Goal: Information Seeking & Learning: Learn about a topic

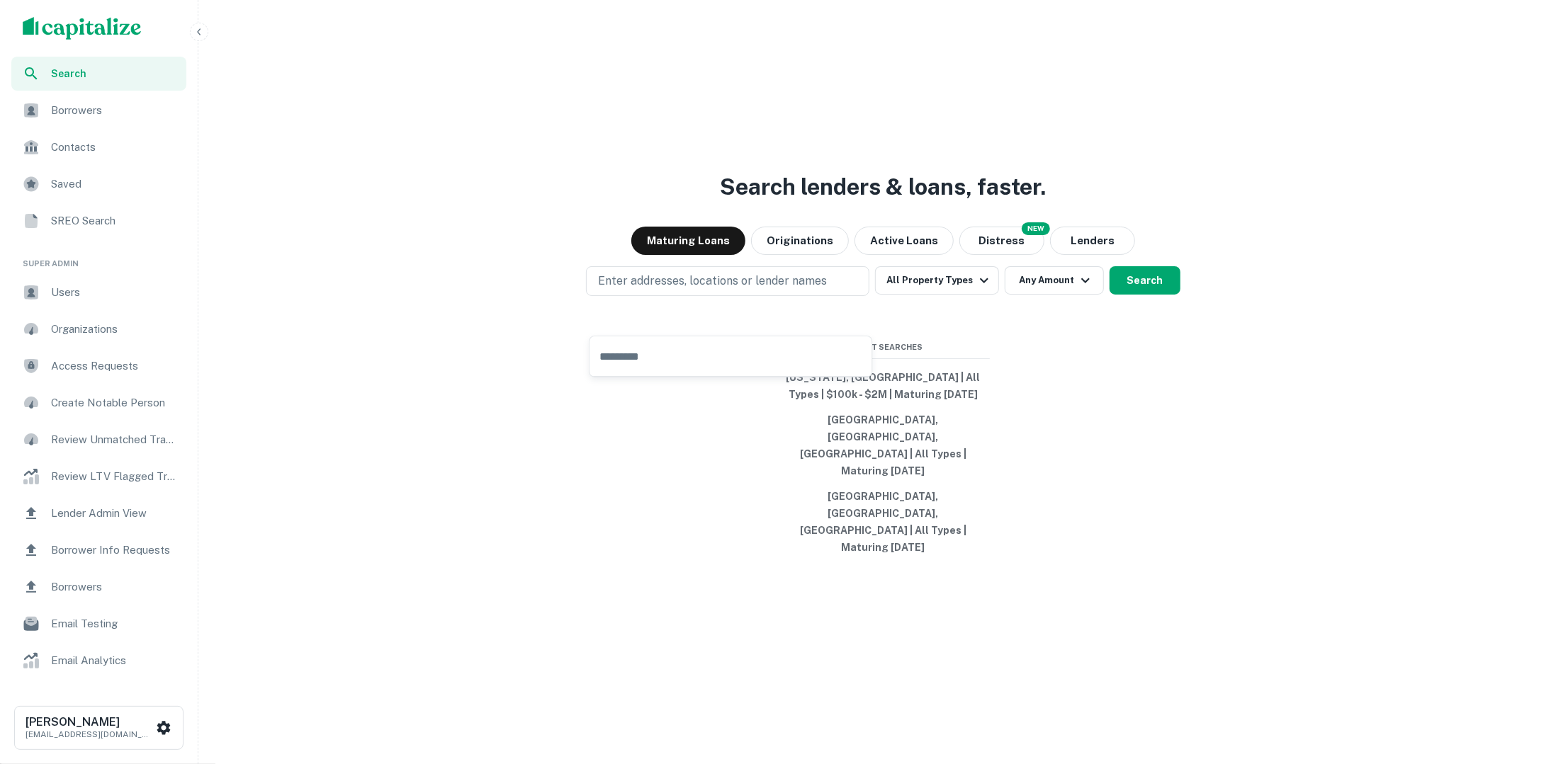
type input "*"
type input "*****"
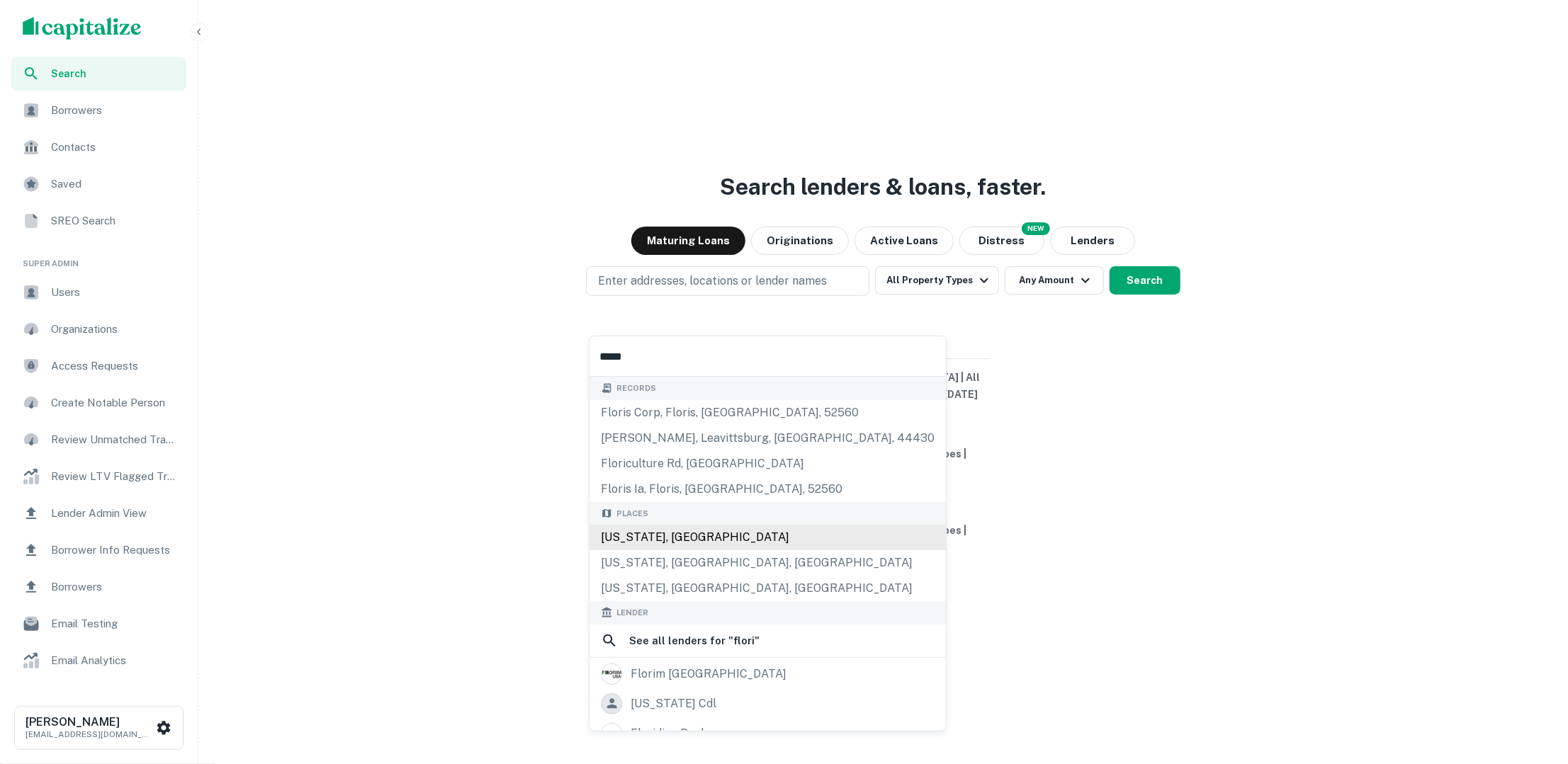
click at [638, 546] on div "[US_STATE], [GEOGRAPHIC_DATA]" at bounding box center [767, 537] width 357 height 26
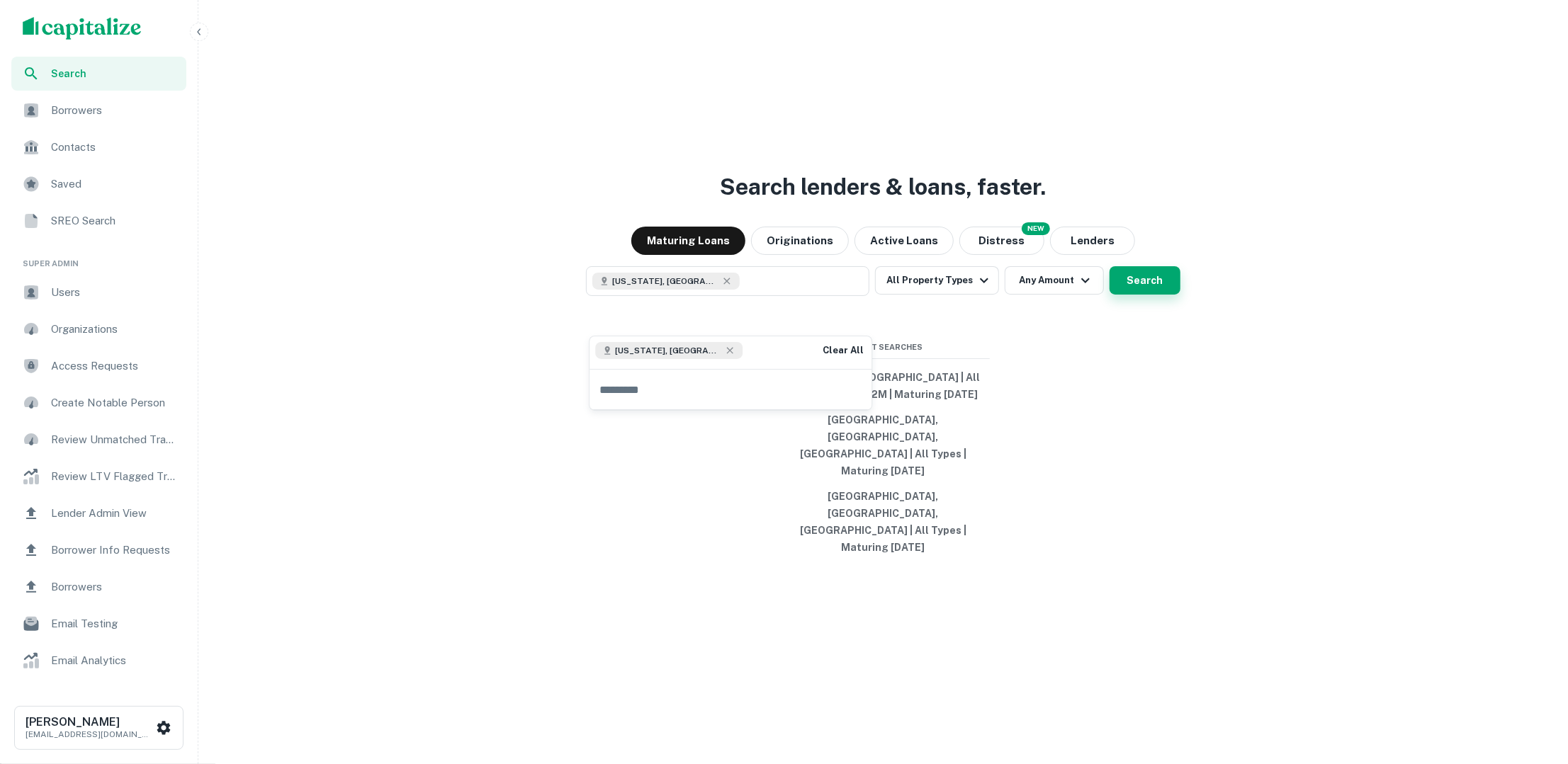
click at [1139, 295] on button "Search" at bounding box center [1145, 280] width 71 height 28
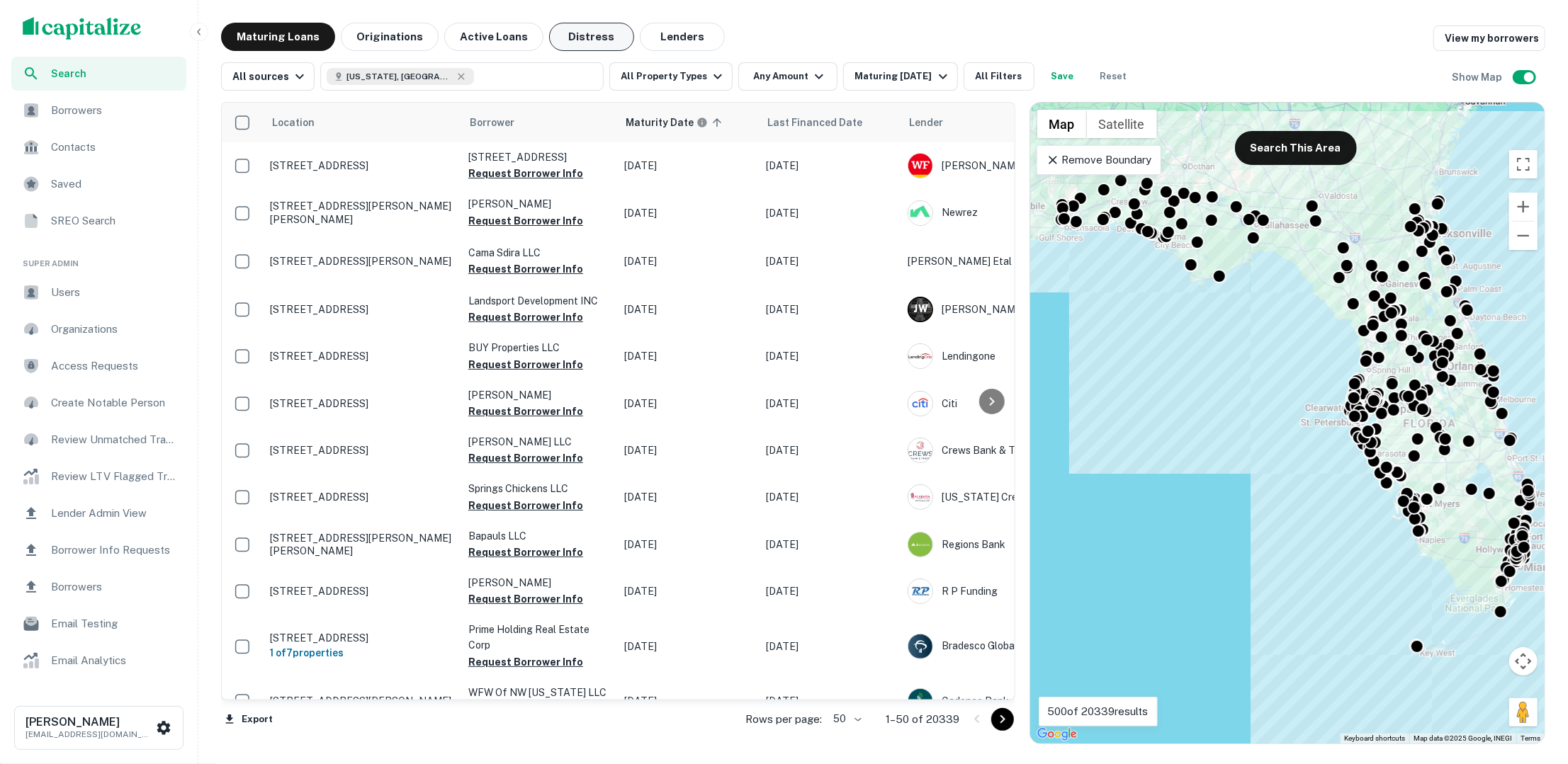
click at [585, 35] on button "Distress" at bounding box center [591, 37] width 85 height 28
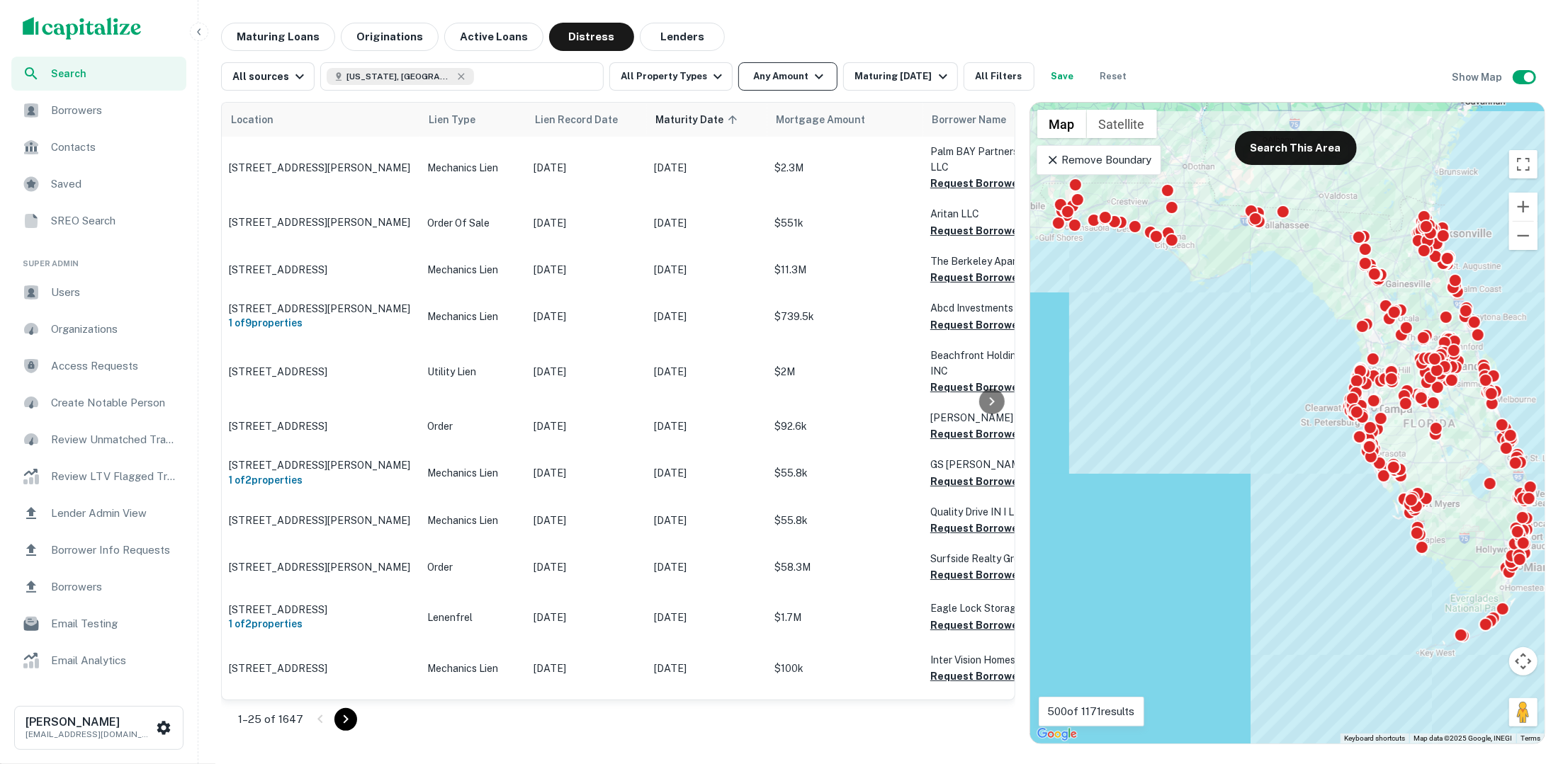
click at [772, 75] on button "Any Amount" at bounding box center [787, 76] width 99 height 28
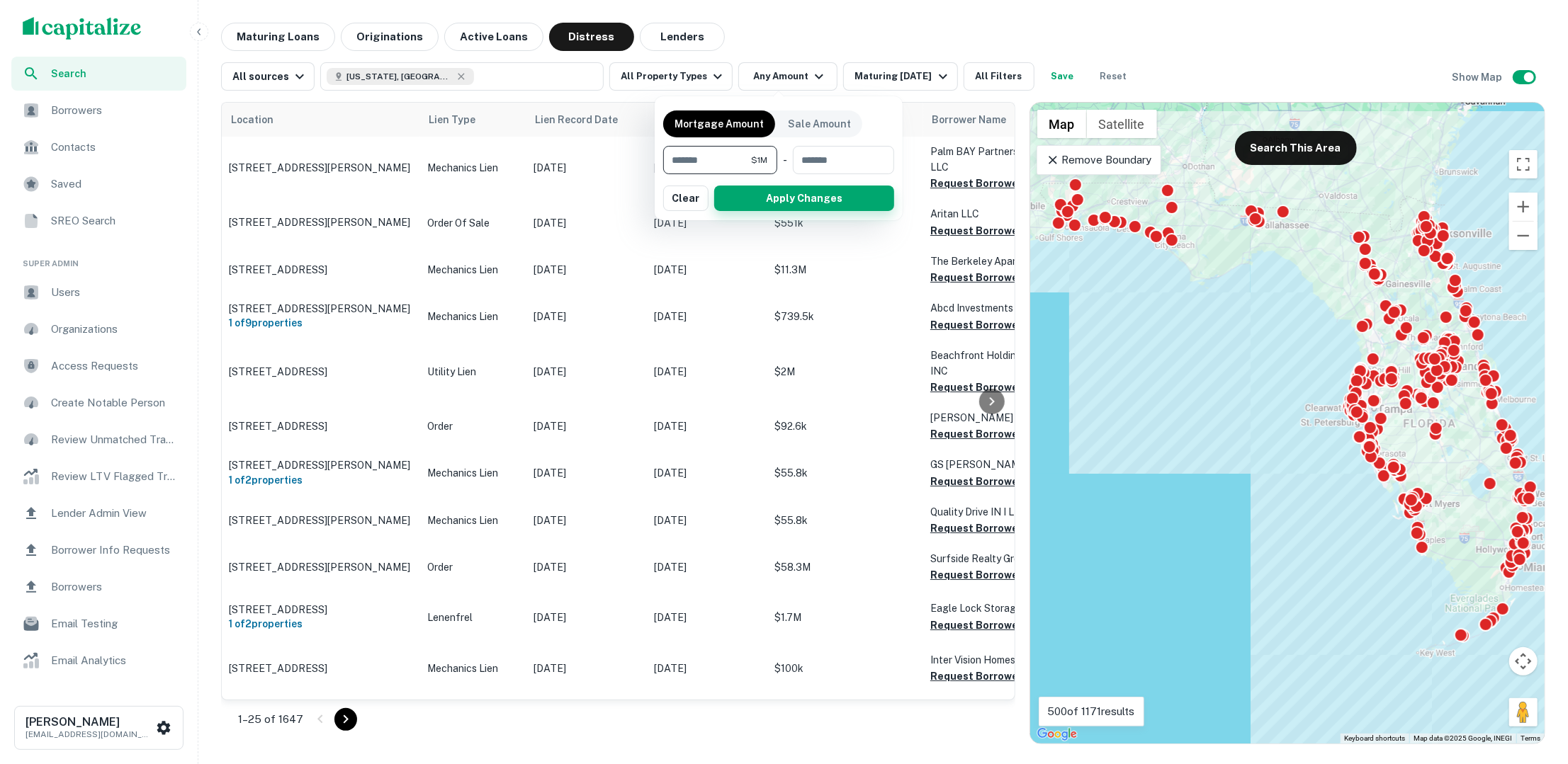
type input "*******"
click at [781, 189] on button "Apply Changes" at bounding box center [804, 198] width 180 height 26
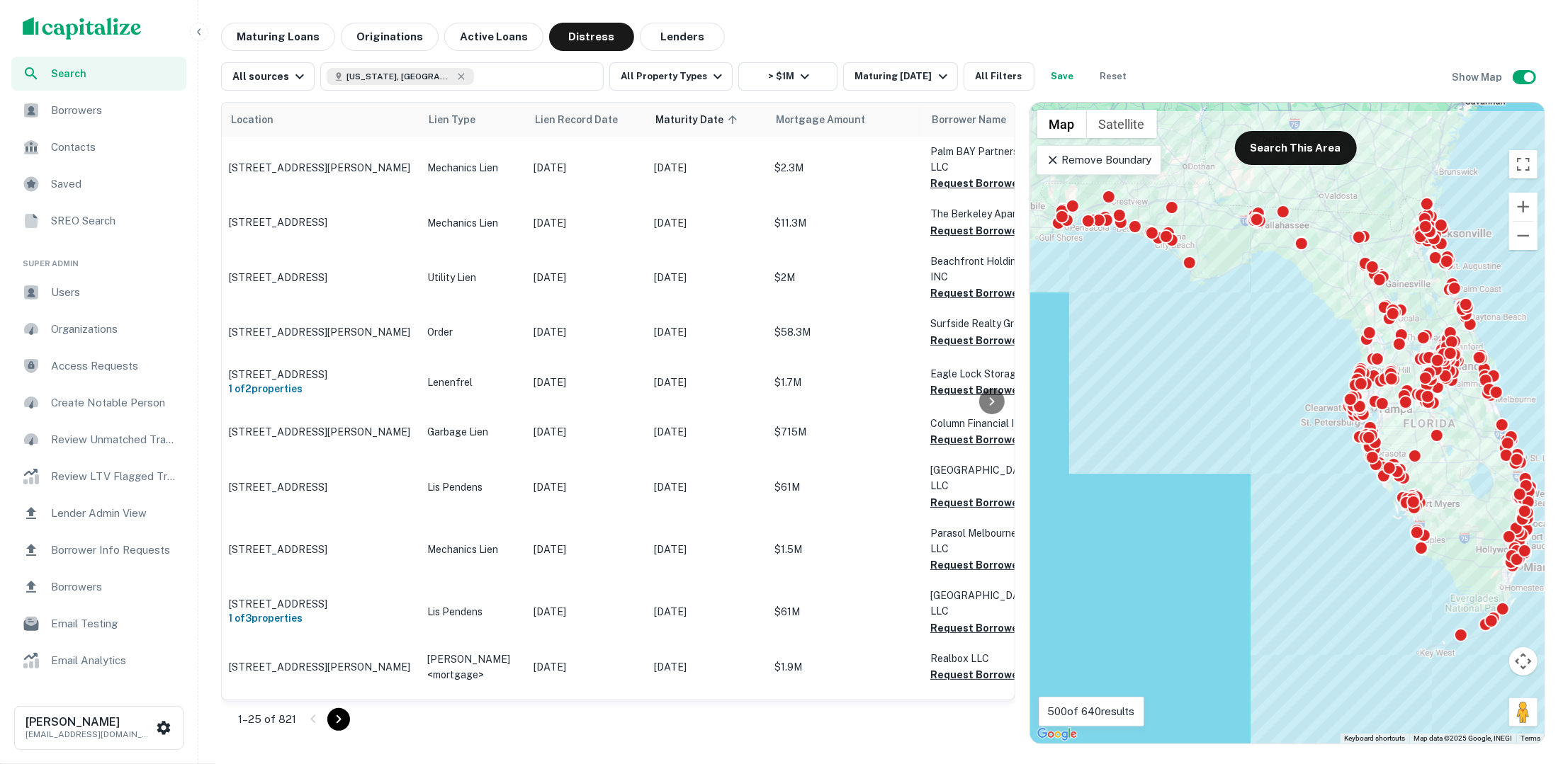
click at [69, 71] on span "Search" at bounding box center [114, 74] width 127 height 15
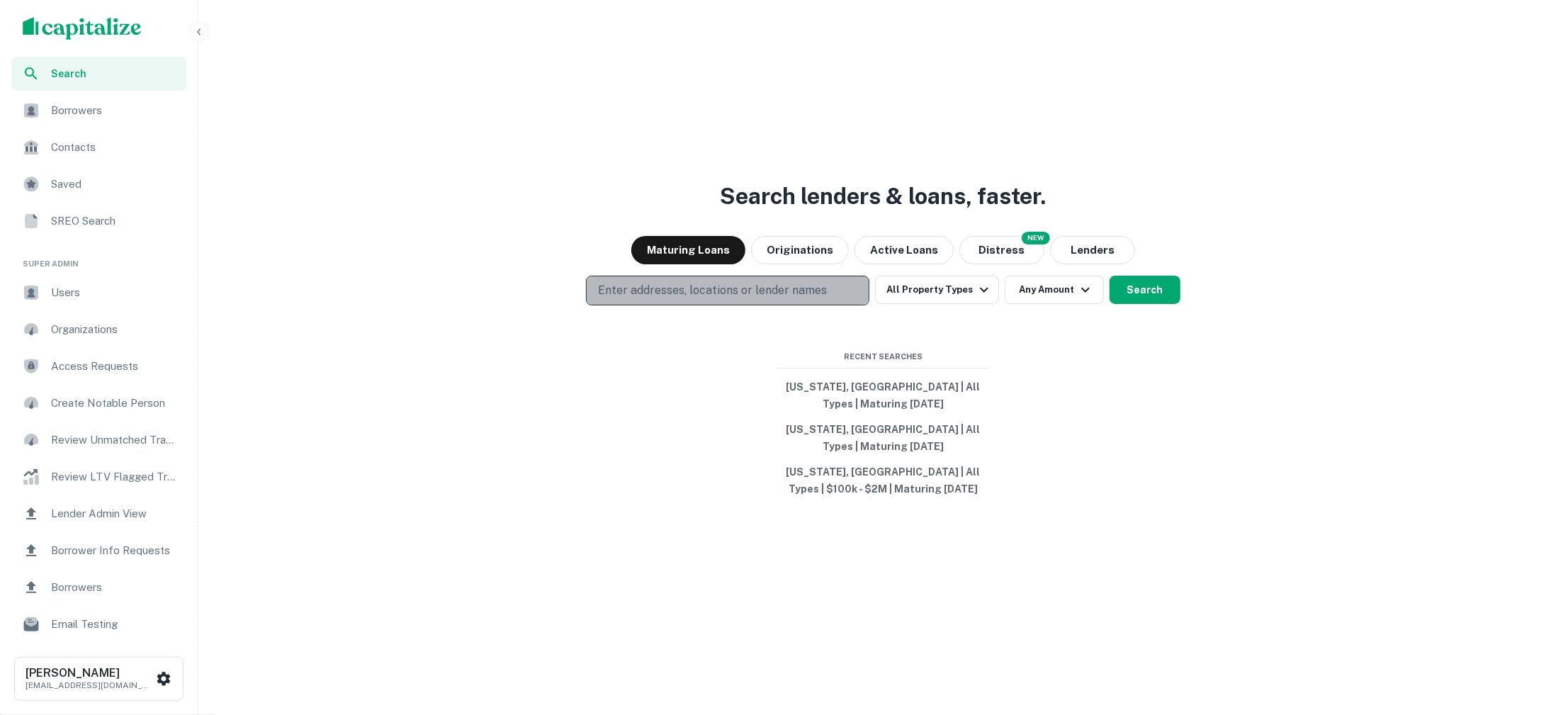
click at [717, 294] on p "Enter addresses, locations or lender names" at bounding box center [712, 290] width 229 height 17
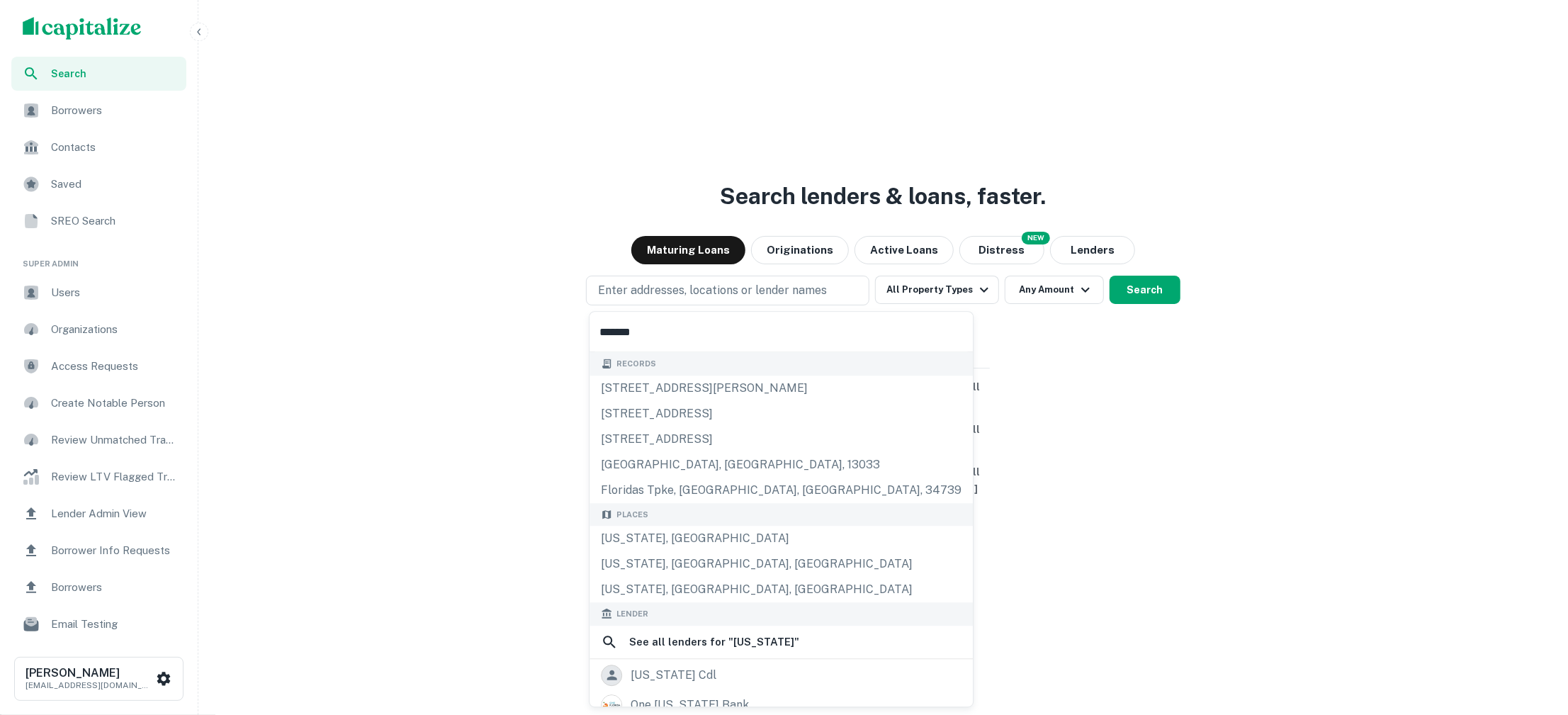
type input "*******"
click at [696, 519] on div "Places" at bounding box center [781, 514] width 384 height 23
click at [694, 532] on div "Florida, USA" at bounding box center [781, 538] width 384 height 26
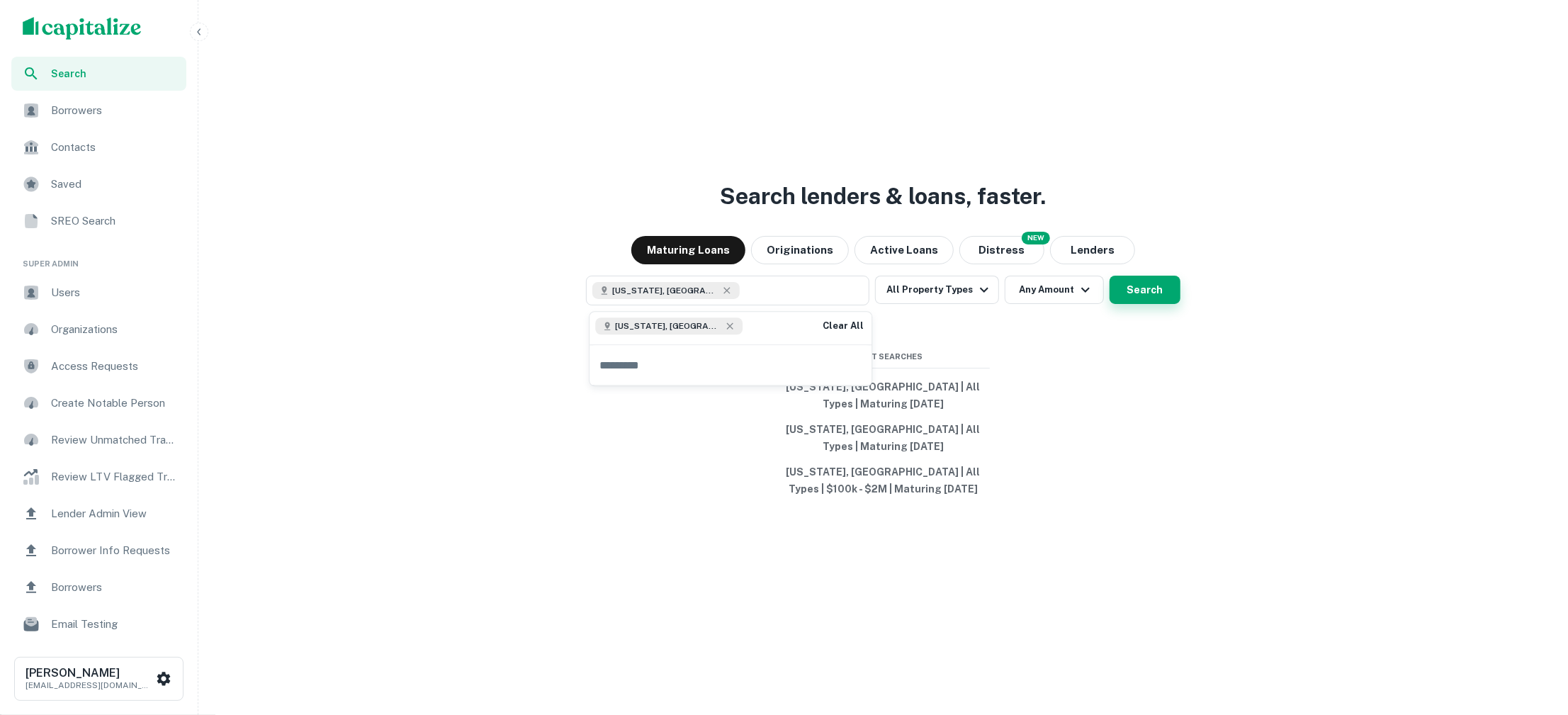
click at [1132, 294] on button "Search" at bounding box center [1145, 289] width 71 height 28
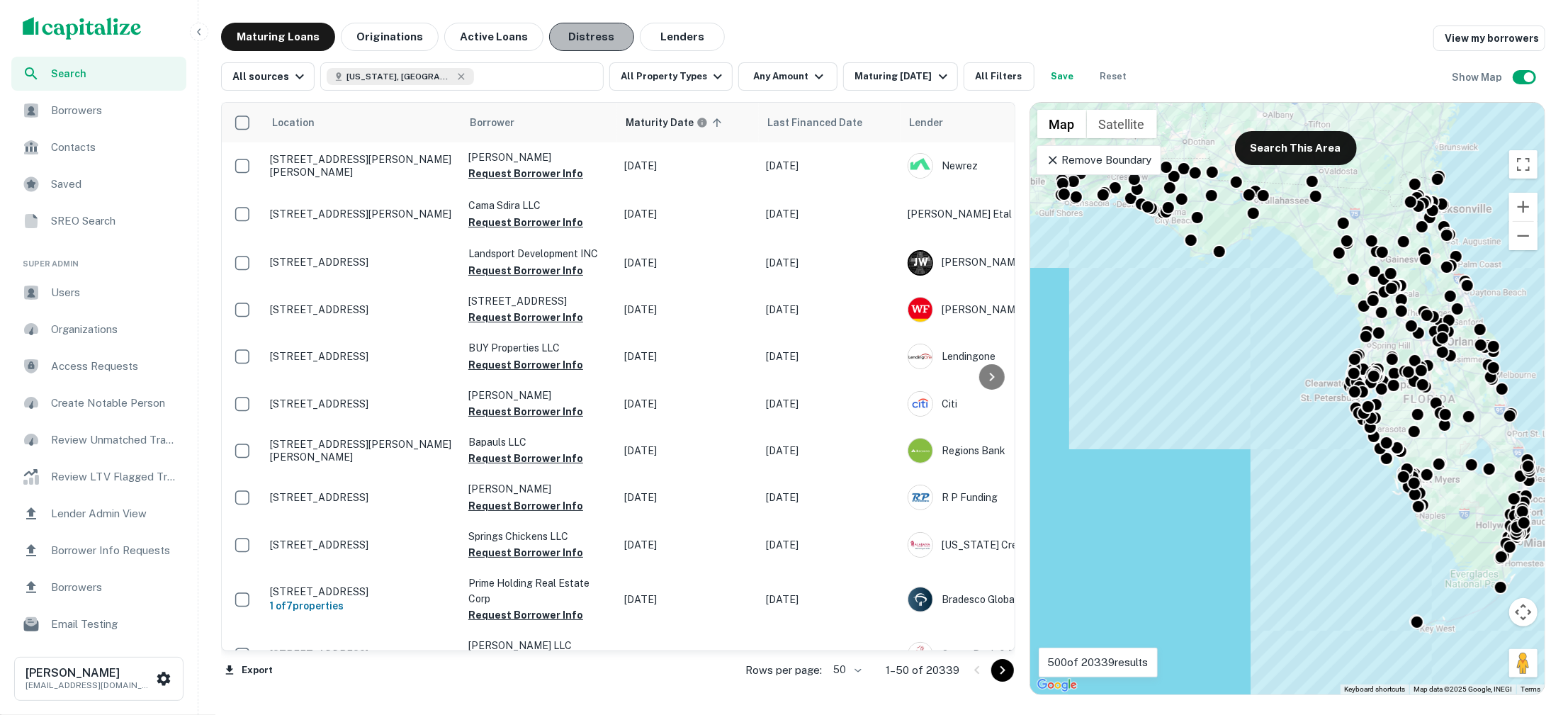
click at [586, 37] on button "Distress" at bounding box center [591, 37] width 85 height 28
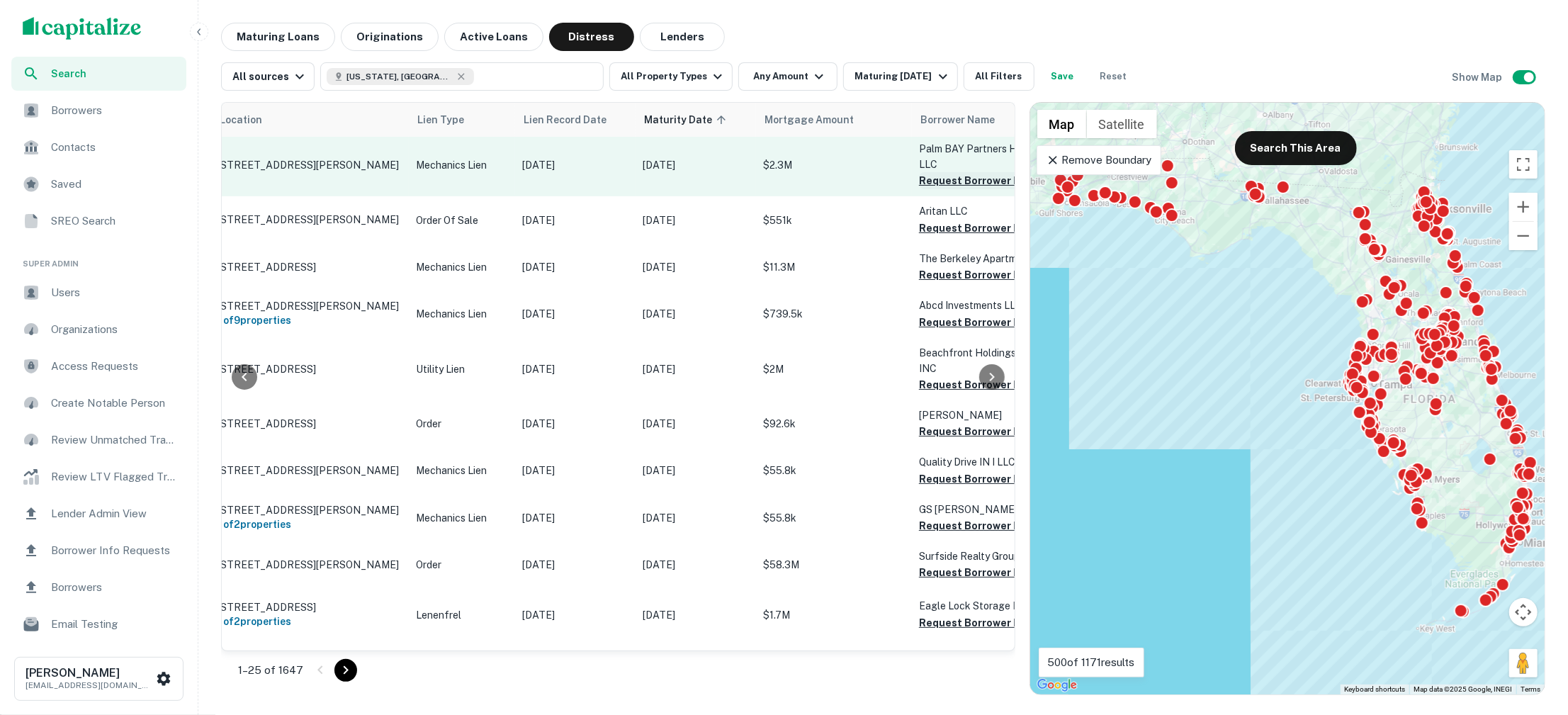
scroll to position [0, 12]
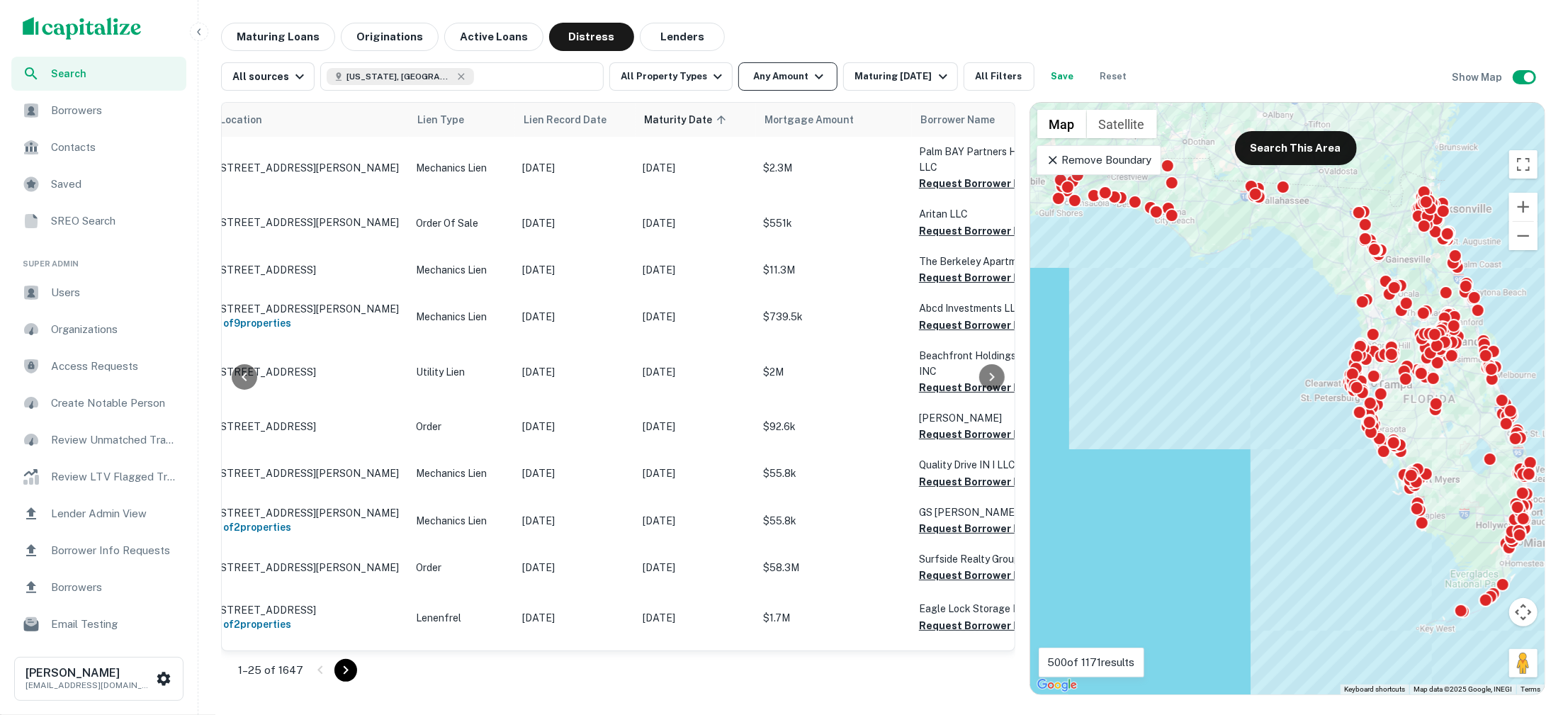
click at [772, 72] on button "Any Amount" at bounding box center [787, 76] width 99 height 28
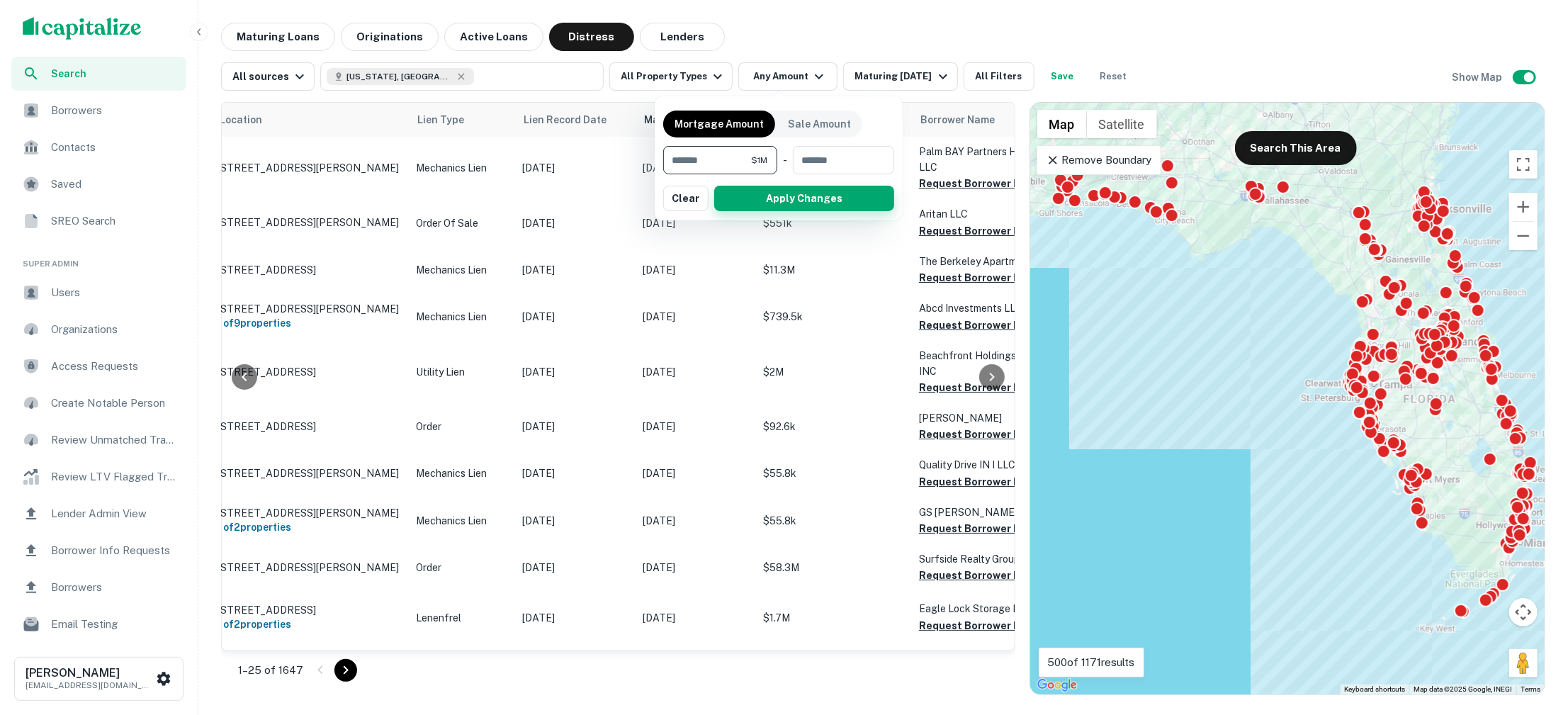
type input "*******"
click at [784, 196] on button "Apply Changes" at bounding box center [804, 198] width 180 height 26
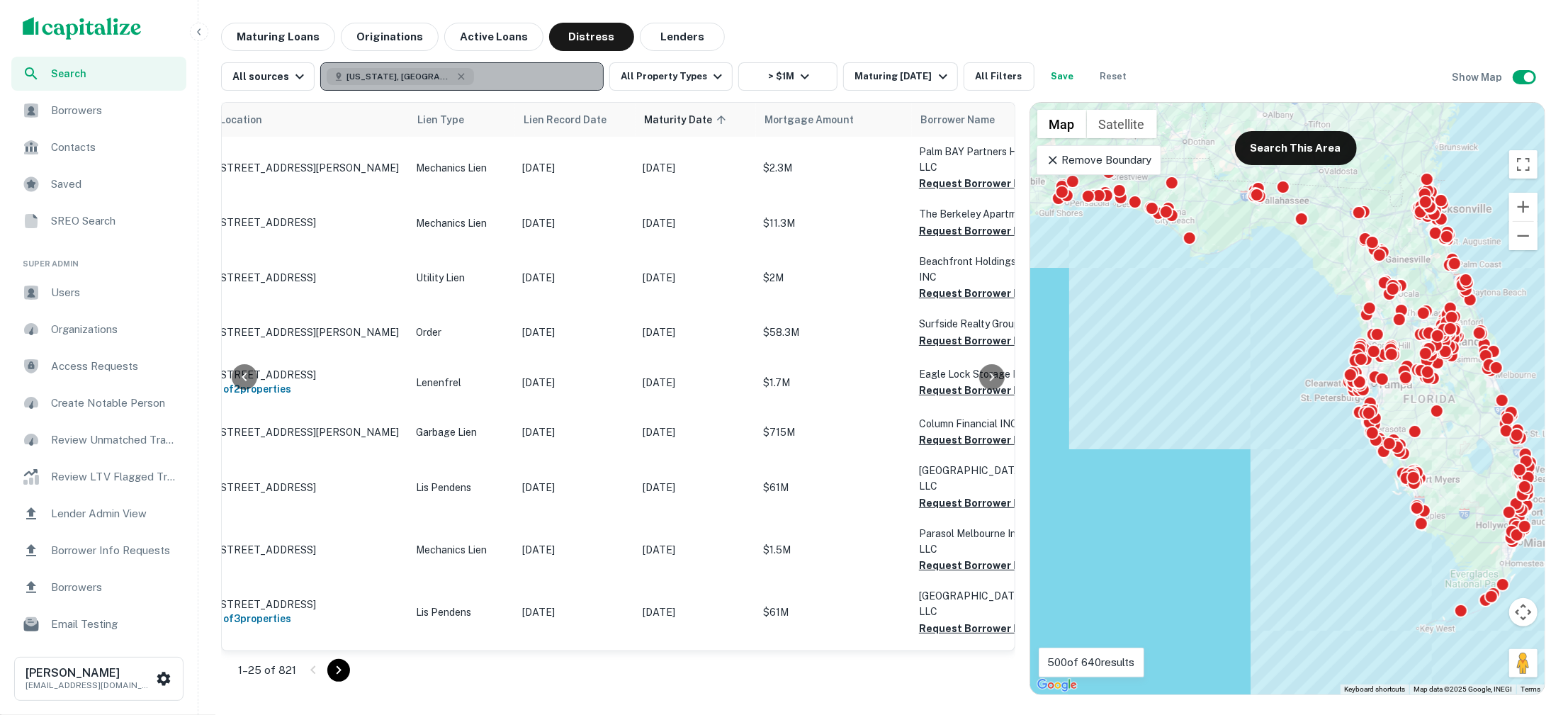
click at [510, 68] on button "Florida, USA" at bounding box center [461, 76] width 284 height 28
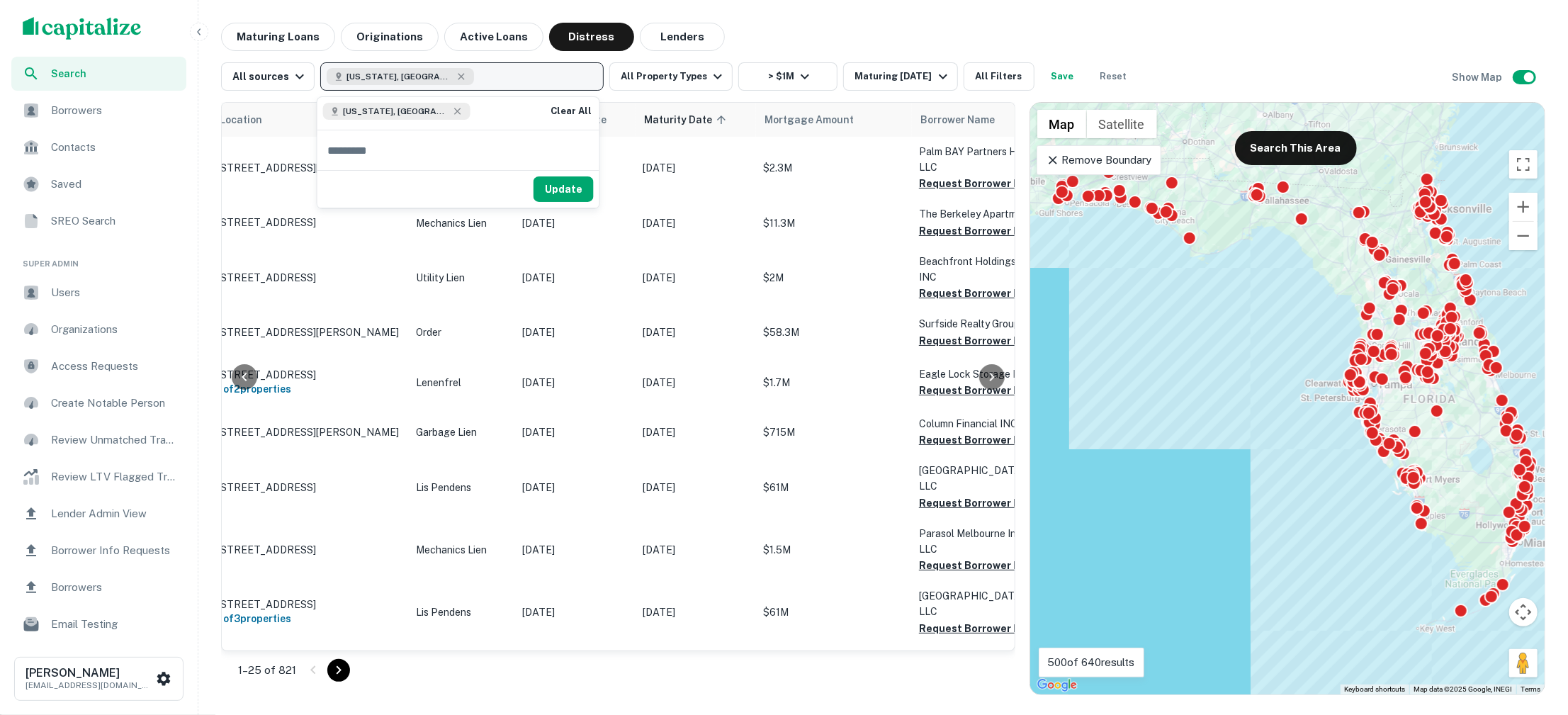
click at [510, 68] on button "Florida, USA" at bounding box center [461, 76] width 284 height 28
click at [456, 72] on icon "button" at bounding box center [461, 77] width 12 height 12
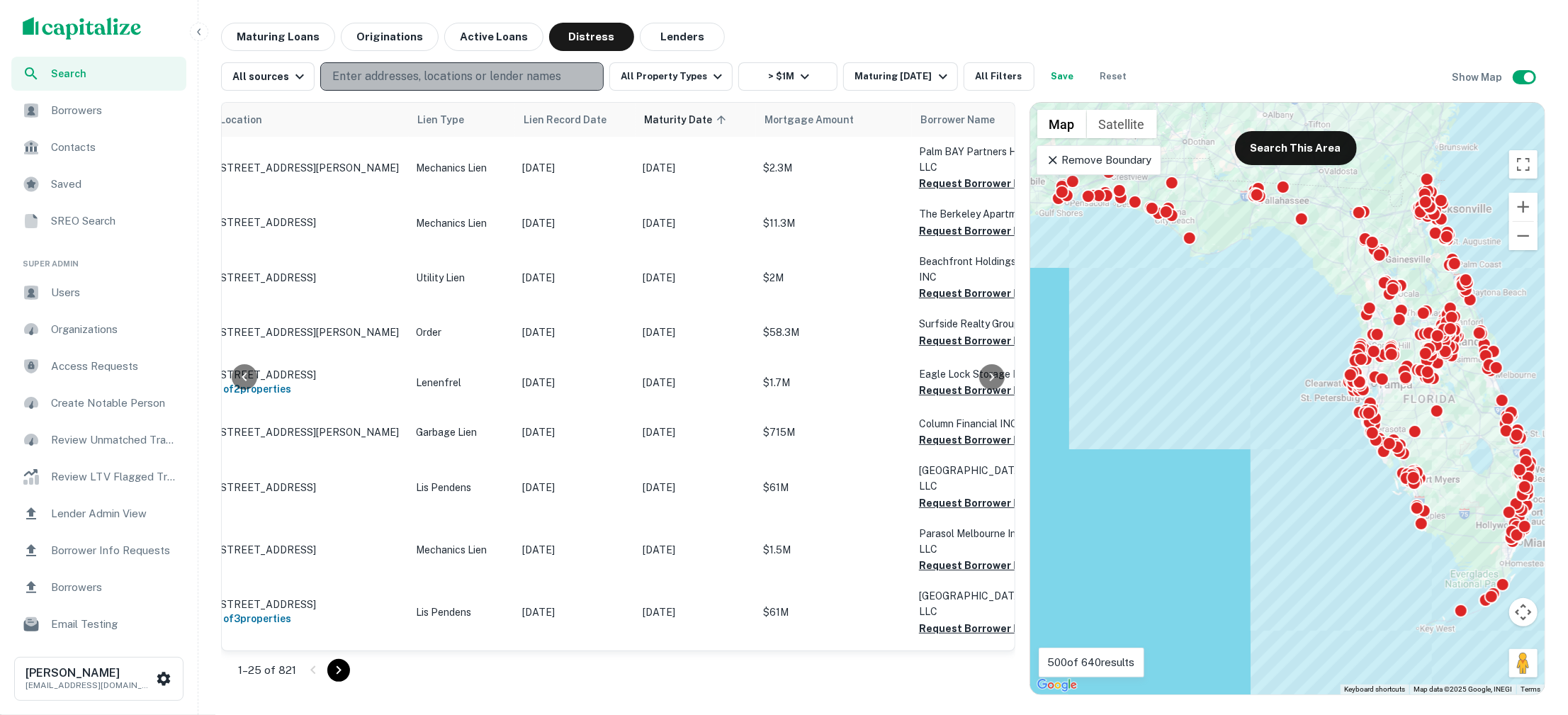
click at [404, 75] on p "Enter addresses, locations or lender names" at bounding box center [447, 77] width 229 height 17
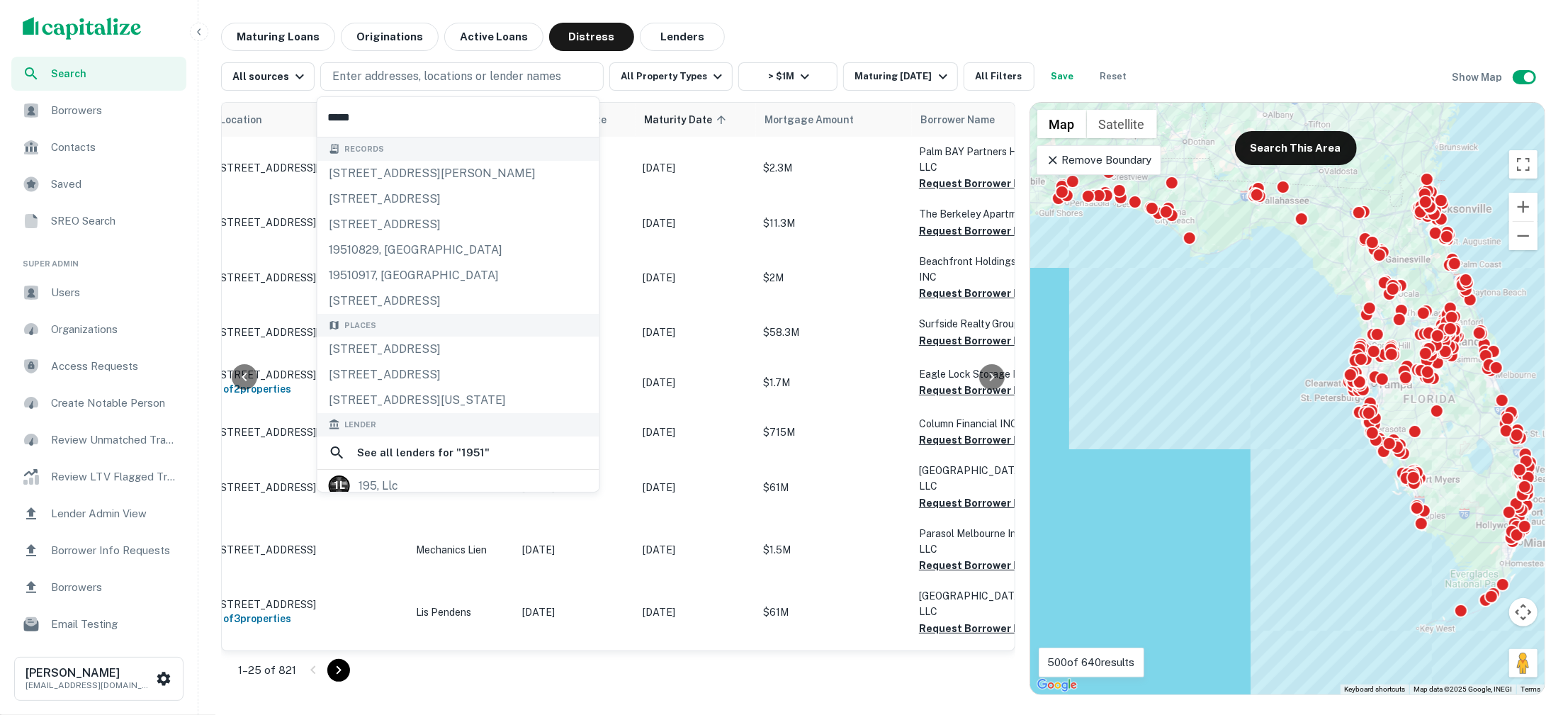
click at [392, 118] on input "****" at bounding box center [458, 116] width 282 height 39
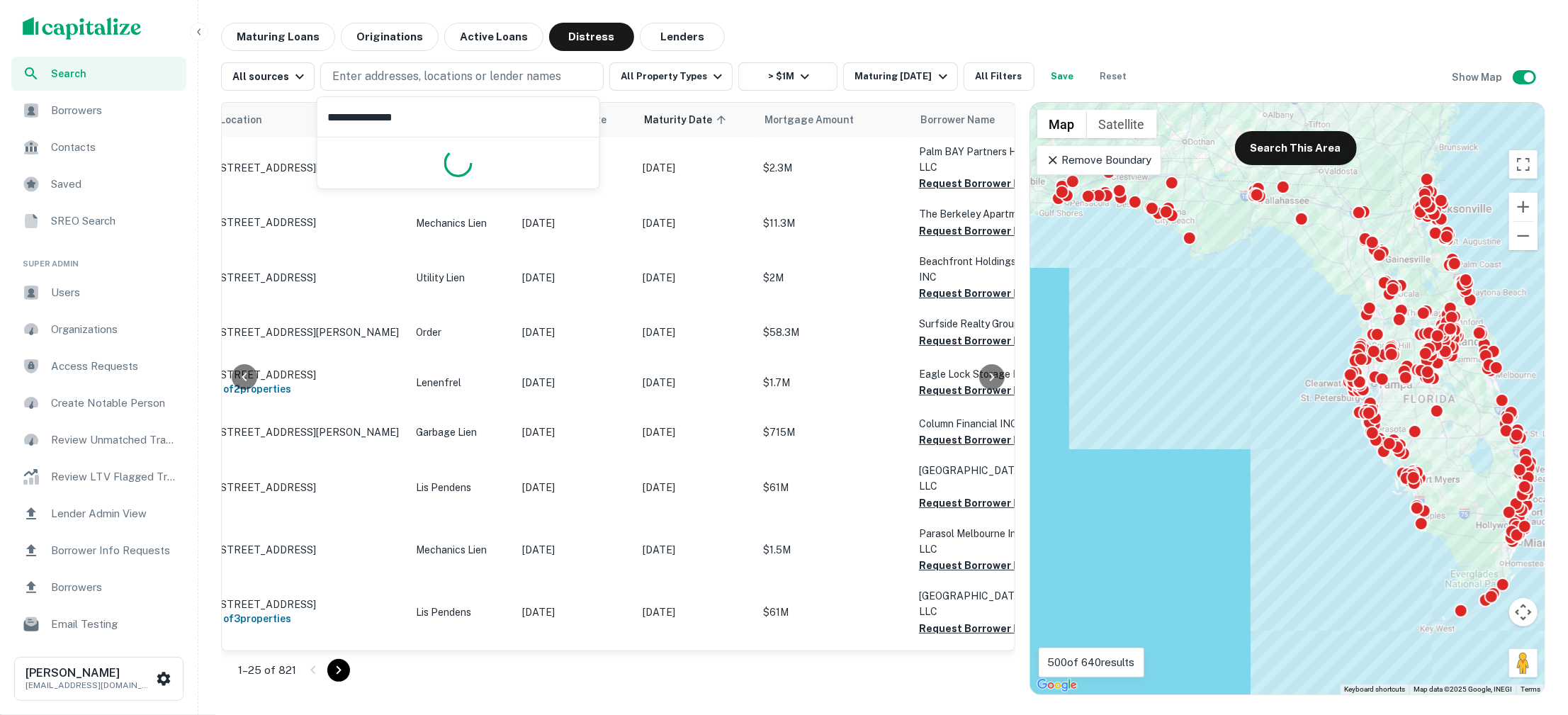
type input "**********"
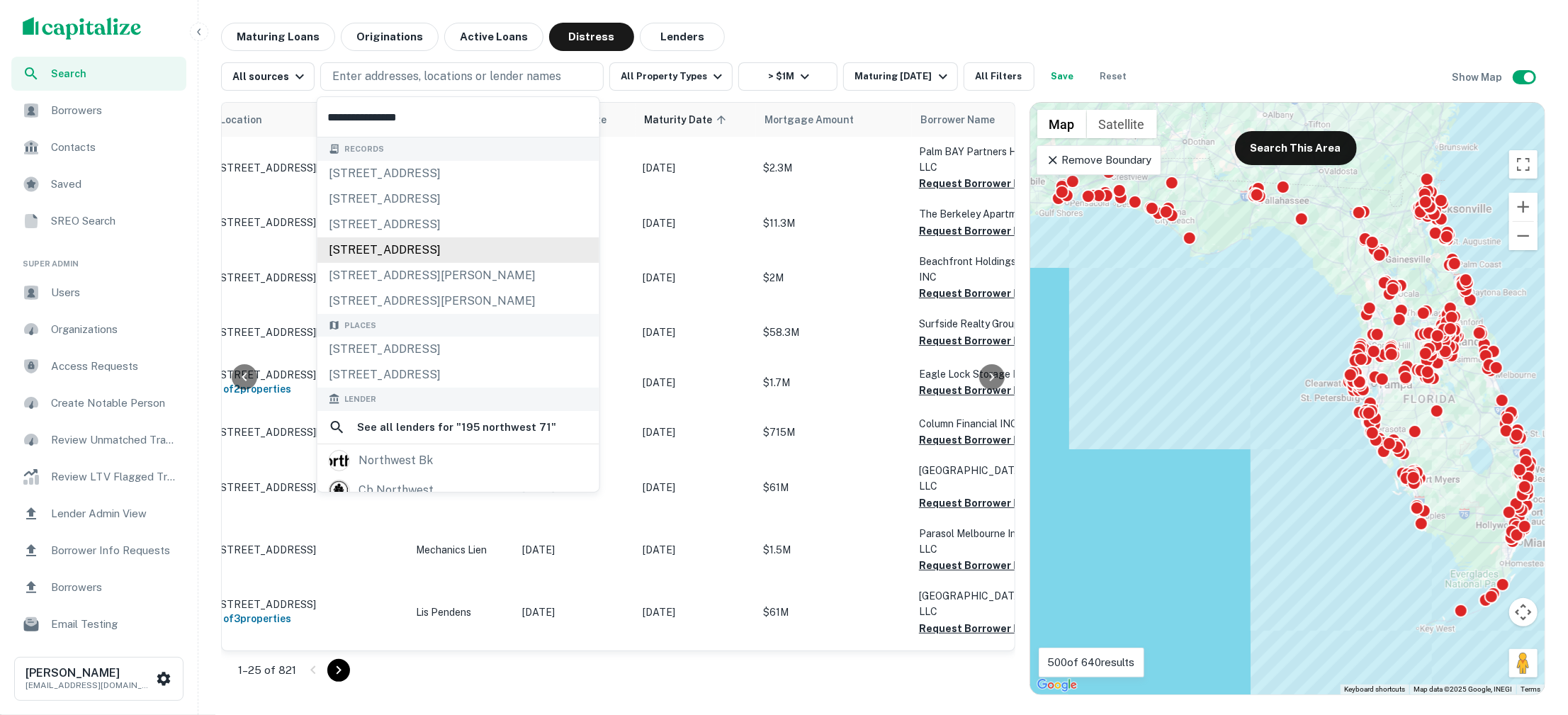
click at [423, 241] on div "195 nw 71st st, miami, fl, 33150" at bounding box center [458, 250] width 282 height 26
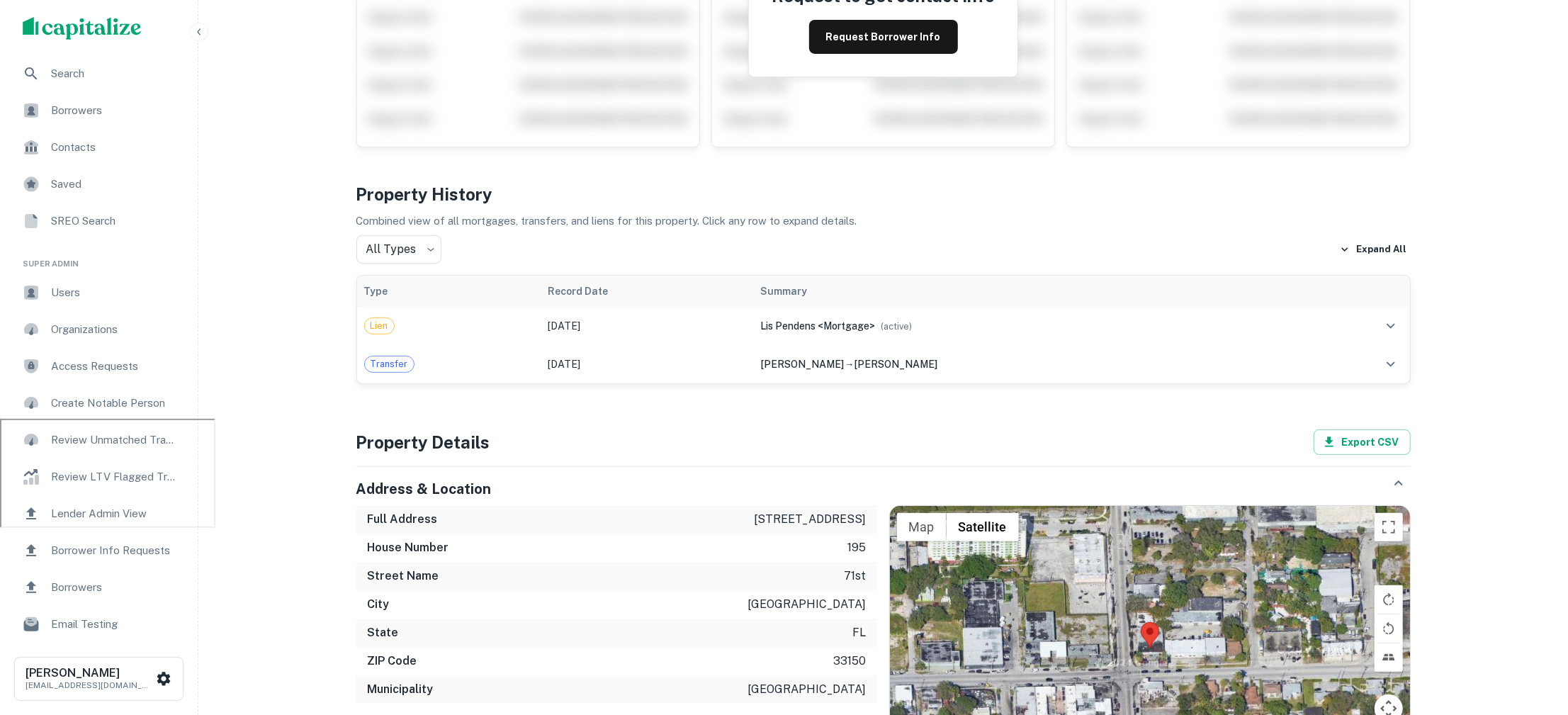
scroll to position [295, 0]
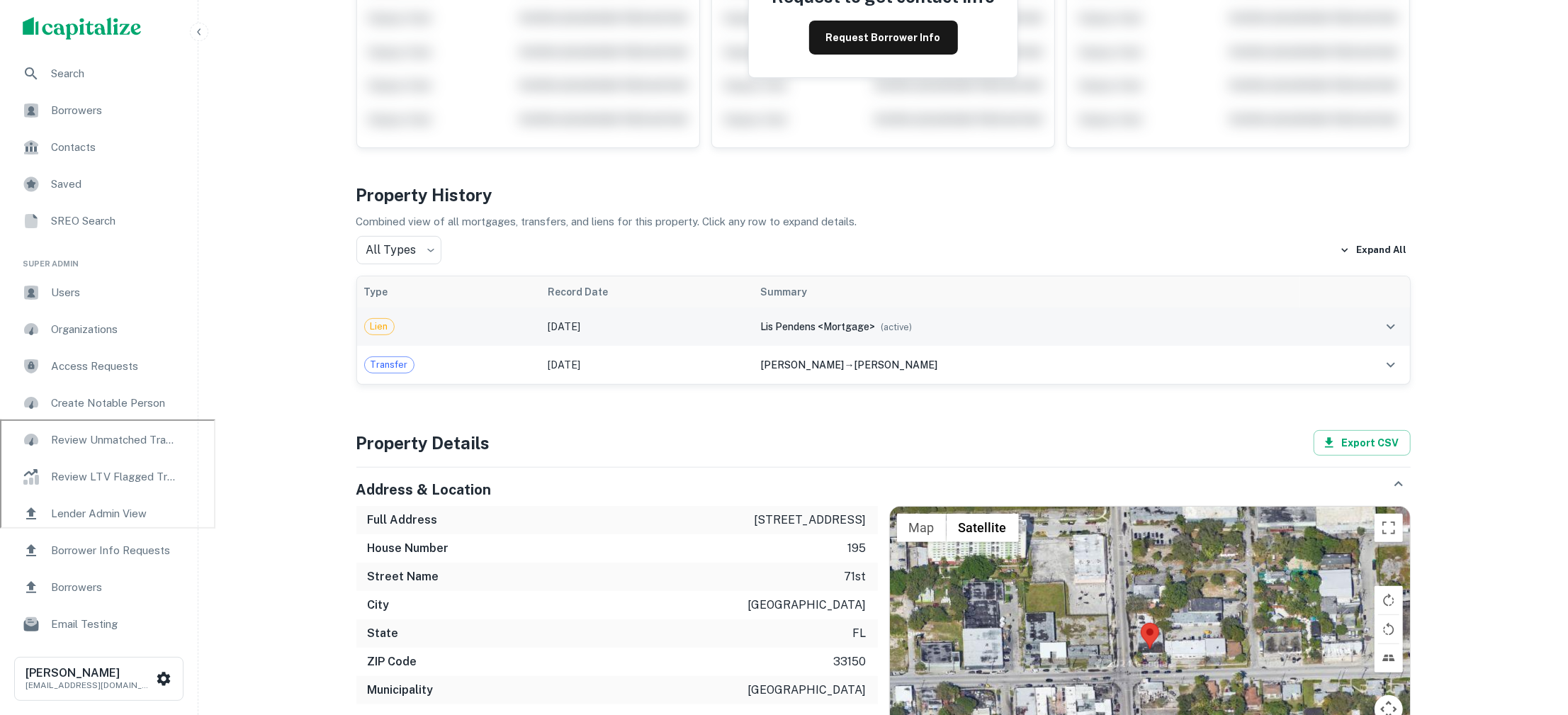
click at [692, 316] on td "Mar 31, 2025" at bounding box center [647, 327] width 212 height 38
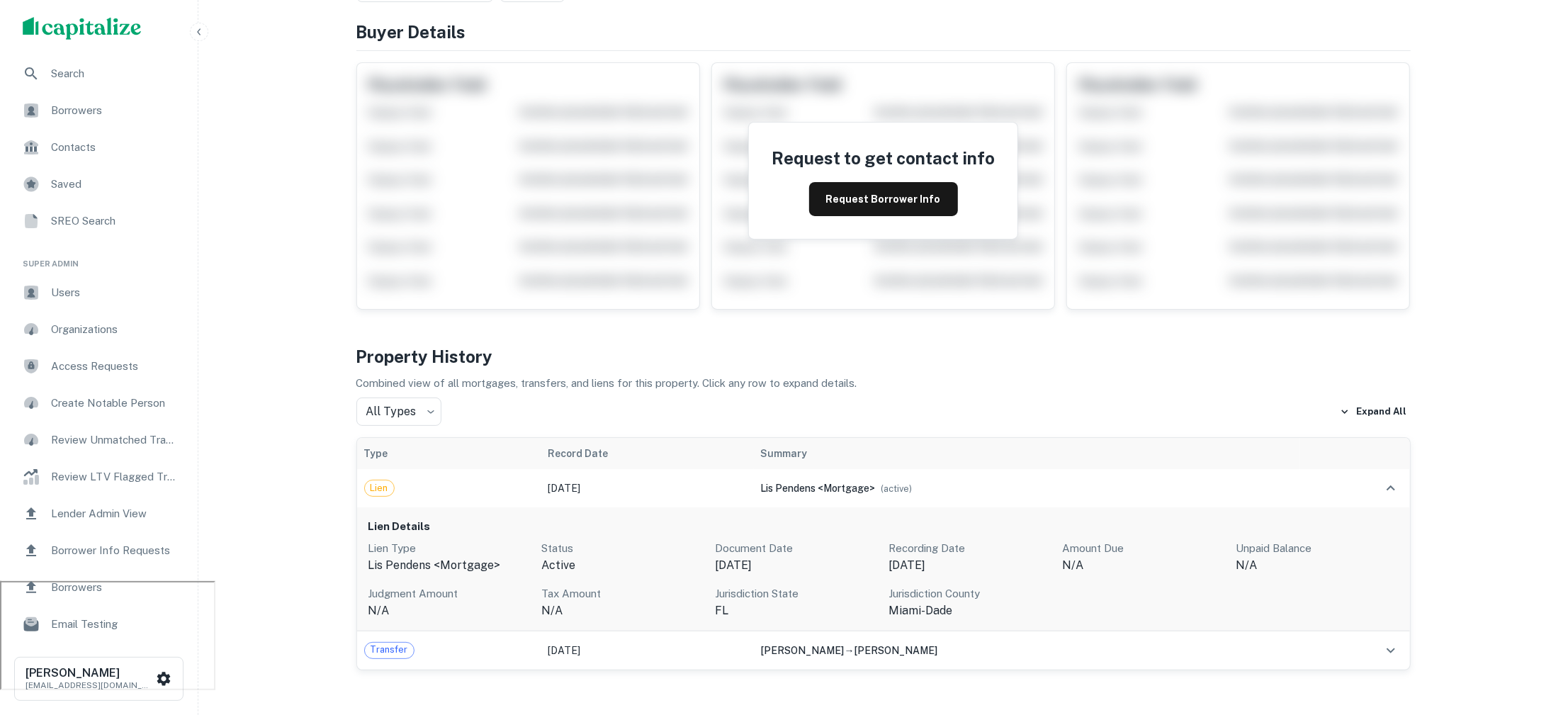
scroll to position [107, 0]
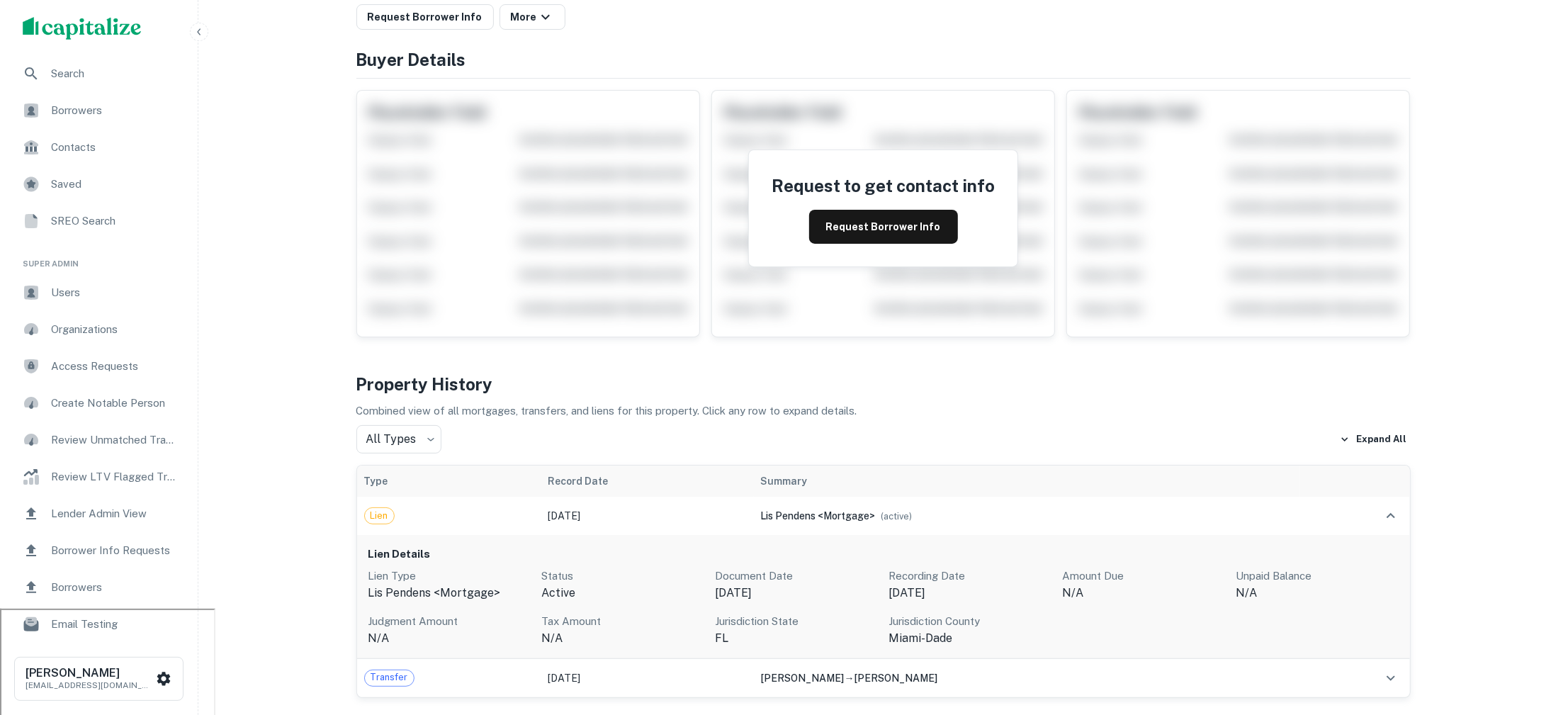
click at [461, 598] on p "lis pendens <mortgage>" at bounding box center [449, 593] width 162 height 17
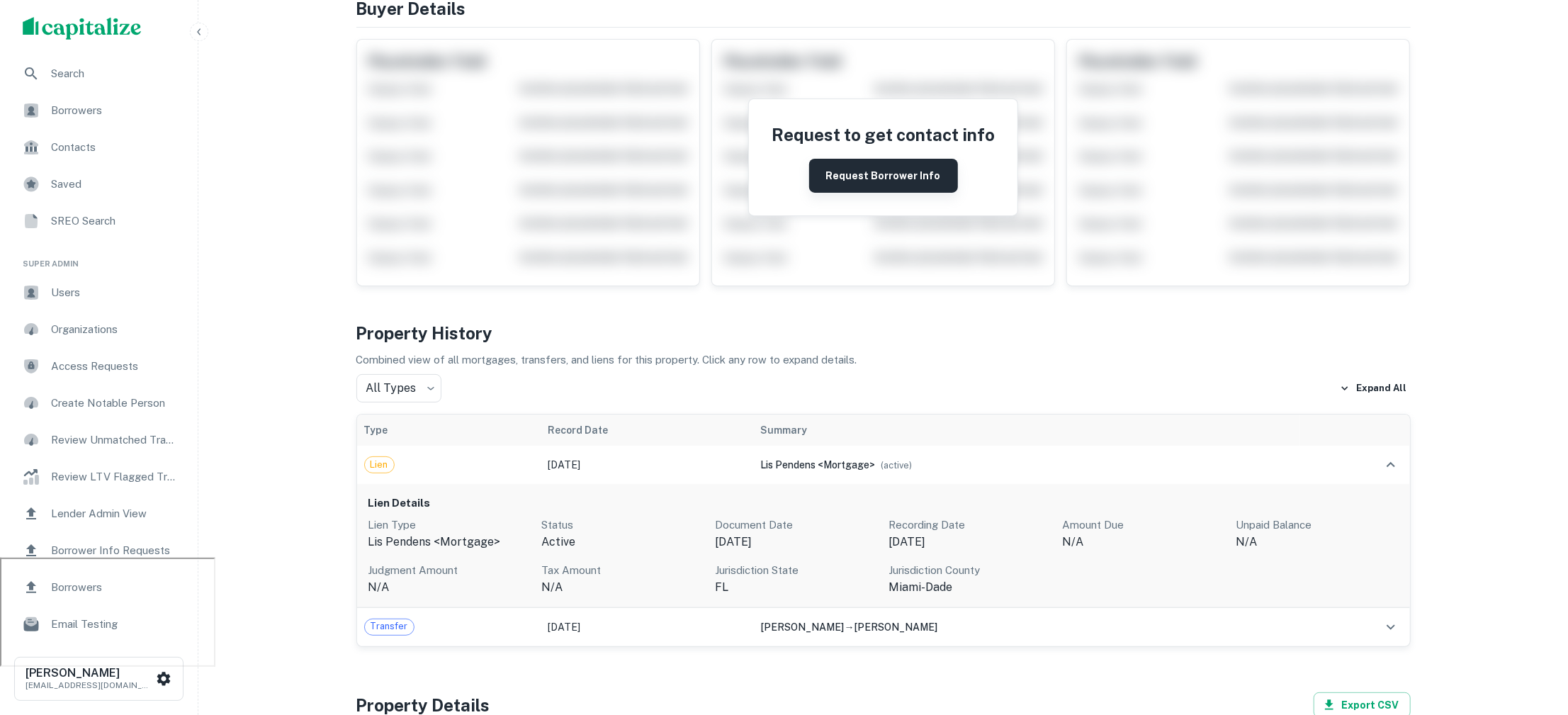
scroll to position [152, 0]
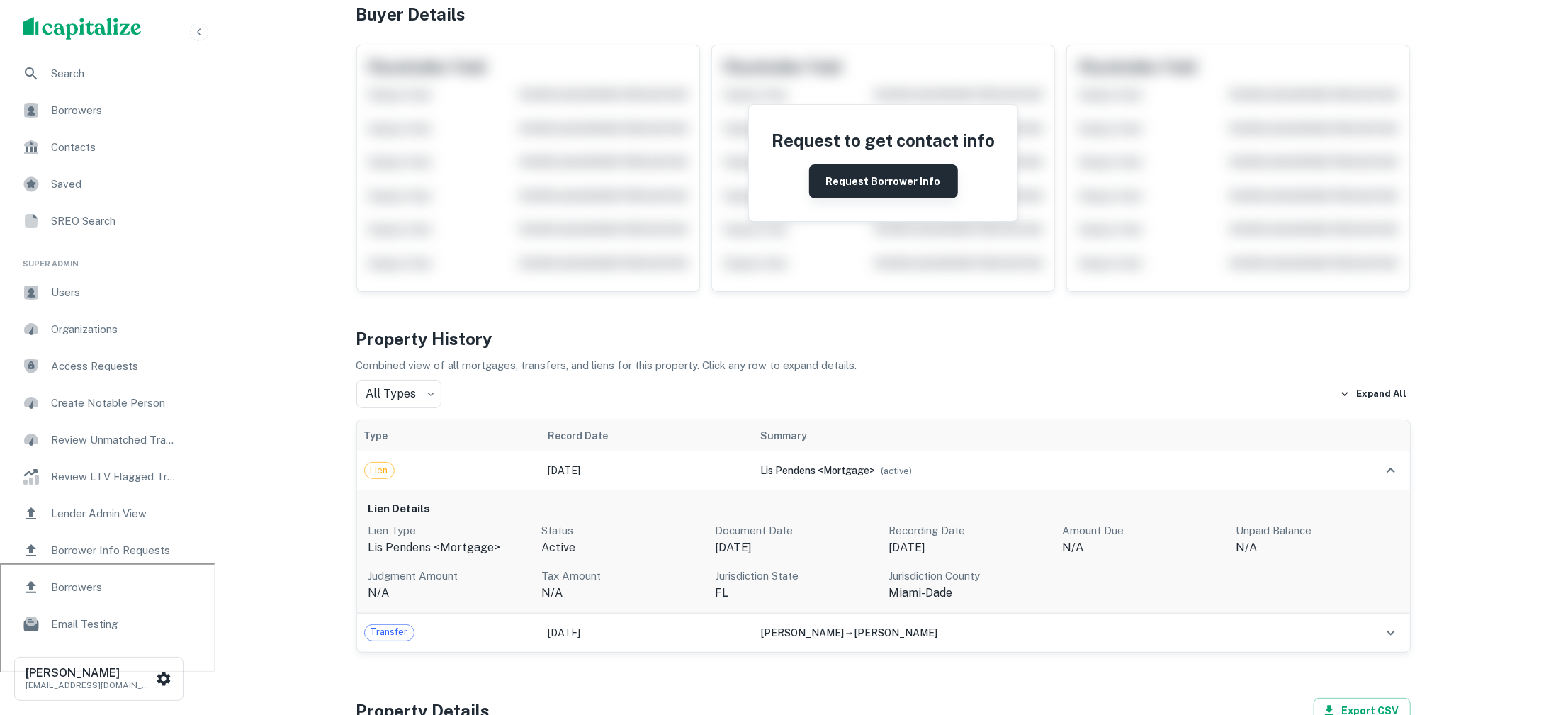
click at [918, 164] on button "Request Borrower Info" at bounding box center [884, 181] width 149 height 34
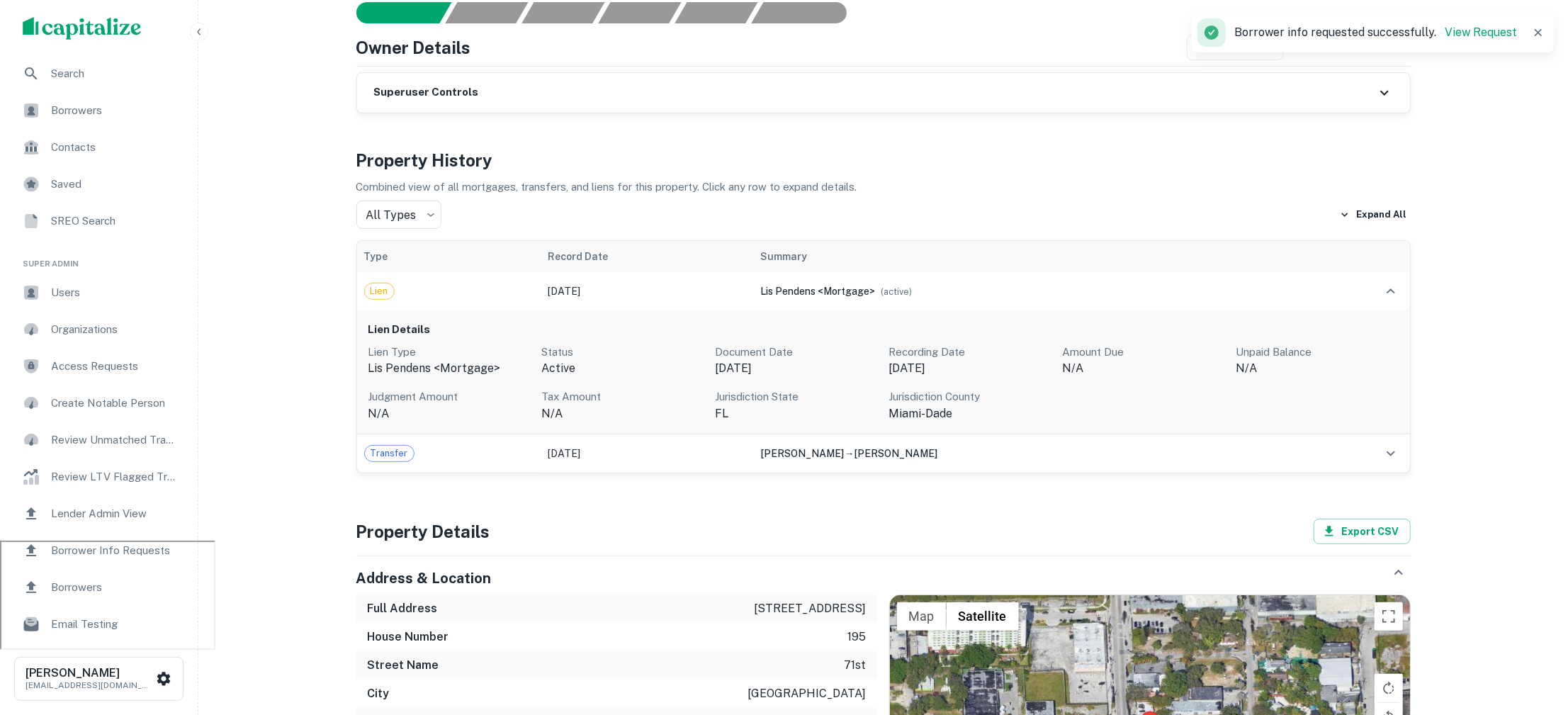
scroll to position [176, 0]
drag, startPoint x: 797, startPoint y: 362, endPoint x: 708, endPoint y: 367, distance: 89.1
click at [708, 367] on div "Lien Type lis pendens <mortgage> Status active Document Date Mar 28, 2025 Recor…" at bounding box center [884, 382] width 1031 height 79
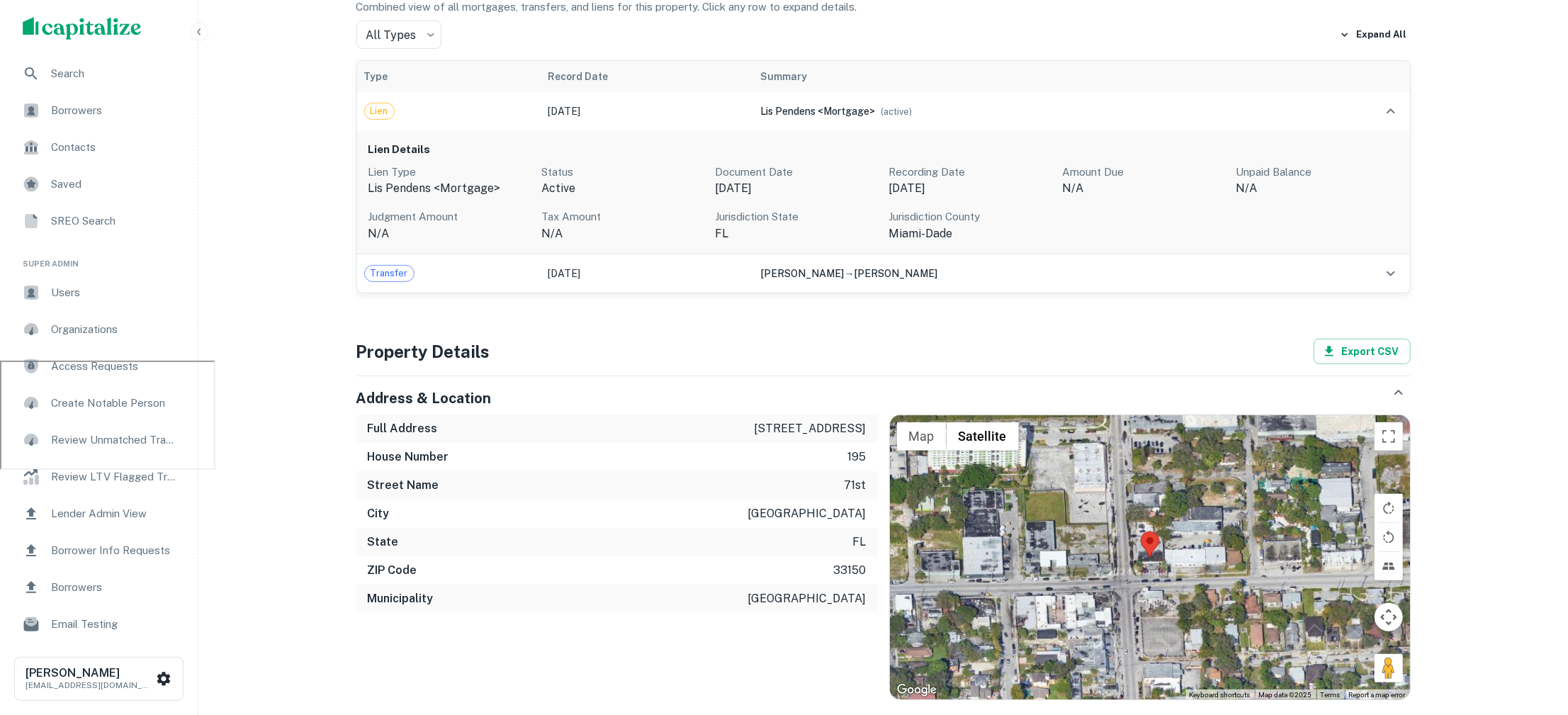
scroll to position [346, 0]
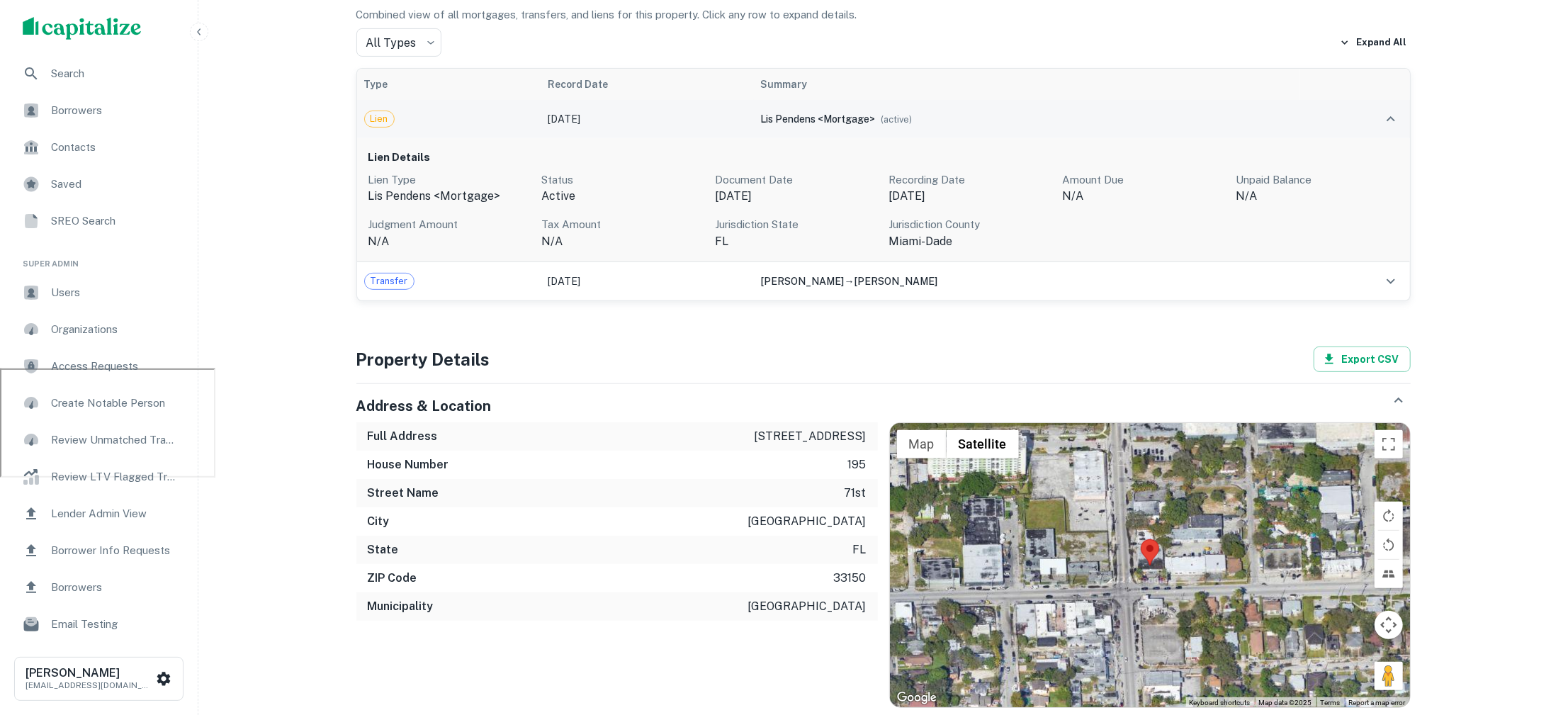
click at [1373, 107] on td at bounding box center [1356, 119] width 110 height 38
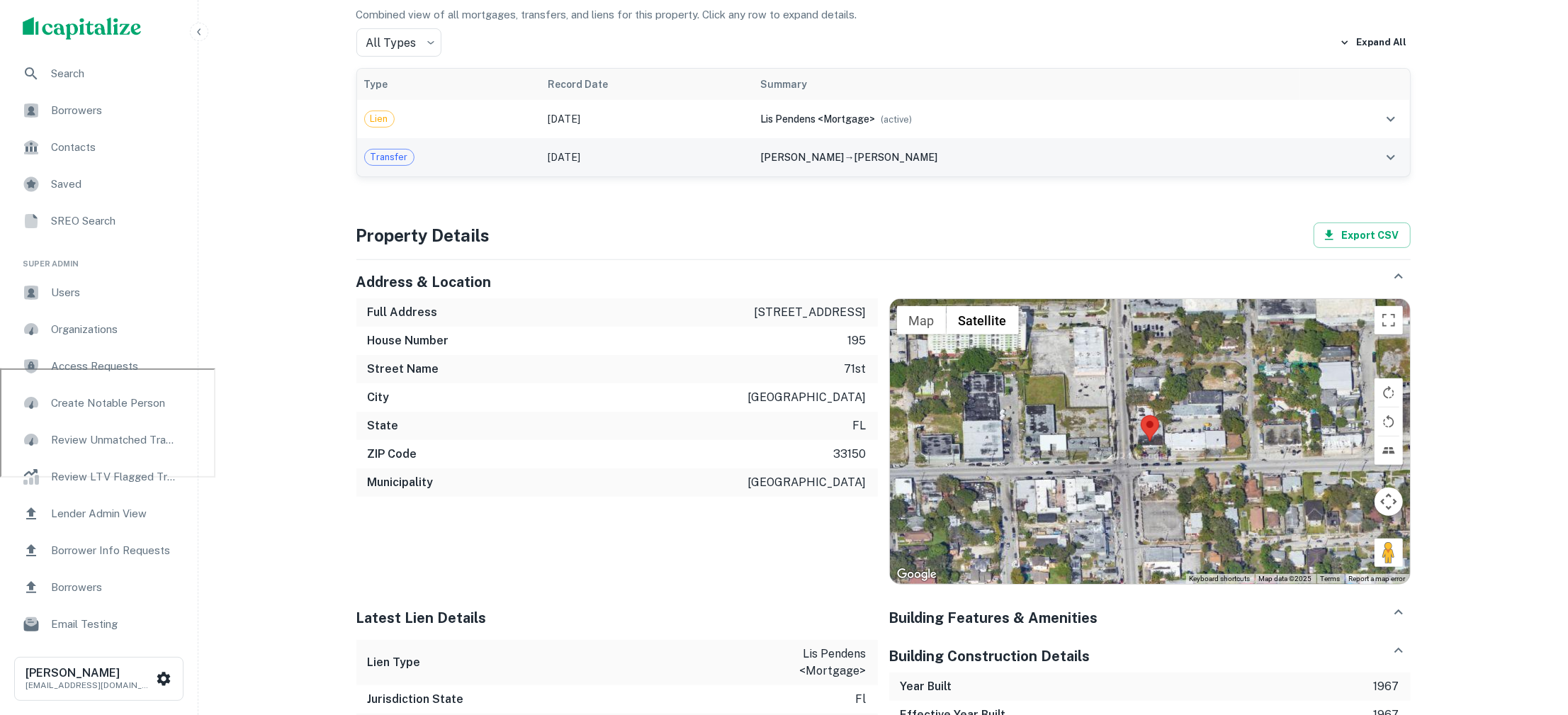
click at [1310, 154] on td at bounding box center [1356, 158] width 110 height 38
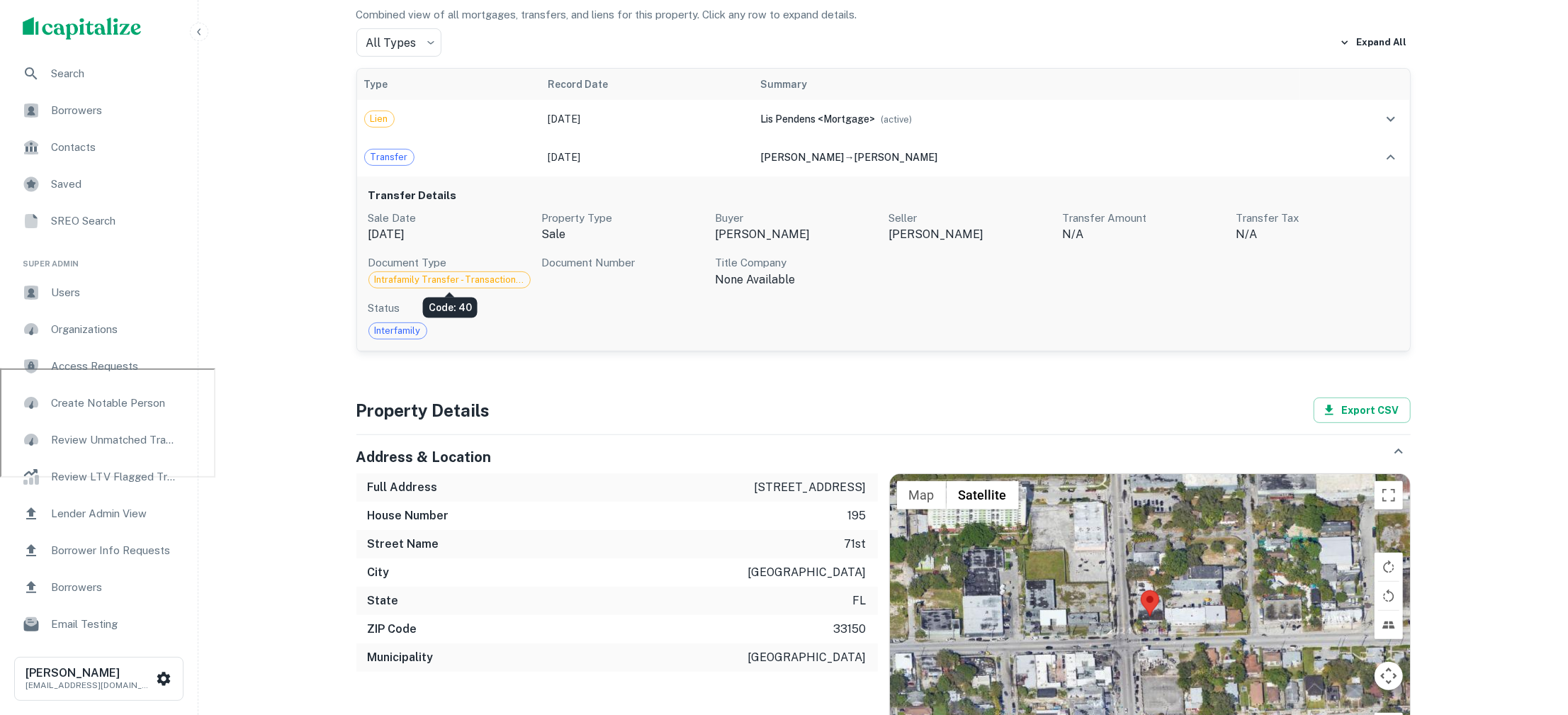
click at [464, 279] on span "Intrafamily Transfer - Transaction is between related parties for any reason & …" at bounding box center [449, 280] width 161 height 14
click at [395, 150] on span "Transfer" at bounding box center [389, 157] width 49 height 14
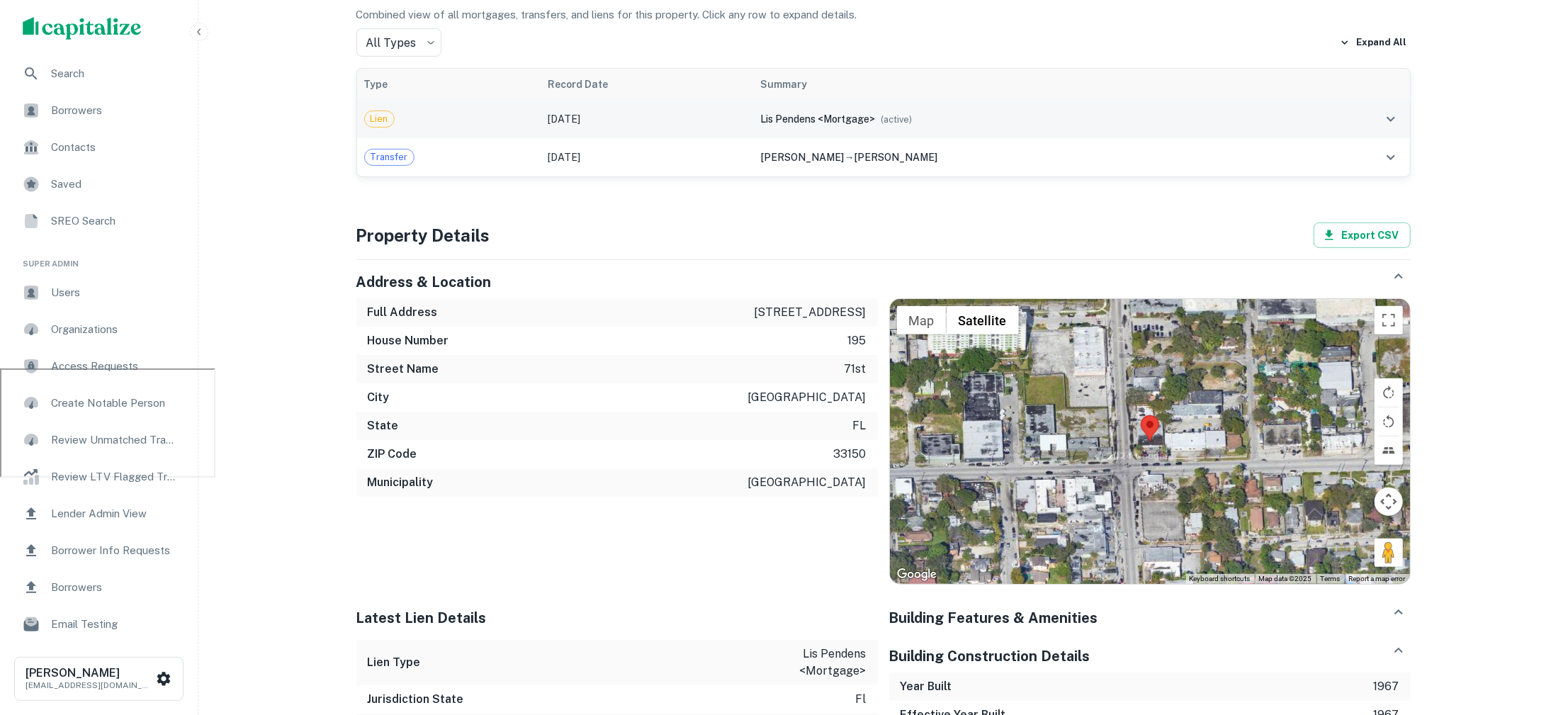
click at [387, 117] on span "Lien" at bounding box center [380, 118] width 29 height 14
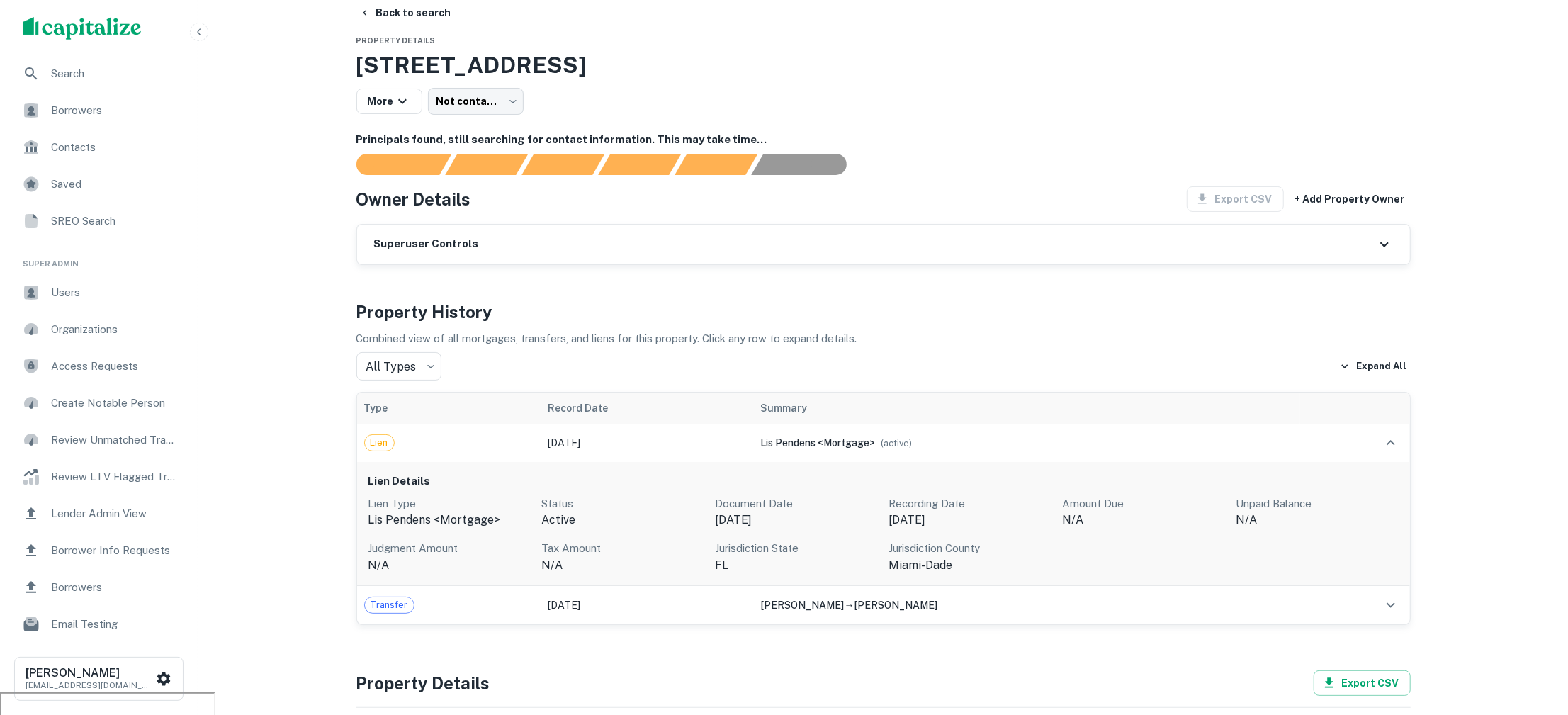
scroll to position [0, 0]
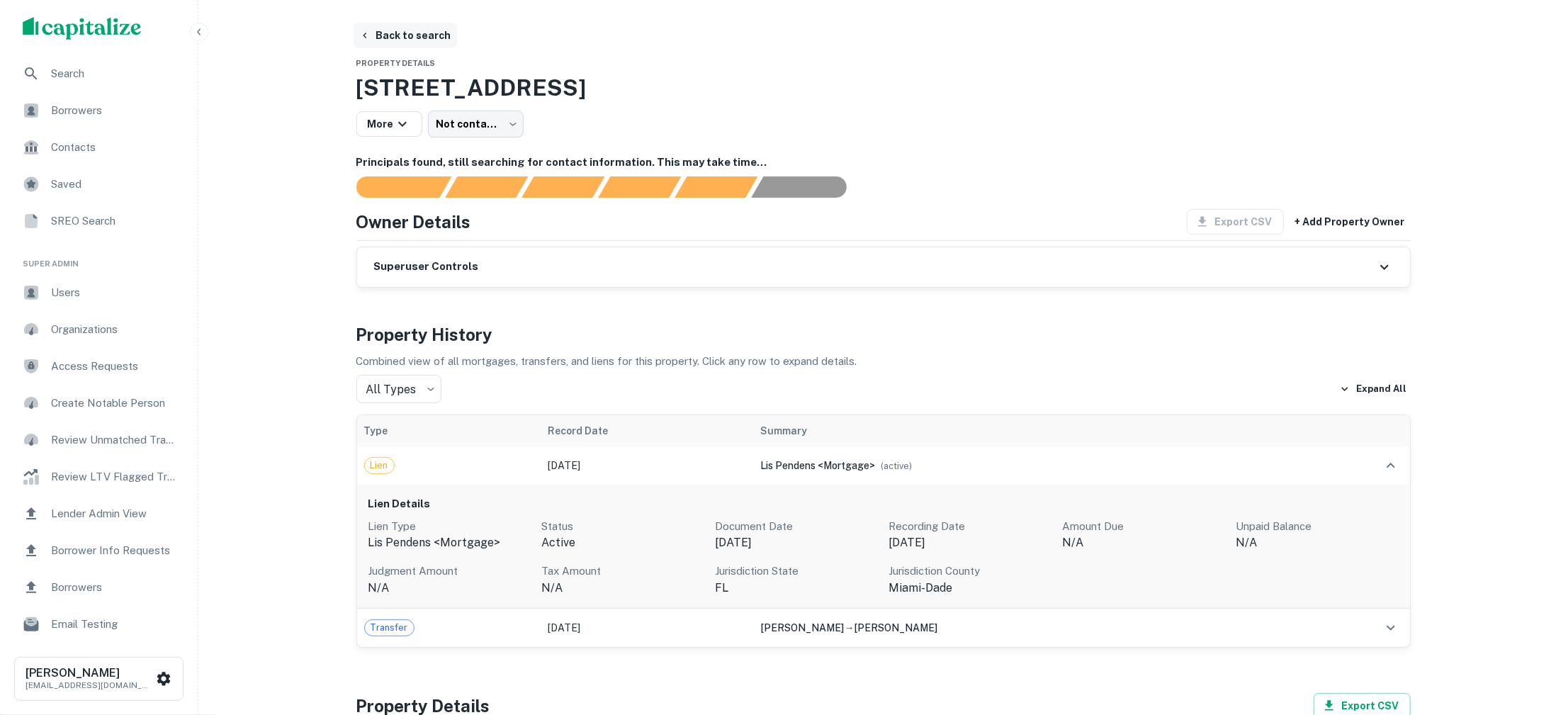
click at [416, 28] on button "Back to search" at bounding box center [406, 36] width 104 height 26
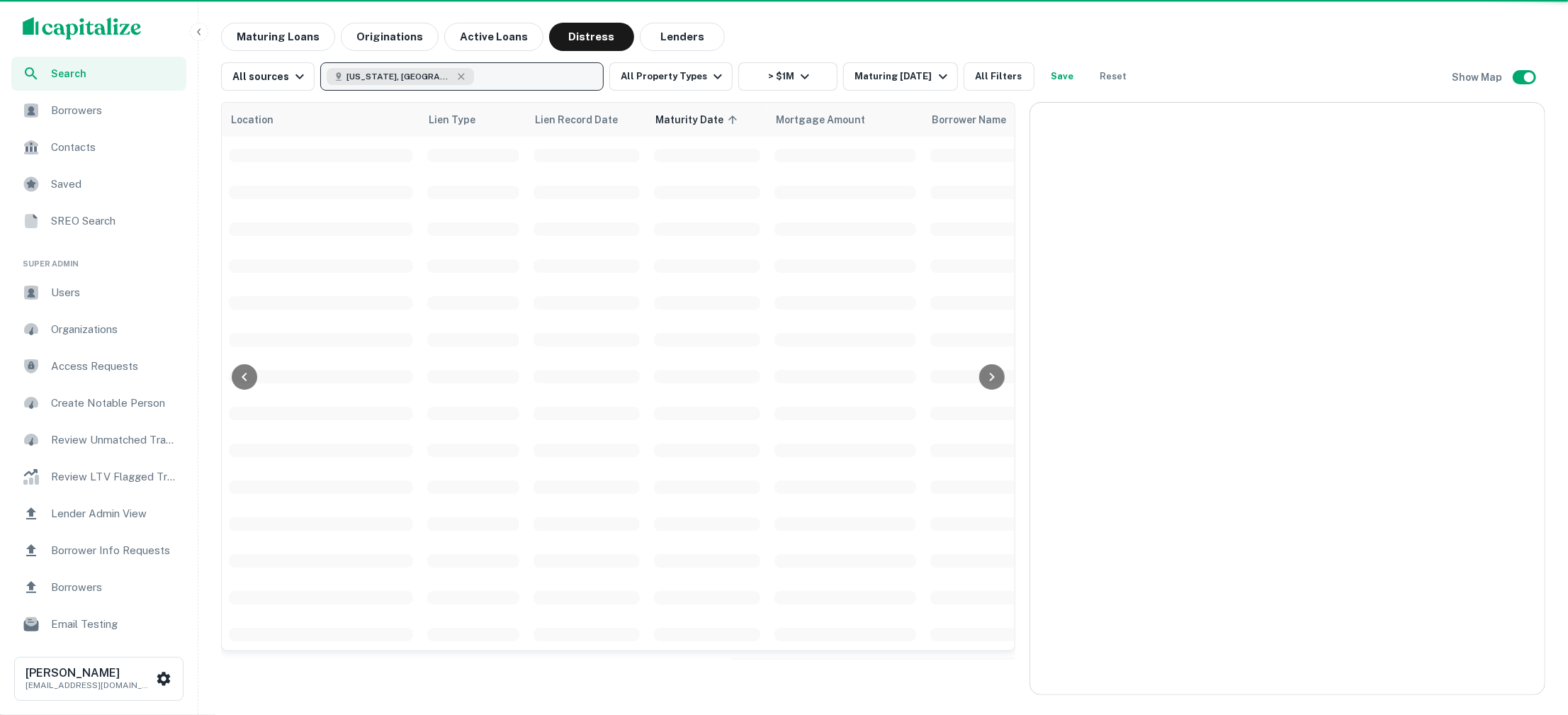
click at [453, 71] on button "Florida, USA" at bounding box center [461, 76] width 284 height 28
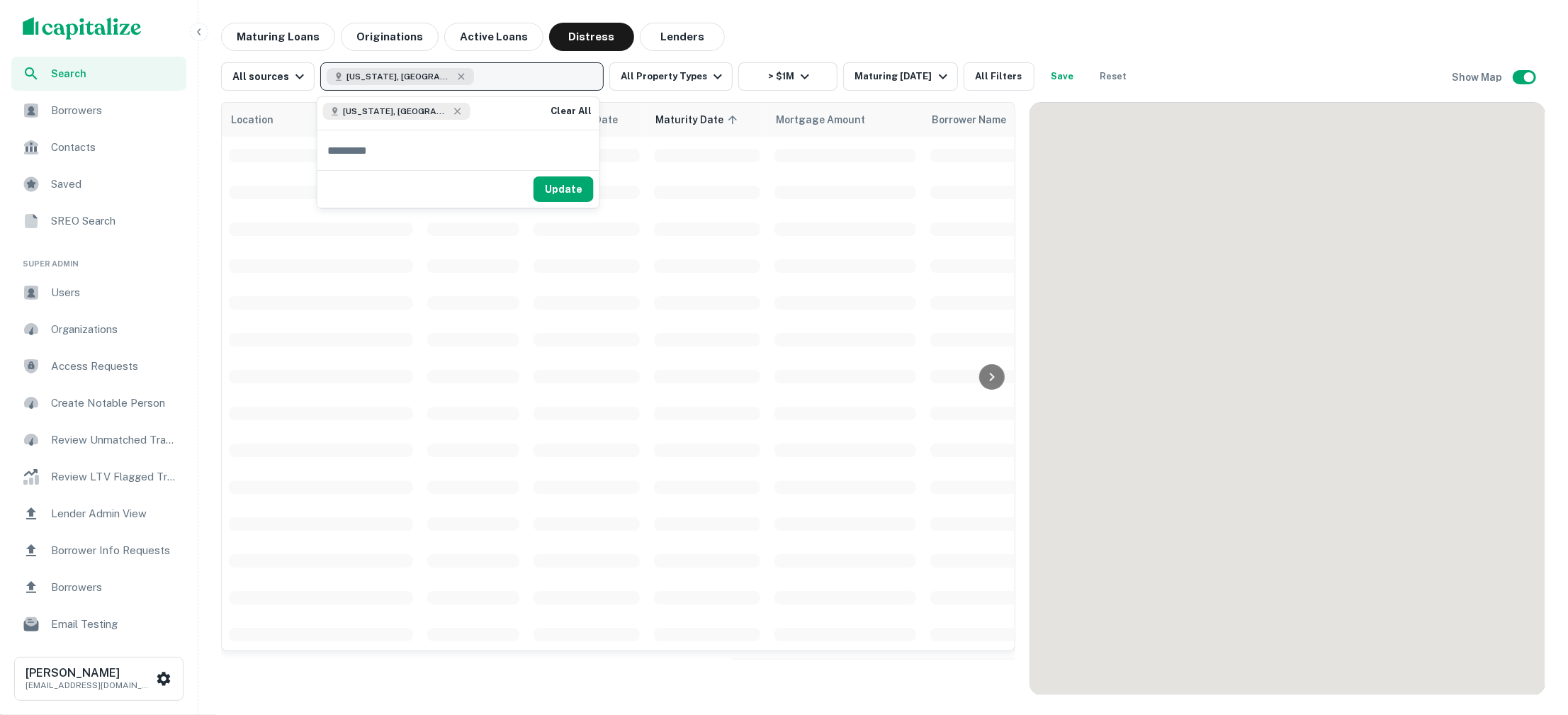
click at [453, 71] on button "Florida, USA" at bounding box center [461, 76] width 284 height 28
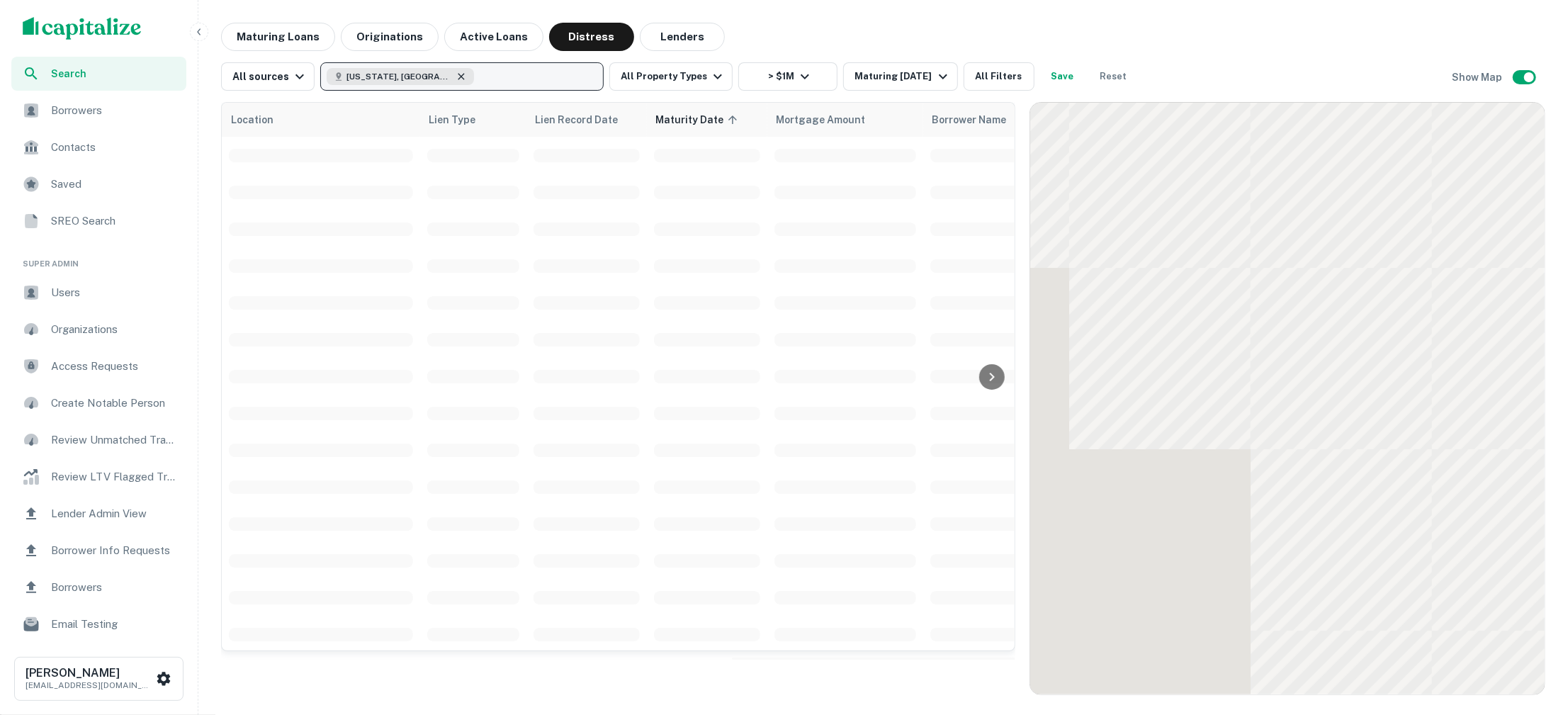
click at [456, 71] on icon "button" at bounding box center [461, 77] width 12 height 12
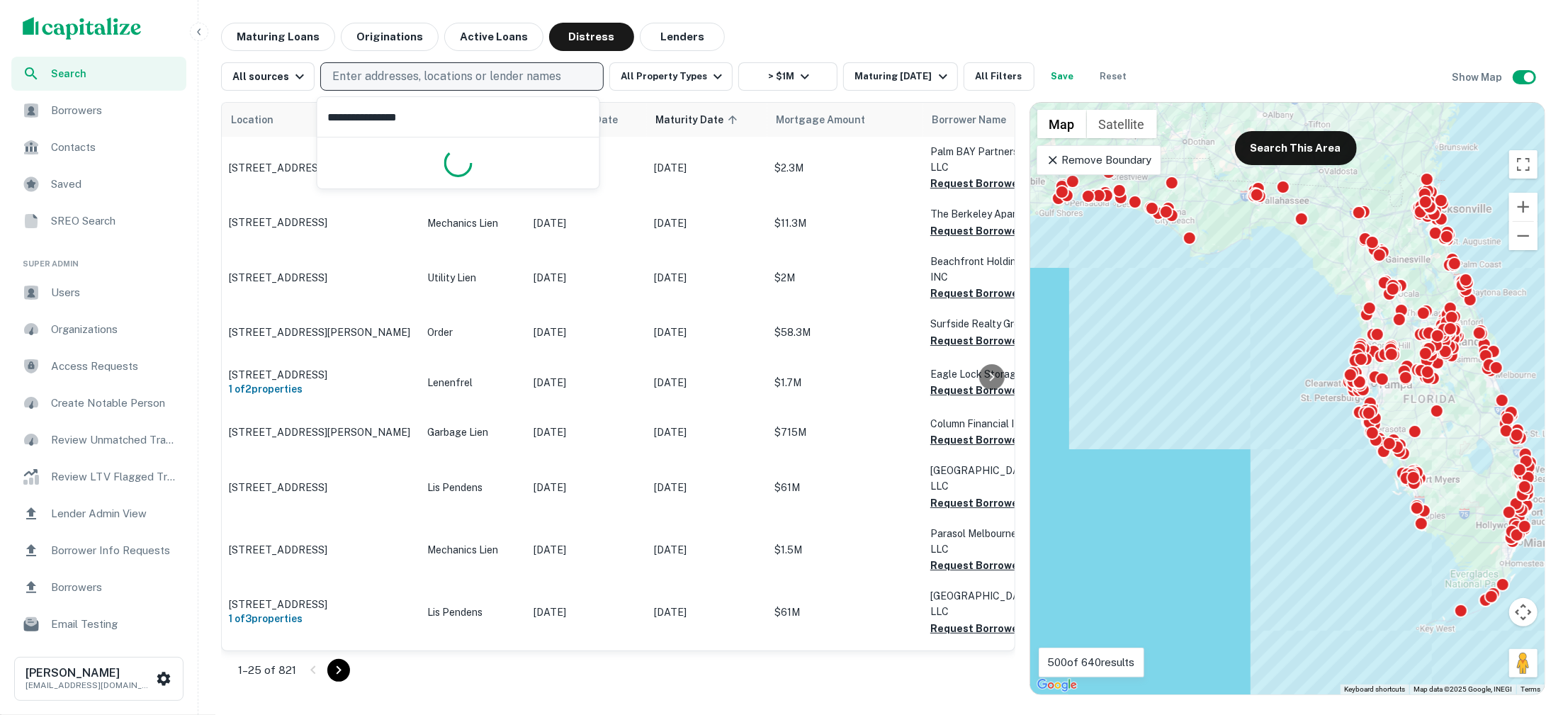
type input "**********"
click at [570, 183] on button "Update" at bounding box center [563, 189] width 61 height 26
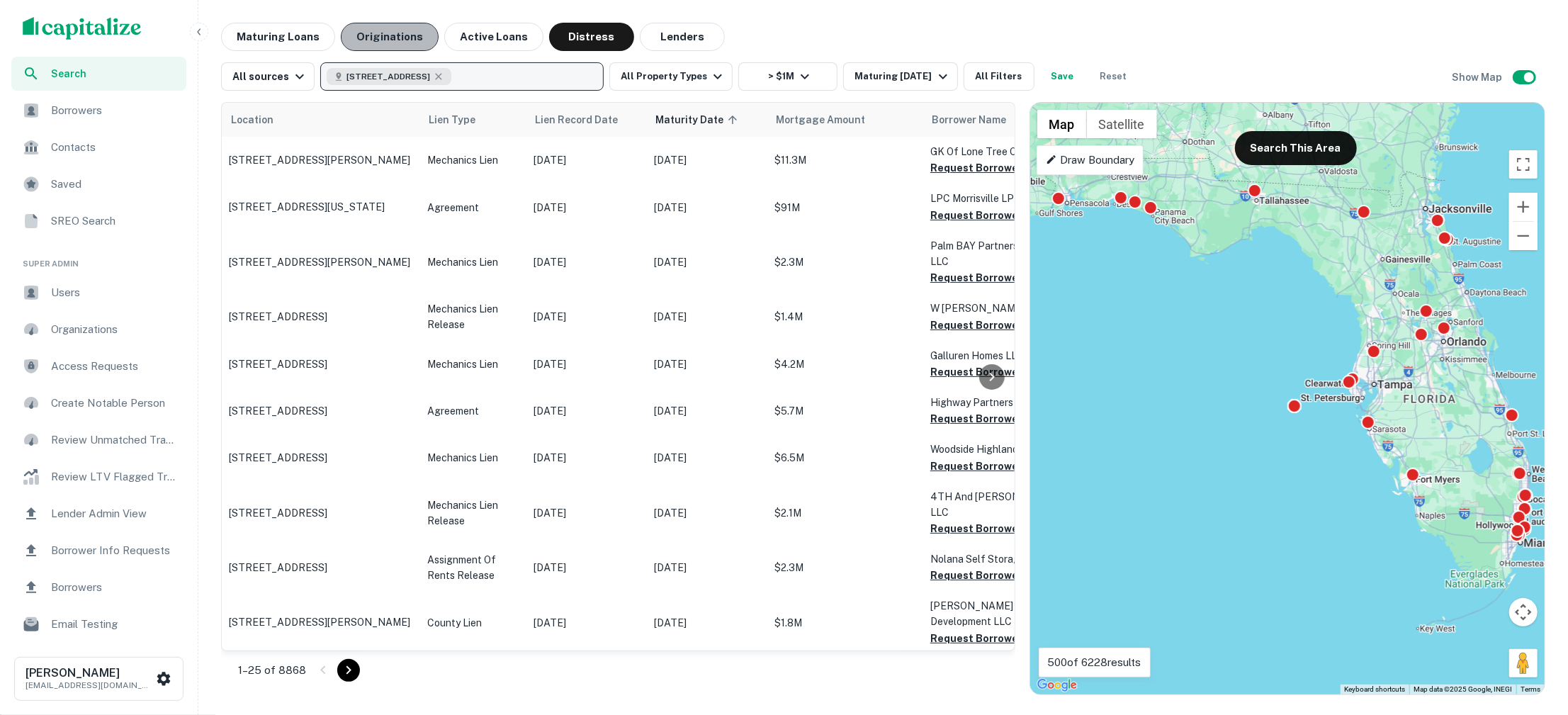
click at [426, 29] on button "Originations" at bounding box center [390, 37] width 98 height 28
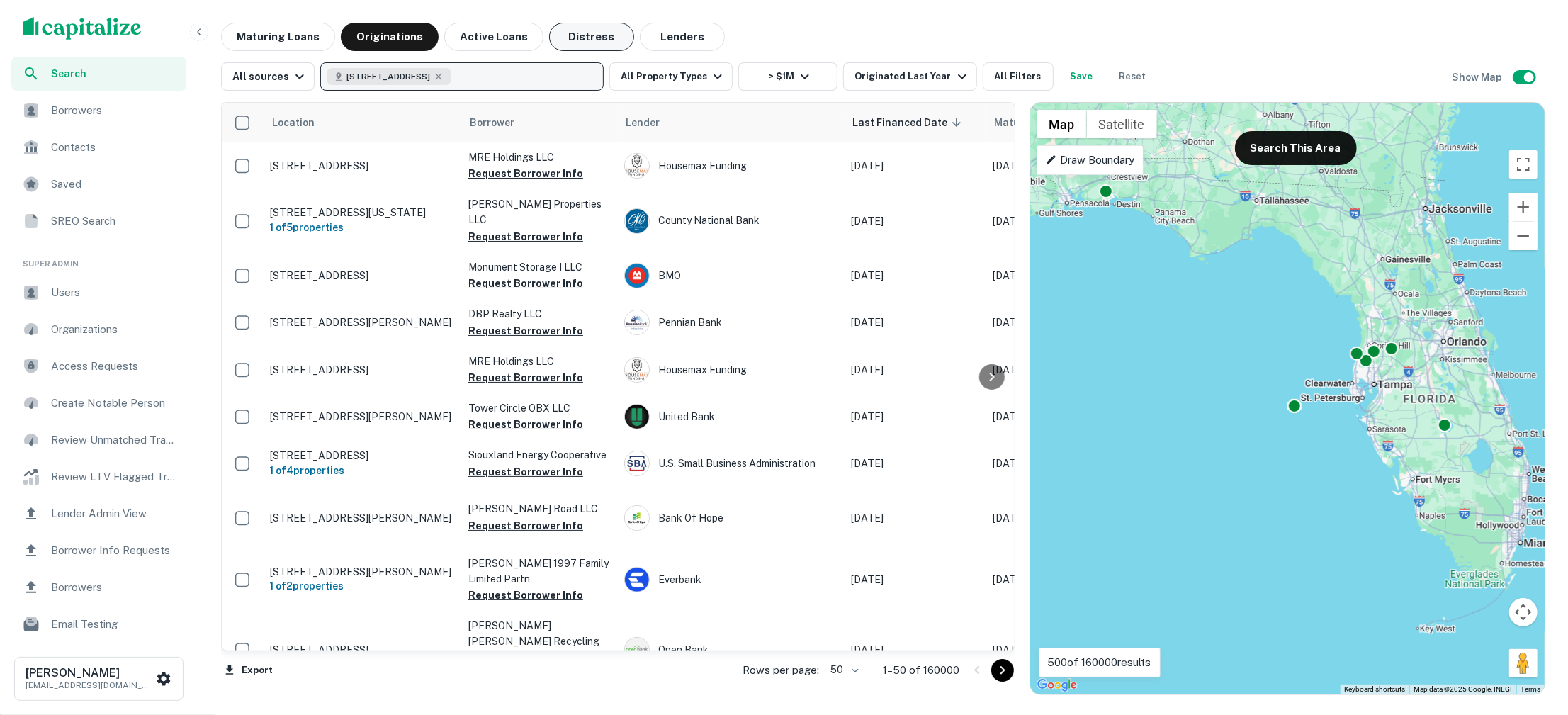
click at [584, 30] on button "Distress" at bounding box center [591, 37] width 85 height 28
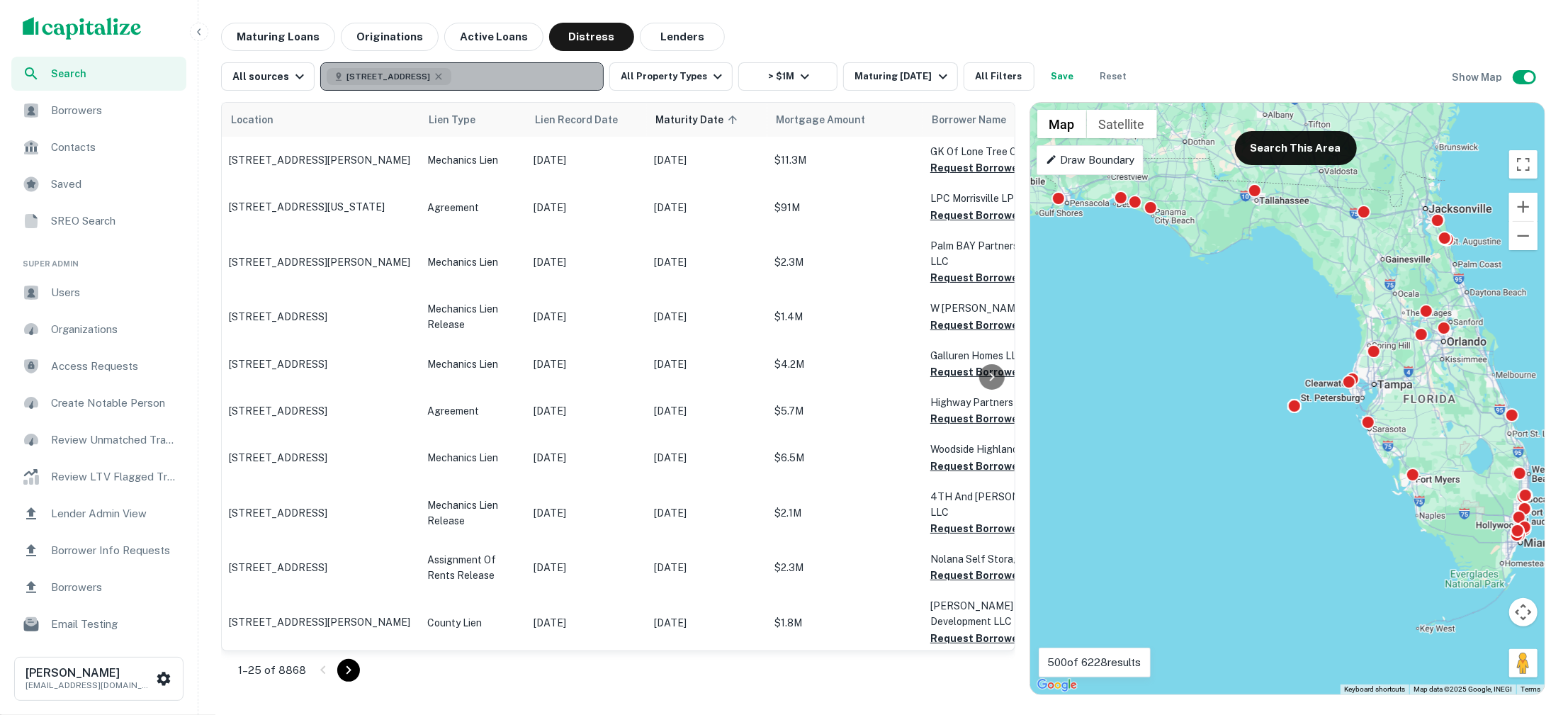
click at [540, 74] on button "195 NW 71st St, Miami, FL 33150, USA" at bounding box center [461, 76] width 284 height 28
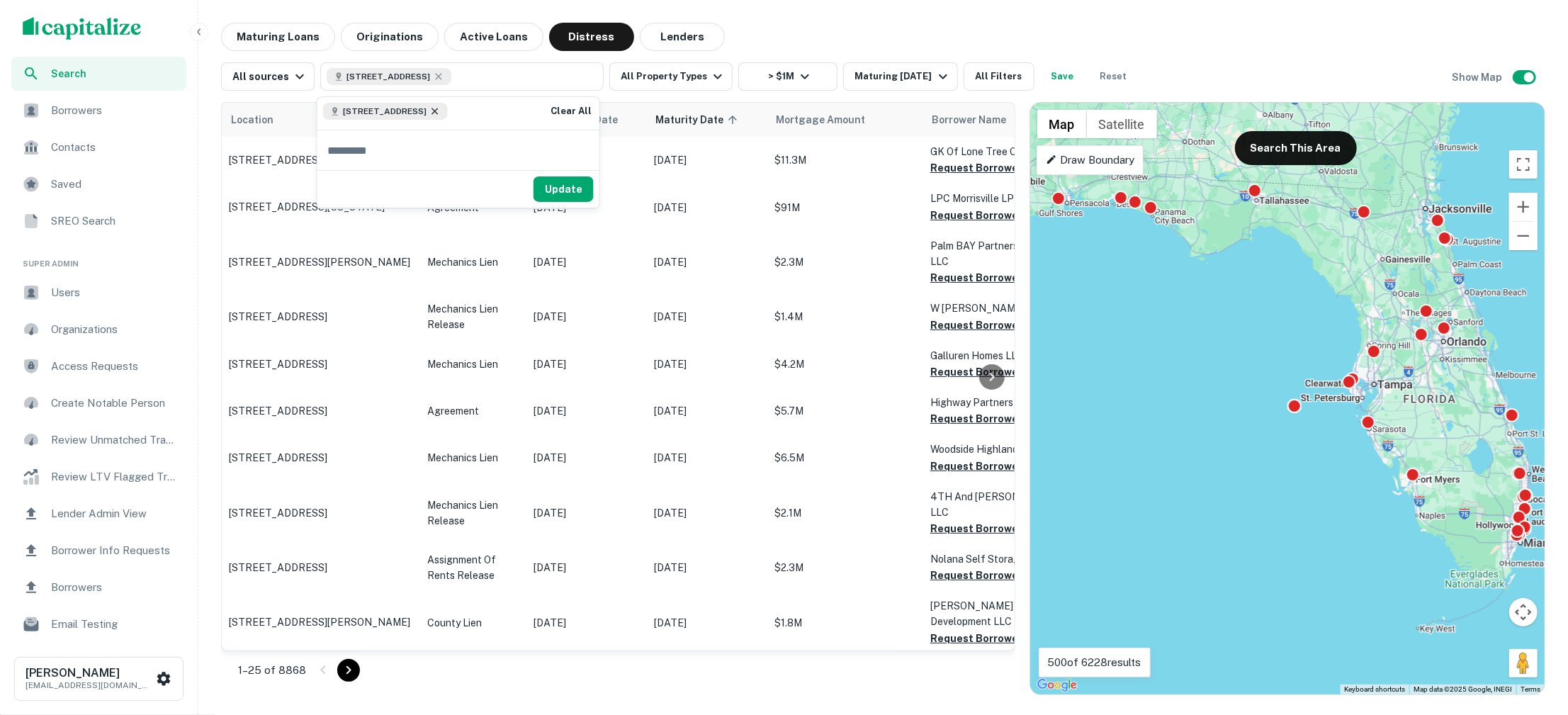
click at [440, 111] on icon at bounding box center [436, 111] width 12 height 12
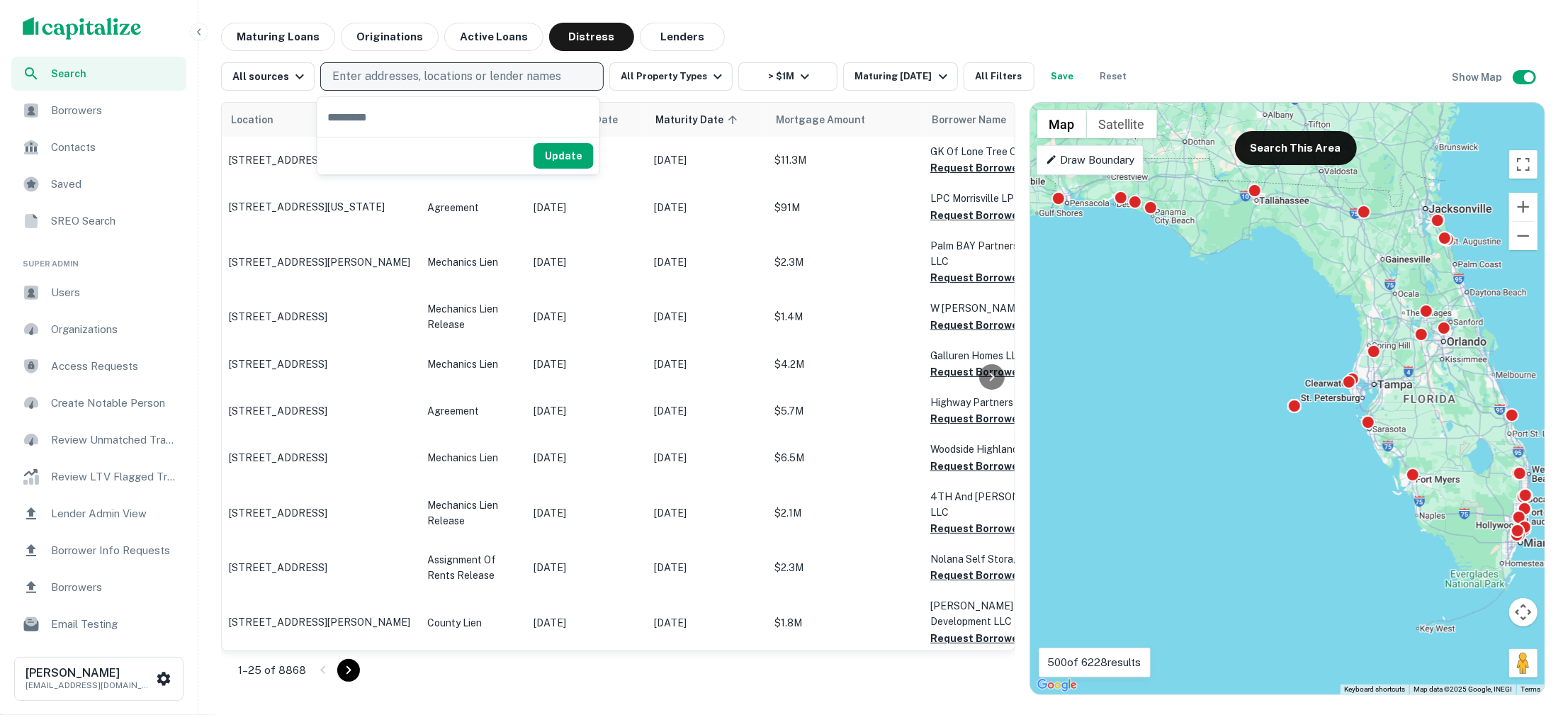
click at [459, 77] on p "Enter addresses, locations or lender names" at bounding box center [447, 77] width 229 height 17
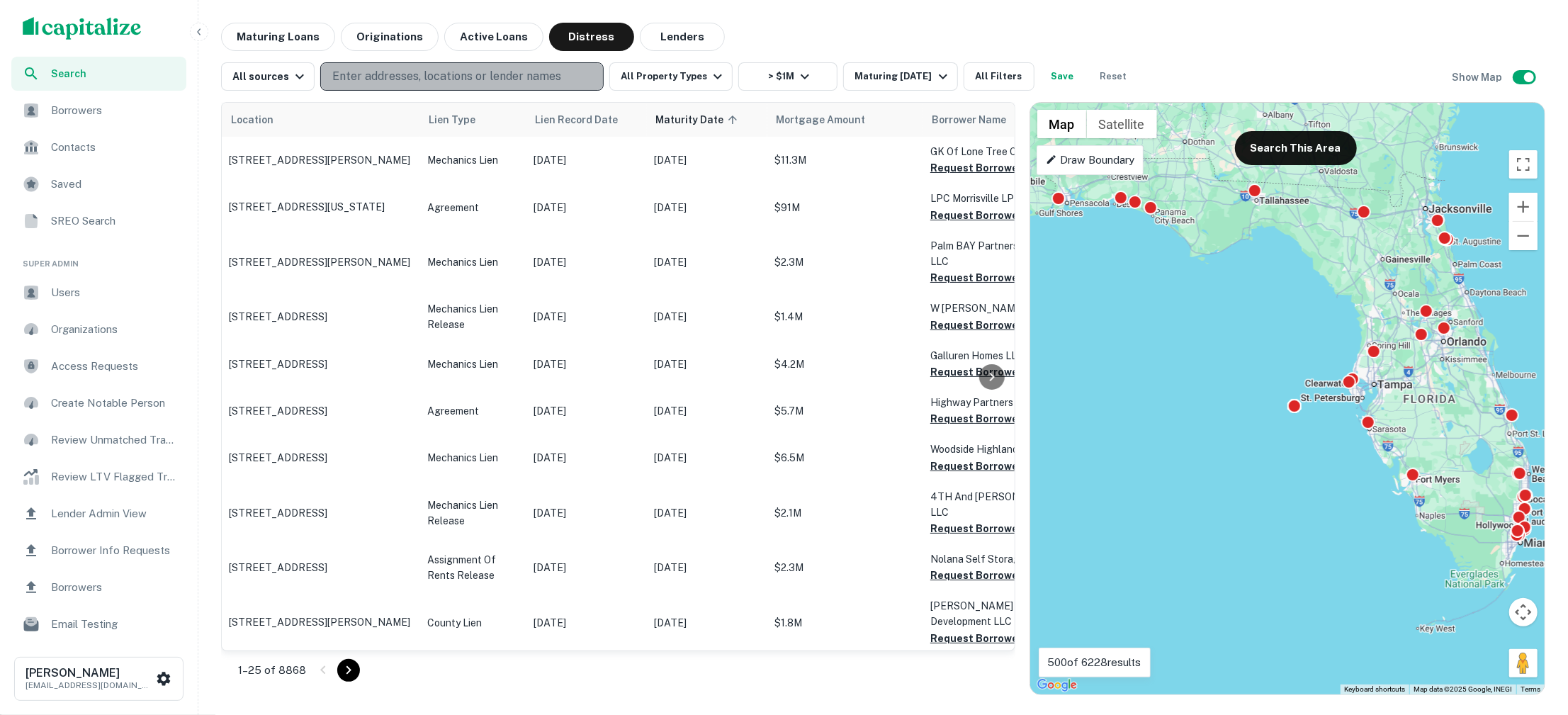
click at [459, 77] on p "Enter addresses, locations or lender names" at bounding box center [447, 77] width 229 height 17
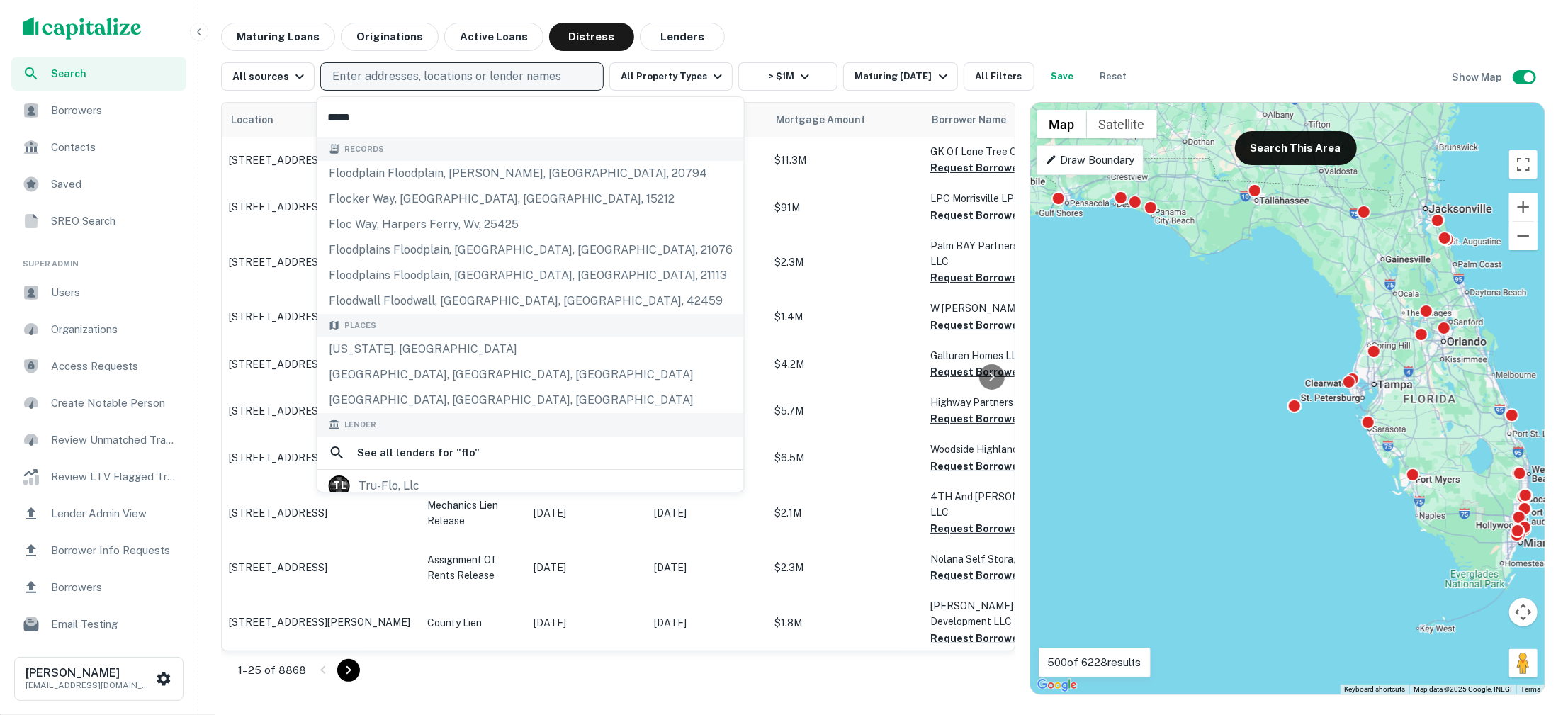
type input "******"
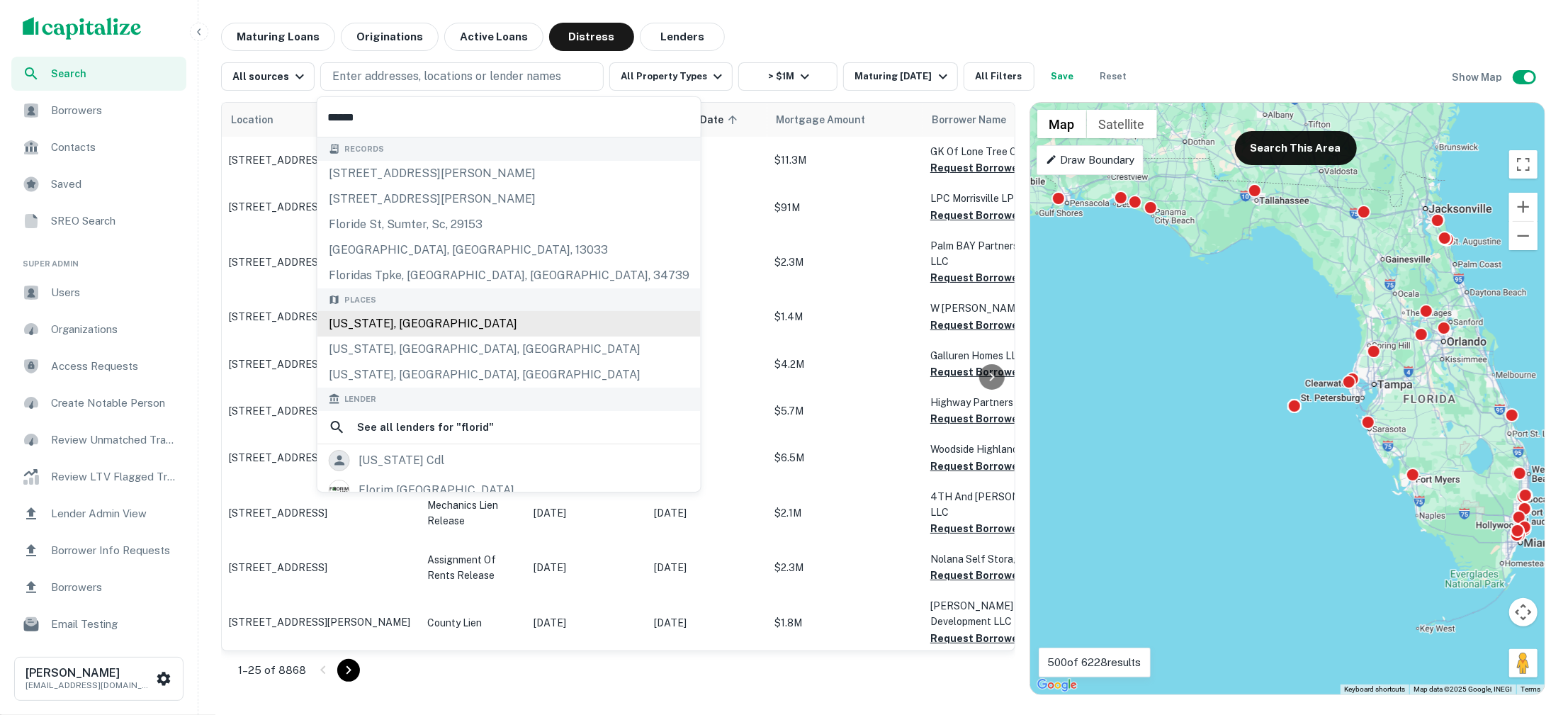
click at [437, 319] on div "Florida, USA" at bounding box center [509, 324] width 384 height 26
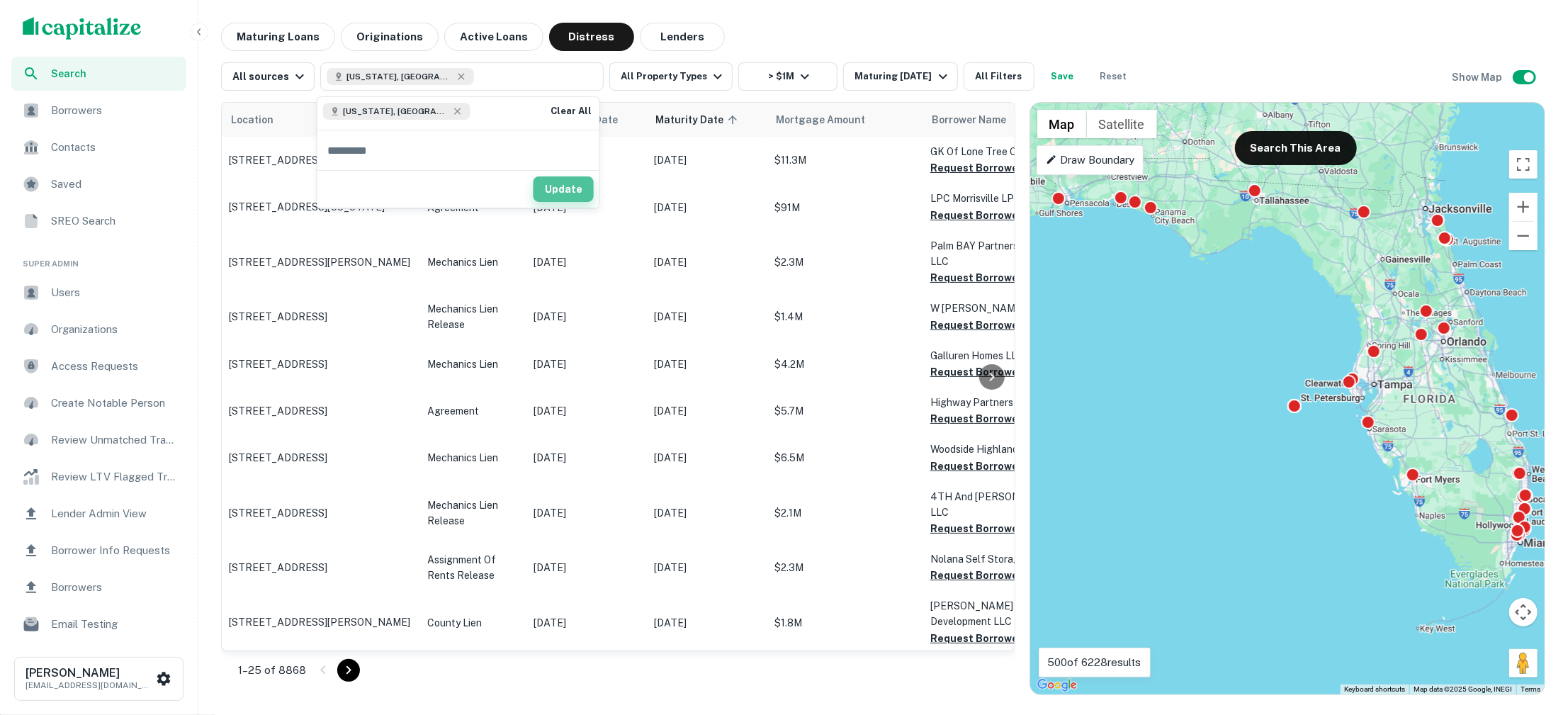
click at [579, 191] on button "Update" at bounding box center [563, 189] width 61 height 26
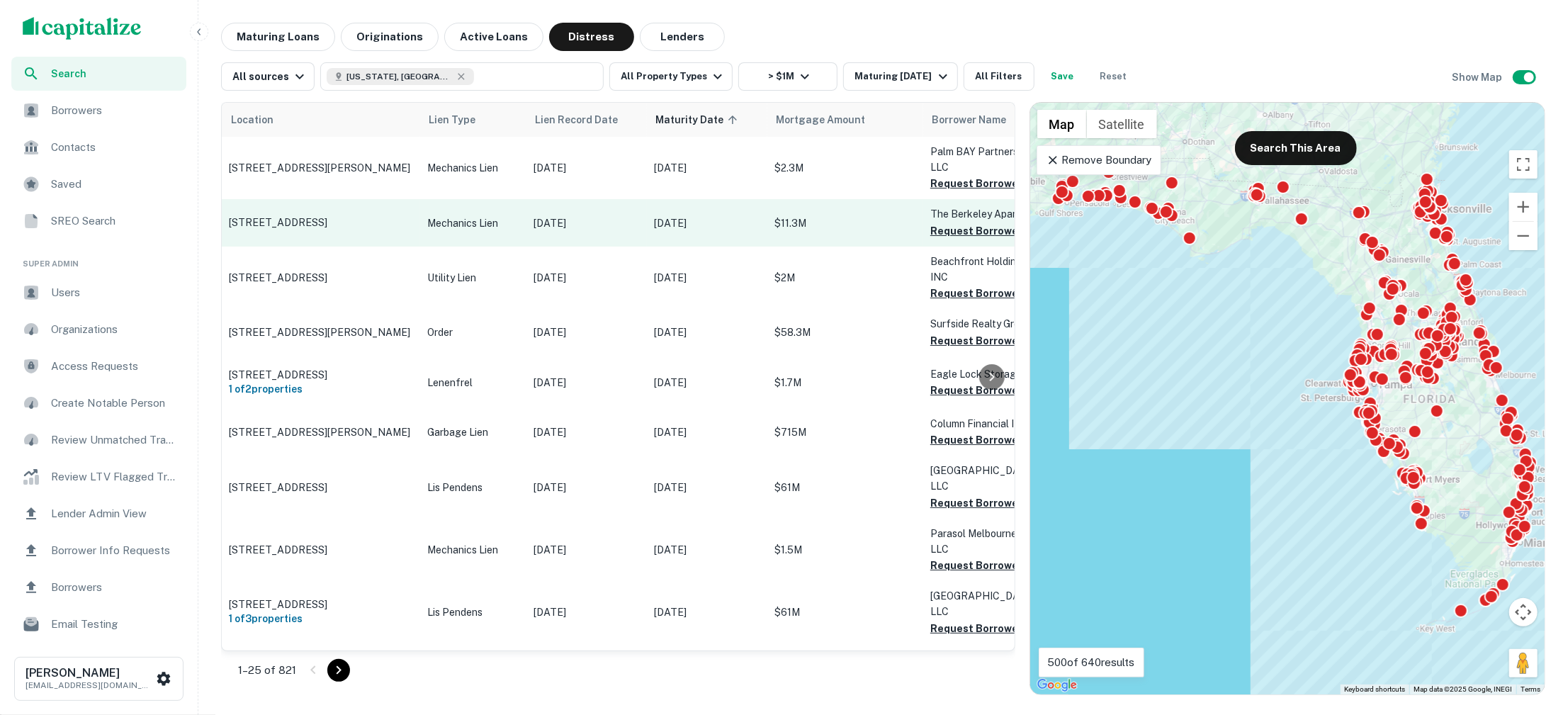
click at [336, 224] on p "1111 High Rd Tallahassee, FL 32304" at bounding box center [321, 222] width 185 height 12
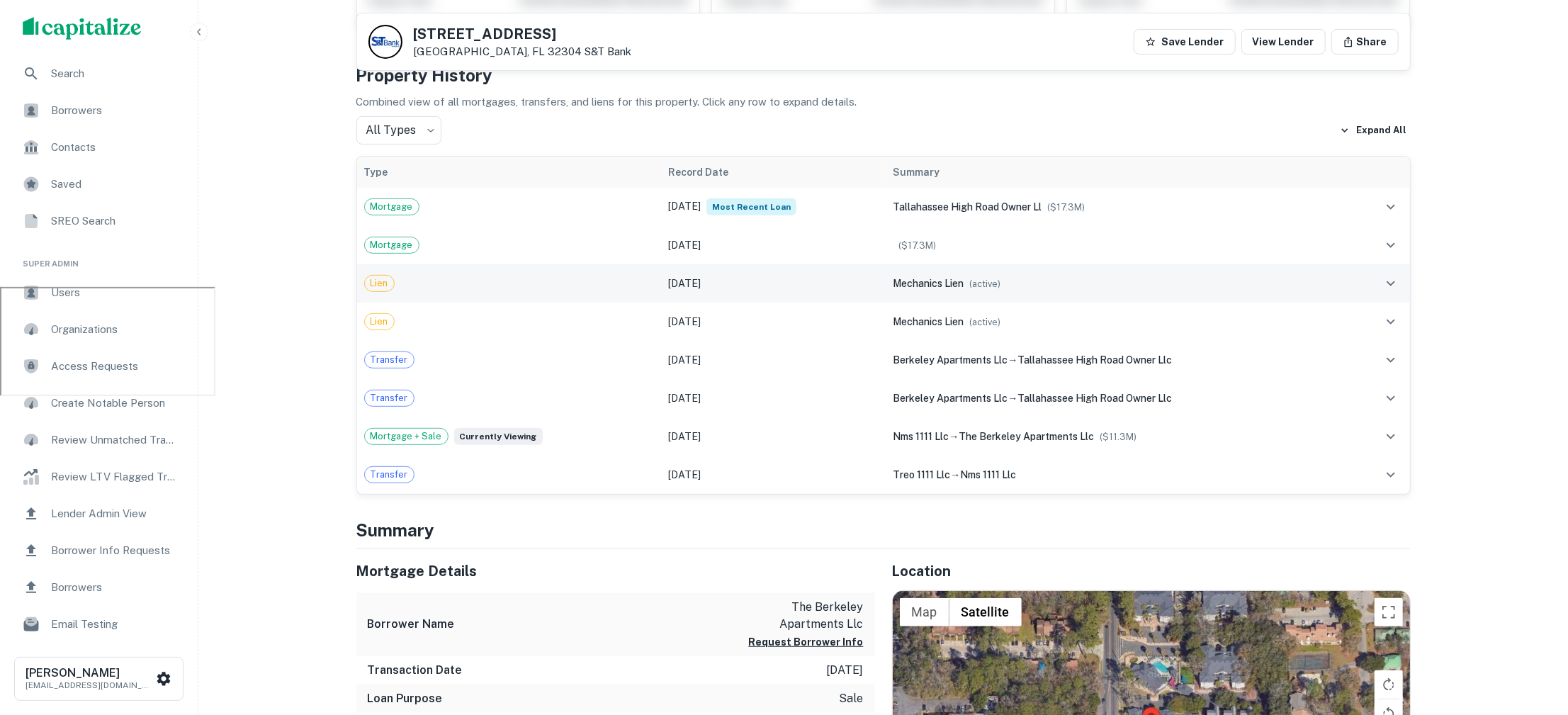
scroll to position [422, 0]
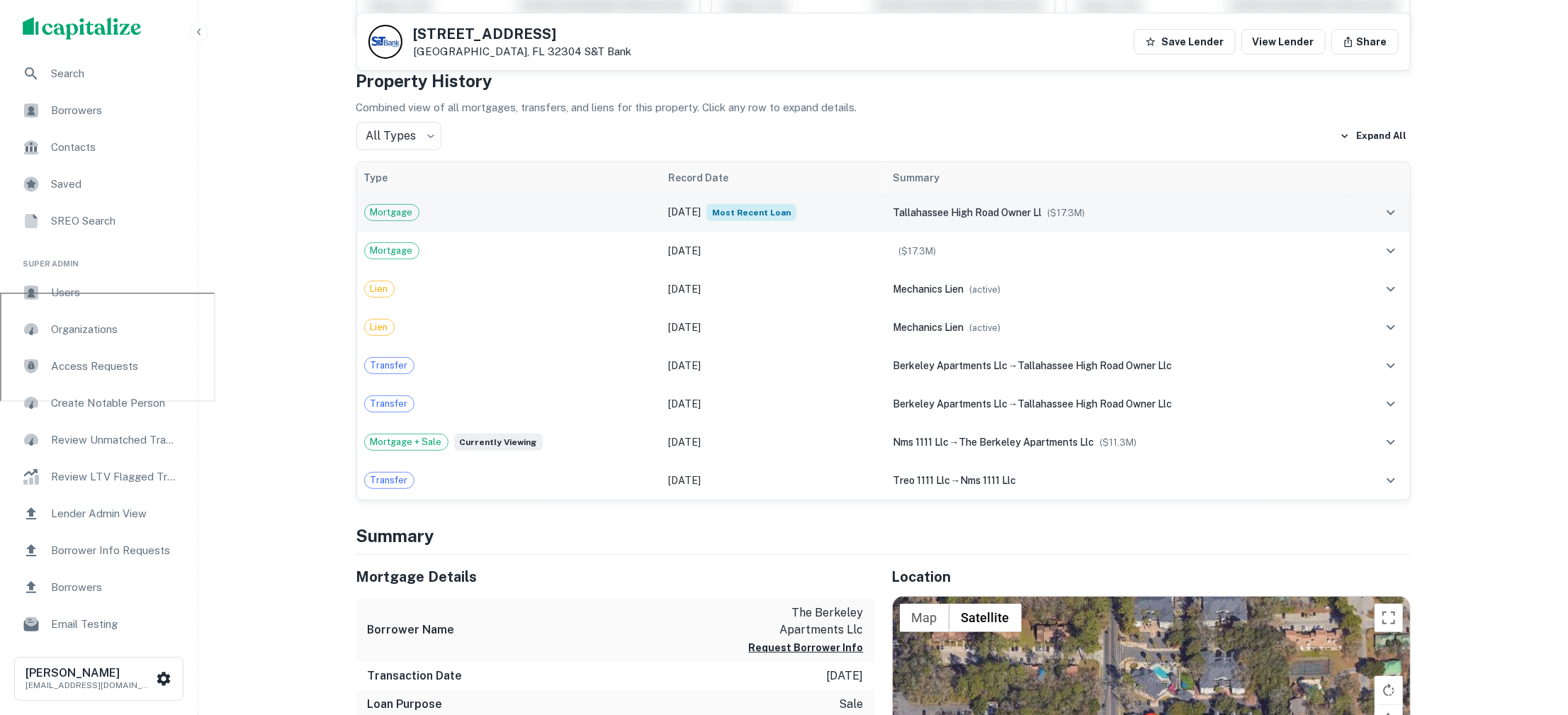
click at [573, 204] on div "Mortgage" at bounding box center [510, 212] width 290 height 17
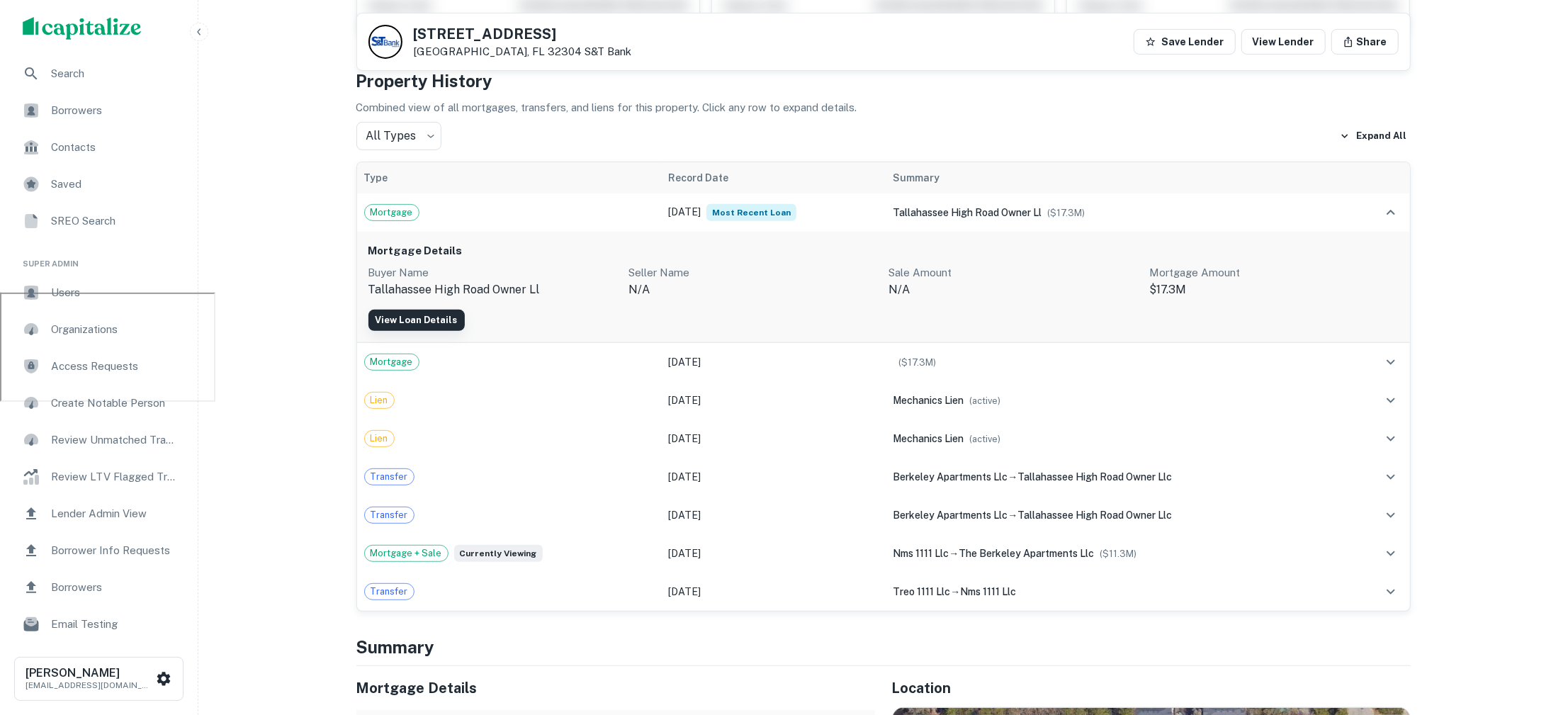
click at [421, 322] on link "View Loan Details" at bounding box center [416, 320] width 96 height 21
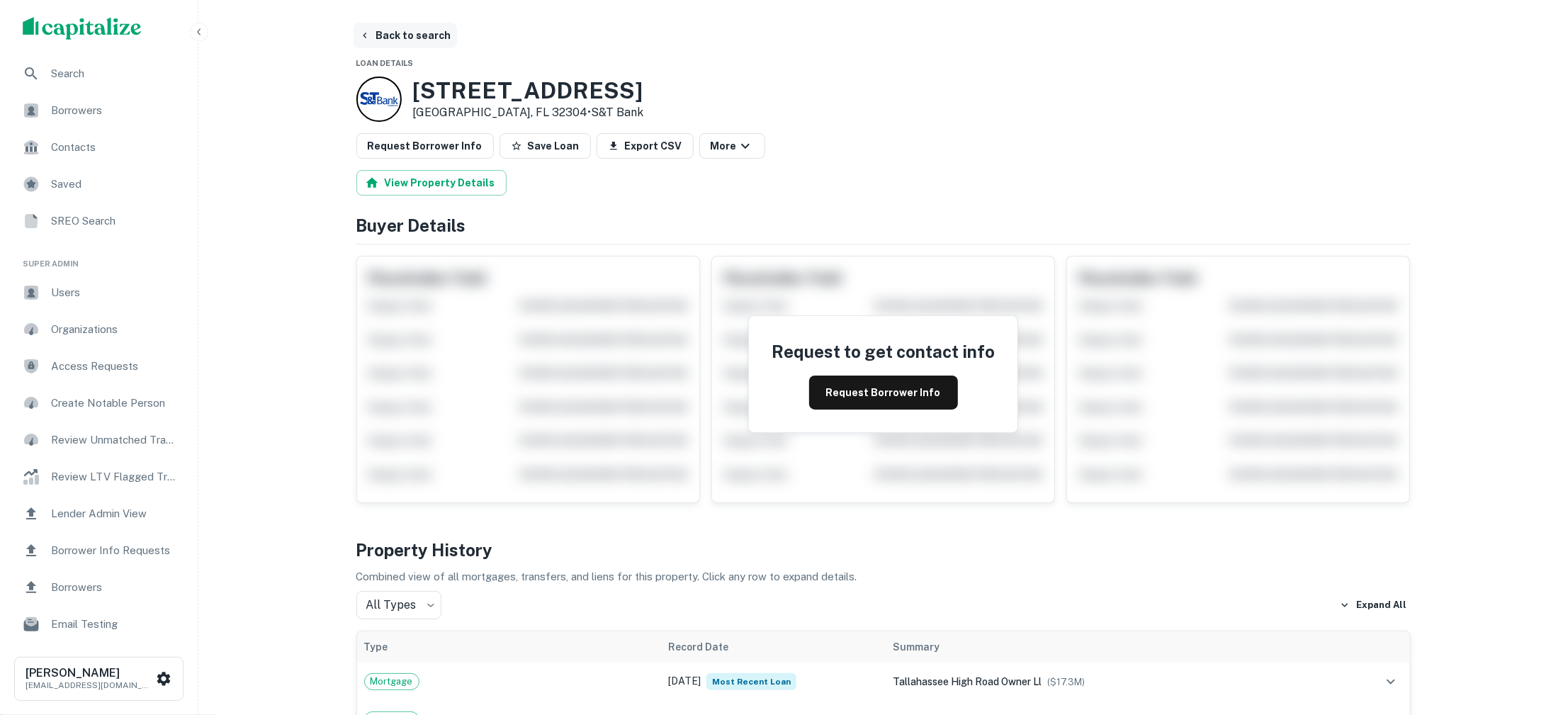
click at [392, 28] on button "Back to search" at bounding box center [406, 36] width 104 height 26
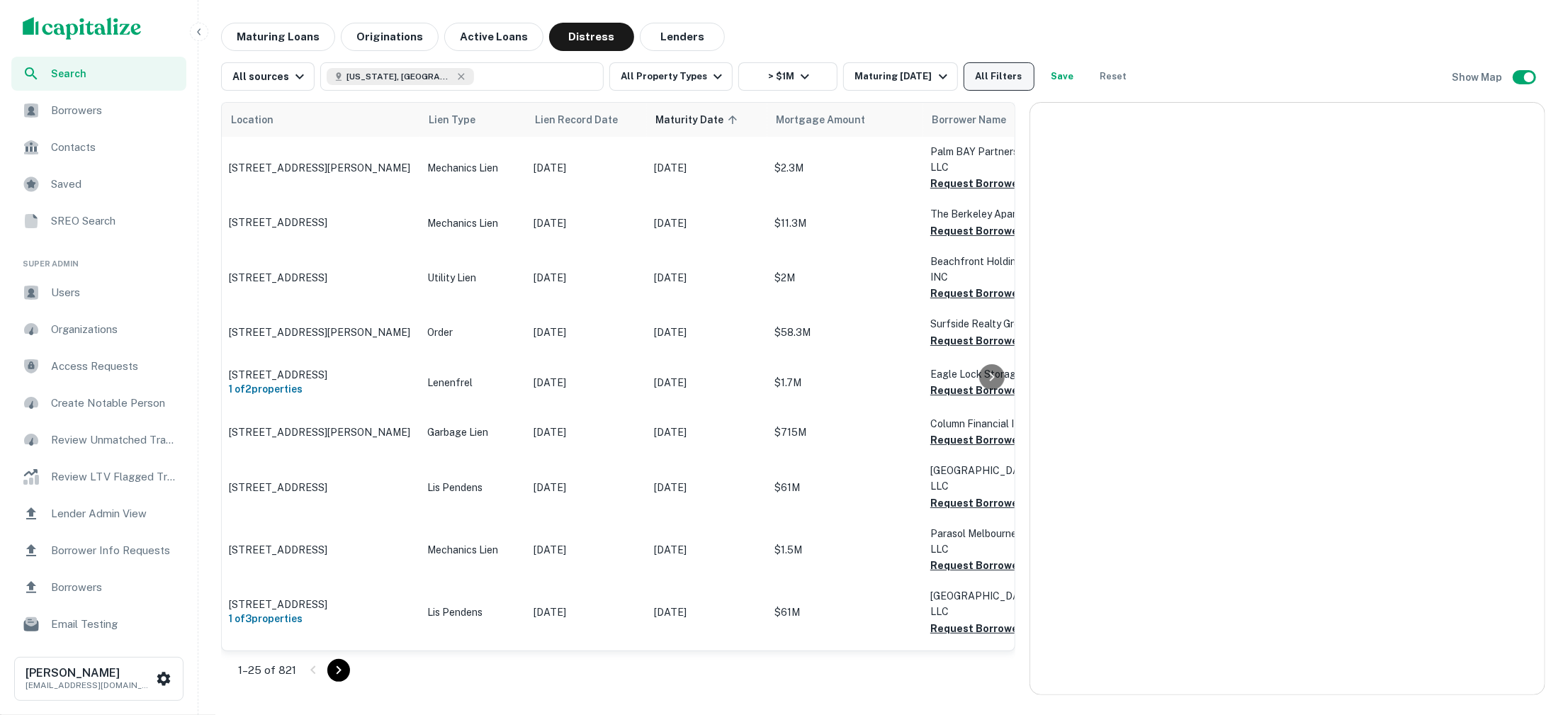
click at [988, 71] on button "All Filters" at bounding box center [999, 76] width 71 height 28
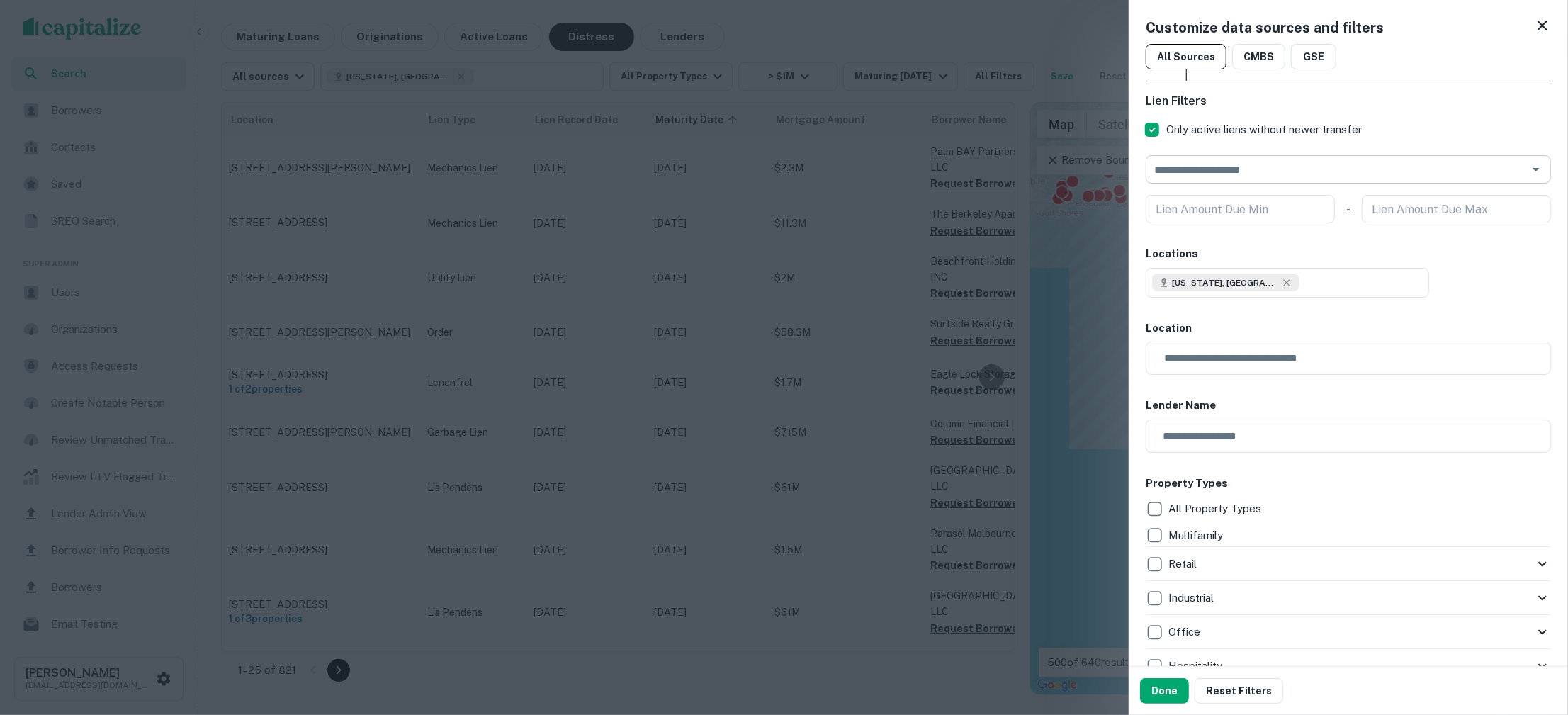
click at [1228, 163] on input "text" at bounding box center [1336, 169] width 373 height 20
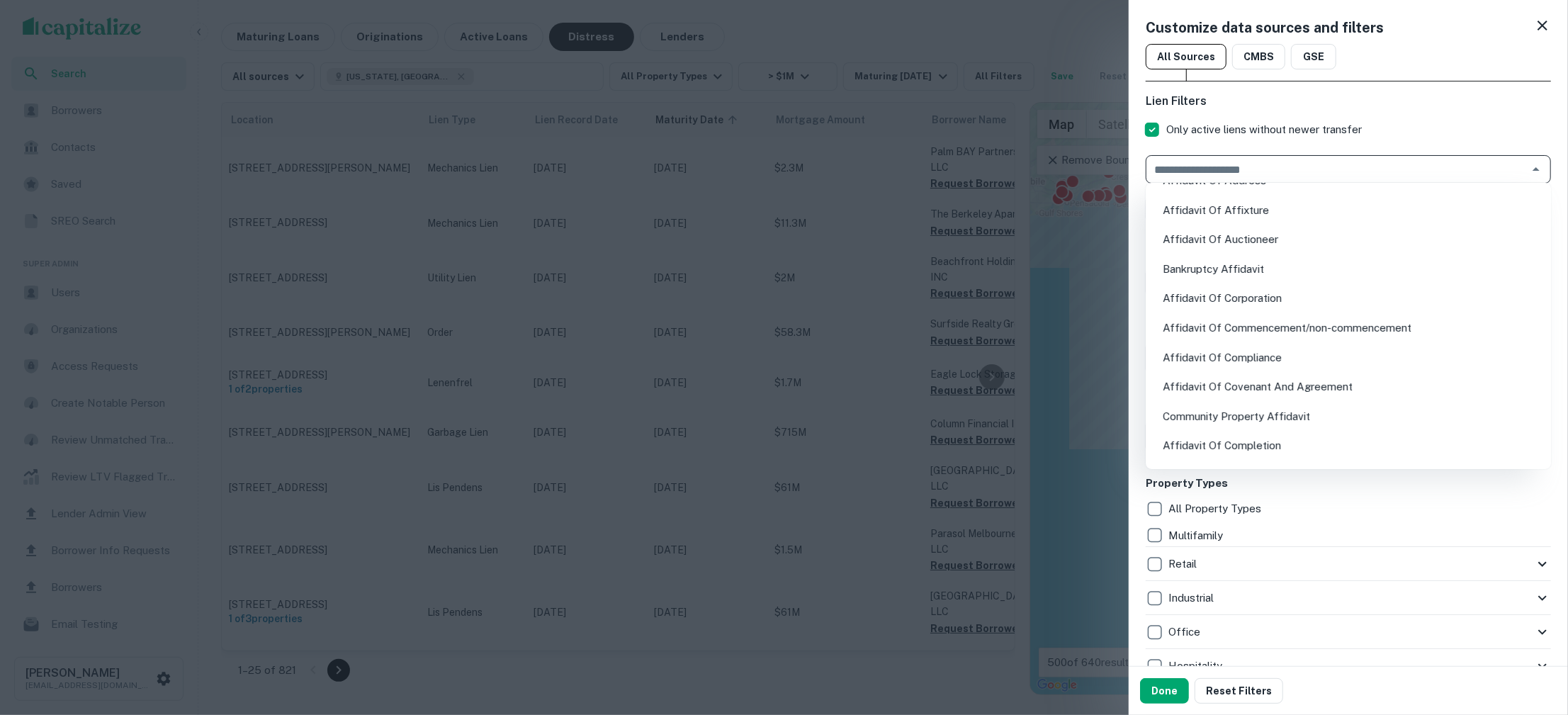
scroll to position [352, 0]
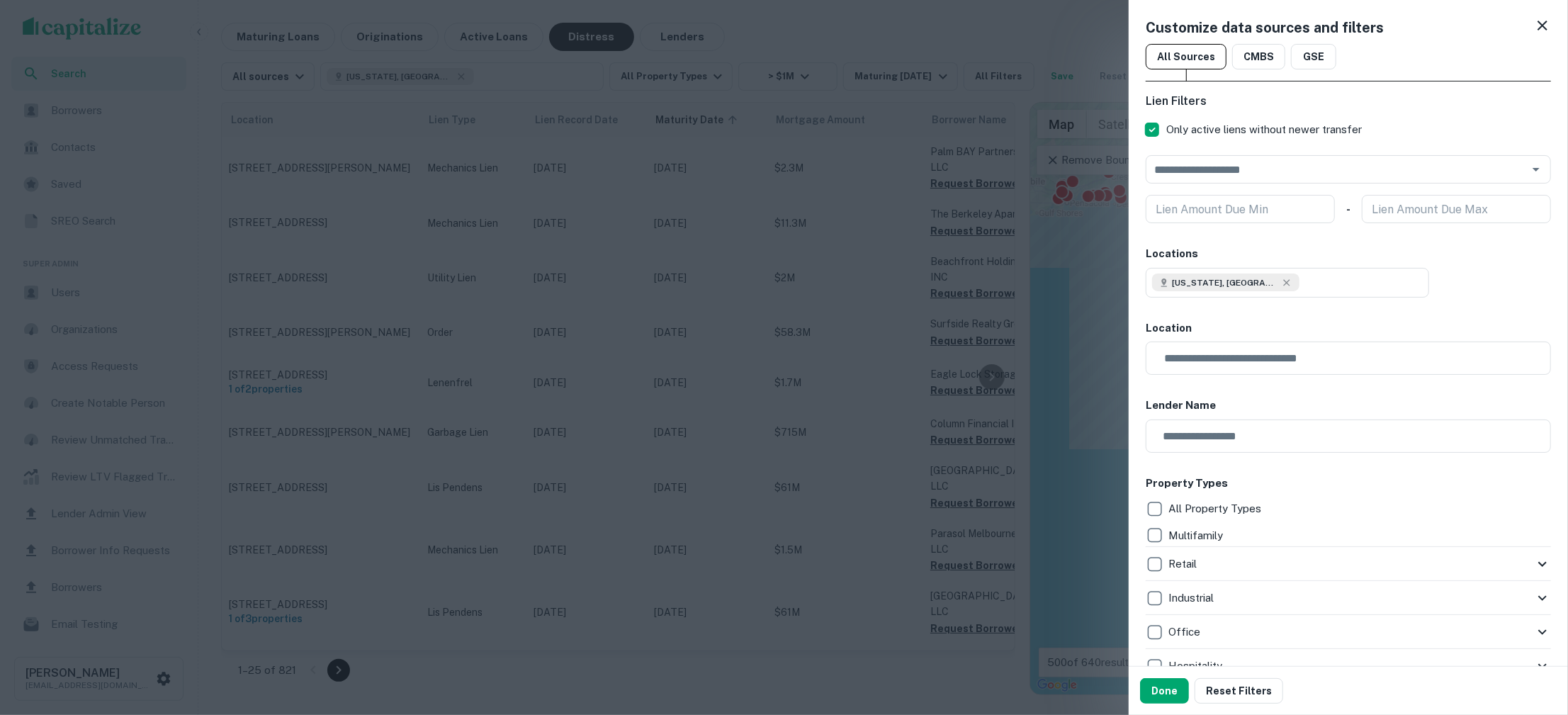
click at [1003, 39] on div at bounding box center [784, 358] width 1568 height 715
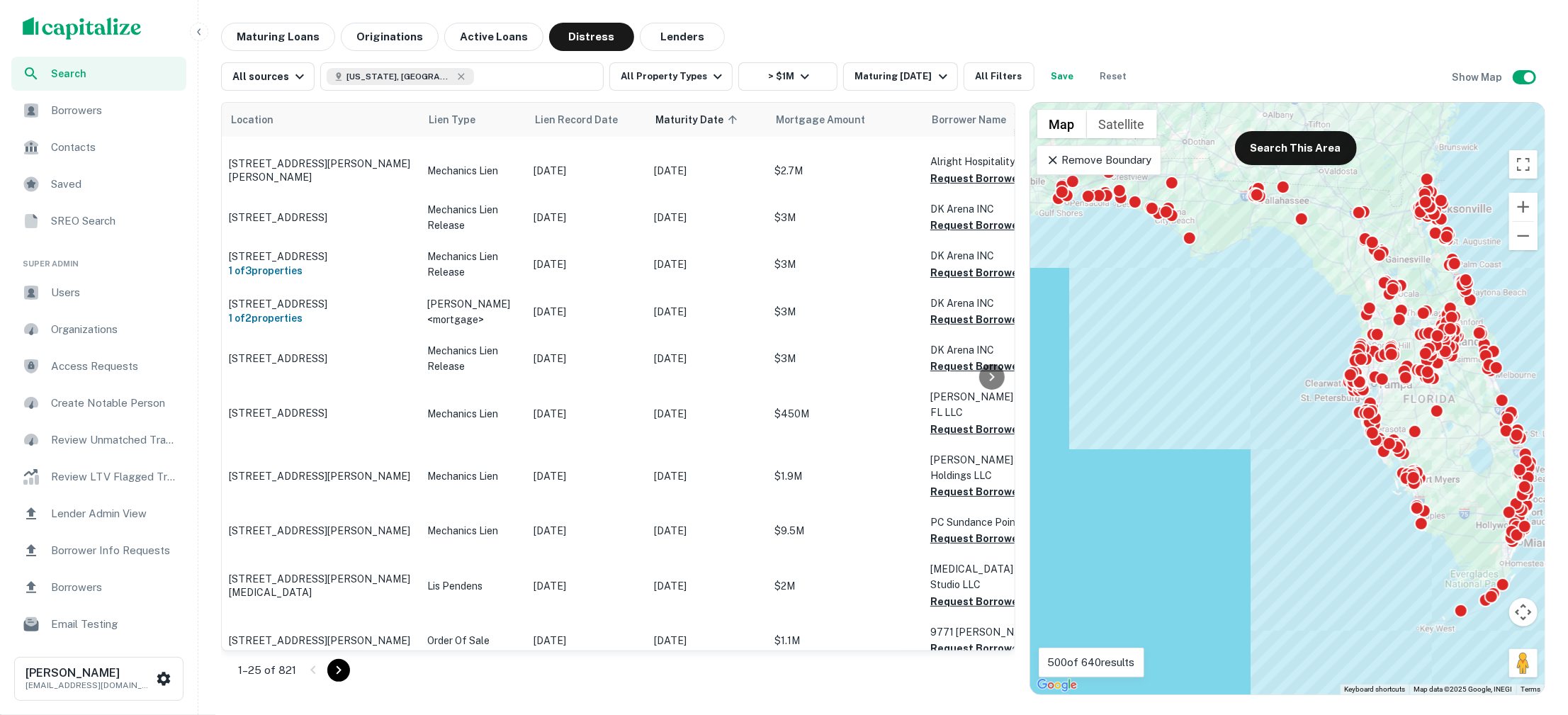
scroll to position [1301, 0]
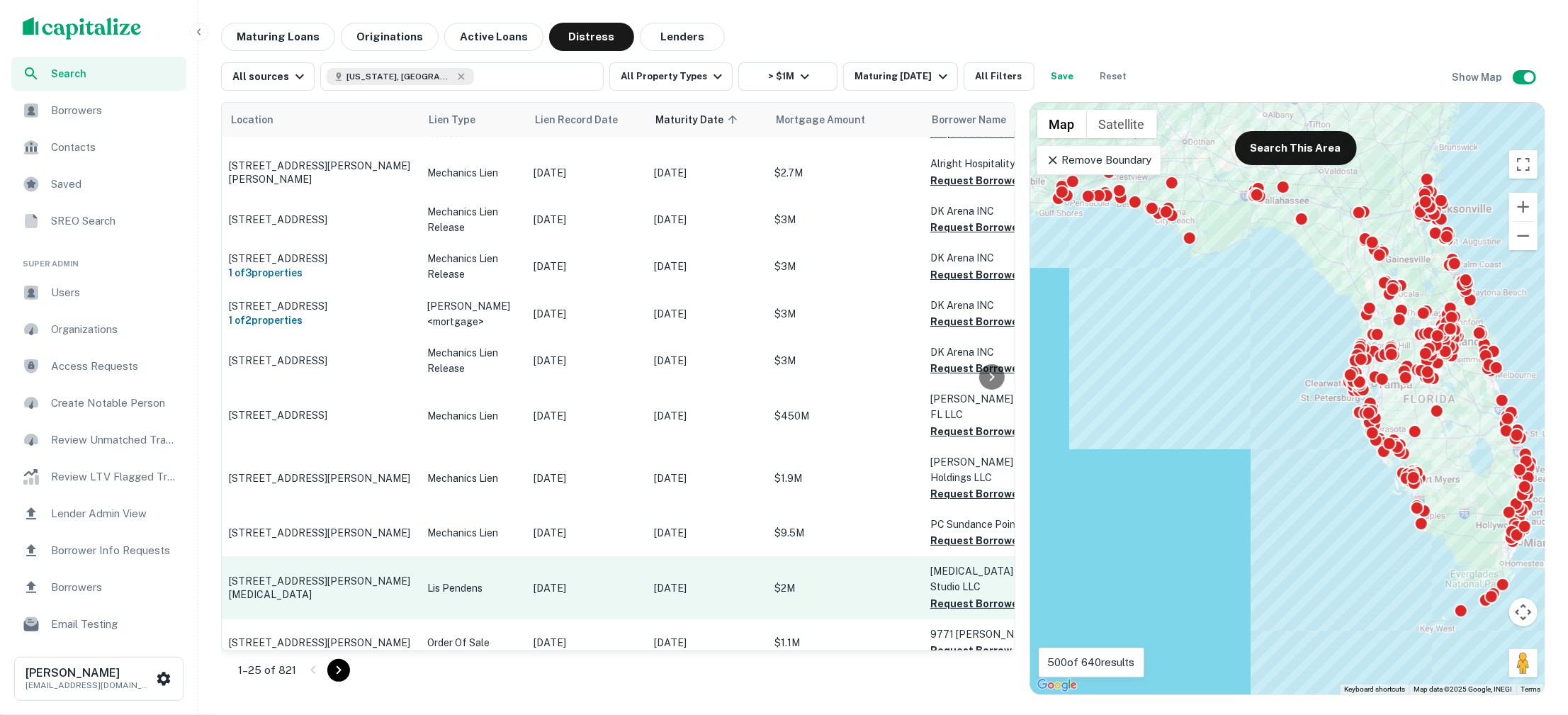
click at [336, 556] on td "9703 Collins Ave Bal Harbour, FL 33154" at bounding box center [321, 587] width 198 height 62
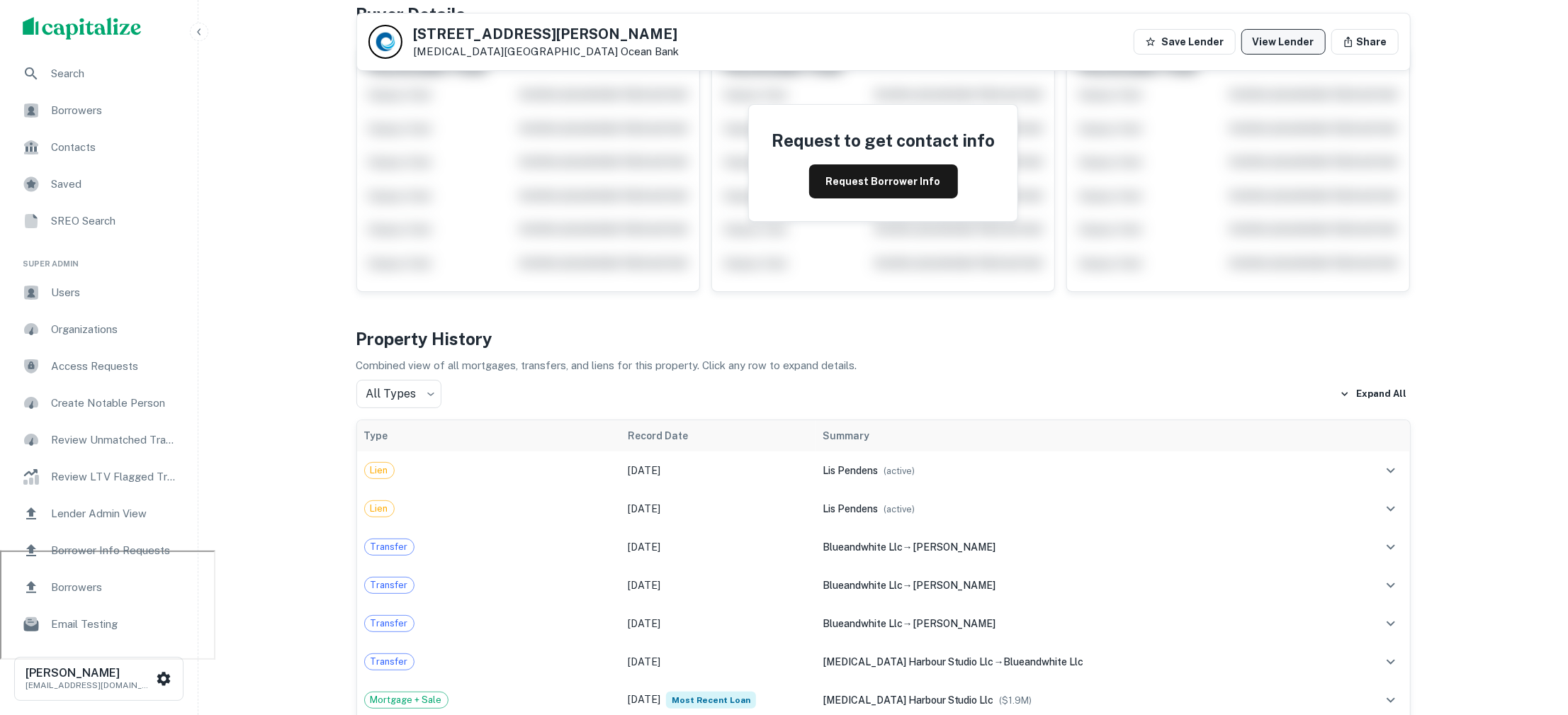
scroll to position [108, 0]
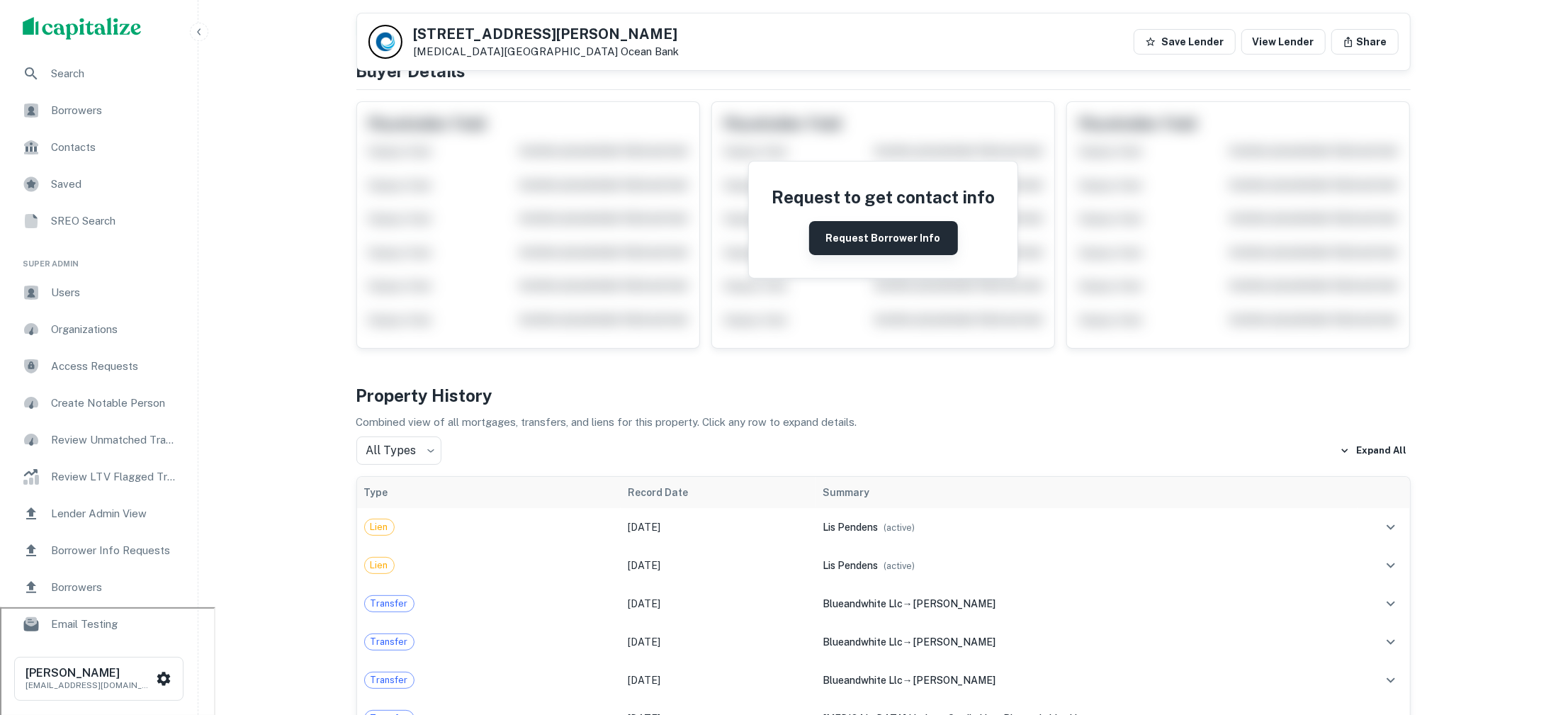
click at [874, 231] on button "Request Borrower Info" at bounding box center [884, 237] width 149 height 34
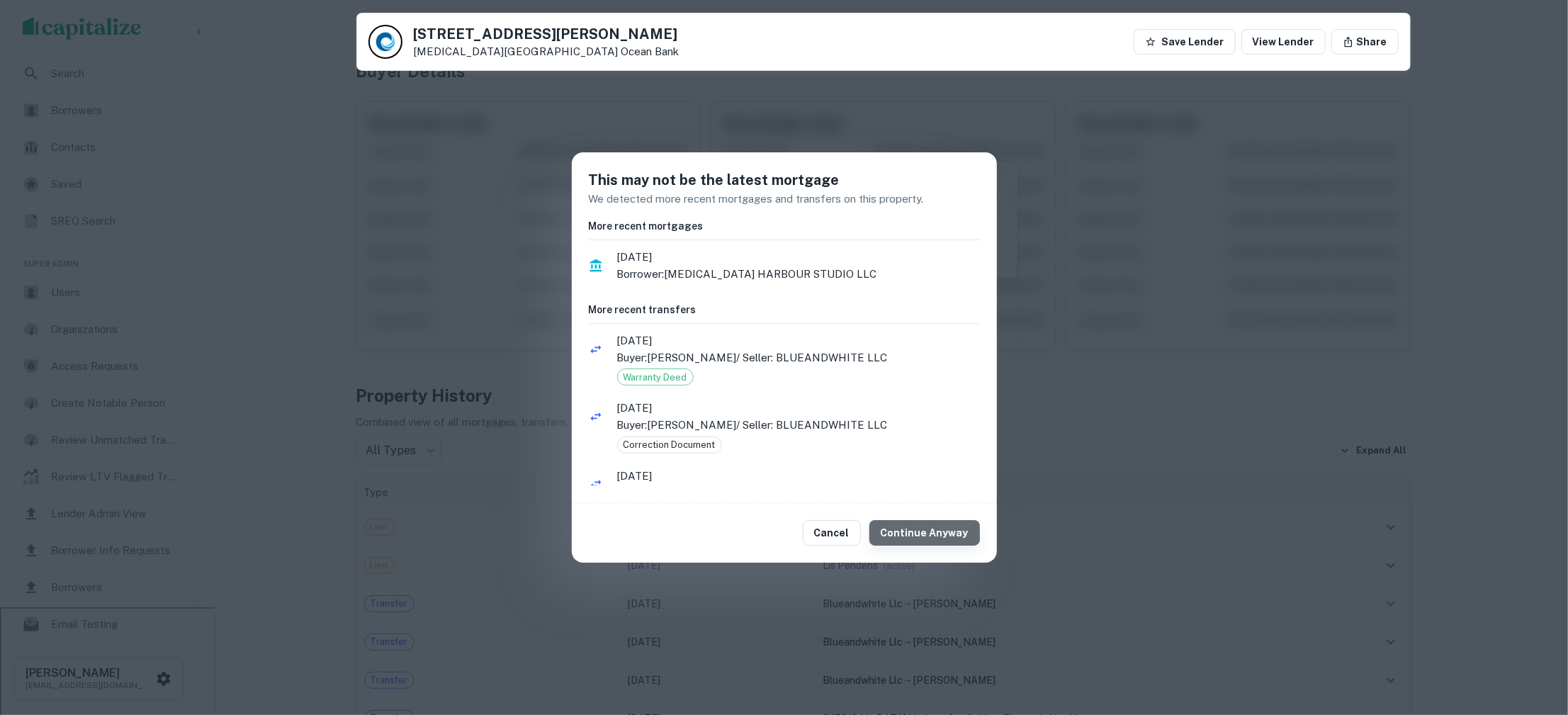
click at [934, 524] on button "Continue Anyway" at bounding box center [924, 532] width 111 height 26
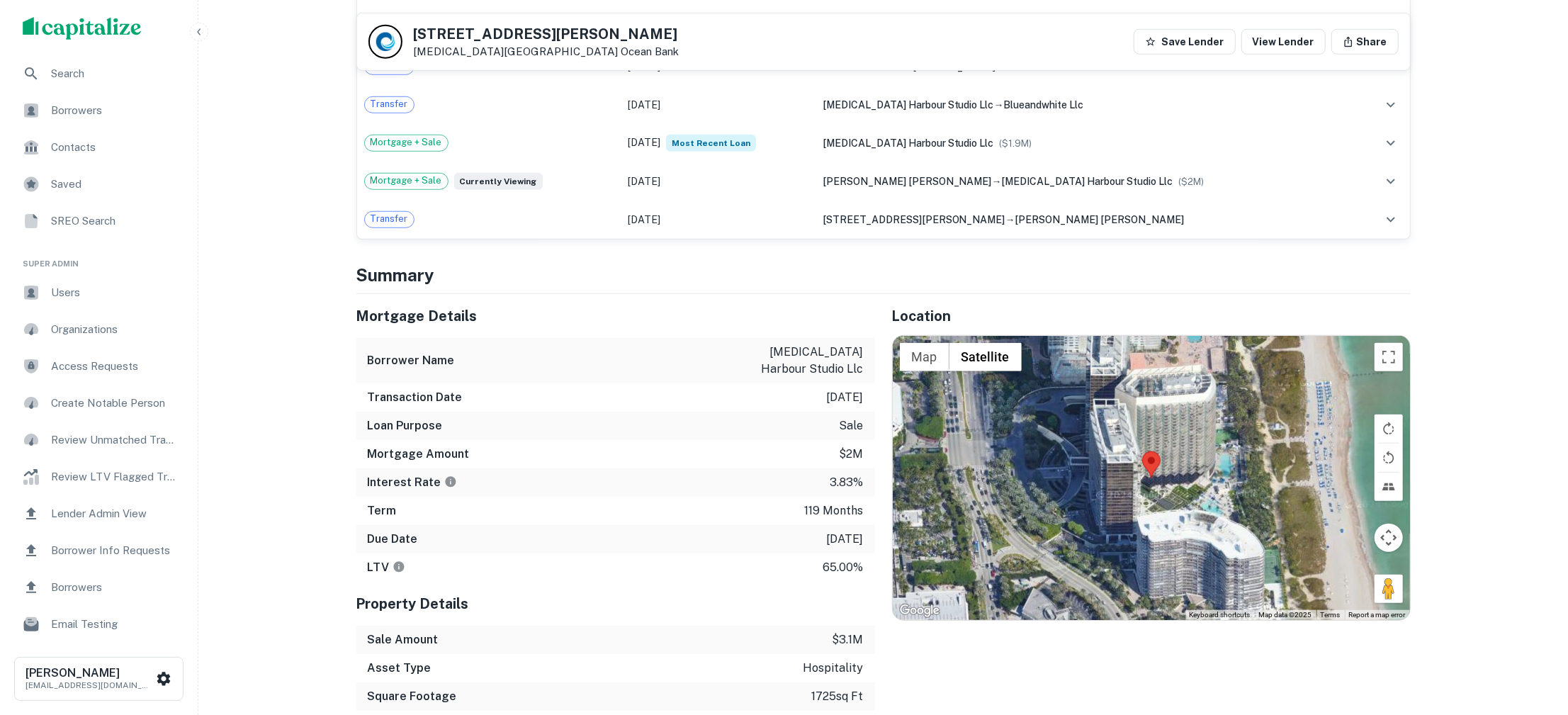
scroll to position [902, 0]
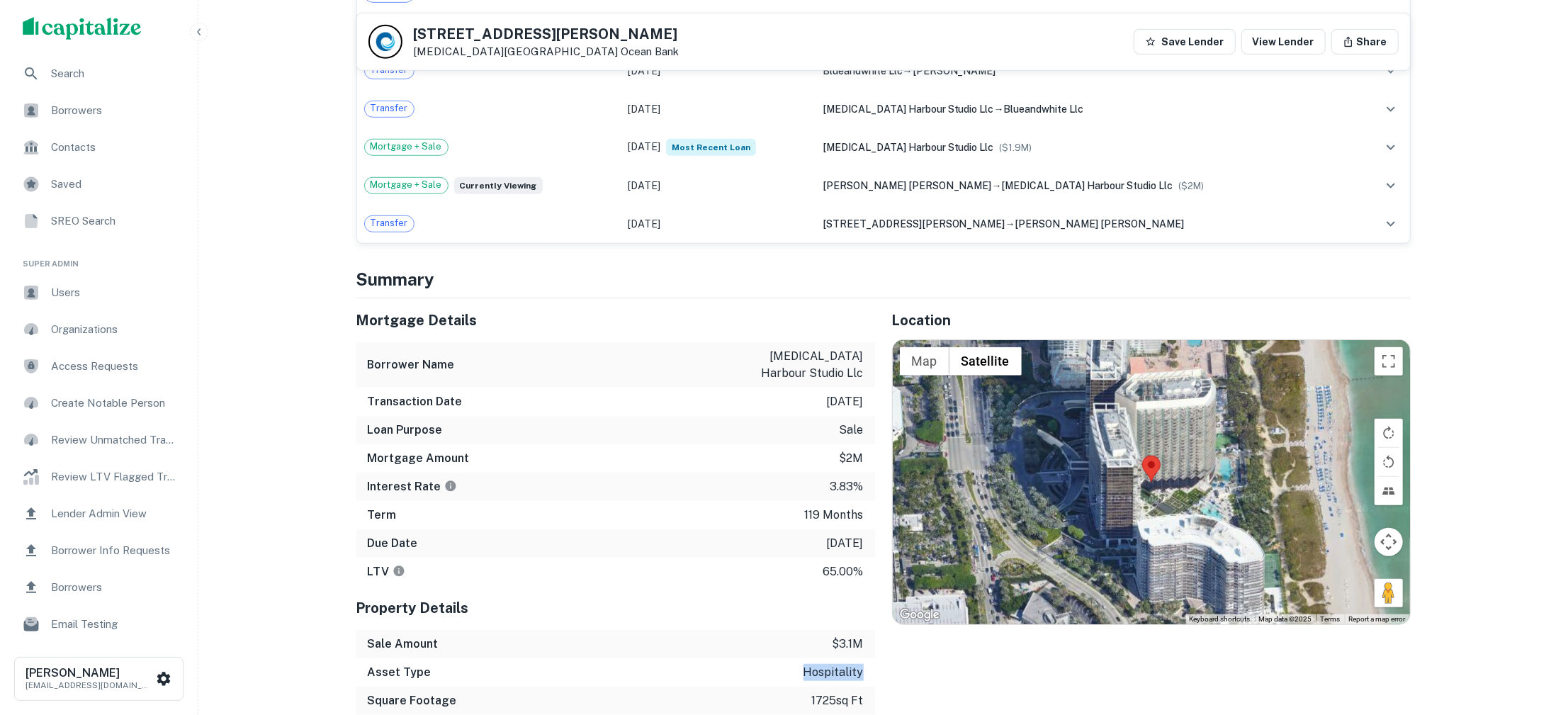
drag, startPoint x: 795, startPoint y: 653, endPoint x: 872, endPoint y: 652, distance: 77.0
click at [873, 658] on div "Asset Type hospitality" at bounding box center [616, 672] width 519 height 28
click at [859, 635] on p "$3.1m" at bounding box center [848, 644] width 31 height 17
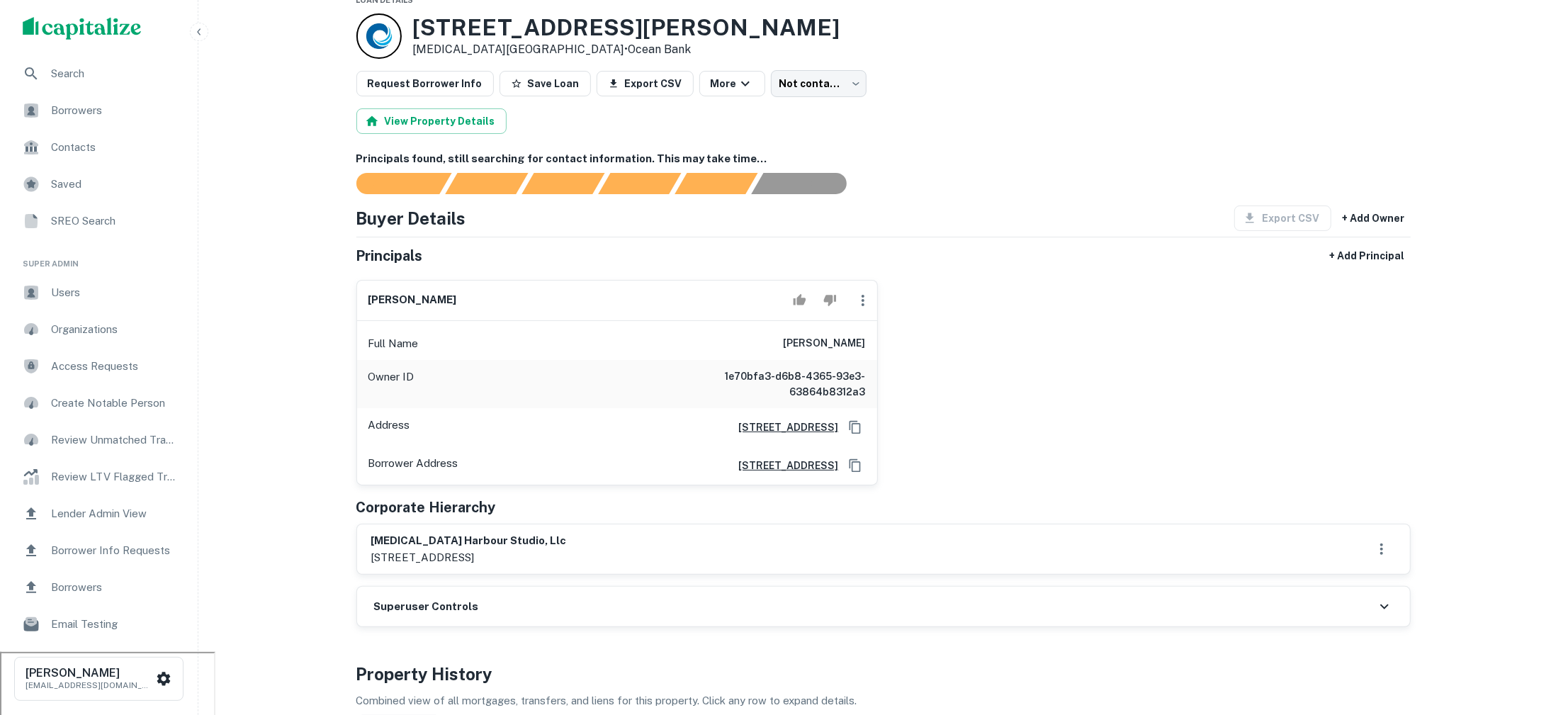
scroll to position [0, 0]
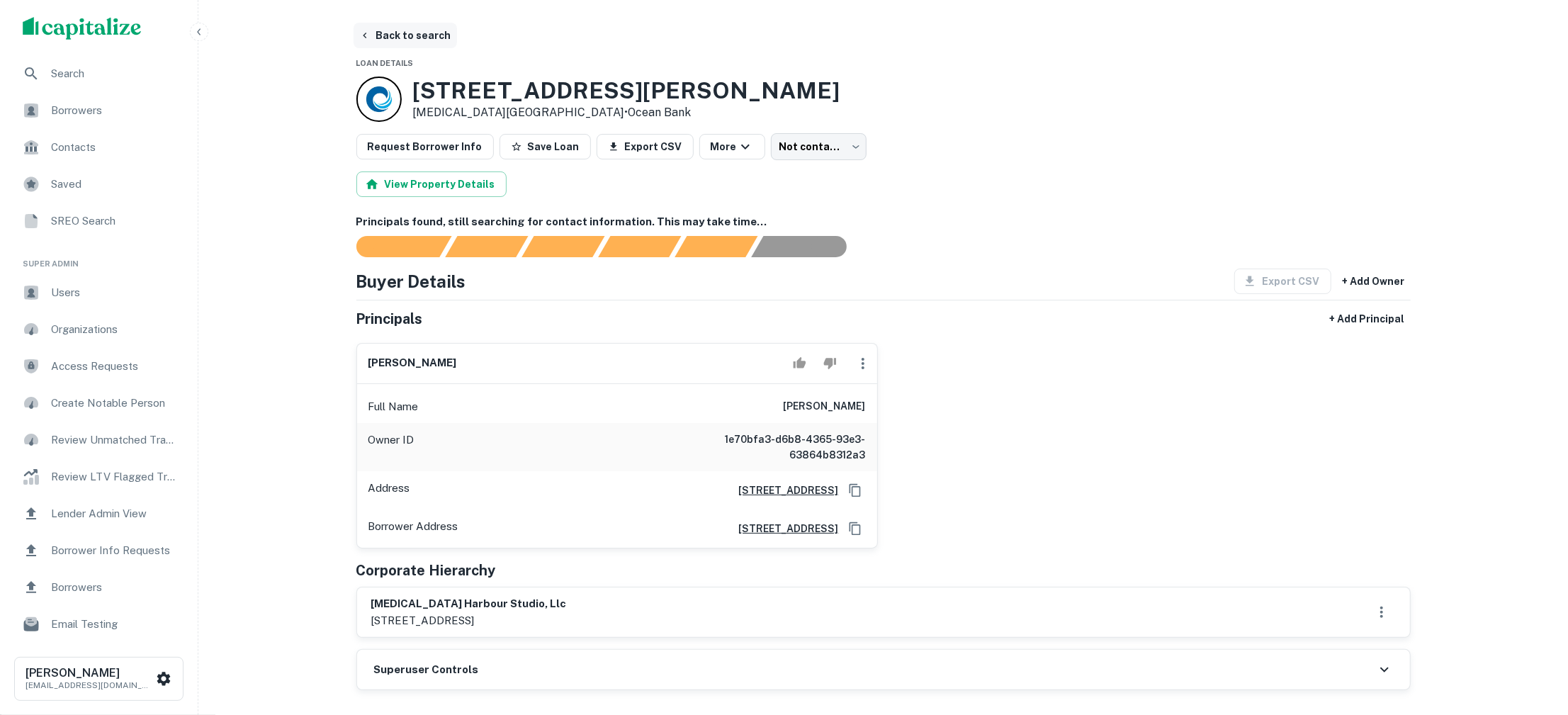
click at [422, 37] on button "Back to search" at bounding box center [406, 36] width 104 height 26
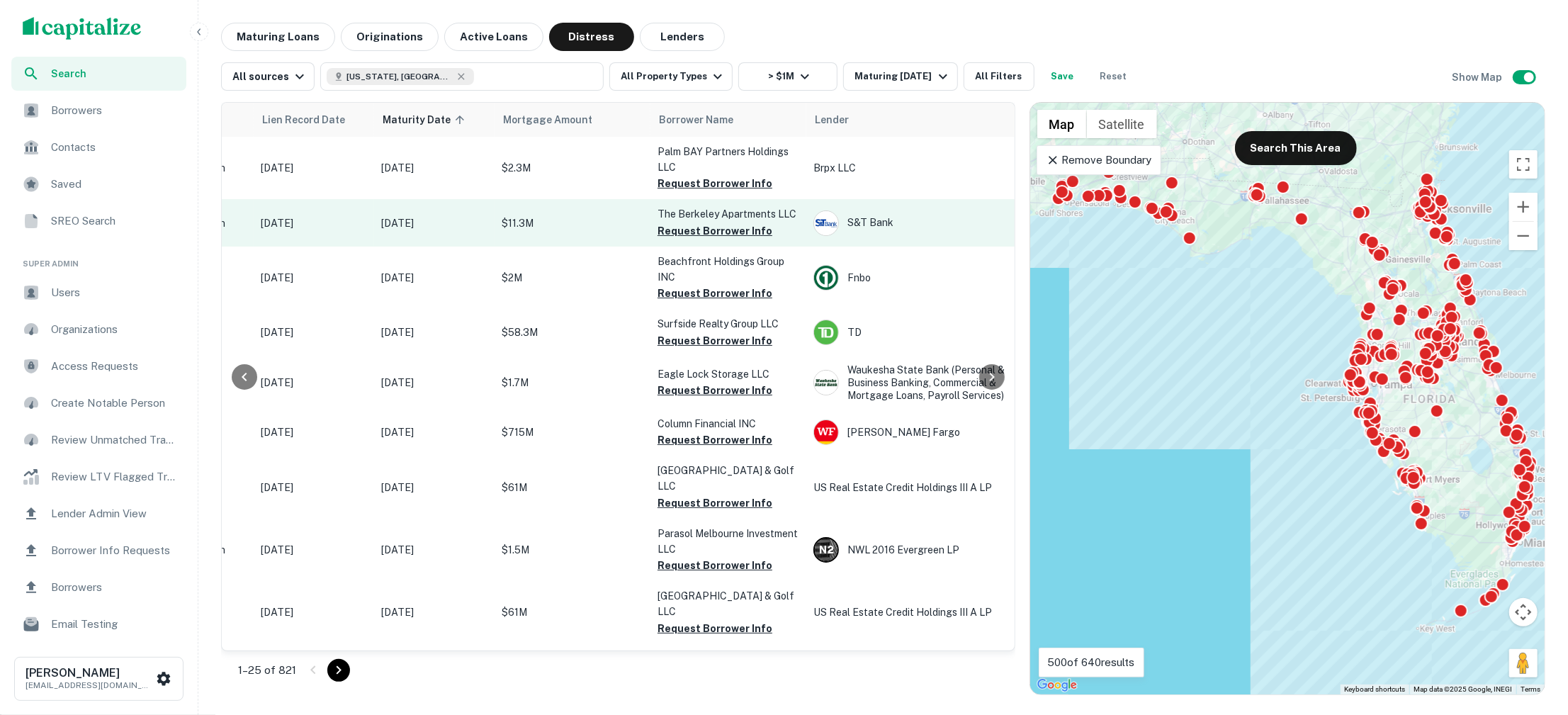
scroll to position [0, 281]
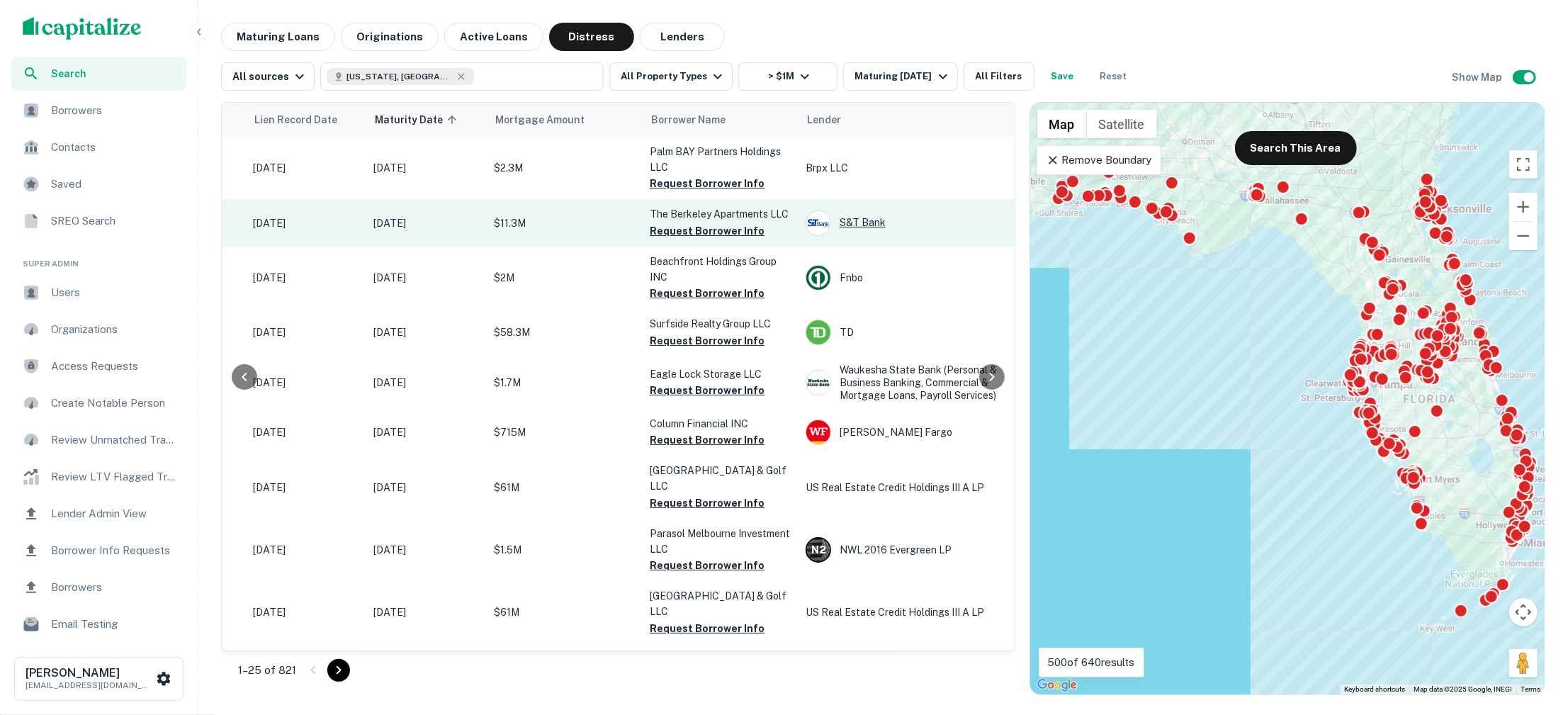
click at [855, 217] on div "S&T Bank" at bounding box center [911, 223] width 212 height 26
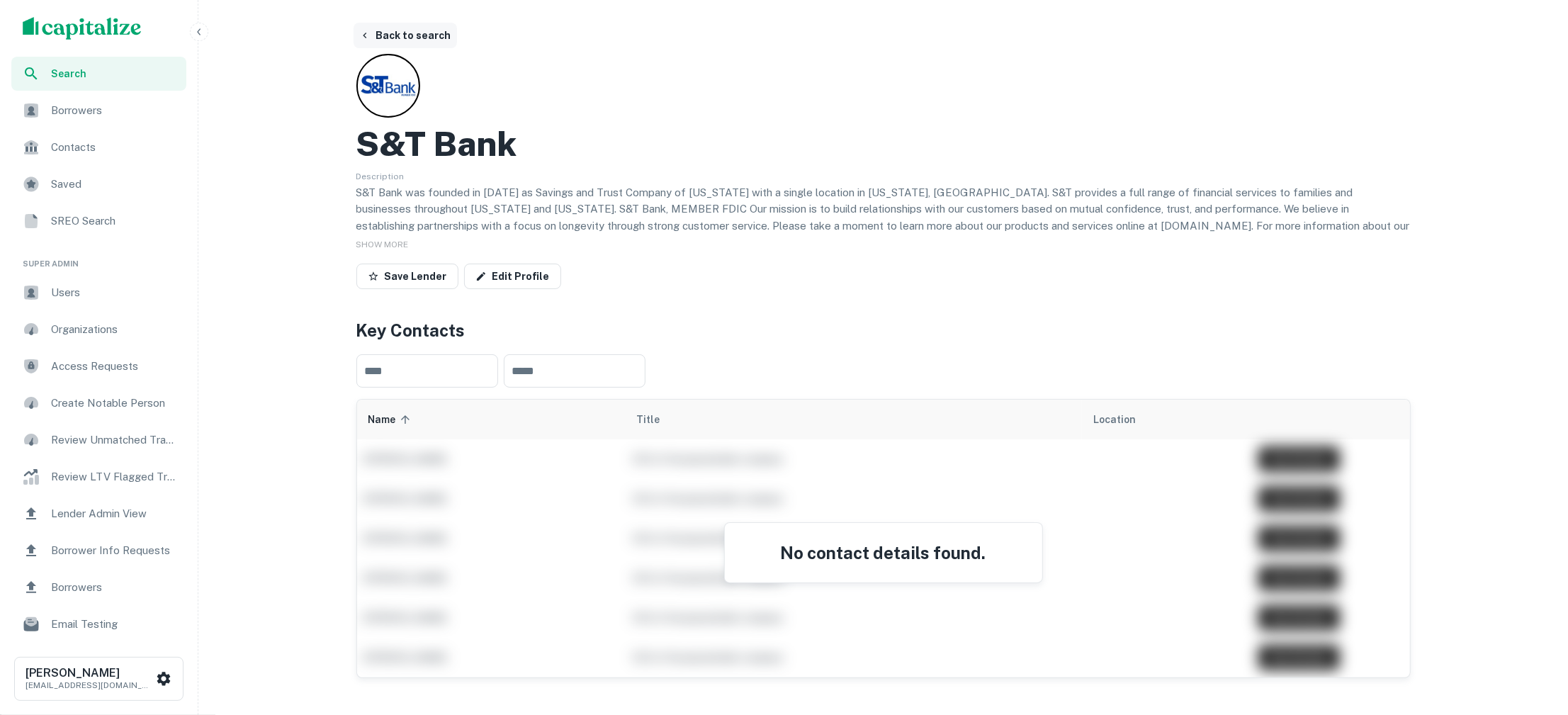
click at [423, 33] on button "Back to search" at bounding box center [406, 36] width 104 height 26
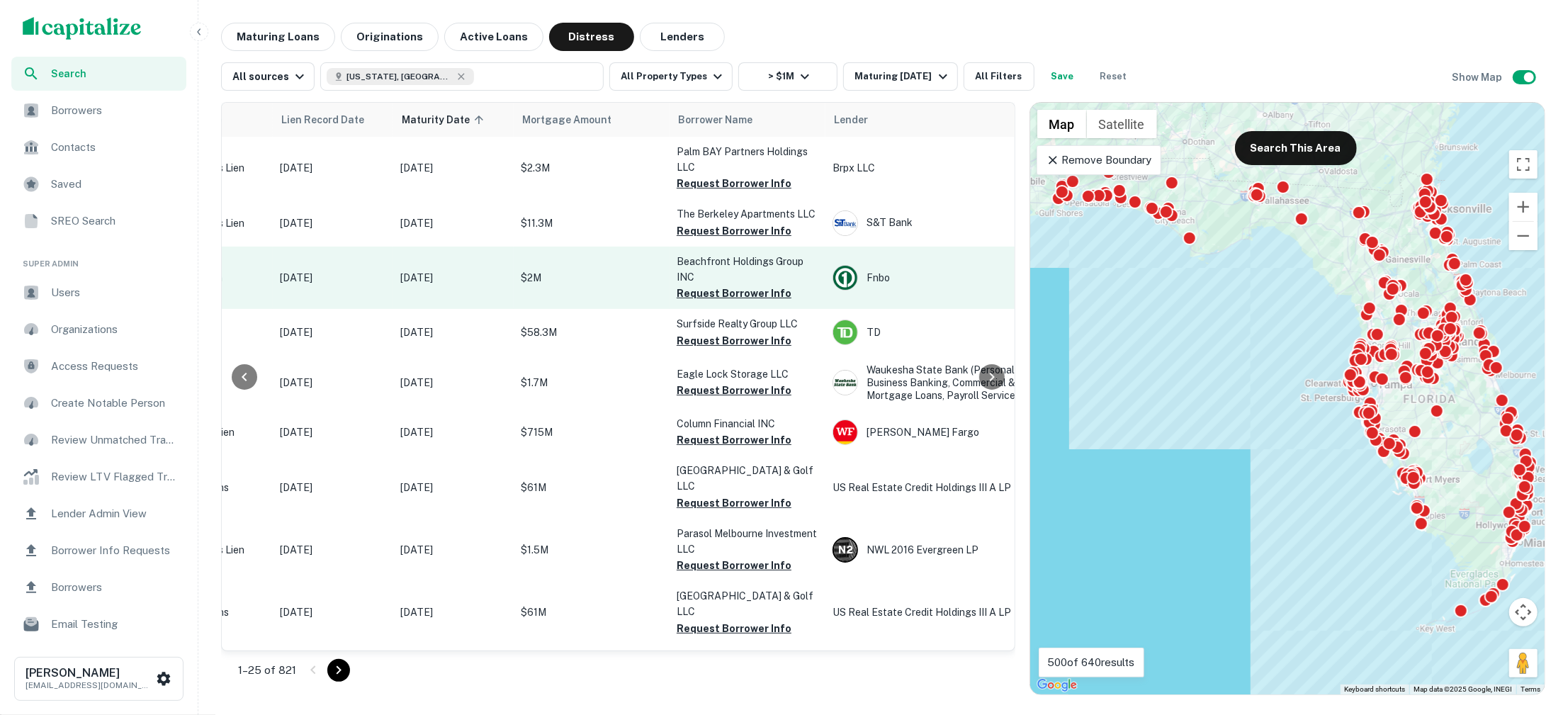
scroll to position [0, 261]
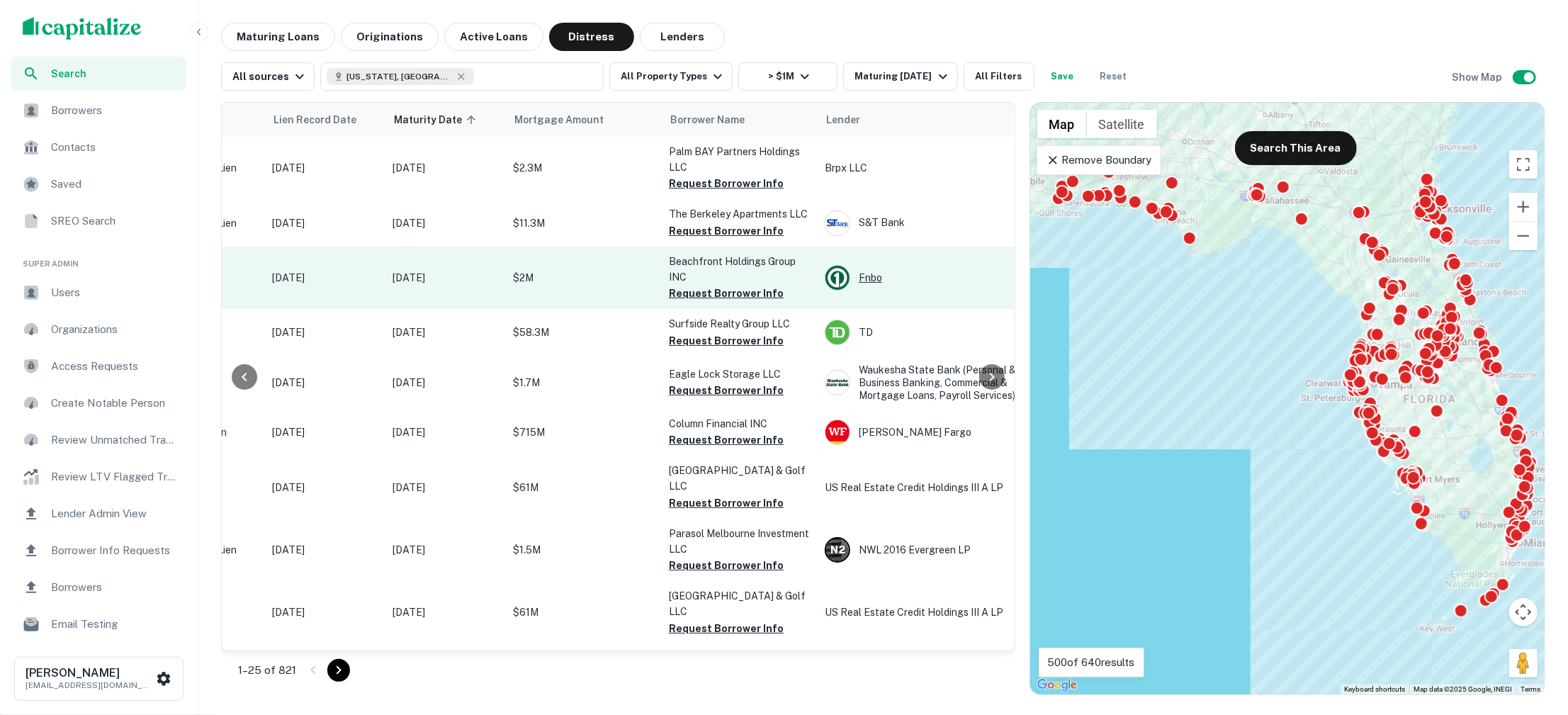
click at [875, 280] on div "Fnbo" at bounding box center [931, 278] width 212 height 26
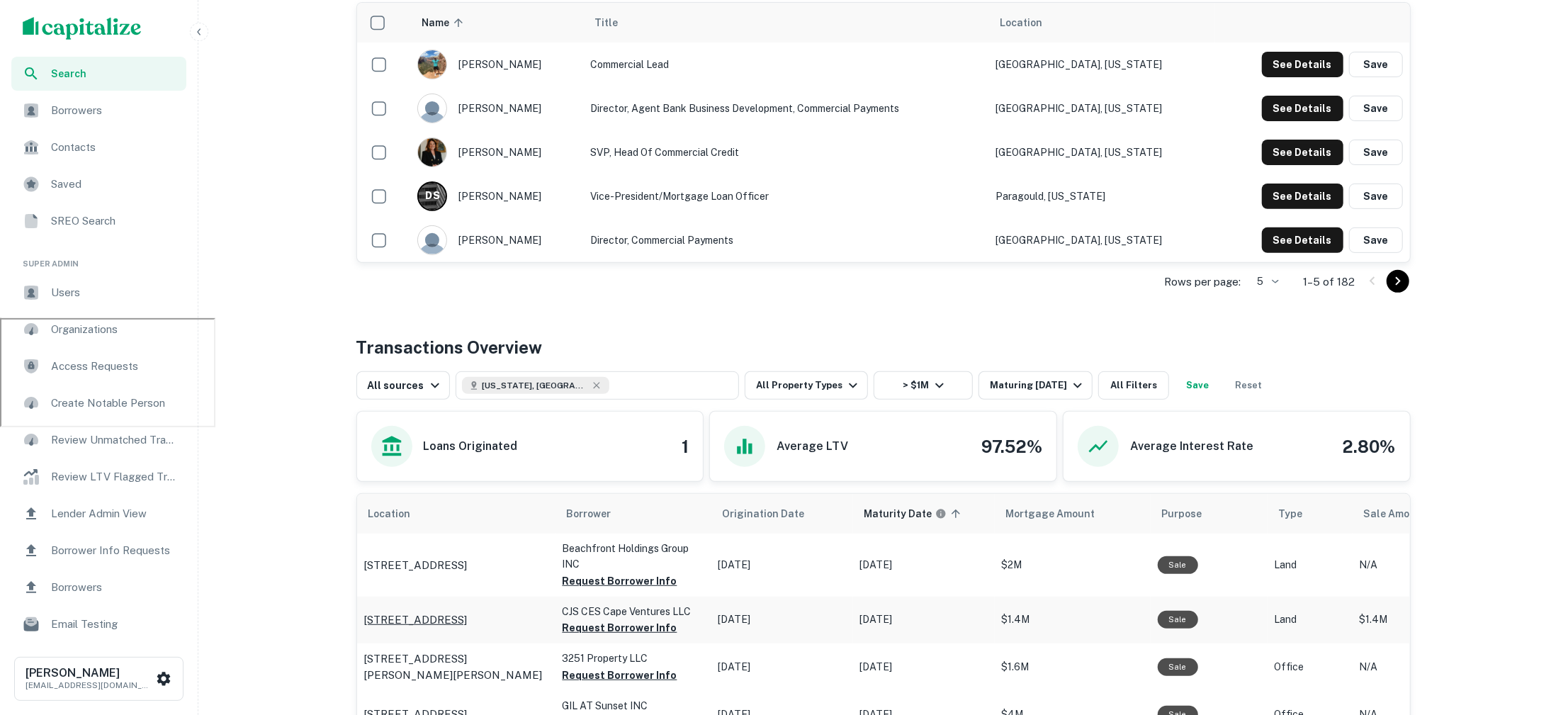
scroll to position [366, 0]
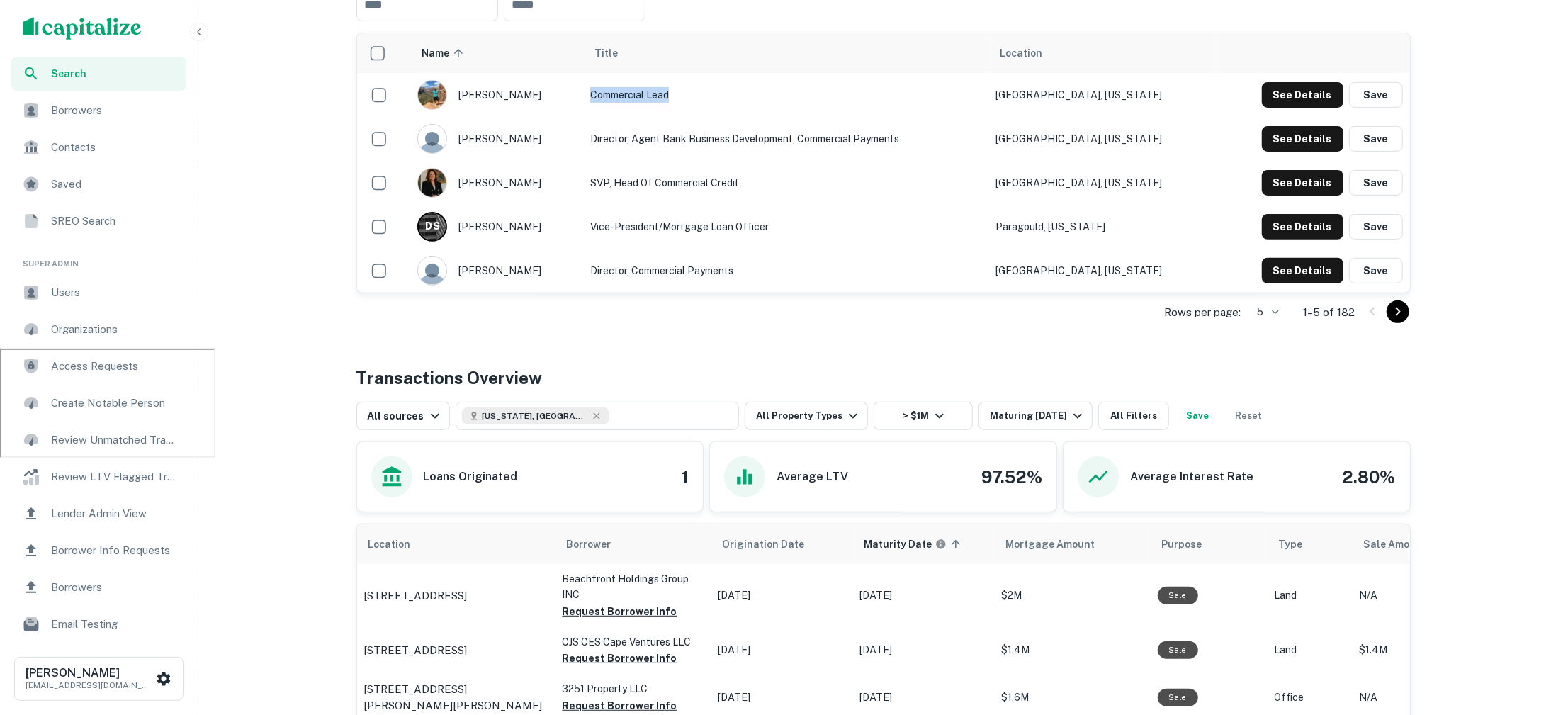
drag, startPoint x: 685, startPoint y: 89, endPoint x: 597, endPoint y: 93, distance: 88.1
click at [597, 93] on td "Commercial Lead" at bounding box center [786, 95] width 406 height 44
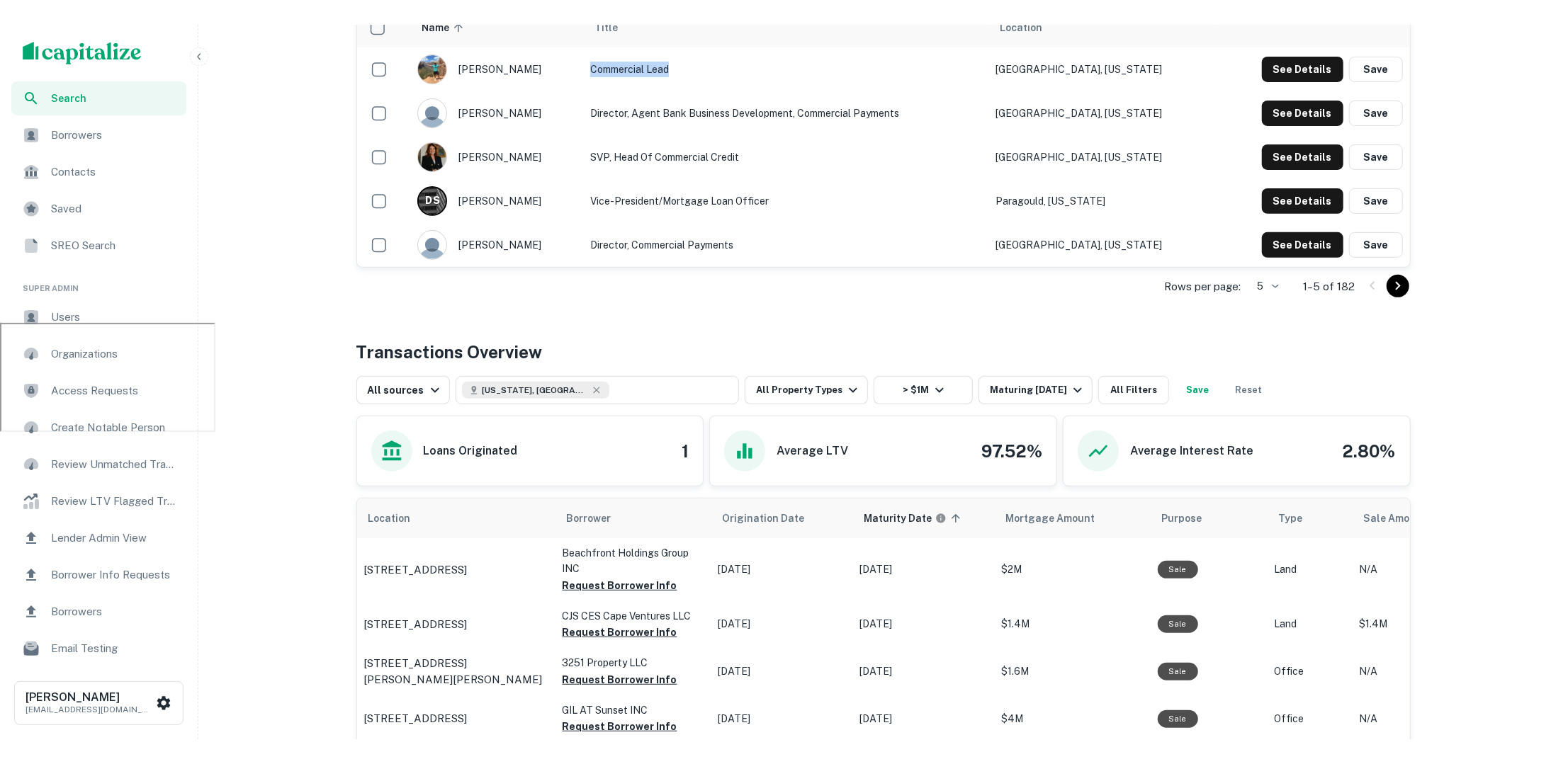
scroll to position [414, 0]
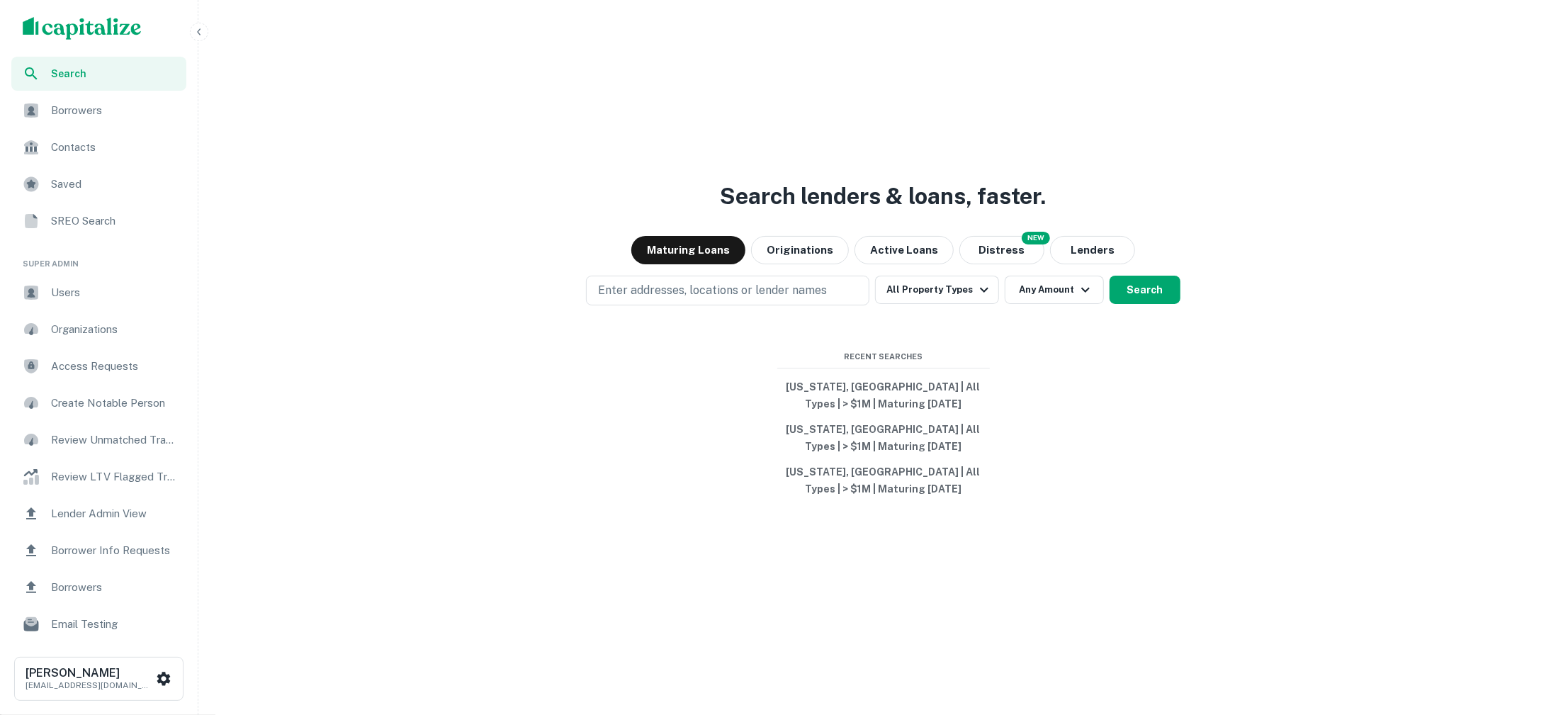
click at [110, 293] on span "Users" at bounding box center [114, 293] width 127 height 17
click at [774, 287] on p "Enter addresses, locations or lender names" at bounding box center [712, 290] width 229 height 17
type input "*****"
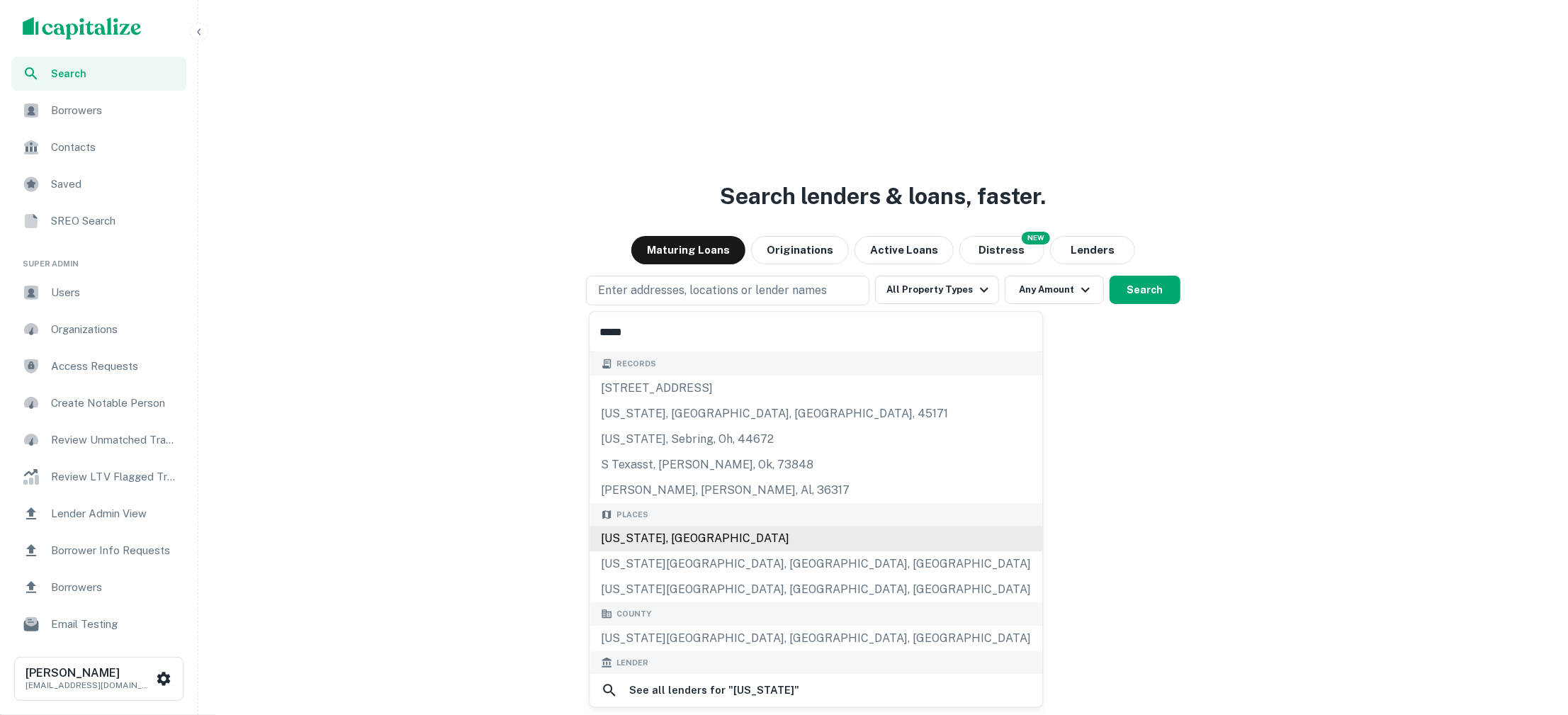
click at [686, 541] on div "[US_STATE], [GEOGRAPHIC_DATA]" at bounding box center [815, 538] width 453 height 26
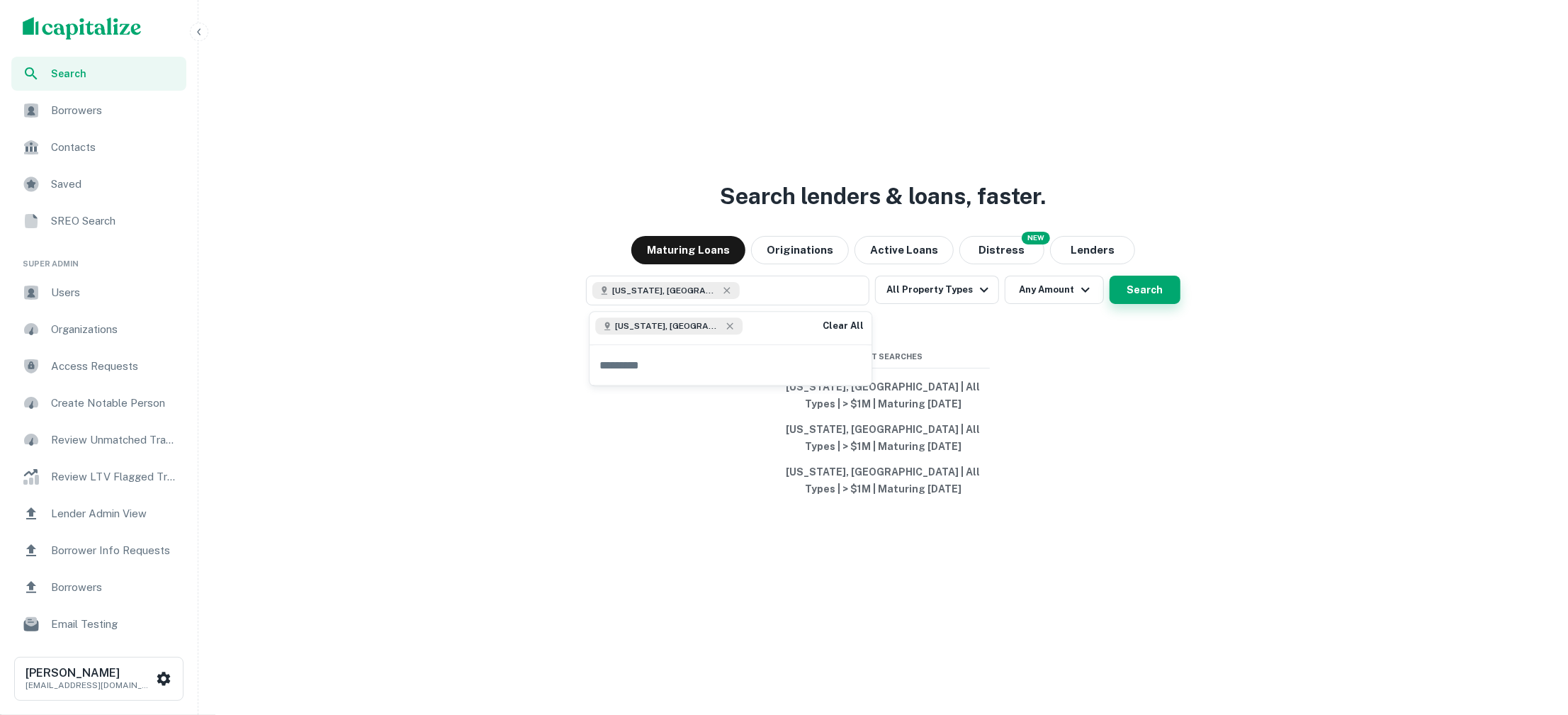
click at [1141, 288] on button "Search" at bounding box center [1145, 289] width 71 height 28
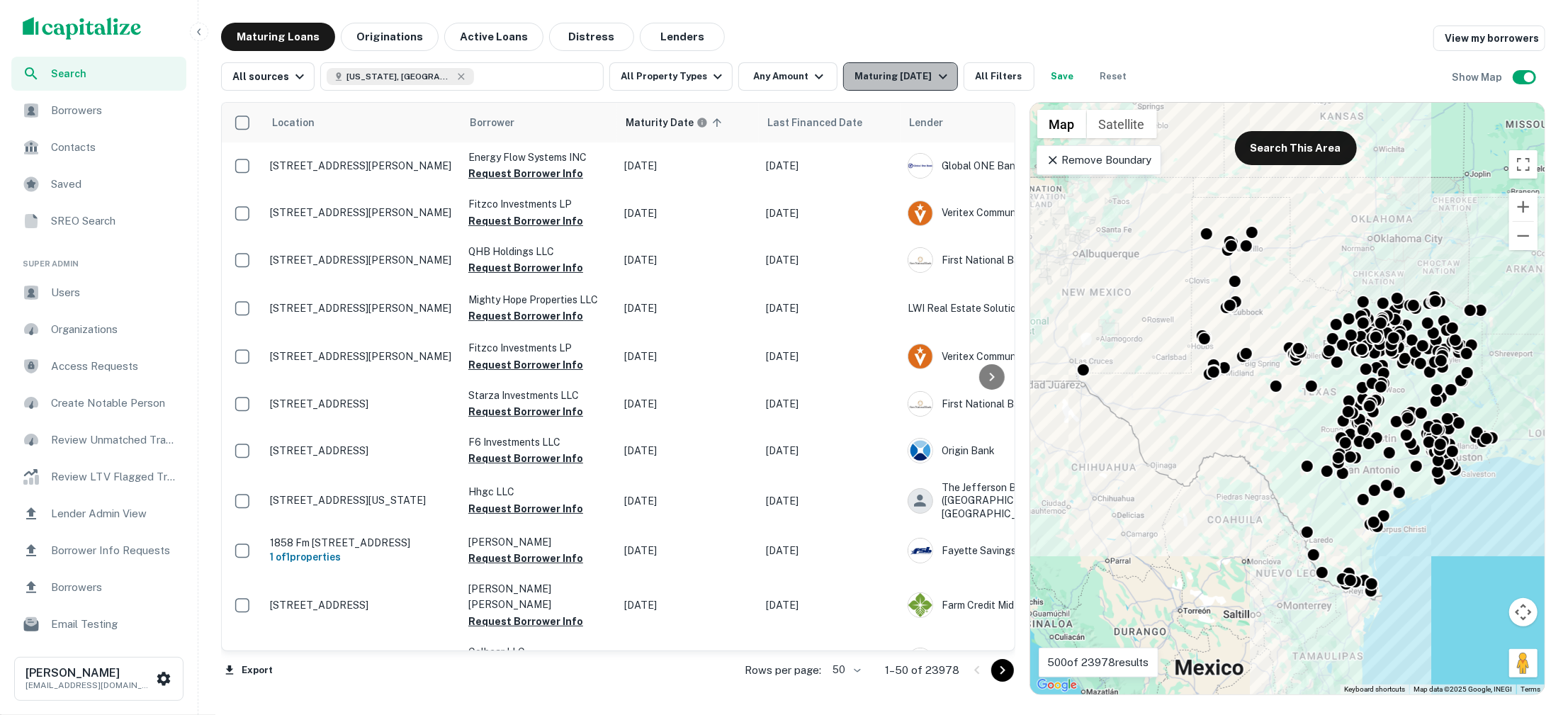
click at [934, 82] on icon "button" at bounding box center [943, 77] width 17 height 17
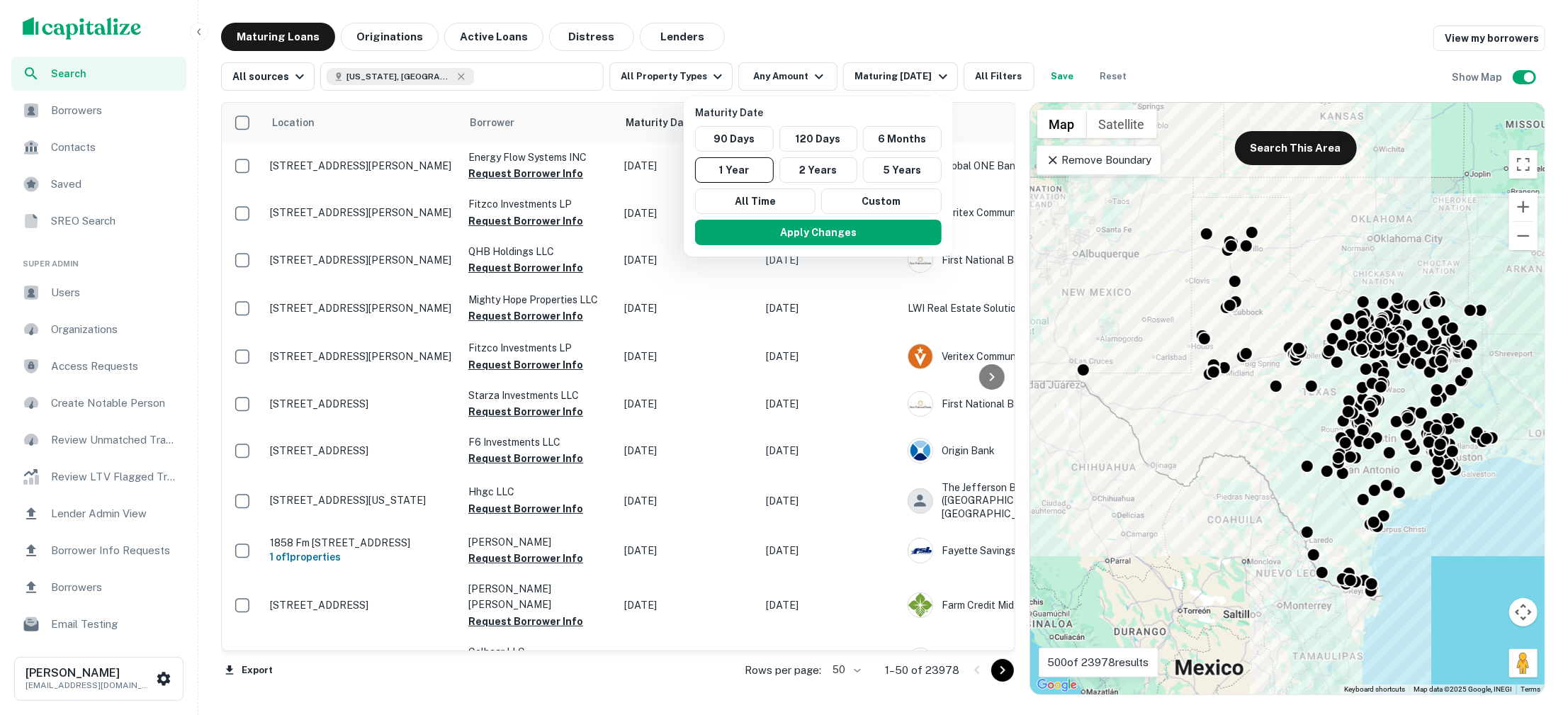
click at [853, 43] on div at bounding box center [784, 358] width 1568 height 715
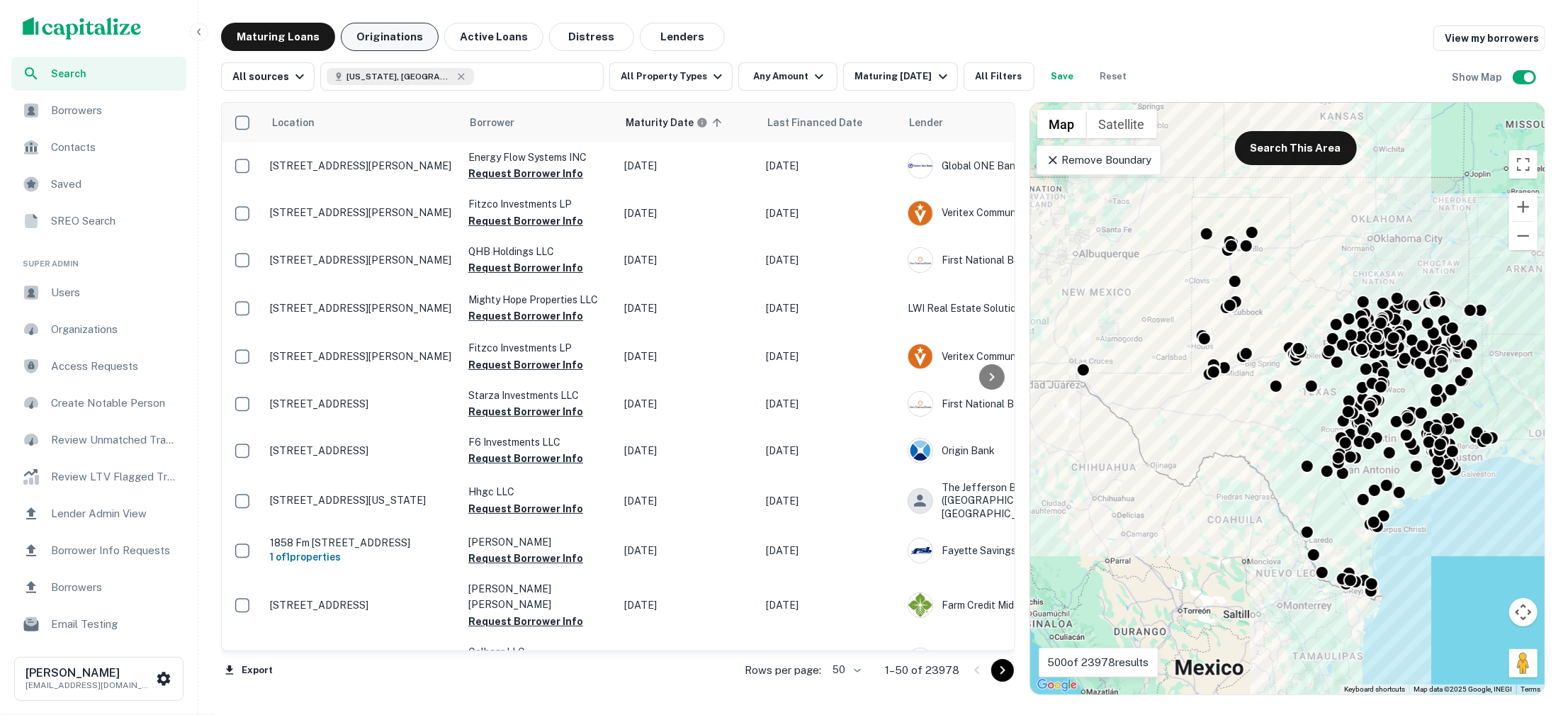
click at [397, 42] on button "Originations" at bounding box center [390, 37] width 98 height 28
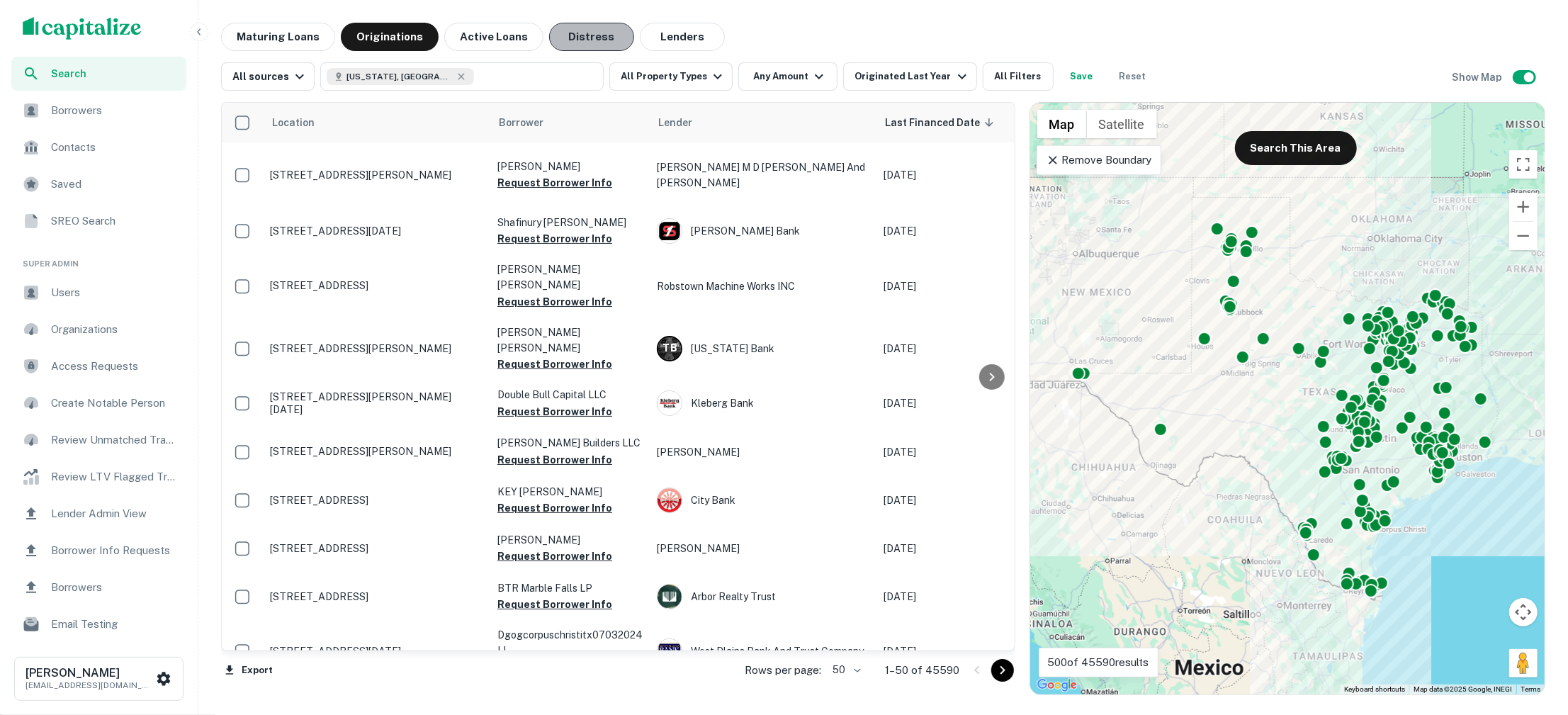
click at [561, 43] on button "Distress" at bounding box center [591, 37] width 85 height 28
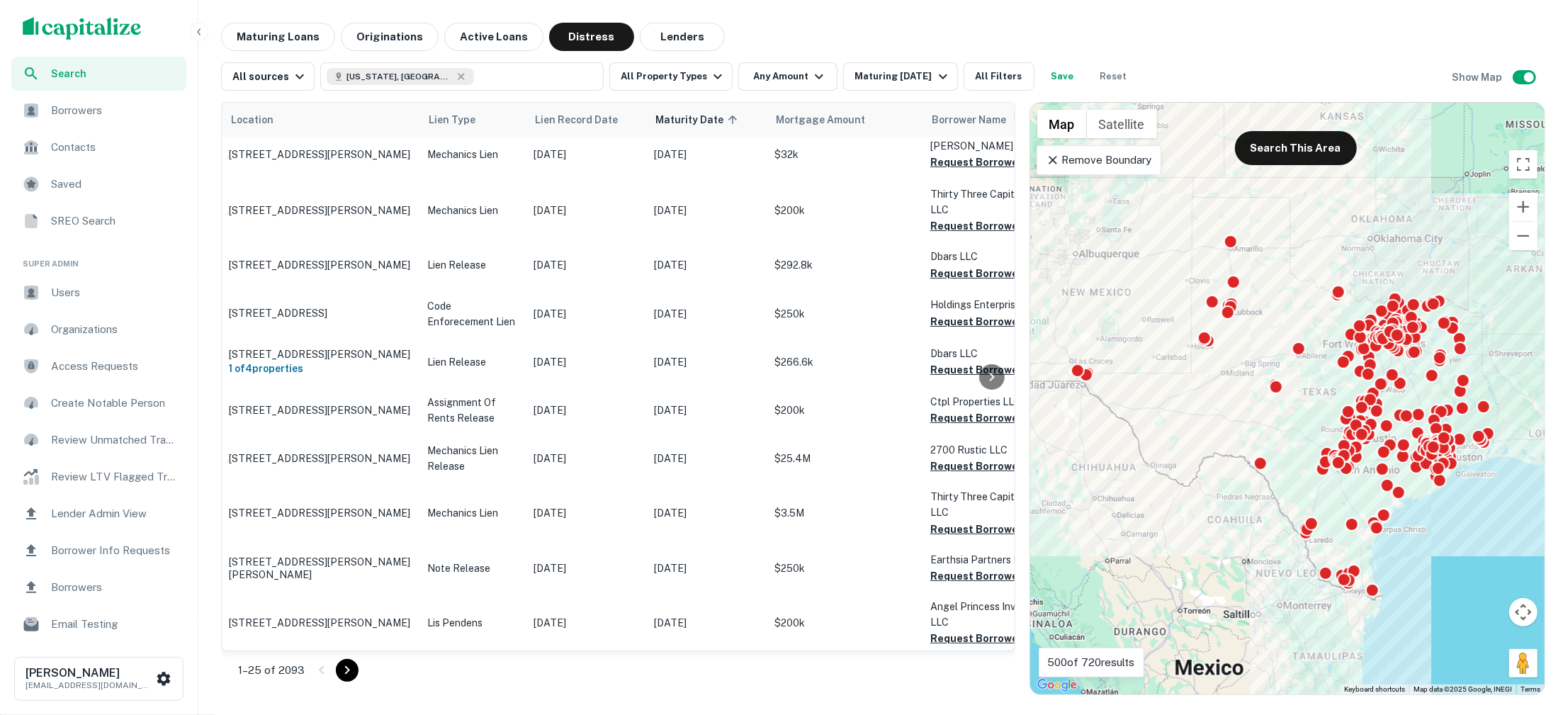
scroll to position [618, 0]
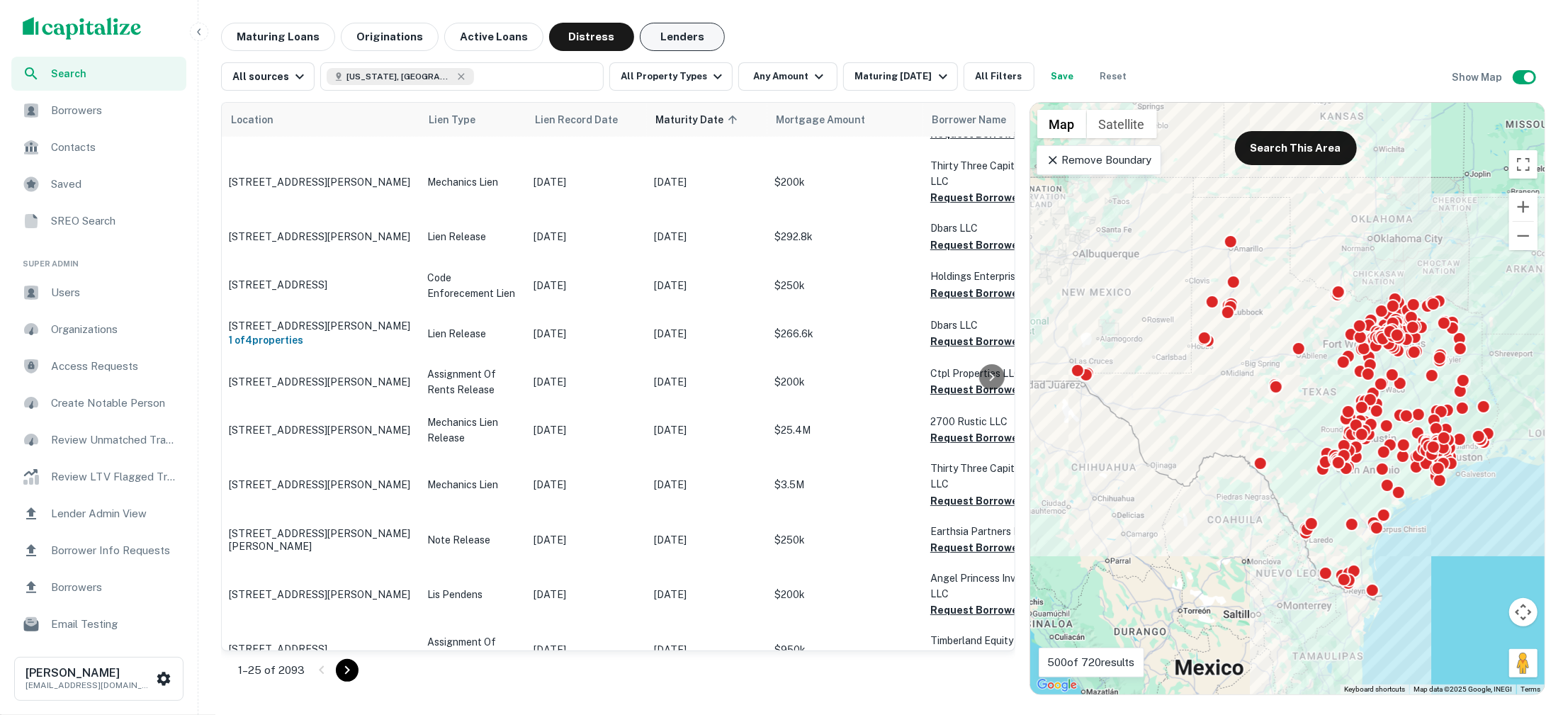
click at [659, 35] on button "Lenders" at bounding box center [683, 37] width 85 height 28
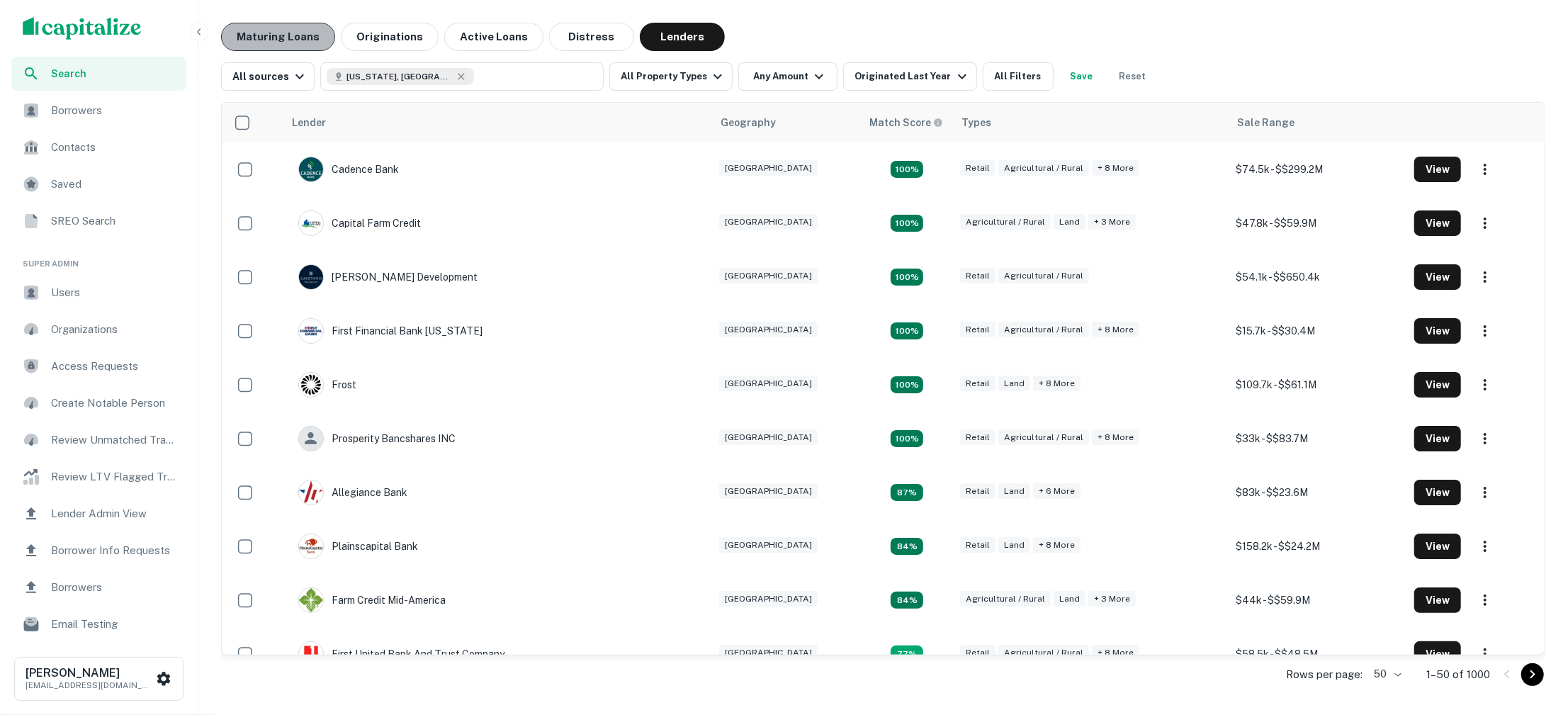
click at [293, 37] on button "Maturing Loans" at bounding box center [278, 37] width 114 height 28
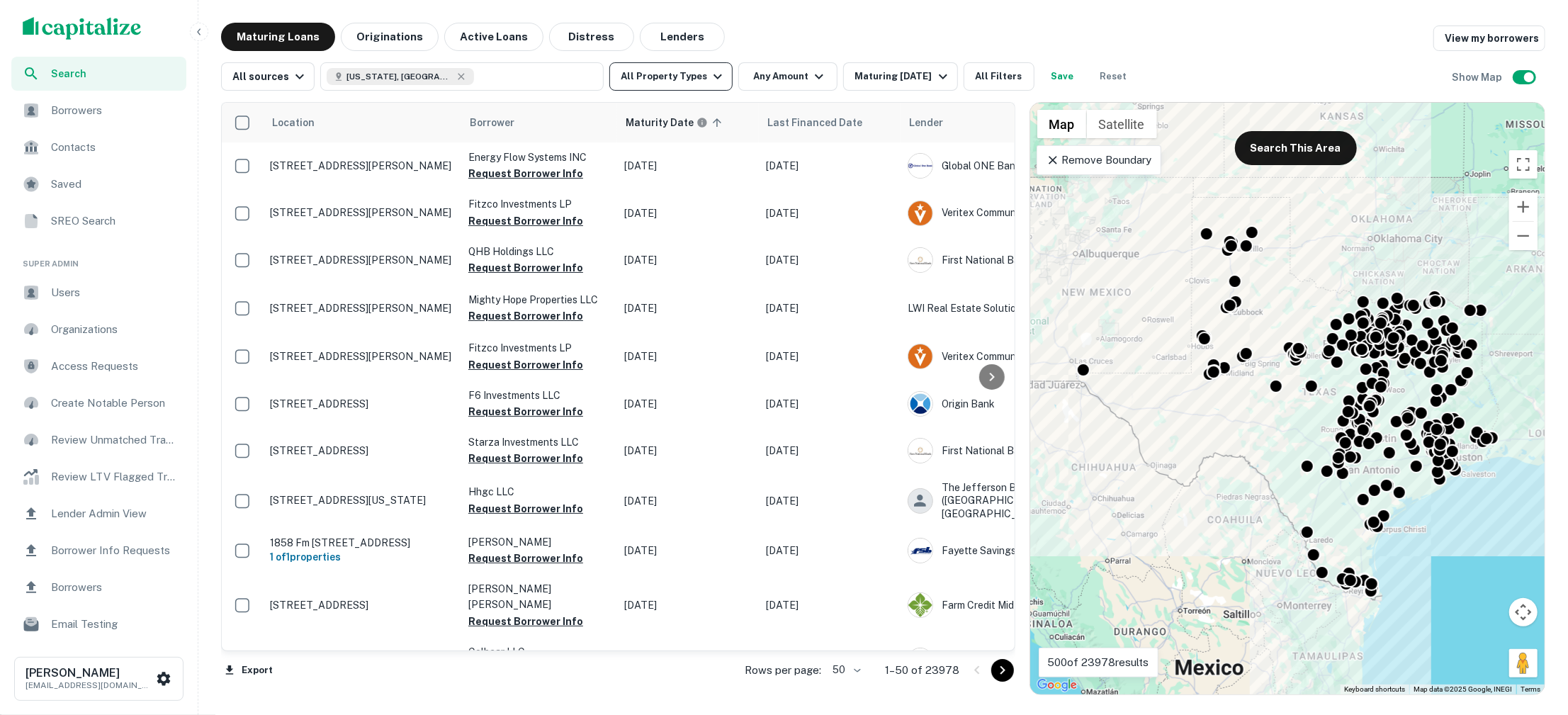
click at [713, 77] on icon "button" at bounding box center [717, 76] width 9 height 5
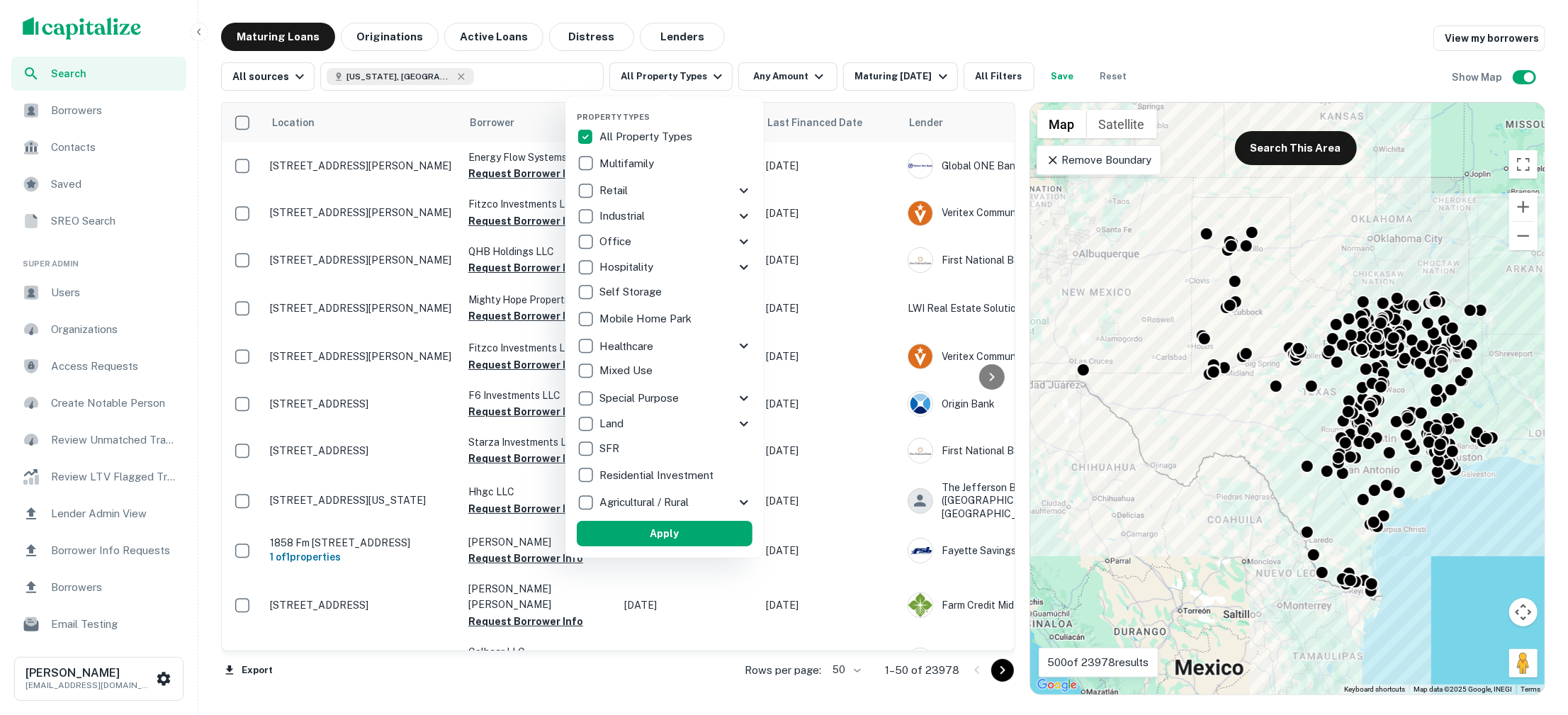
click at [600, 160] on p "Multifamily" at bounding box center [629, 163] width 58 height 17
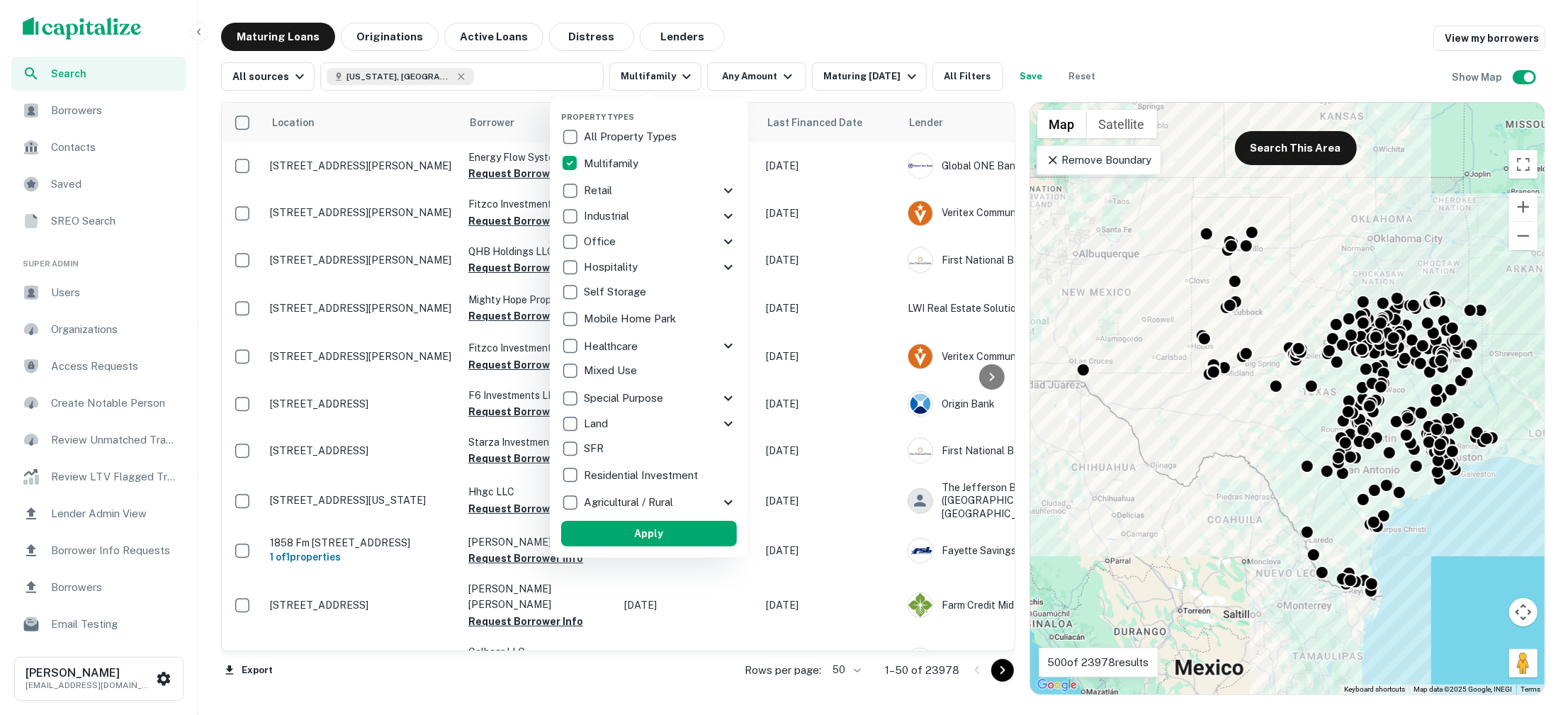
click at [674, 530] on button "Apply" at bounding box center [649, 533] width 176 height 26
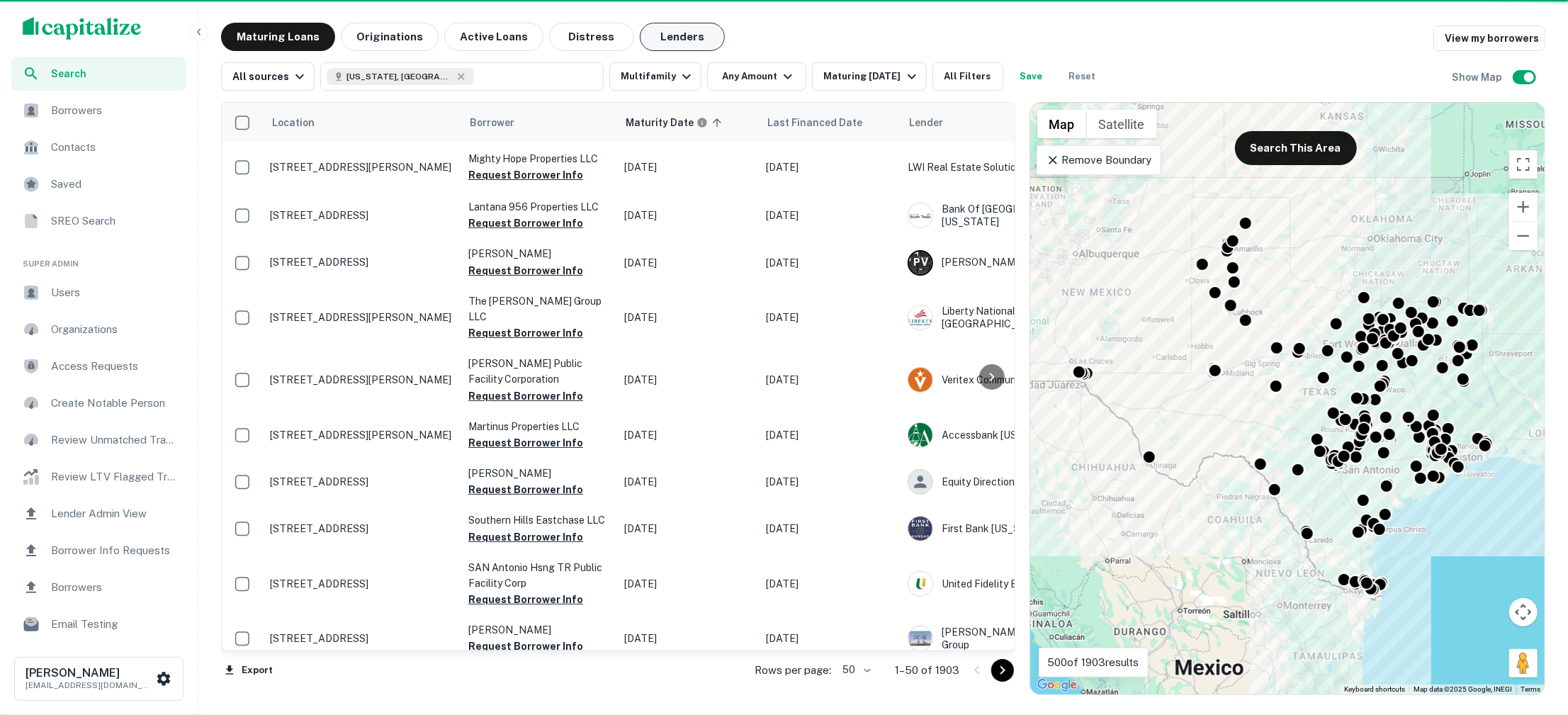
click at [669, 39] on button "Lenders" at bounding box center [683, 37] width 85 height 28
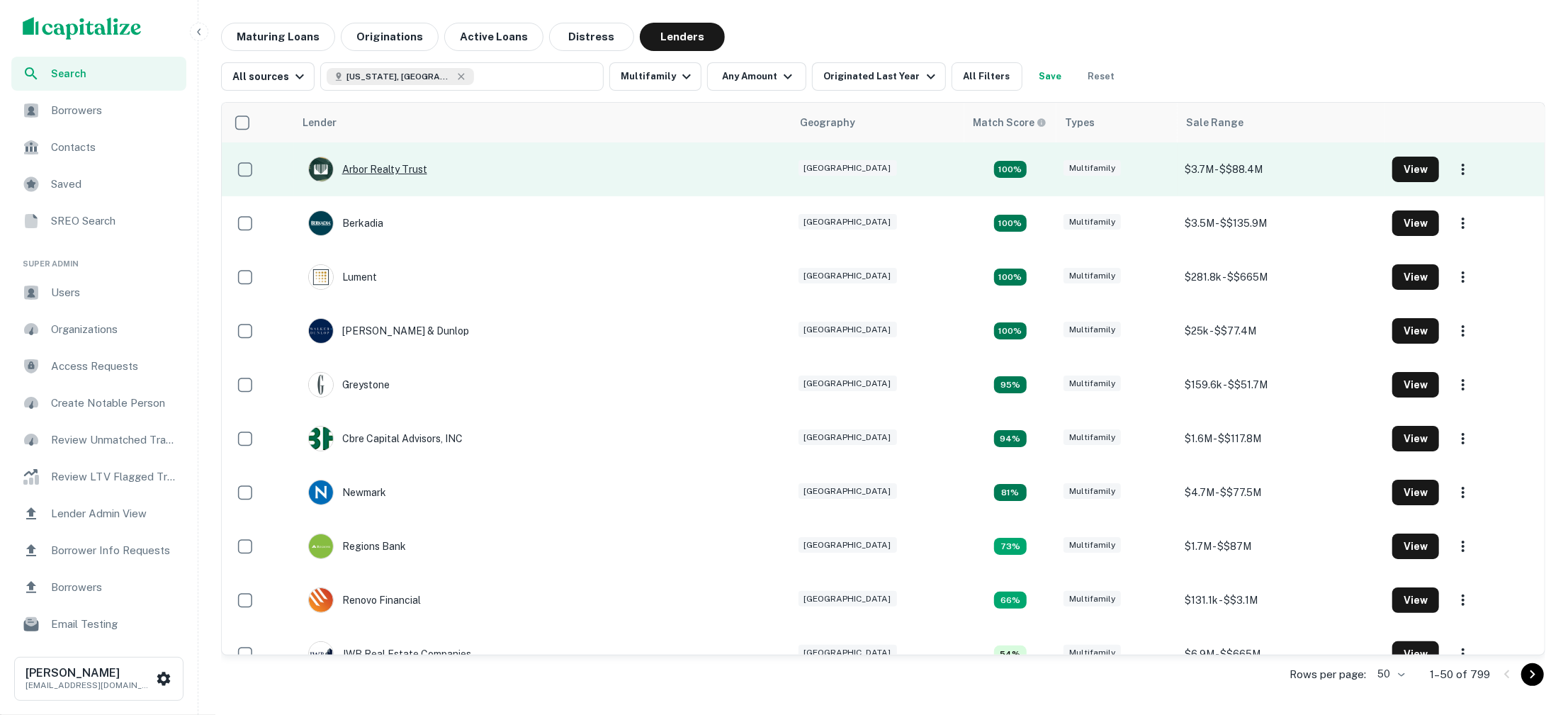
click at [407, 172] on div "Arbor Realty Trust" at bounding box center [368, 169] width 119 height 26
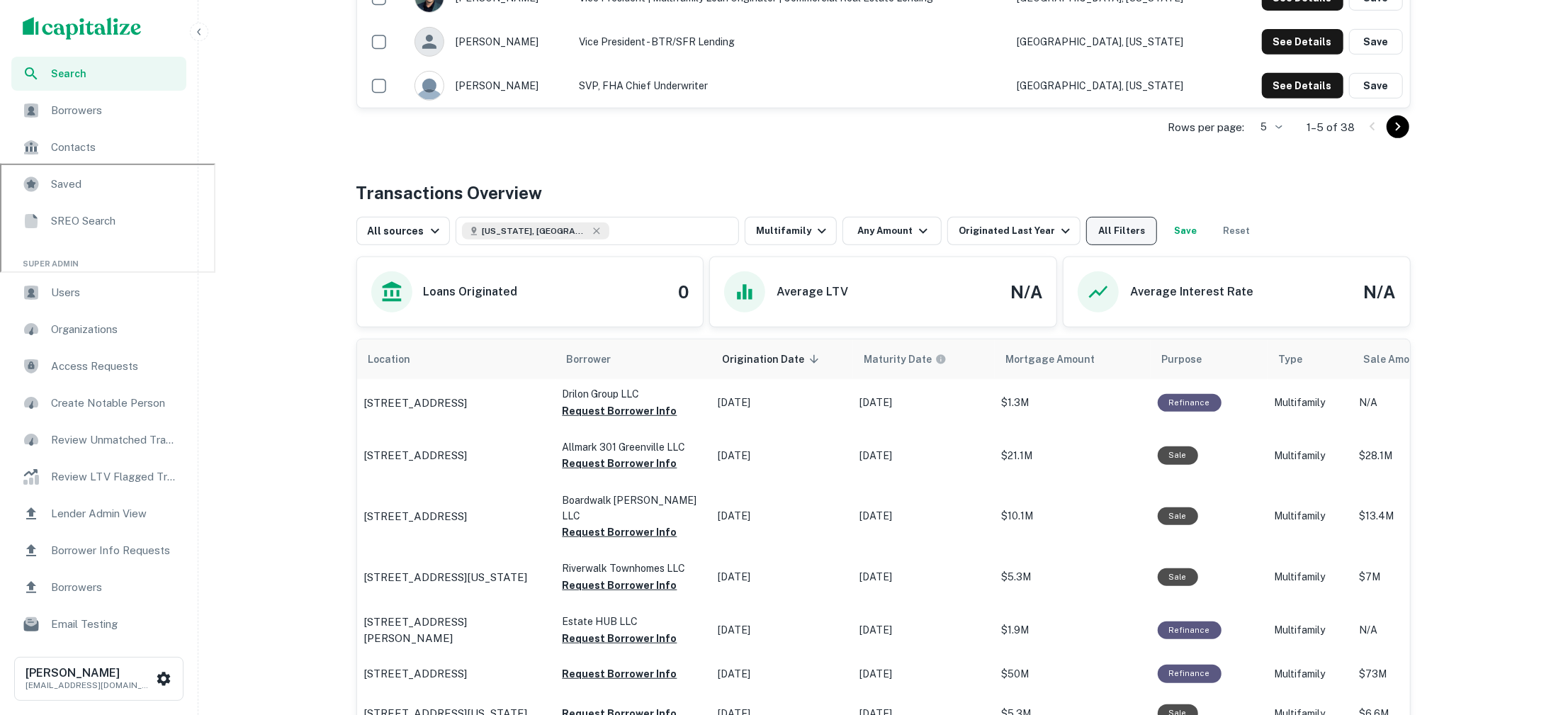
scroll to position [559, 0]
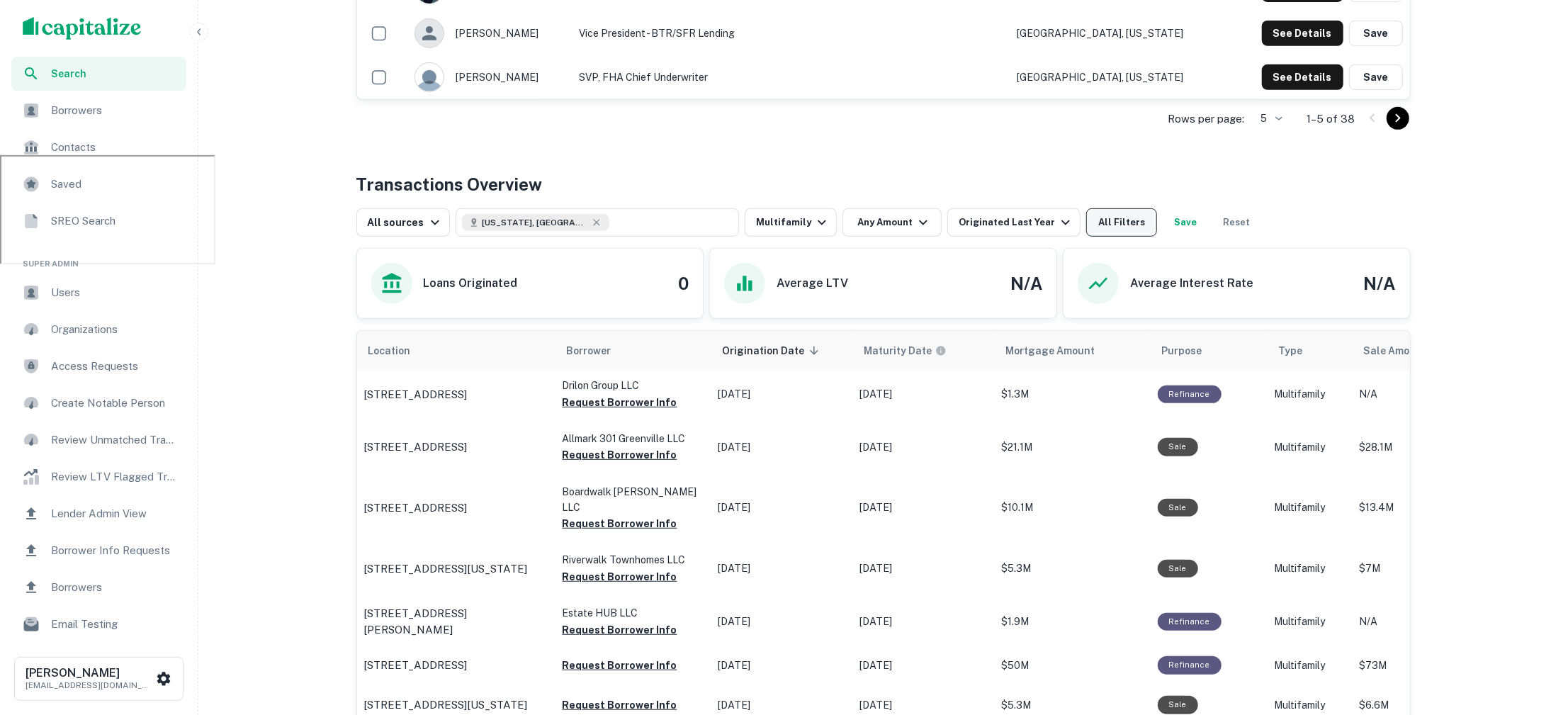
click at [1116, 231] on button "All Filters" at bounding box center [1122, 222] width 71 height 28
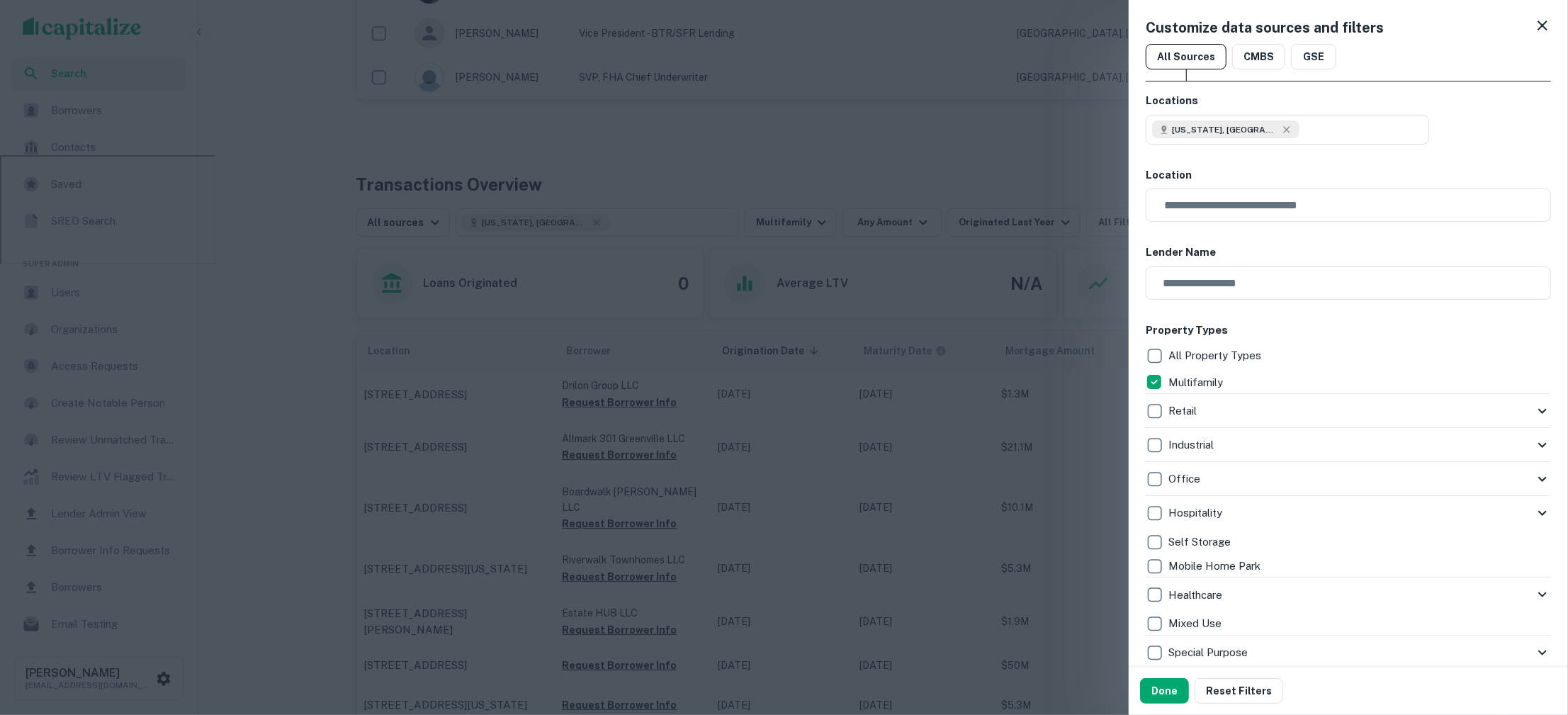
click at [1059, 182] on div at bounding box center [784, 358] width 1568 height 715
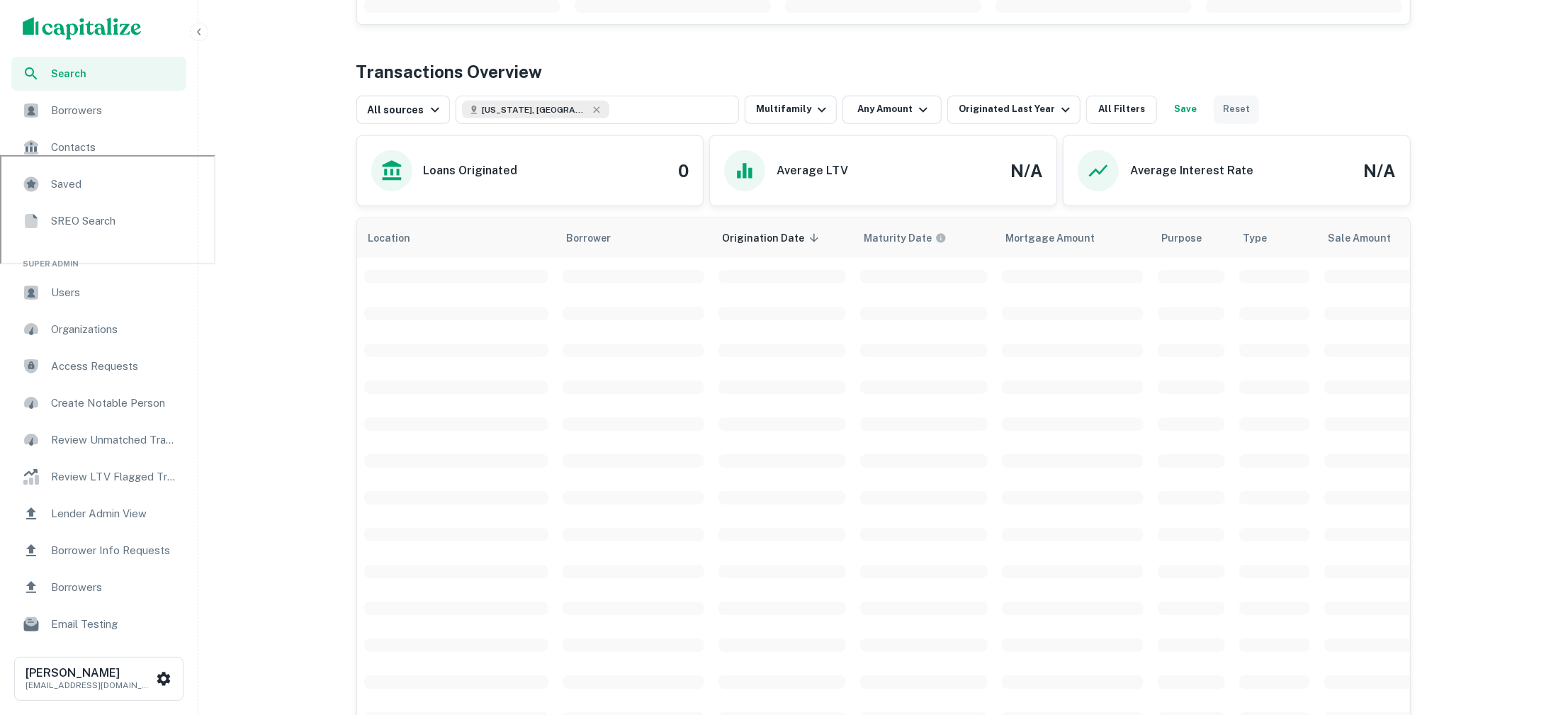
click at [1214, 112] on button "Reset" at bounding box center [1236, 110] width 45 height 28
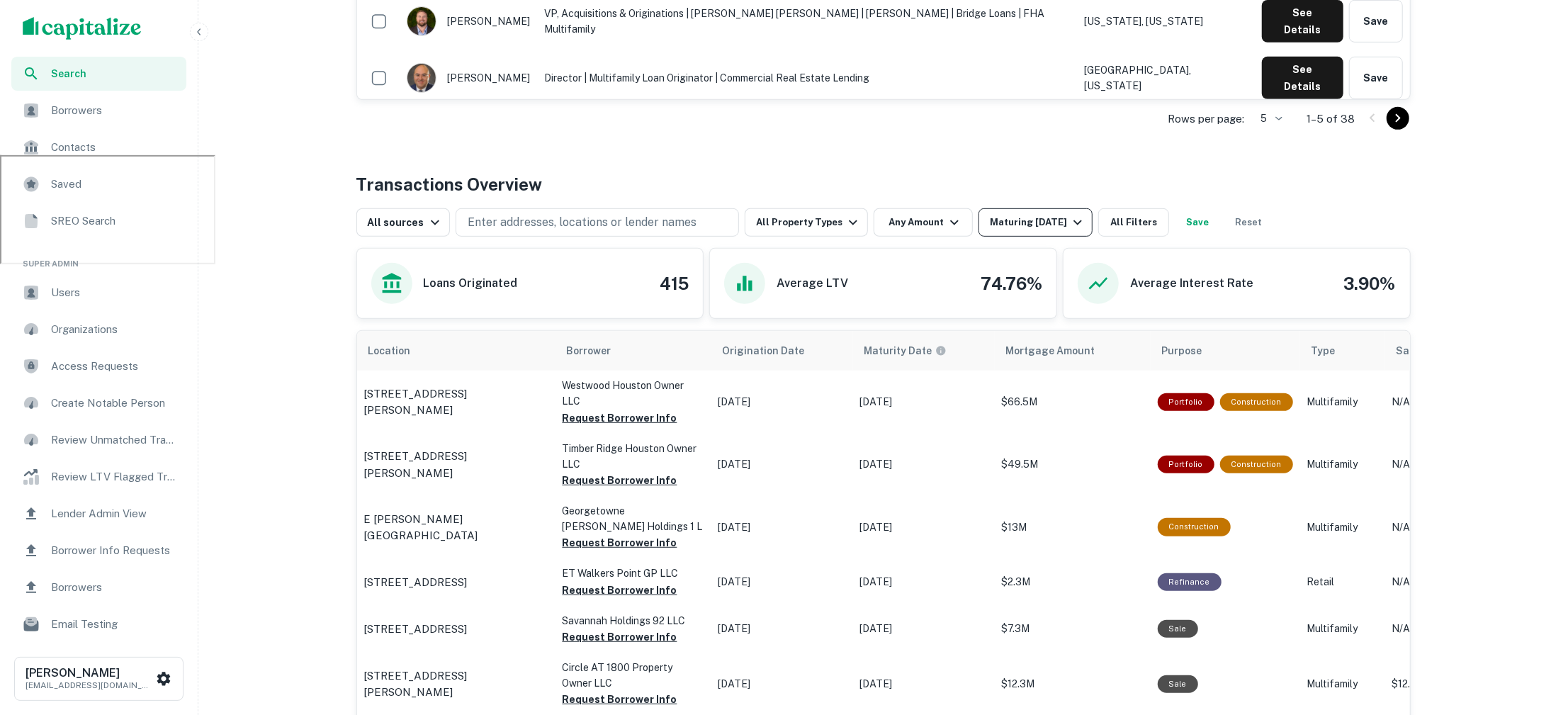
click at [1069, 223] on icon "button" at bounding box center [1078, 223] width 17 height 17
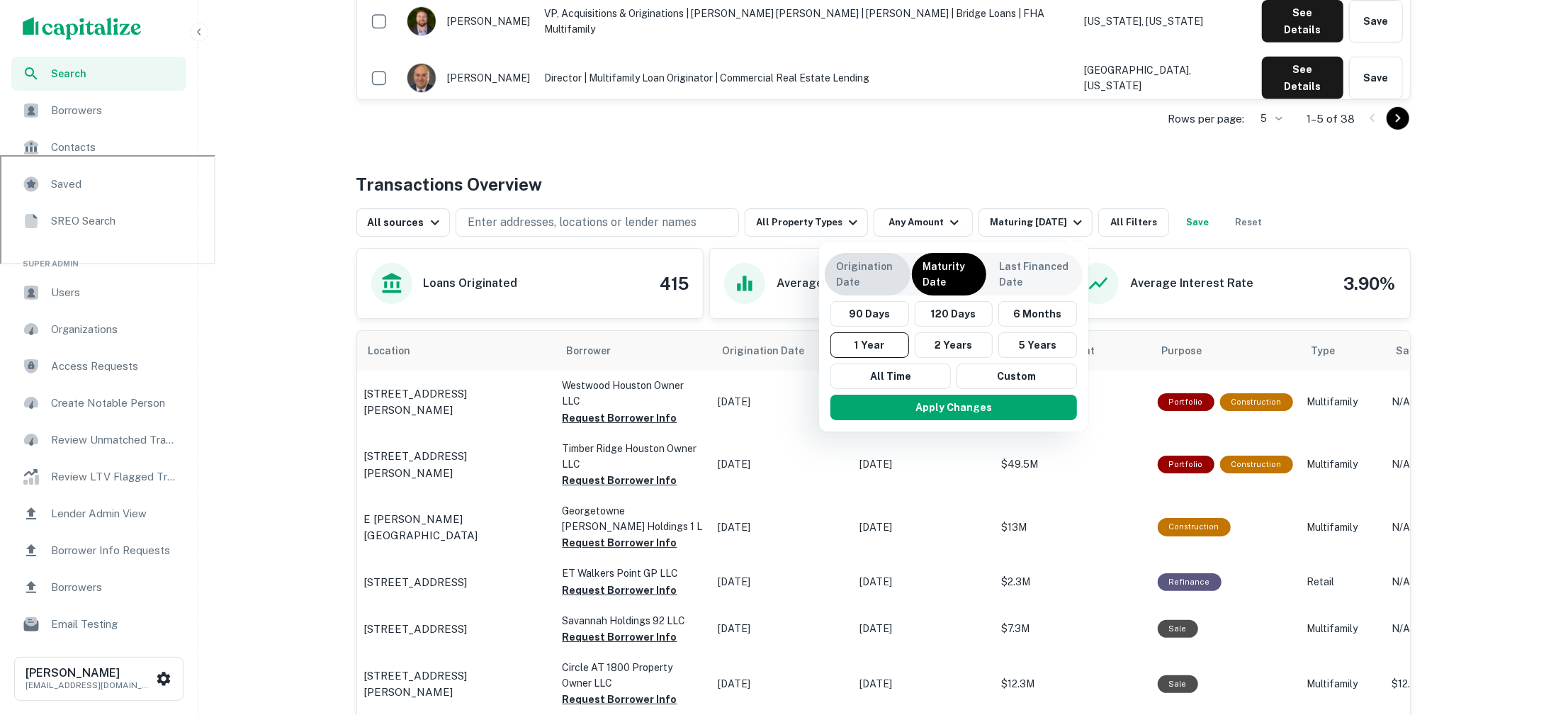
click at [878, 274] on p "Origination Date" at bounding box center [868, 274] width 63 height 31
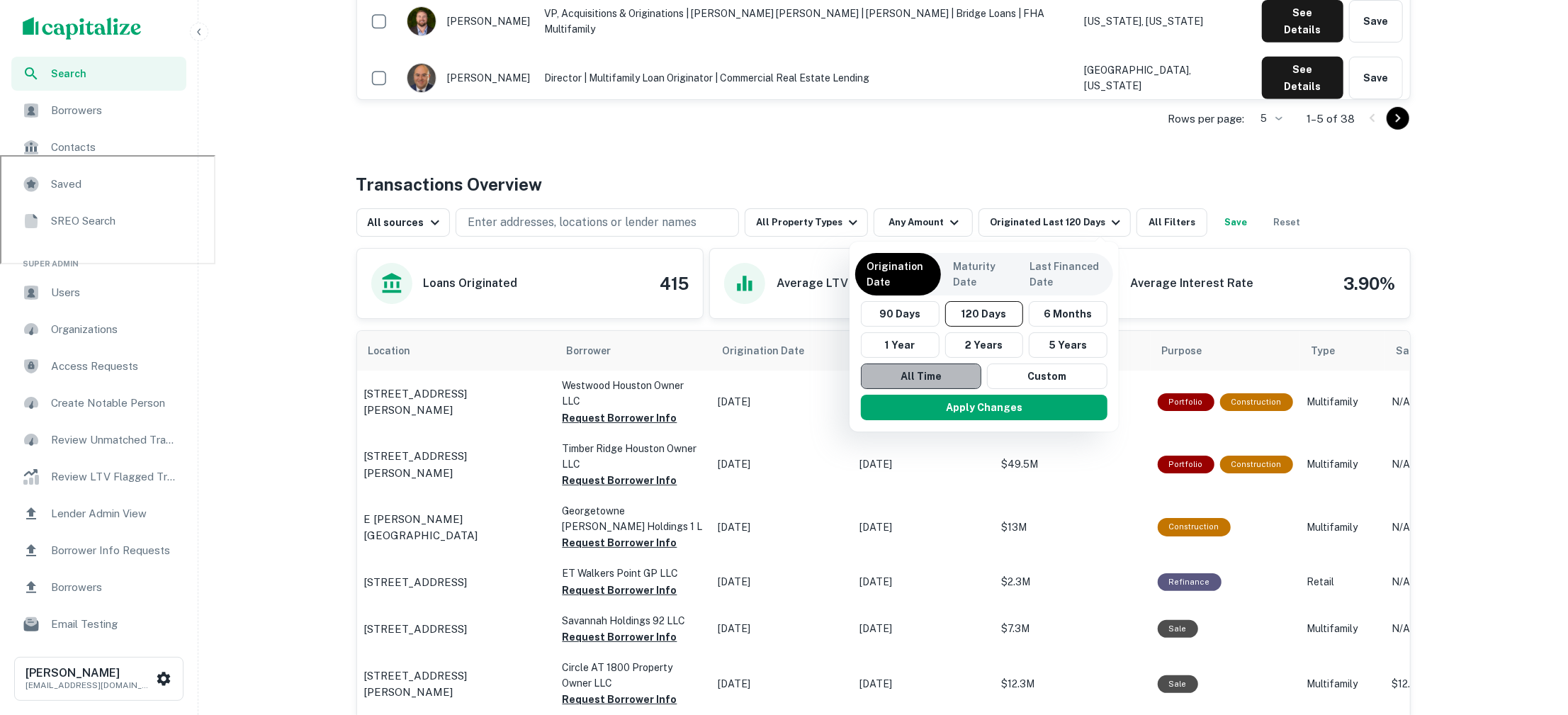
click at [890, 372] on button "All Time" at bounding box center [921, 376] width 120 height 26
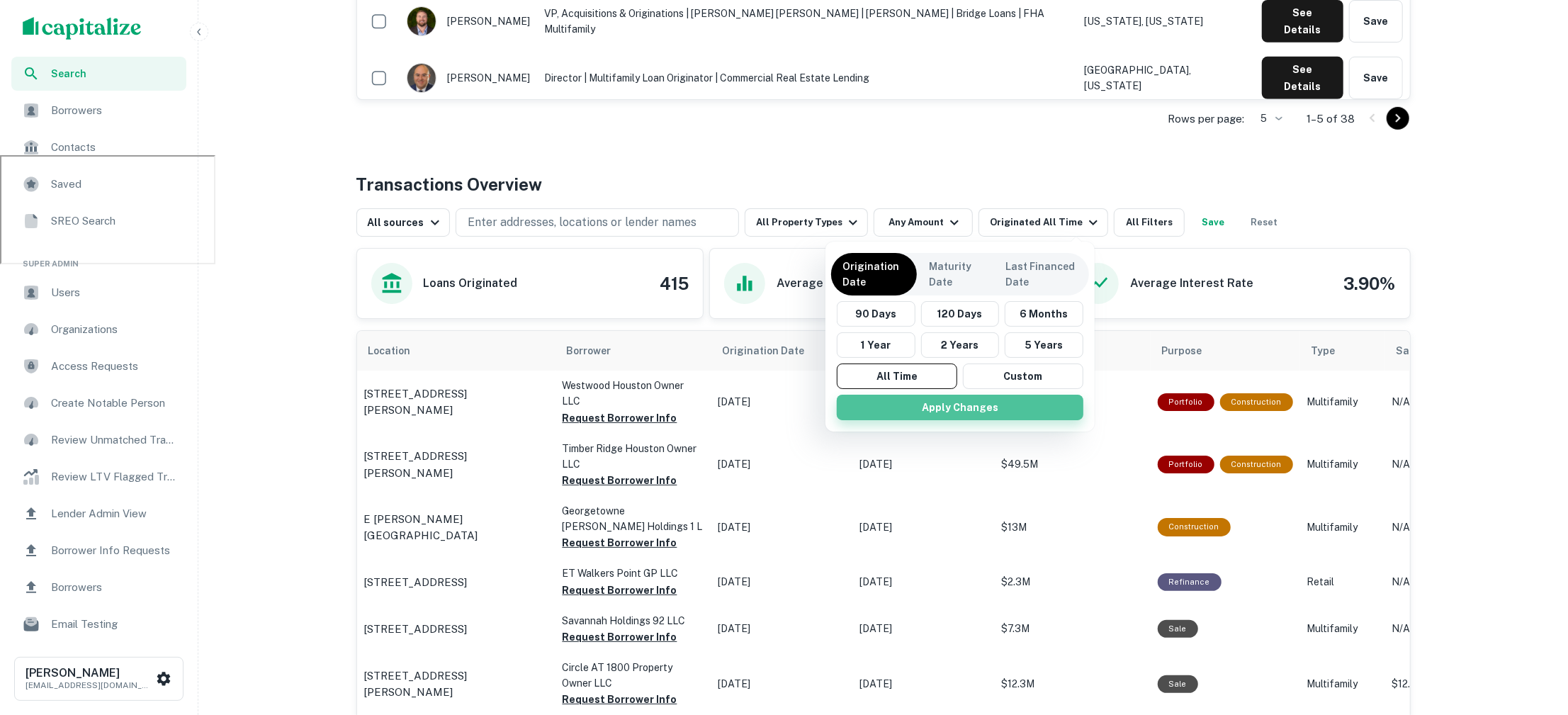
click at [921, 402] on button "Apply Changes" at bounding box center [960, 407] width 247 height 26
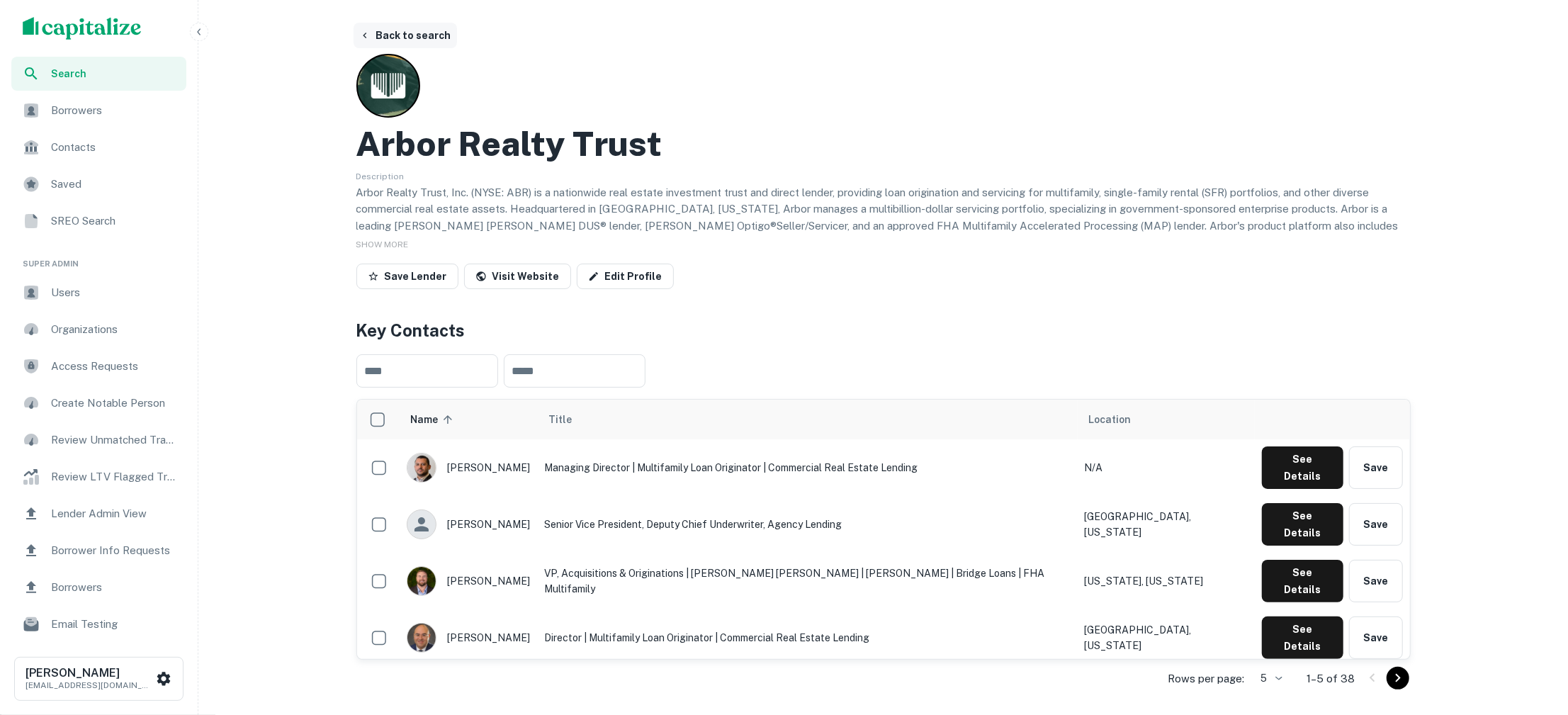
click at [425, 35] on button "Back to search" at bounding box center [406, 36] width 104 height 26
click at [389, 34] on button "Back to search" at bounding box center [406, 36] width 104 height 26
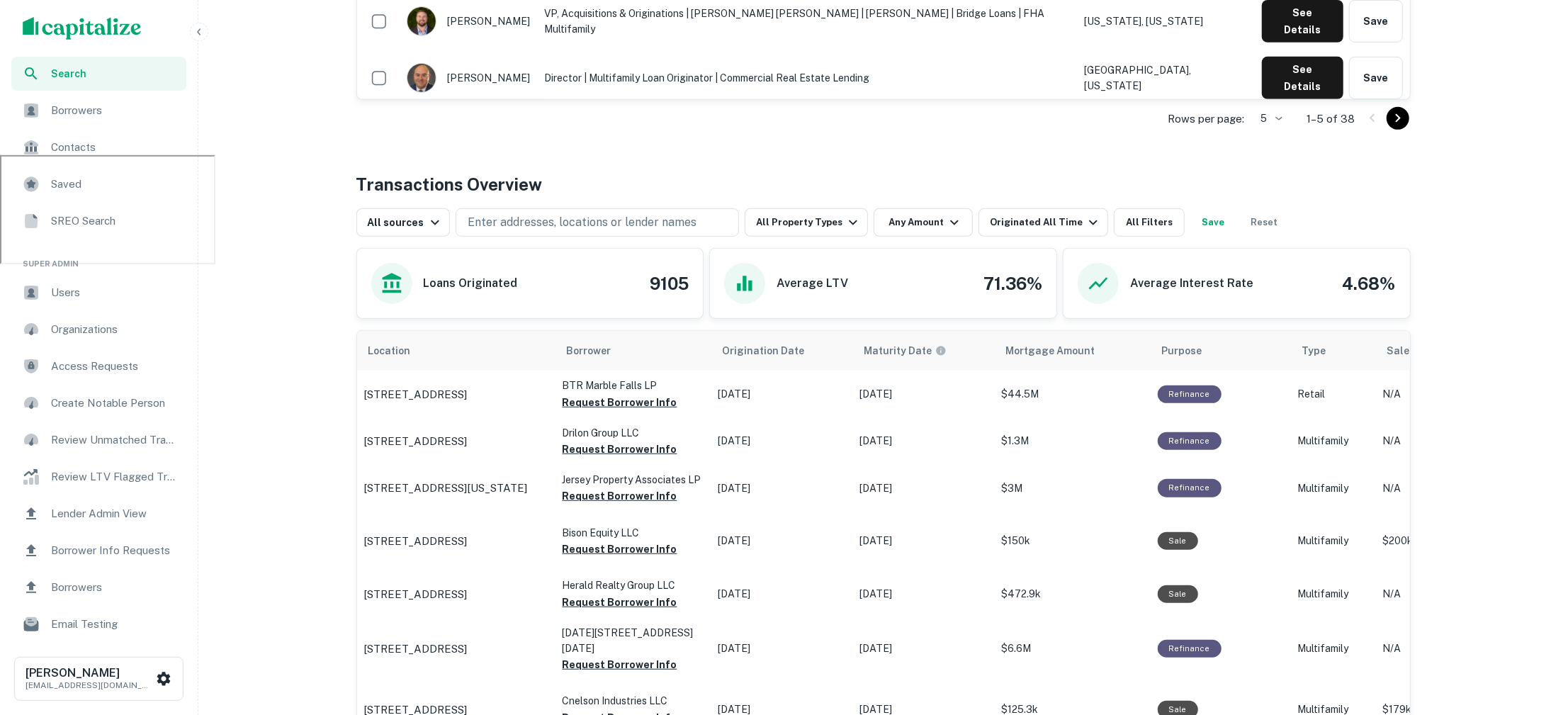
click at [145, 68] on span "Search" at bounding box center [114, 74] width 127 height 15
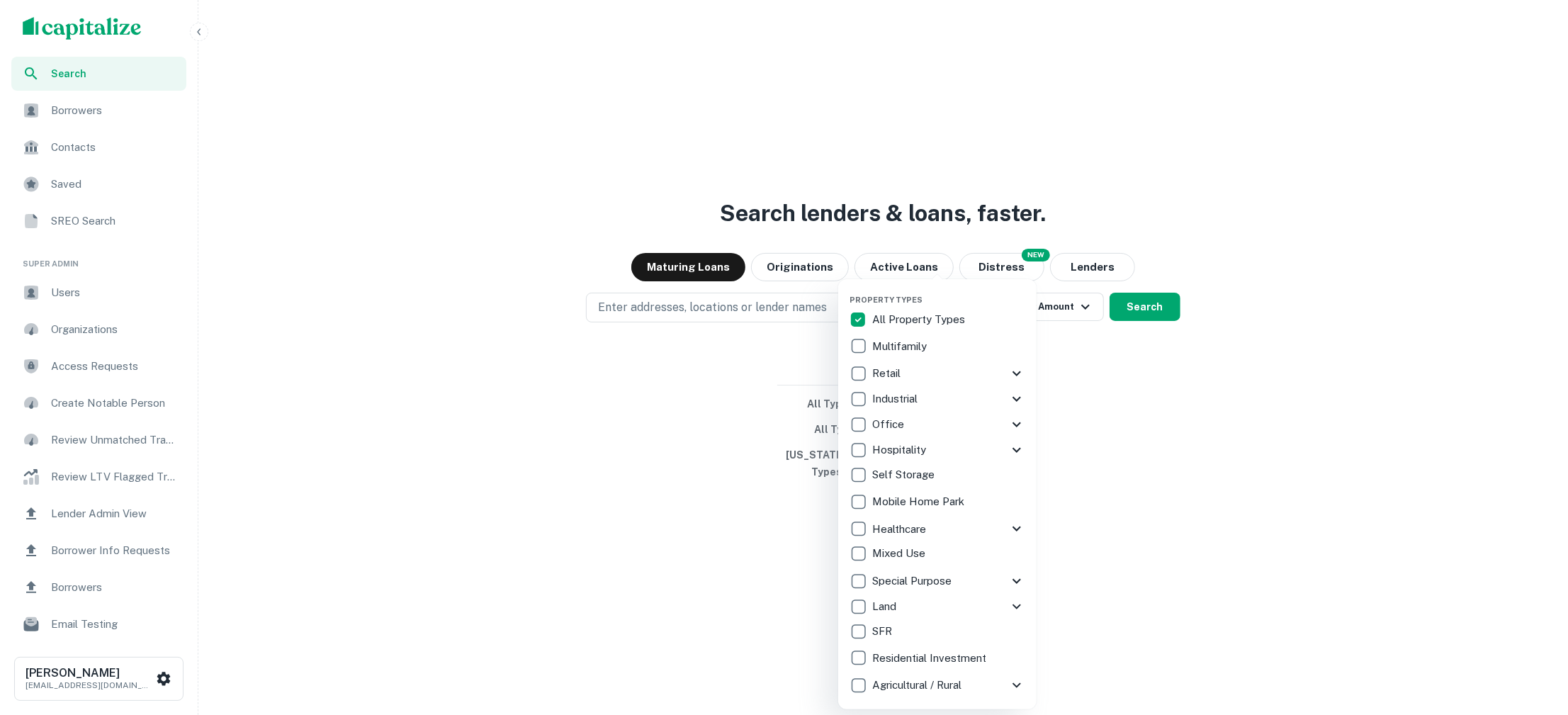
click at [1020, 576] on icon at bounding box center [1017, 581] width 17 height 17
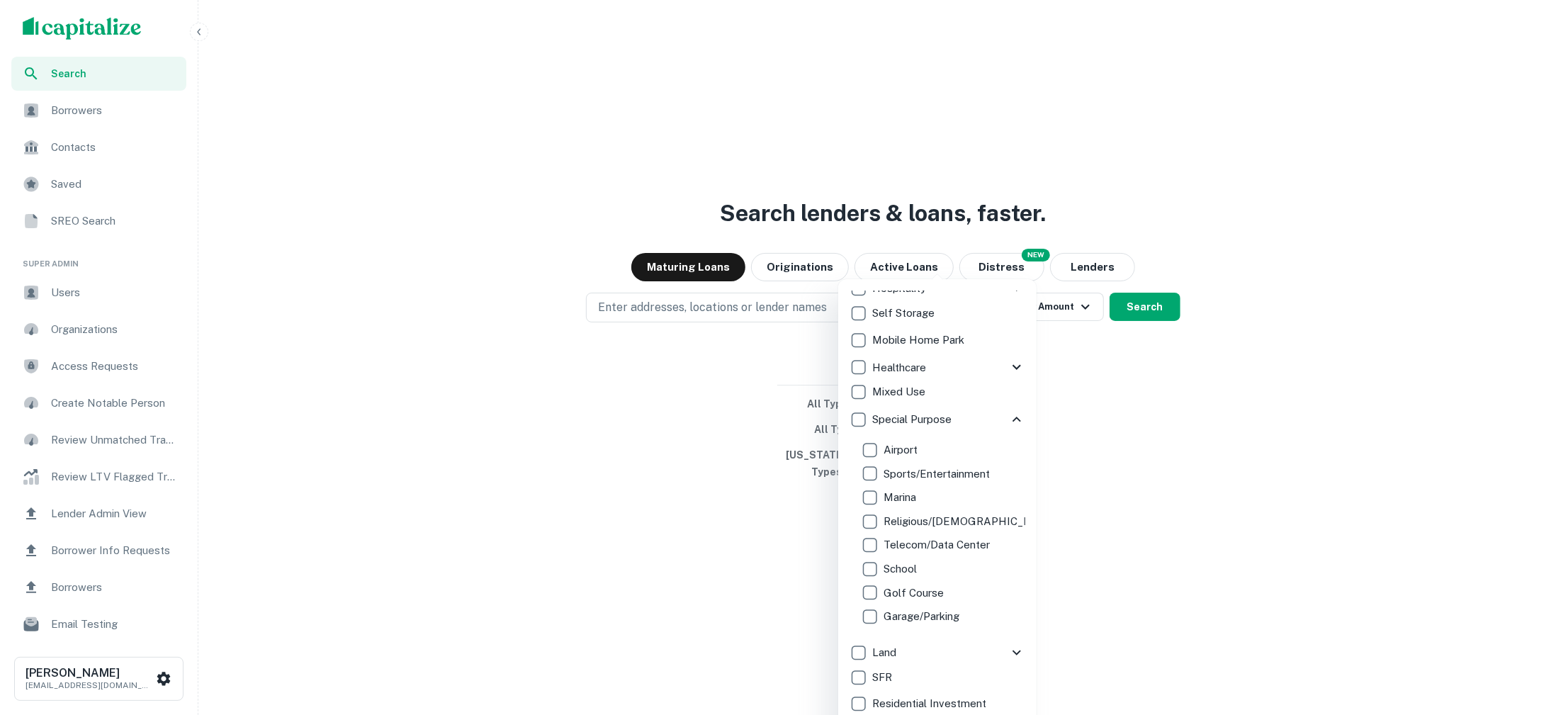
click at [1014, 416] on icon at bounding box center [1017, 420] width 17 height 17
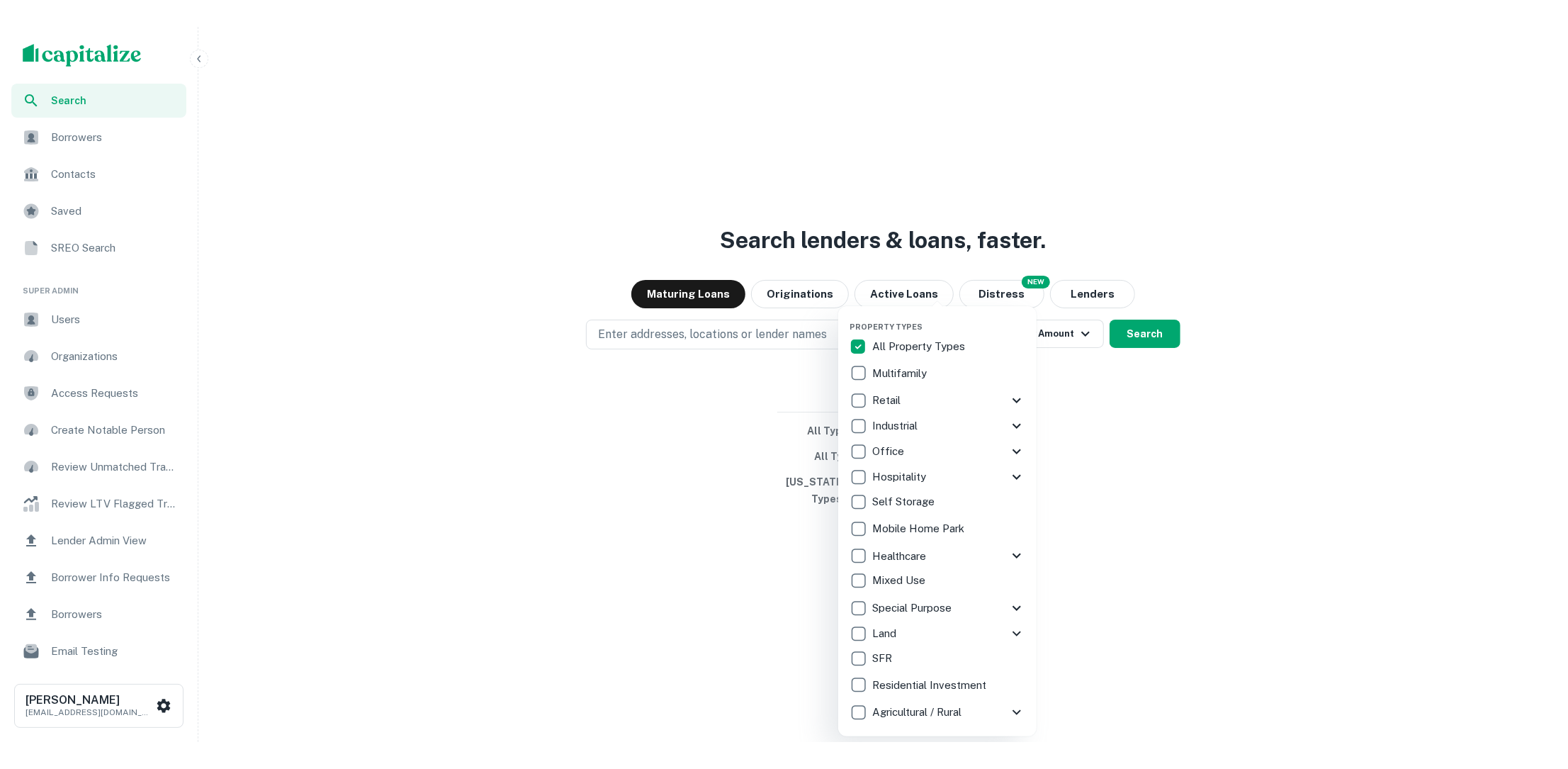
scroll to position [0, 0]
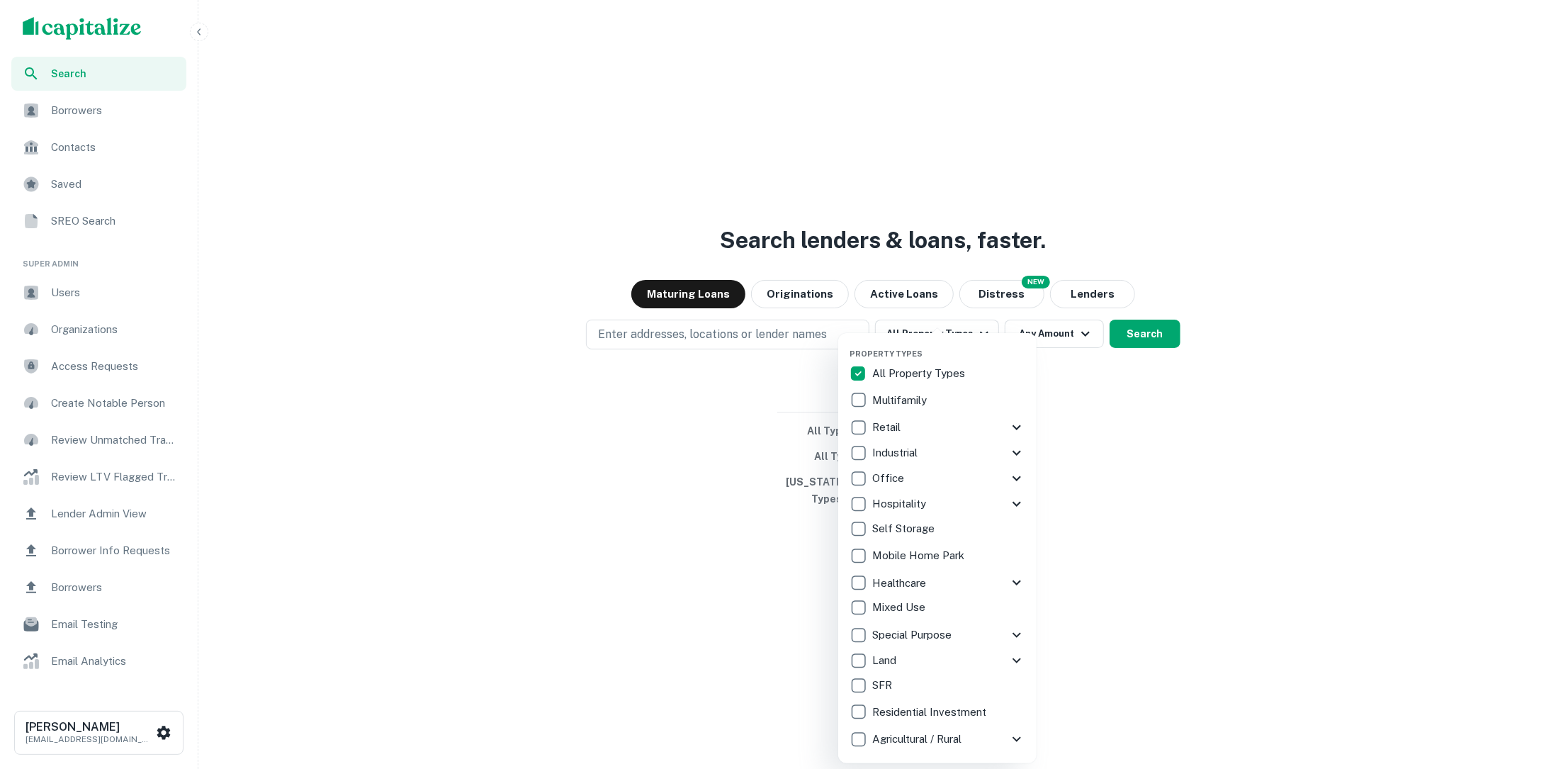
click at [1017, 428] on icon at bounding box center [1016, 427] width 9 height 5
click at [992, 427] on div "Retail" at bounding box center [929, 427] width 159 height 24
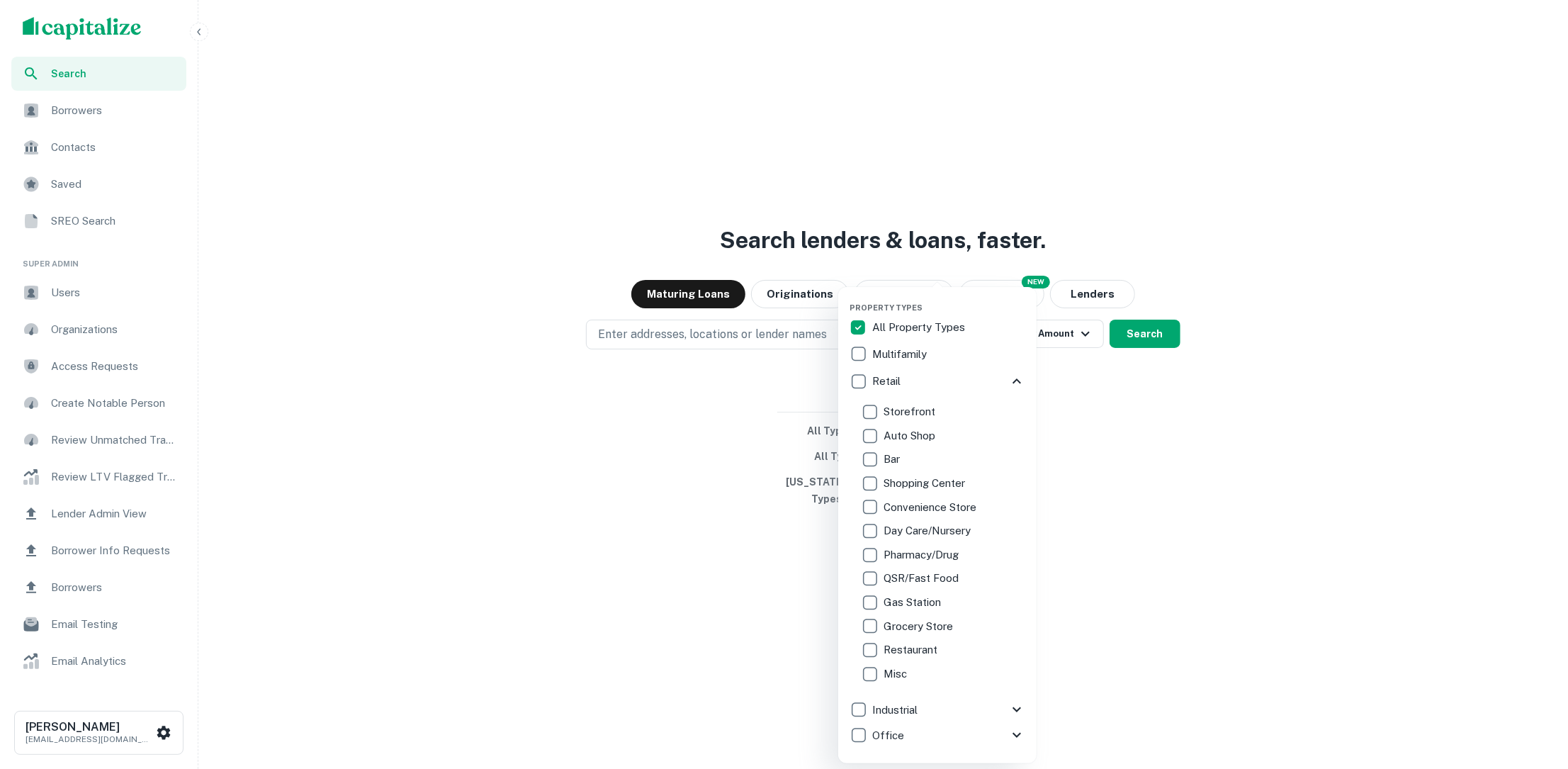
click at [1014, 380] on icon at bounding box center [1017, 382] width 17 height 17
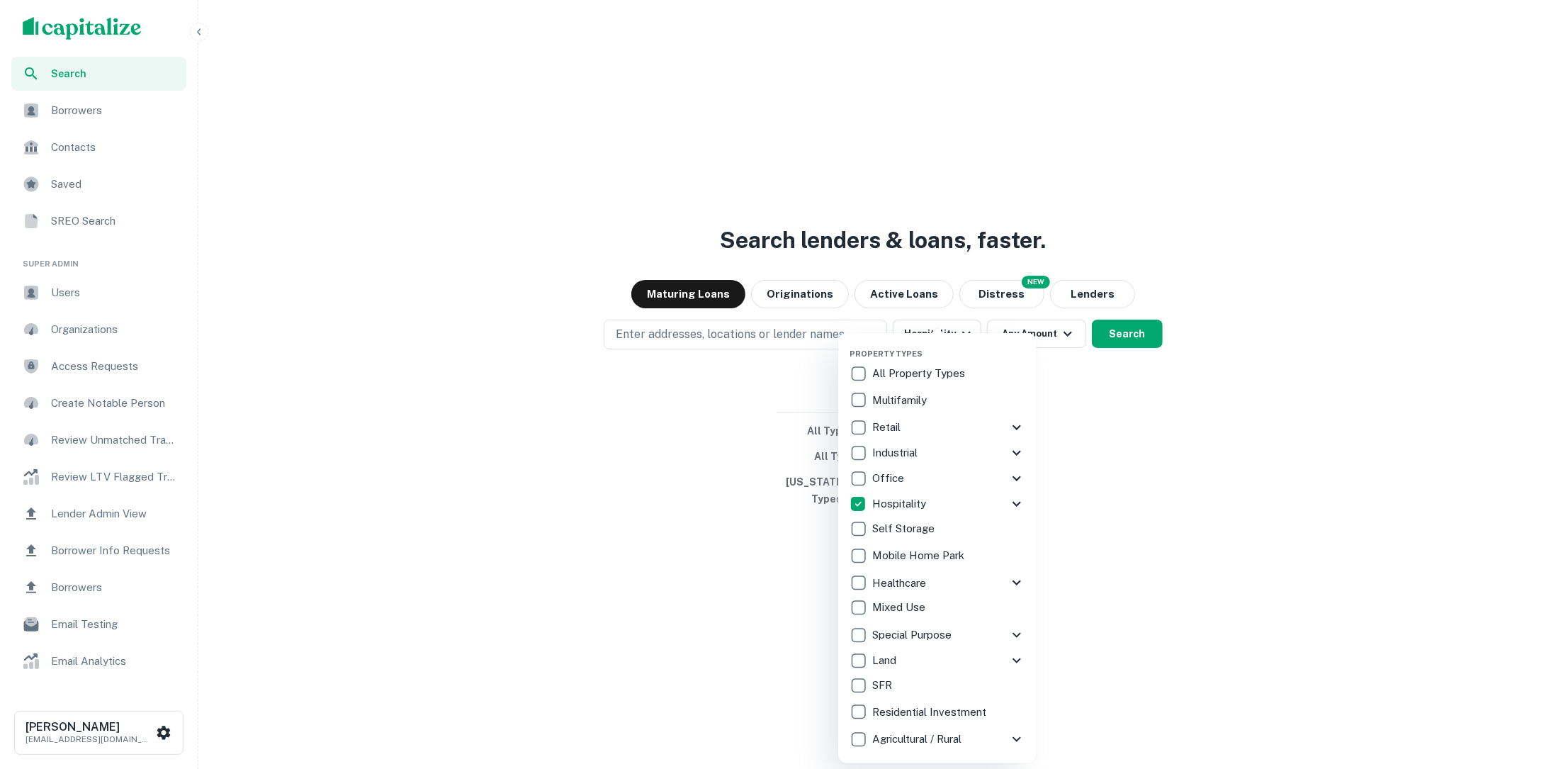
click at [1010, 498] on icon at bounding box center [1017, 504] width 17 height 17
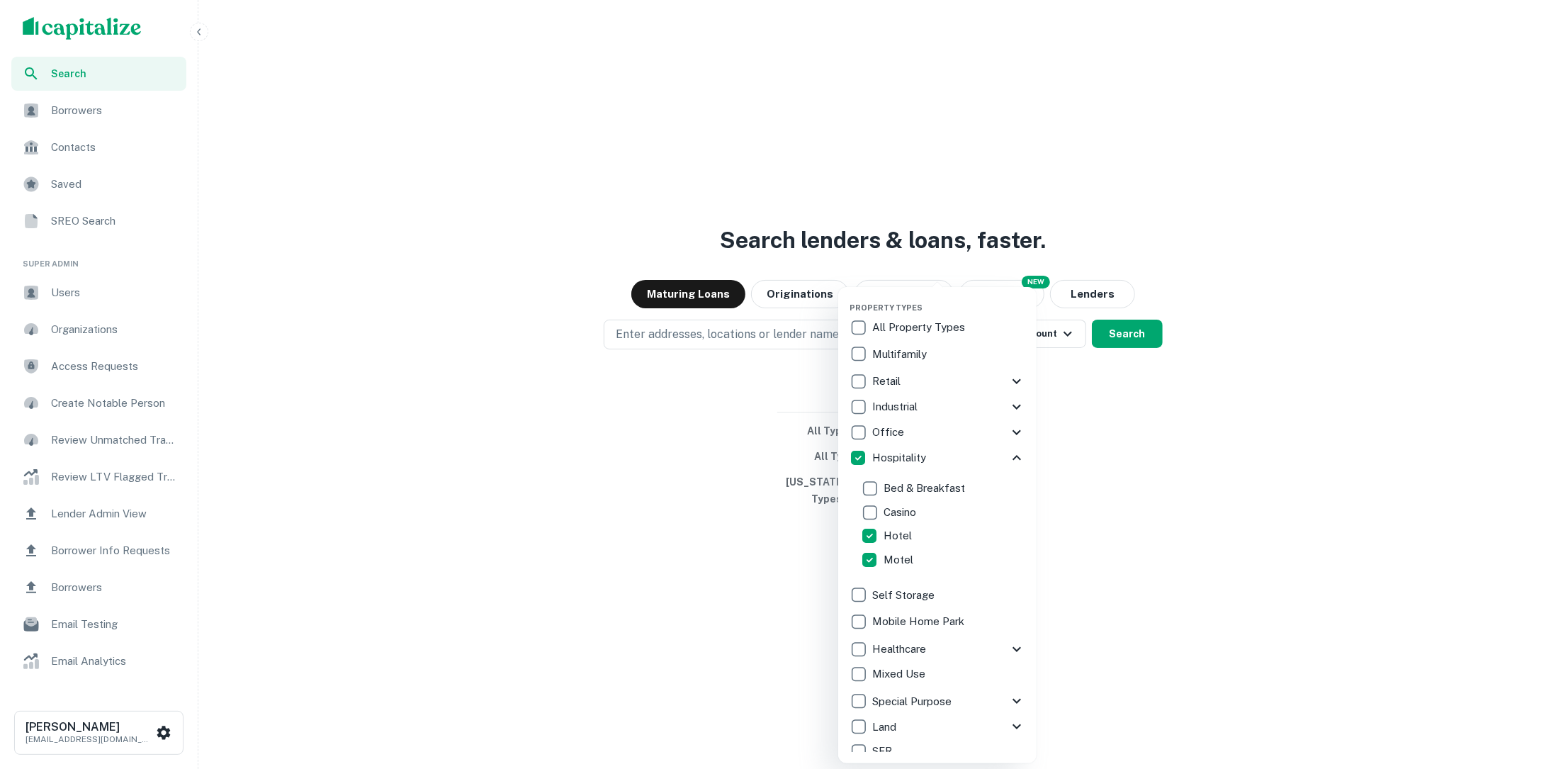
click at [732, 349] on div at bounding box center [784, 384] width 1568 height 769
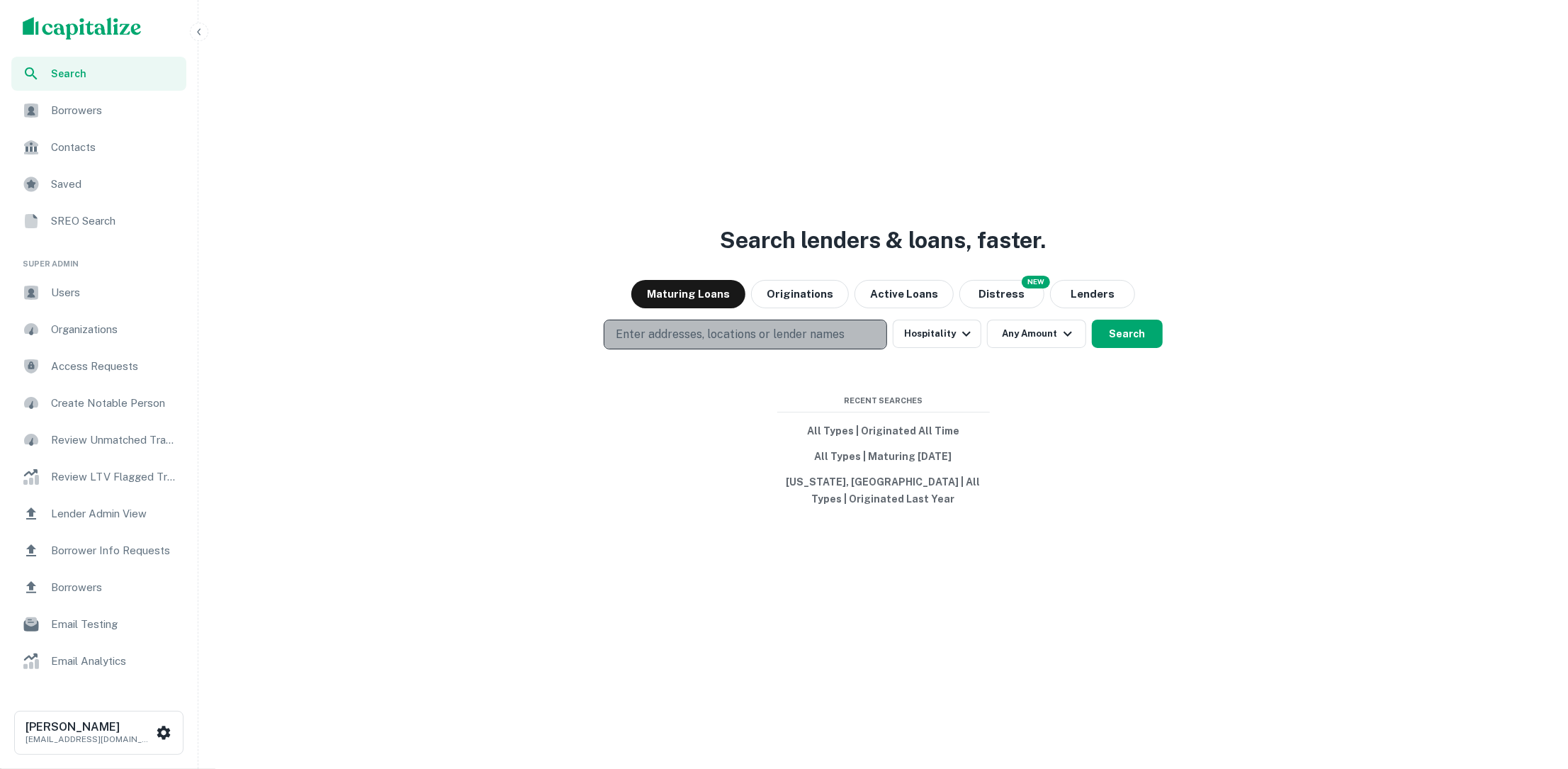
click at [735, 336] on p "Enter addresses, locations or lender names" at bounding box center [731, 335] width 229 height 17
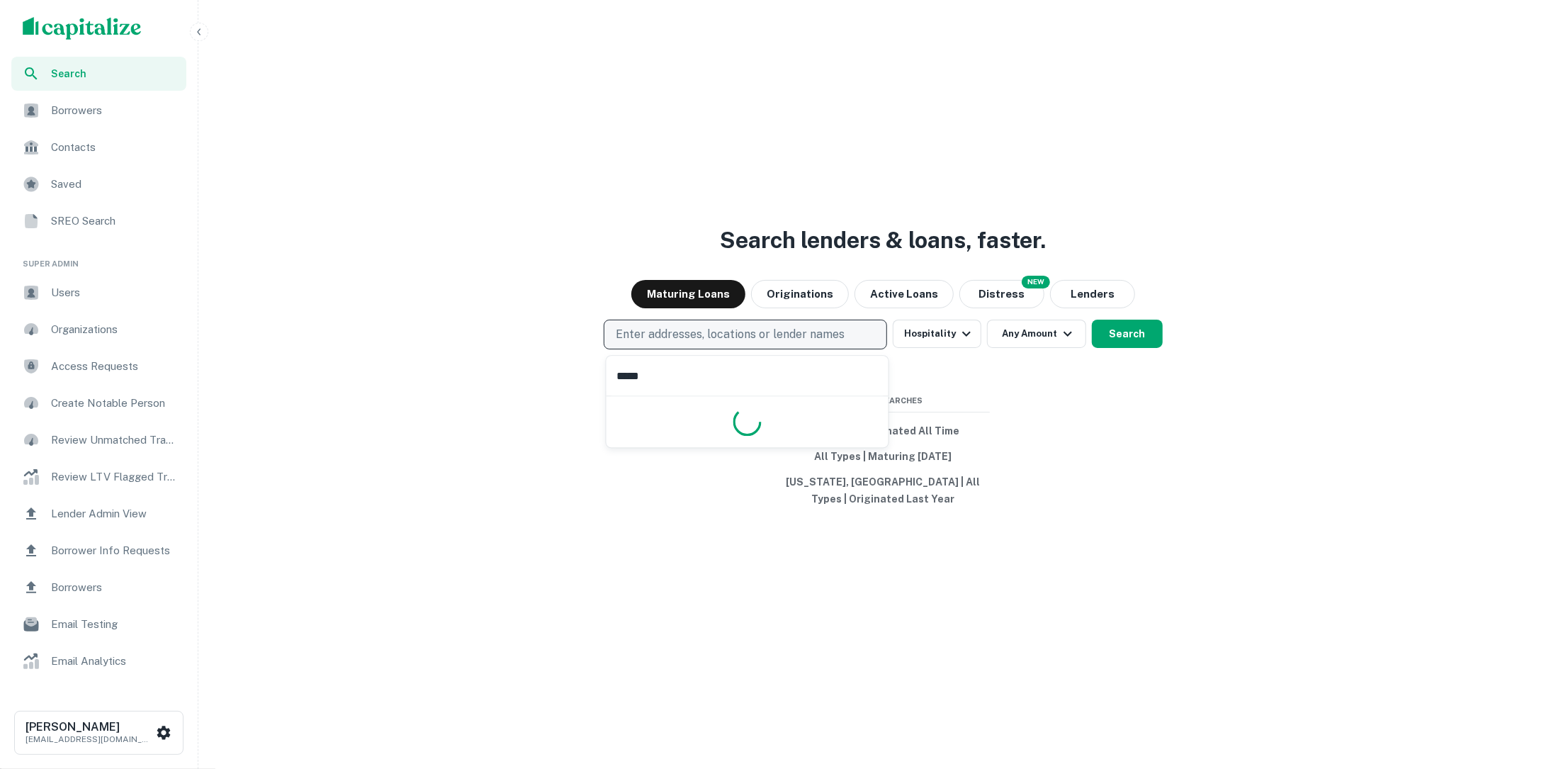
type input "******"
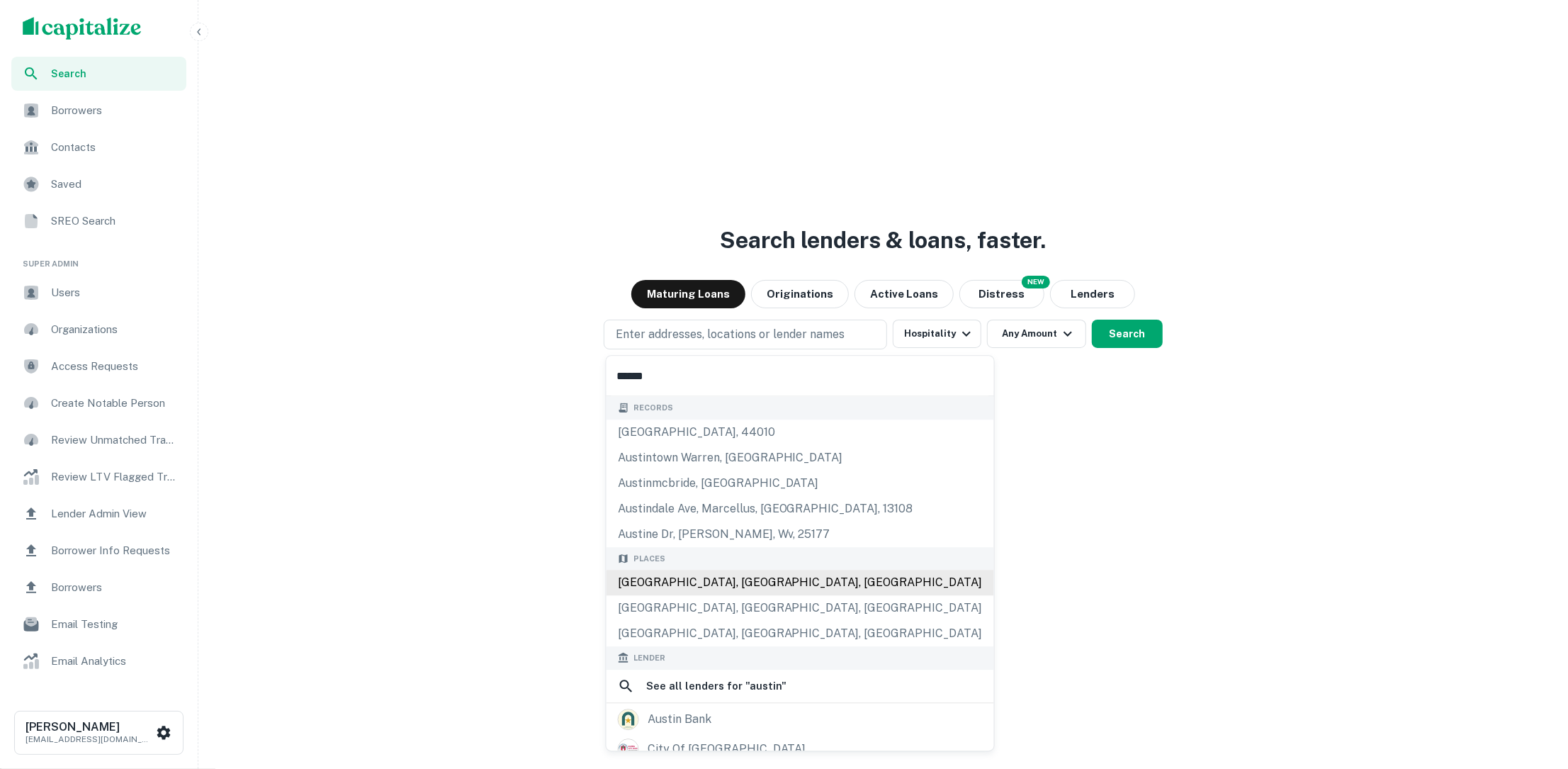
click at [710, 573] on div "[GEOGRAPHIC_DATA], [GEOGRAPHIC_DATA], [GEOGRAPHIC_DATA]" at bounding box center [800, 583] width 387 height 26
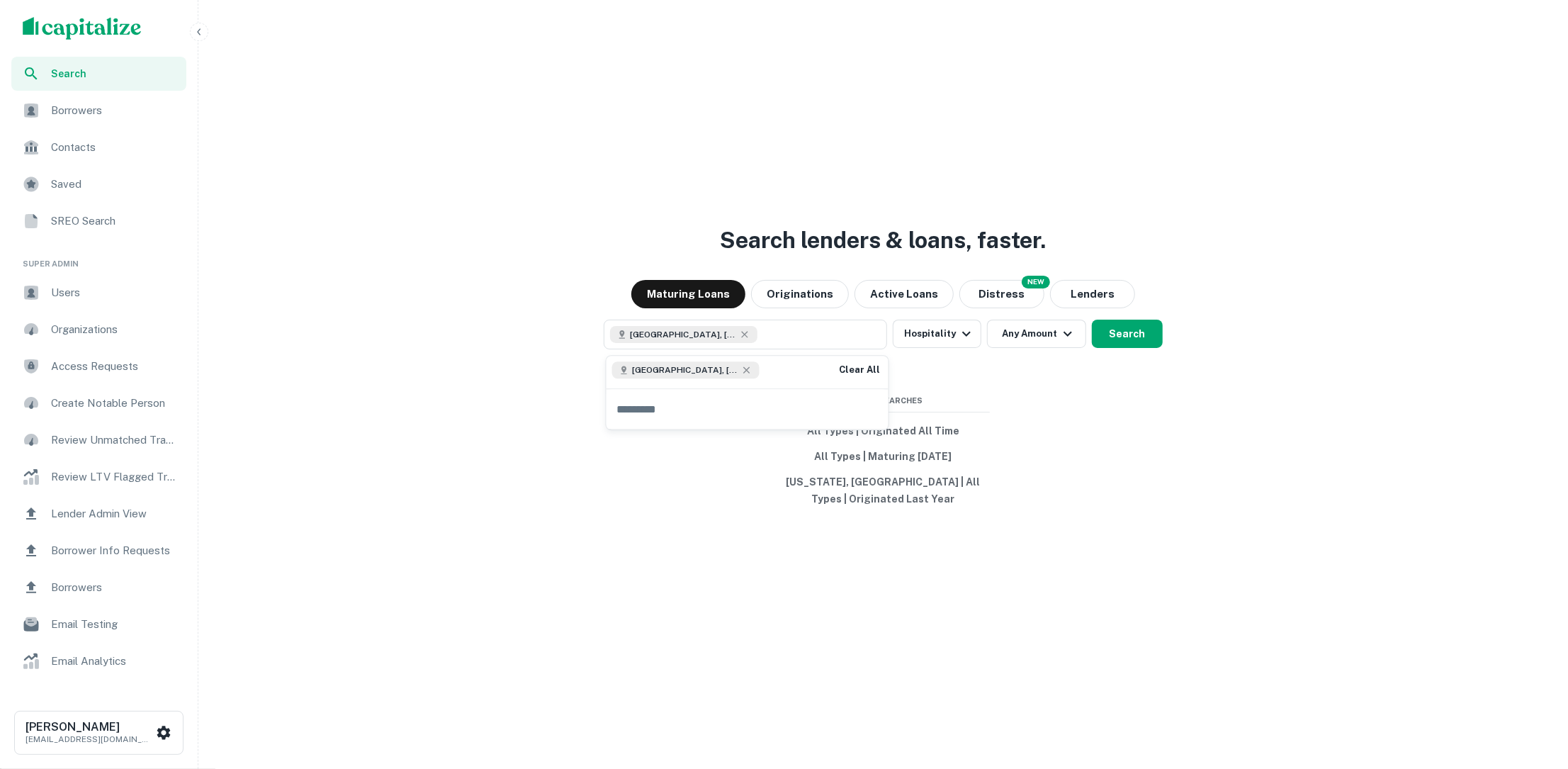
click at [769, 384] on div "[GEOGRAPHIC_DATA], [GEOGRAPHIC_DATA], [GEOGRAPHIC_DATA] Clear All" at bounding box center [747, 372] width 282 height 33
click at [755, 406] on input "text" at bounding box center [747, 409] width 282 height 39
type input "*******"
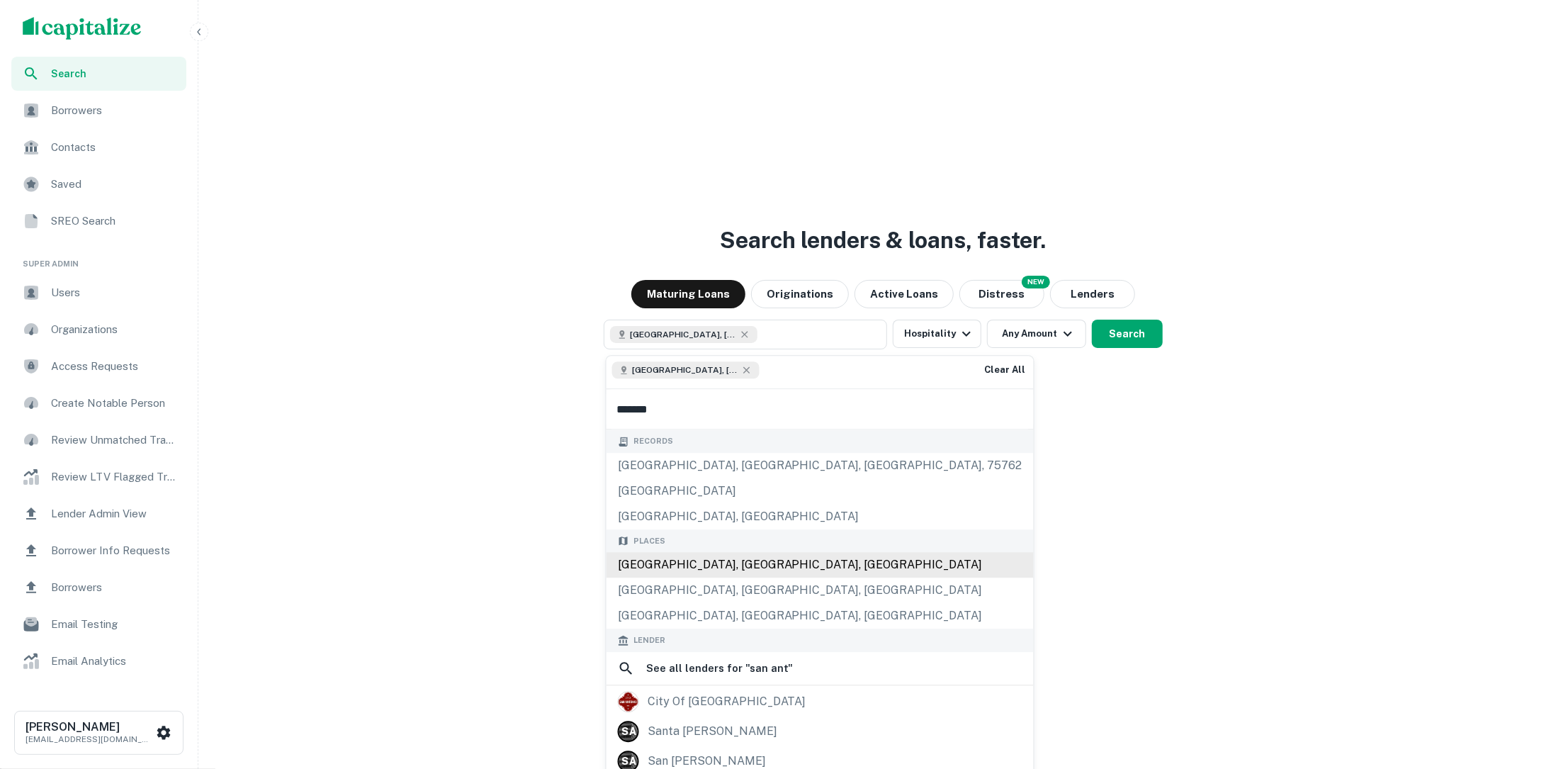
click at [740, 565] on div "[GEOGRAPHIC_DATA], [GEOGRAPHIC_DATA], [GEOGRAPHIC_DATA]" at bounding box center [820, 565] width 427 height 26
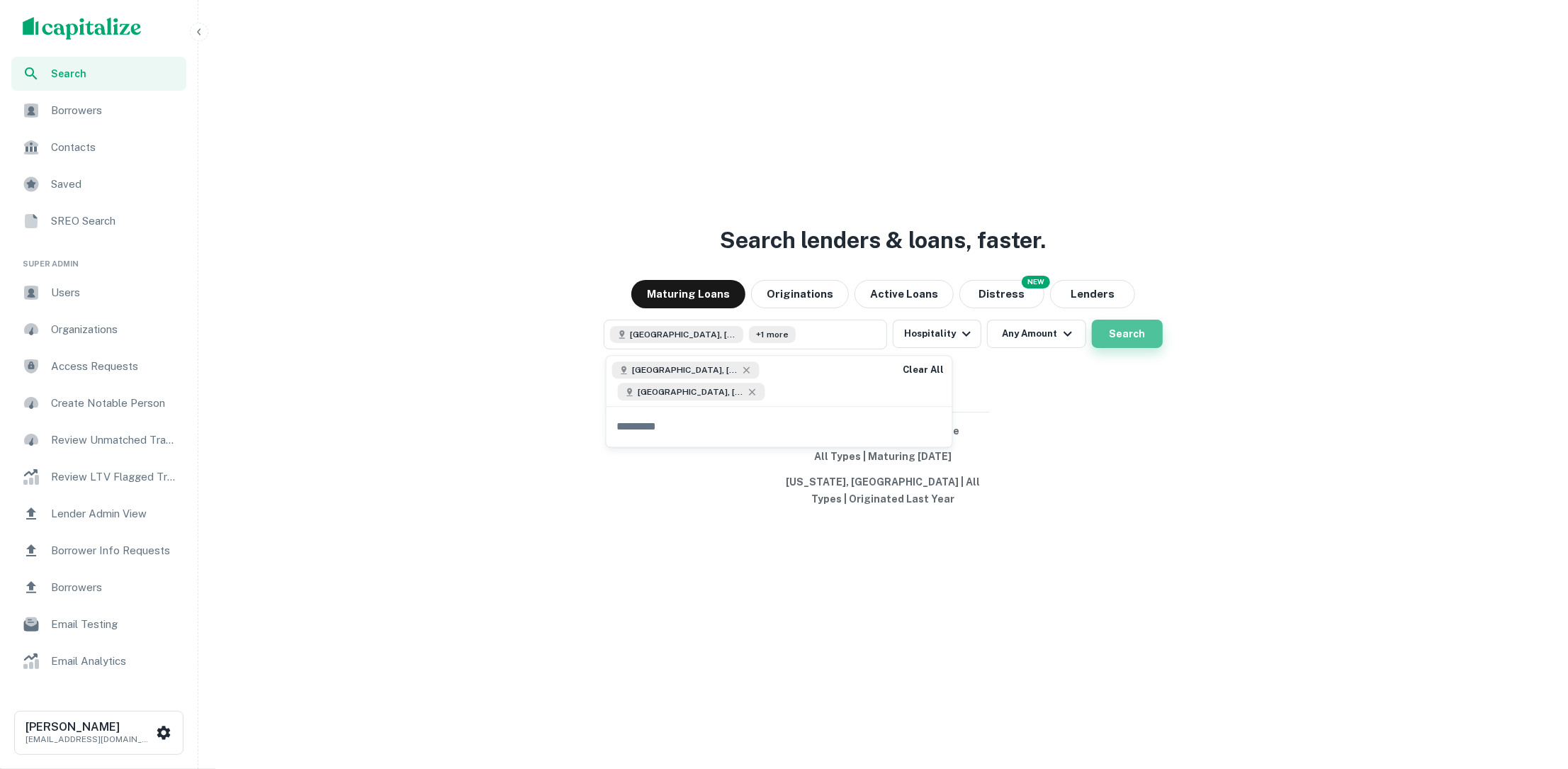
click at [1120, 342] on button "Search" at bounding box center [1128, 333] width 71 height 28
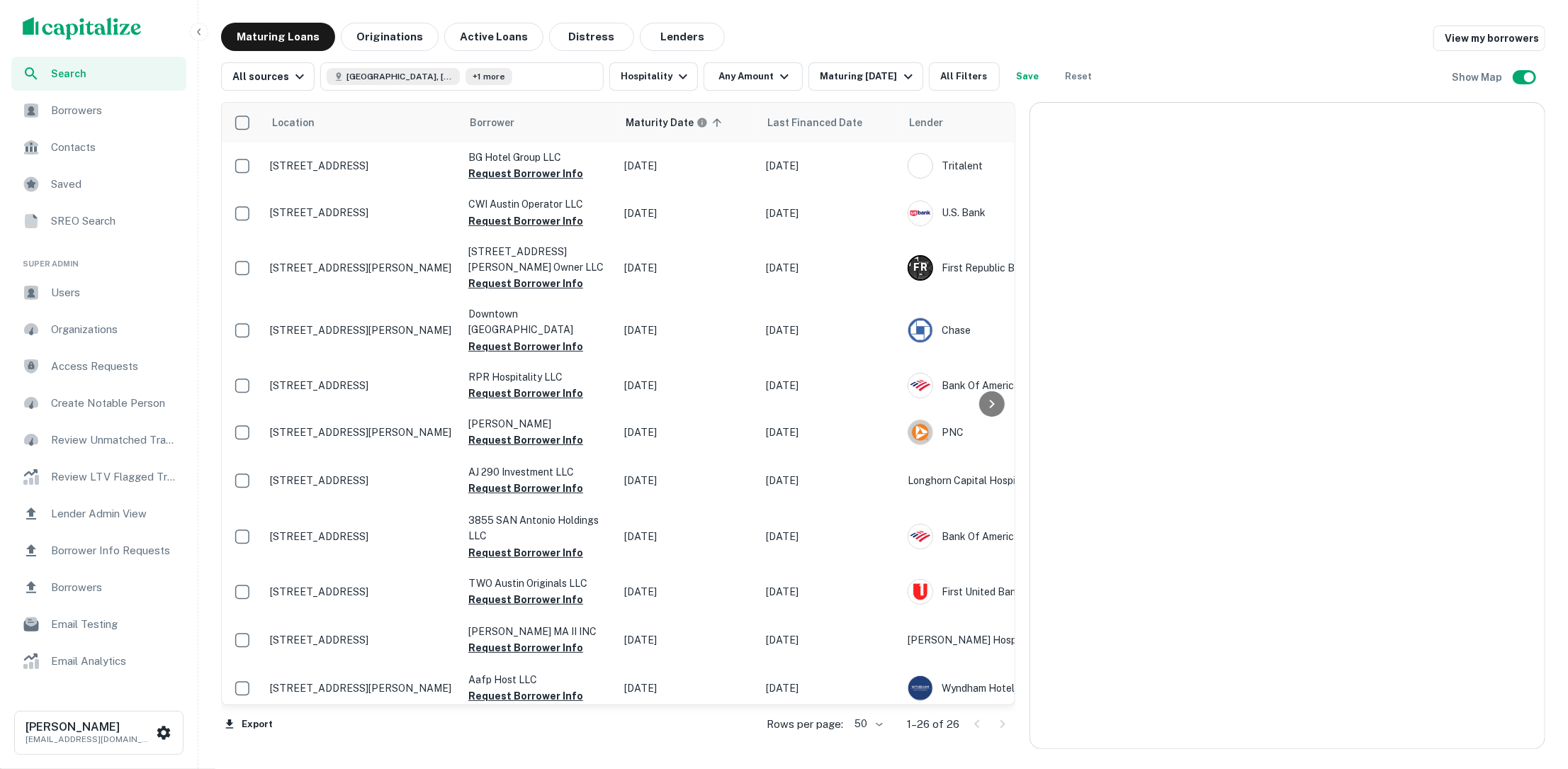
scroll to position [618, 0]
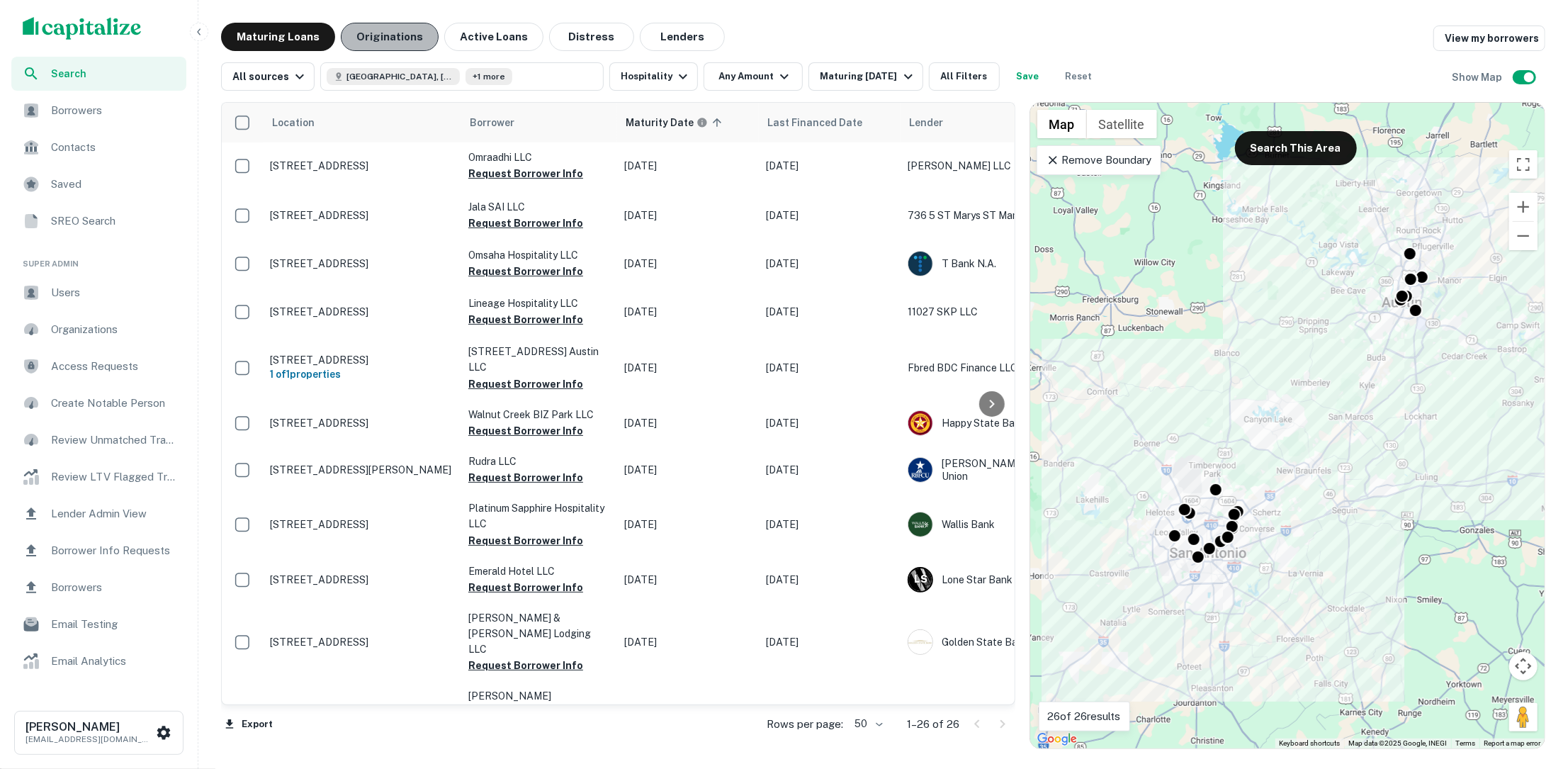
click at [389, 35] on button "Originations" at bounding box center [390, 37] width 98 height 28
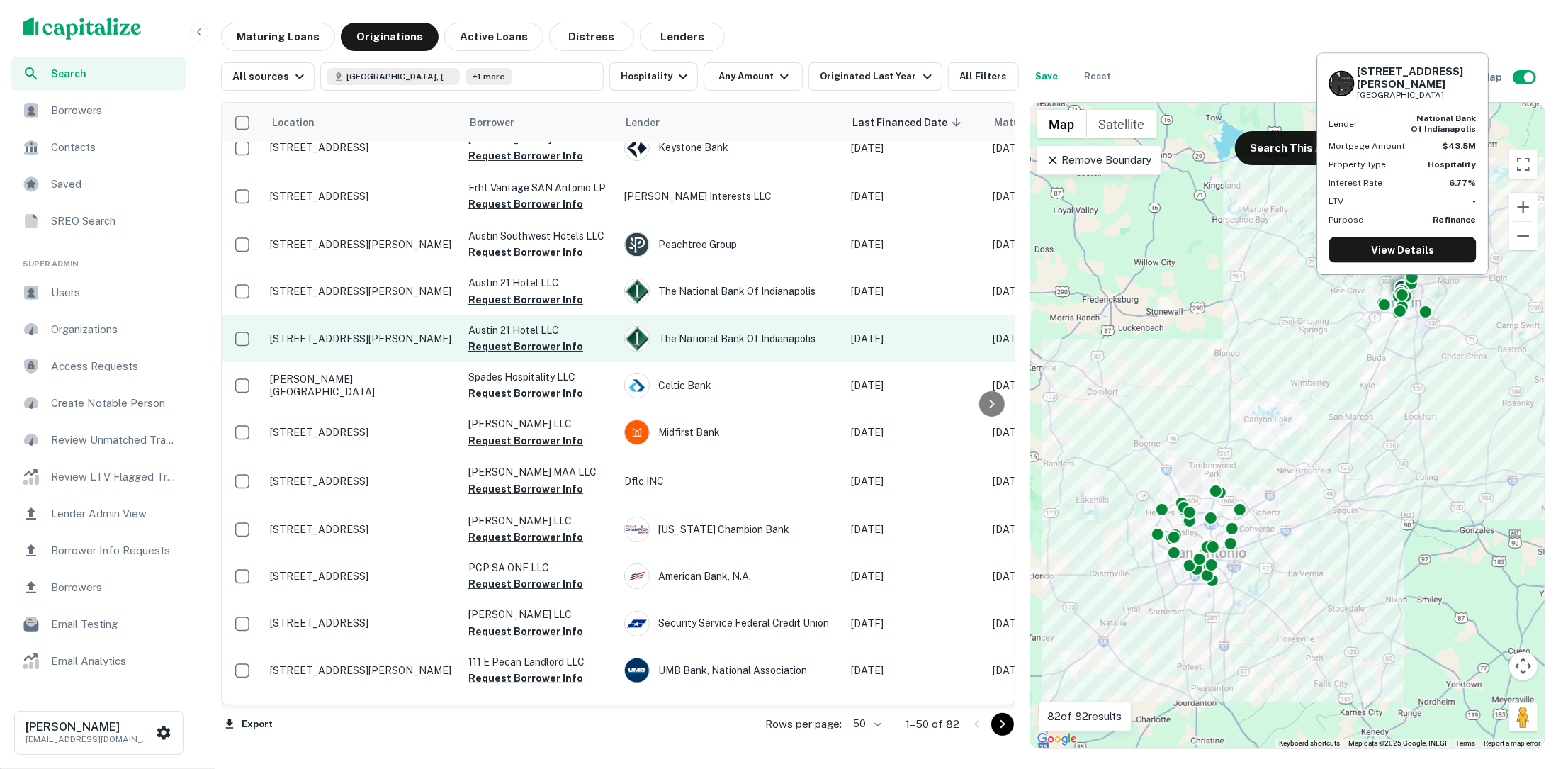
scroll to position [550, 0]
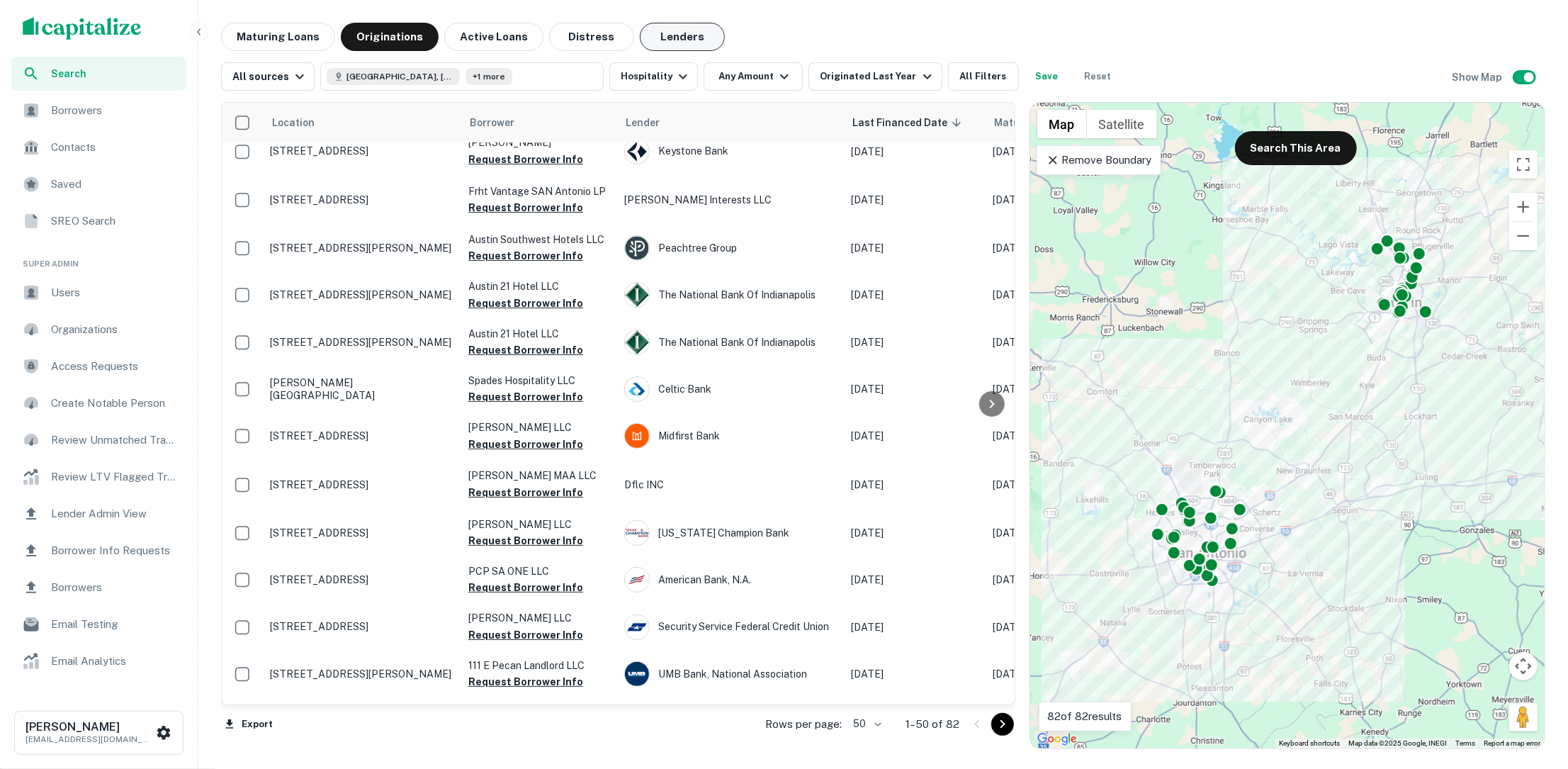
click at [690, 37] on button "Lenders" at bounding box center [683, 37] width 85 height 28
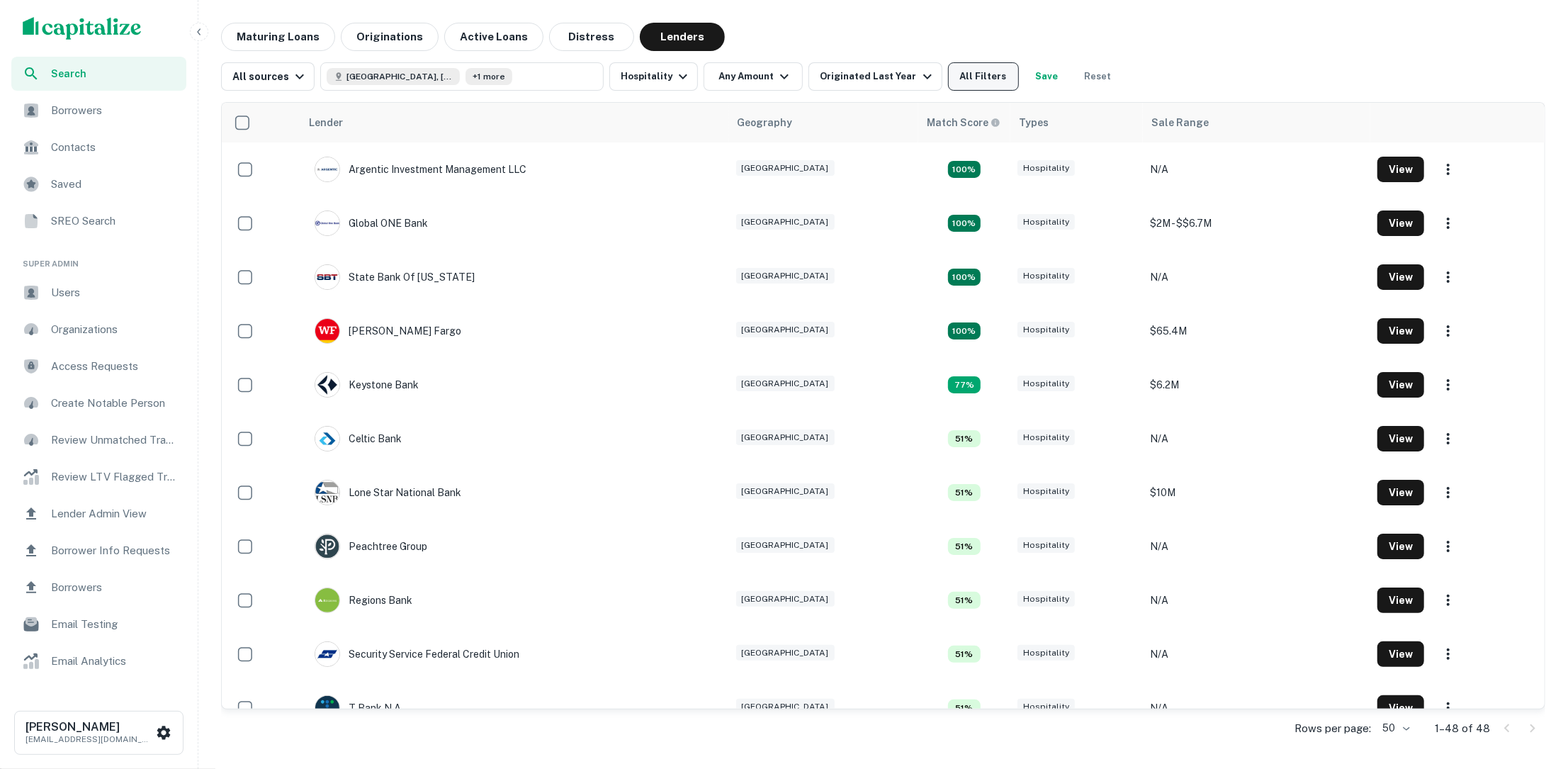
click at [979, 71] on button "All Filters" at bounding box center [983, 76] width 71 height 28
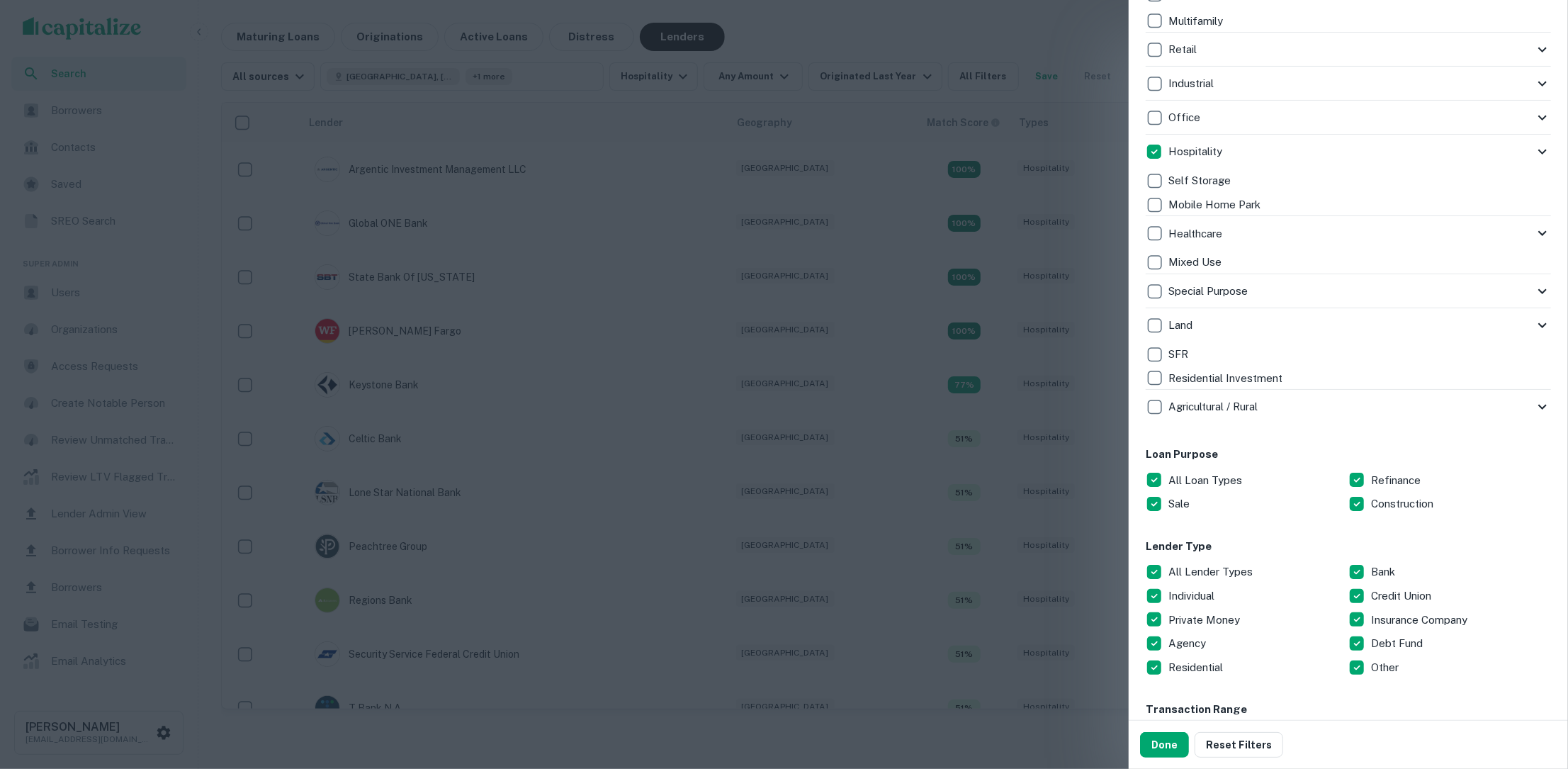
scroll to position [409, 0]
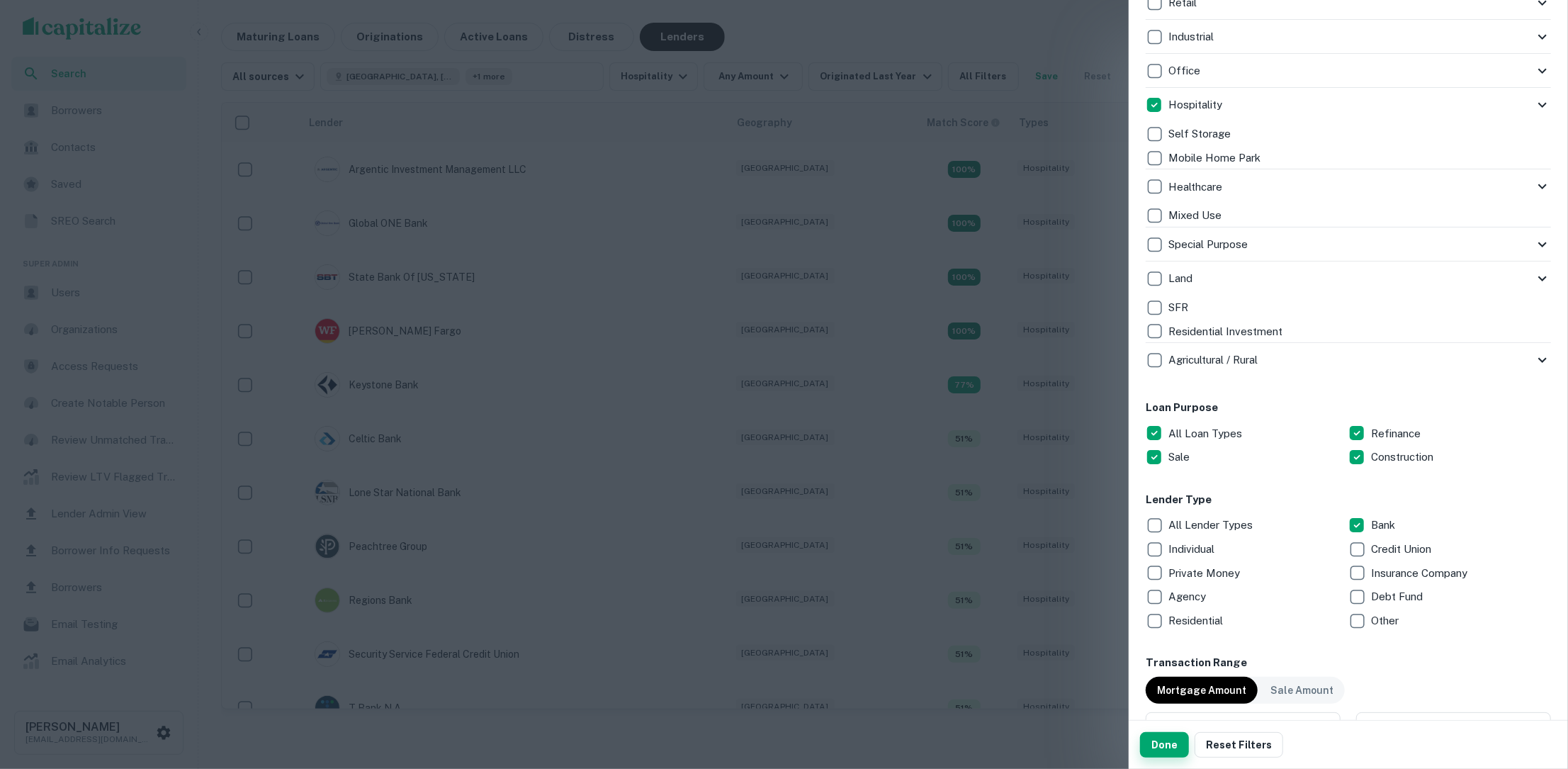
click at [1157, 714] on button "Done" at bounding box center [1164, 744] width 49 height 26
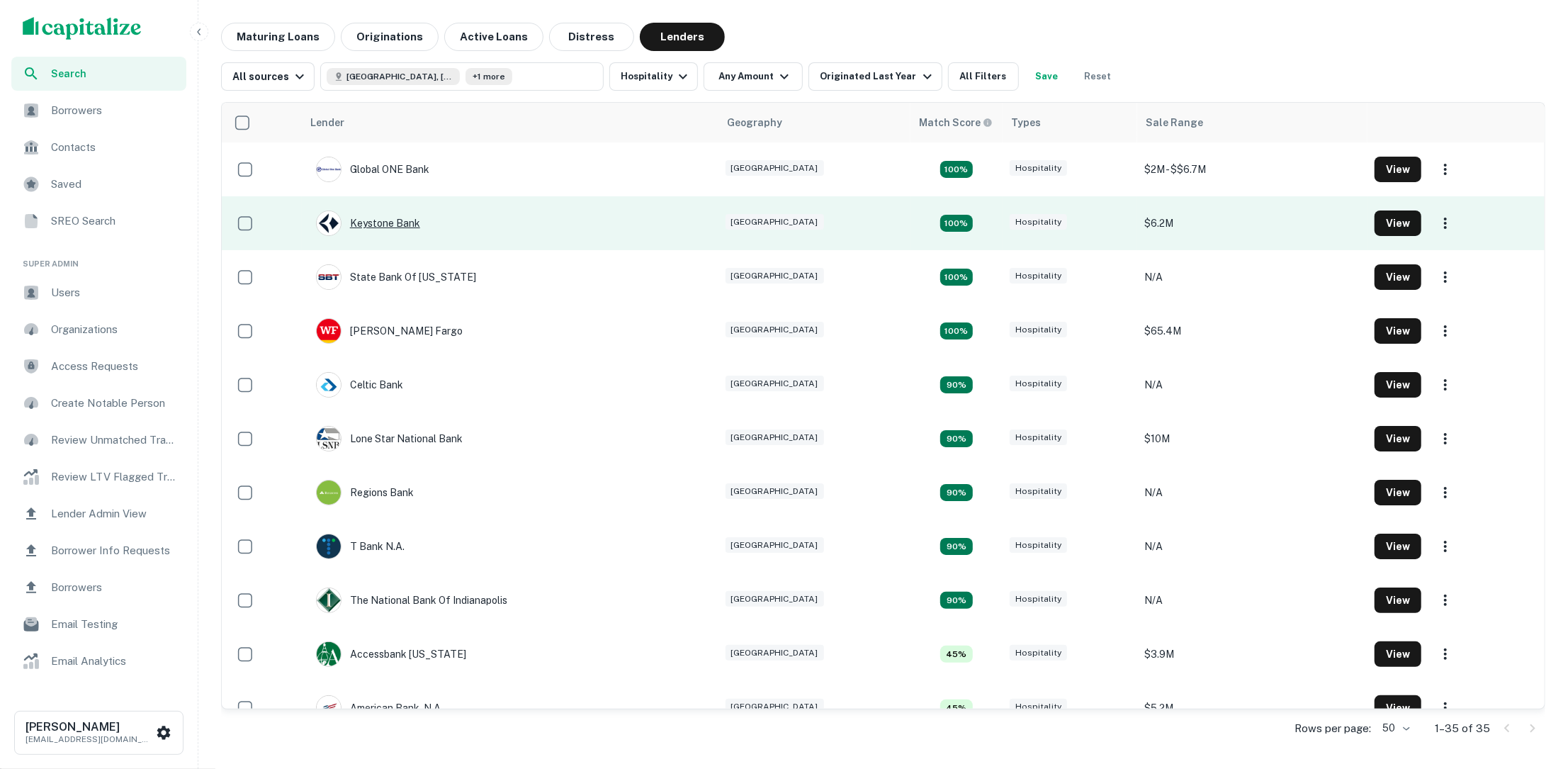
click at [386, 222] on div "Keystone Bank" at bounding box center [368, 223] width 104 height 26
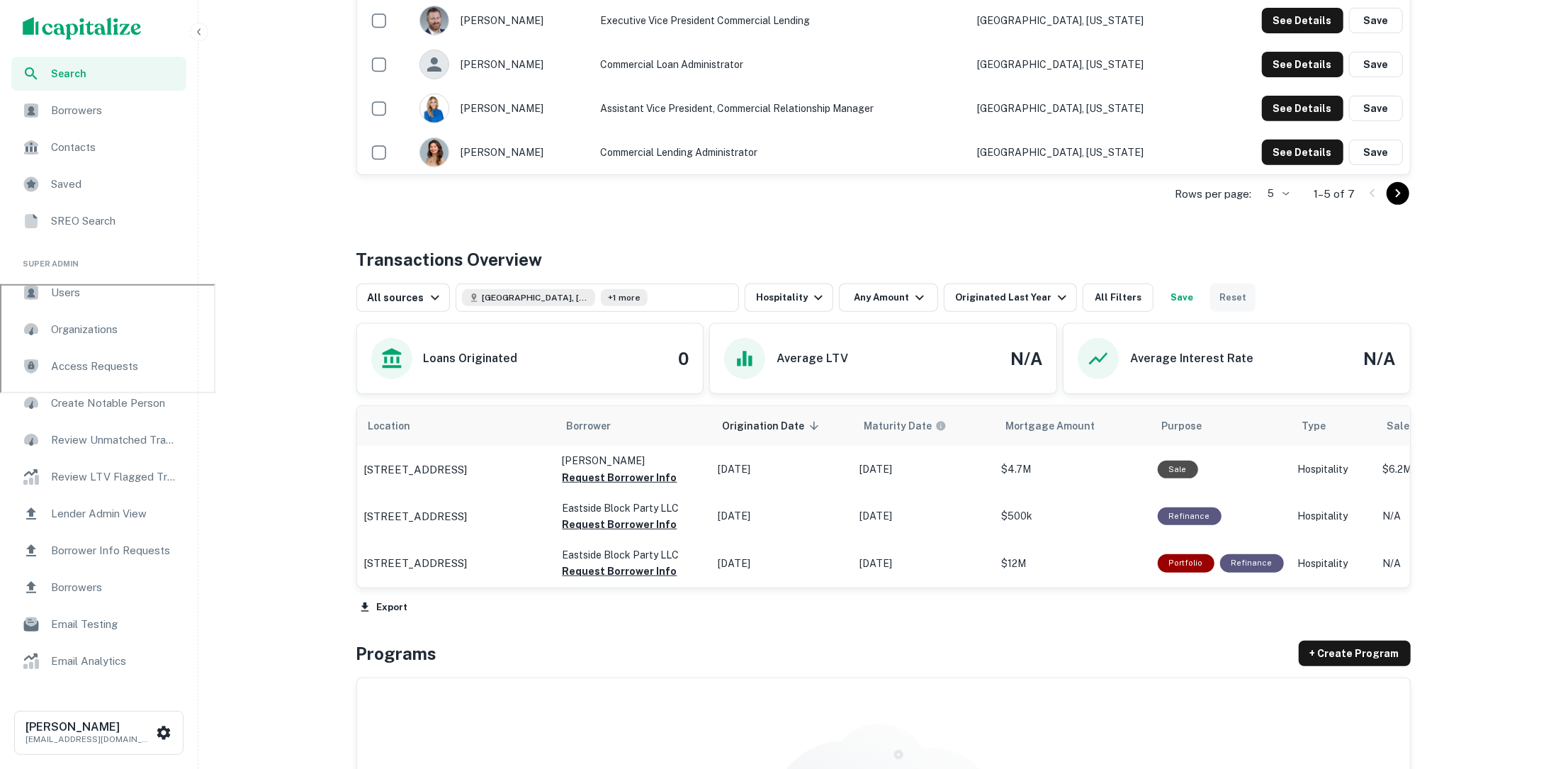
scroll to position [536, 0]
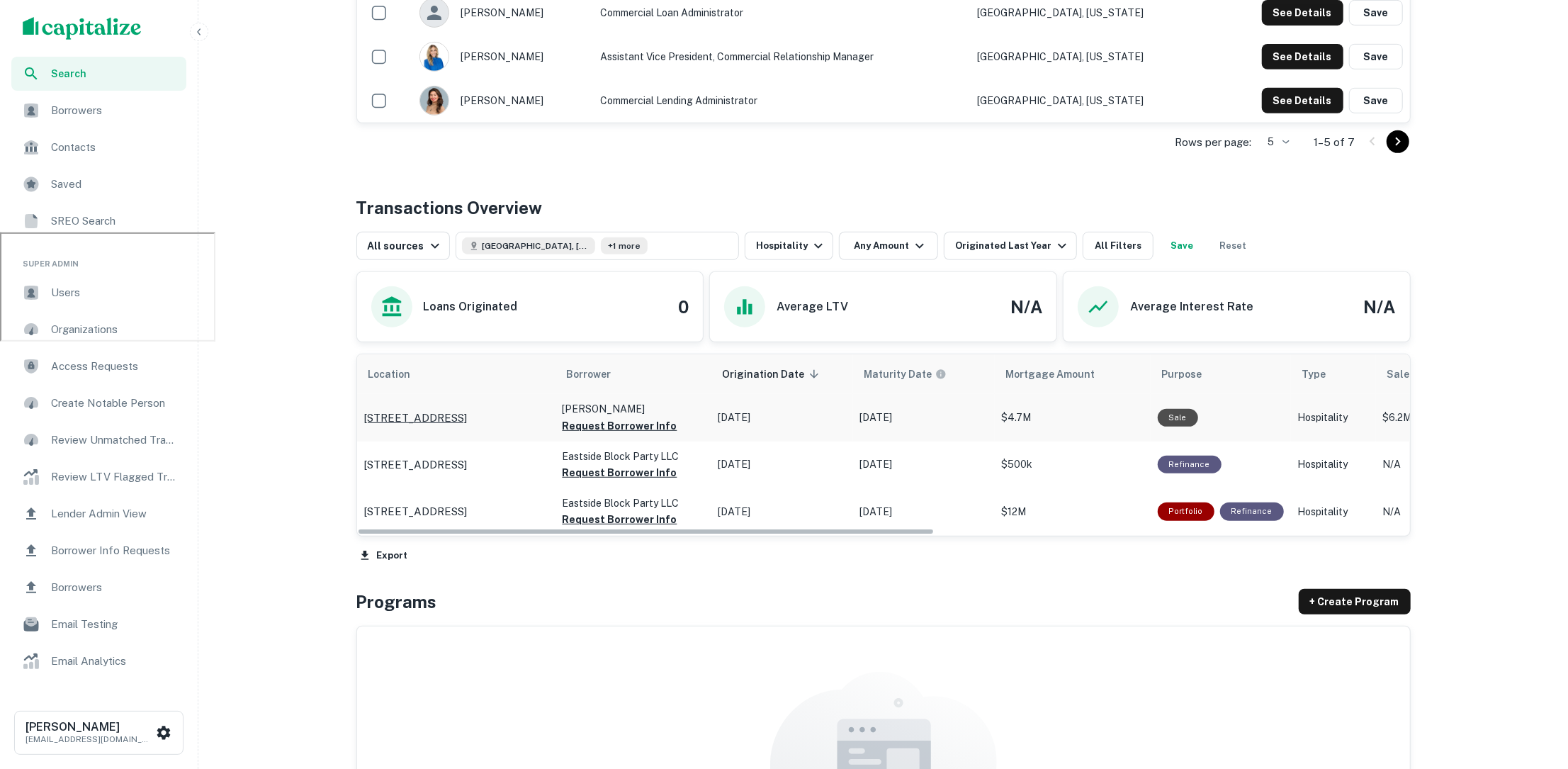
click at [467, 409] on p "[STREET_ADDRESS]" at bounding box center [416, 418] width 104 height 17
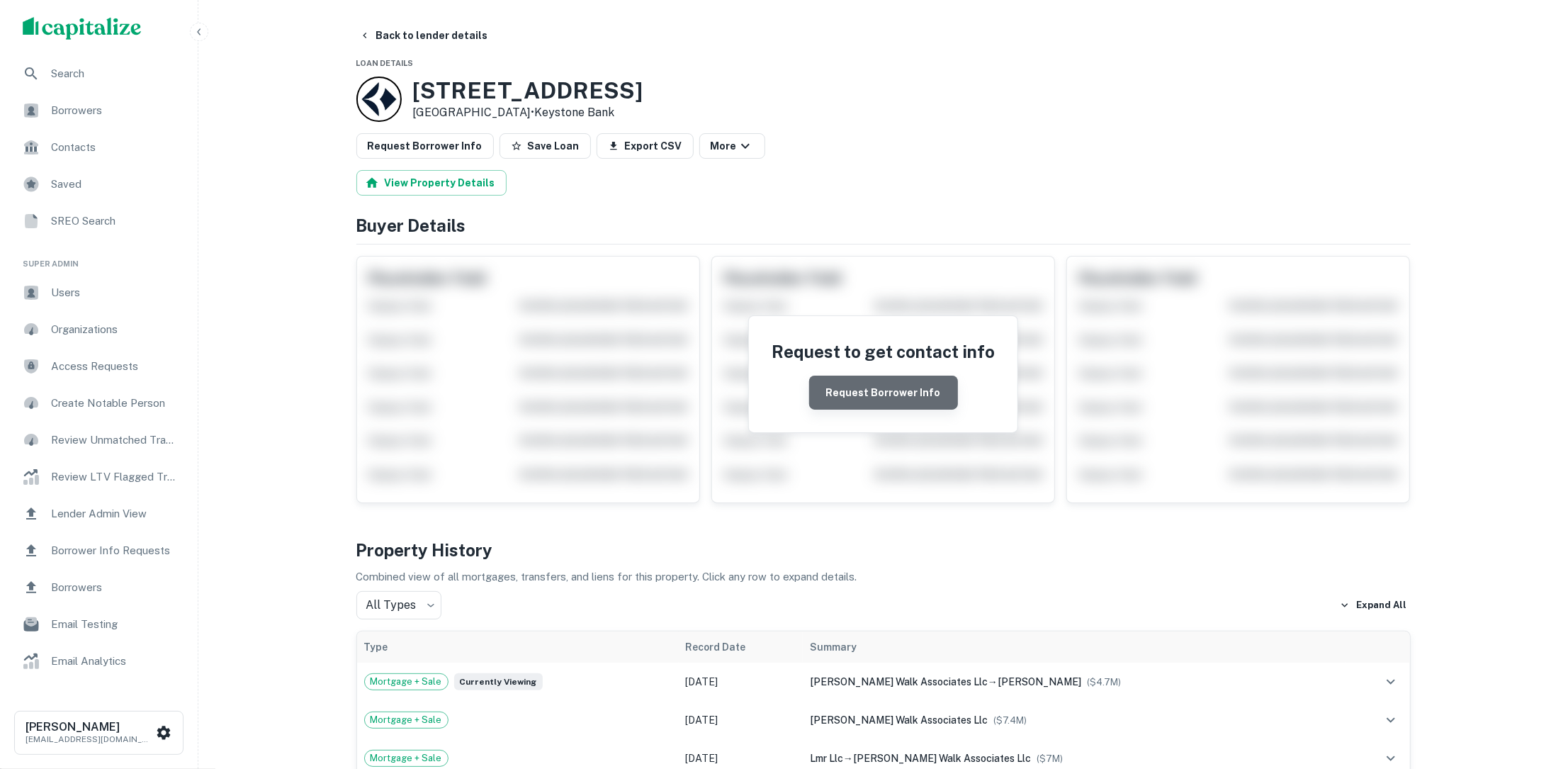
click at [892, 388] on button "Request Borrower Info" at bounding box center [884, 392] width 149 height 34
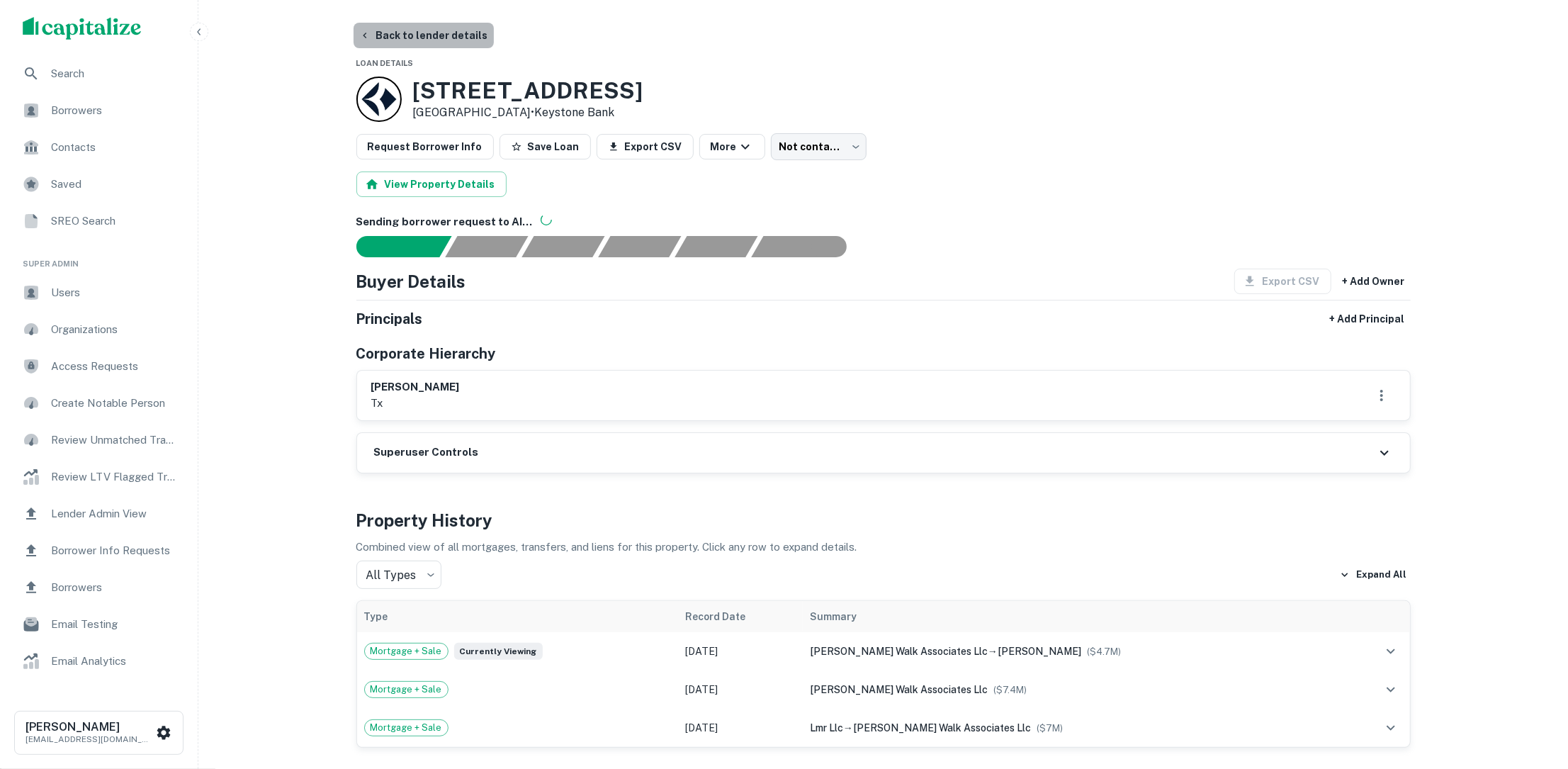
click at [447, 33] on button "Back to lender details" at bounding box center [424, 36] width 140 height 26
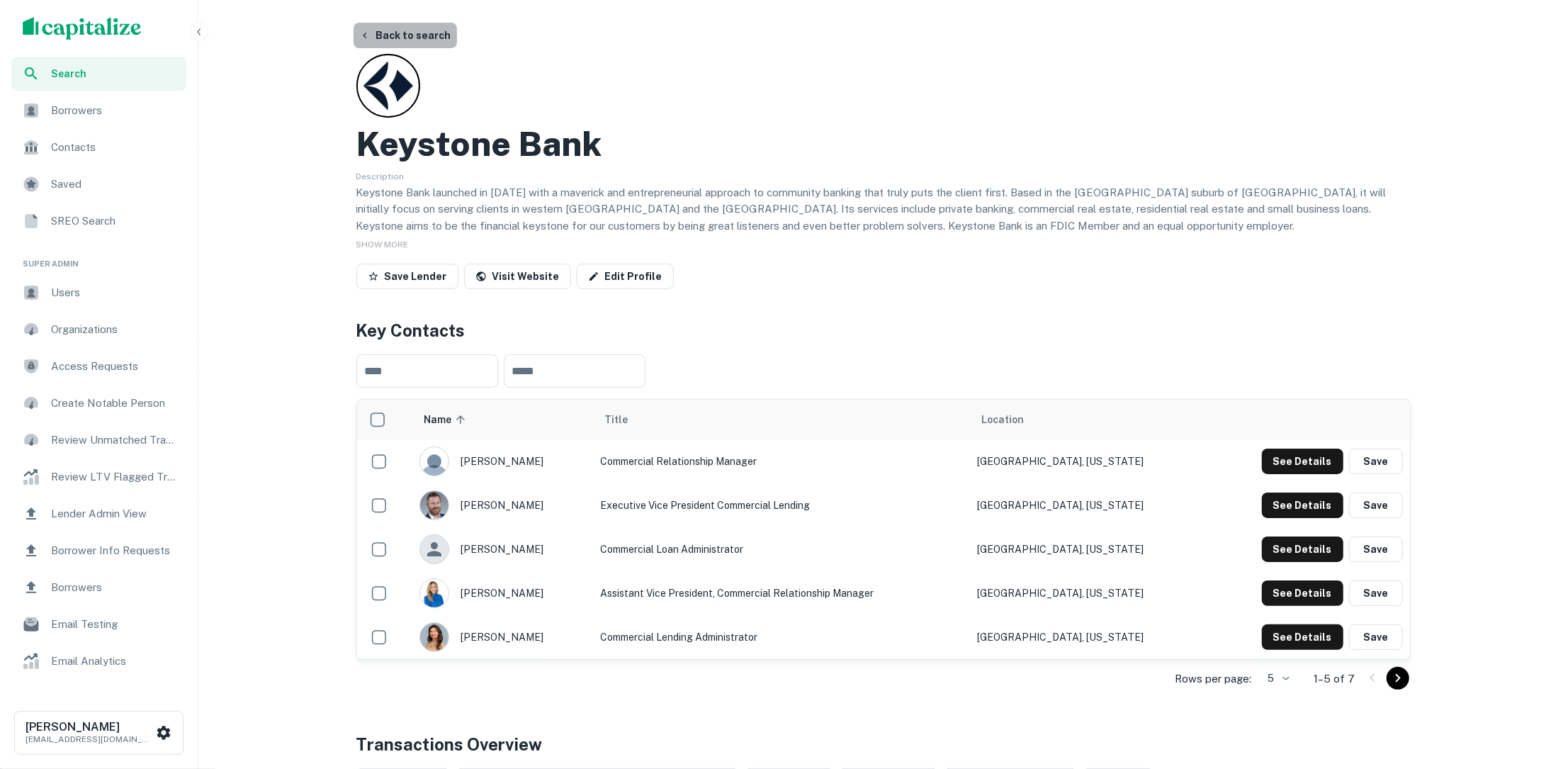
click at [424, 41] on button "Back to search" at bounding box center [406, 36] width 104 height 26
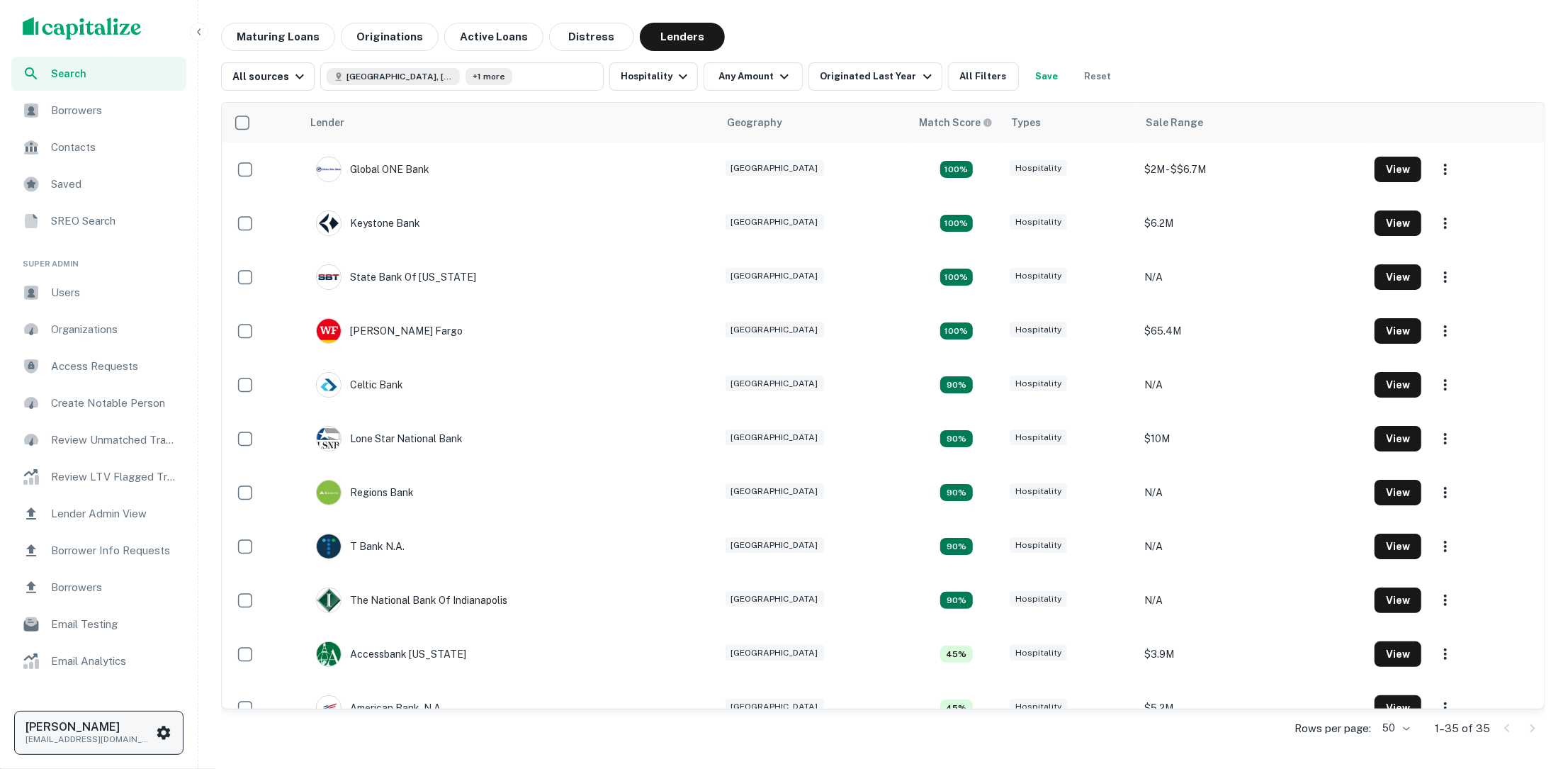
click at [153, 715] on button "Luke Tremblay ltremblay1995@gmail.com" at bounding box center [99, 732] width 169 height 44
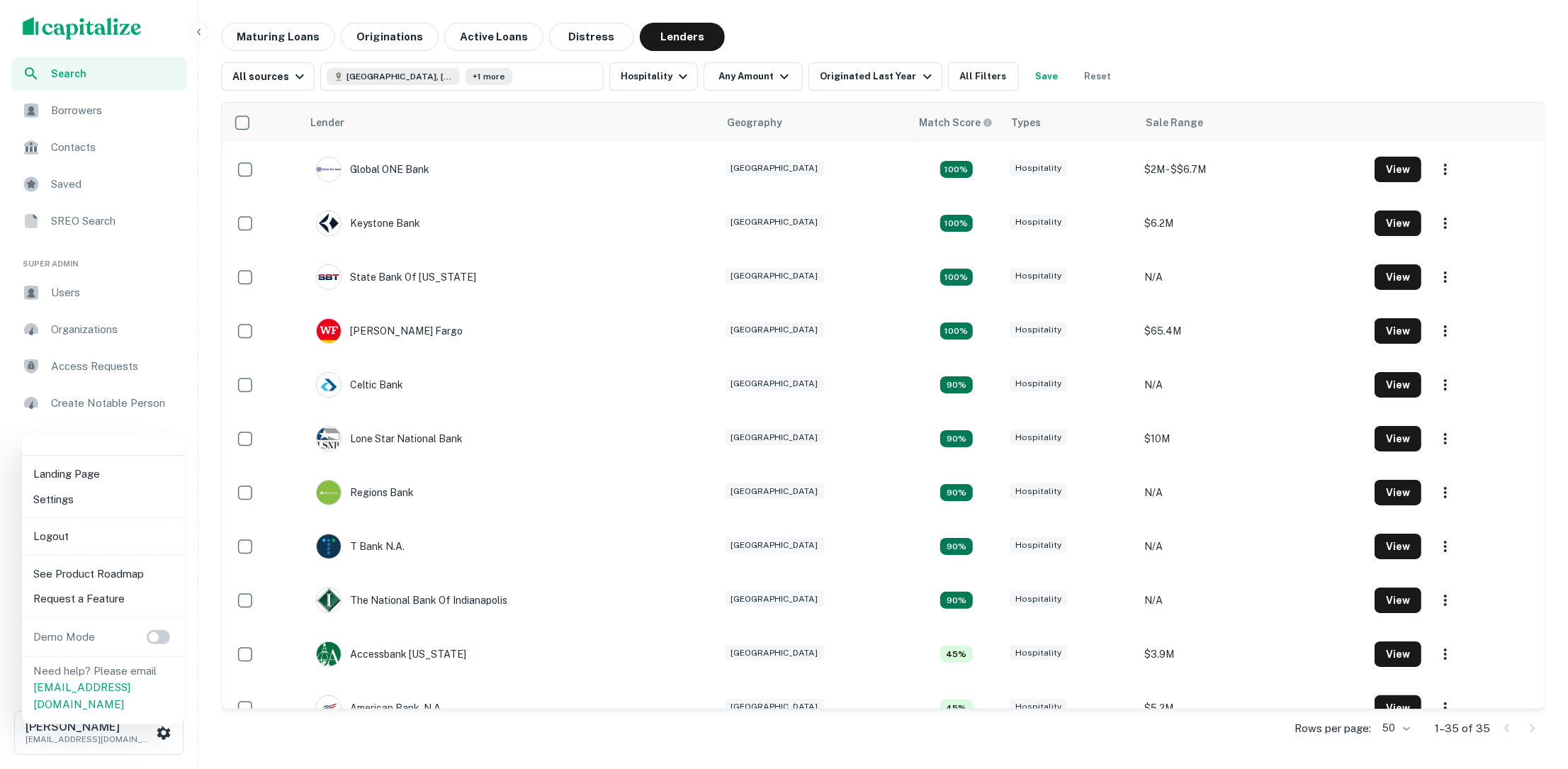
click at [88, 524] on li "Logout" at bounding box center [104, 536] width 152 height 26
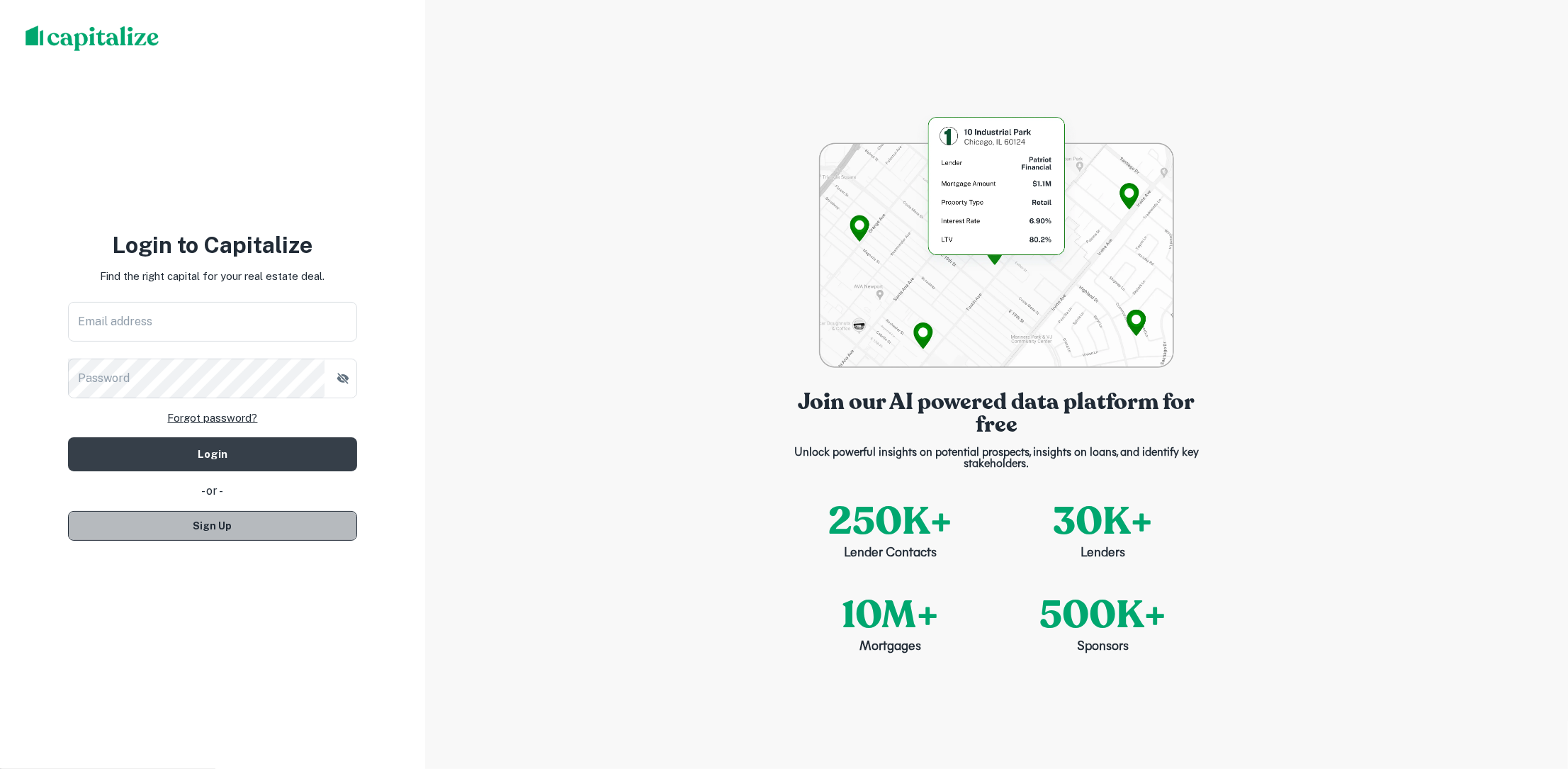
click at [244, 513] on button "Sign Up" at bounding box center [212, 525] width 289 height 30
select select "**"
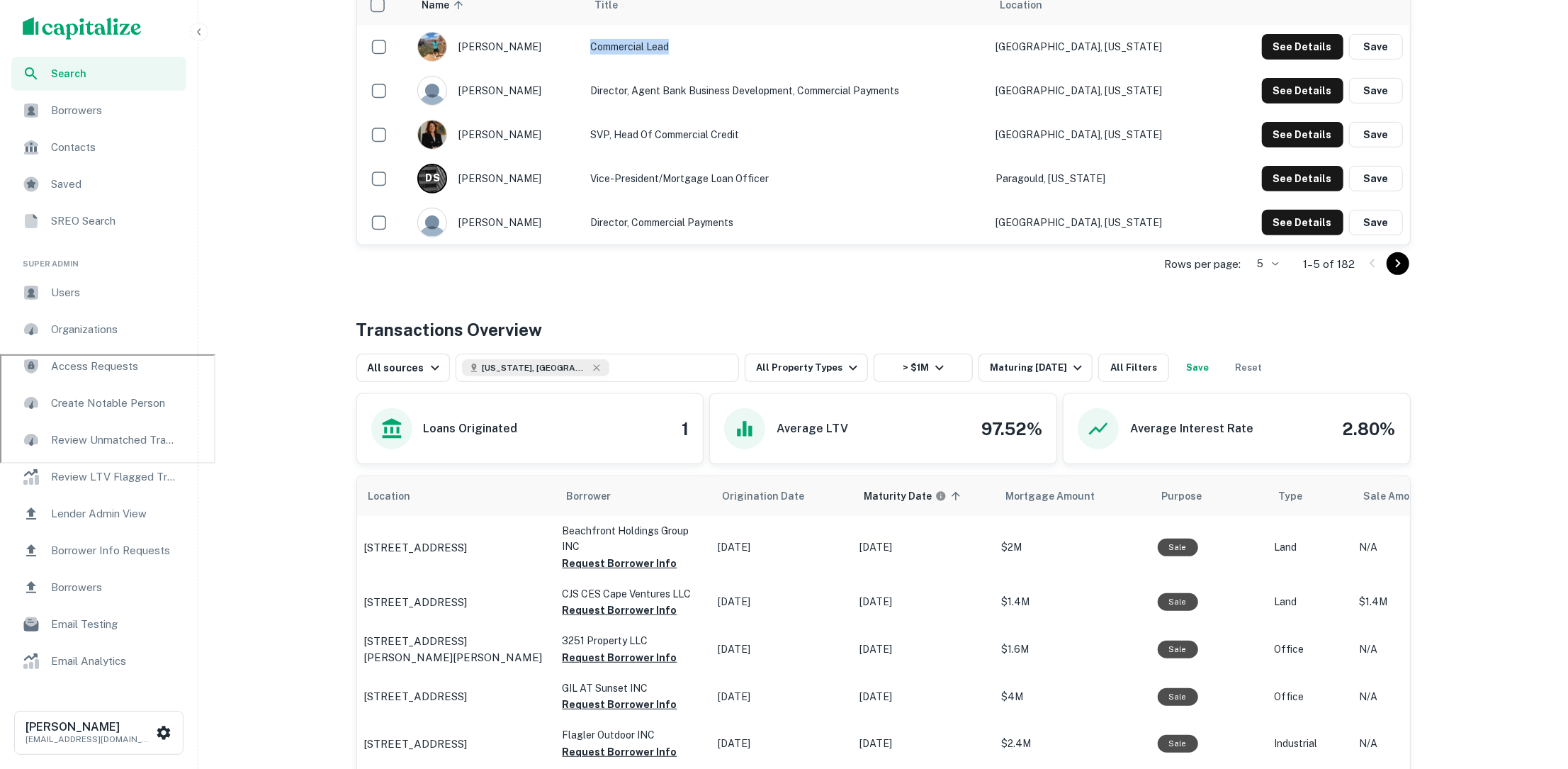
click at [132, 90] on div "Search" at bounding box center [99, 73] width 175 height 34
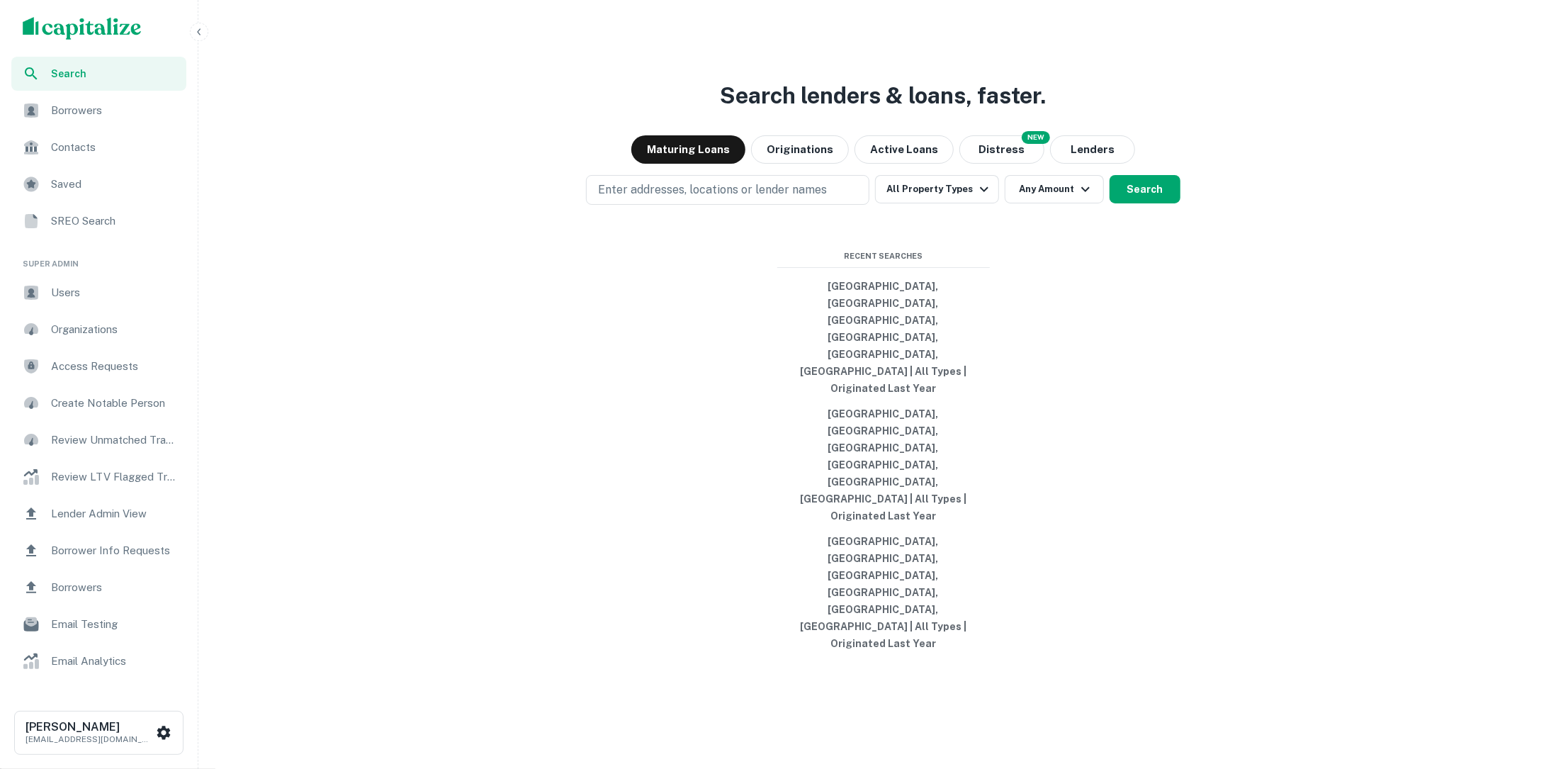
click at [87, 110] on span "Borrowers" at bounding box center [114, 111] width 127 height 17
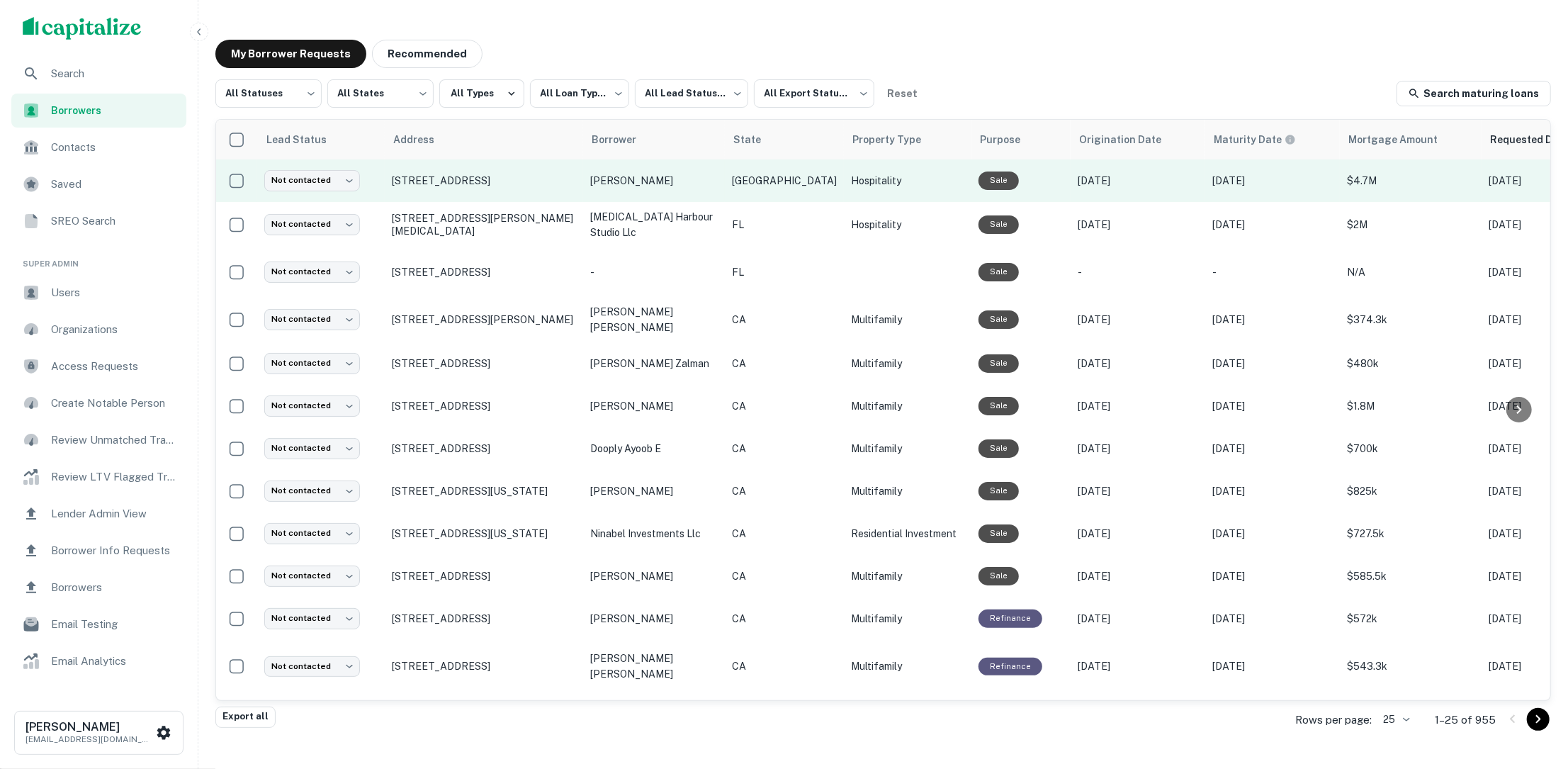
click at [894, 190] on td "Hospitality" at bounding box center [908, 181] width 128 height 42
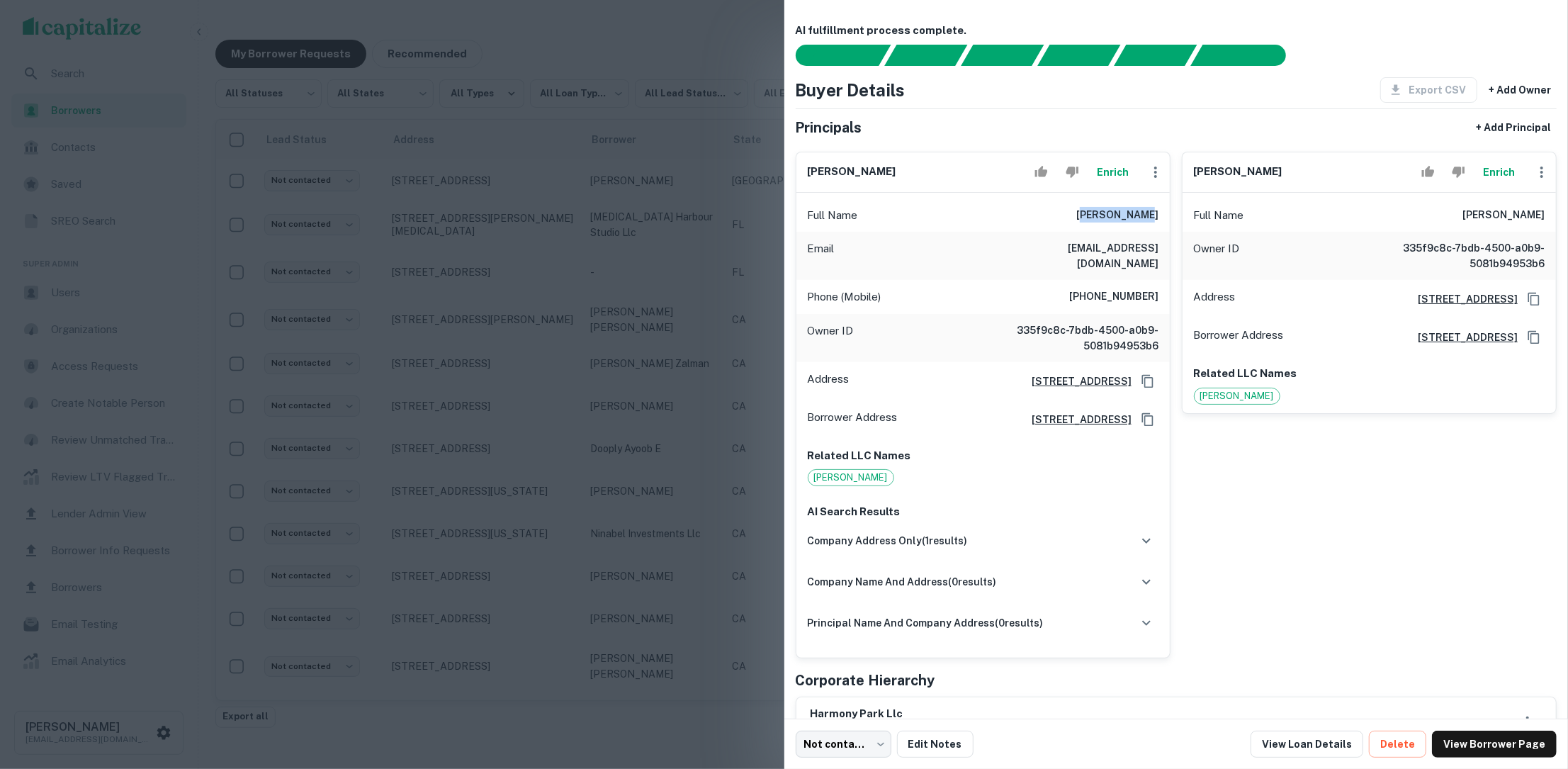
drag, startPoint x: 1076, startPoint y: 214, endPoint x: 1126, endPoint y: 214, distance: 50.0
click at [1126, 214] on h6 "gurkirat singh nat" at bounding box center [1118, 215] width 83 height 17
click at [530, 321] on div at bounding box center [784, 384] width 1568 height 769
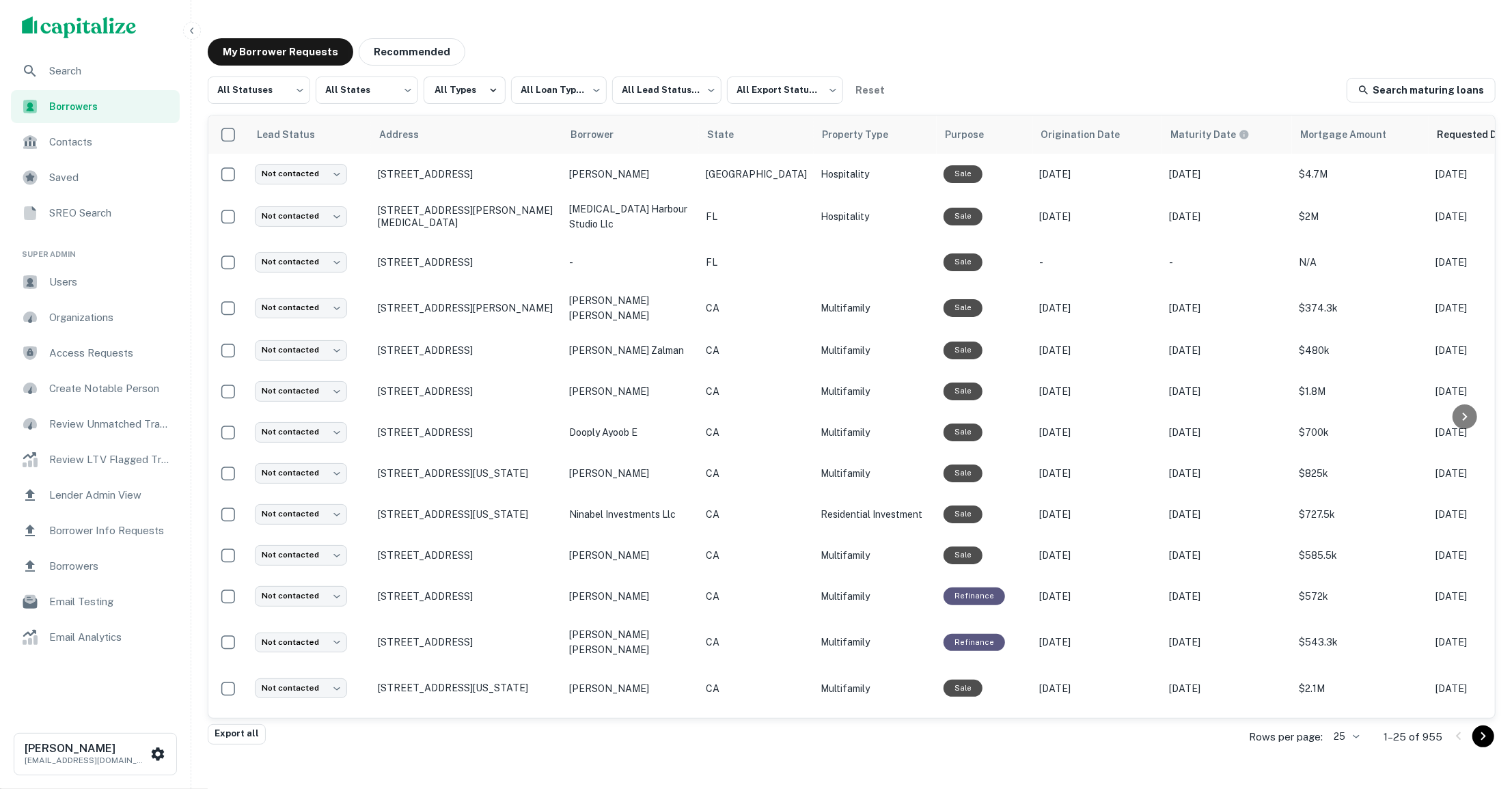
click at [86, 277] on span "Users" at bounding box center [110, 283] width 122 height 17
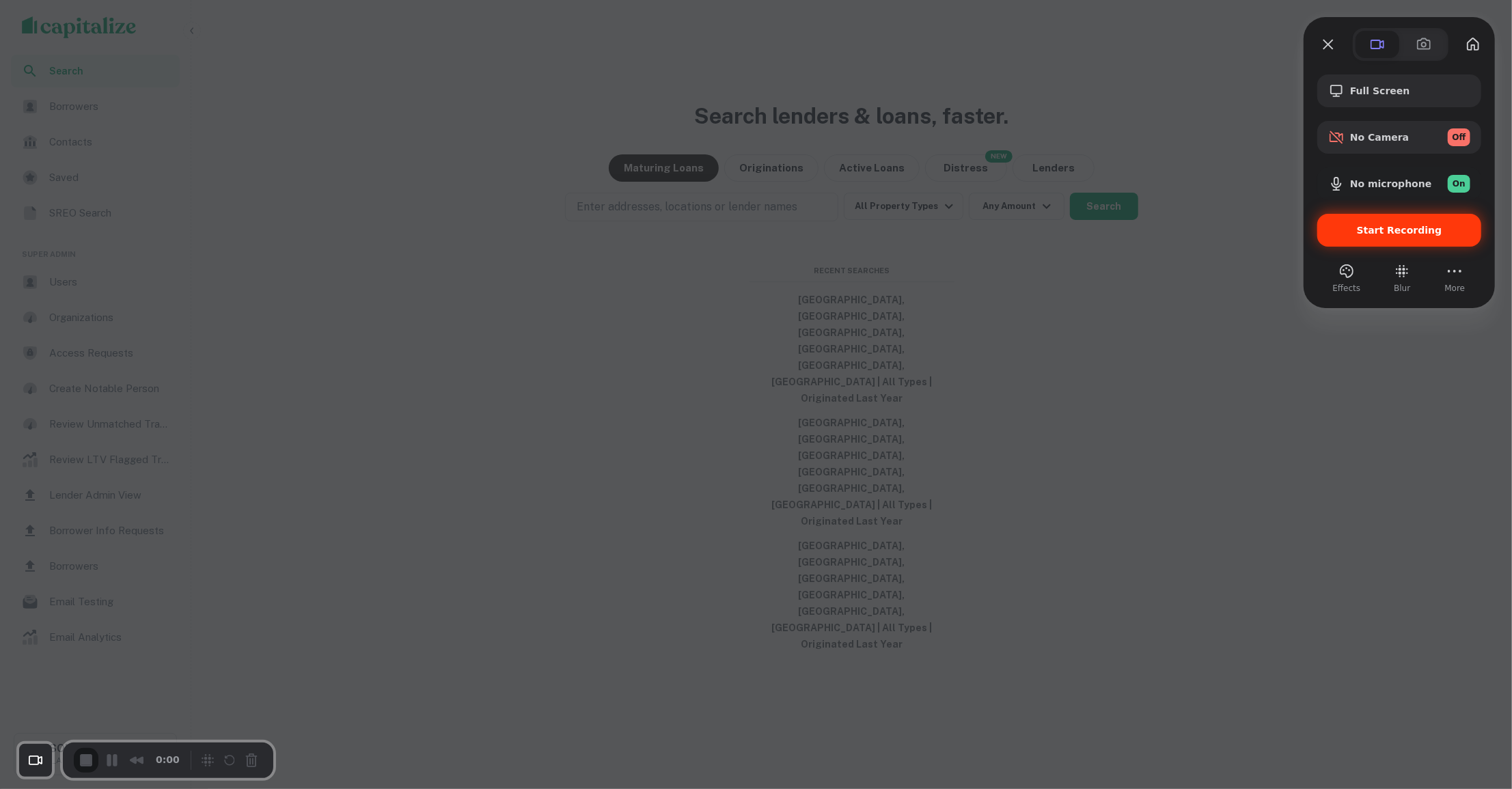
click at [1338, 231] on span "Start Recording" at bounding box center [1399, 231] width 142 height 11
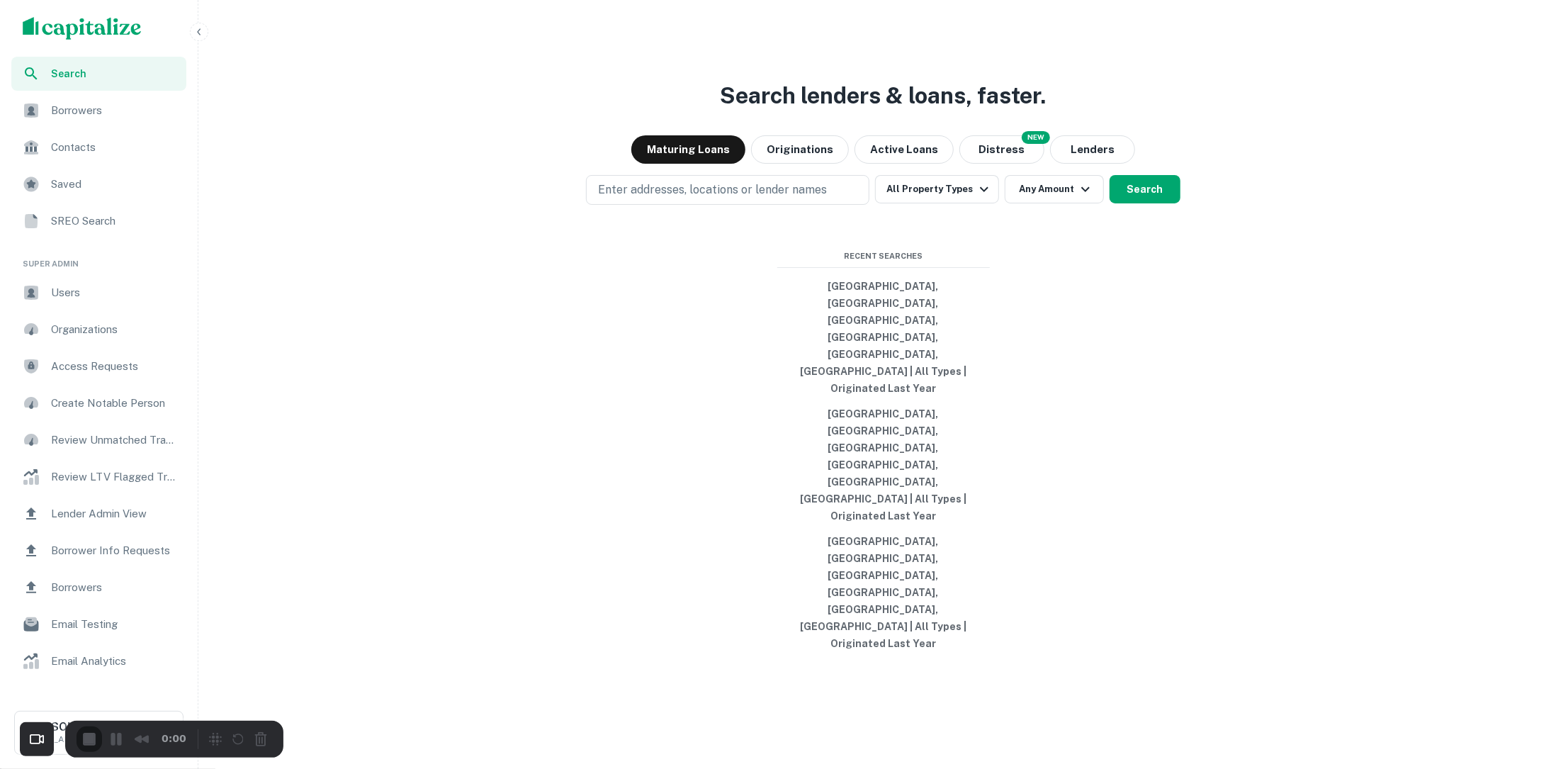
click at [120, 112] on span "Borrowers" at bounding box center [114, 111] width 127 height 17
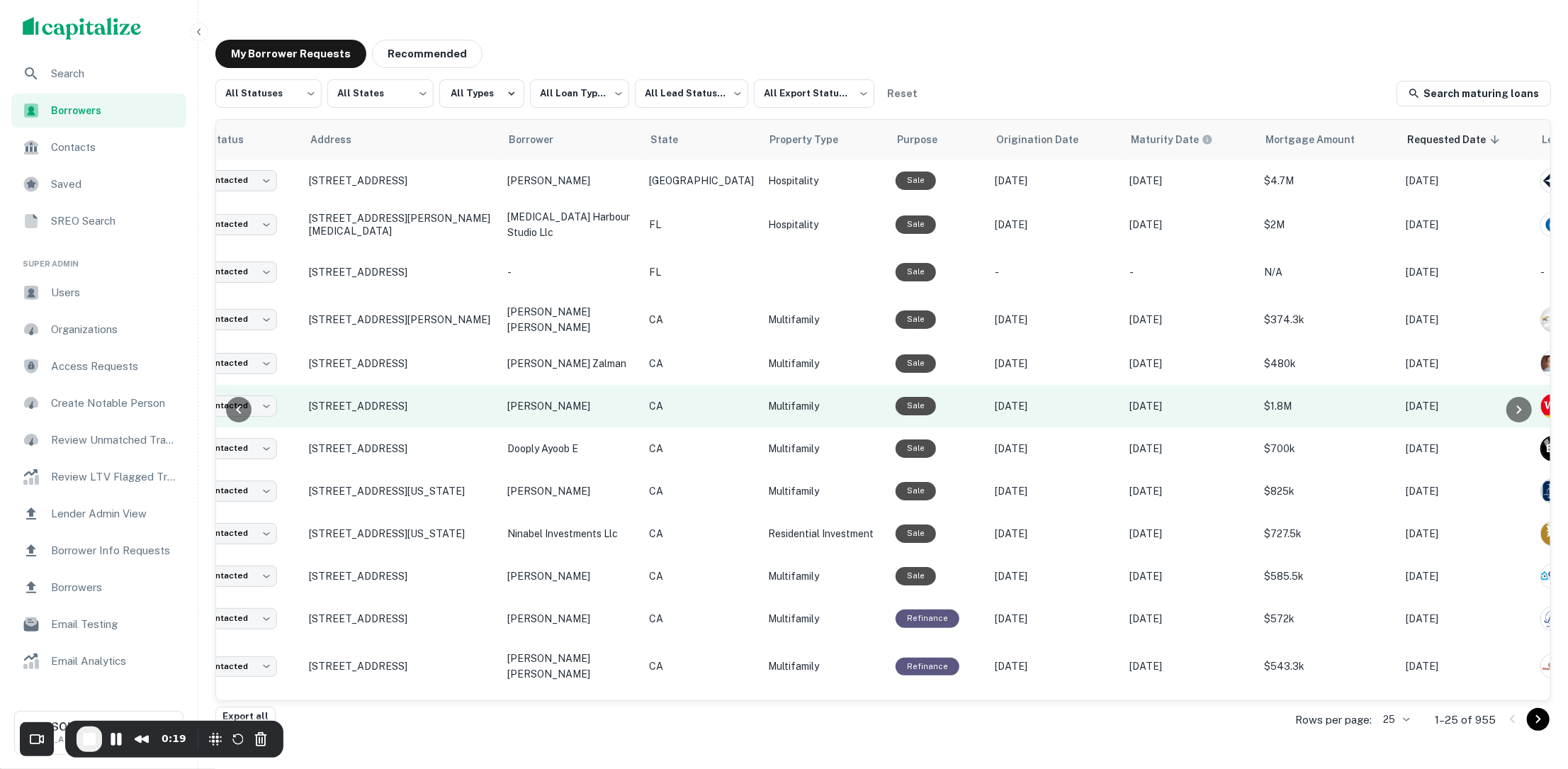
scroll to position [0, 81]
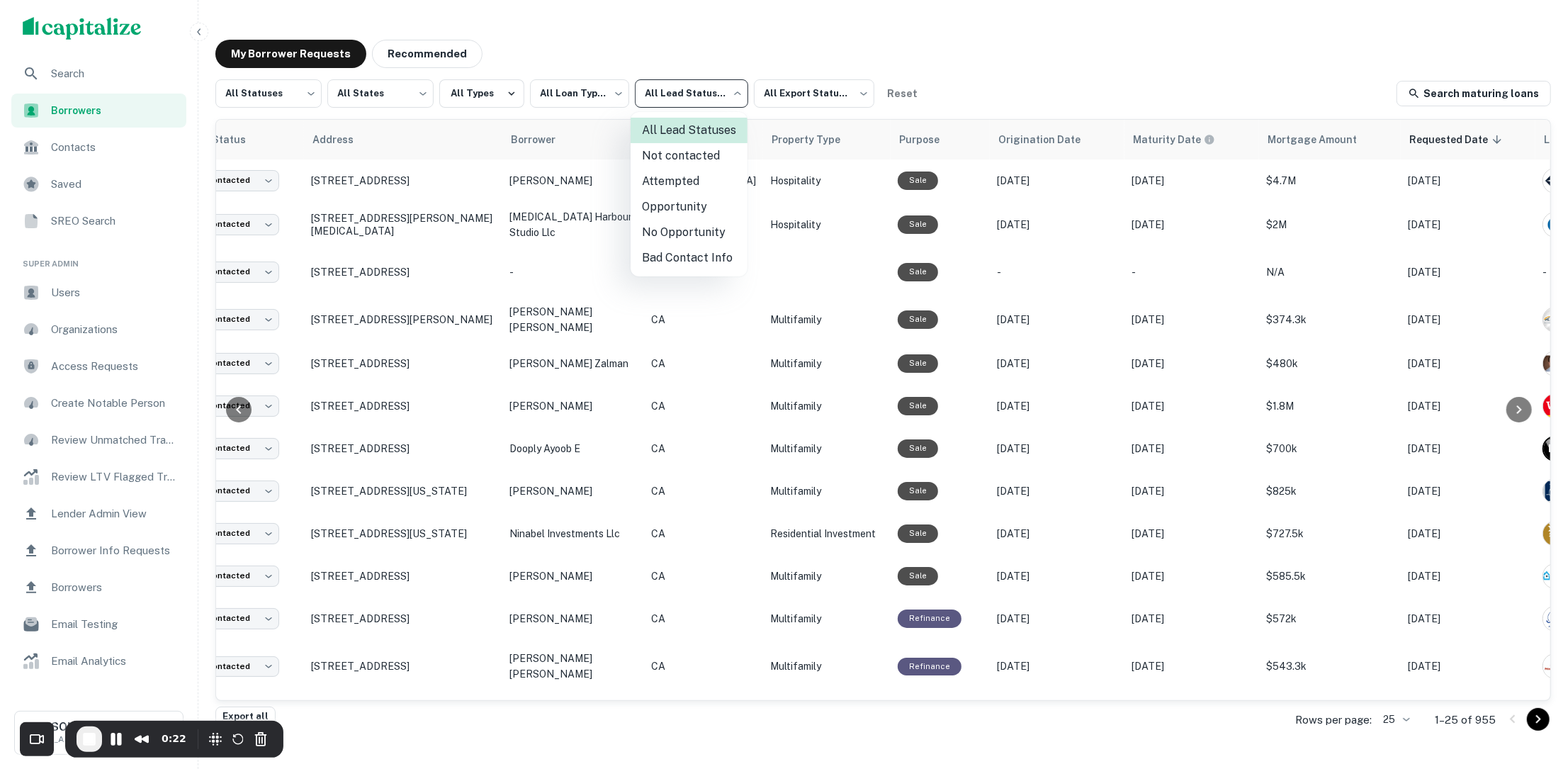
click at [729, 85] on body "**********" at bounding box center [784, 384] width 1568 height 769
click at [736, 55] on div at bounding box center [784, 384] width 1568 height 769
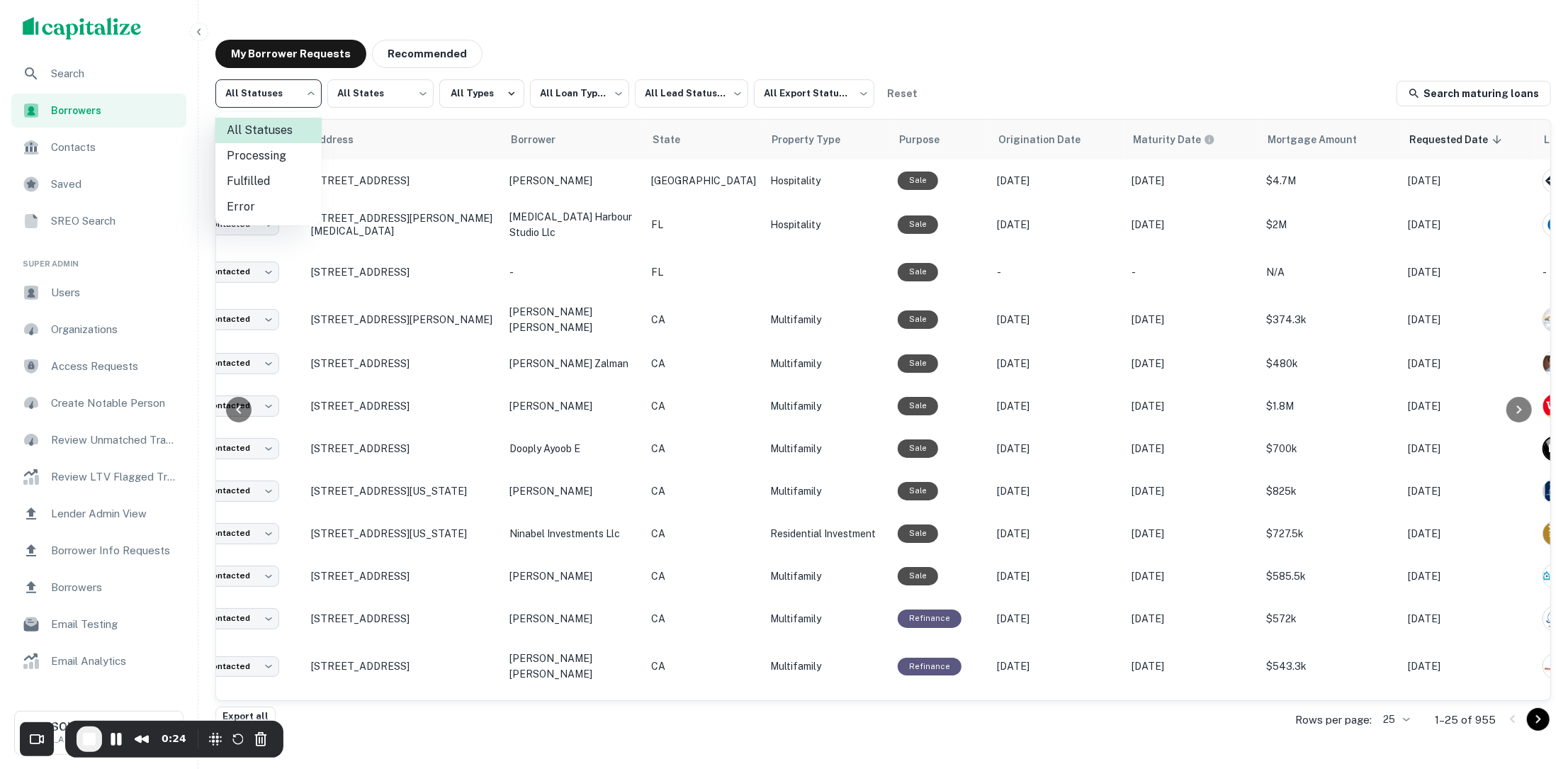
click at [305, 90] on body "**********" at bounding box center [784, 384] width 1568 height 769
click at [266, 179] on li "Fulfilled" at bounding box center [268, 181] width 107 height 26
type input "*********"
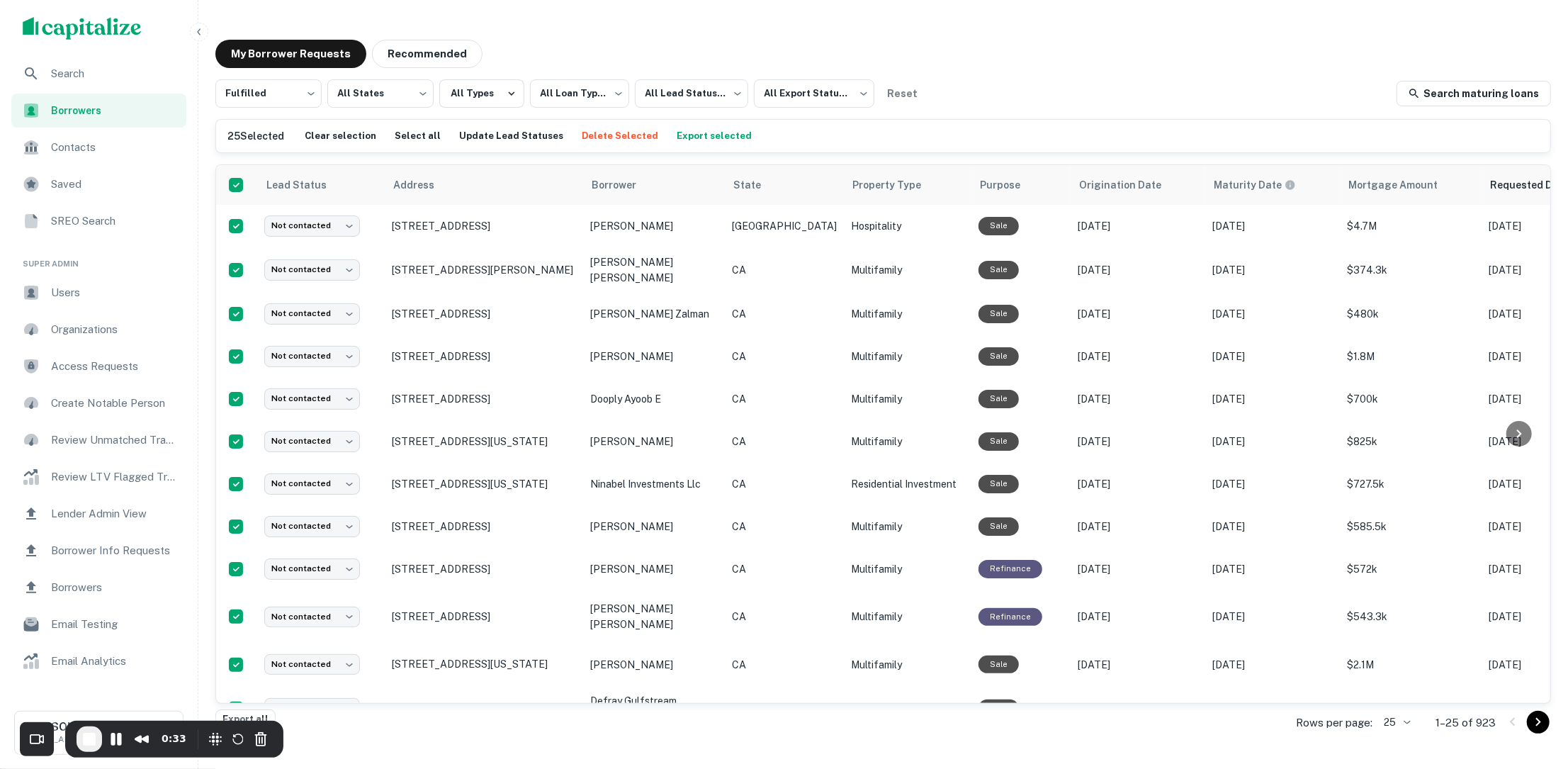
click at [1400, 717] on body "**********" at bounding box center [784, 384] width 1568 height 769
click at [1211, 734] on div at bounding box center [784, 384] width 1568 height 769
click at [680, 140] on button "Export selected" at bounding box center [714, 136] width 83 height 21
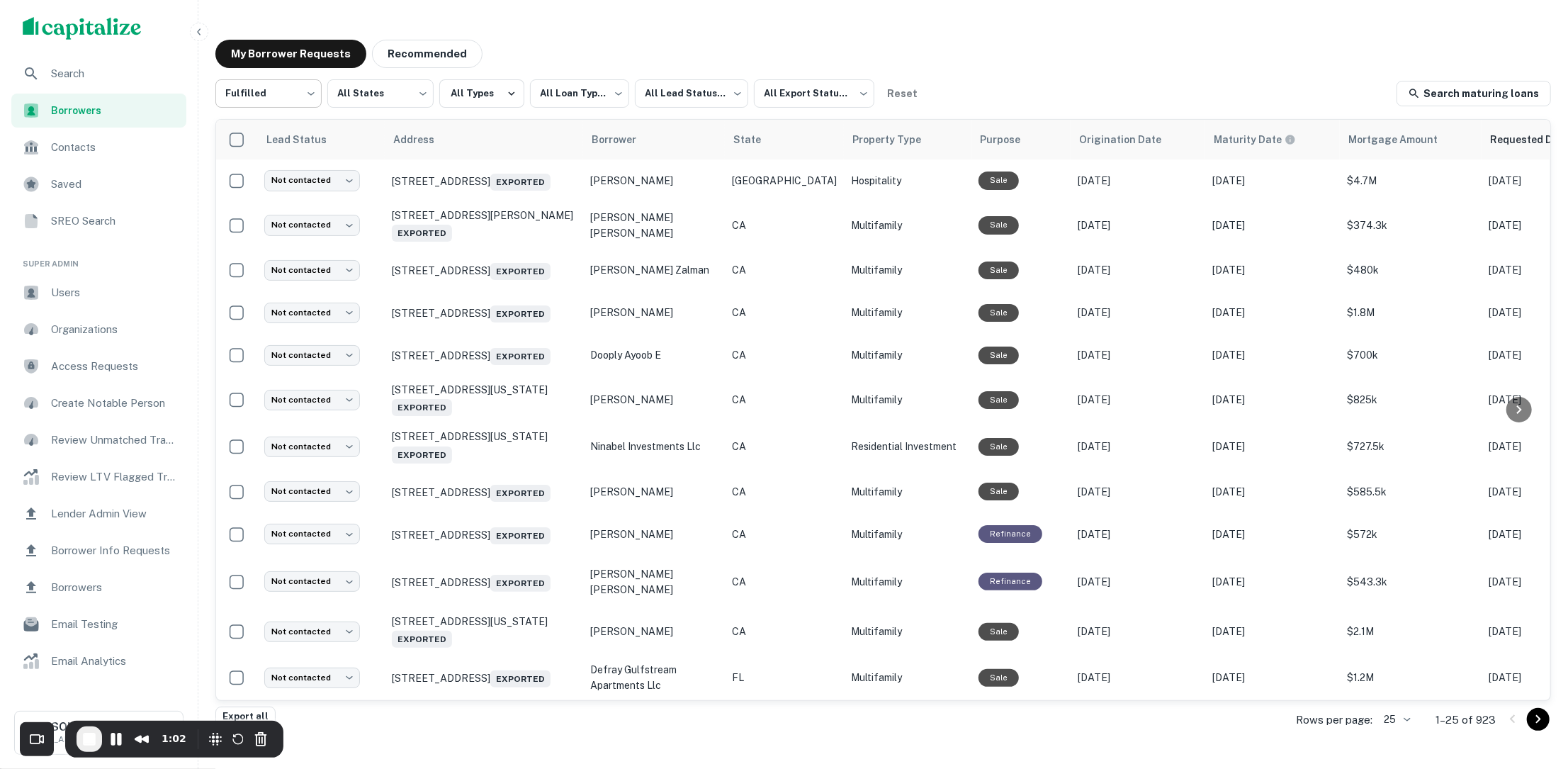
click at [315, 98] on body "**********" at bounding box center [784, 384] width 1568 height 769
click at [630, 42] on div at bounding box center [784, 384] width 1568 height 769
click at [863, 98] on body "**********" at bounding box center [784, 384] width 1568 height 769
click at [808, 185] on li "Not Exported" at bounding box center [812, 181] width 128 height 26
type input "*****"
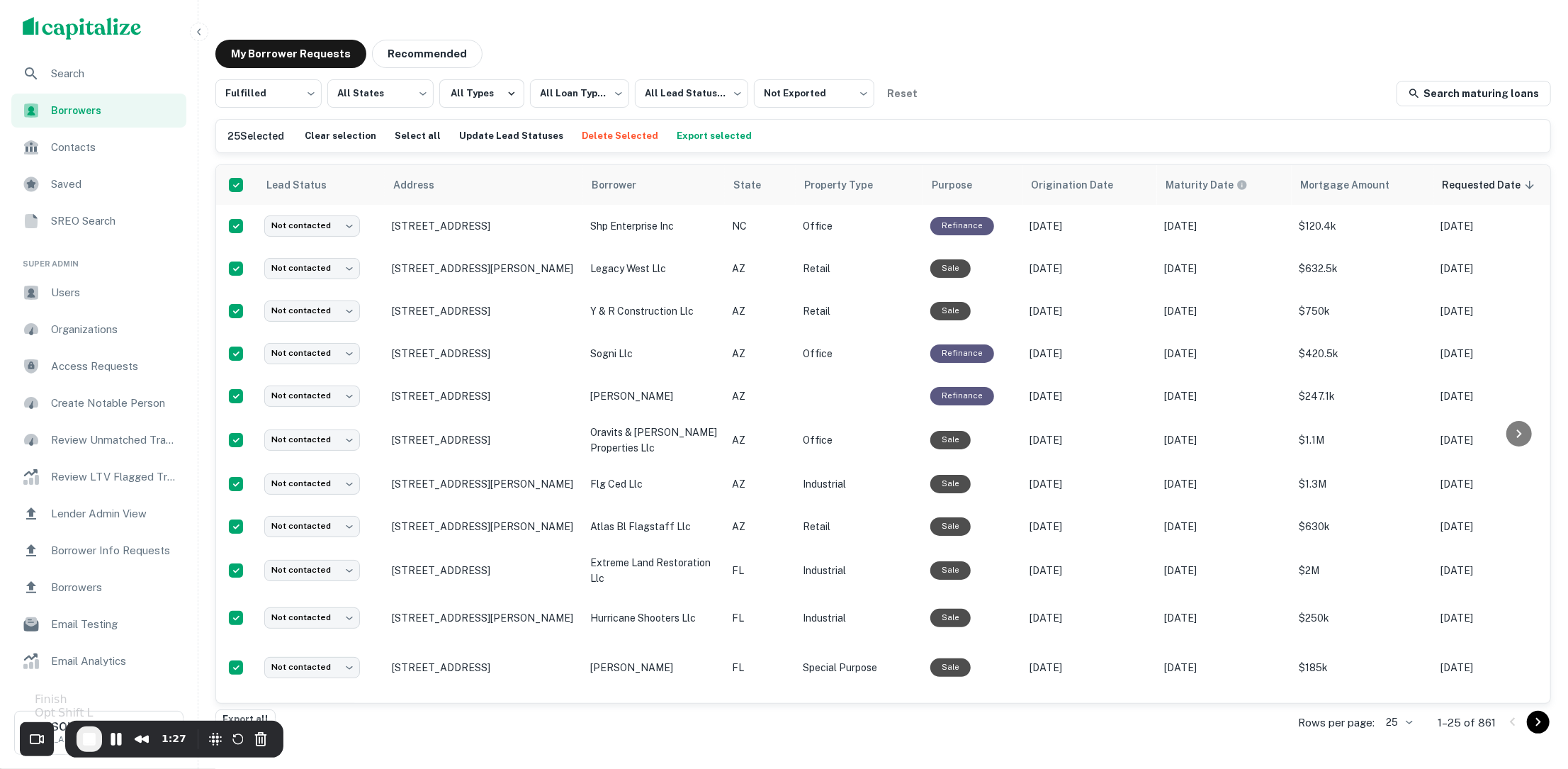
click at [88, 732] on span "End Recording" at bounding box center [89, 739] width 17 height 17
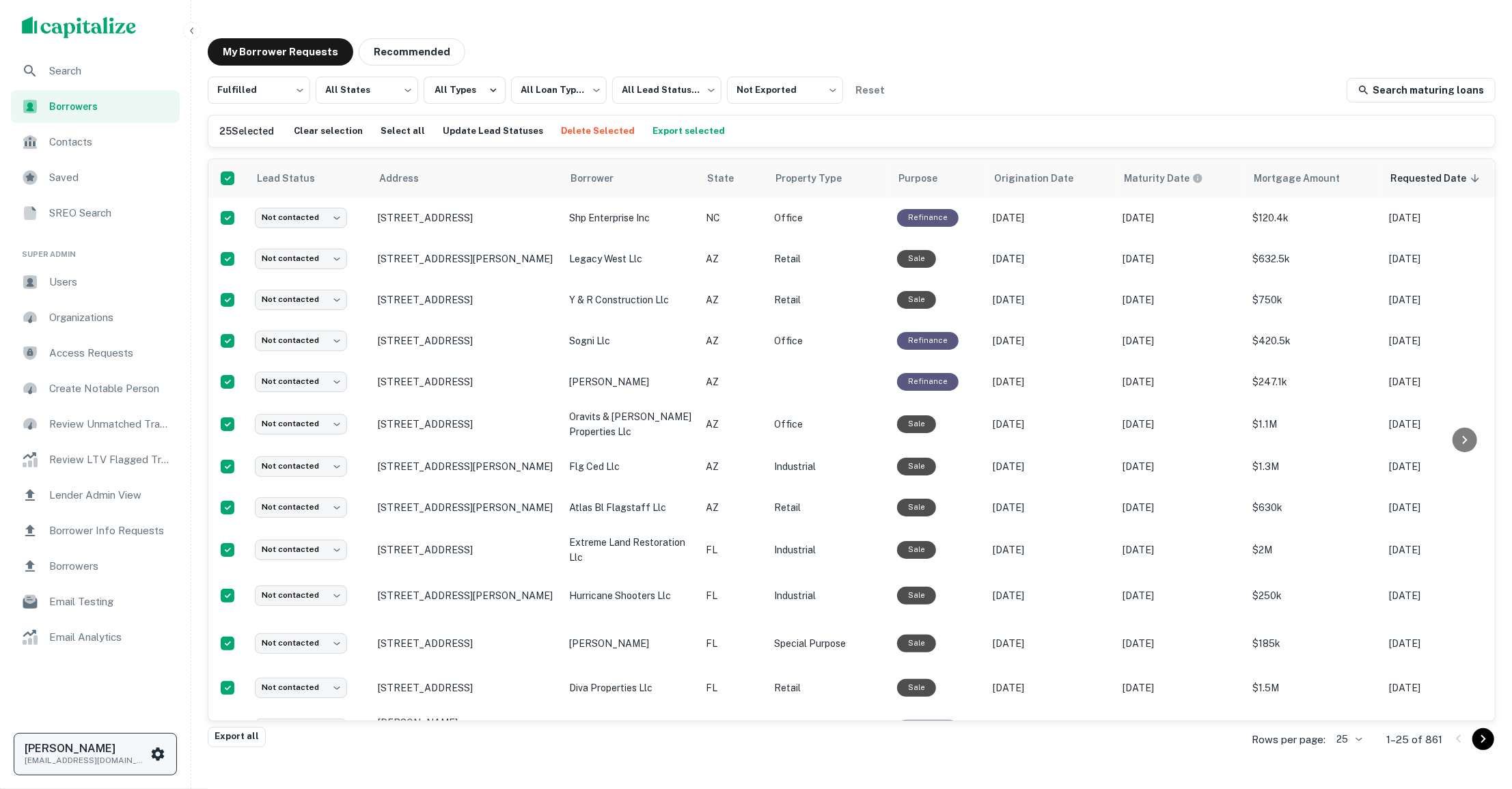
click at [143, 741] on h6 "[PERSON_NAME]" at bounding box center [86, 749] width 123 height 11
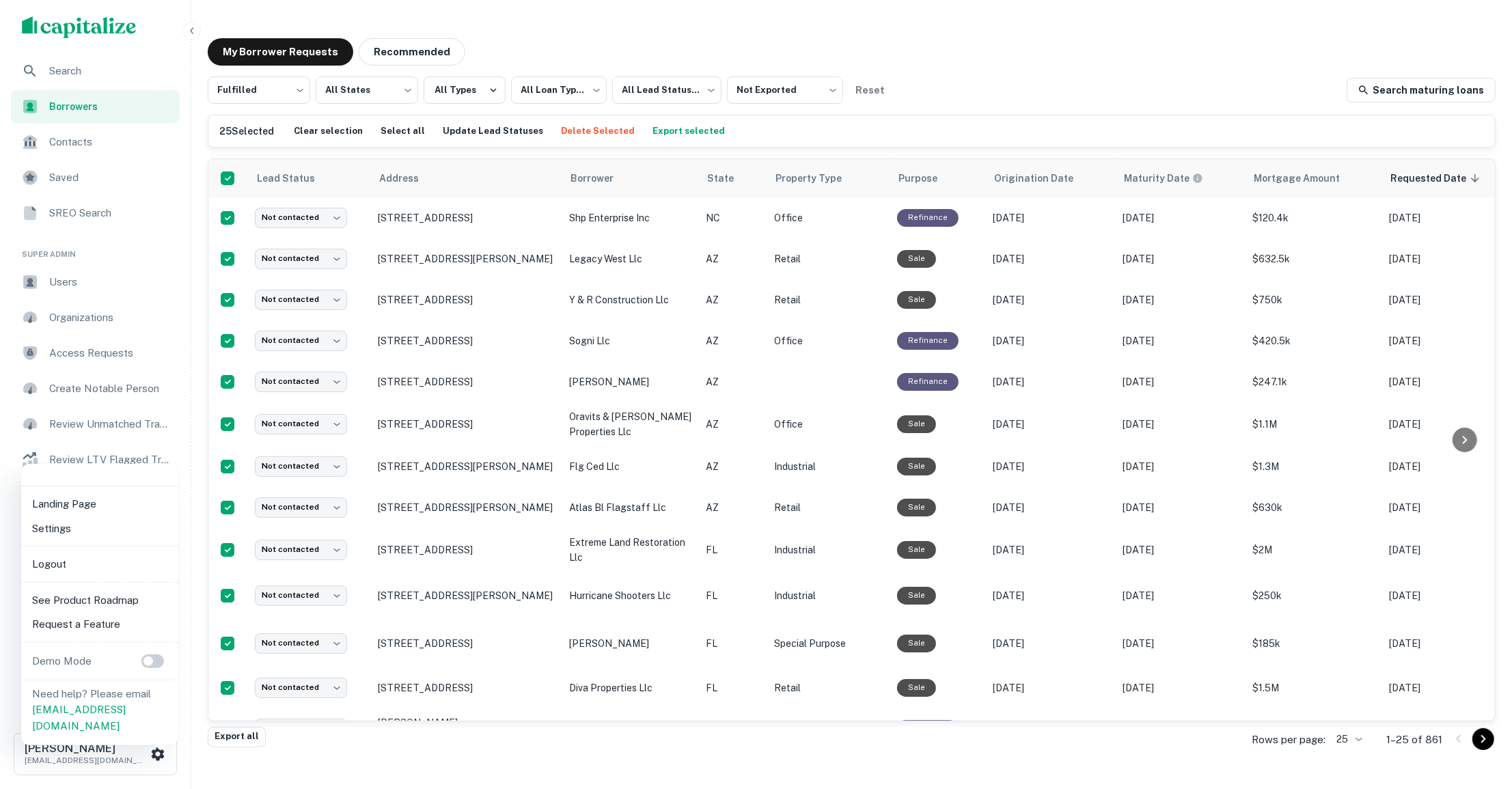
click at [90, 555] on li "Logout" at bounding box center [100, 565] width 146 height 25
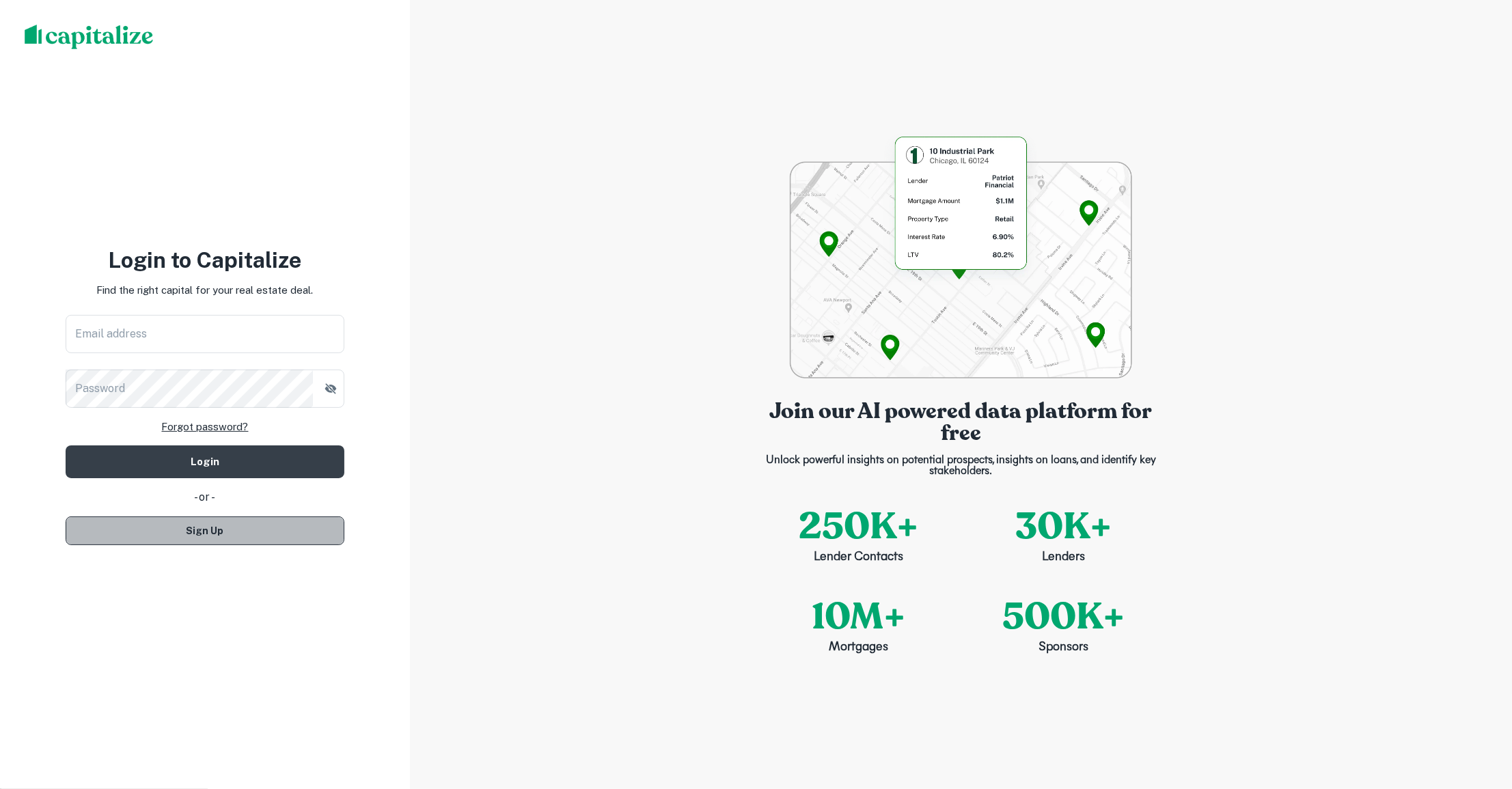
click at [133, 525] on button "Sign Up" at bounding box center [205, 530] width 279 height 29
select select "**"
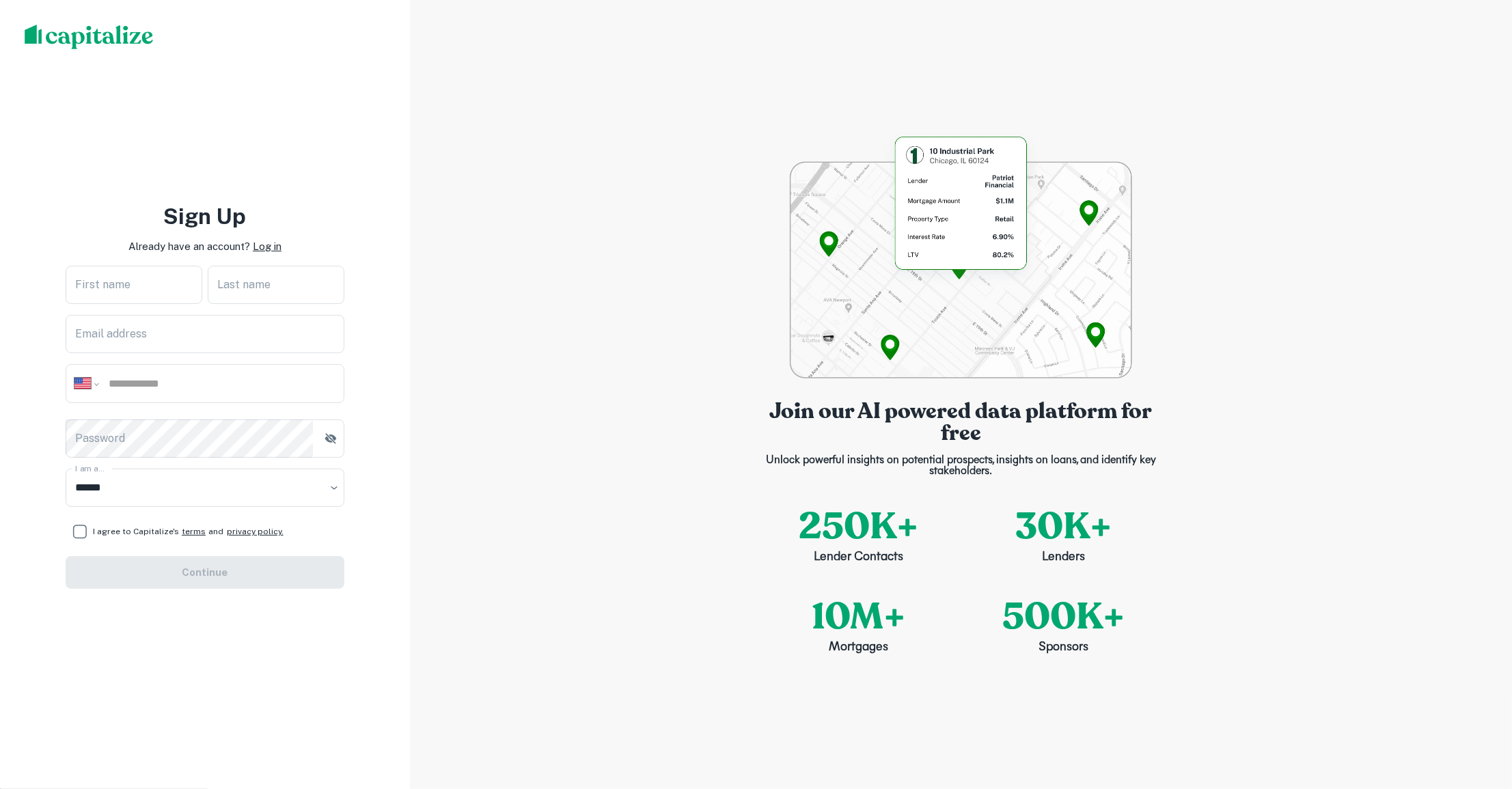
click at [262, 246] on p "Log in" at bounding box center [267, 247] width 29 height 17
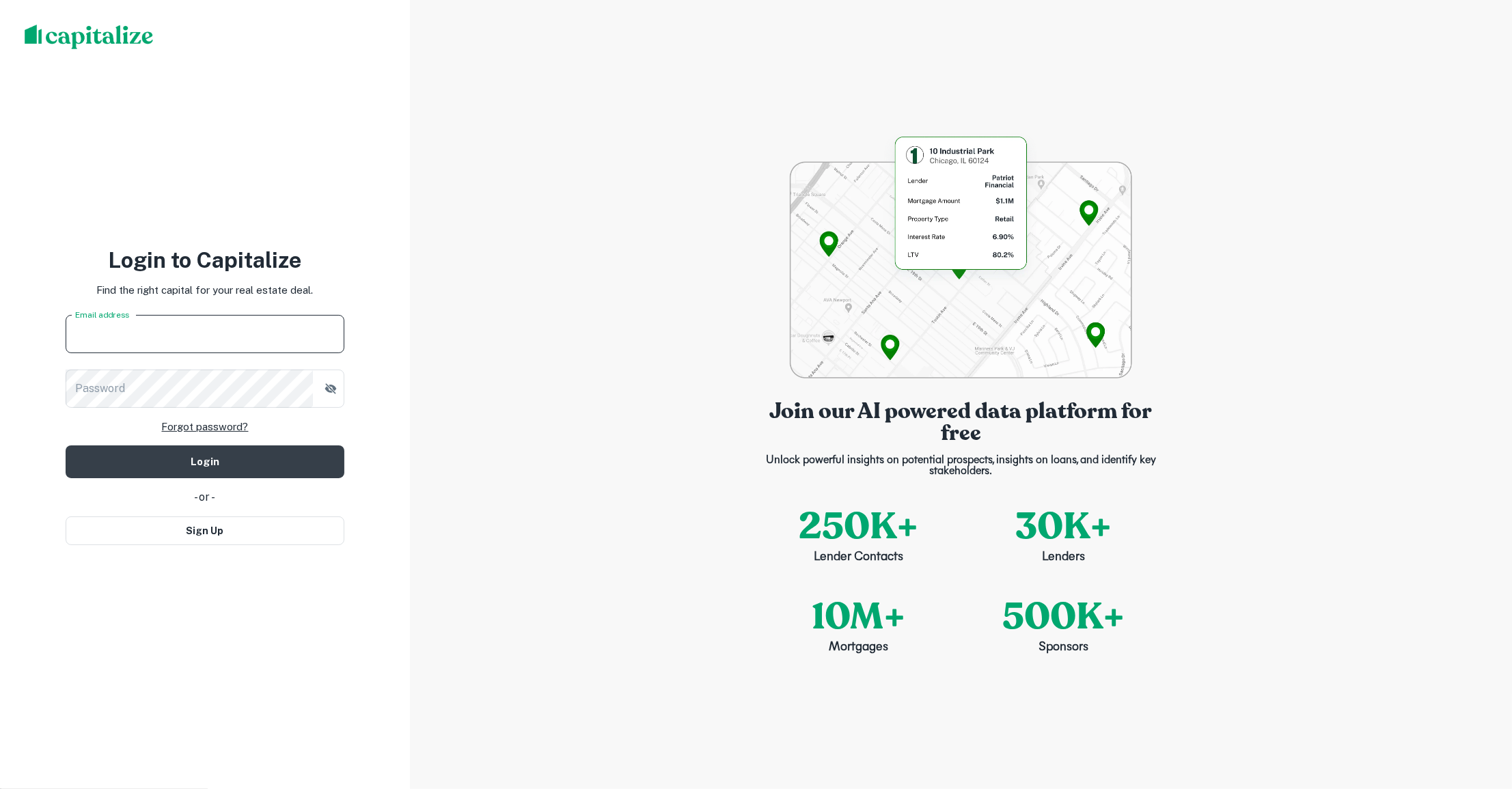
click at [221, 326] on input "Email address" at bounding box center [205, 334] width 279 height 38
type input "**********"
click at [234, 461] on button "Login" at bounding box center [205, 462] width 279 height 32
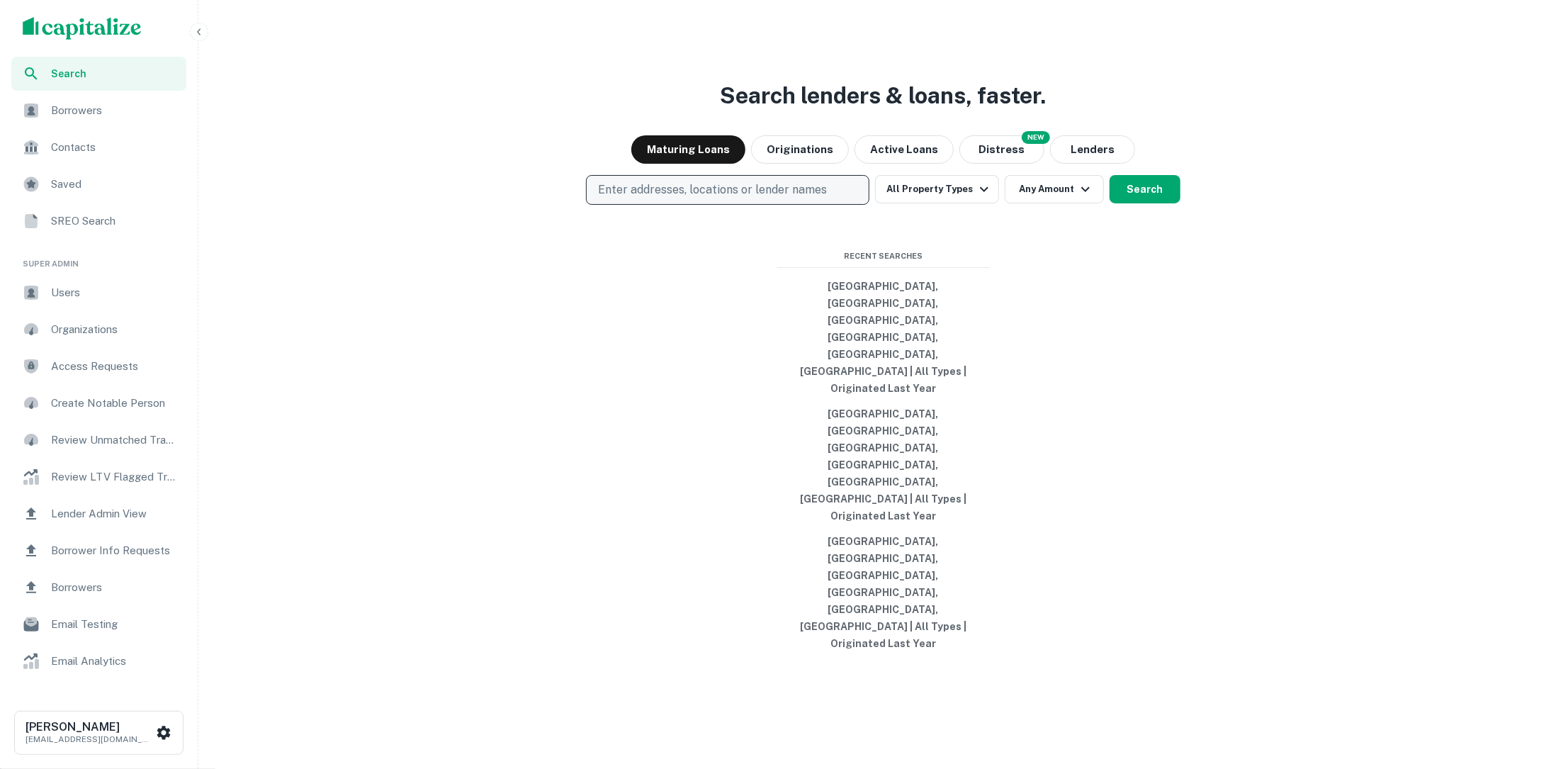
click at [708, 198] on p "Enter addresses, locations or lender names" at bounding box center [712, 190] width 229 height 17
type input "*"
type input "****"
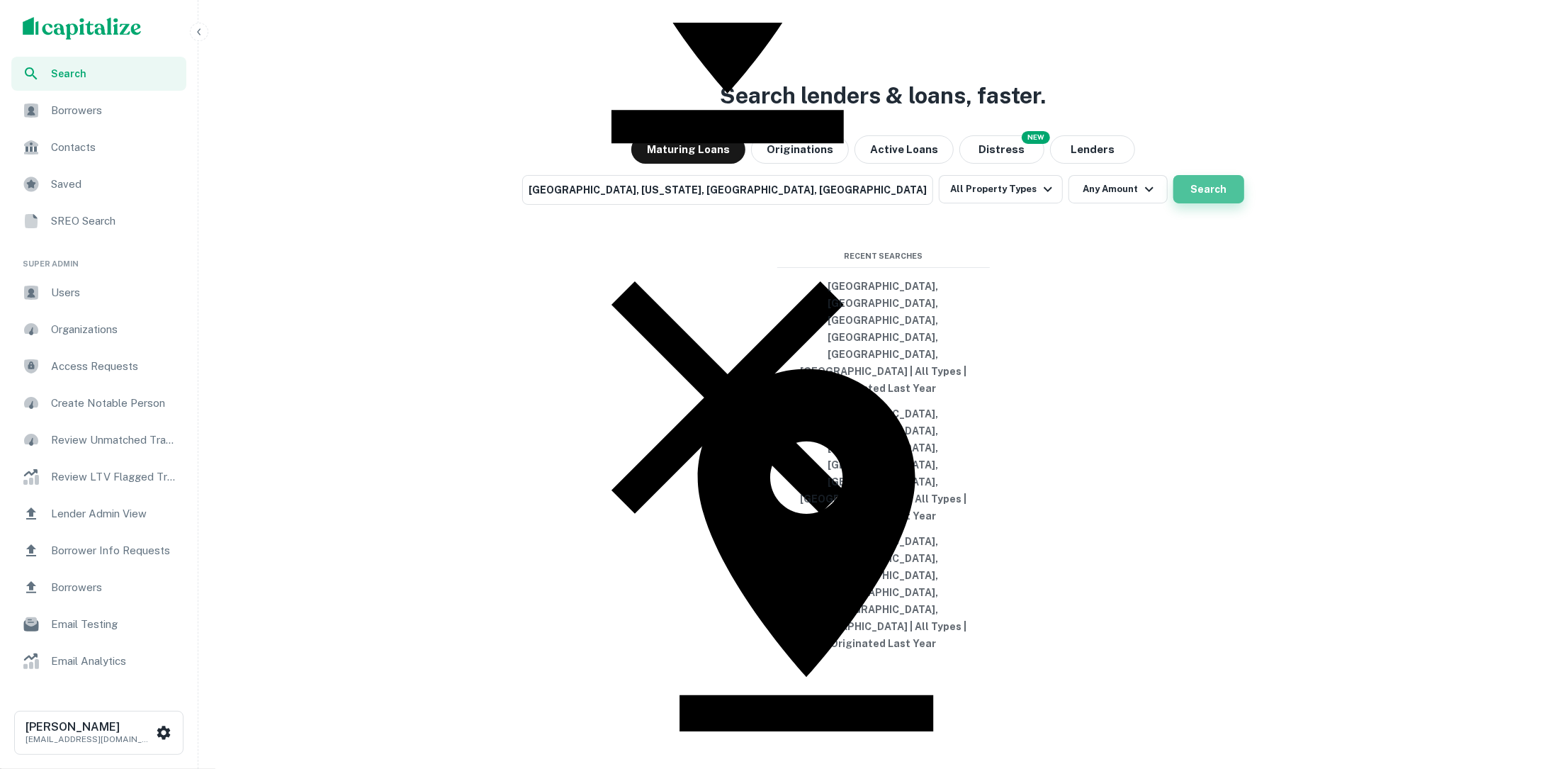
click at [1174, 204] on button "Search" at bounding box center [1209, 188] width 71 height 28
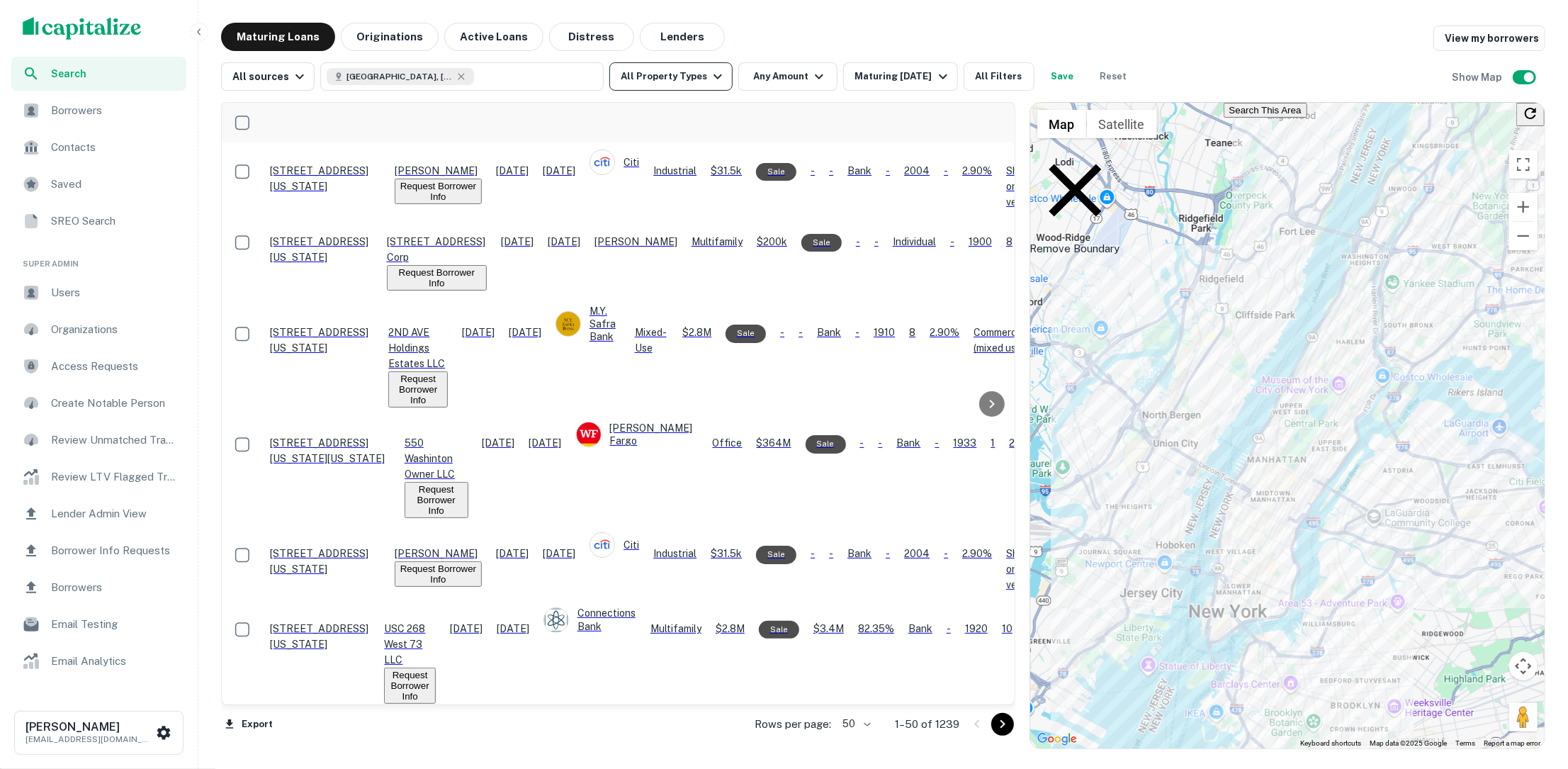
click at [714, 69] on icon "button" at bounding box center [718, 77] width 17 height 17
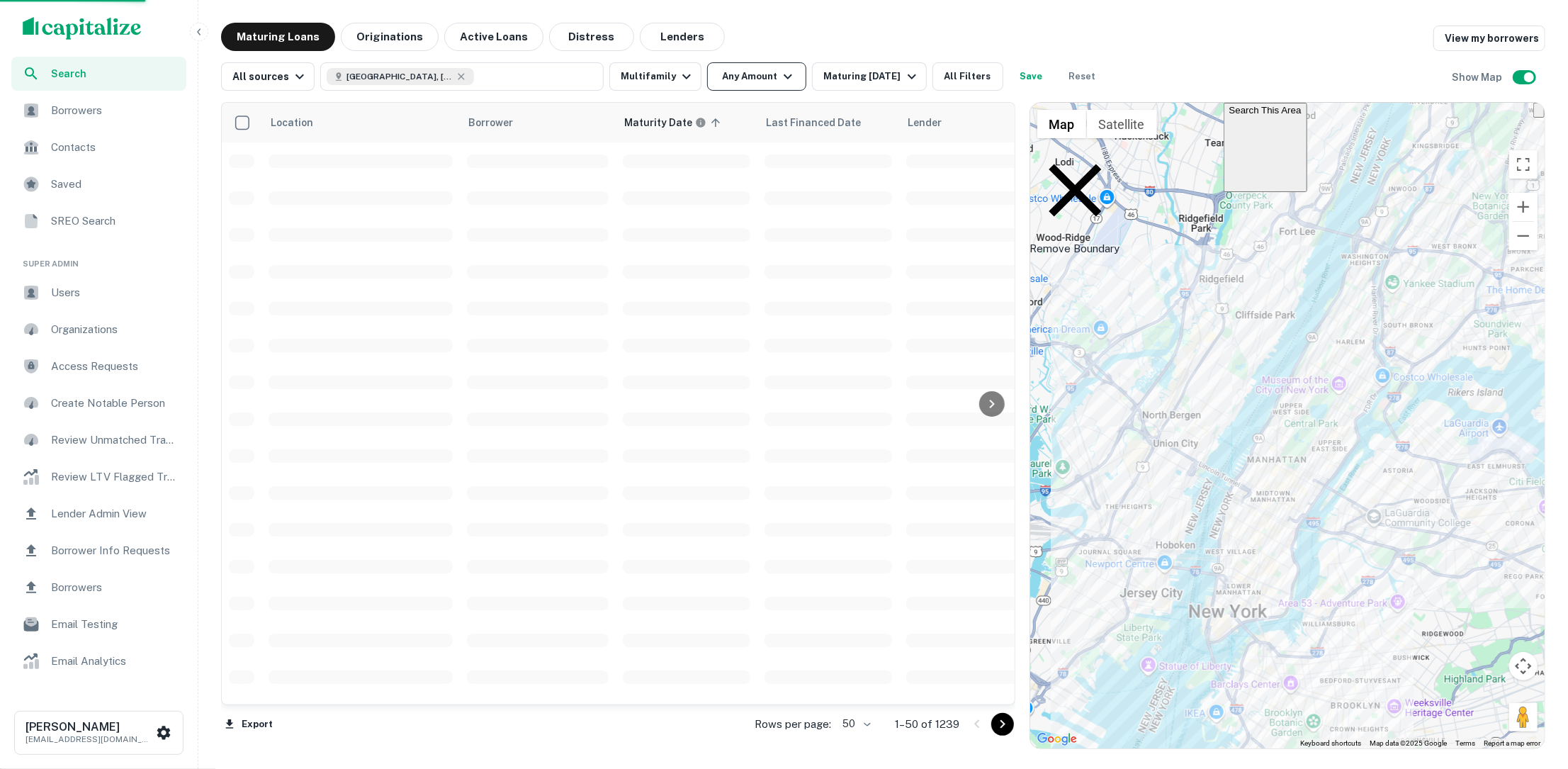
click at [783, 74] on icon "button" at bounding box center [788, 77] width 17 height 17
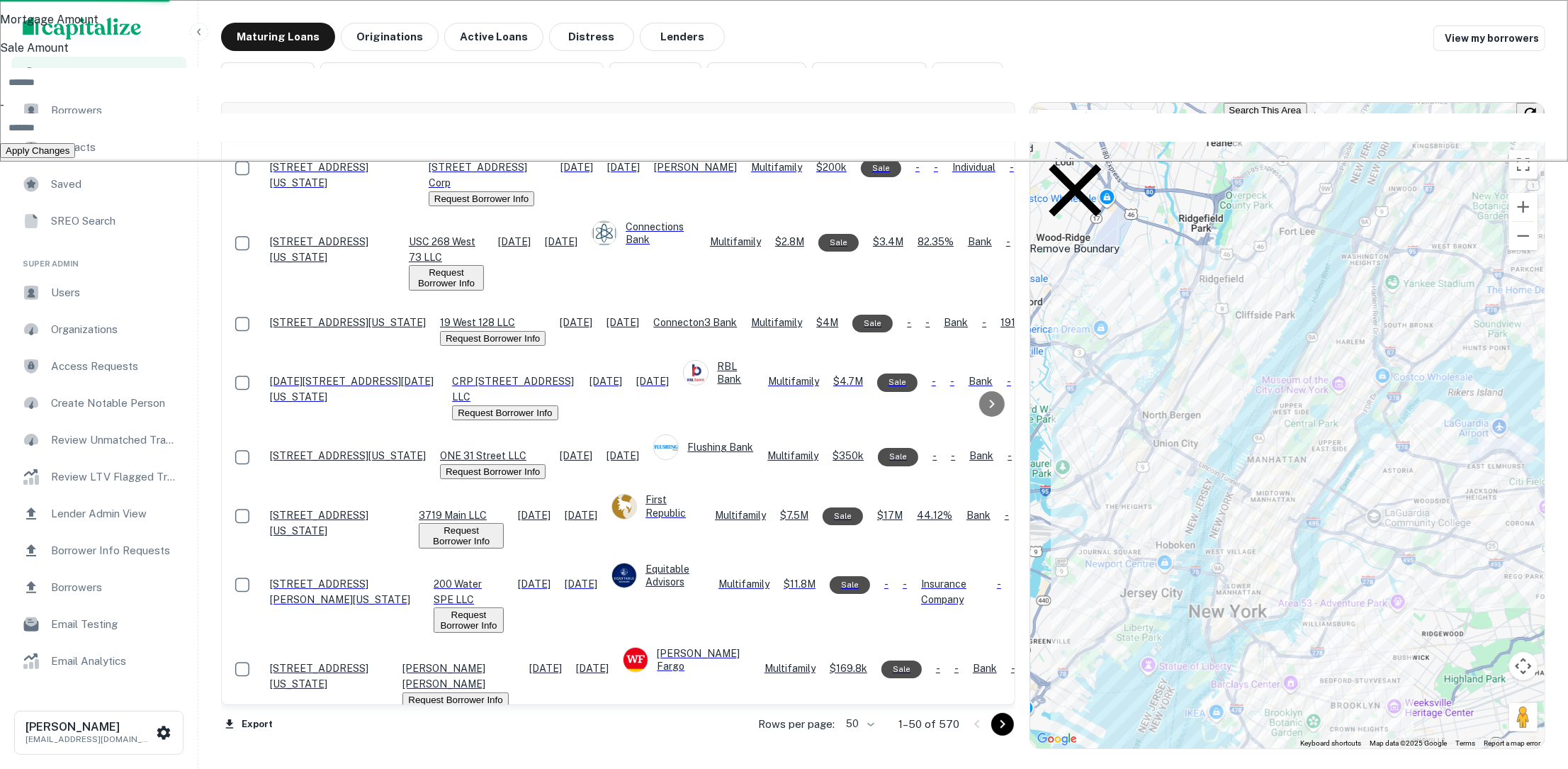
click at [683, 96] on input "number" at bounding box center [792, 82] width 1585 height 28
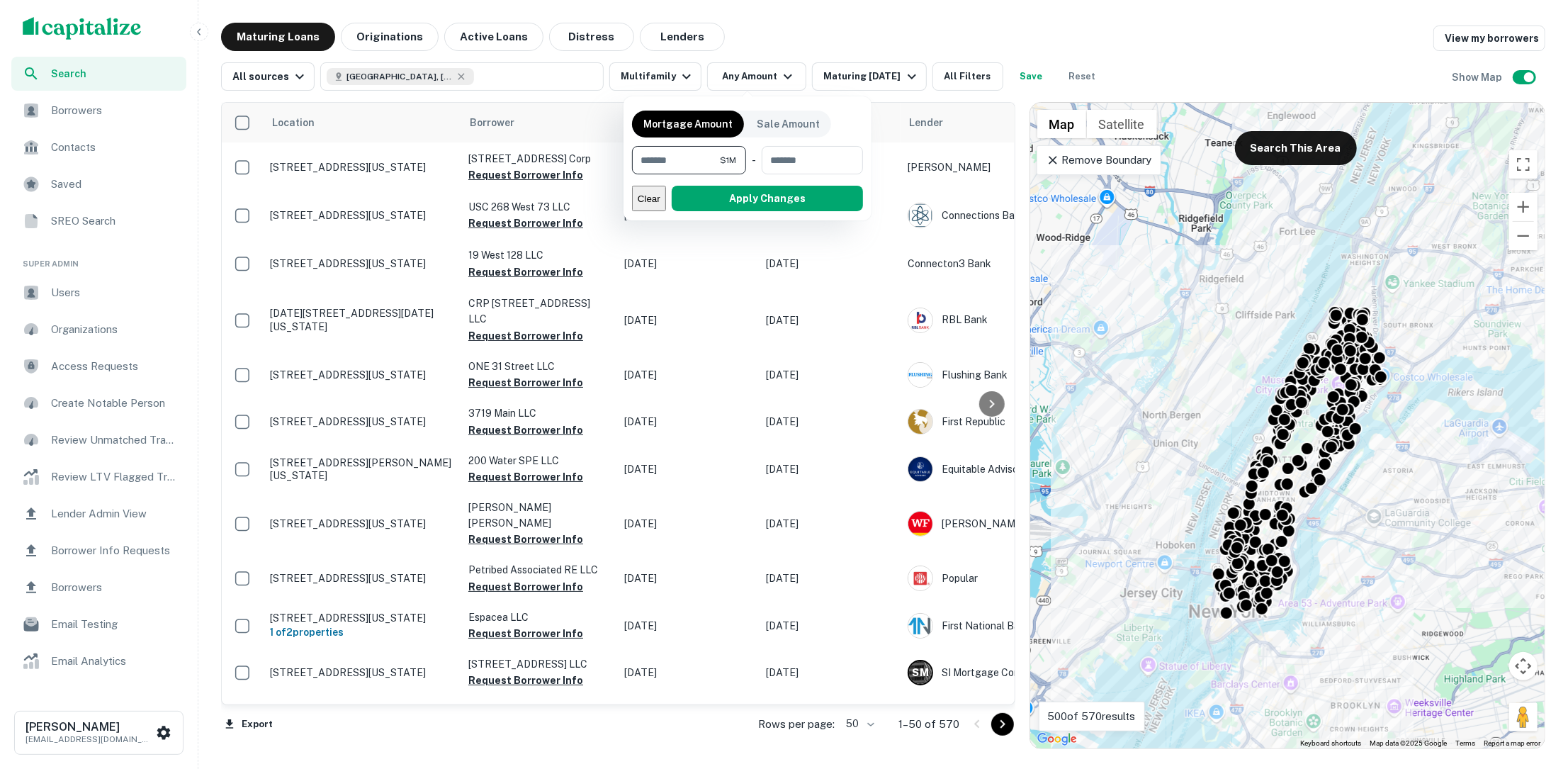
click at [709, 165] on input "*******" at bounding box center [676, 160] width 87 height 28
type input "*******"
click at [742, 201] on button "Apply Changes" at bounding box center [767, 198] width 191 height 26
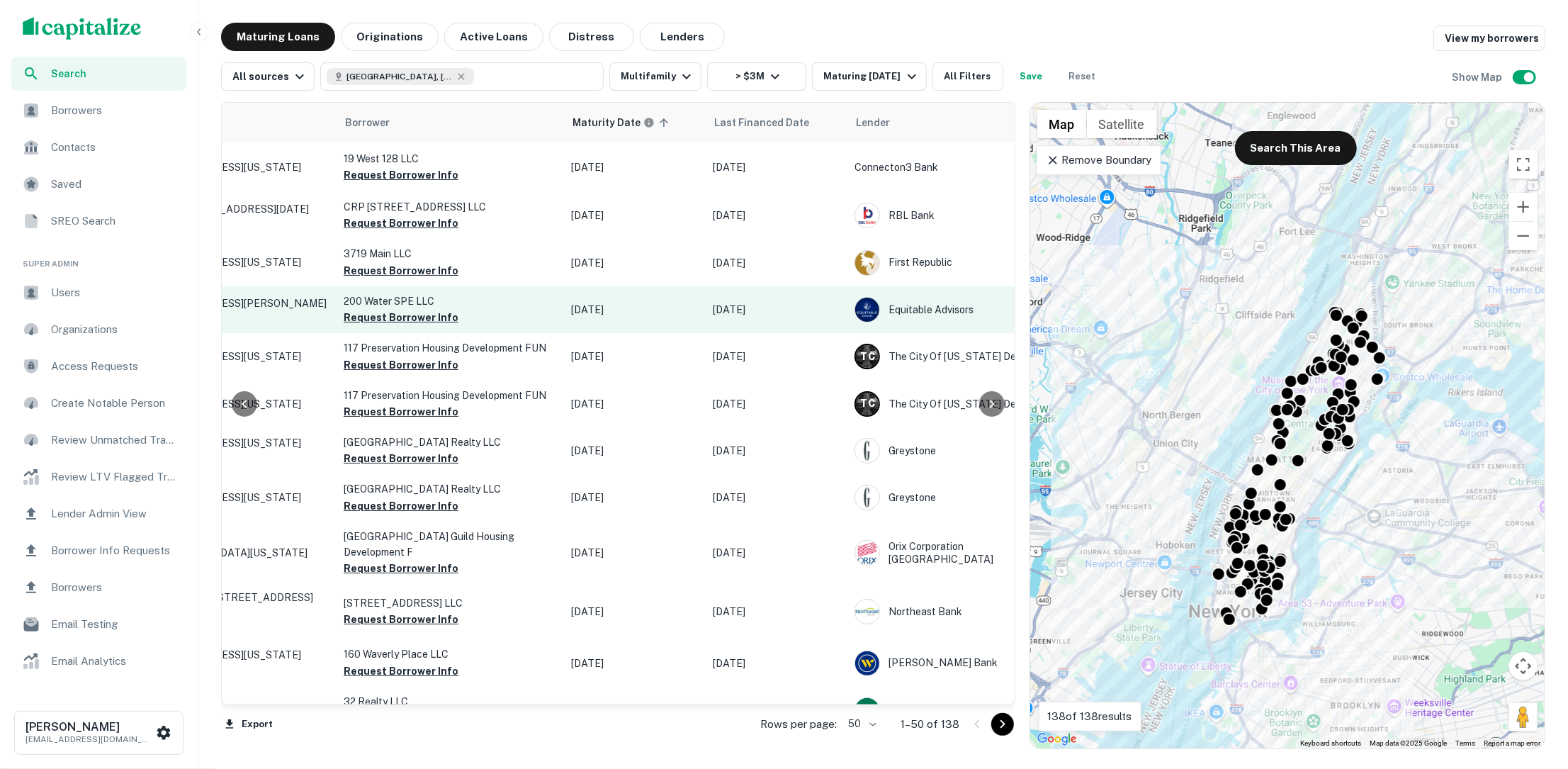
scroll to position [0, 3]
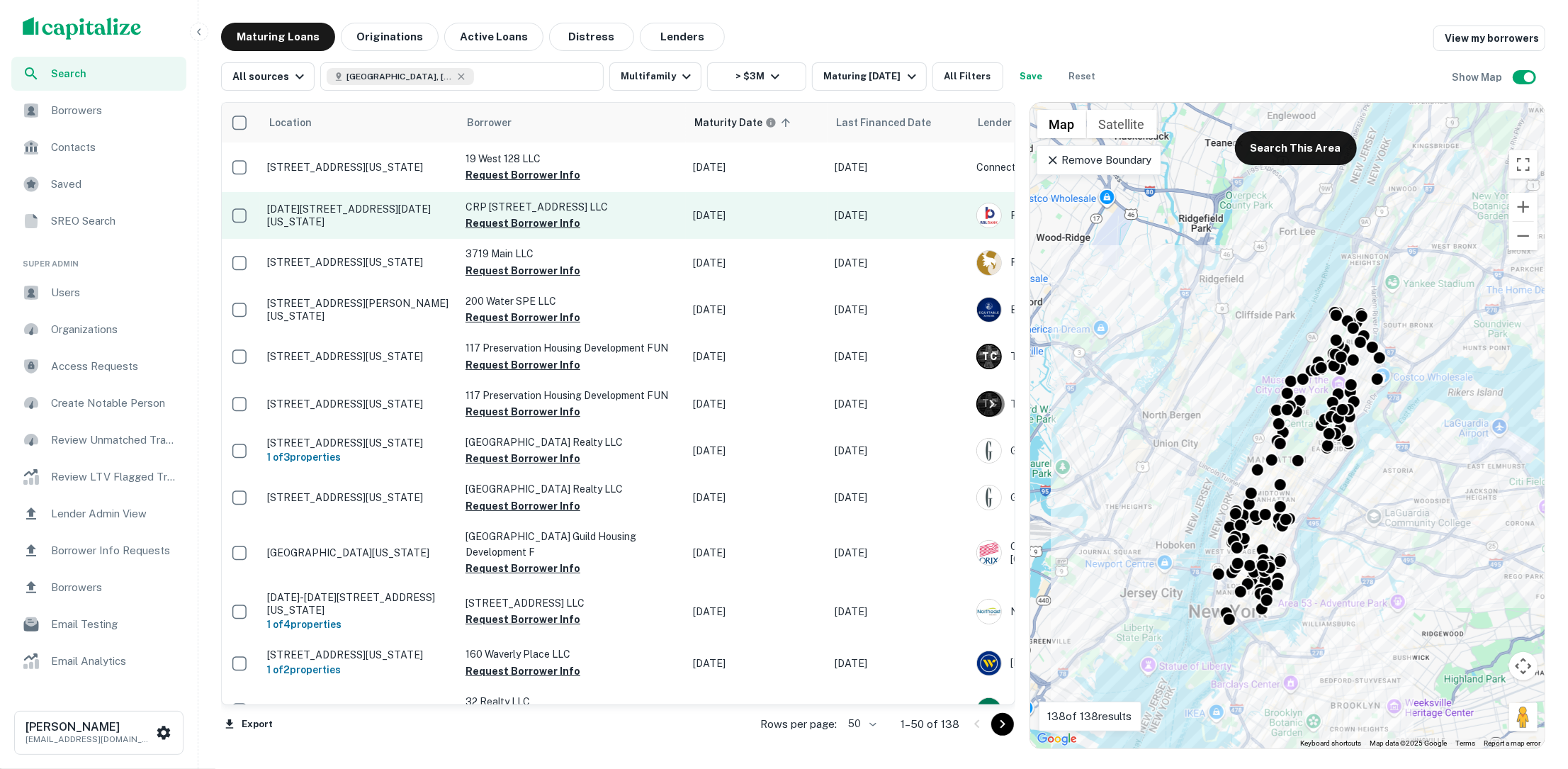
click at [336, 217] on p "1469-1471 5th Ave New York, NY 10035" at bounding box center [360, 215] width 185 height 26
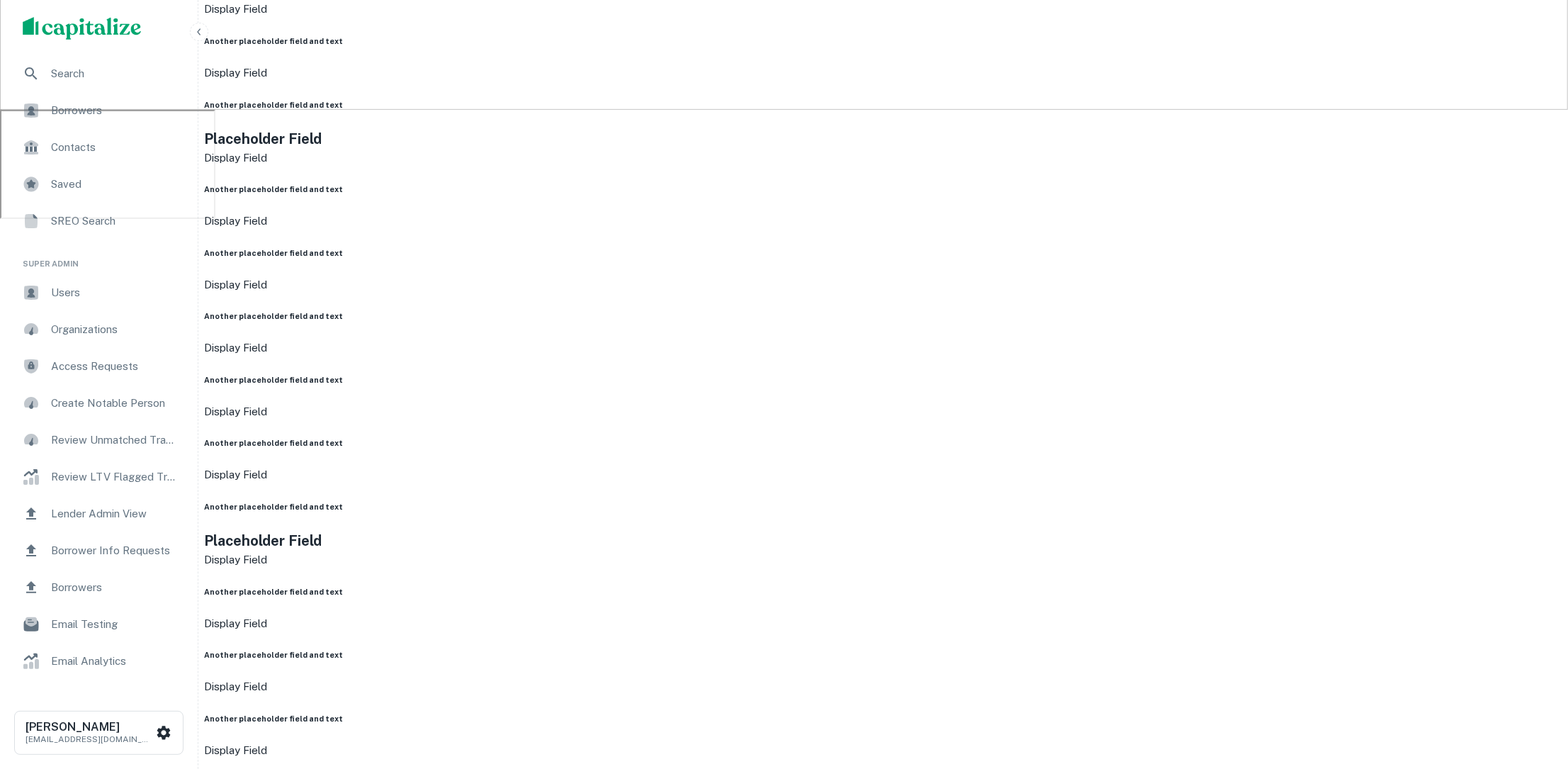
scroll to position [10, 0]
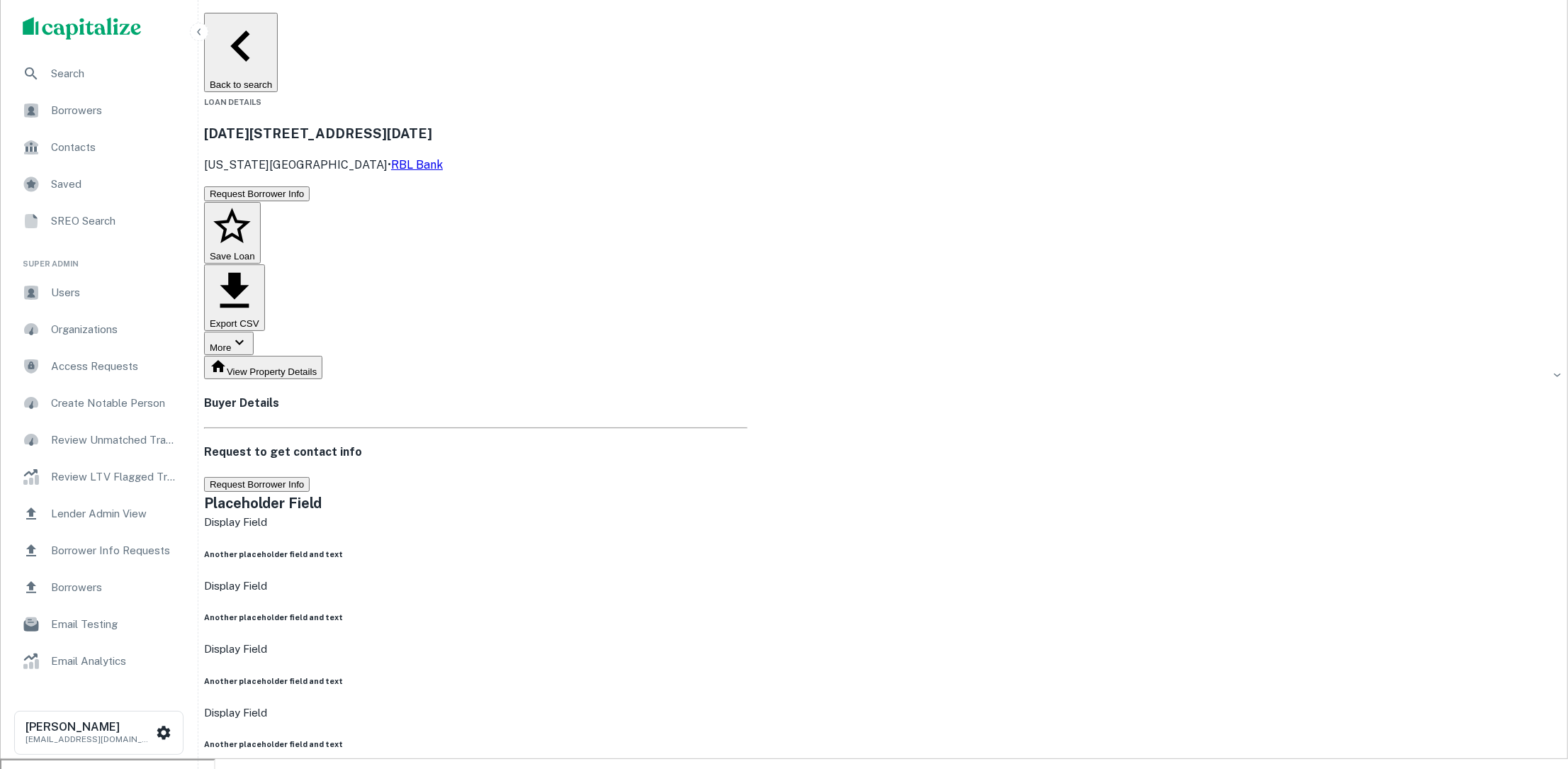
click at [310, 477] on button "Request Borrower Info" at bounding box center [257, 484] width 106 height 14
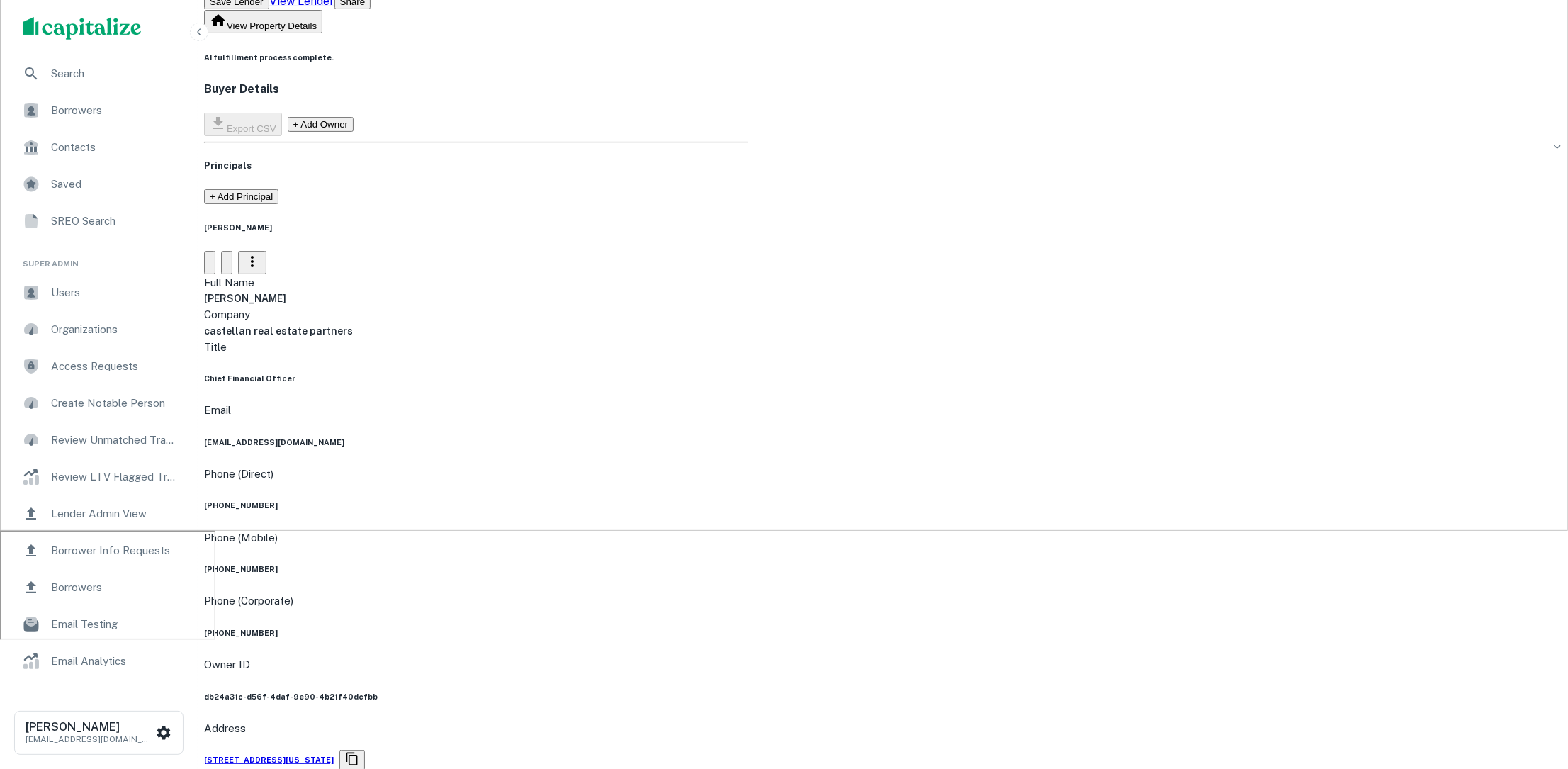
scroll to position [244, 0]
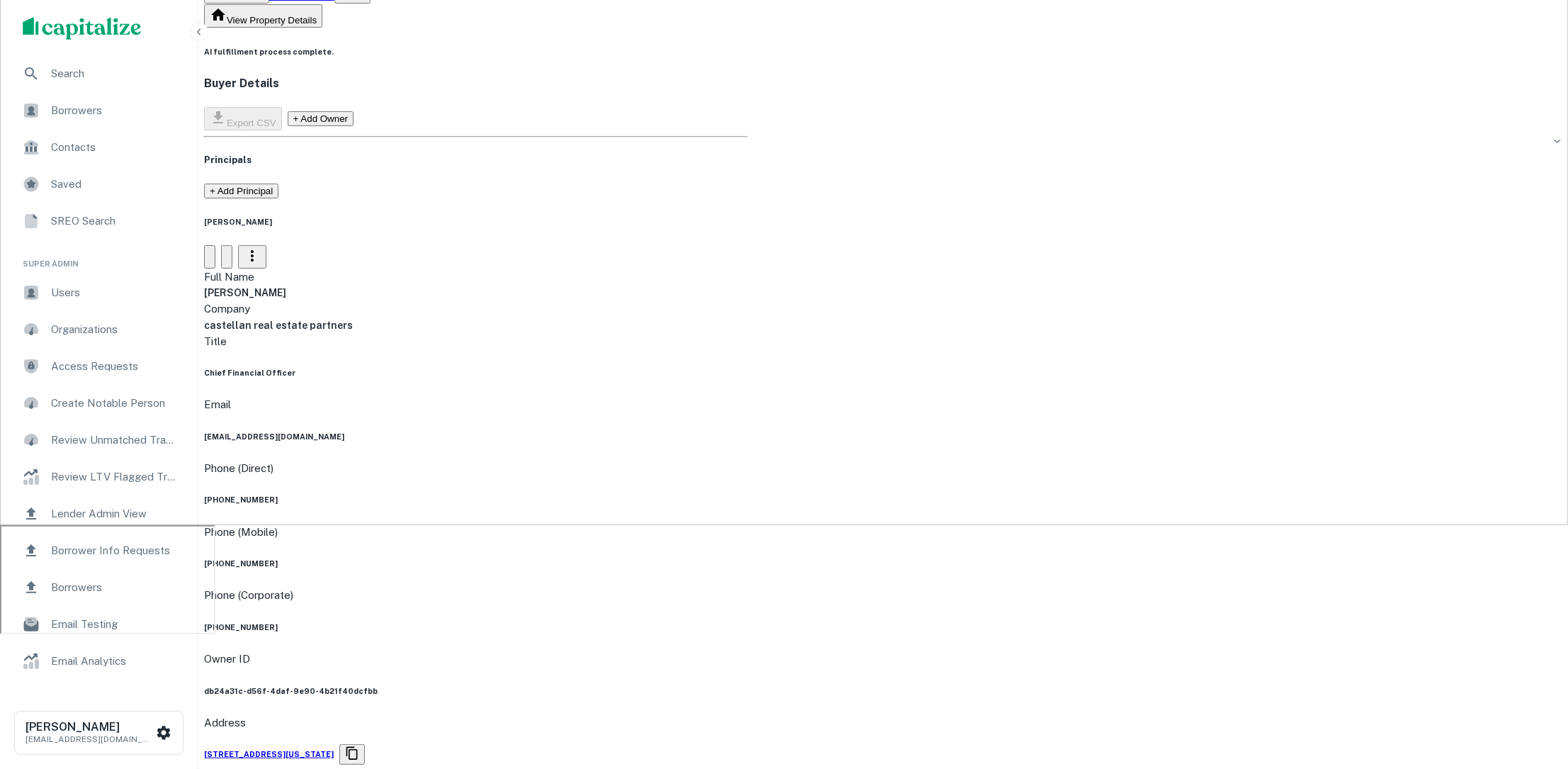
drag, startPoint x: 703, startPoint y: 715, endPoint x: 559, endPoint y: 708, distance: 144.2
click at [748, 216] on div "joel hammer Full Name joel hammer Company castellan real estate partners Title …" at bounding box center [475, 557] width 543 height 682
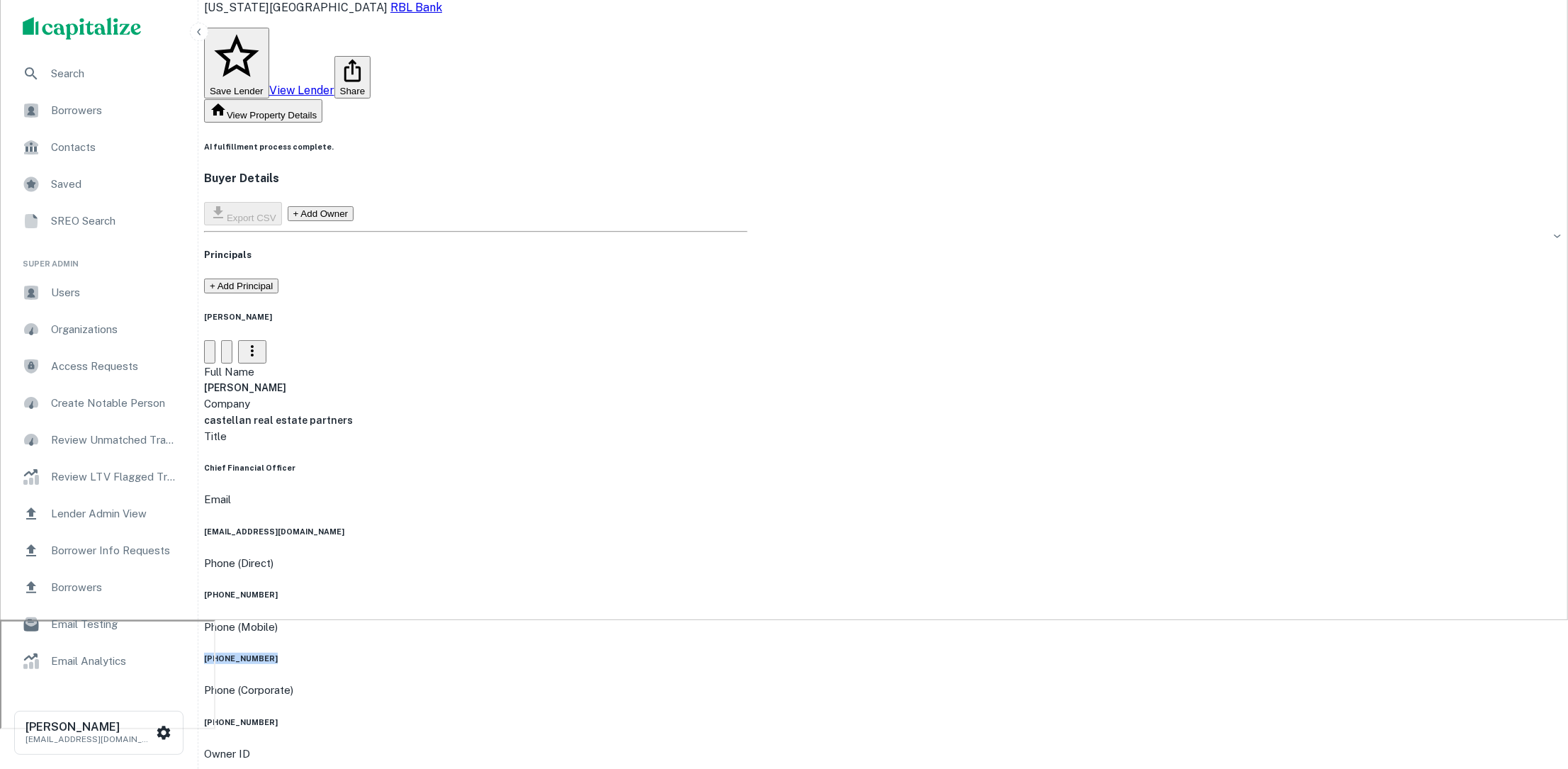
drag, startPoint x: 783, startPoint y: 371, endPoint x: 867, endPoint y: 379, distance: 84.4
click at [476, 618] on div "Phone (Mobile) (917) 553-4645" at bounding box center [339, 641] width 272 height 46
click at [748, 384] on div "joel hammer Full Name joel hammer Company castellan real estate partners Title …" at bounding box center [475, 652] width 543 height 682
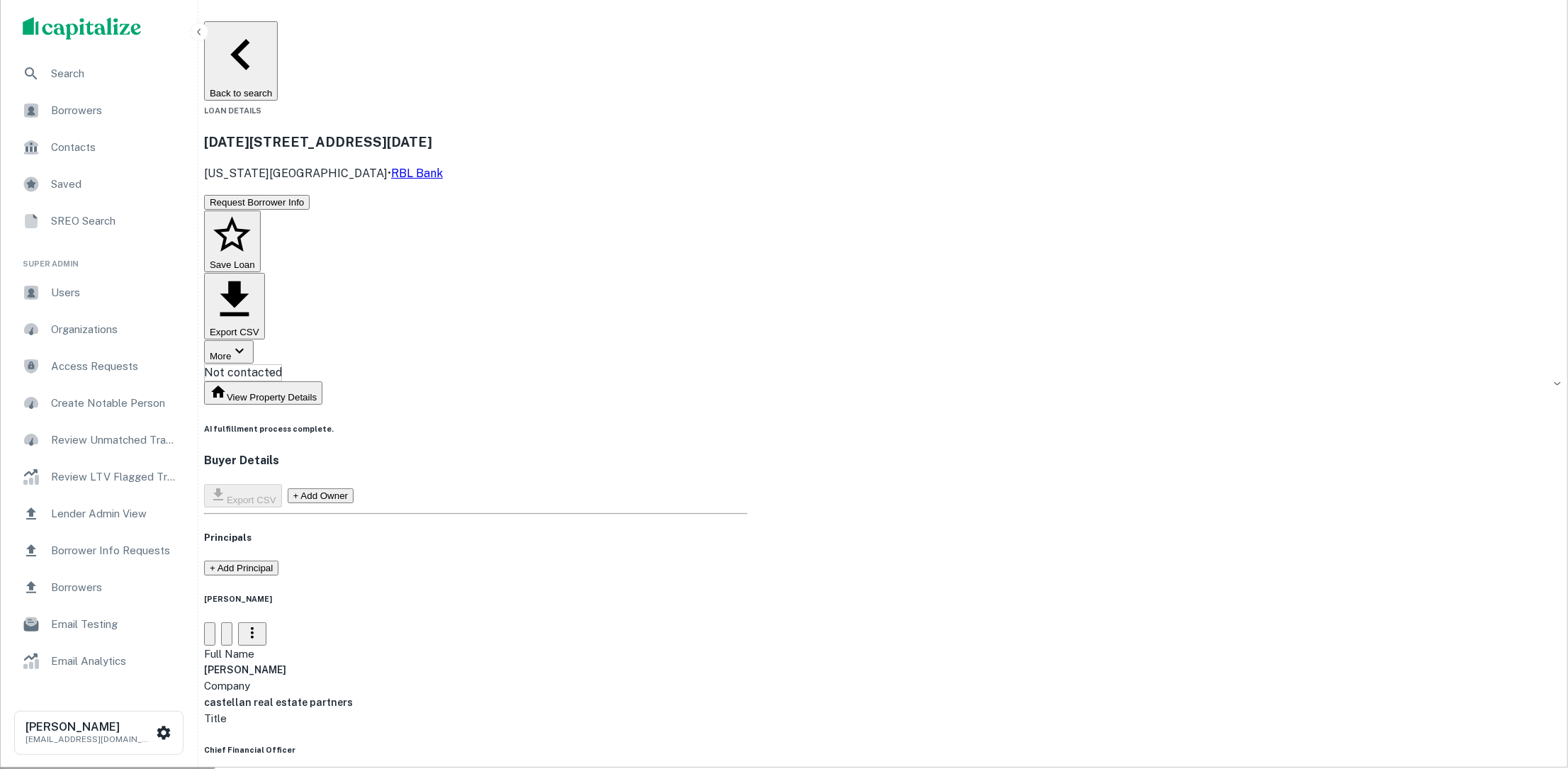
scroll to position [0, 0]
click at [278, 37] on button "Back to search" at bounding box center [240, 62] width 74 height 80
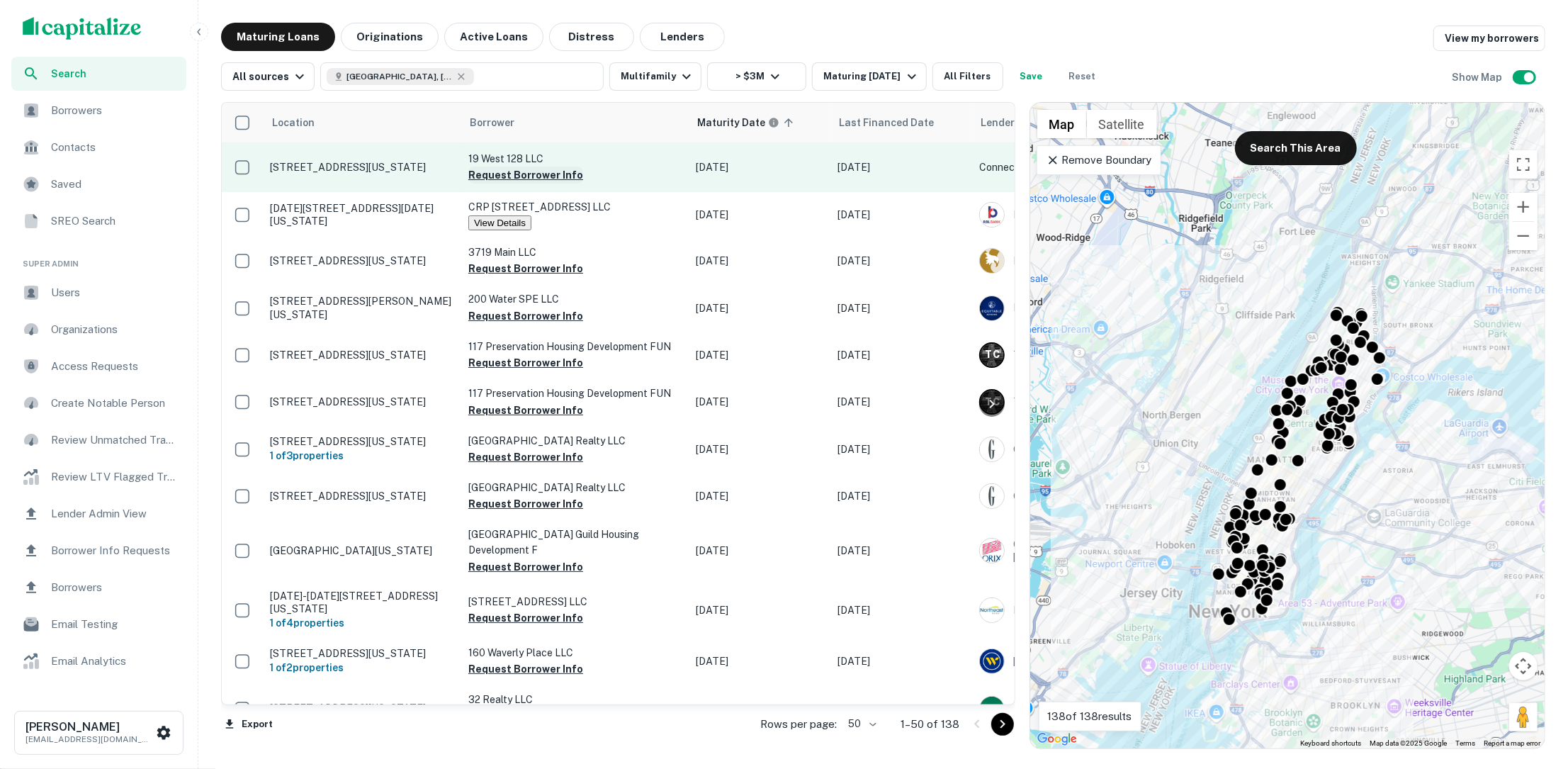
click at [545, 175] on button "Request Borrower Info" at bounding box center [525, 175] width 114 height 17
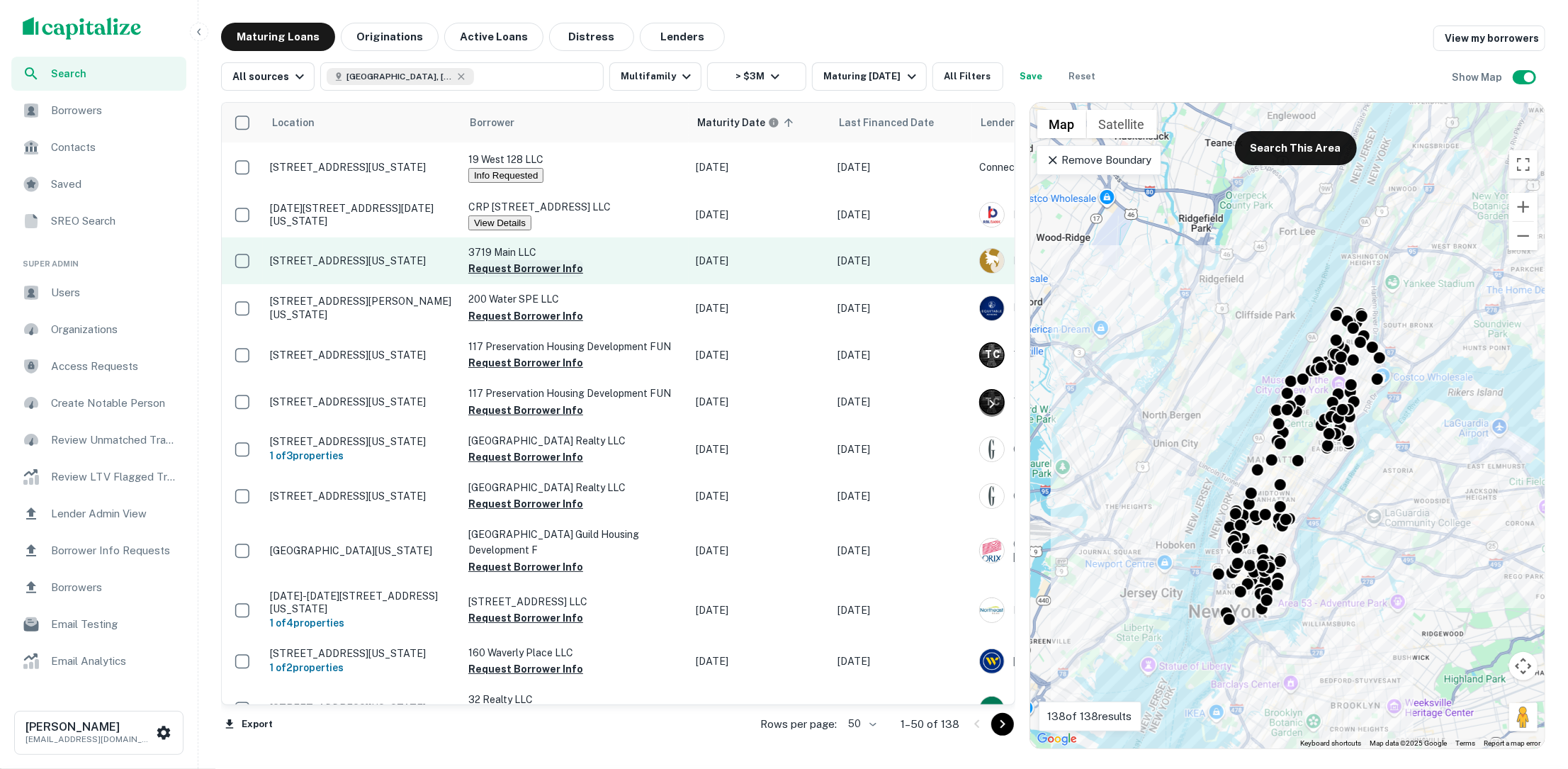
click at [518, 263] on button "Request Borrower Info" at bounding box center [525, 269] width 114 height 17
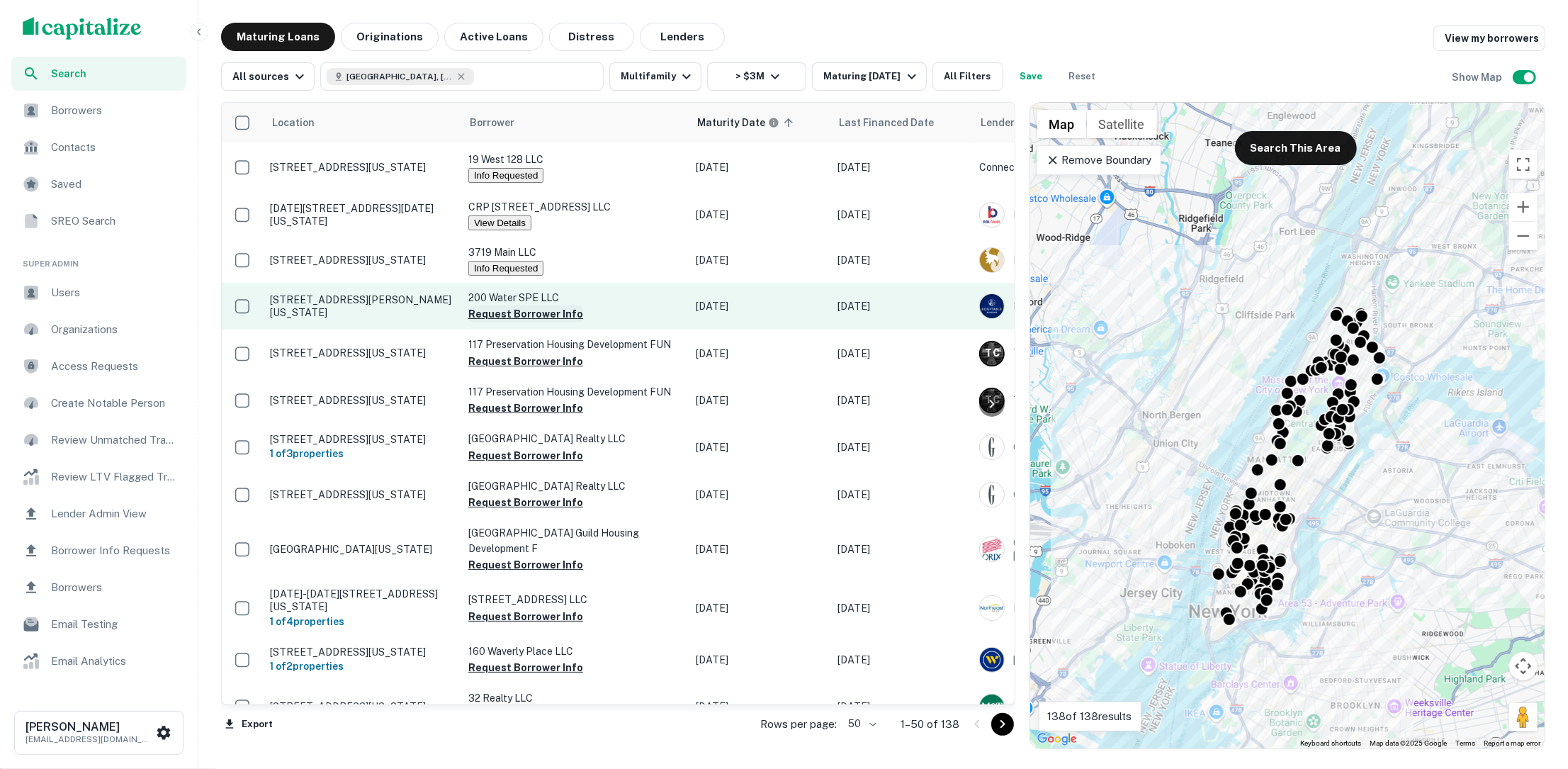
click at [512, 319] on button "Request Borrower Info" at bounding box center [525, 314] width 114 height 17
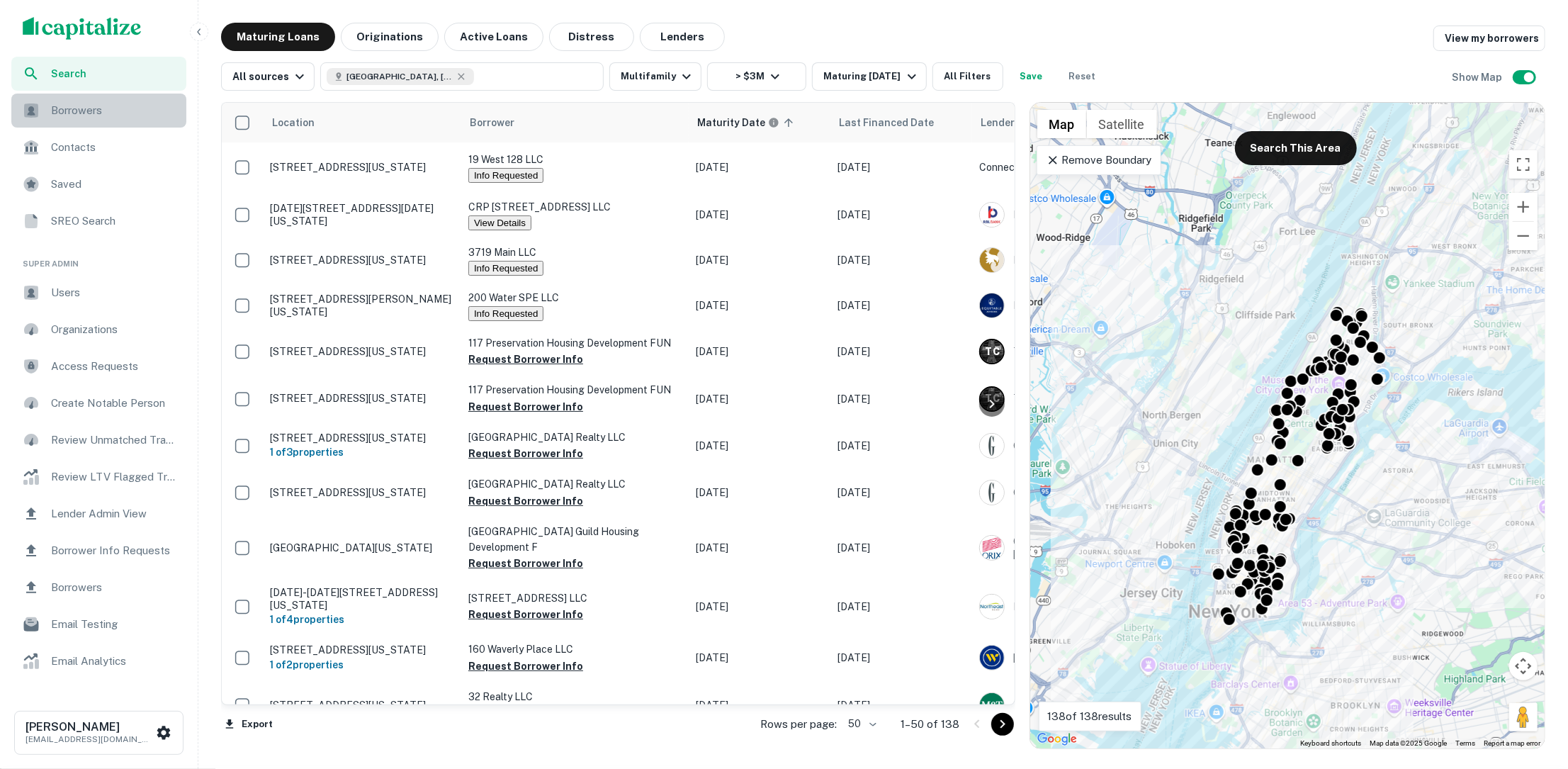
click at [87, 114] on span "Borrowers" at bounding box center [114, 111] width 127 height 17
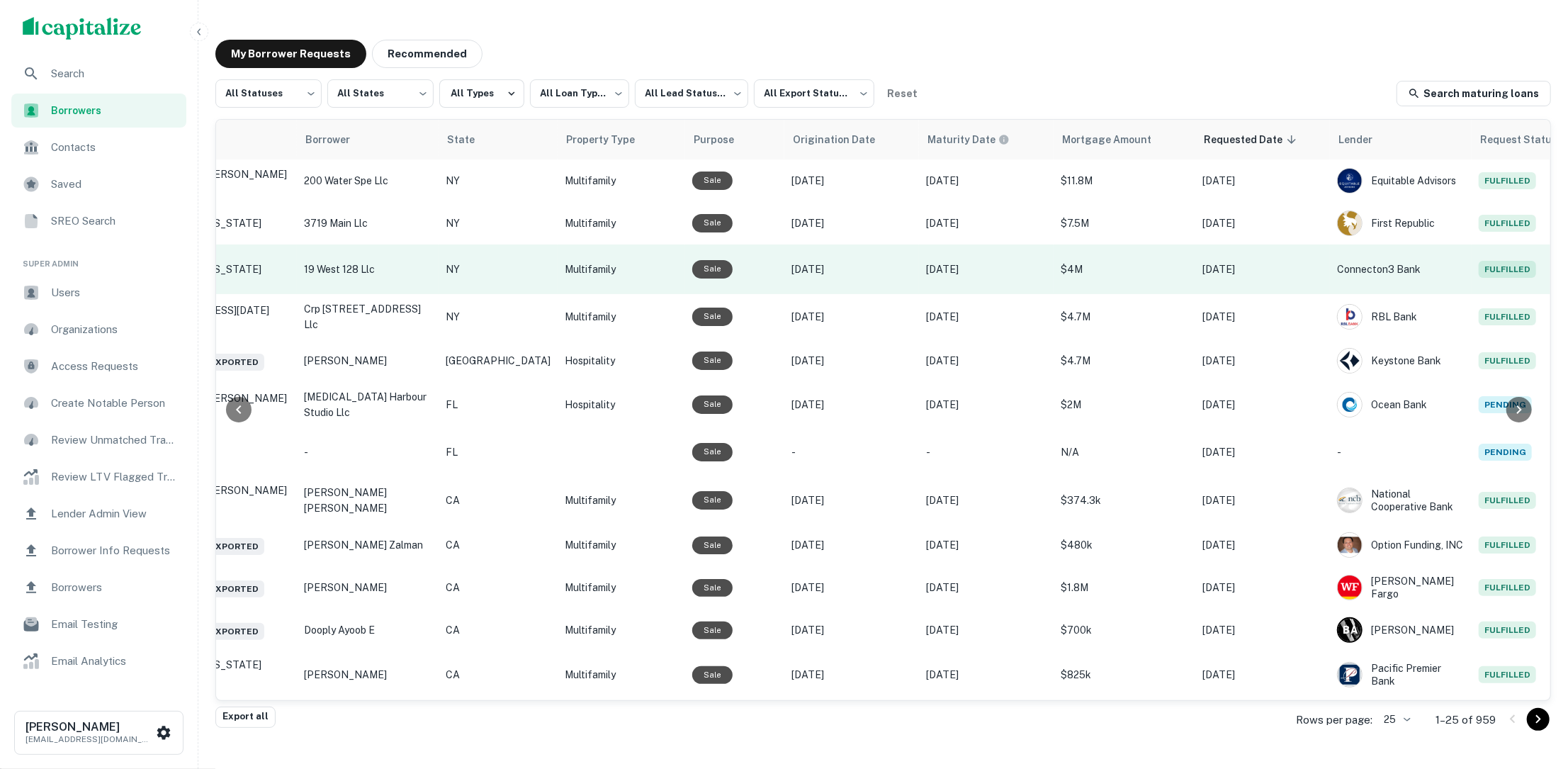
scroll to position [0, 285]
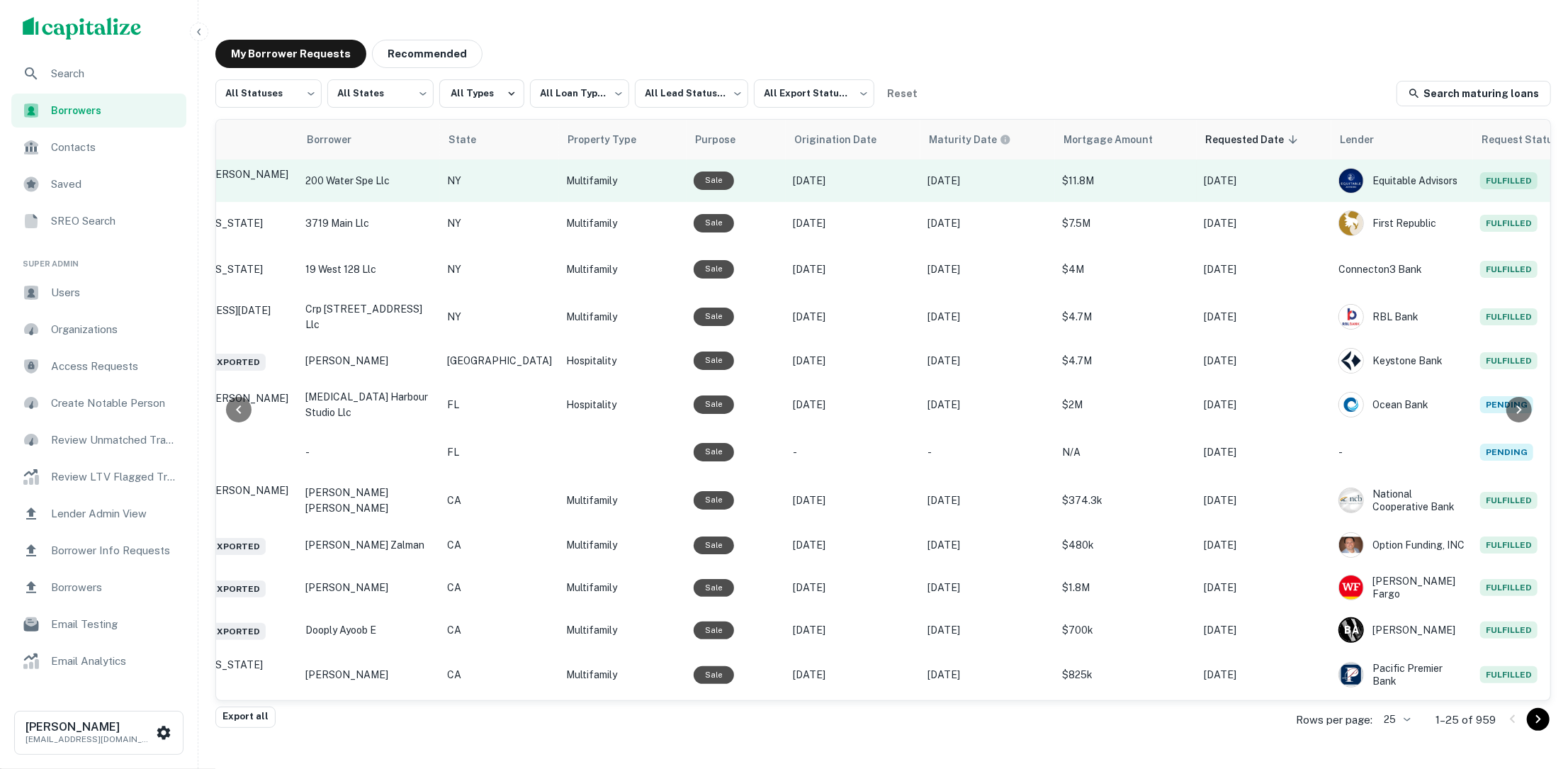
click at [495, 177] on p "NY" at bounding box center [499, 181] width 105 height 15
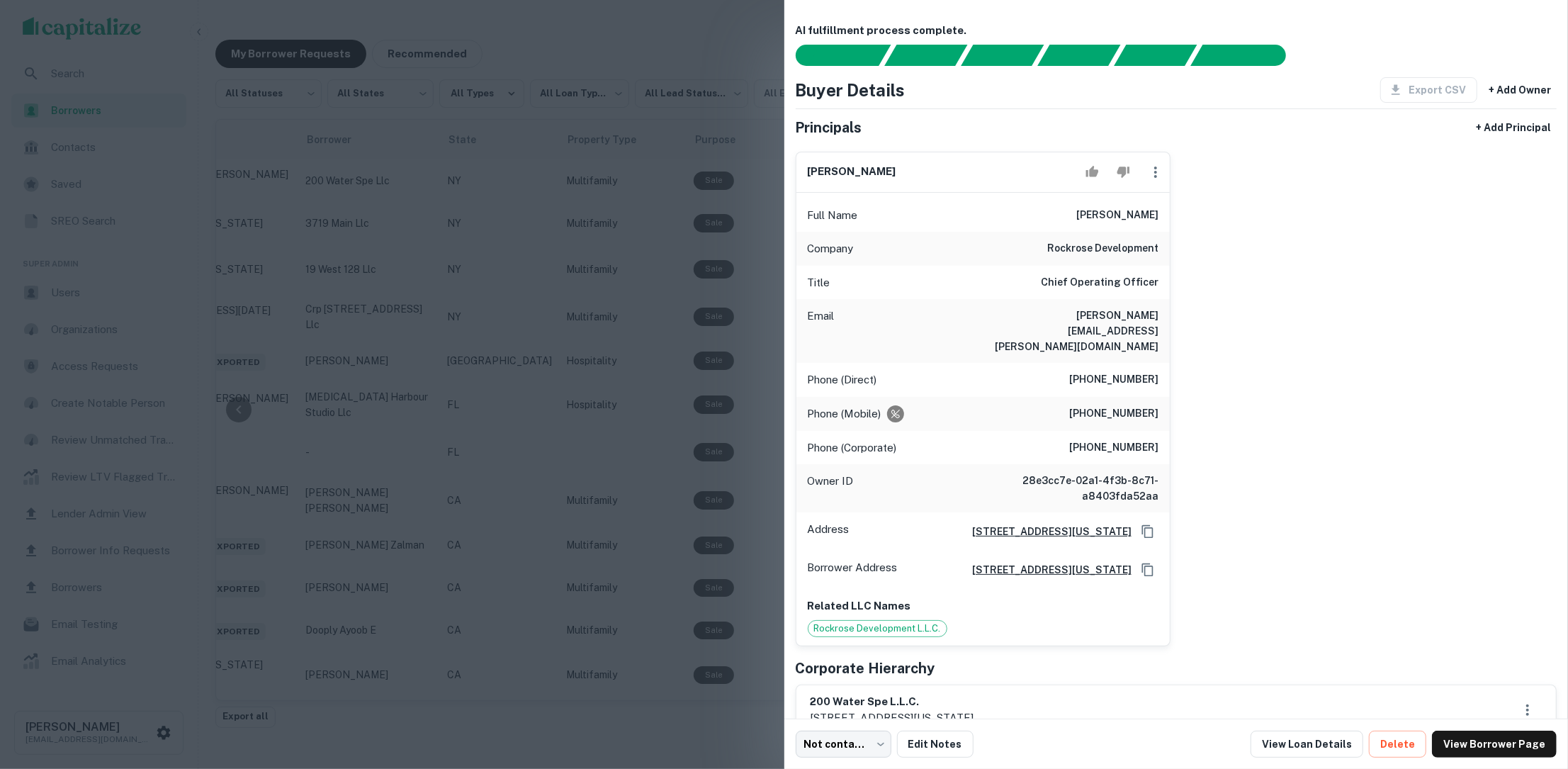
click at [756, 329] on div at bounding box center [784, 384] width 1568 height 769
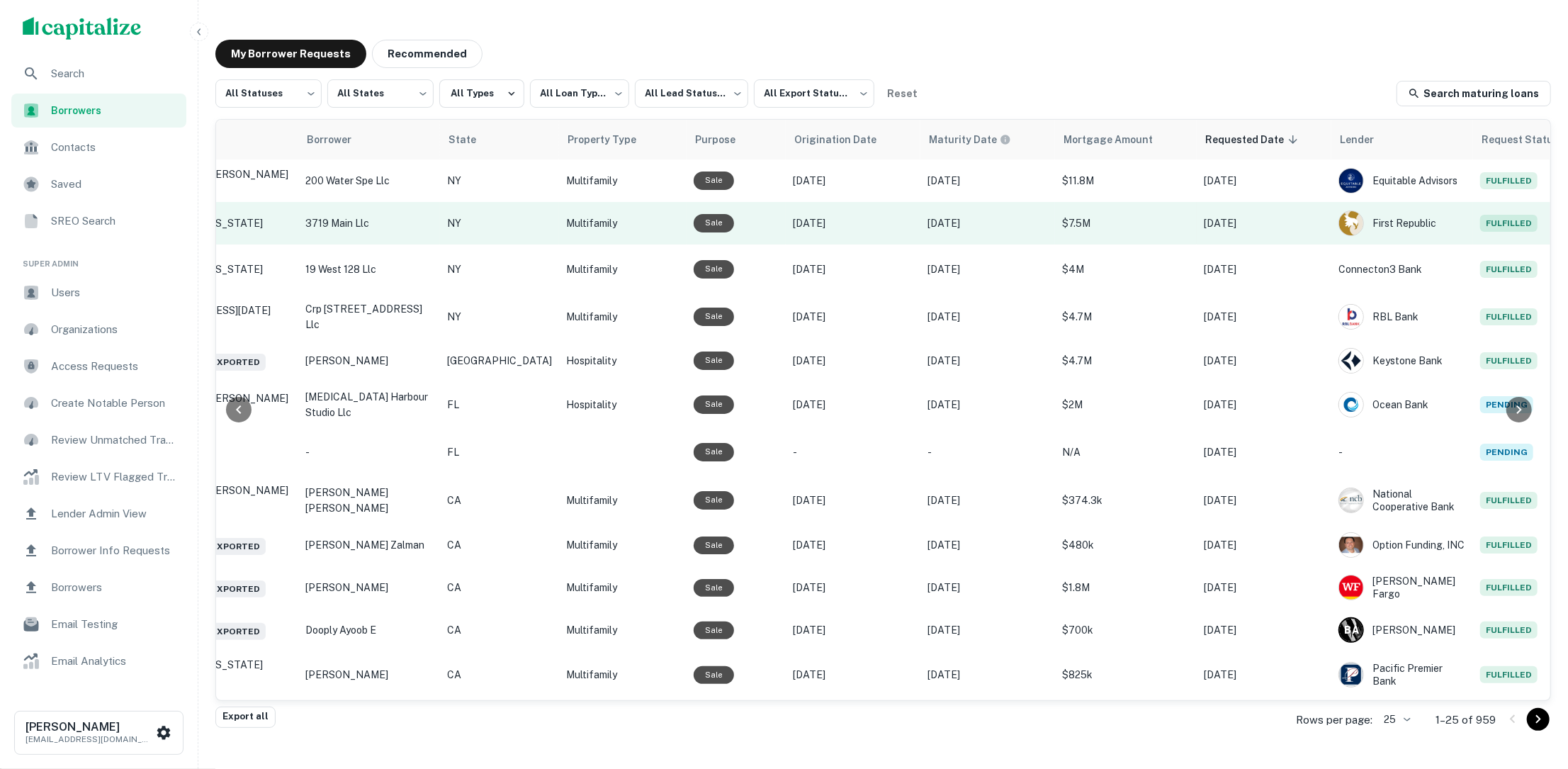
click at [725, 221] on div "Sale" at bounding box center [736, 223] width 85 height 17
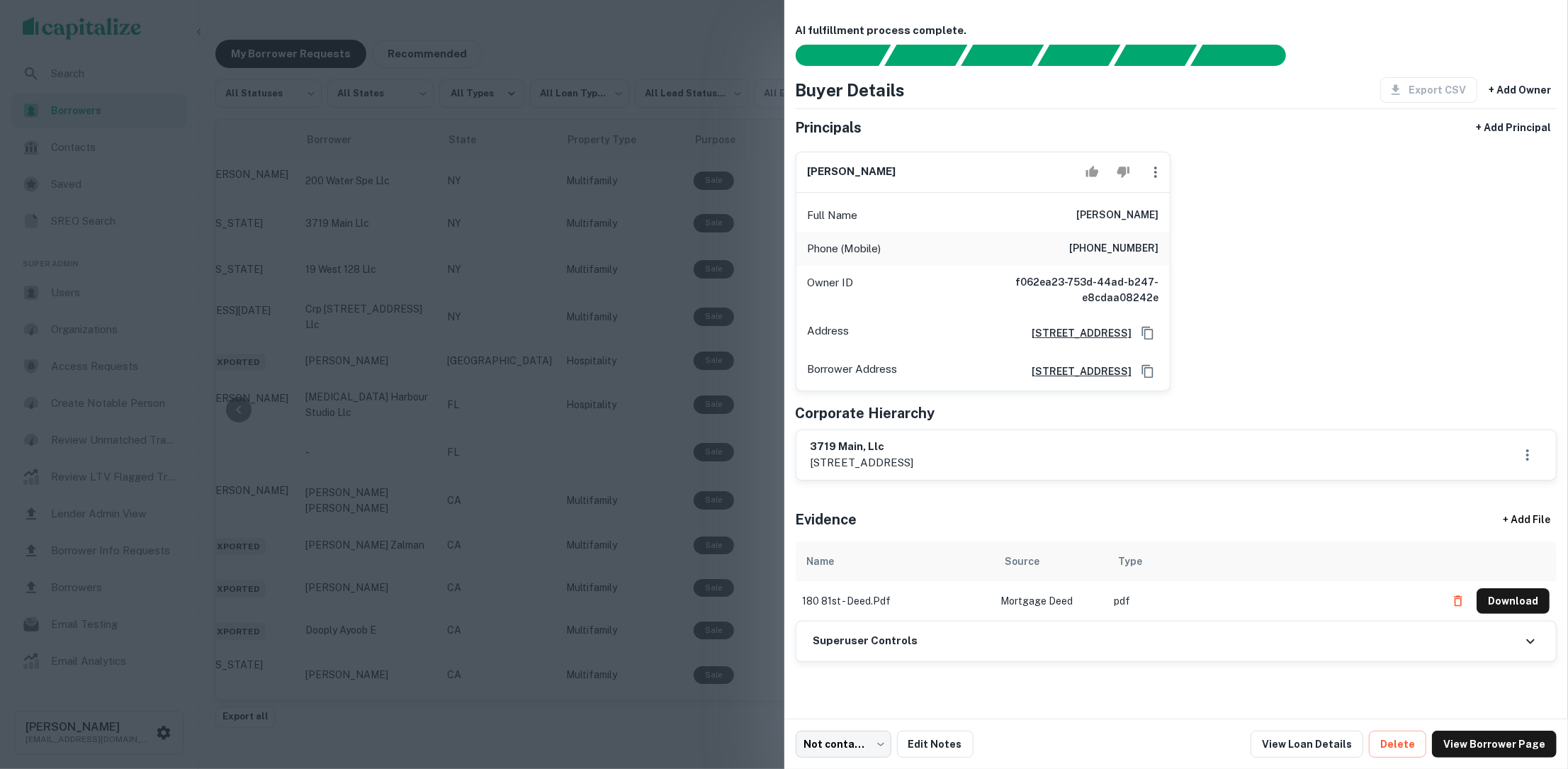
click at [623, 362] on div at bounding box center [784, 384] width 1568 height 769
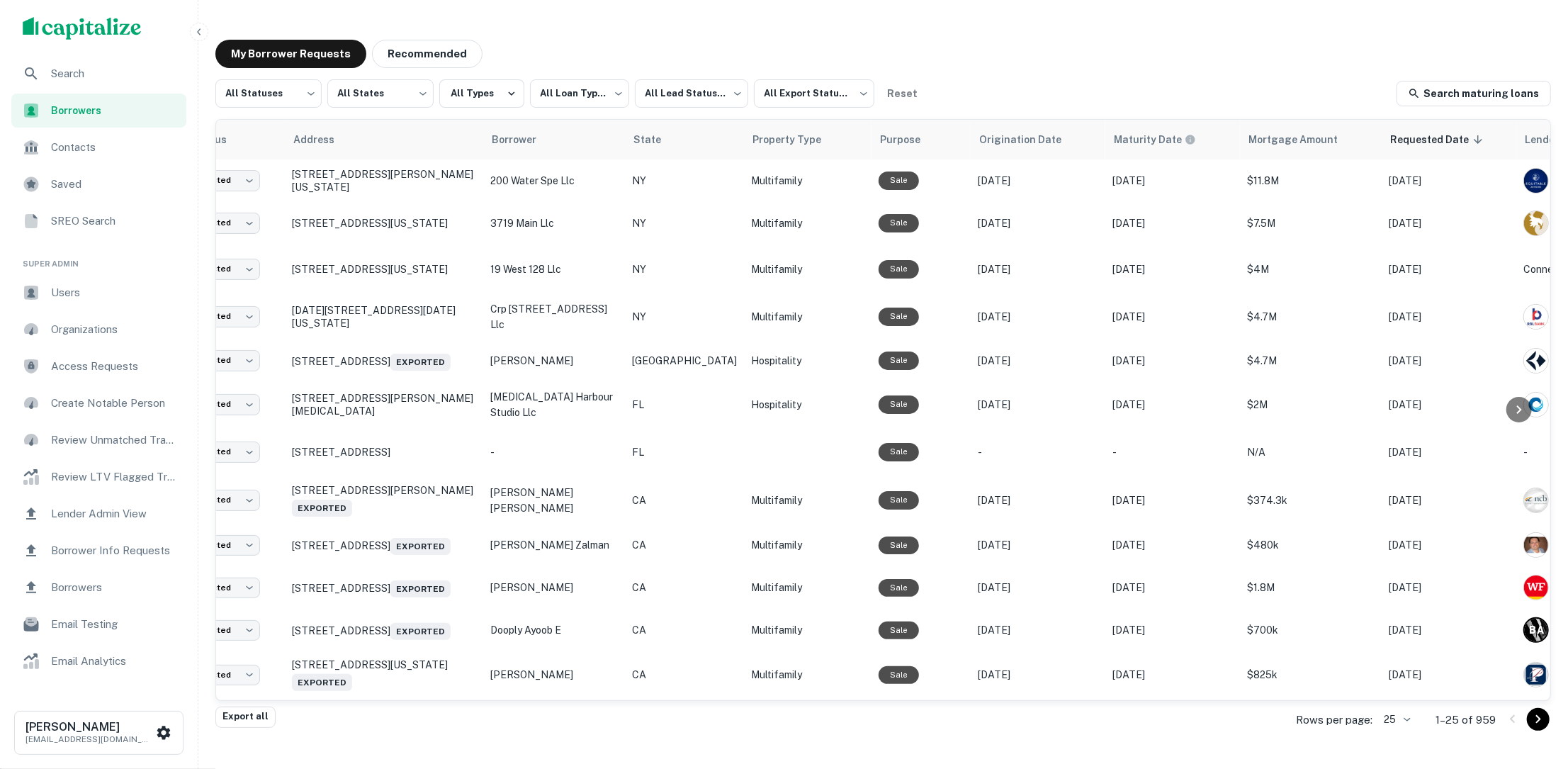
scroll to position [0, 0]
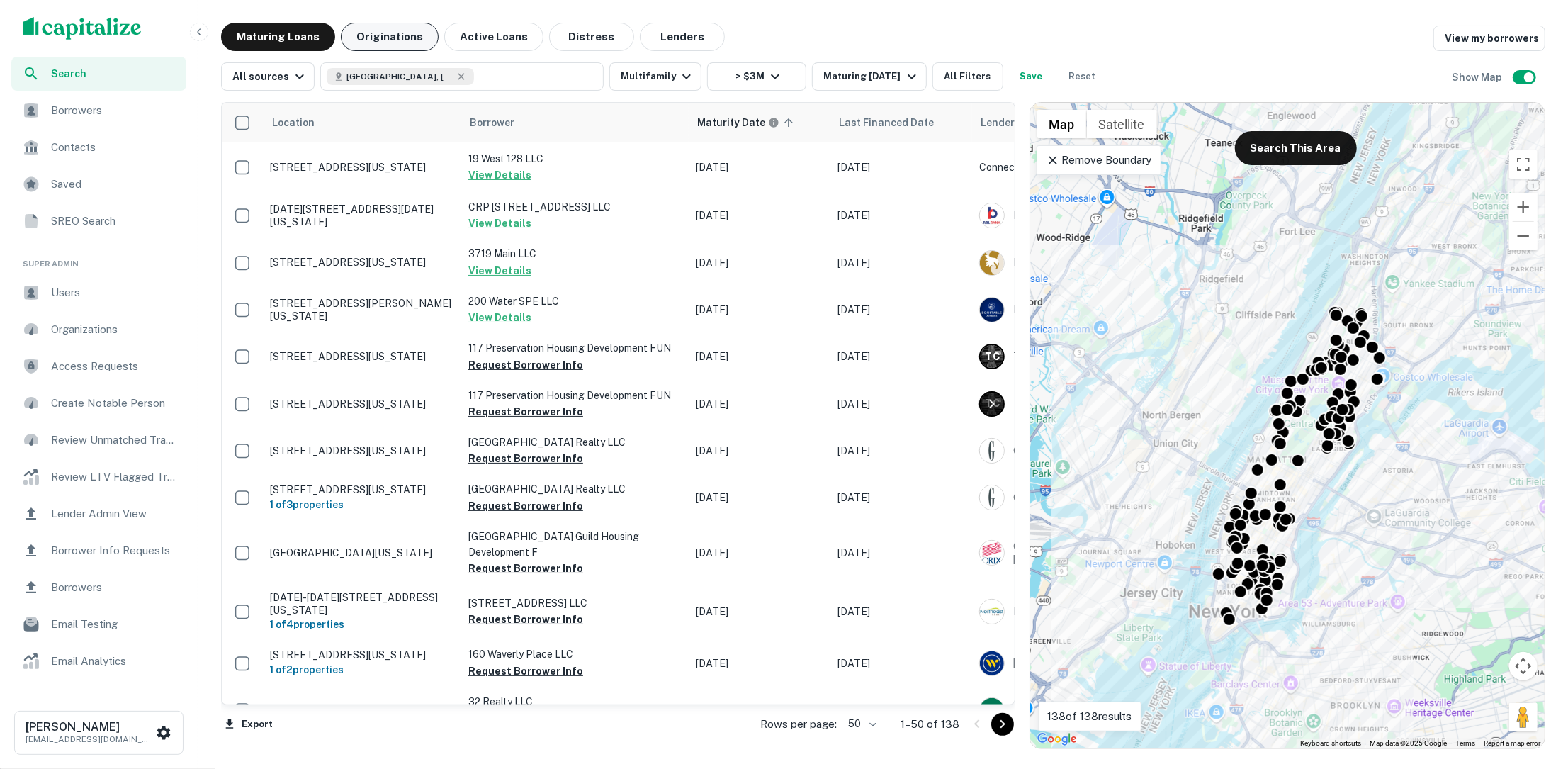
click at [385, 36] on button "Originations" at bounding box center [390, 37] width 98 height 28
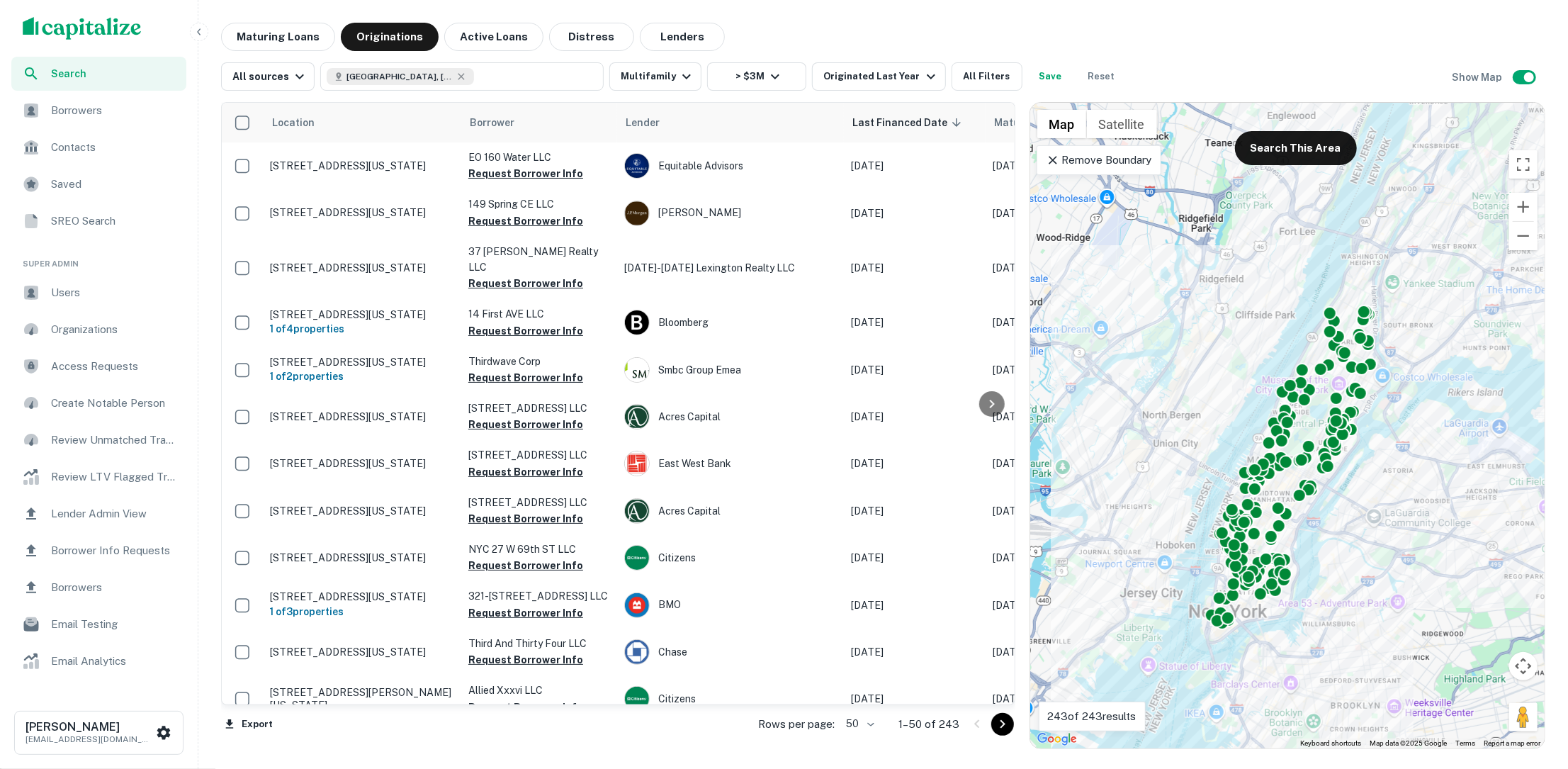
click at [1050, 161] on icon at bounding box center [1053, 160] width 14 height 14
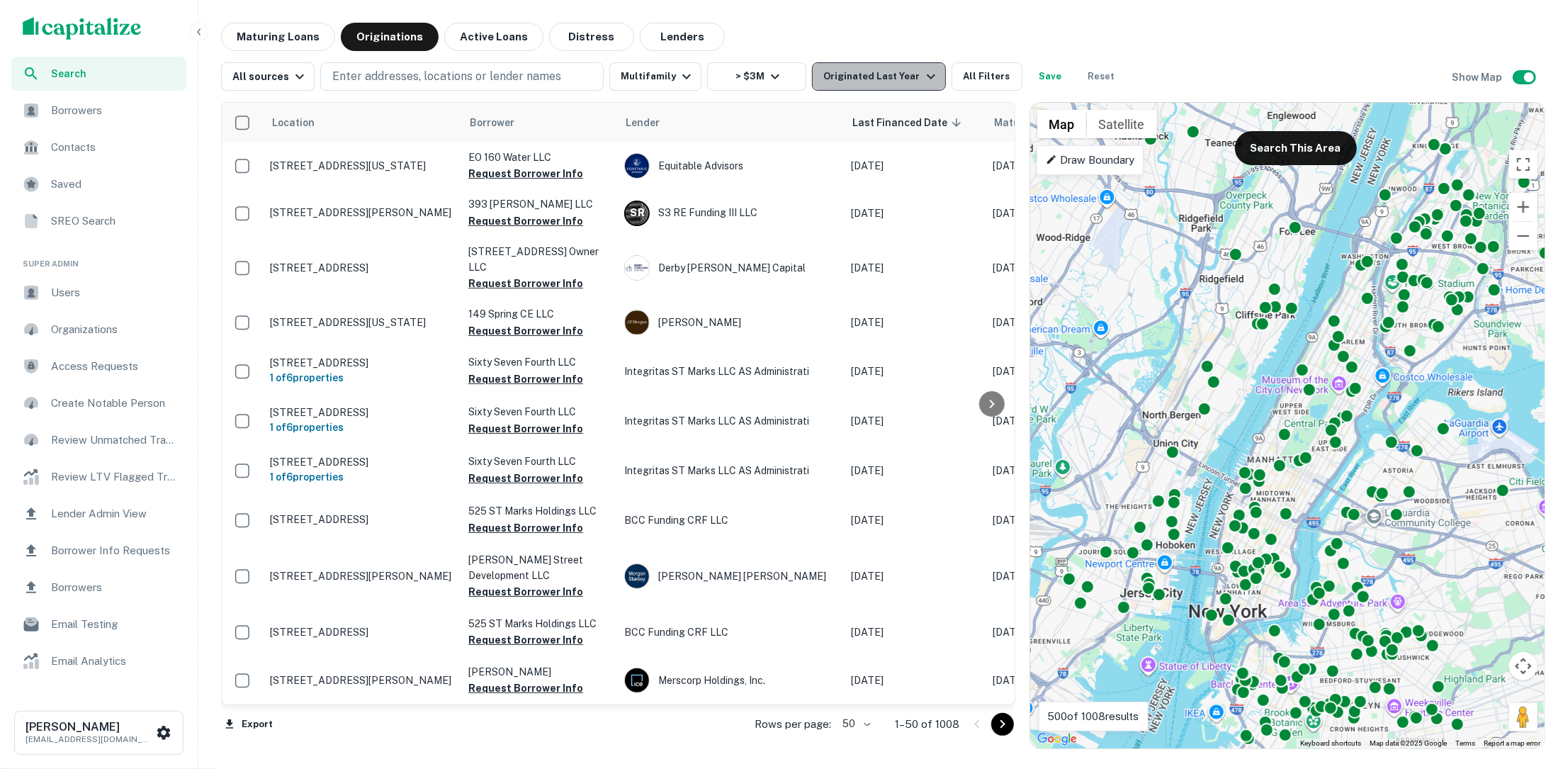
click at [923, 69] on icon "button" at bounding box center [932, 77] width 17 height 17
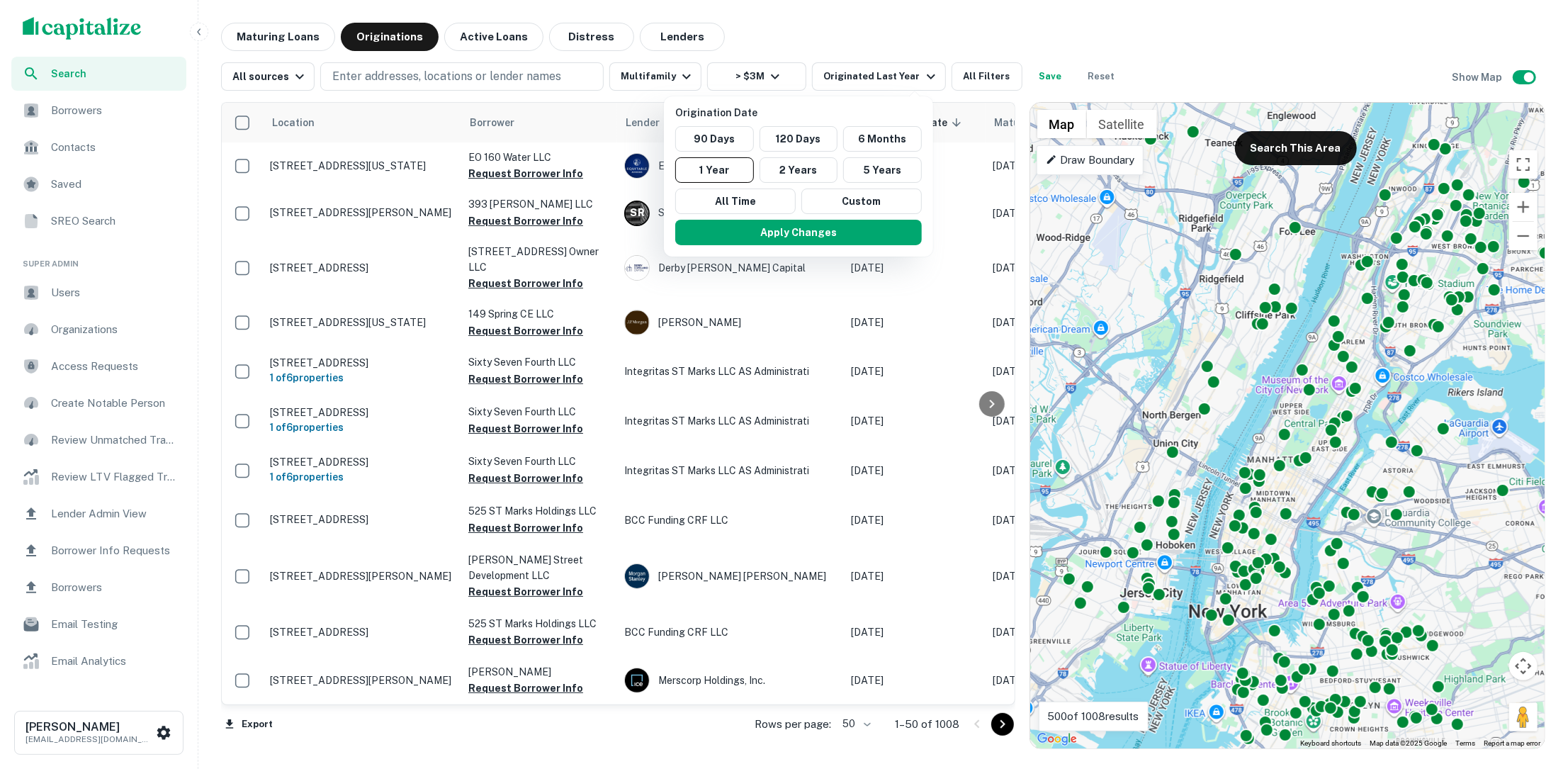
click at [939, 12] on div at bounding box center [784, 384] width 1568 height 769
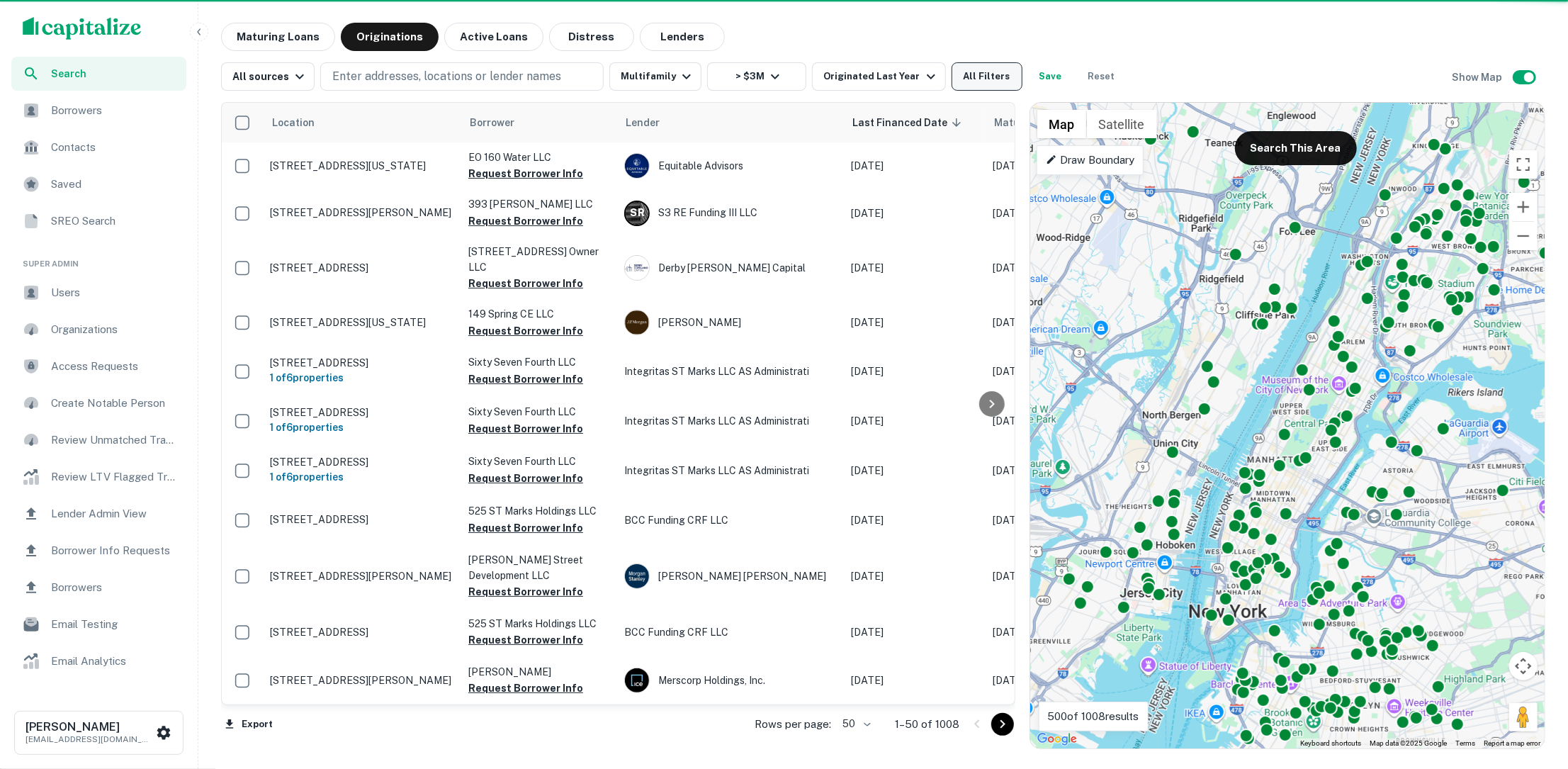
click at [963, 73] on button "All Filters" at bounding box center [987, 76] width 71 height 28
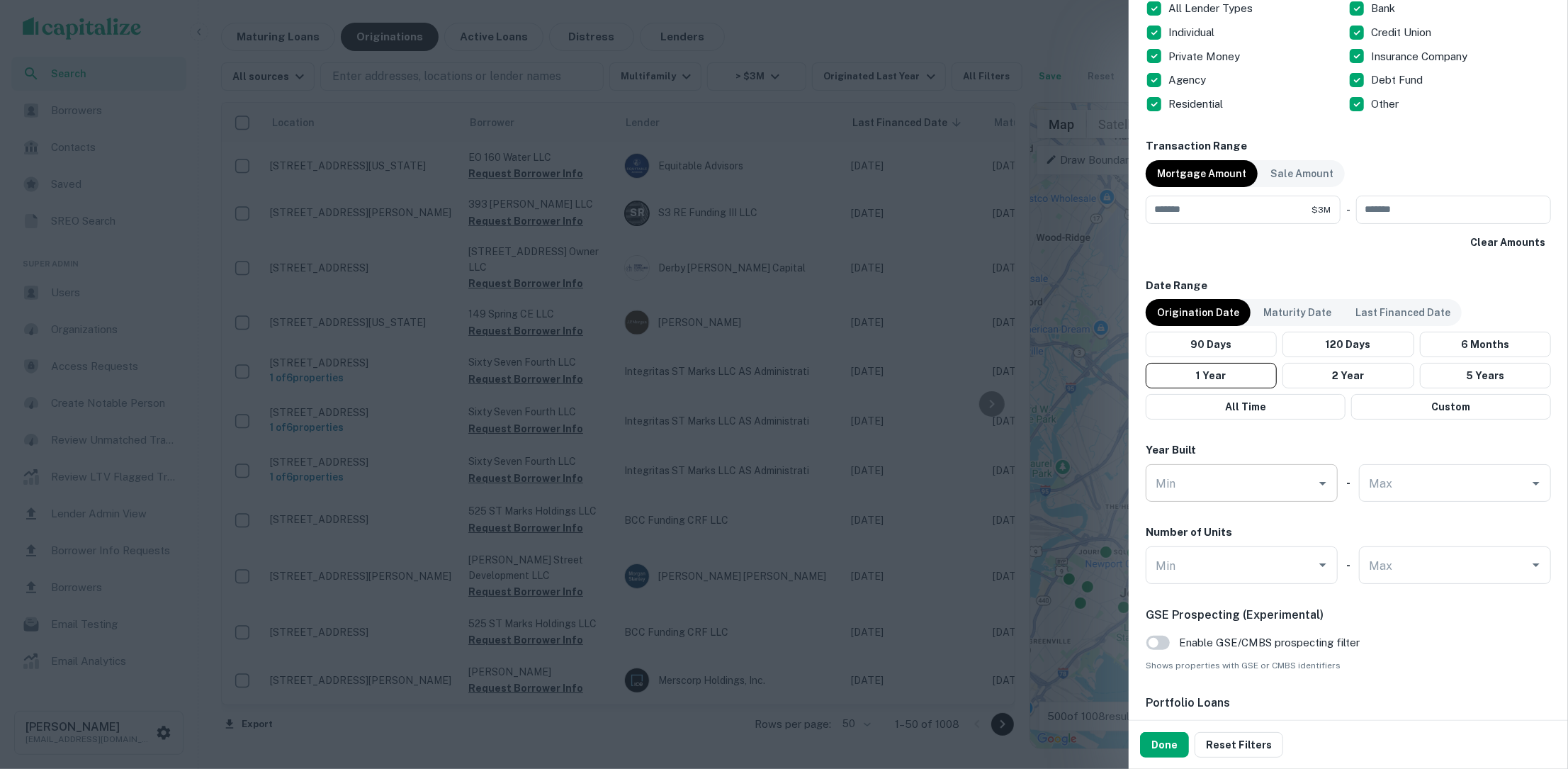
scroll to position [896, 0]
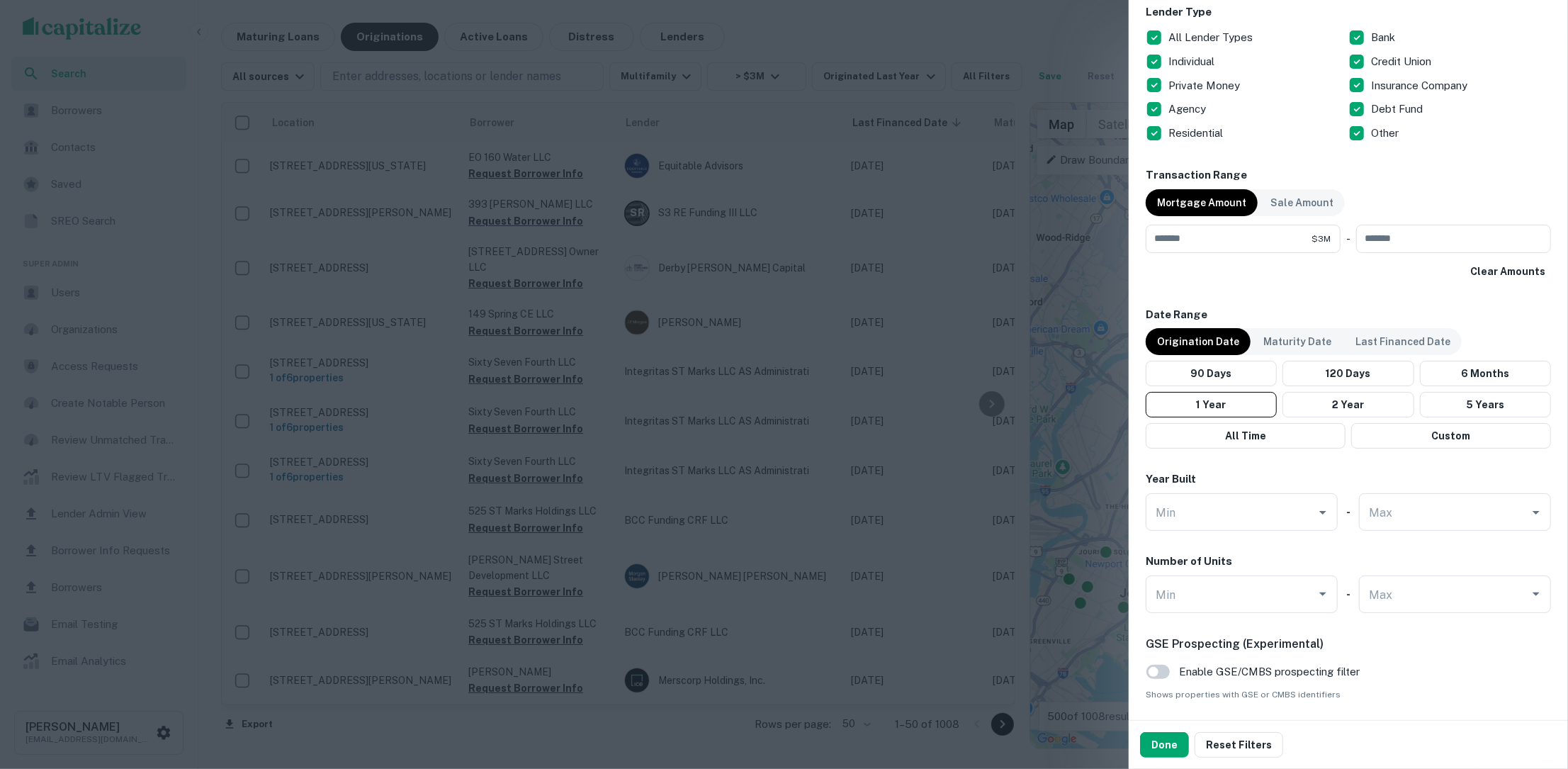
click at [943, 59] on div at bounding box center [784, 384] width 1568 height 769
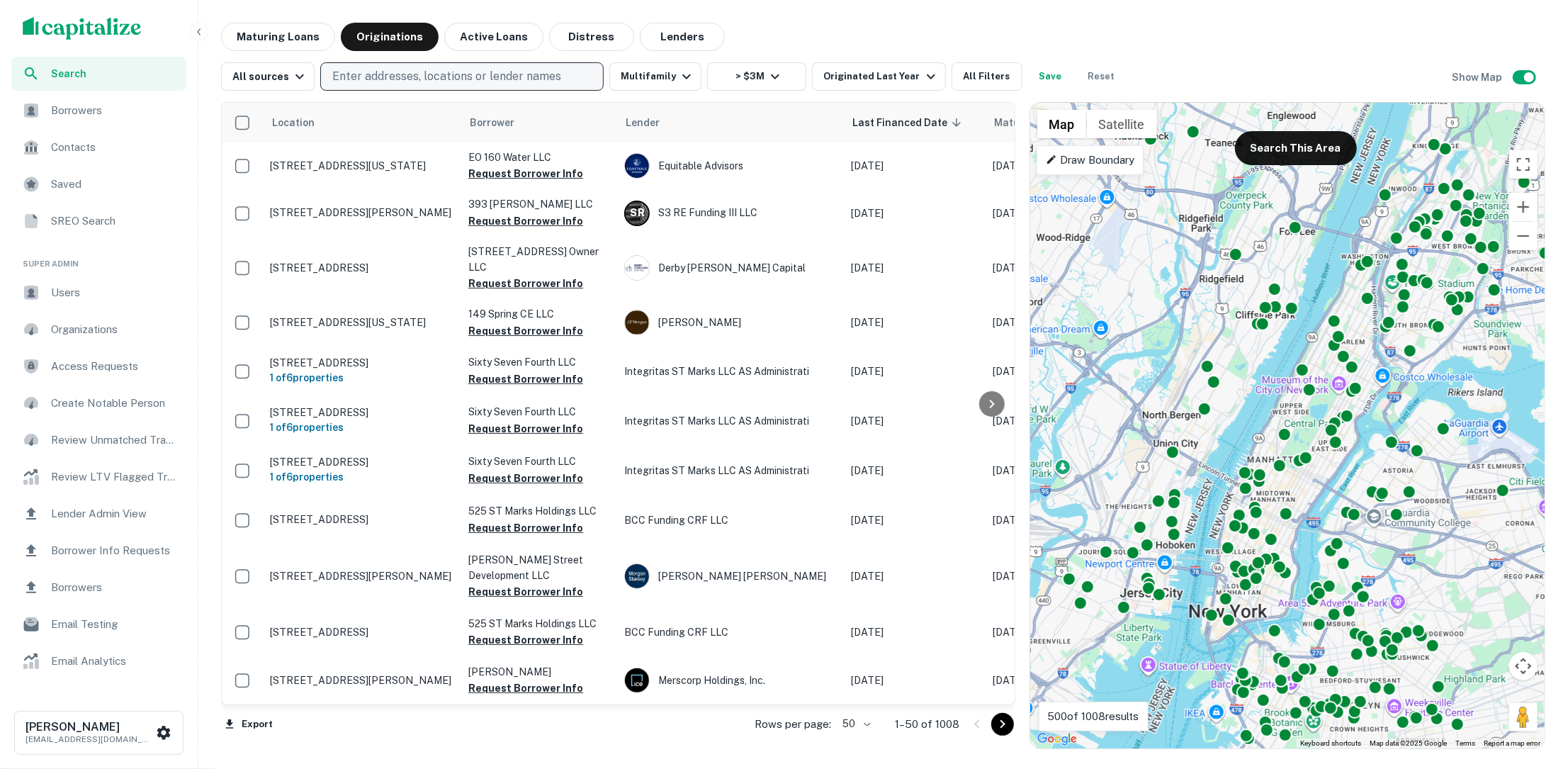
click at [560, 76] on button "Enter addresses, locations or lender names" at bounding box center [461, 76] width 284 height 28
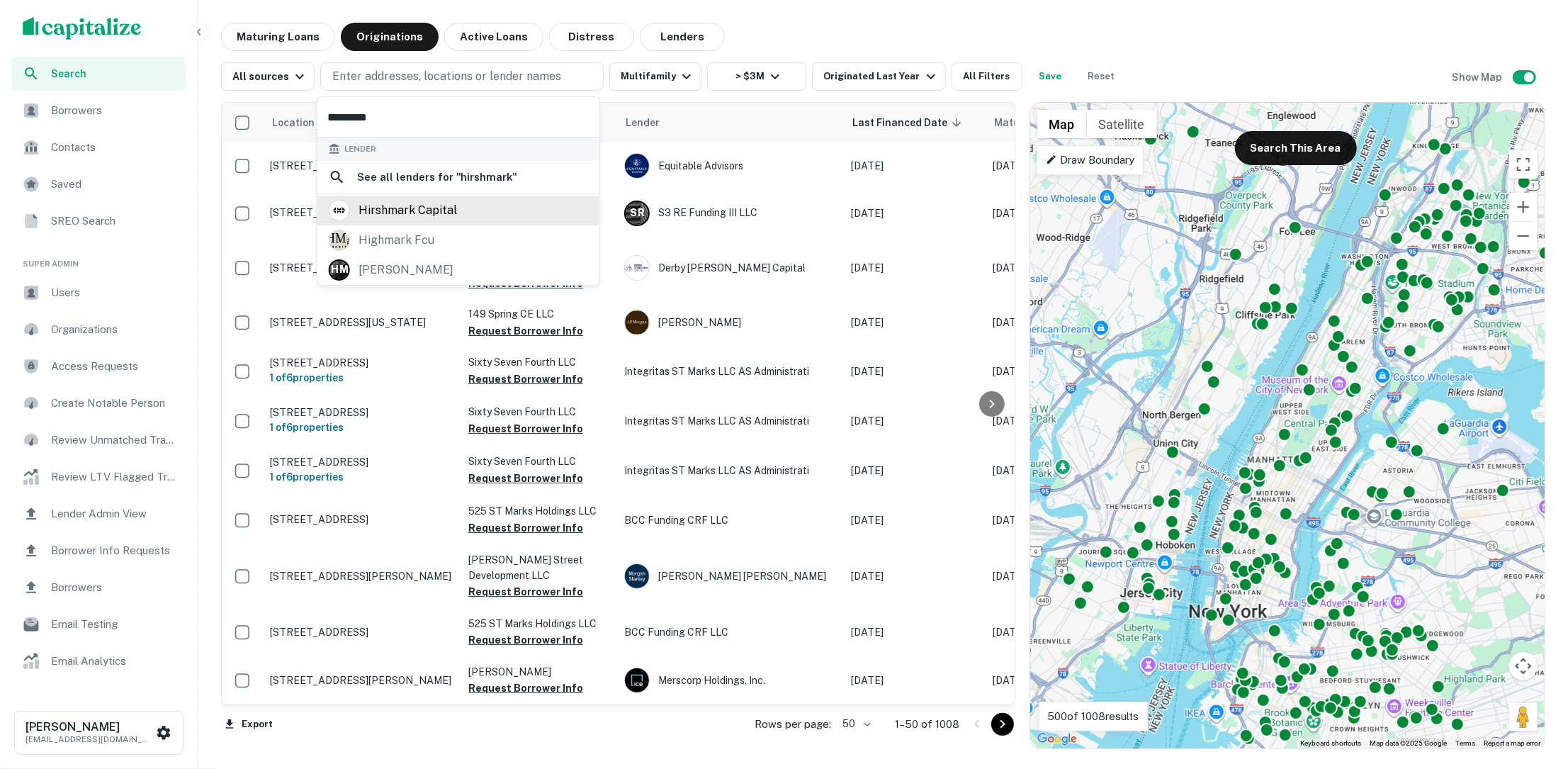
type input "*********"
click at [524, 212] on div "hirshmark capital" at bounding box center [459, 211] width 260 height 21
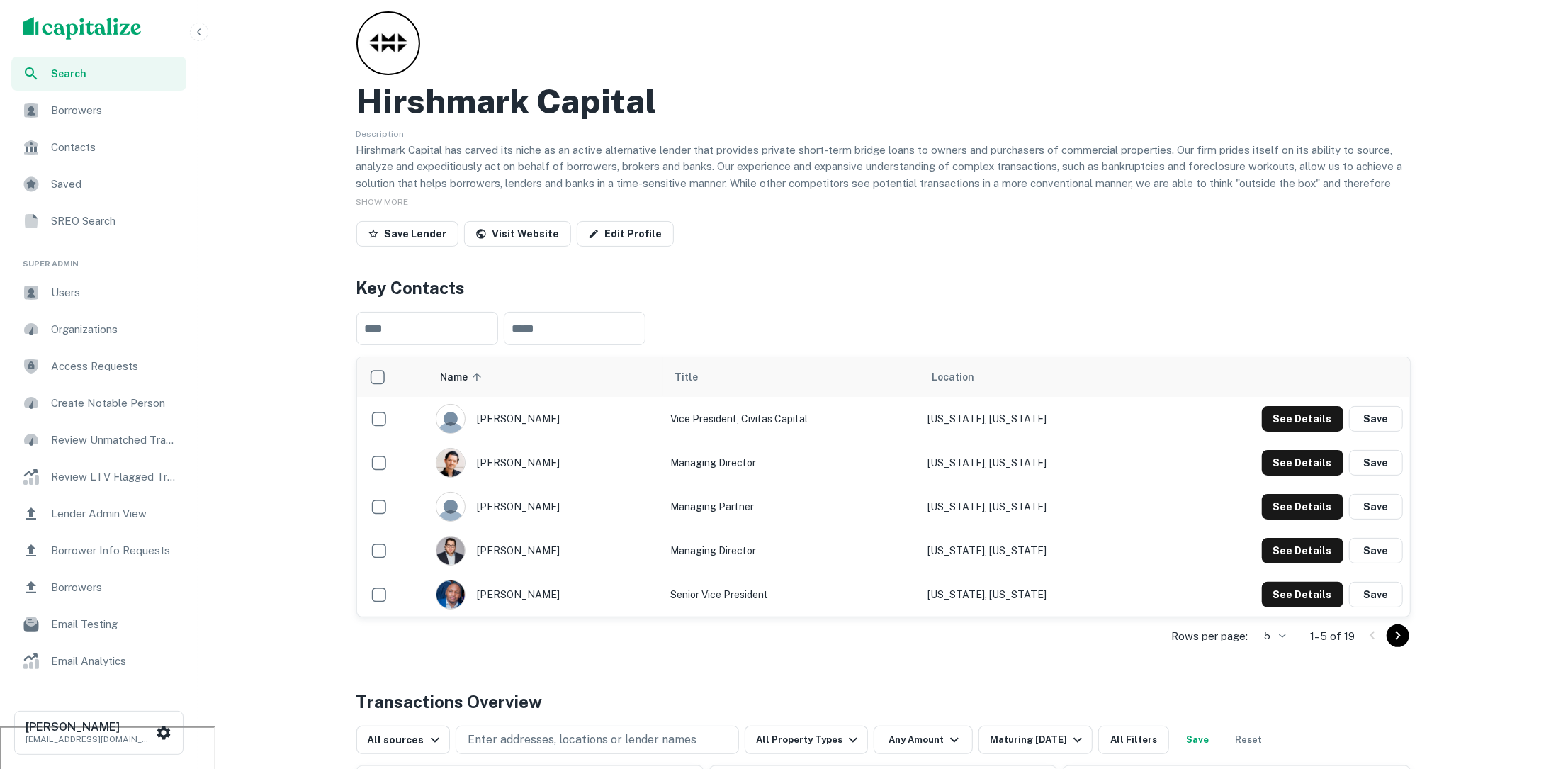
scroll to position [236, 0]
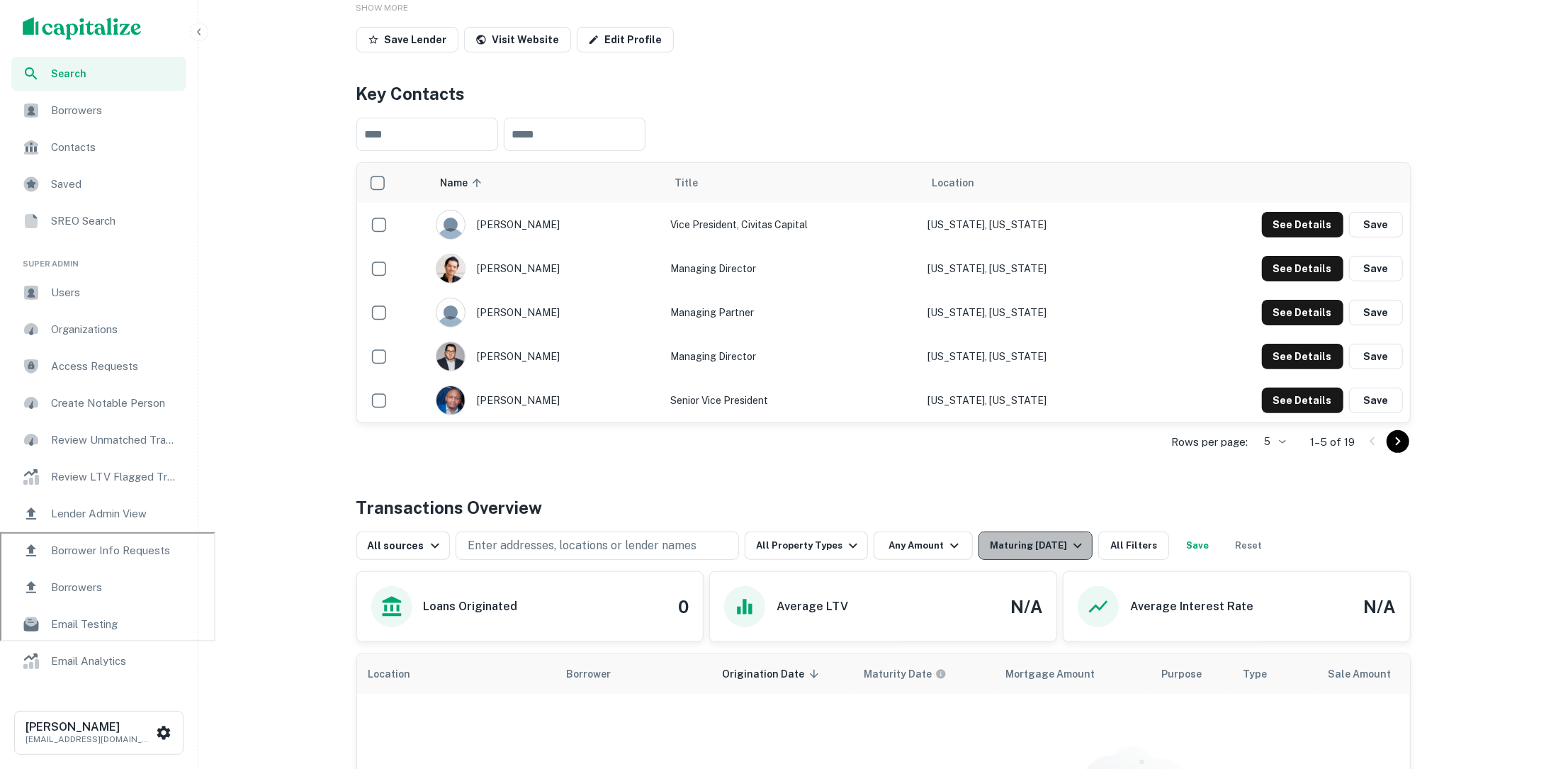
click at [1069, 544] on icon "button" at bounding box center [1078, 546] width 17 height 17
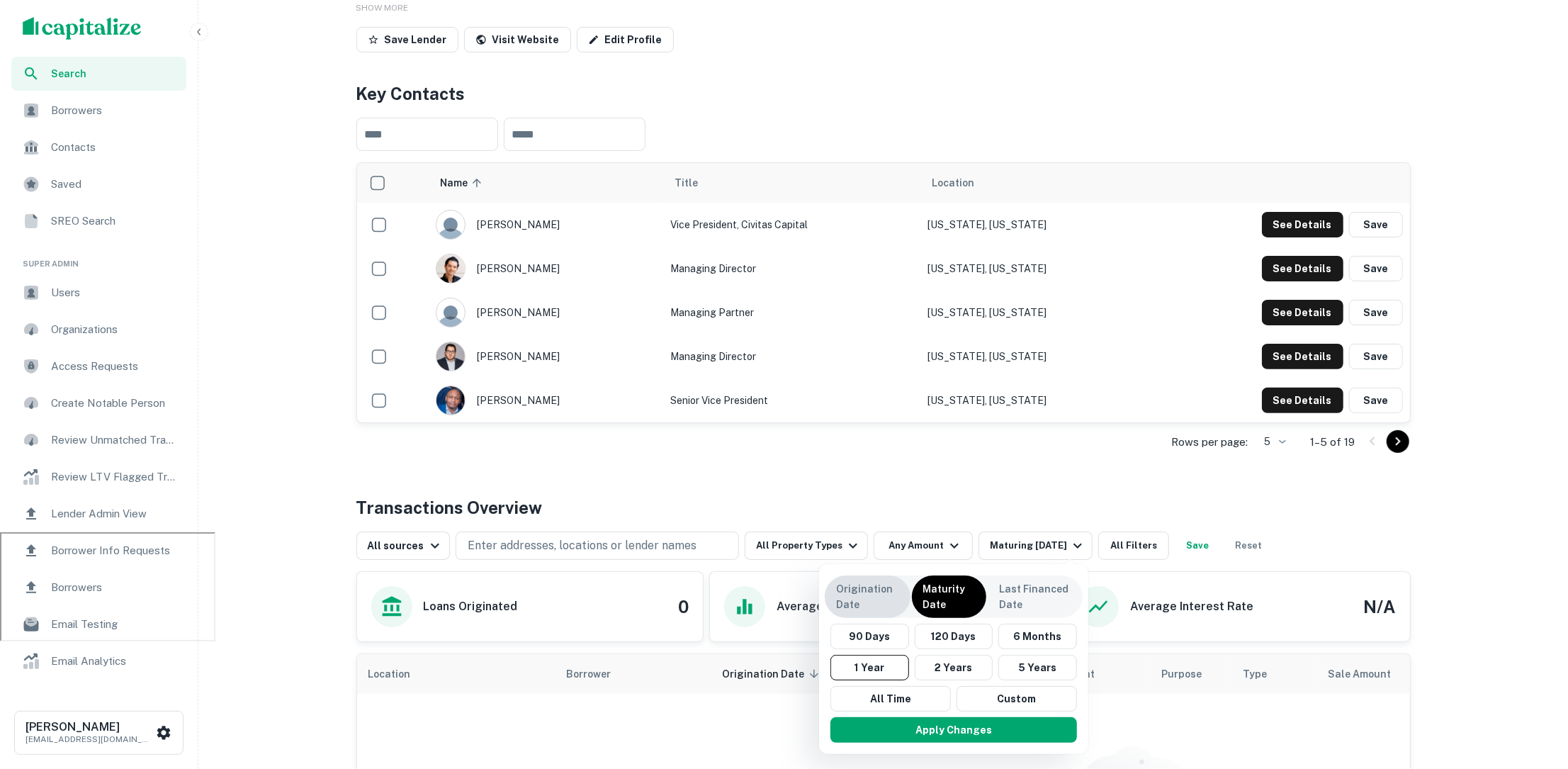
click at [878, 581] on p "Origination Date" at bounding box center [868, 596] width 63 height 31
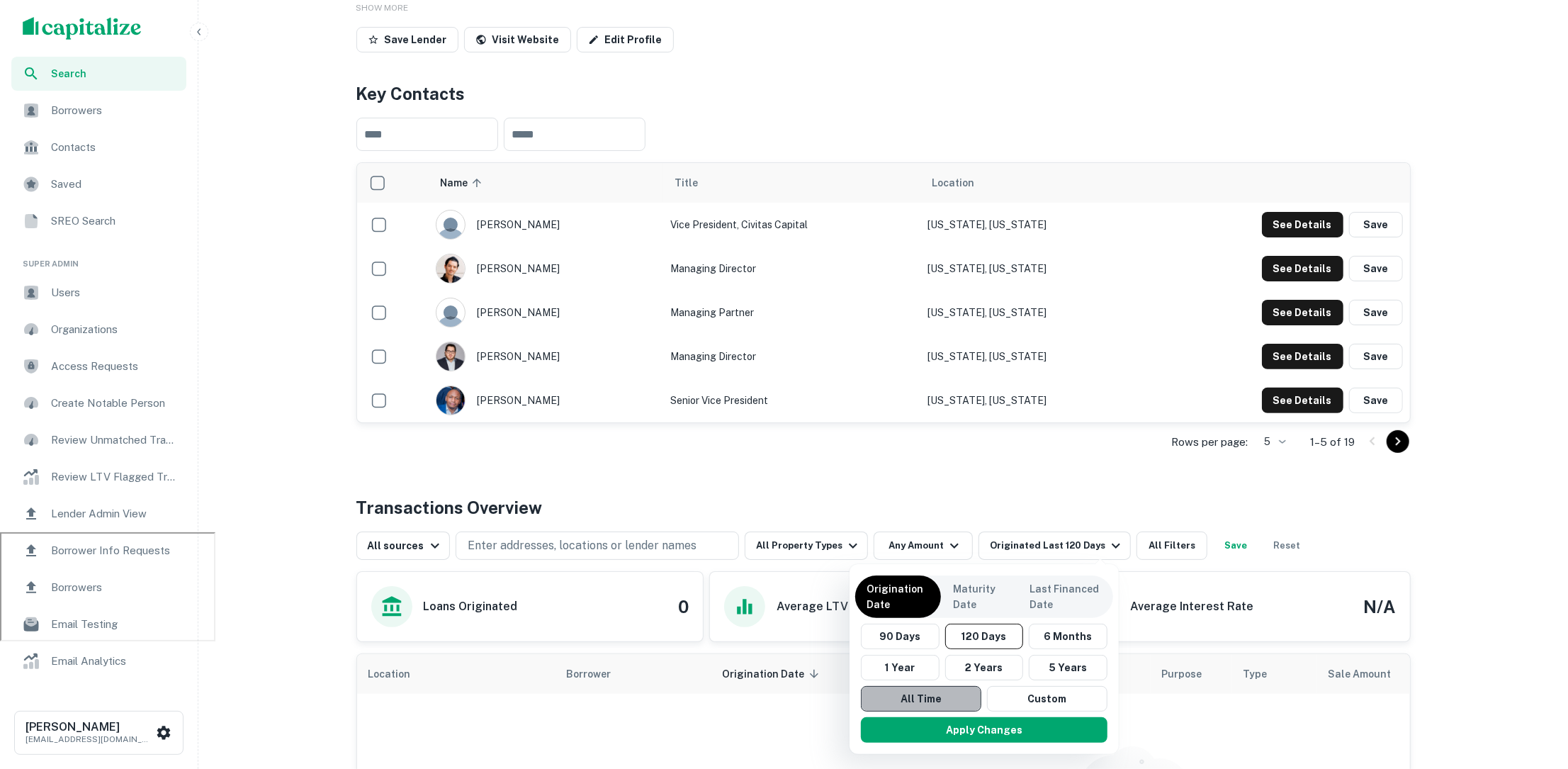
click at [932, 694] on button "All Time" at bounding box center [921, 699] width 120 height 26
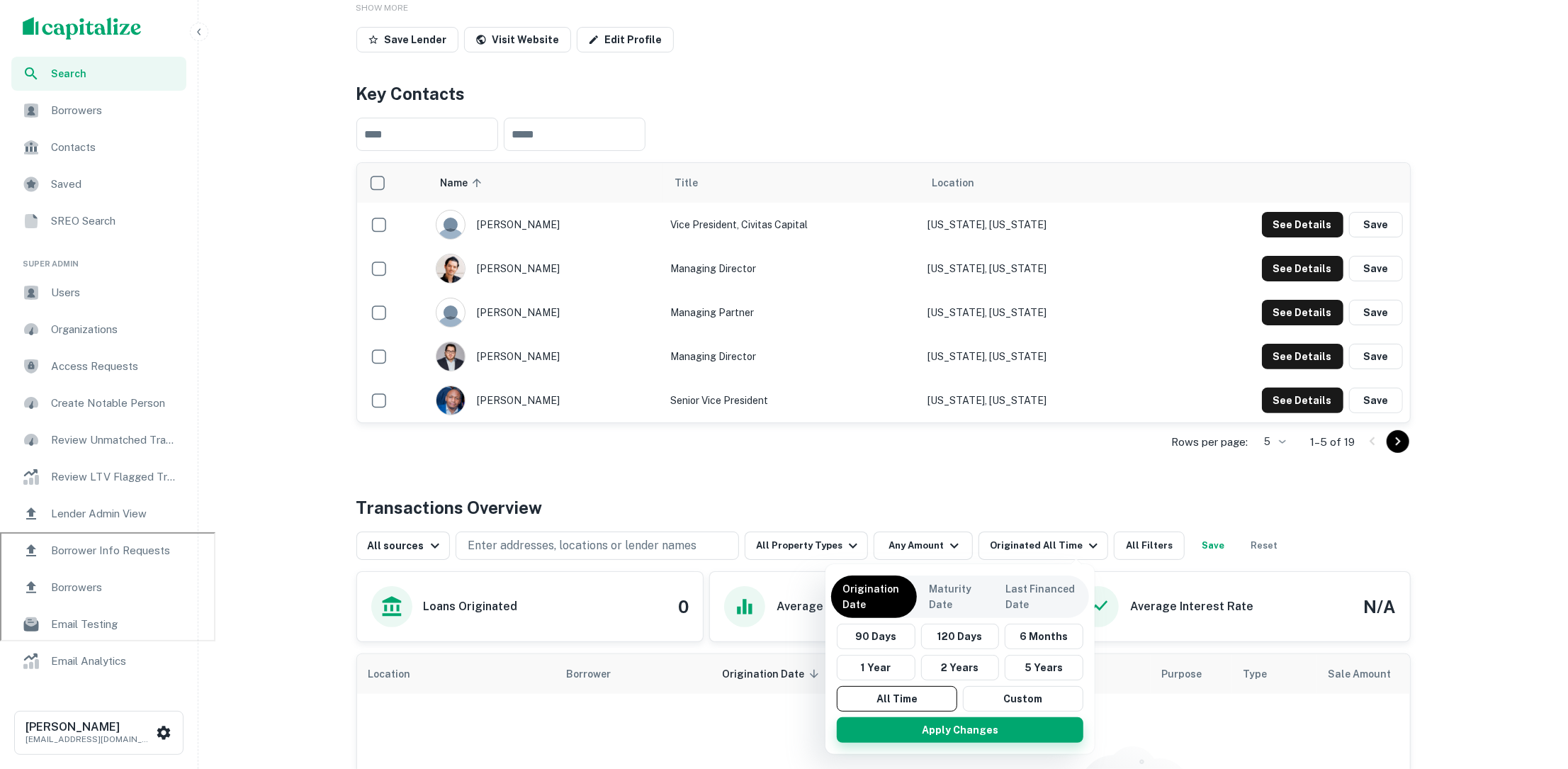
click at [959, 726] on button "Apply Changes" at bounding box center [960, 730] width 247 height 26
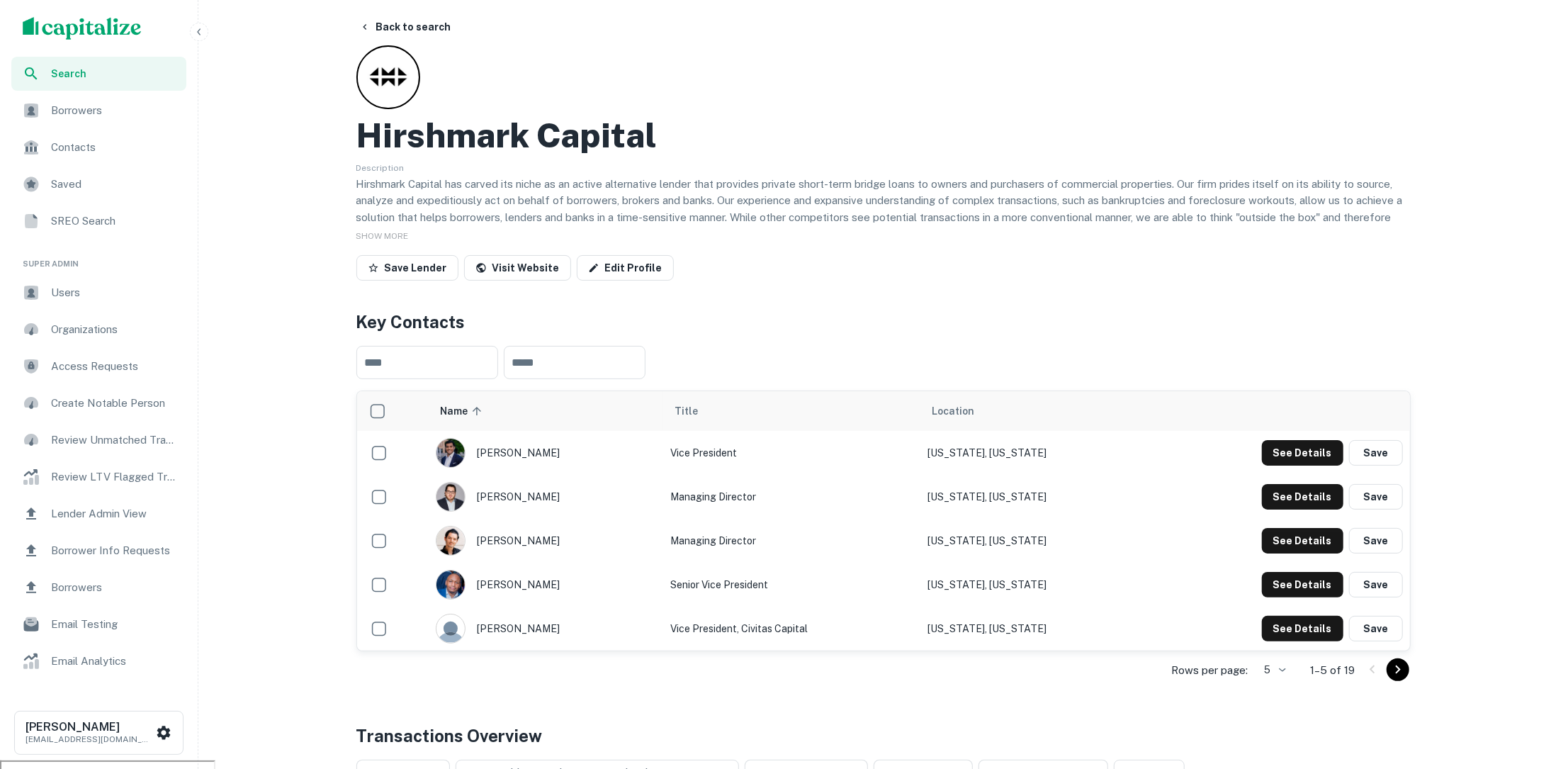
scroll to position [7, 0]
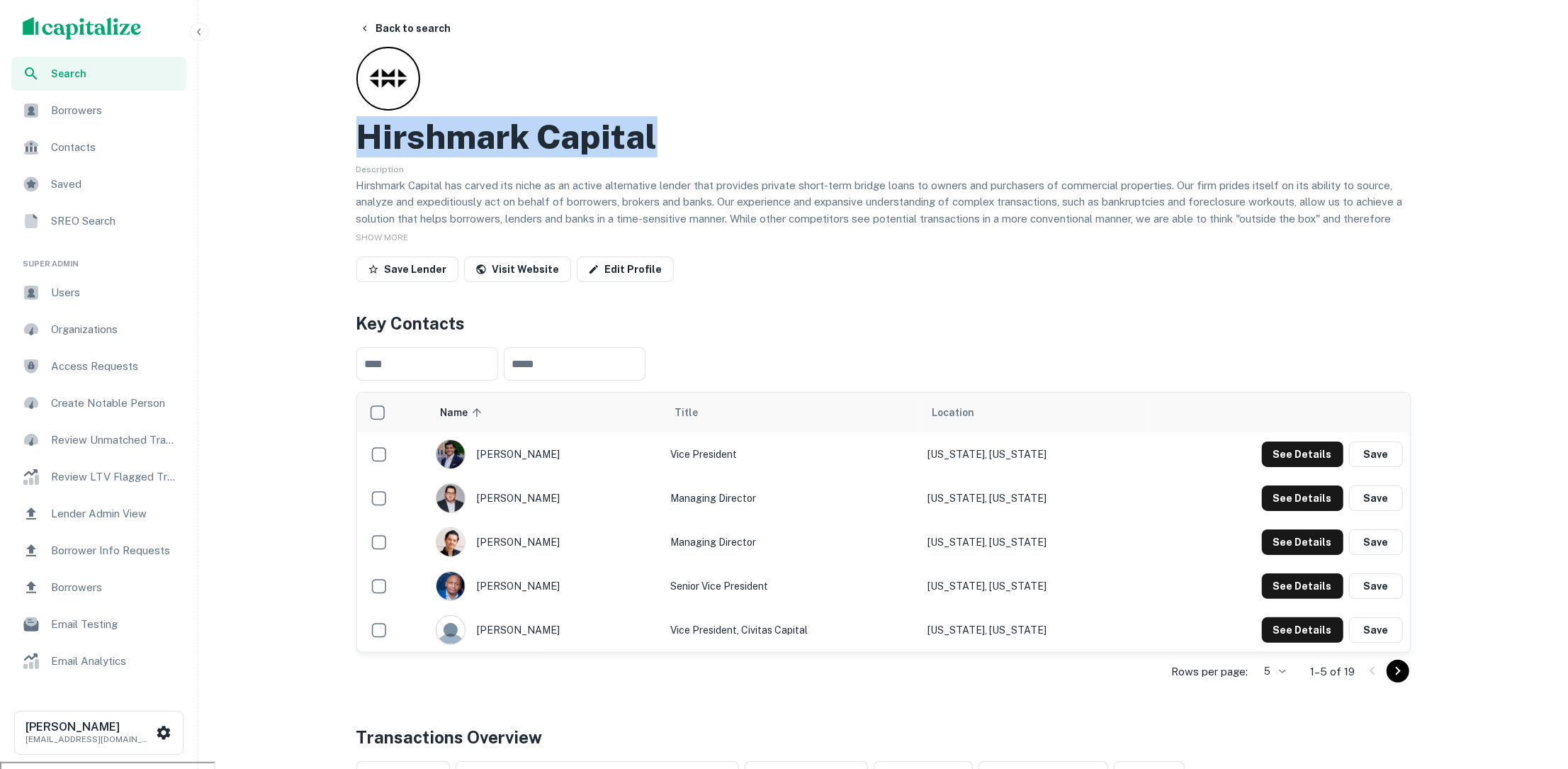
drag, startPoint x: 354, startPoint y: 132, endPoint x: 654, endPoint y: 155, distance: 300.9
click at [94, 513] on span "Lender Admin View" at bounding box center [114, 514] width 127 height 17
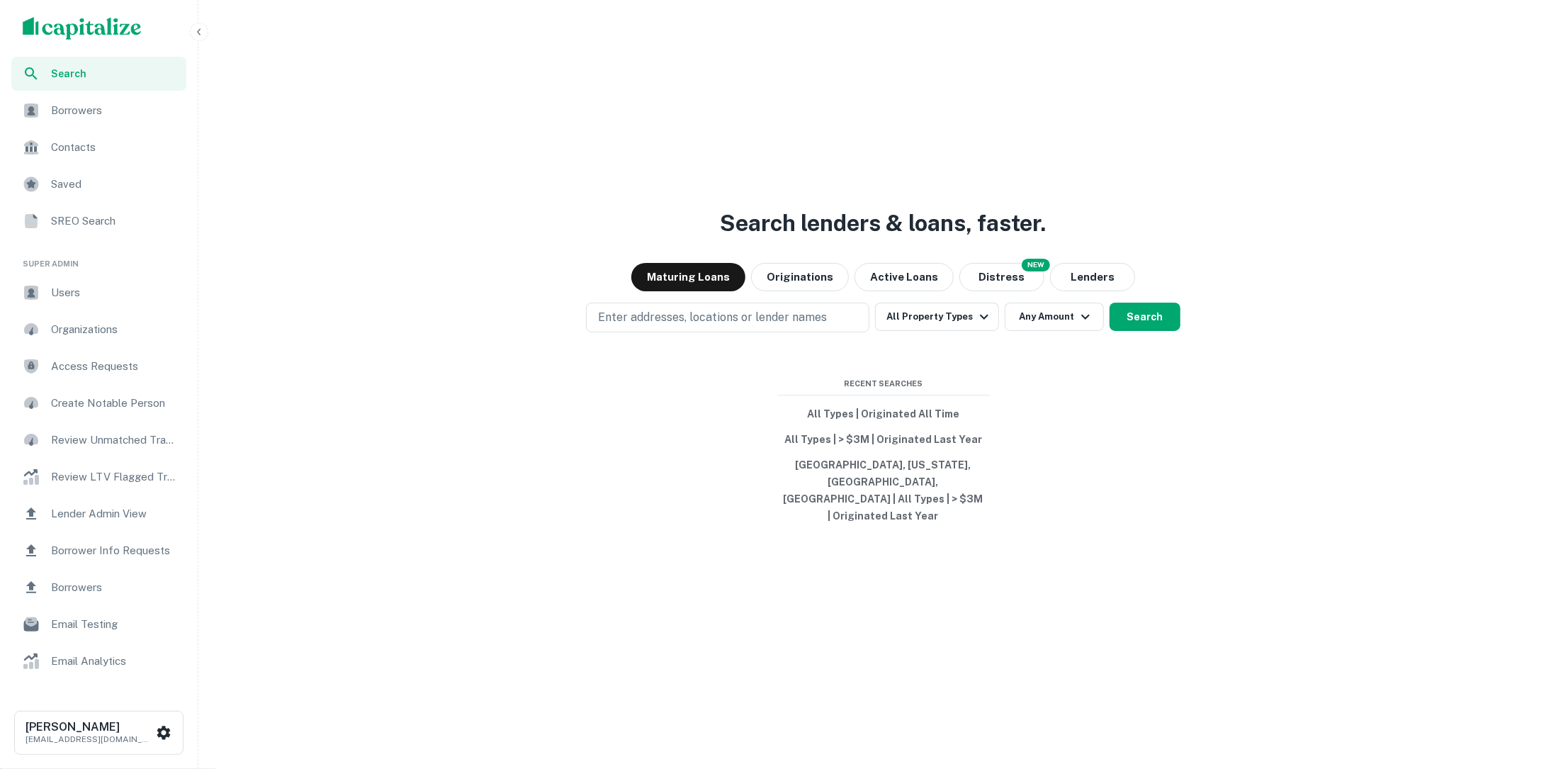
click at [754, 325] on p "Enter addresses, locations or lender names" at bounding box center [712, 317] width 229 height 17
click at [563, 452] on div "Search lenders & loans, faster. Maturing Loans Originations Active Loans NEW Di…" at bounding box center [883, 418] width 1358 height 769
click at [751, 326] on p "Enter addresses, locations or lender names" at bounding box center [712, 317] width 229 height 17
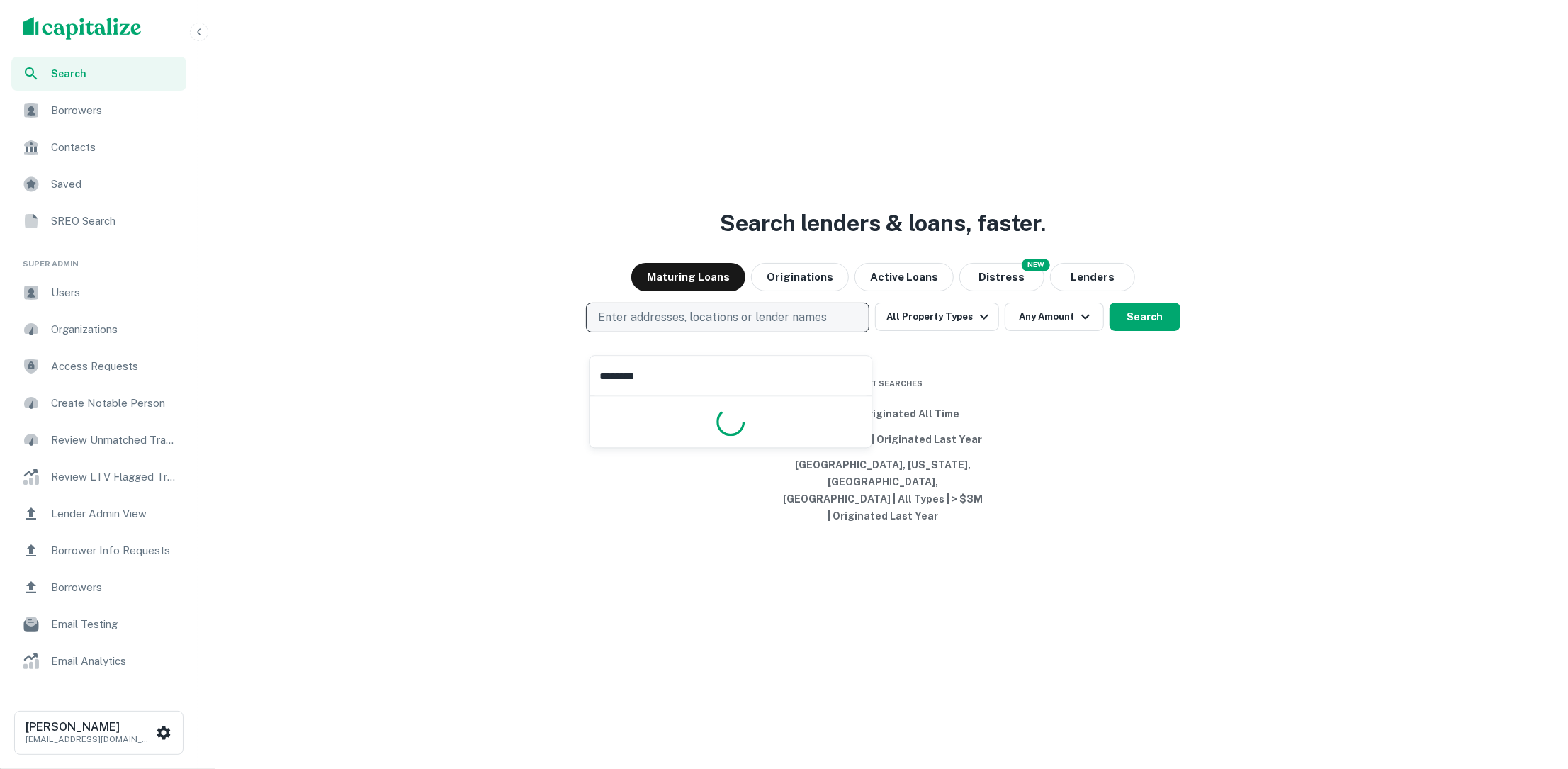
type input "*********"
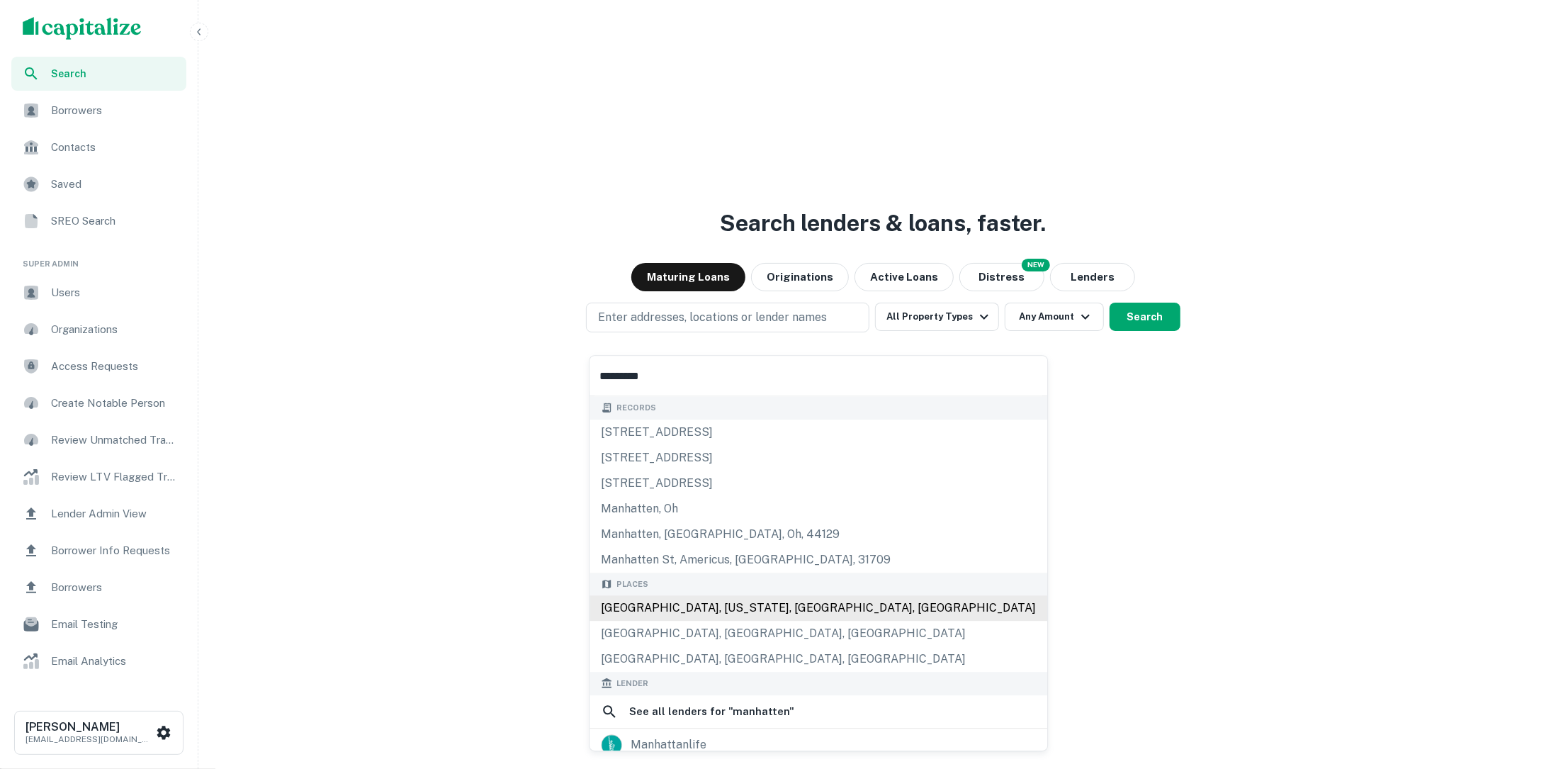
click at [728, 604] on div "[GEOGRAPHIC_DATA], [US_STATE], [GEOGRAPHIC_DATA], [GEOGRAPHIC_DATA]" at bounding box center [818, 608] width 458 height 26
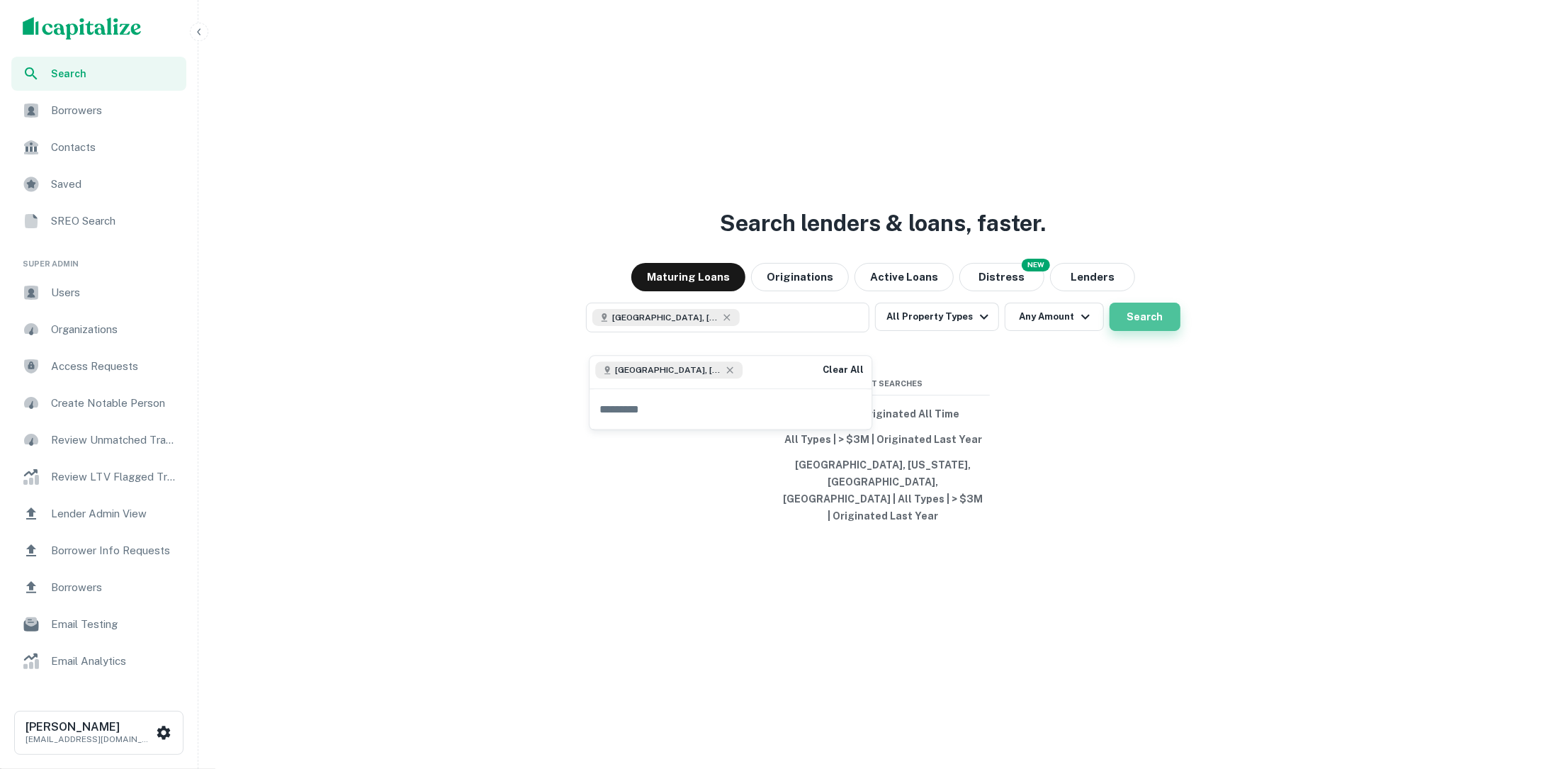
click at [1132, 329] on button "Search" at bounding box center [1145, 316] width 71 height 28
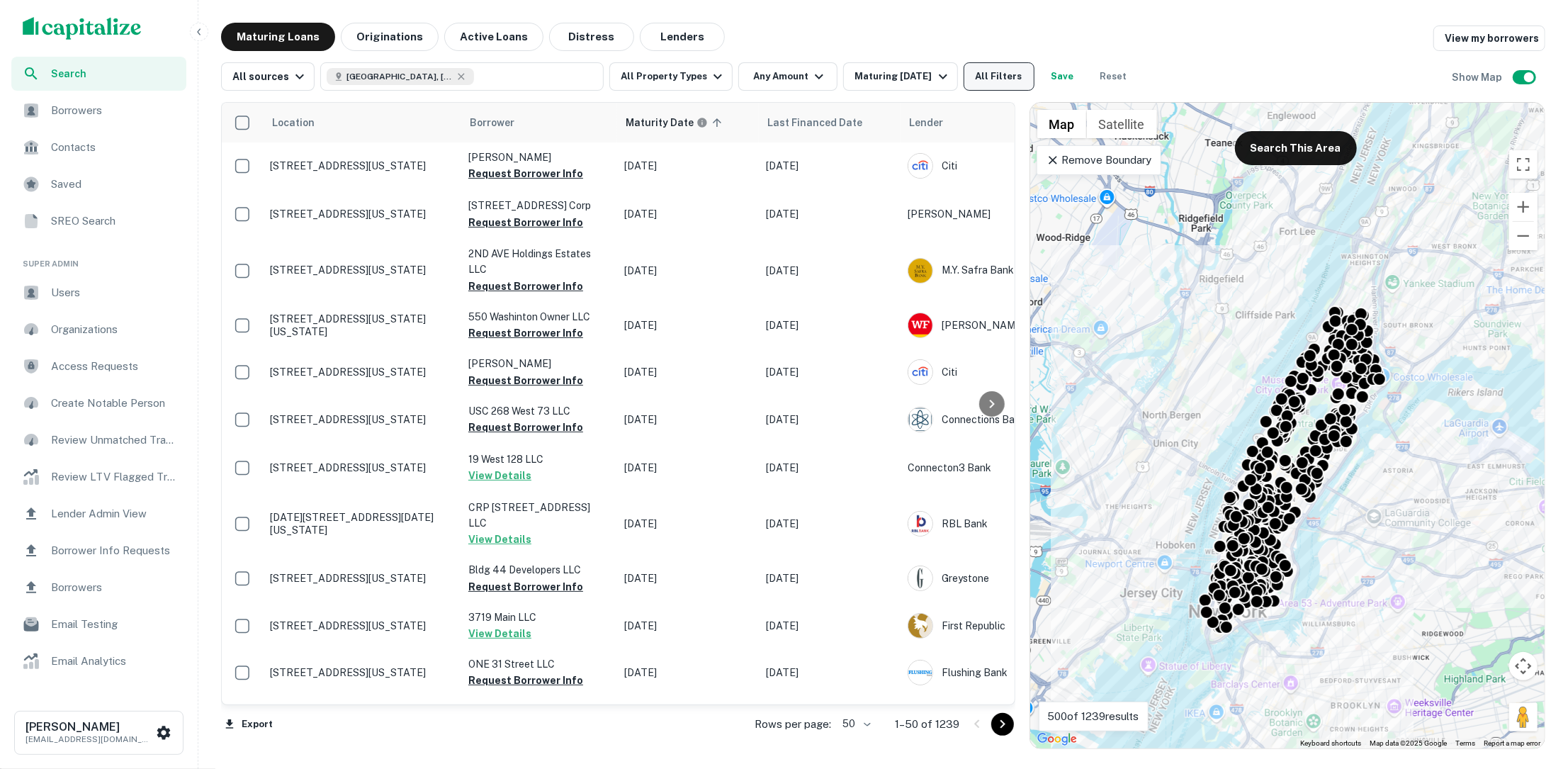
click at [996, 73] on button "All Filters" at bounding box center [999, 76] width 71 height 28
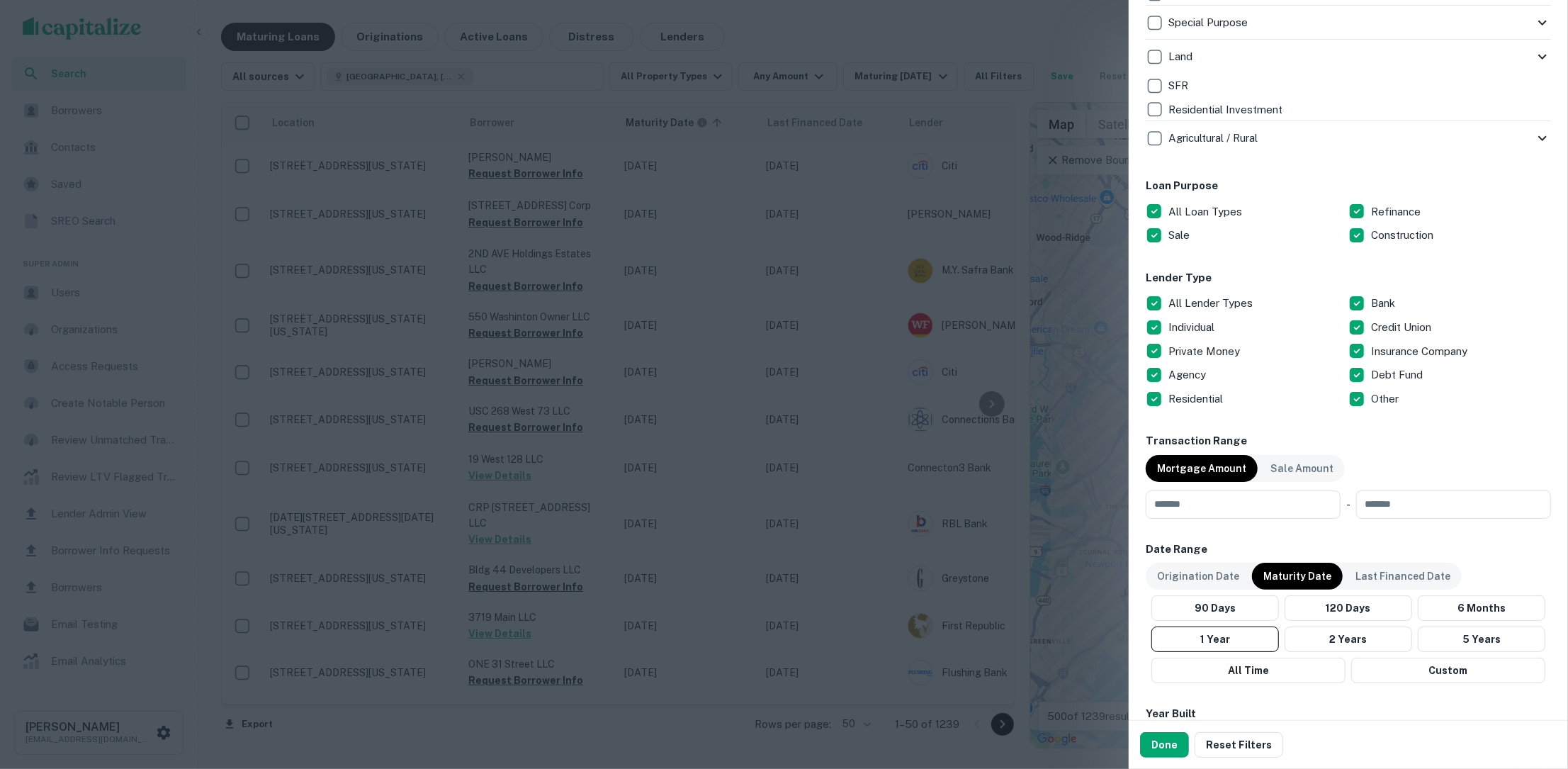
scroll to position [657, 0]
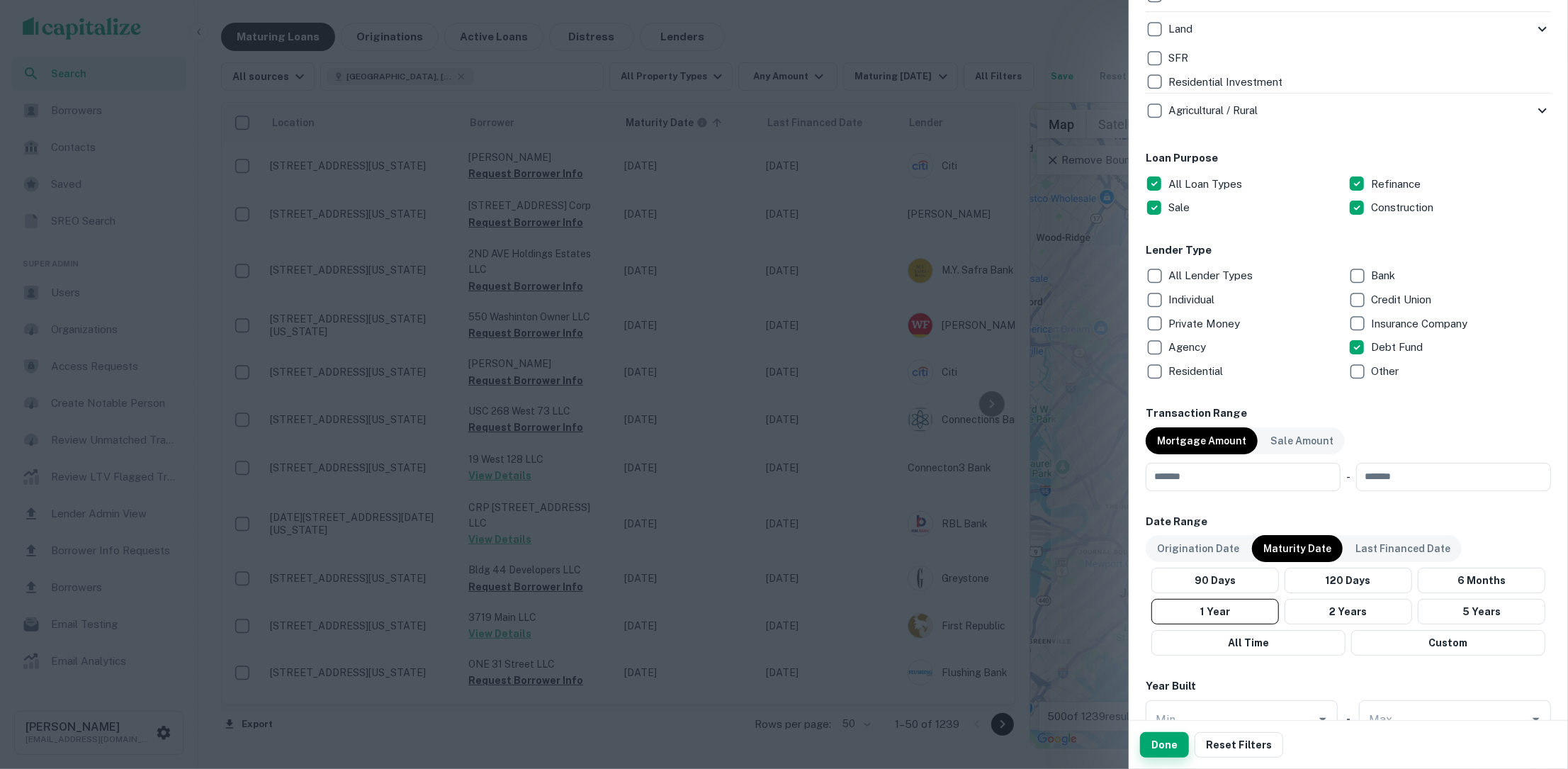
click at [1163, 733] on button "Done" at bounding box center [1164, 744] width 49 height 26
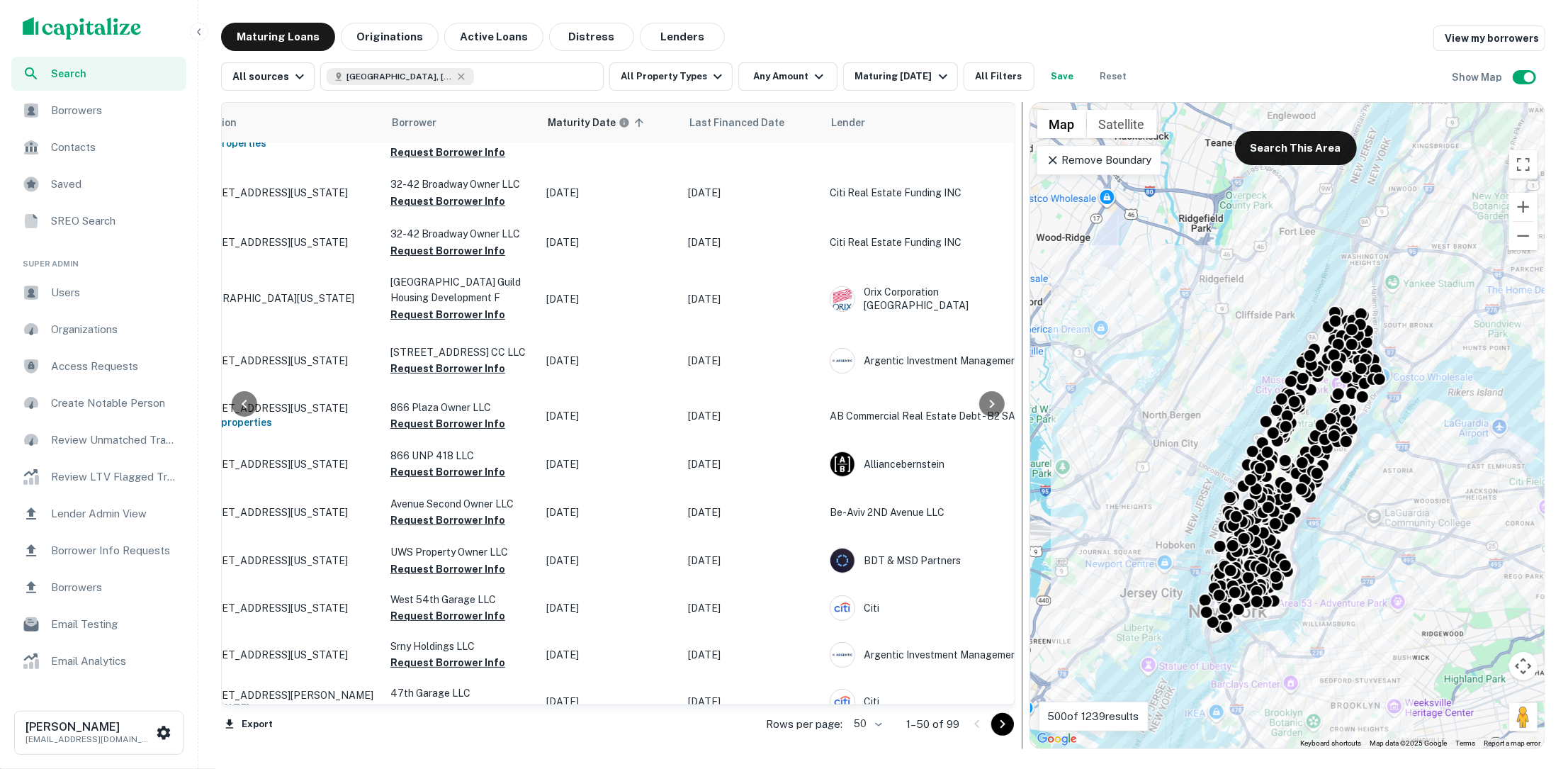
scroll to position [0, 78]
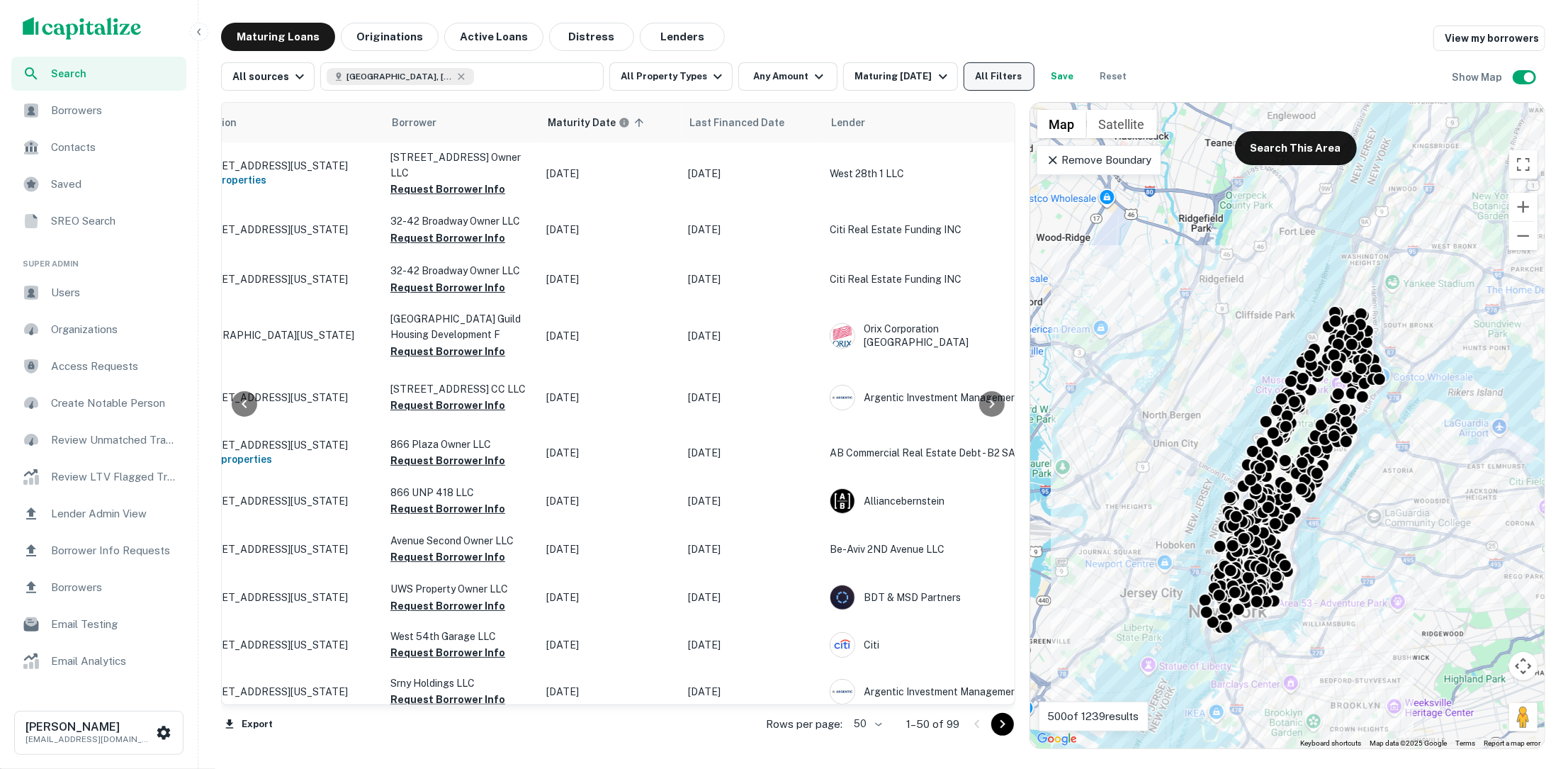
click at [983, 72] on button "All Filters" at bounding box center [999, 76] width 71 height 28
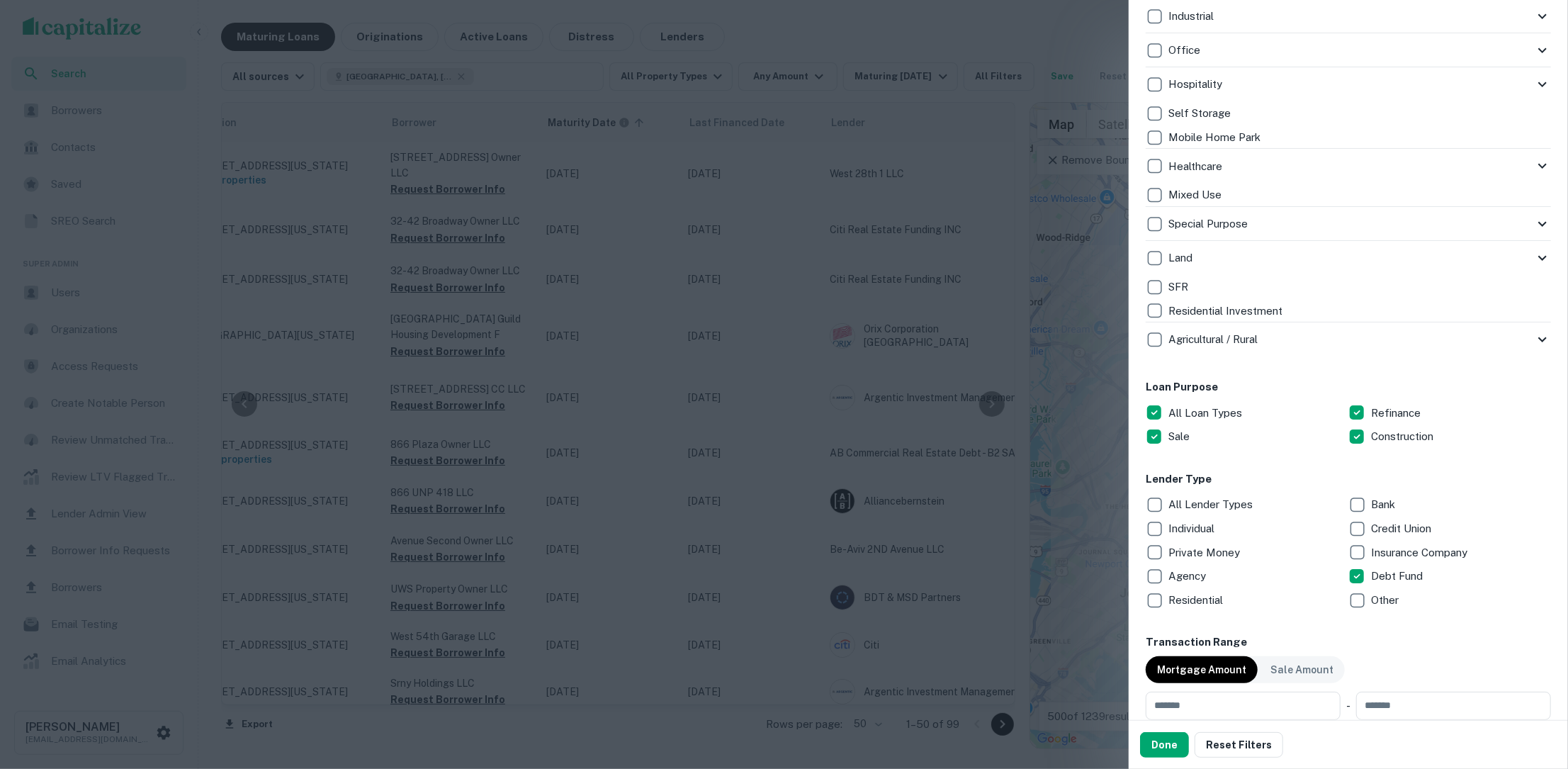
scroll to position [446, 0]
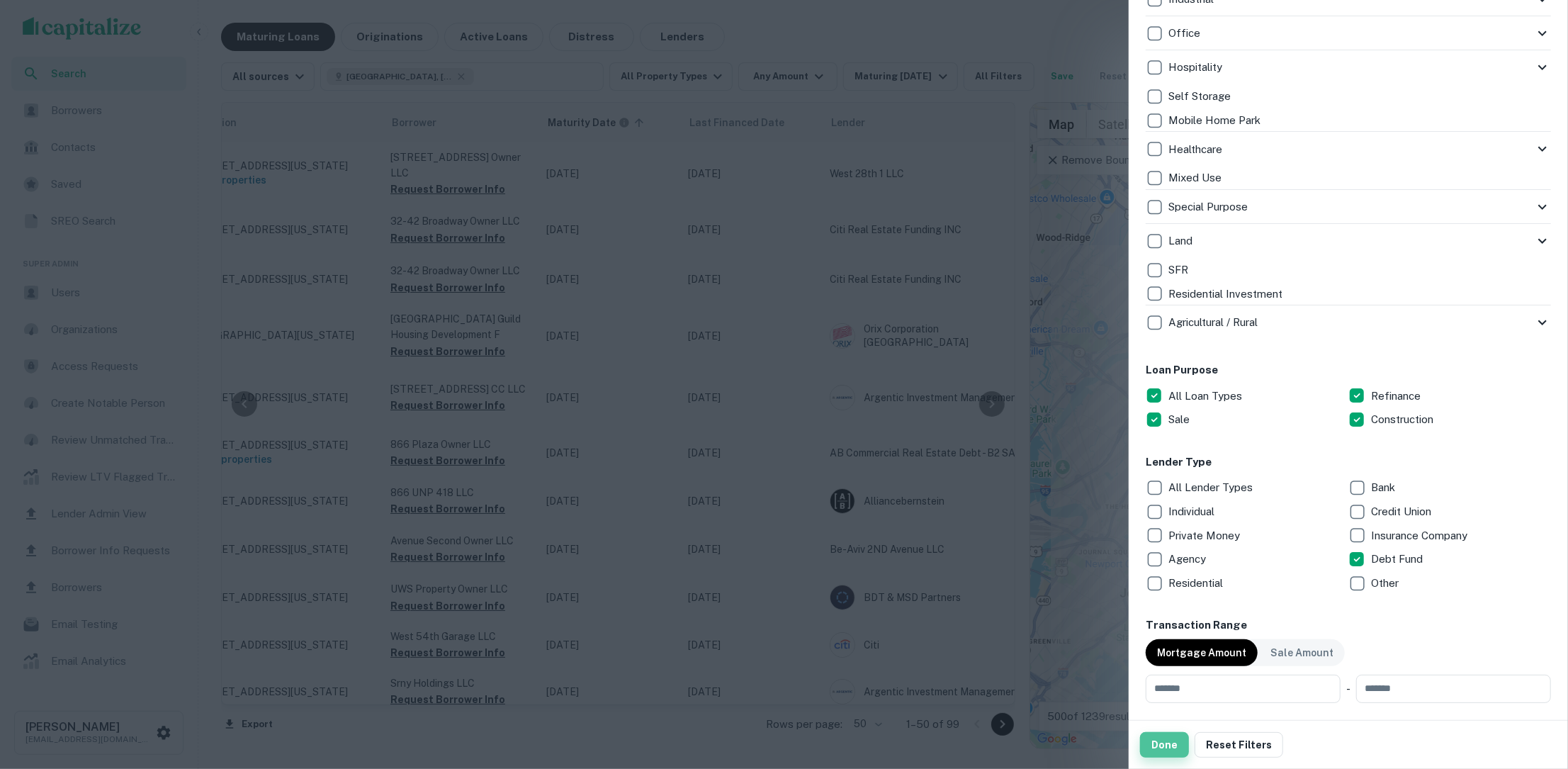
click at [1158, 744] on button "Done" at bounding box center [1164, 744] width 49 height 26
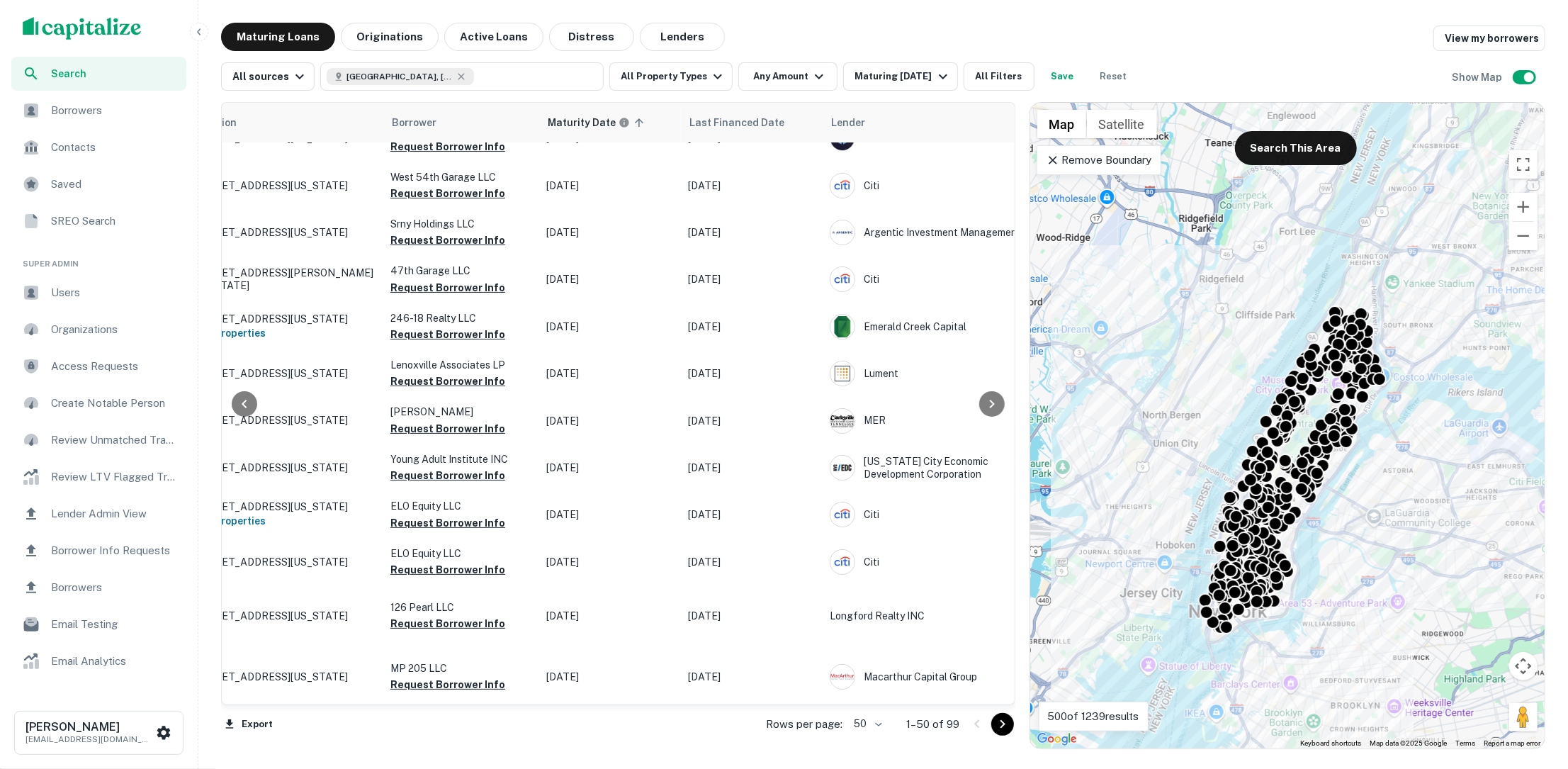
scroll to position [458, 78]
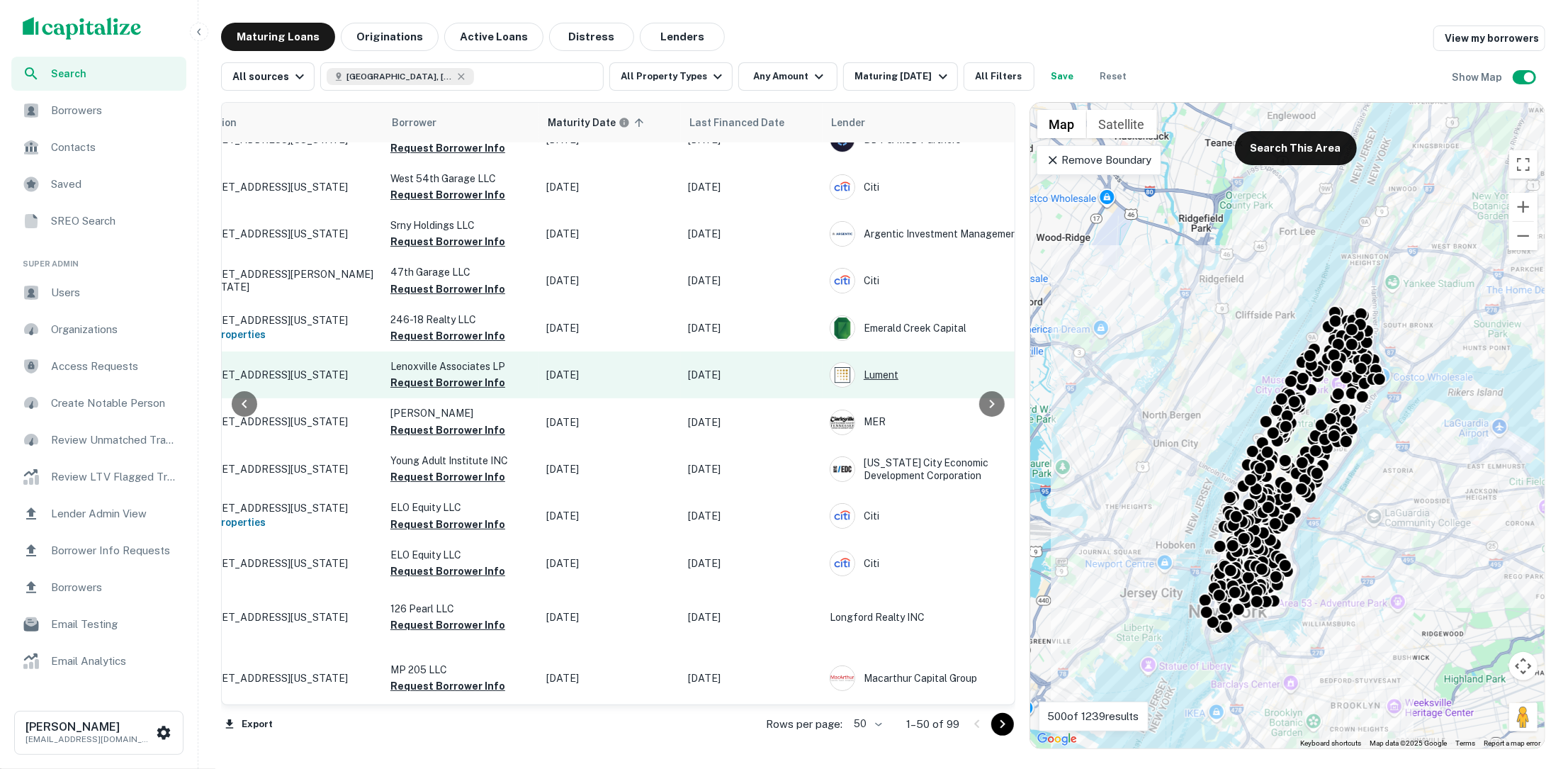
click at [876, 384] on div "Lument" at bounding box center [935, 375] width 212 height 26
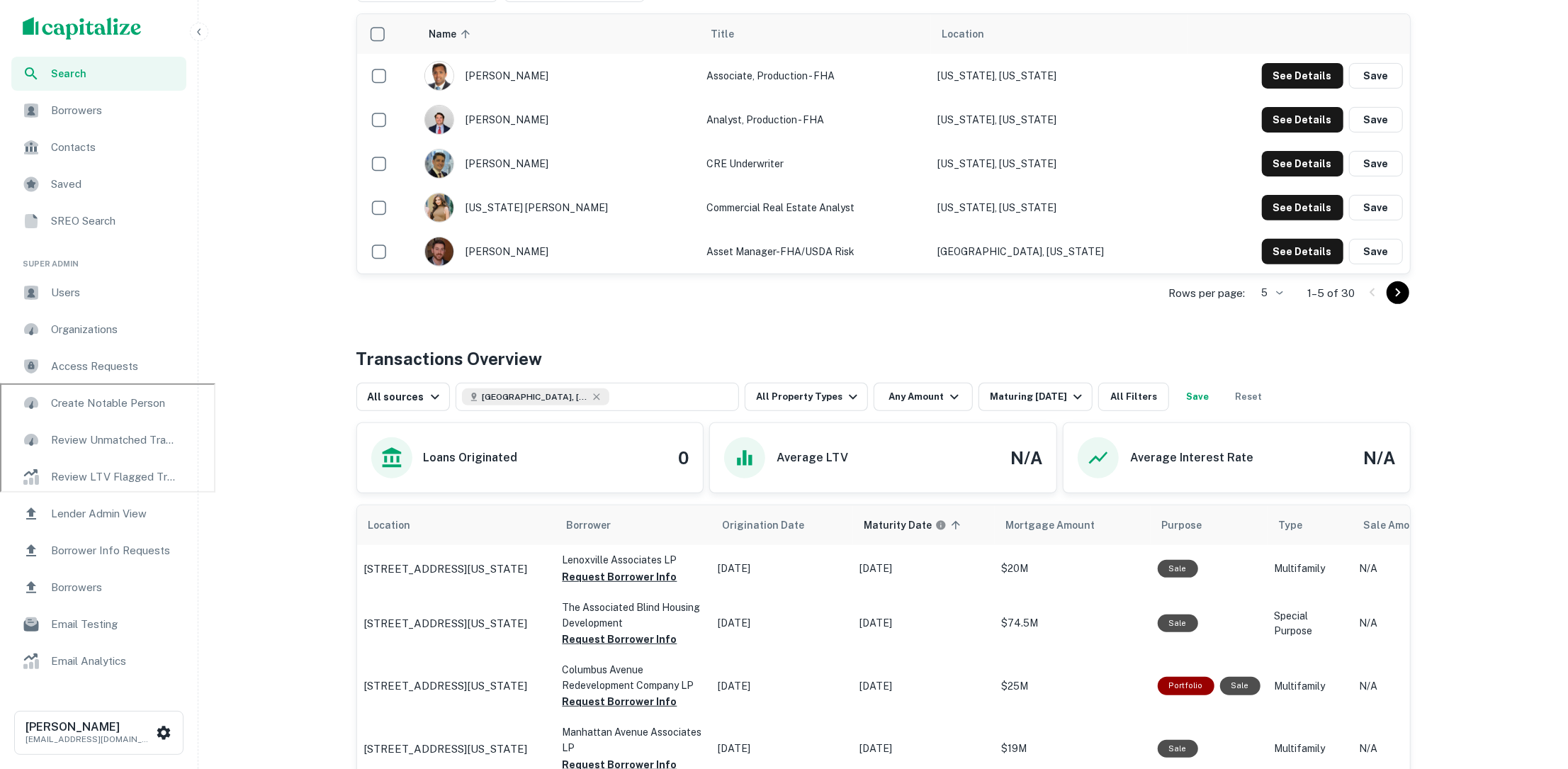
scroll to position [440, 0]
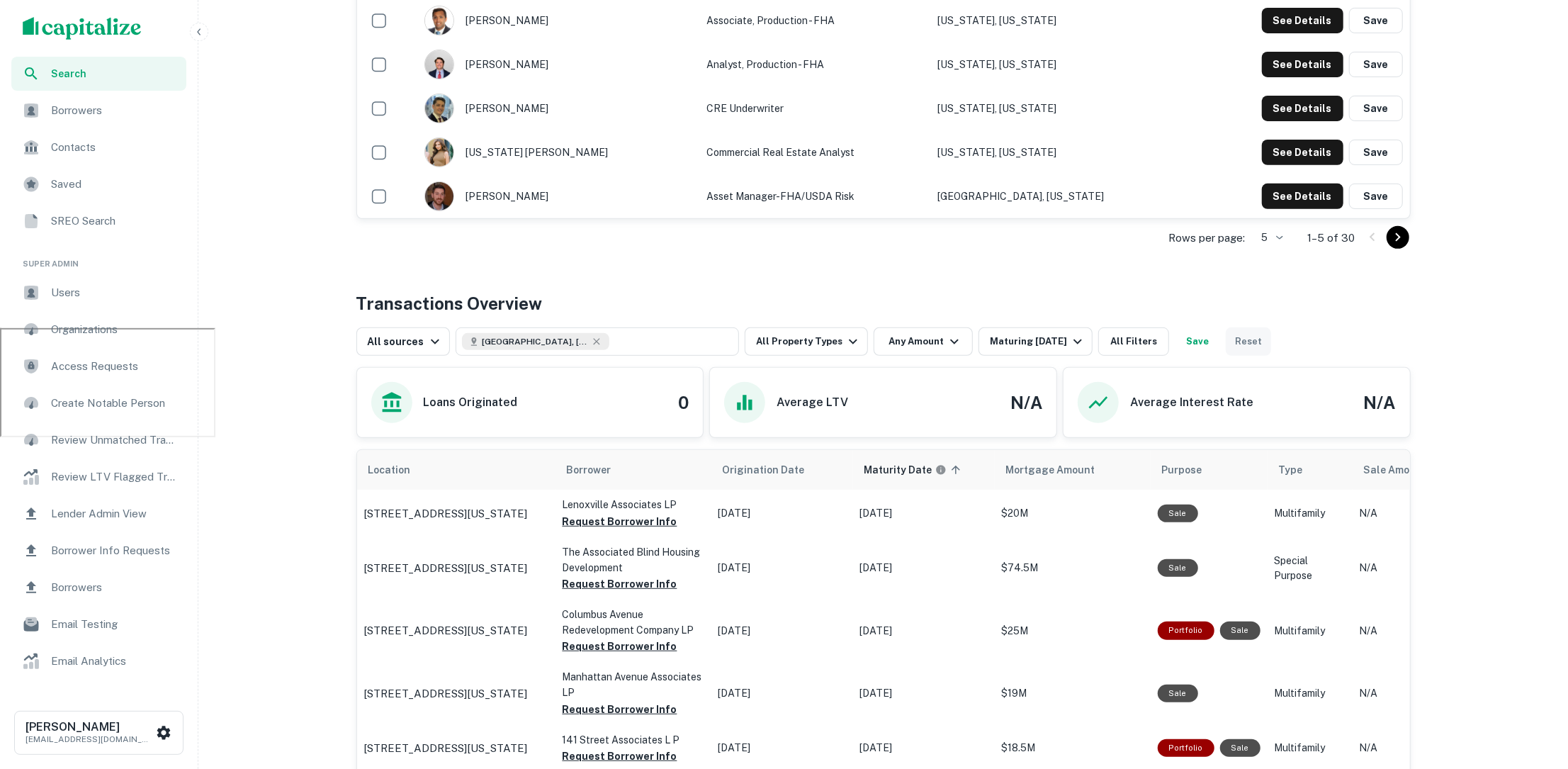
click at [1245, 334] on button "Reset" at bounding box center [1248, 341] width 45 height 28
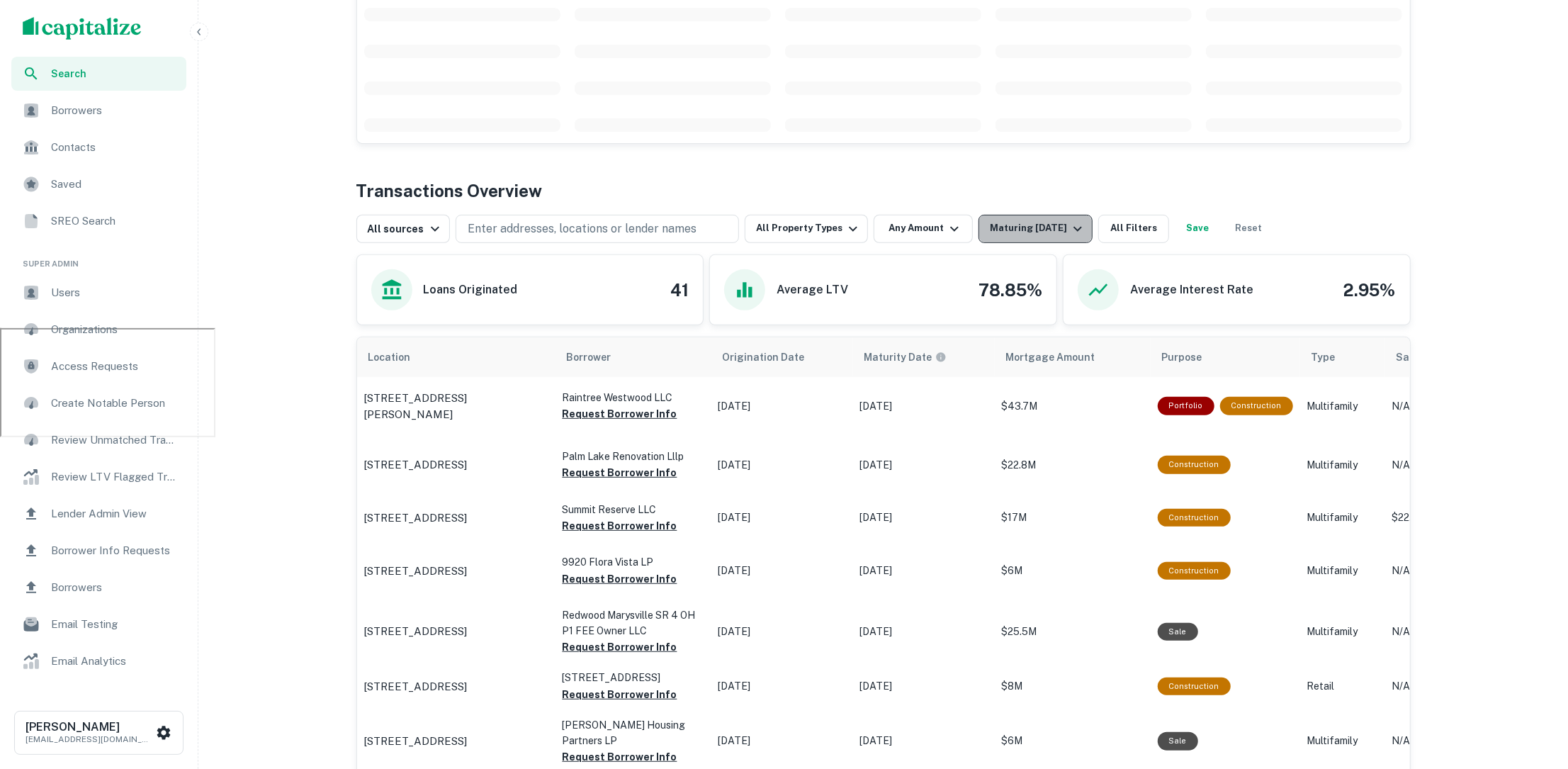
click at [1072, 233] on icon "button" at bounding box center [1078, 229] width 17 height 17
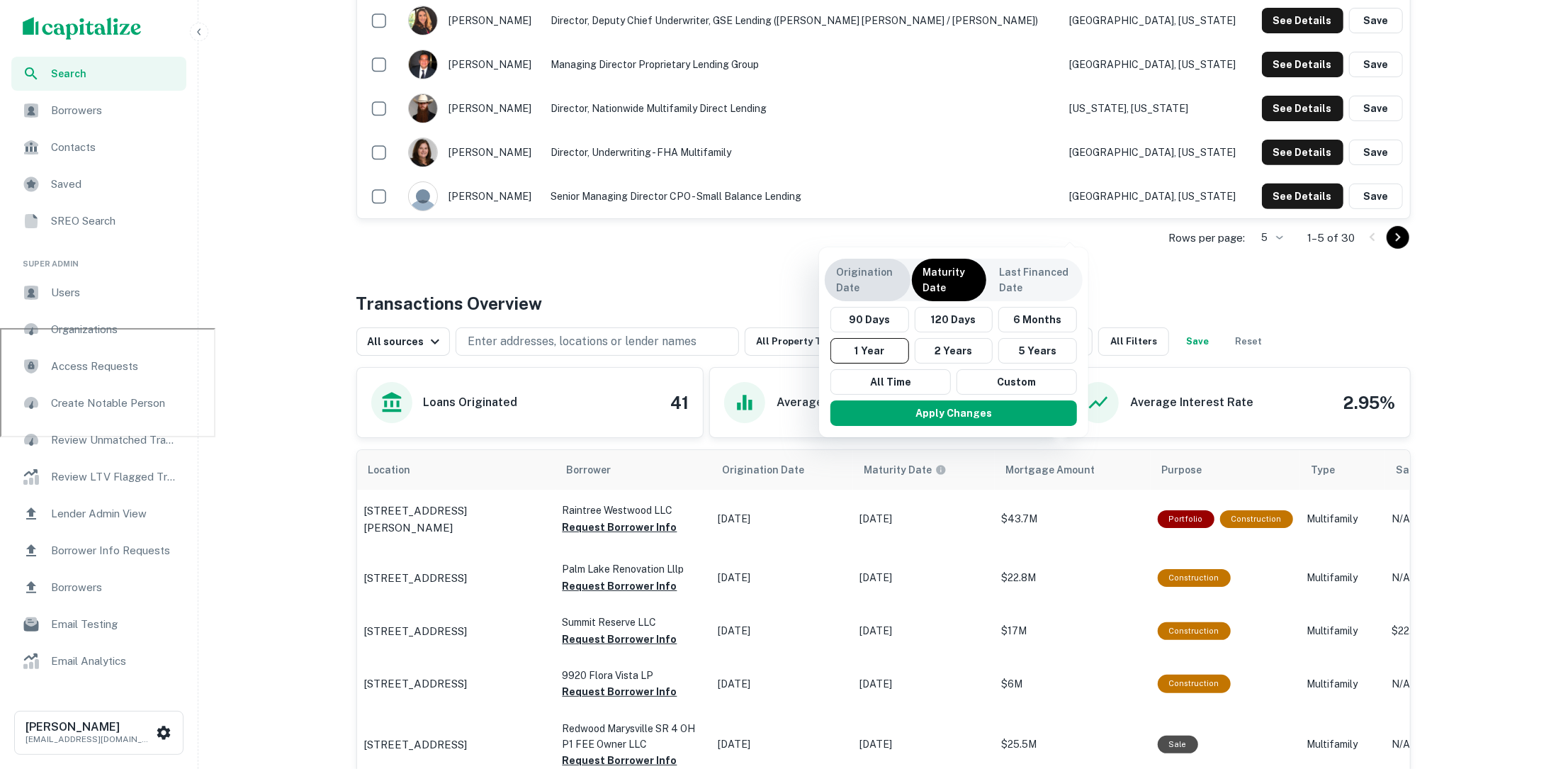
click at [889, 273] on p "Origination Date" at bounding box center [868, 280] width 63 height 31
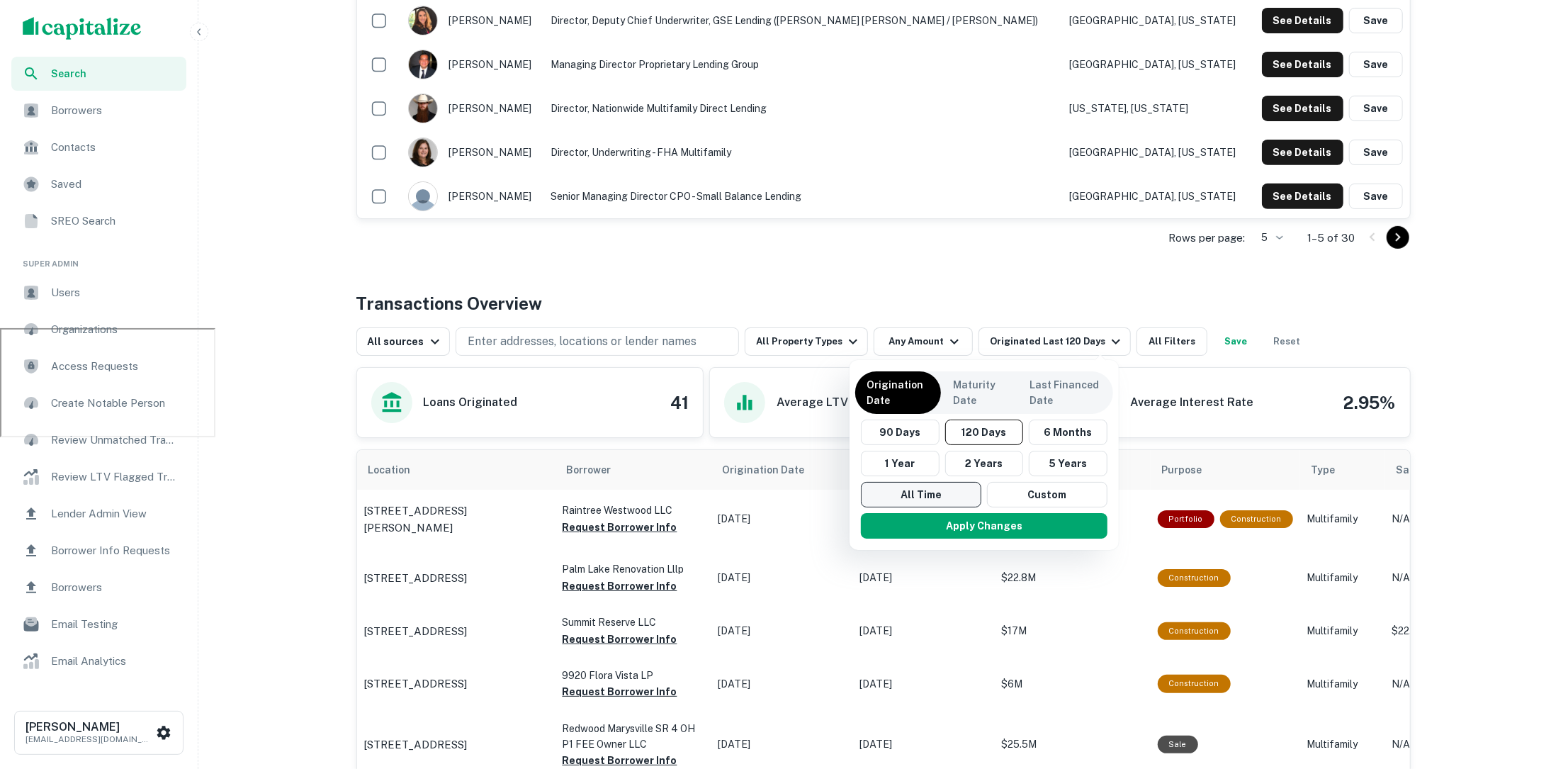
click at [921, 496] on button "All Time" at bounding box center [921, 494] width 120 height 26
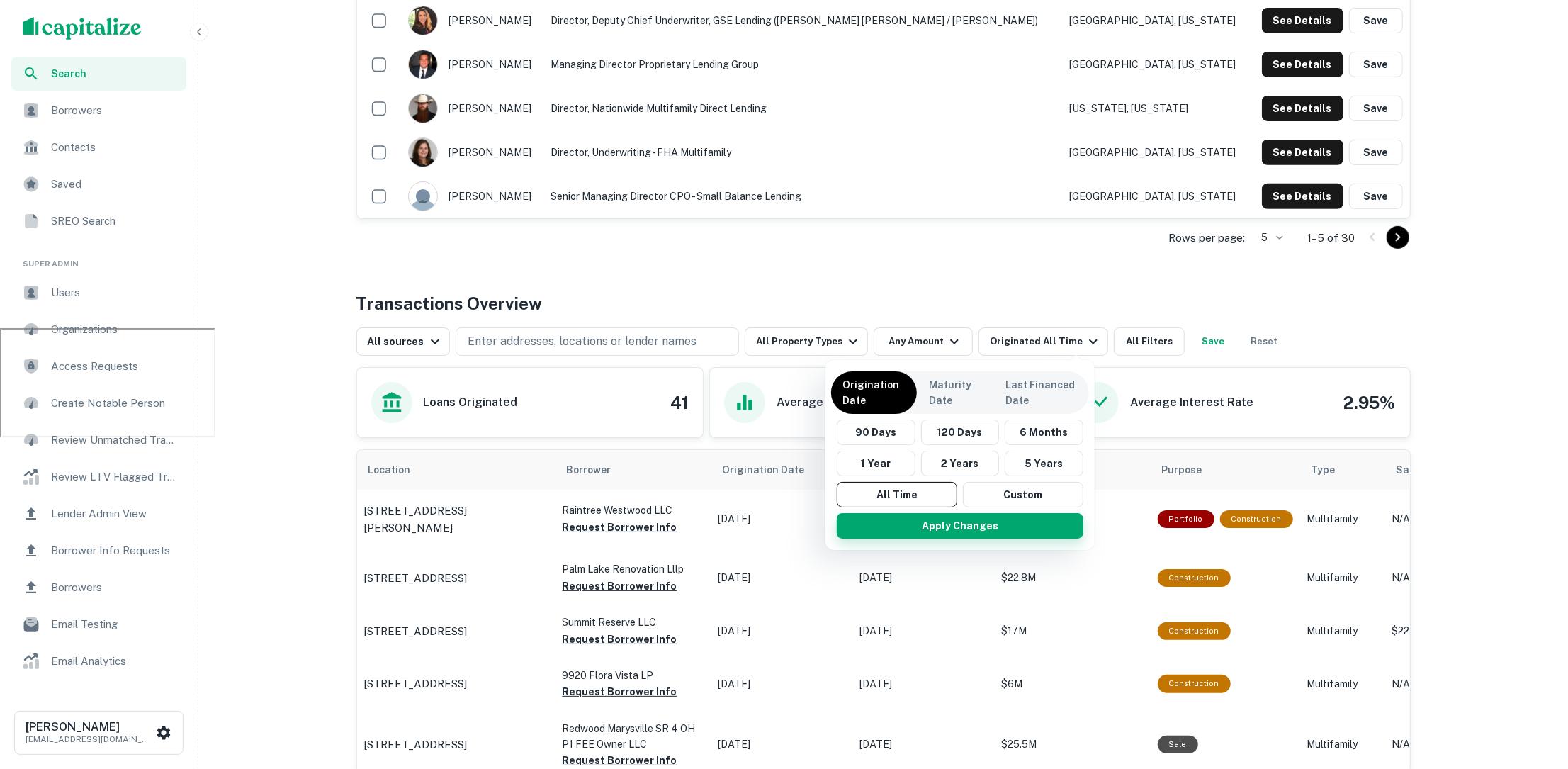
click at [927, 513] on button "Apply Changes" at bounding box center [960, 526] width 247 height 26
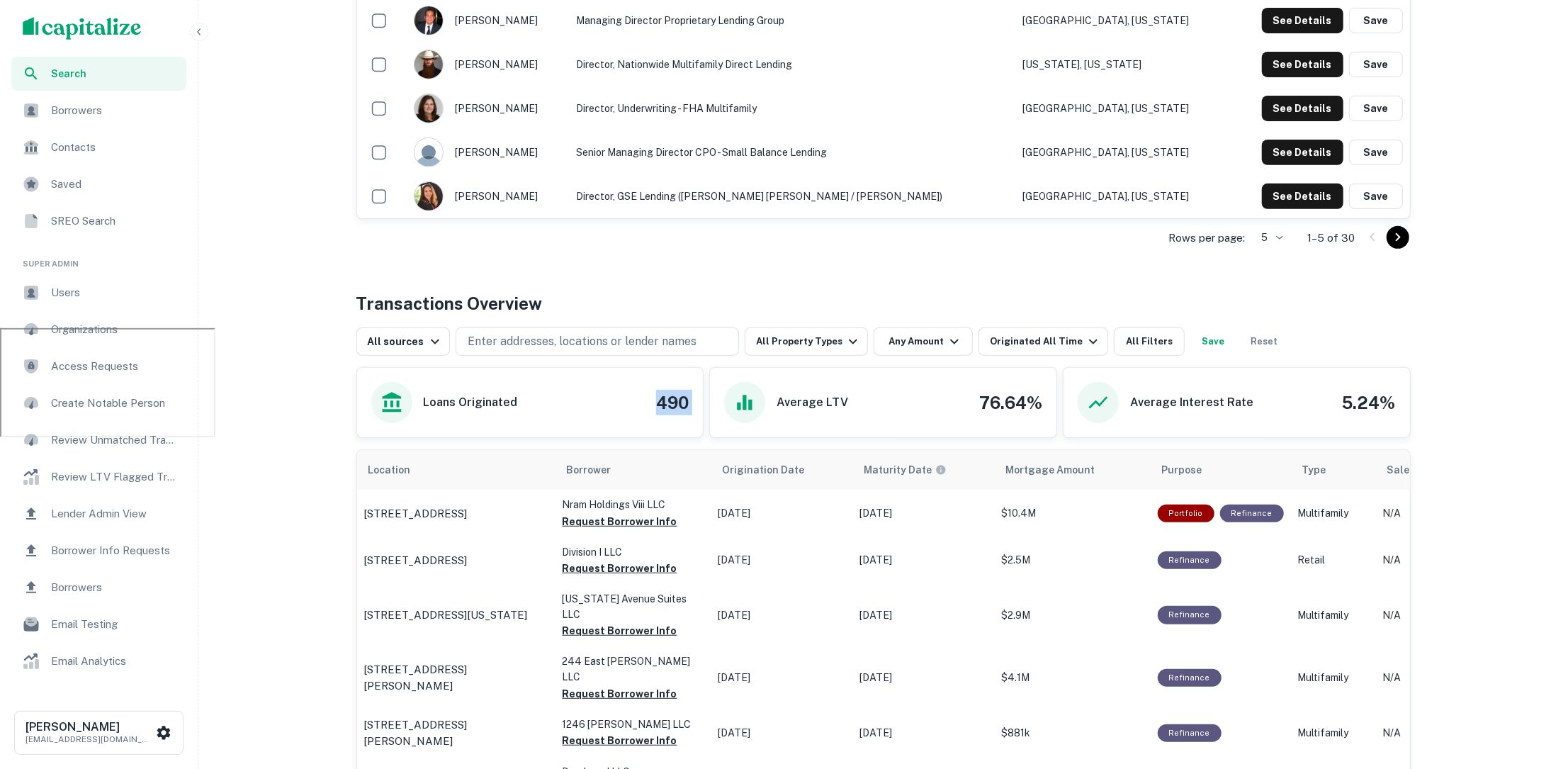
drag, startPoint x: 653, startPoint y: 398, endPoint x: 753, endPoint y: 414, distance: 101.3
click at [753, 414] on div "Loans Originated 490 Average LTV 76.64% Average Interest Rate 5.24%" at bounding box center [884, 403] width 1055 height 71
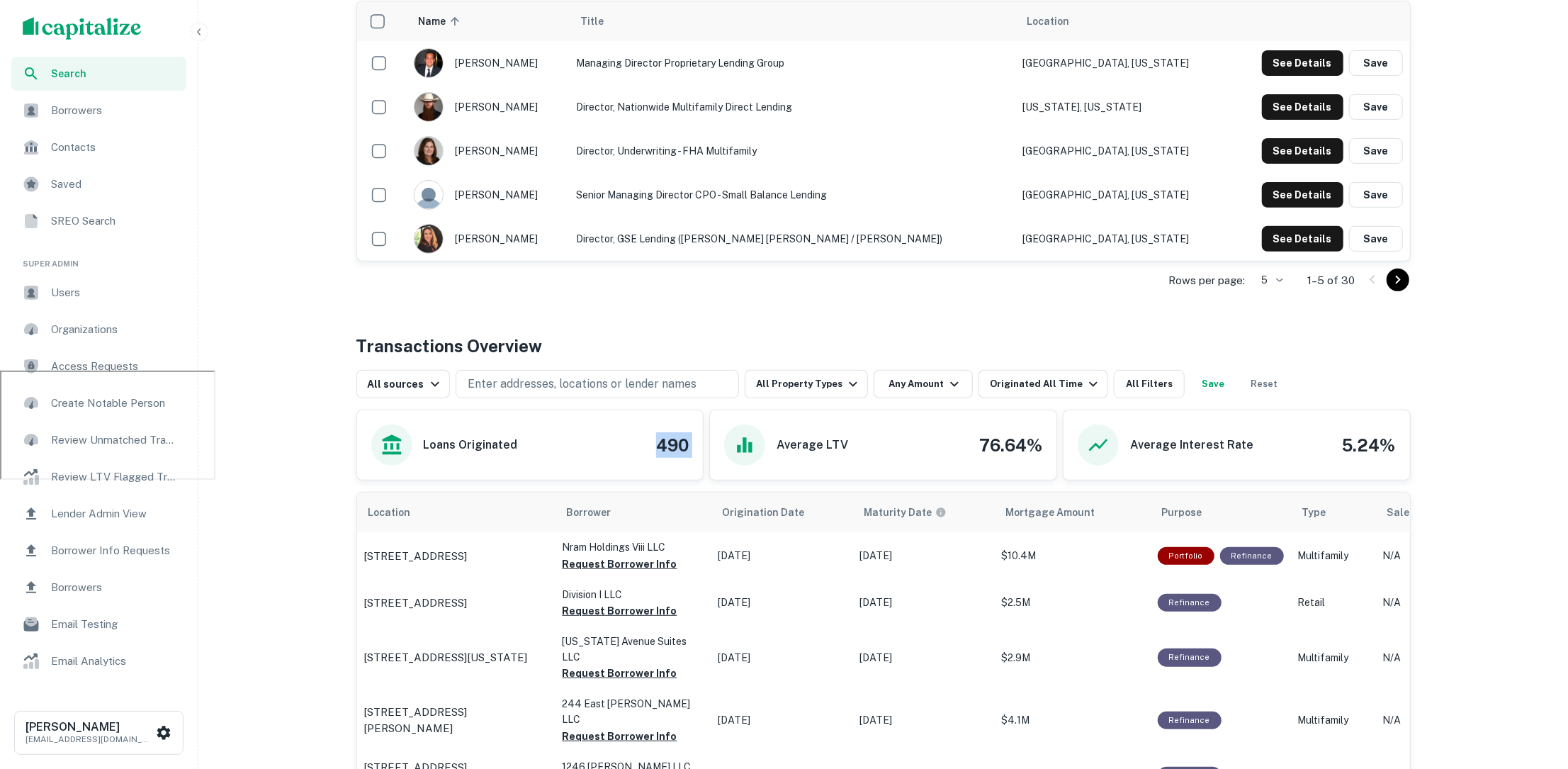
scroll to position [398, 0]
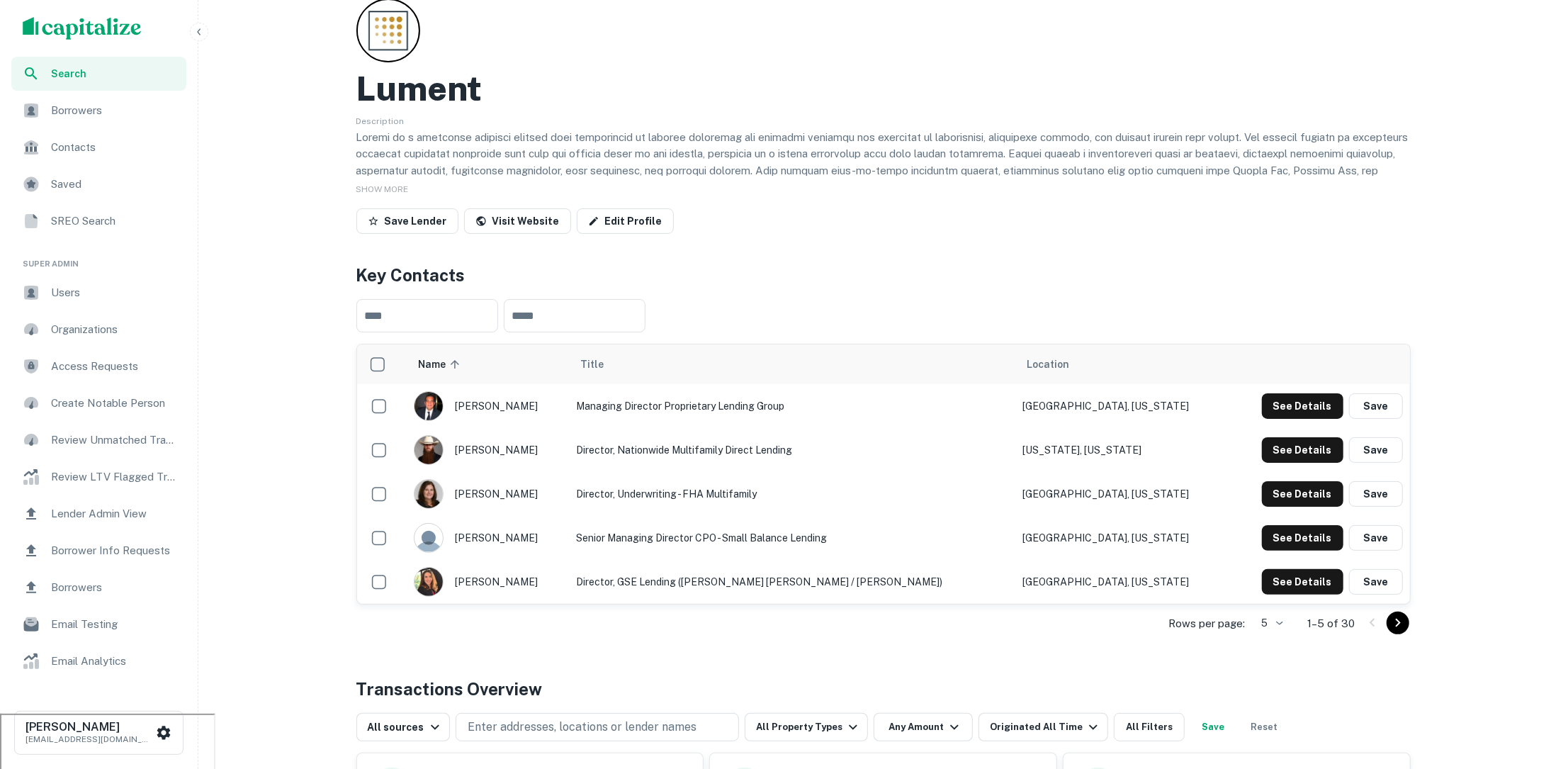
scroll to position [0, 0]
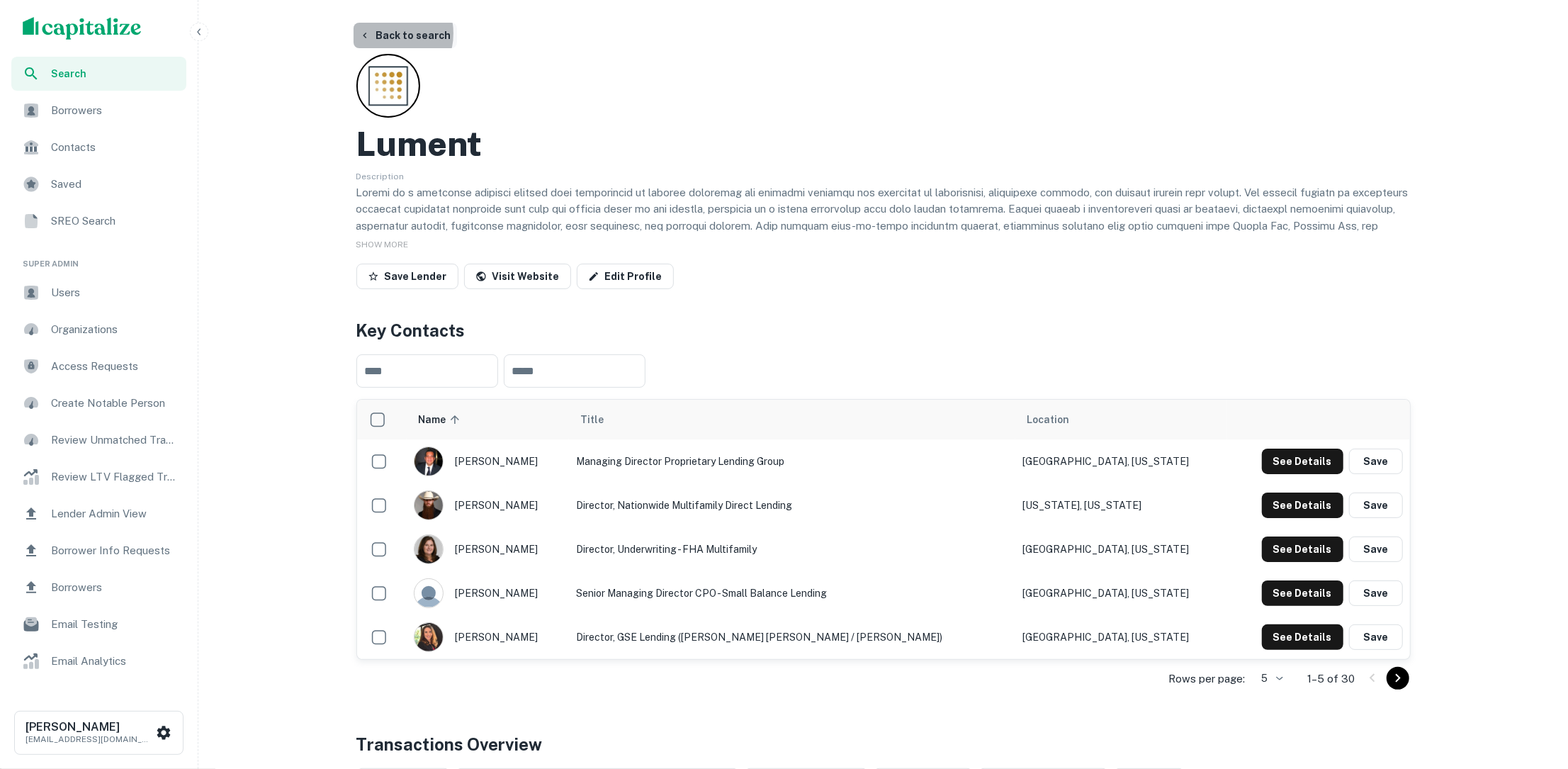
click at [386, 33] on button "Back to search" at bounding box center [406, 36] width 104 height 26
click at [393, 38] on button "Back to search" at bounding box center [406, 36] width 104 height 26
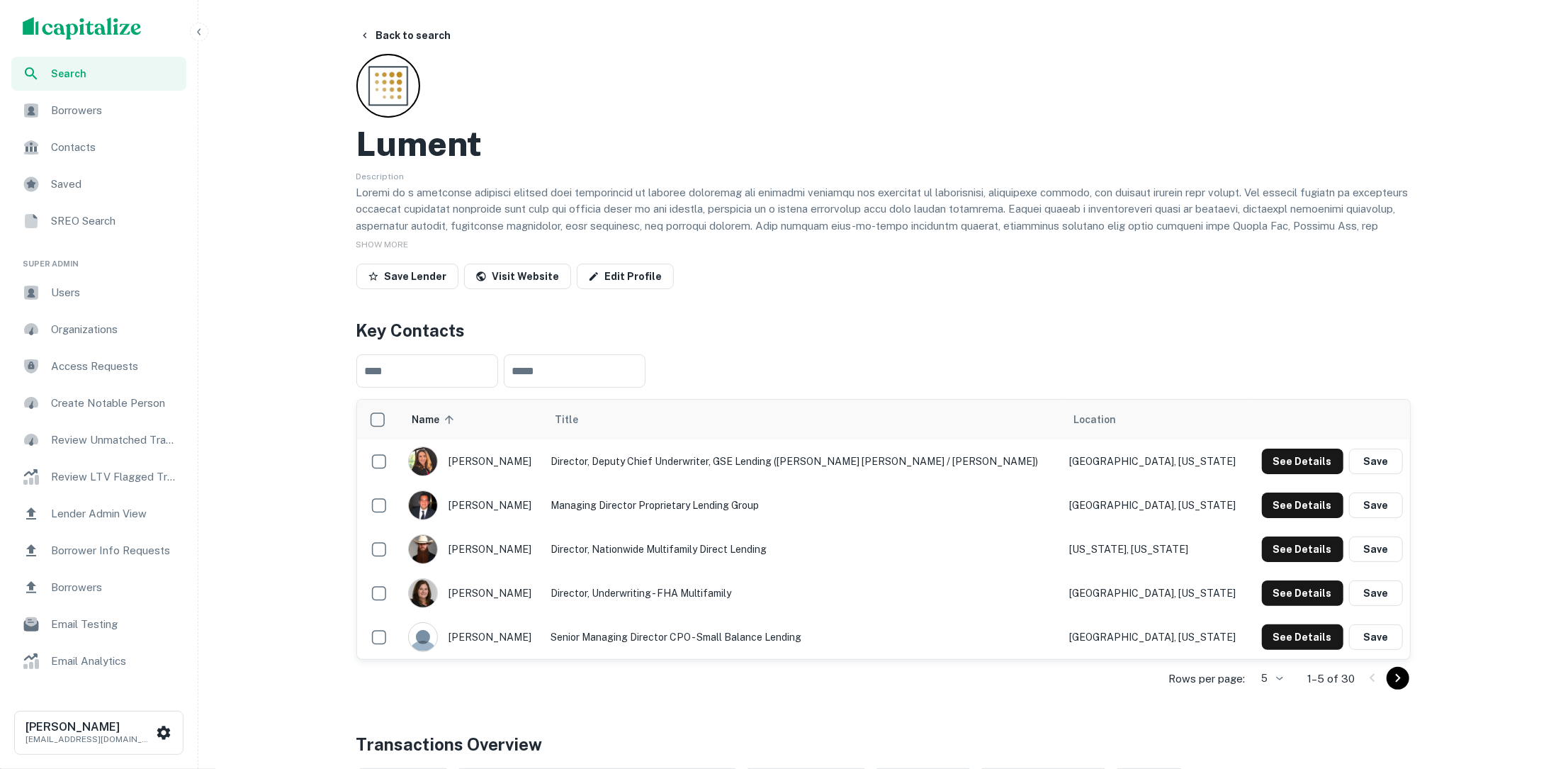
click at [137, 86] on div "Search" at bounding box center [99, 73] width 175 height 34
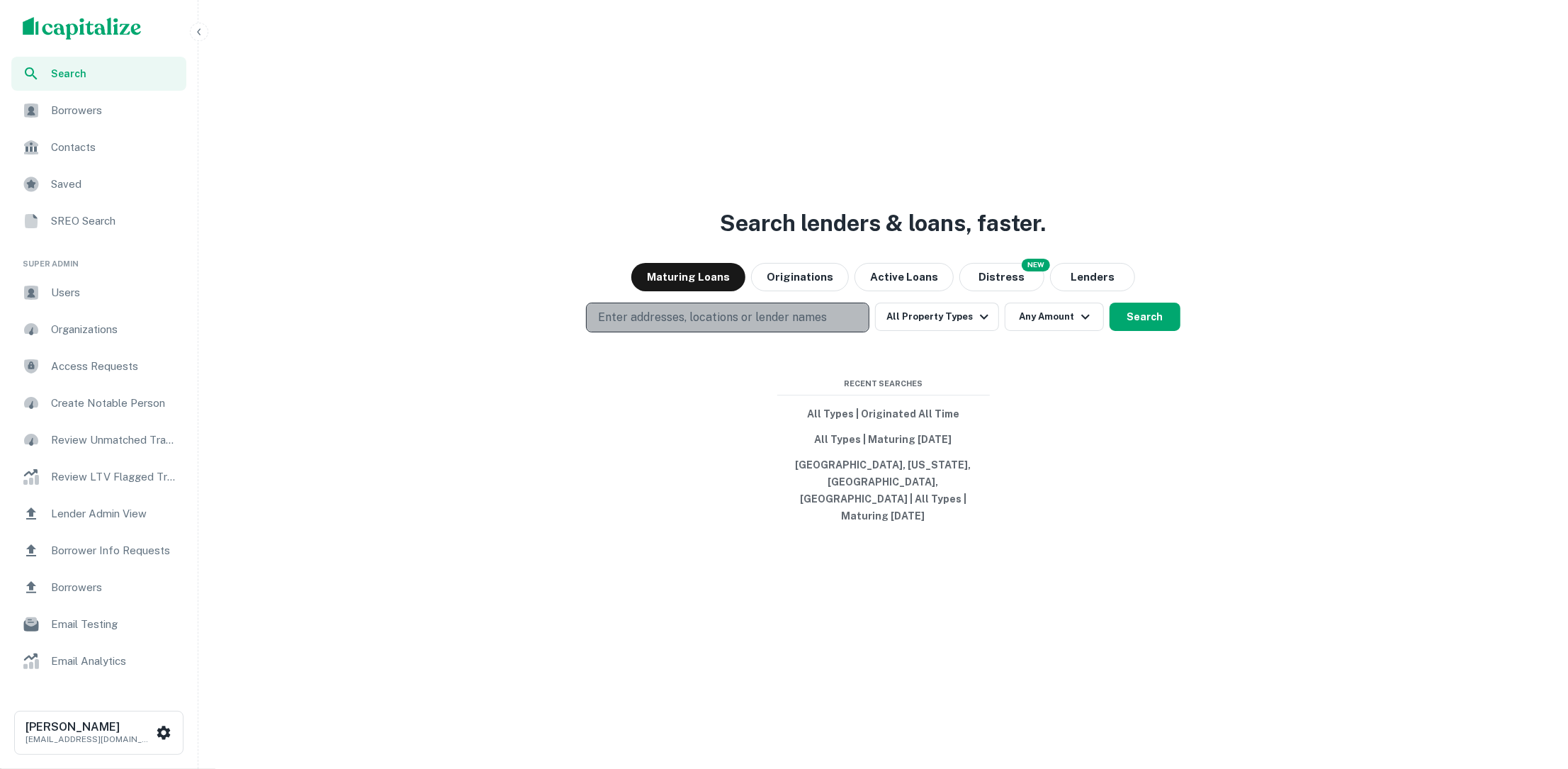
click at [775, 326] on p "Enter addresses, locations or lender names" at bounding box center [712, 317] width 229 height 17
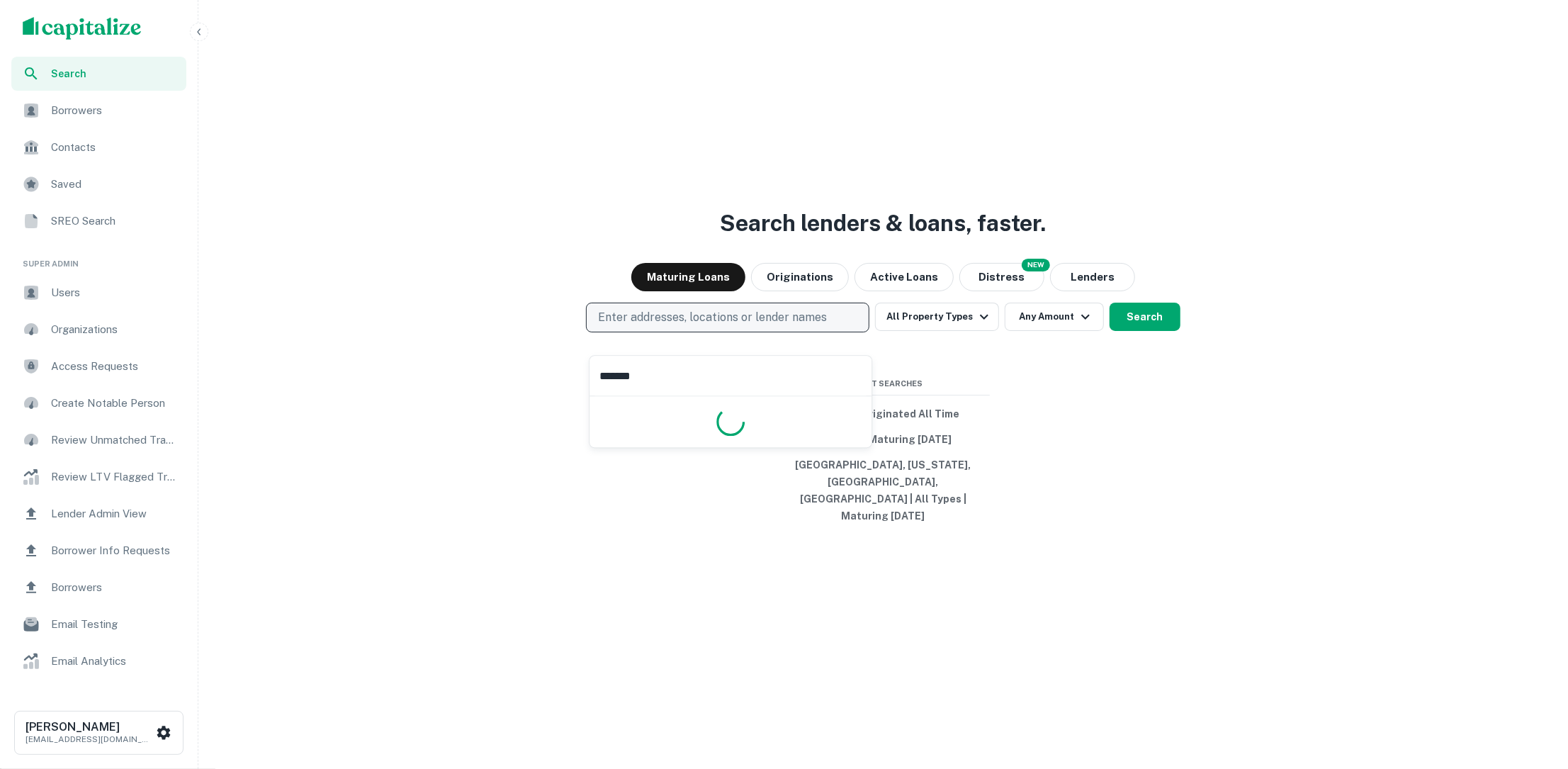
type input "********"
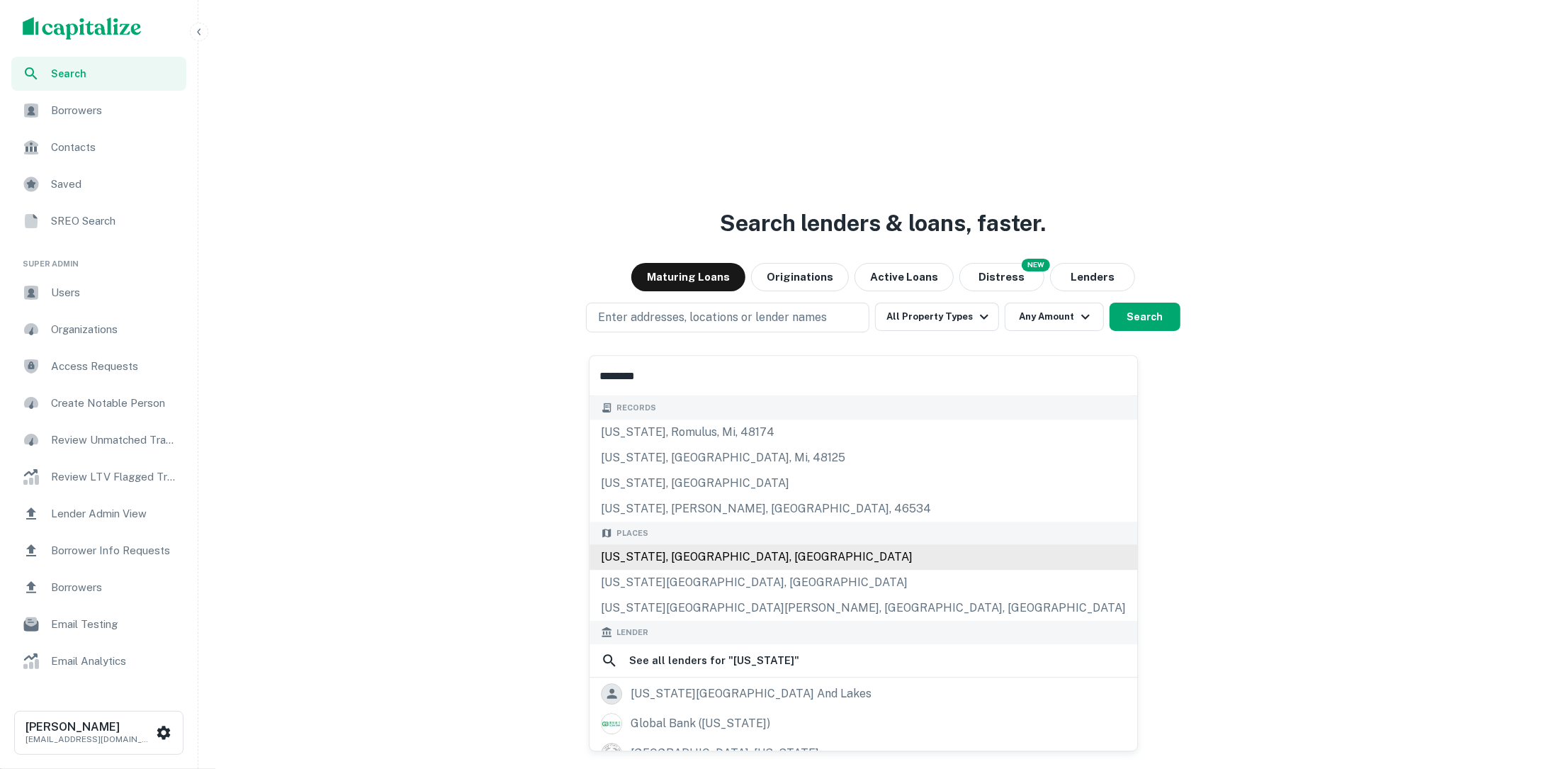
click at [757, 557] on div "[US_STATE], [GEOGRAPHIC_DATA], [GEOGRAPHIC_DATA]" at bounding box center [863, 557] width 548 height 26
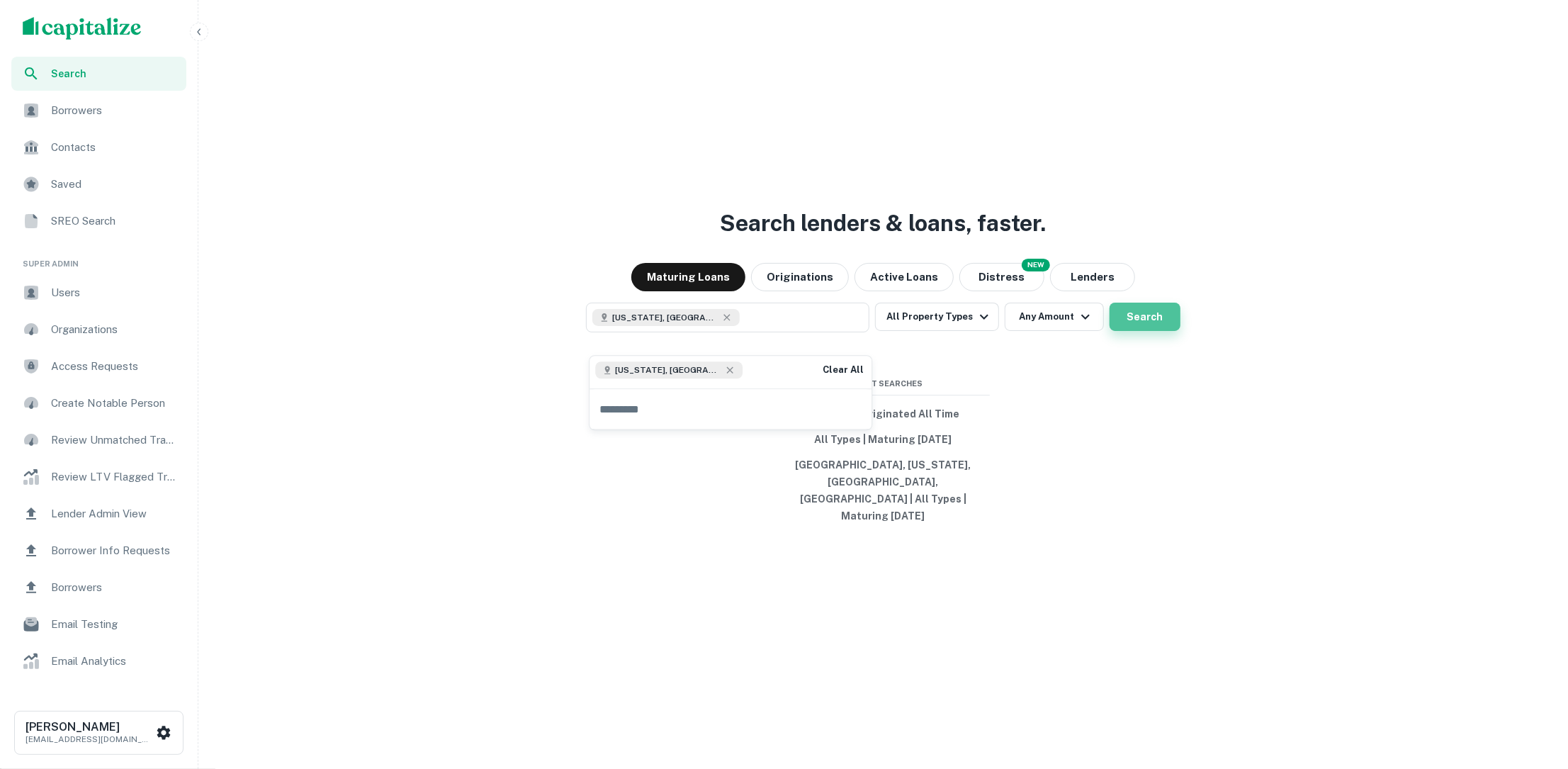
click at [1145, 326] on button "Search" at bounding box center [1145, 316] width 71 height 28
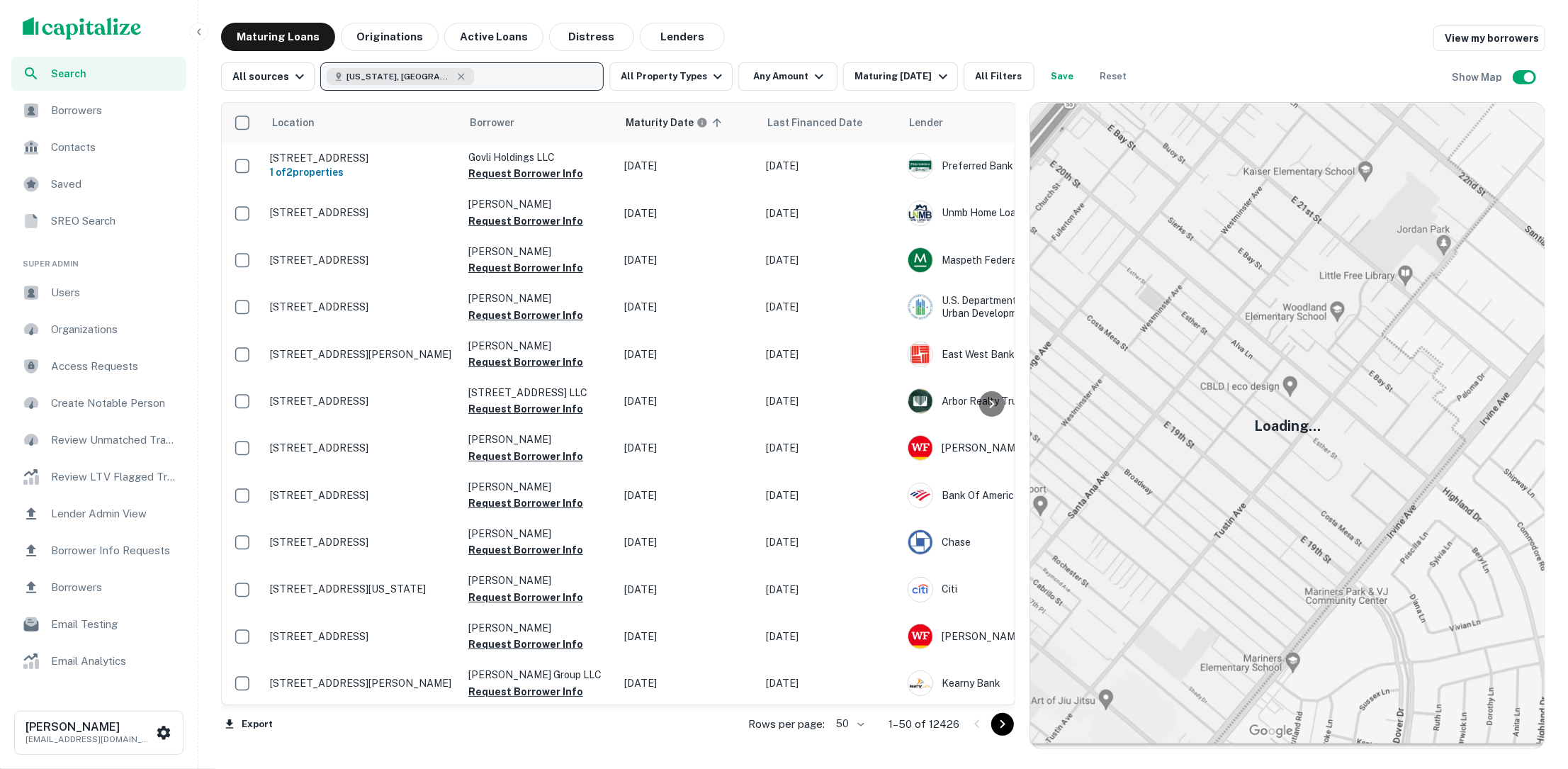
scroll to position [458, 0]
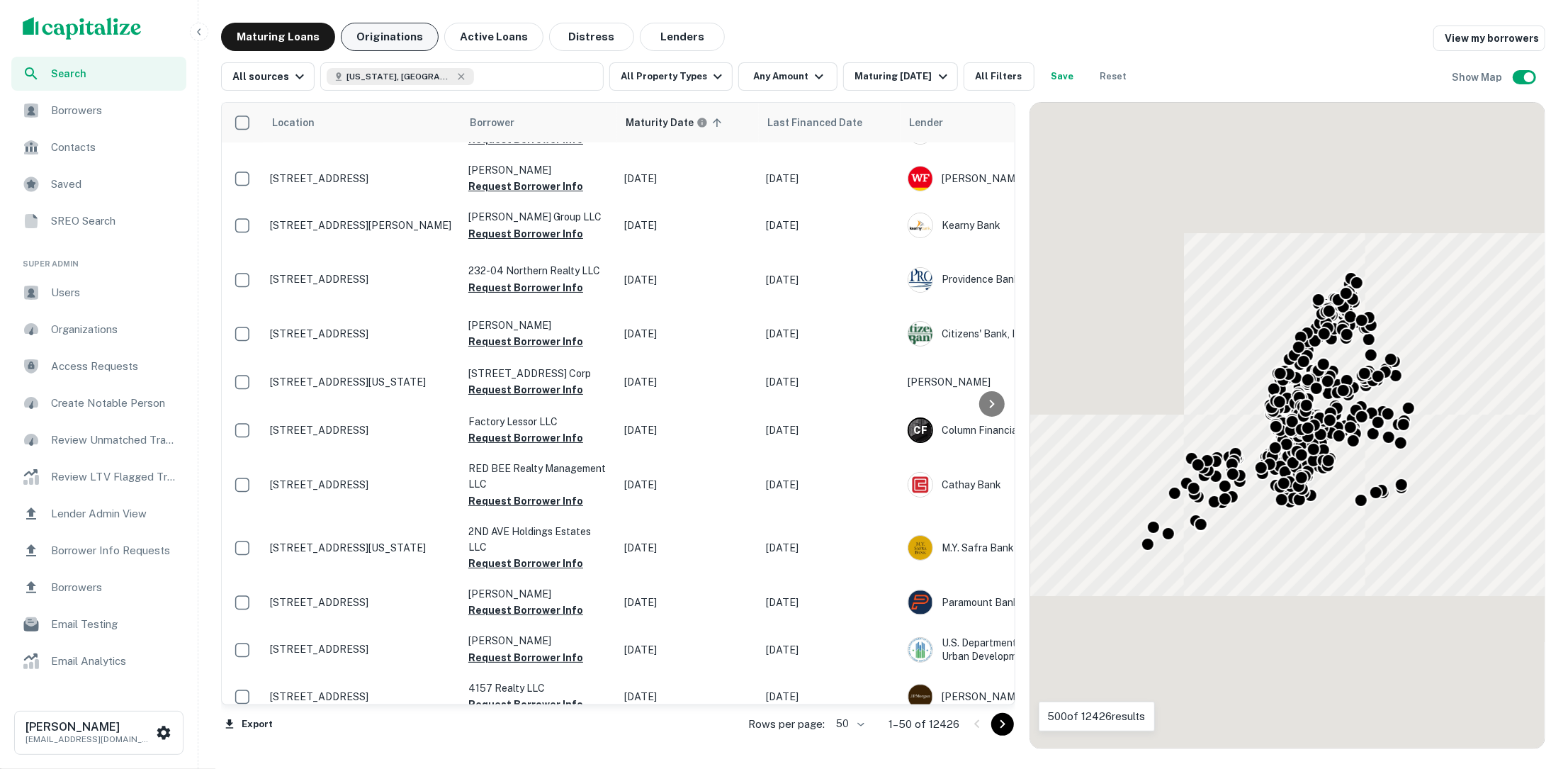
click at [408, 41] on button "Originations" at bounding box center [390, 37] width 98 height 28
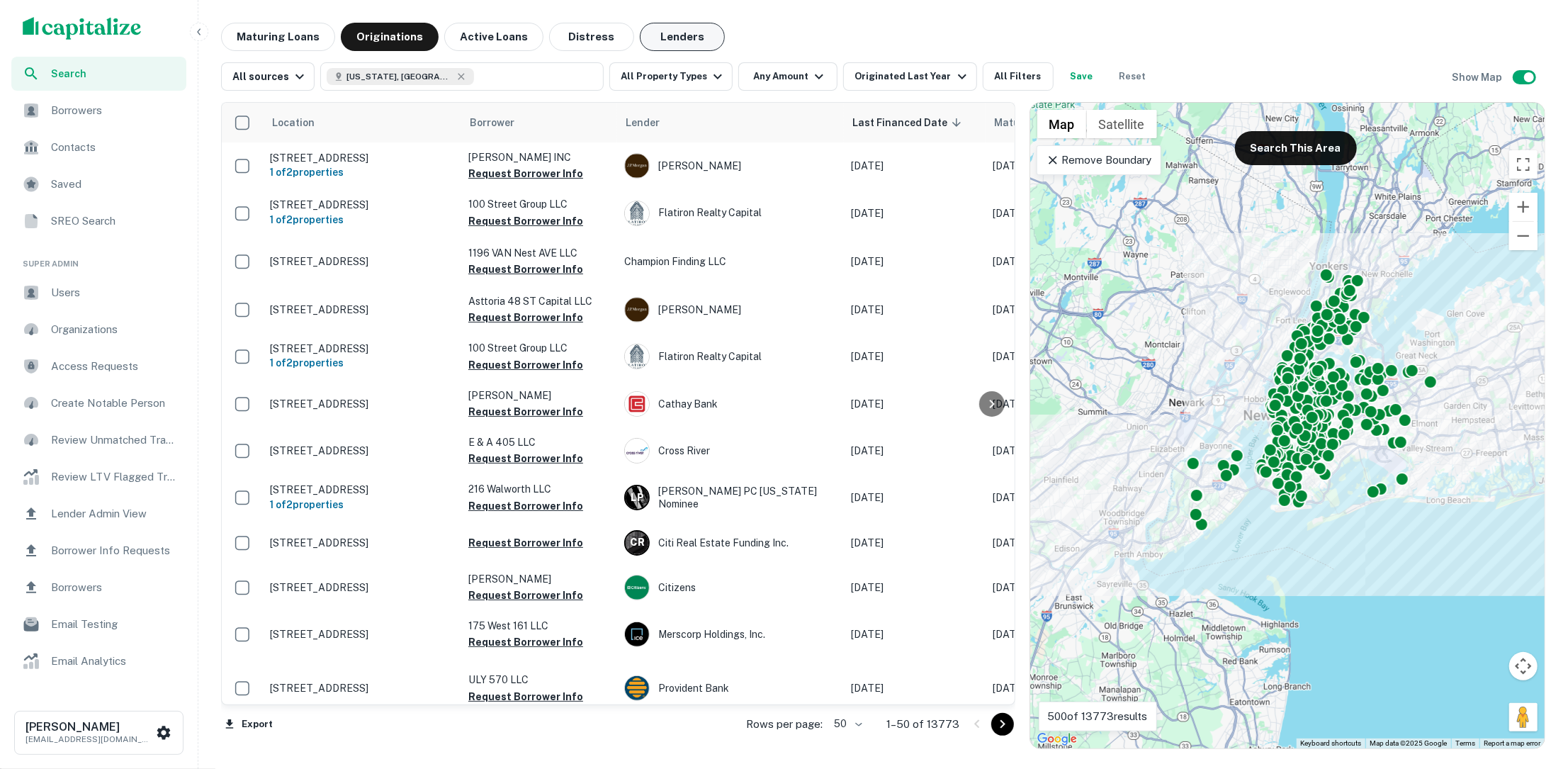
click at [685, 31] on button "Lenders" at bounding box center [683, 37] width 85 height 28
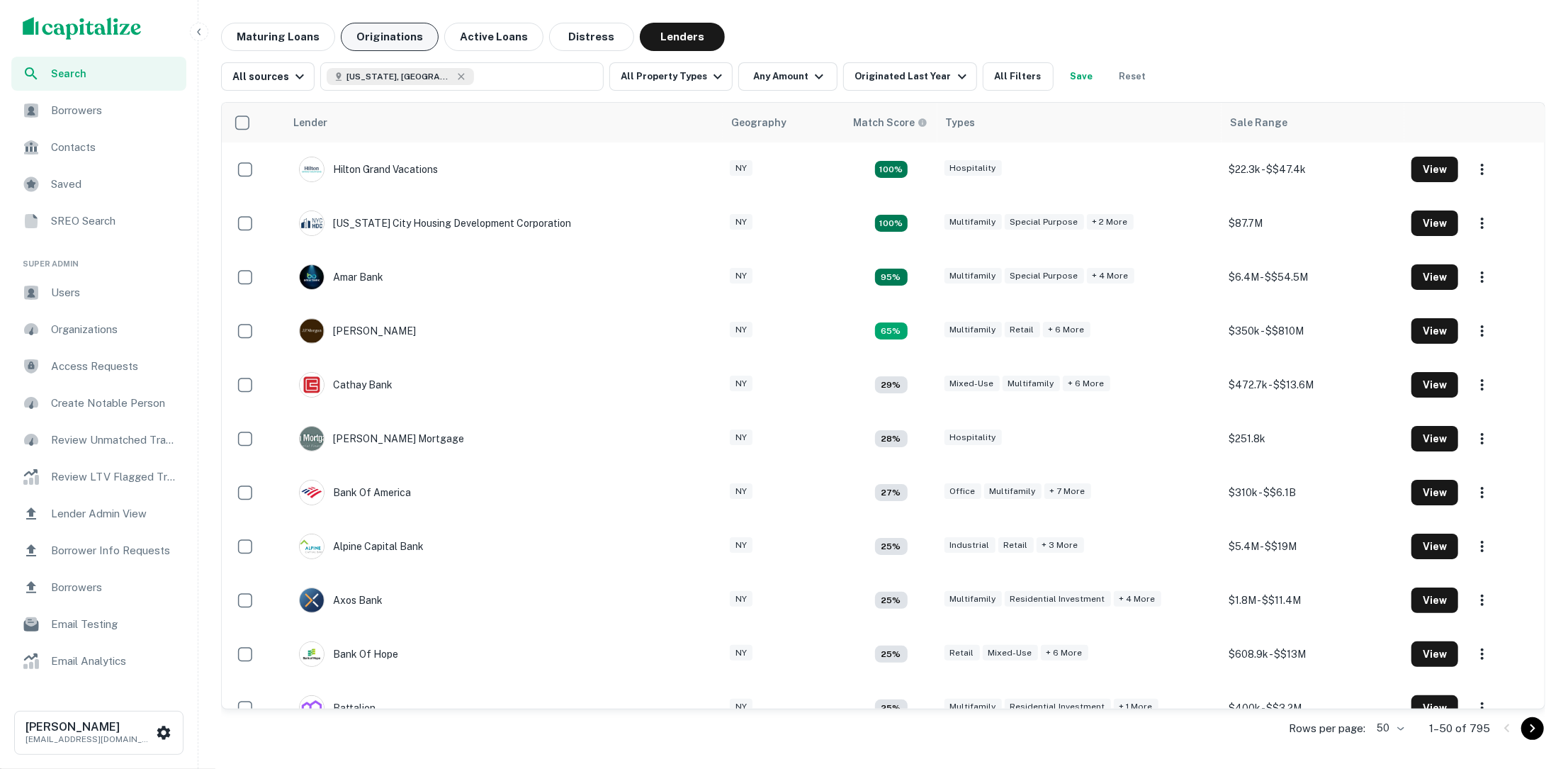
click at [393, 36] on button "Originations" at bounding box center [390, 37] width 98 height 28
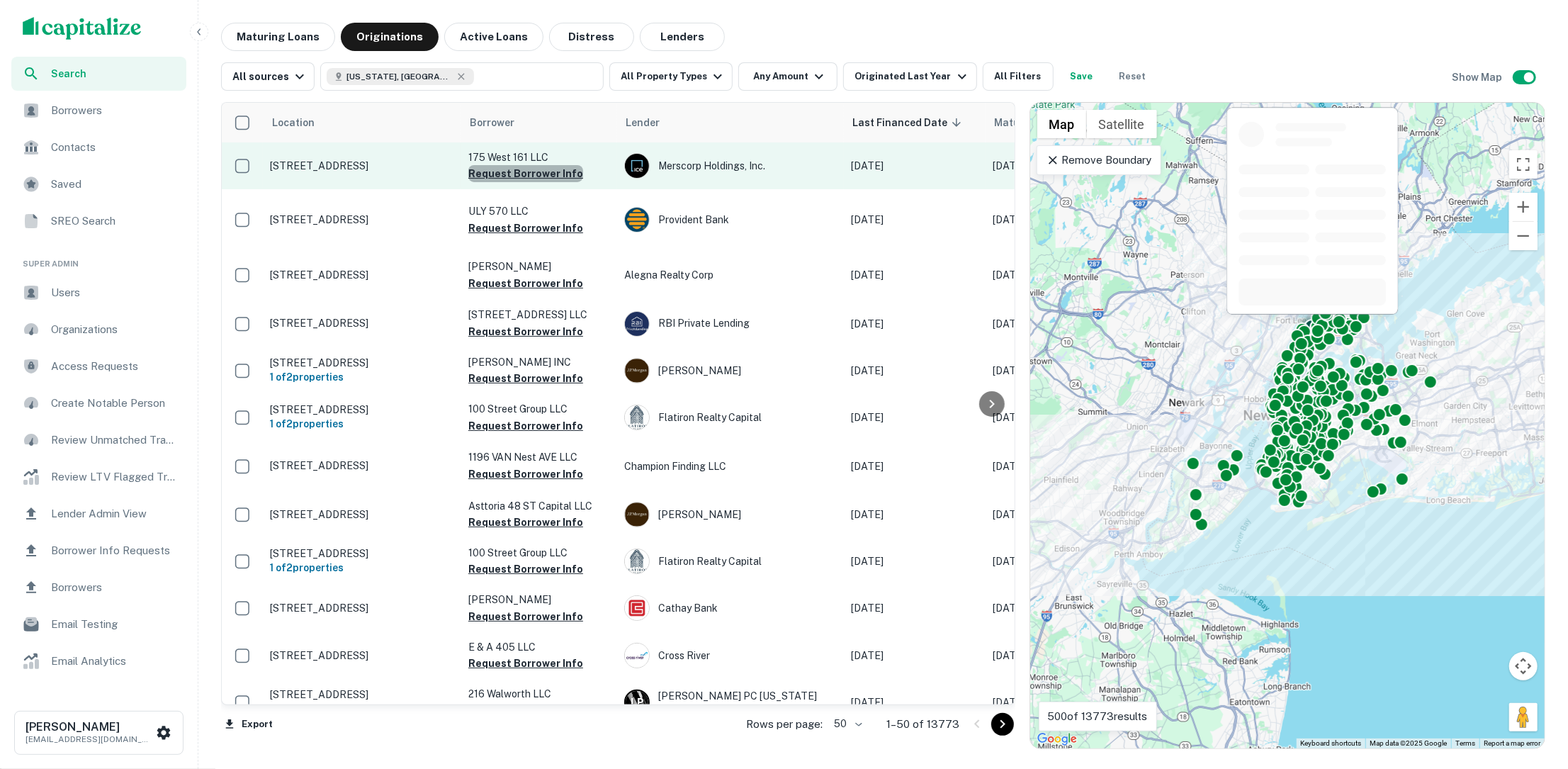
click at [528, 167] on button "Request Borrower Info" at bounding box center [525, 174] width 114 height 17
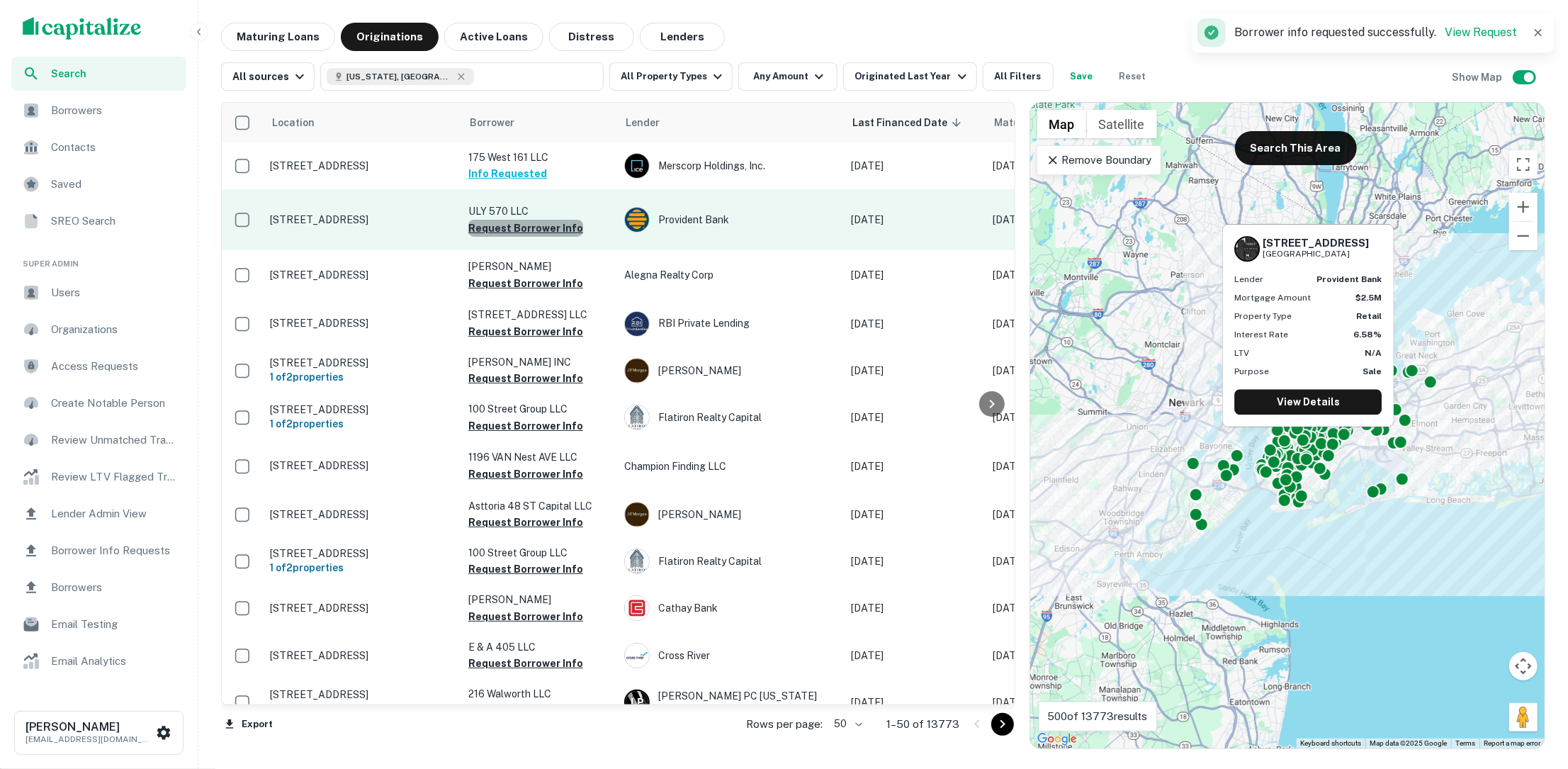
click at [551, 220] on button "Request Borrower Info" at bounding box center [525, 229] width 114 height 17
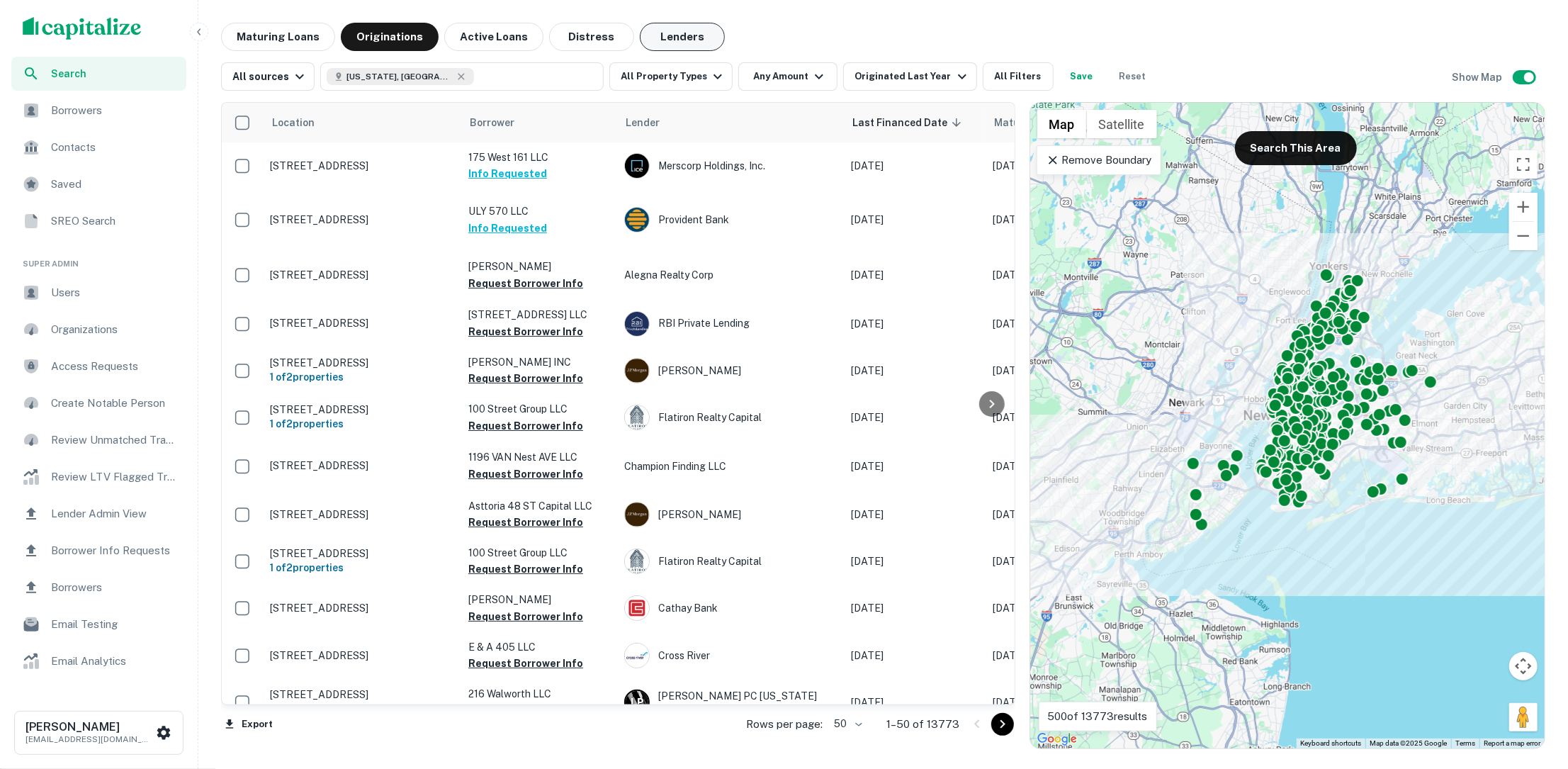
click at [673, 35] on button "Lenders" at bounding box center [683, 37] width 85 height 28
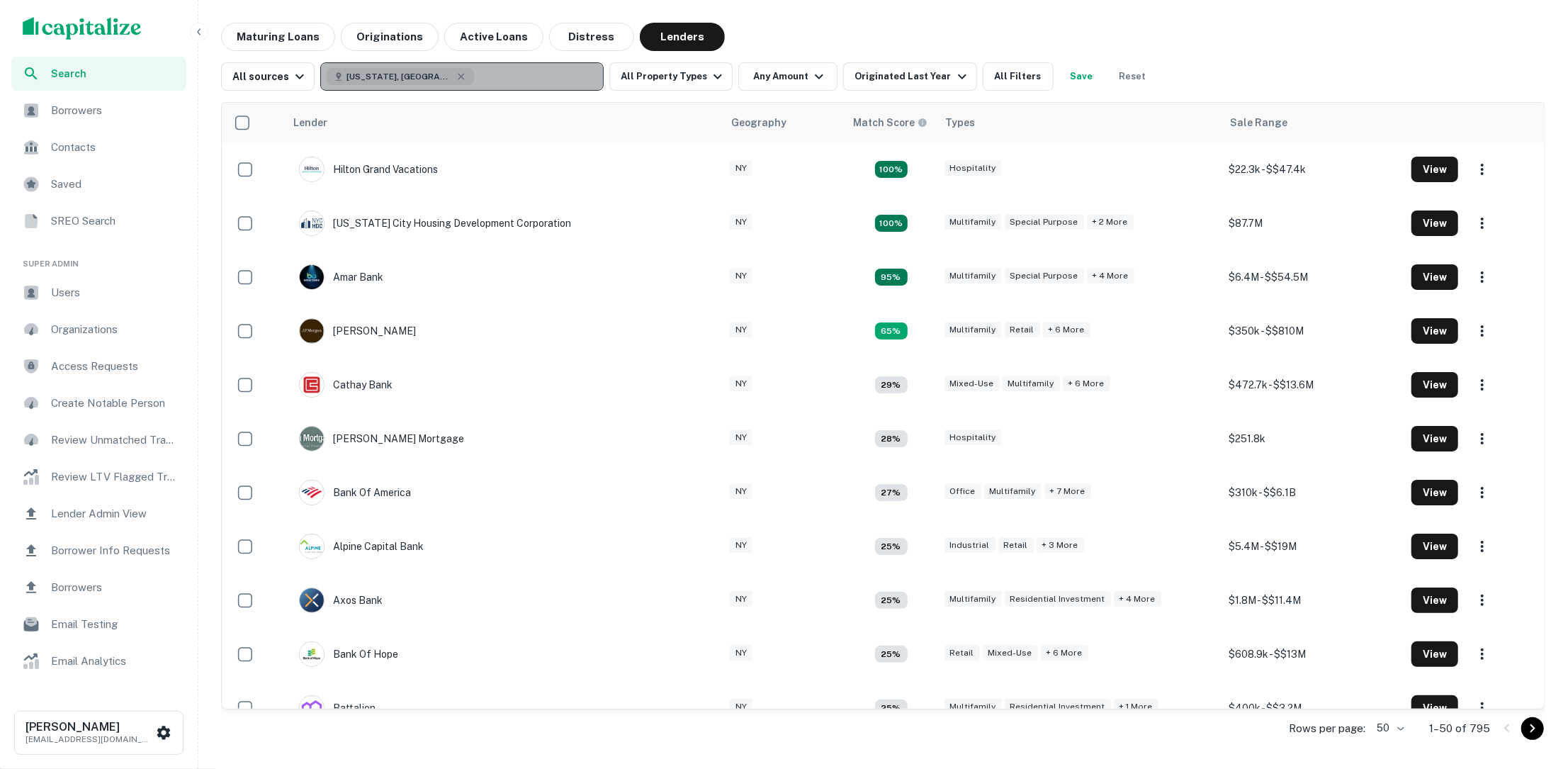
click at [491, 70] on button "New York, NY, USA" at bounding box center [461, 76] width 284 height 28
click at [456, 76] on icon "button" at bounding box center [461, 77] width 12 height 12
click at [425, 76] on p "Enter addresses, locations or lender names" at bounding box center [447, 77] width 229 height 17
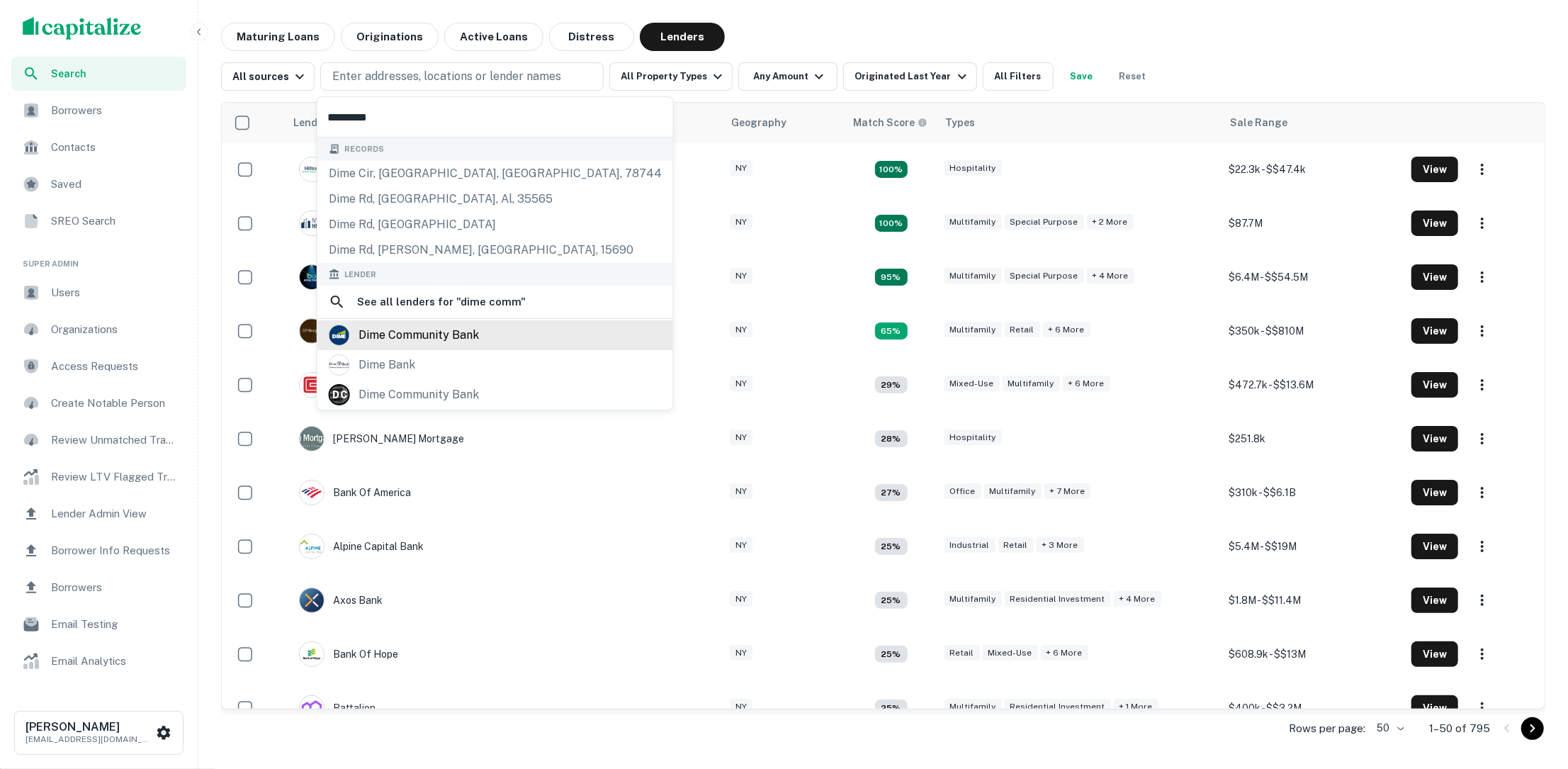
type input "*********"
click at [460, 325] on div "dime community bank" at bounding box center [418, 335] width 120 height 21
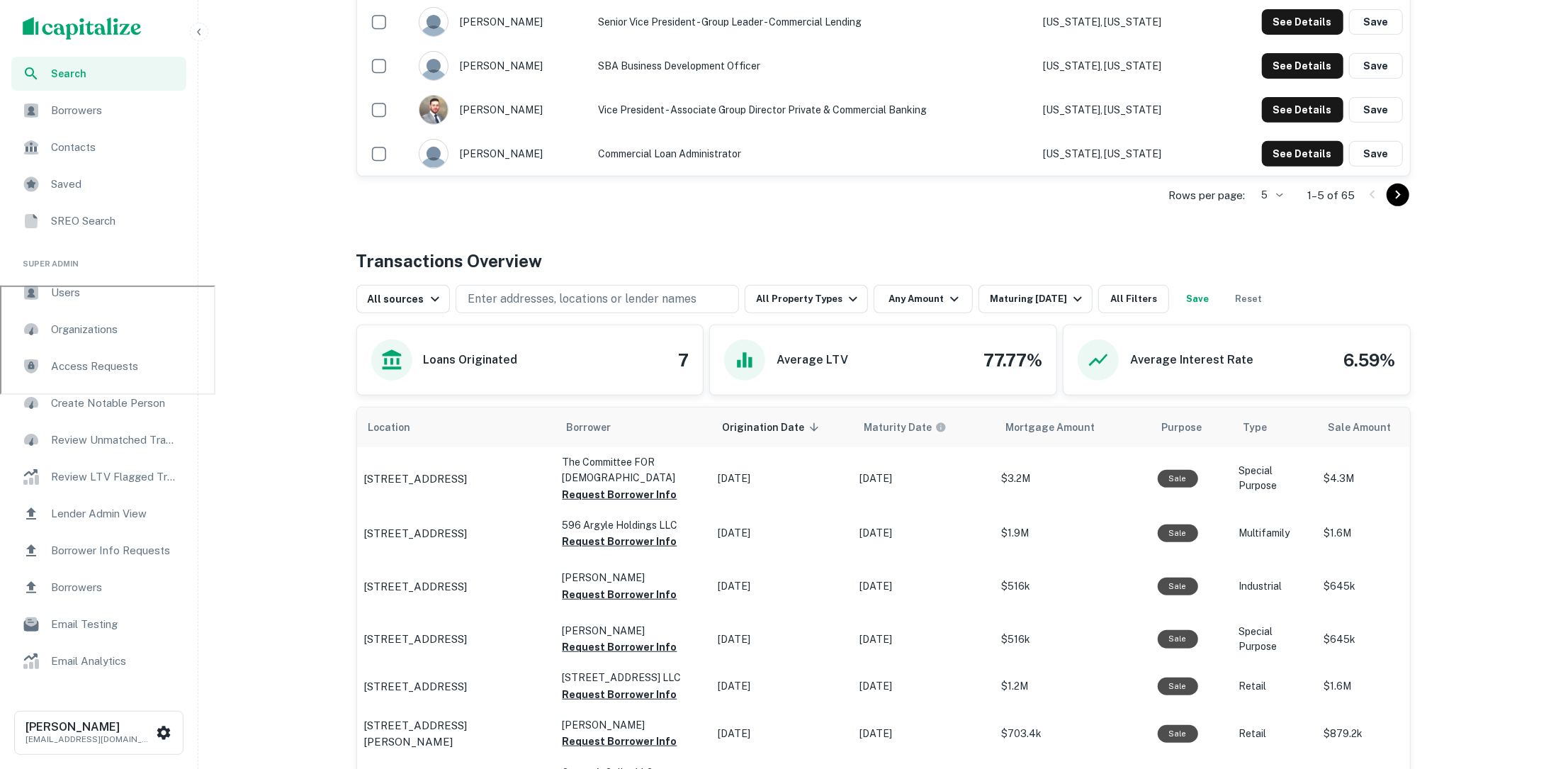
scroll to position [483, 0]
click at [1081, 303] on button "Maturing In 1 Year" at bounding box center [1035, 299] width 114 height 28
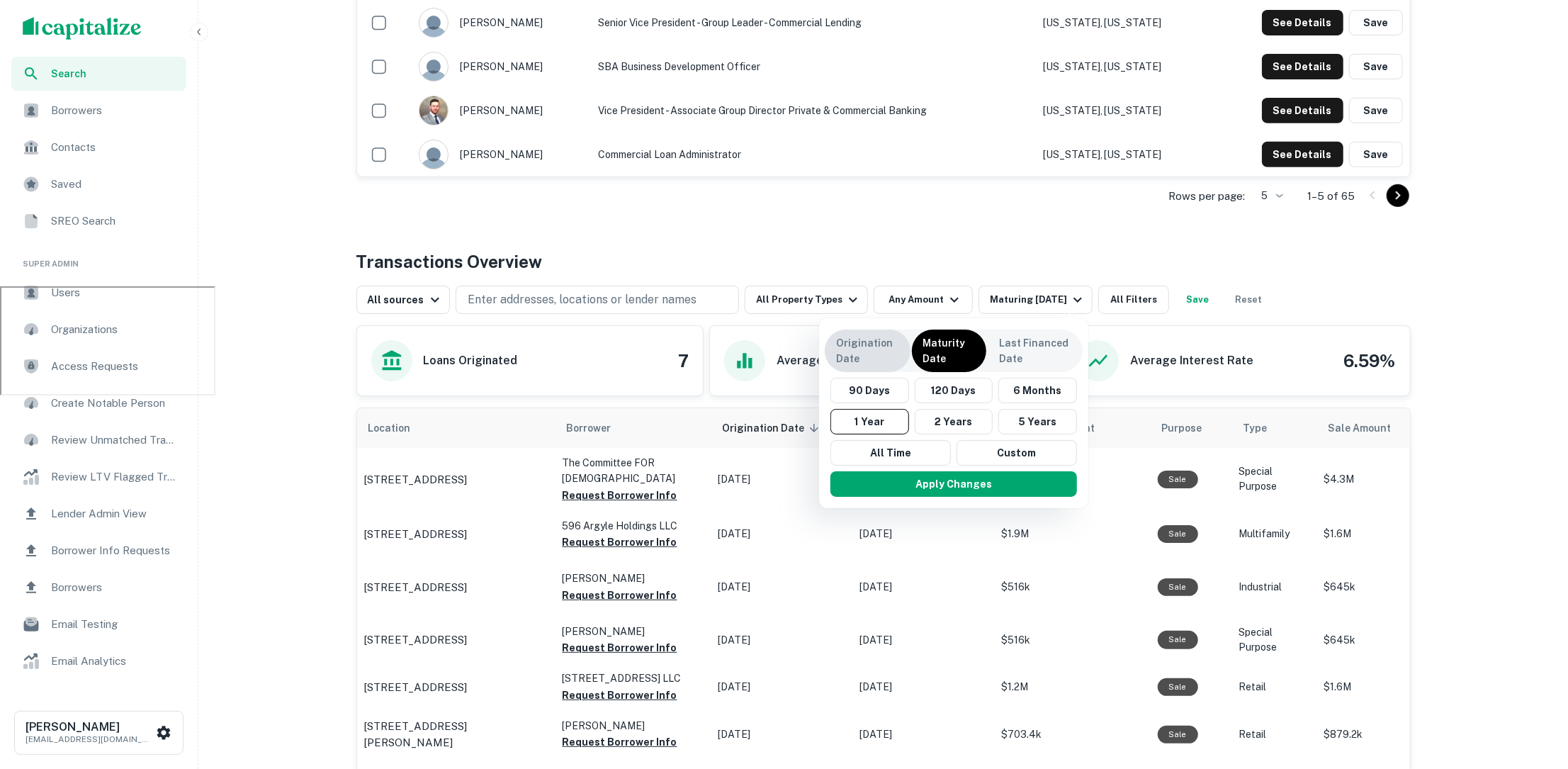
click at [887, 351] on p "Origination Date" at bounding box center [868, 351] width 63 height 31
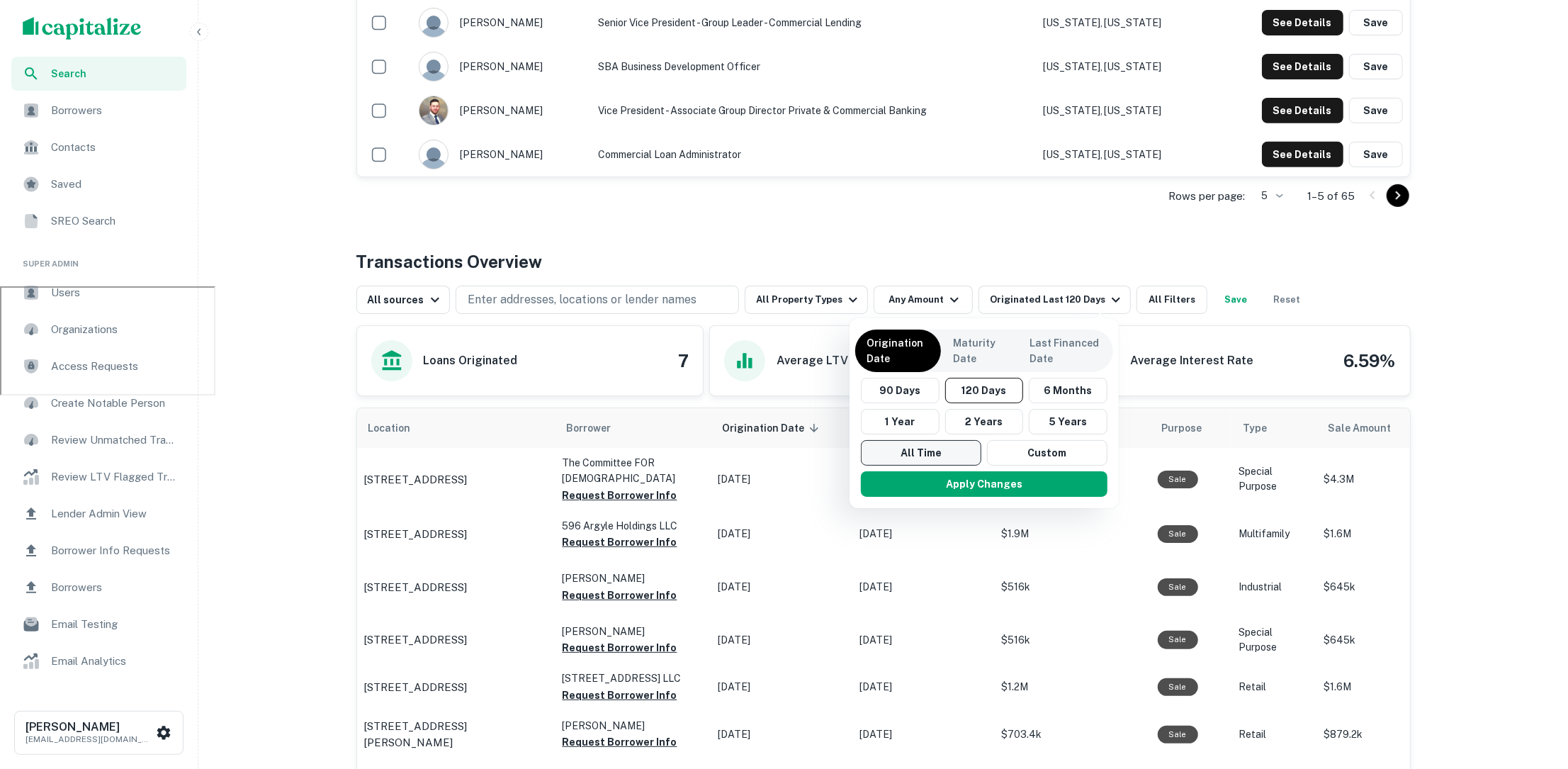
click at [937, 452] on button "All Time" at bounding box center [921, 453] width 120 height 26
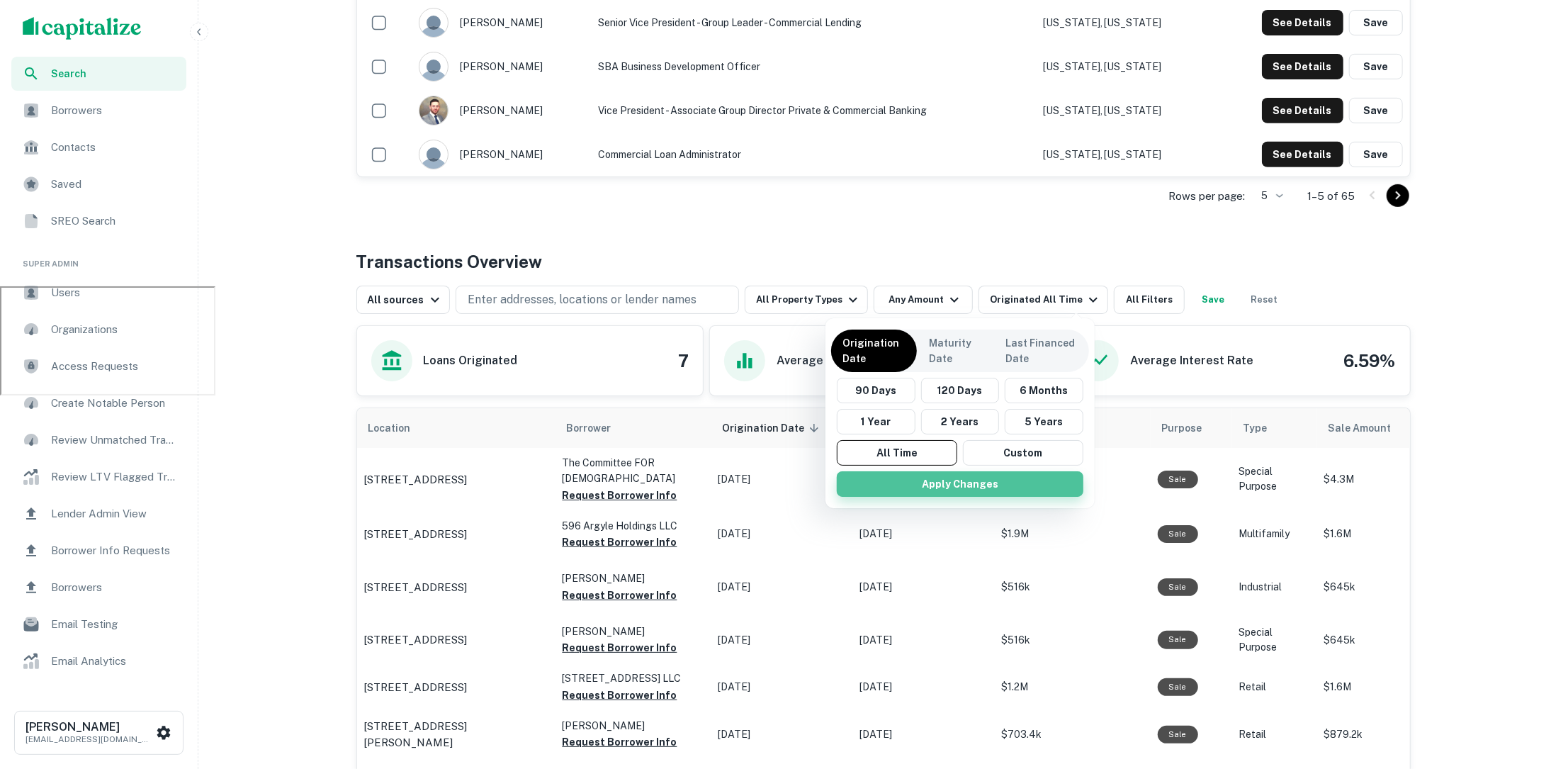
click at [947, 474] on button "Apply Changes" at bounding box center [960, 484] width 247 height 26
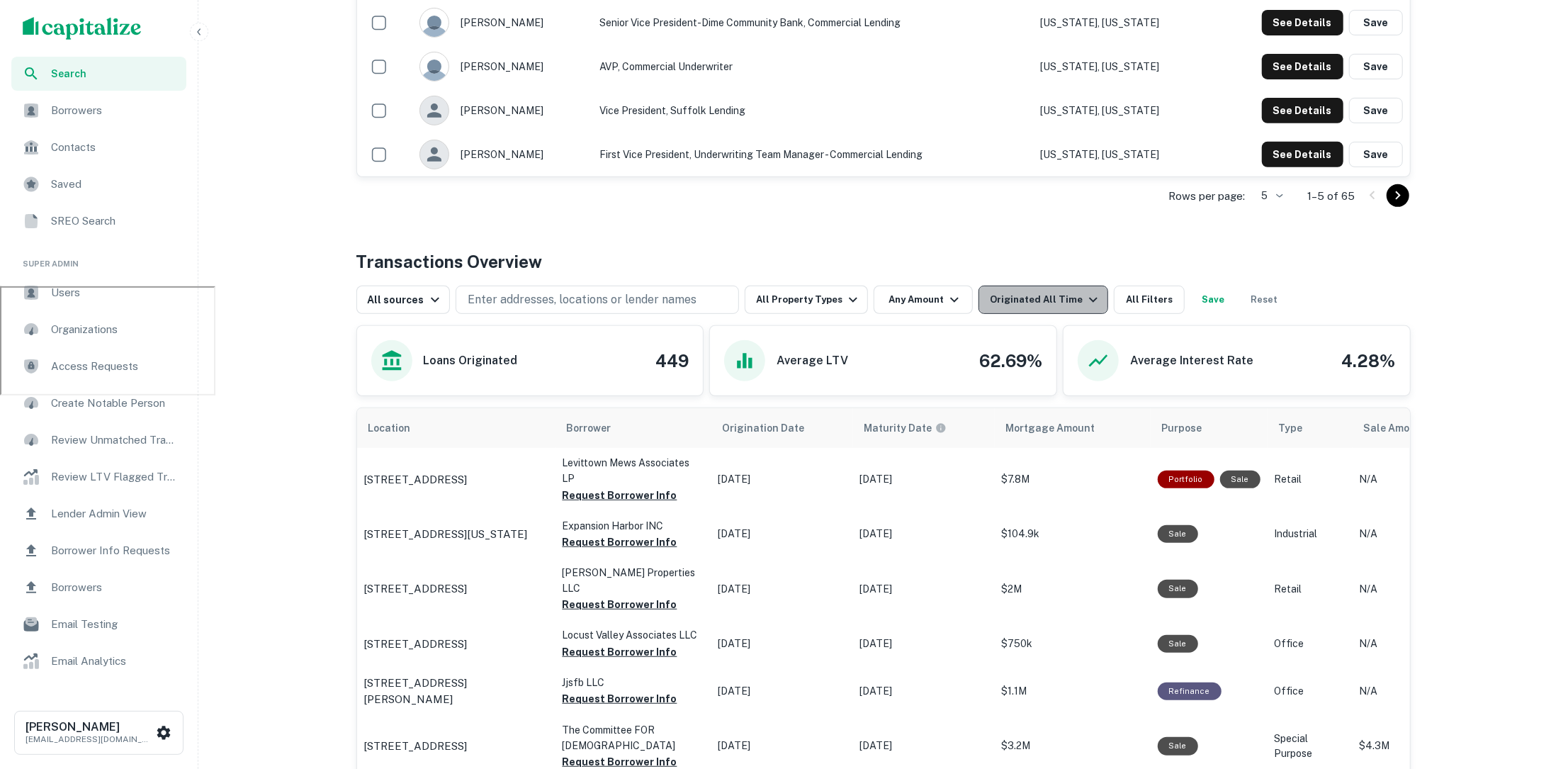
click at [1067, 289] on button "Originated All Time" at bounding box center [1043, 299] width 130 height 28
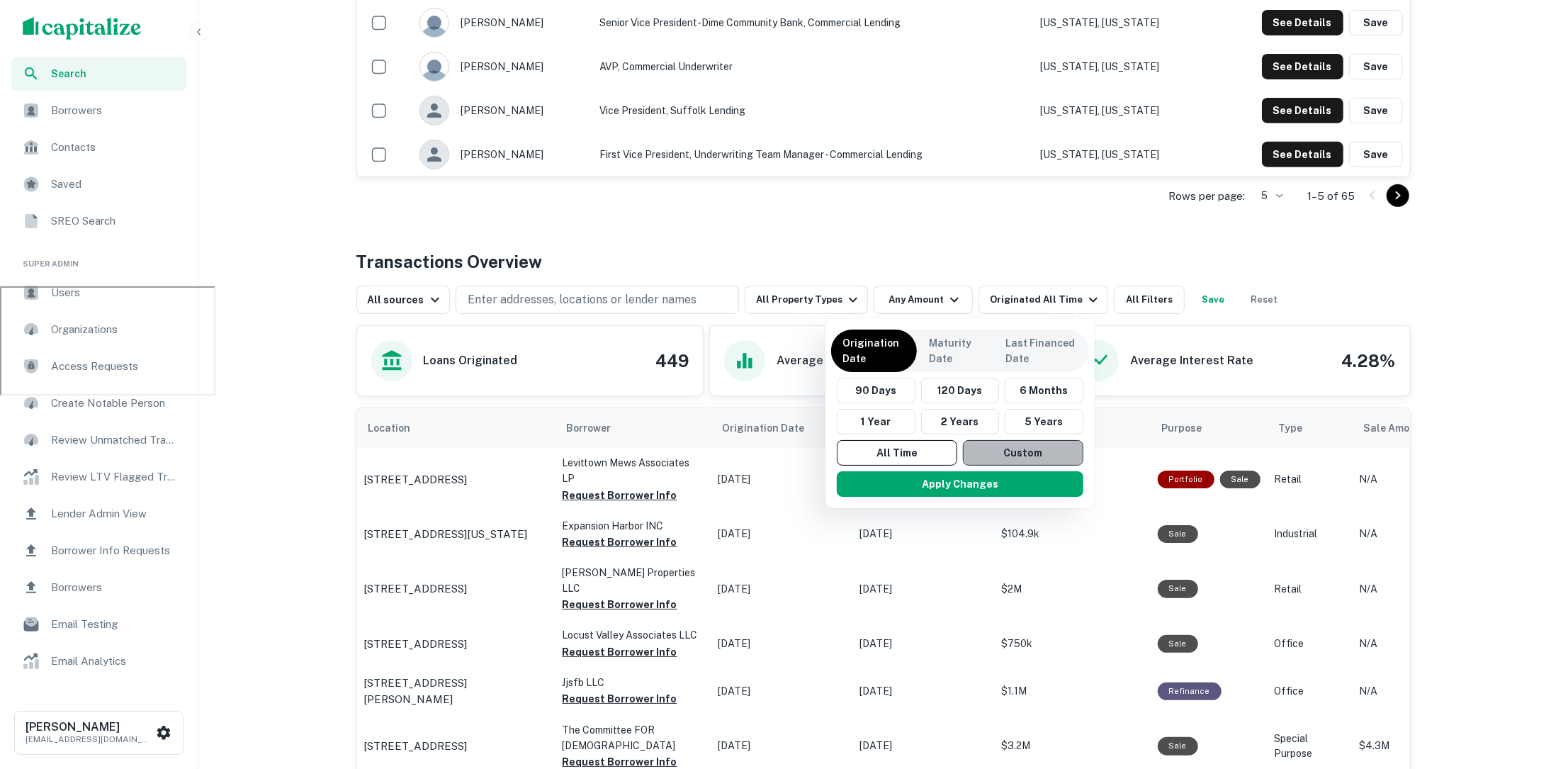
click at [998, 445] on button "Custom" at bounding box center [1023, 453] width 120 height 26
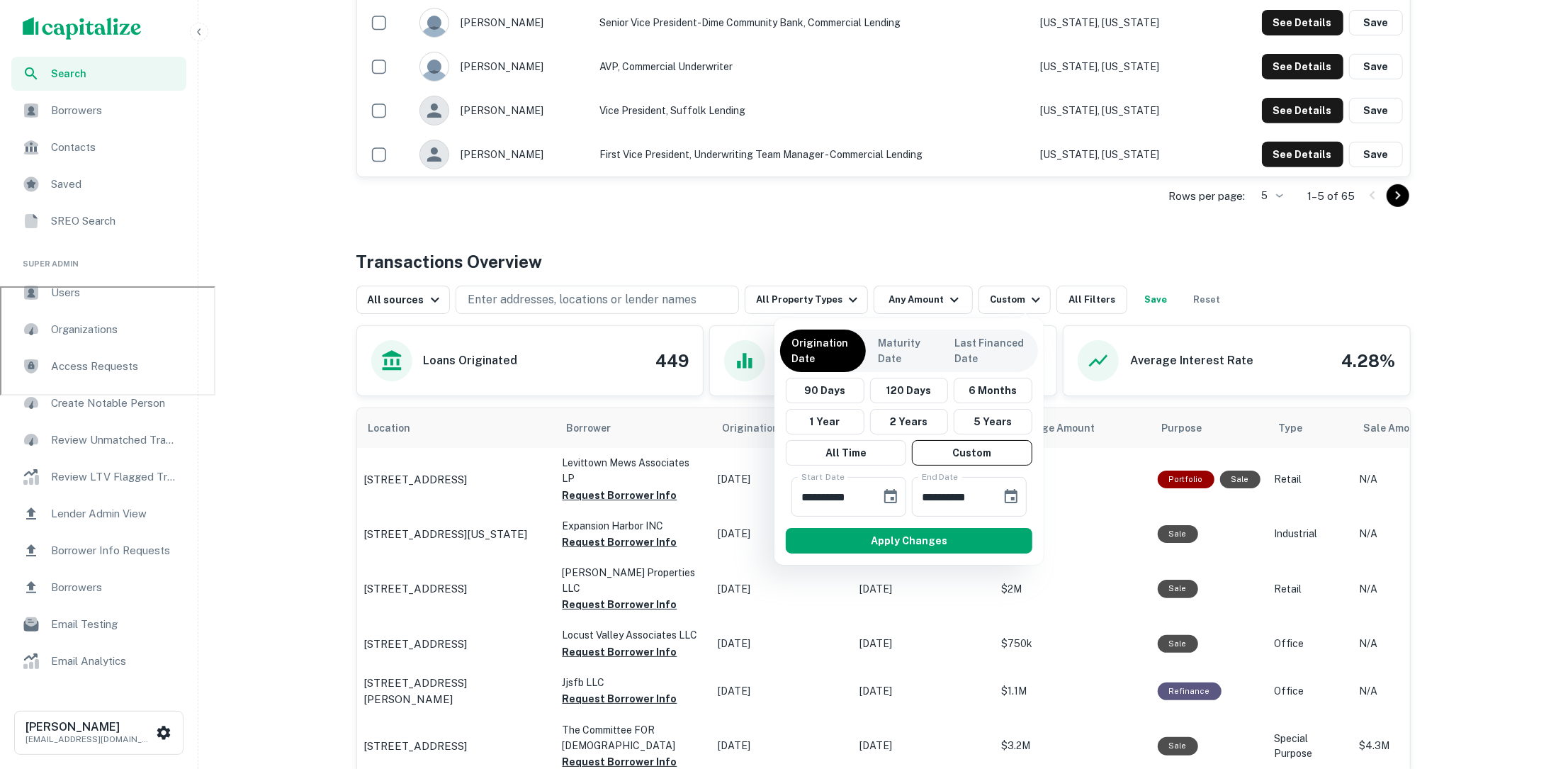
click at [705, 264] on div at bounding box center [784, 384] width 1568 height 769
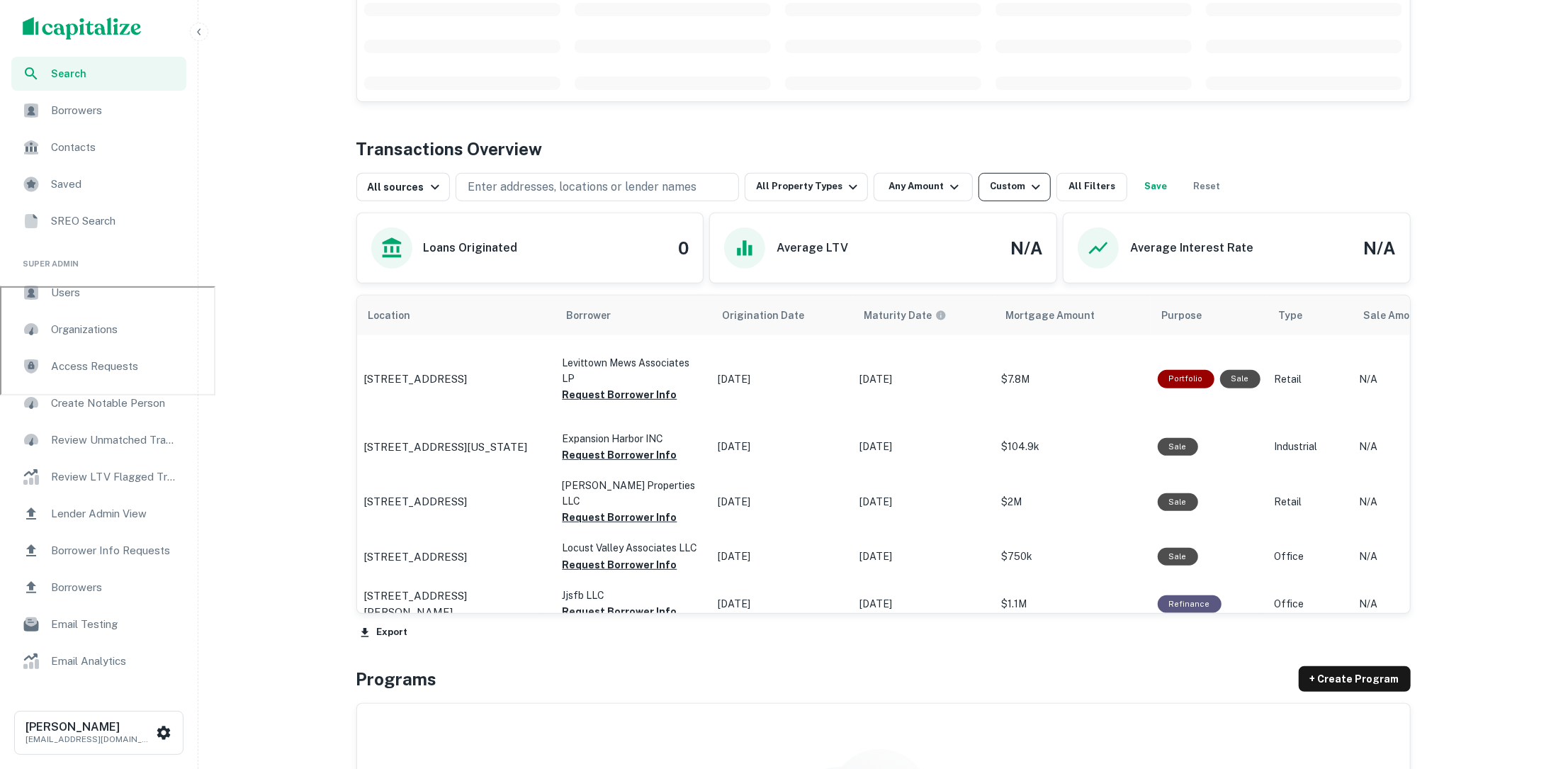
click at [1028, 191] on icon "button" at bounding box center [1036, 187] width 17 height 17
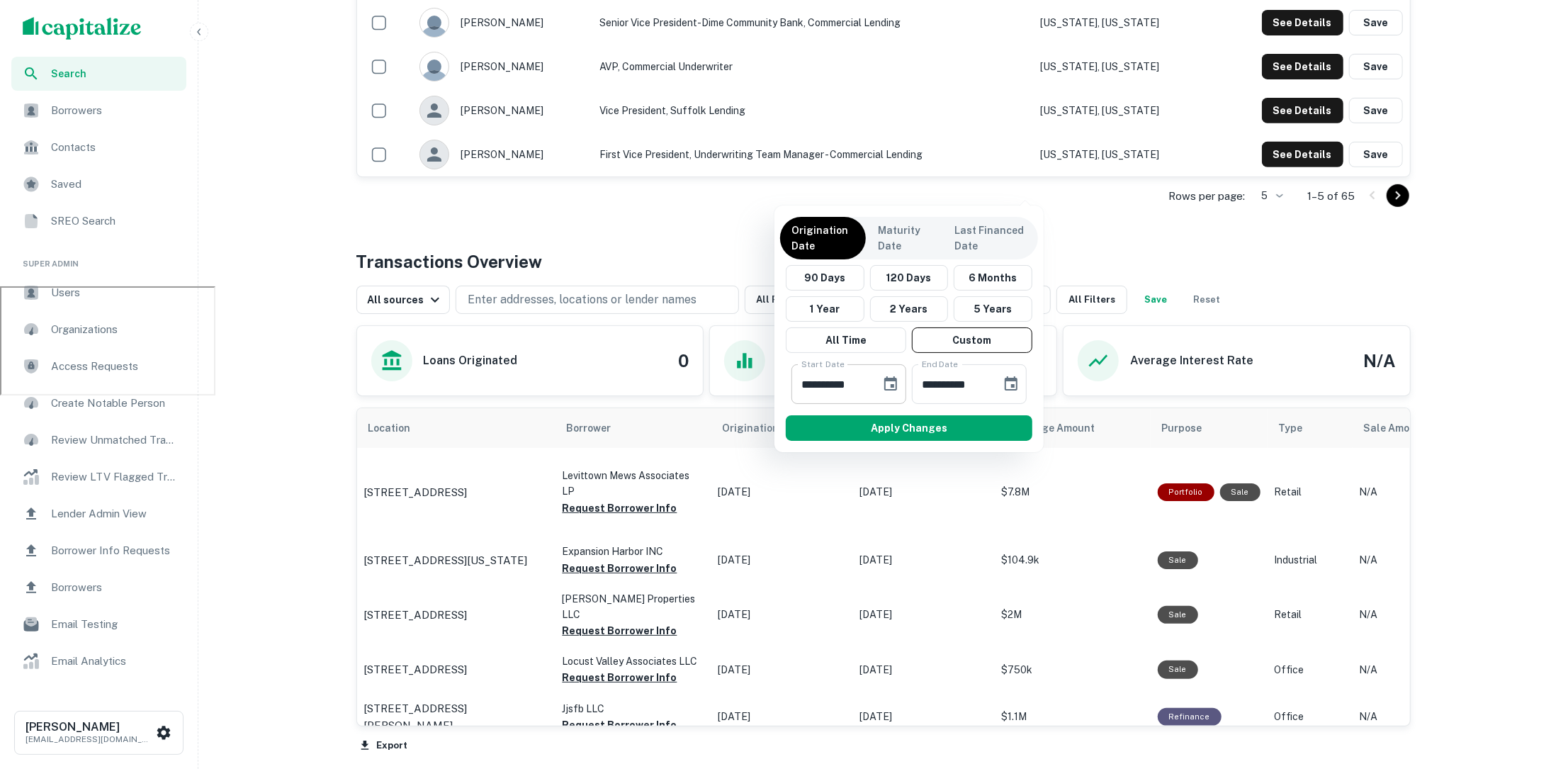
click at [864, 392] on input "**********" at bounding box center [831, 384] width 80 height 39
click at [885, 381] on icon "Choose date, selected date is Apr 13, 2025" at bounding box center [891, 384] width 17 height 17
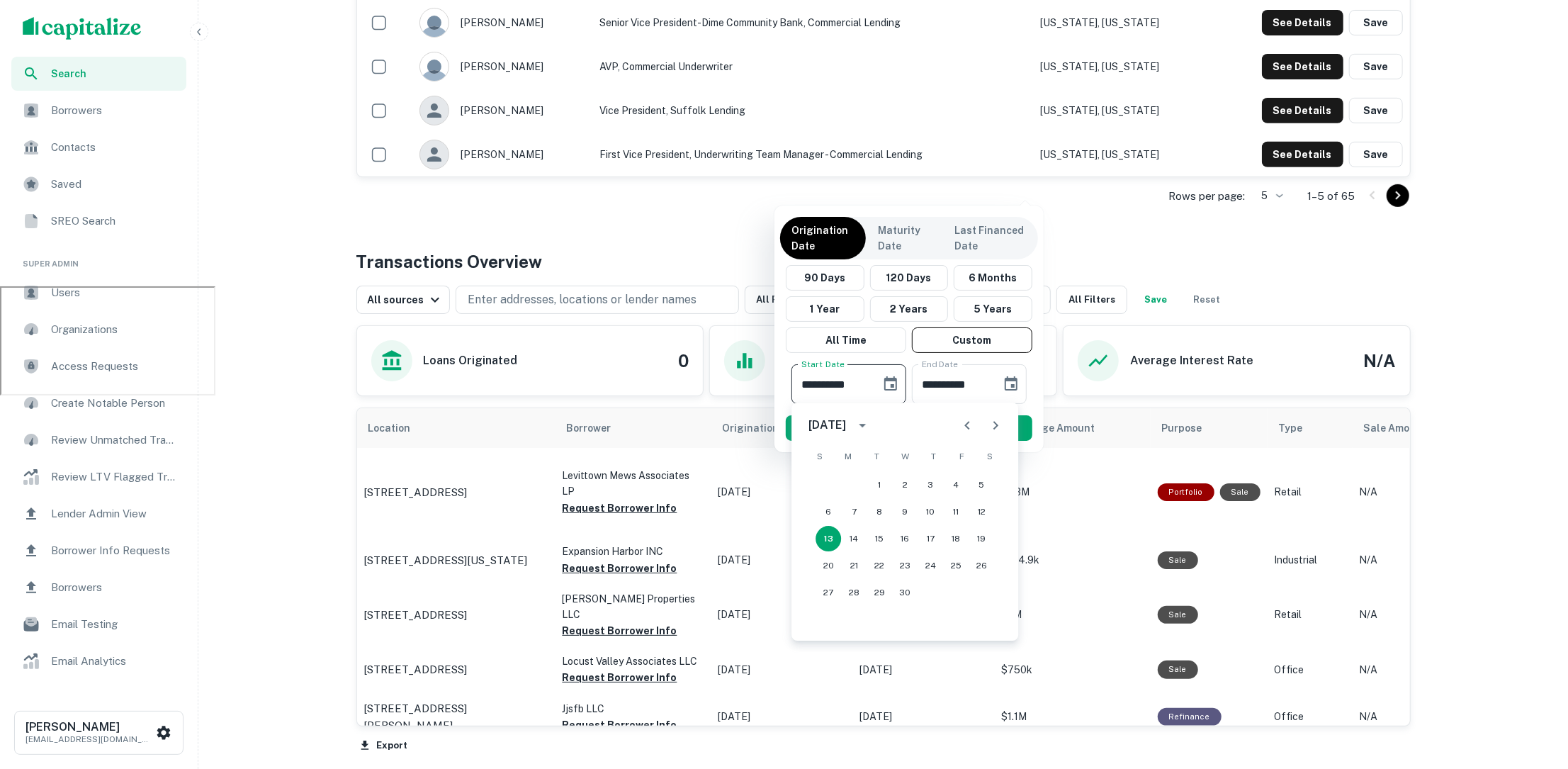
click at [846, 422] on div "April 2025" at bounding box center [827, 425] width 37 height 17
click at [845, 586] on button "2020" at bounding box center [831, 589] width 51 height 26
type input "**********"
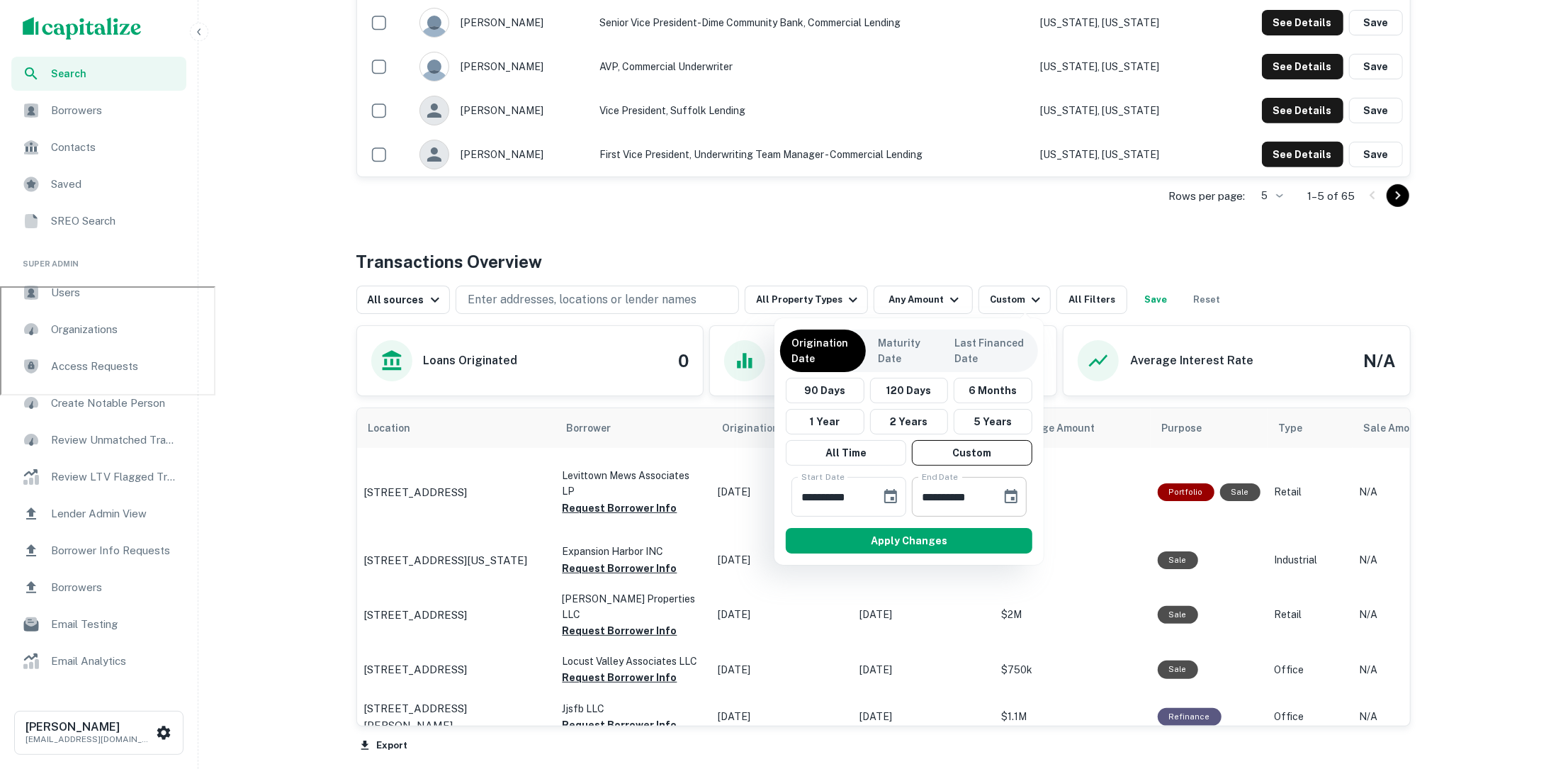
click at [1017, 492] on icon "Choose date, selected date is Oct 10, 2025" at bounding box center [1010, 496] width 12 height 14
click at [991, 540] on icon "calendar view is open, switch to year view" at bounding box center [983, 538] width 17 height 17
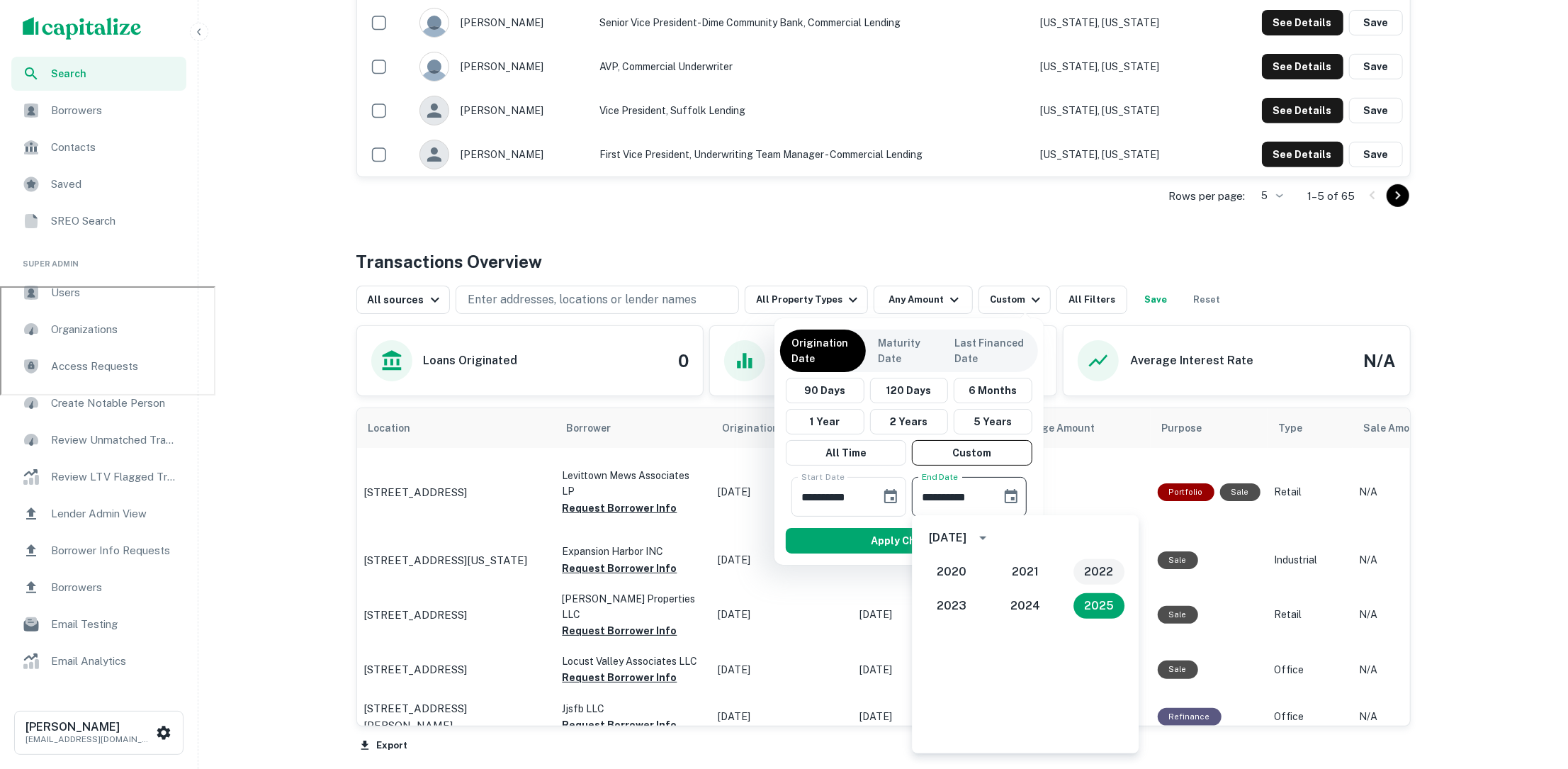
click at [1095, 572] on button "2022" at bounding box center [1099, 572] width 51 height 26
click at [1011, 502] on icon "Choose date, selected date is Oct 10, 2022" at bounding box center [1011, 497] width 17 height 17
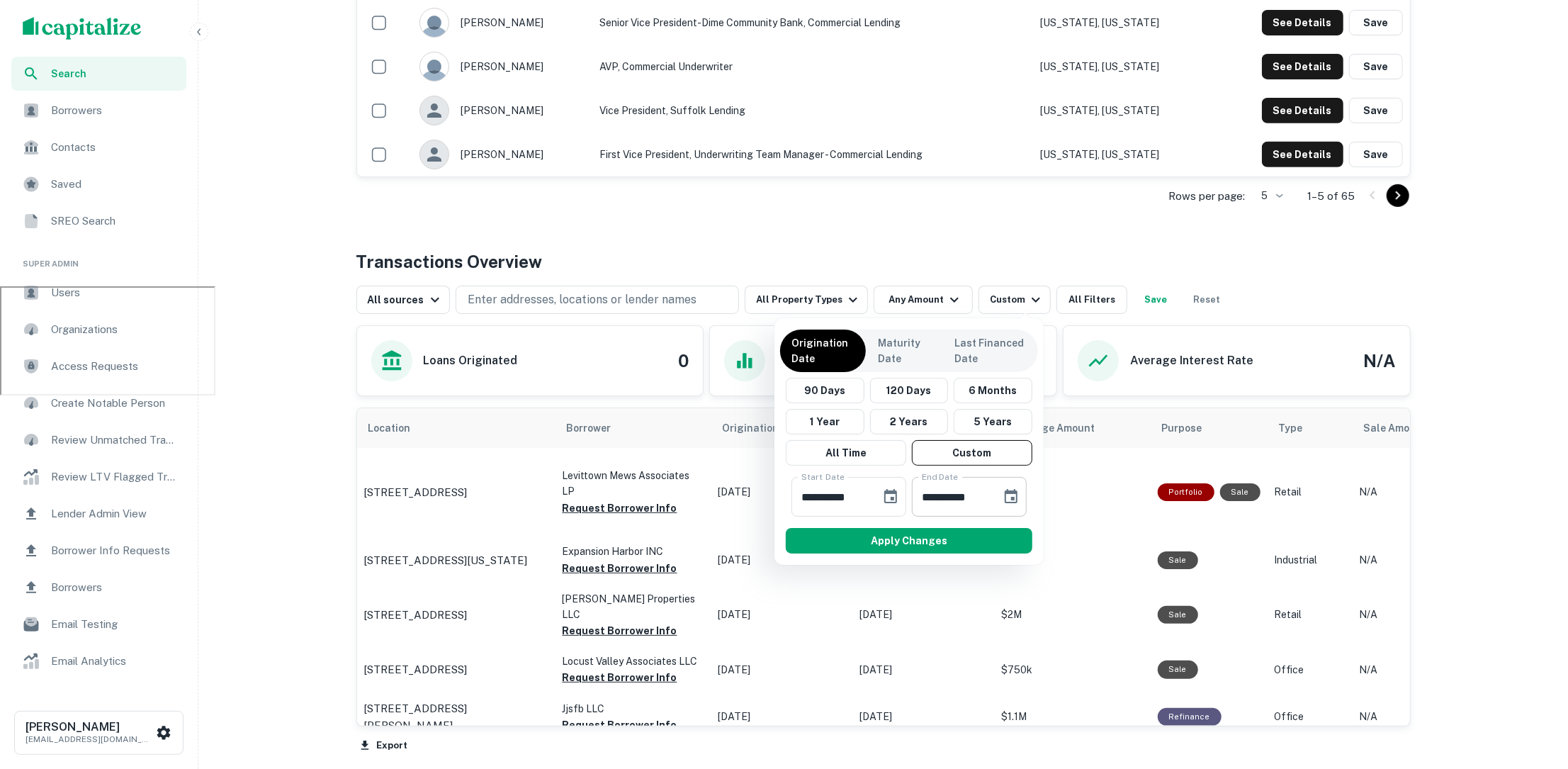
click at [1011, 502] on icon "Choose date, selected date is Oct 10, 2022" at bounding box center [1011, 497] width 17 height 17
click at [995, 535] on button "calendar view is open, switch to year view" at bounding box center [983, 537] width 24 height 24
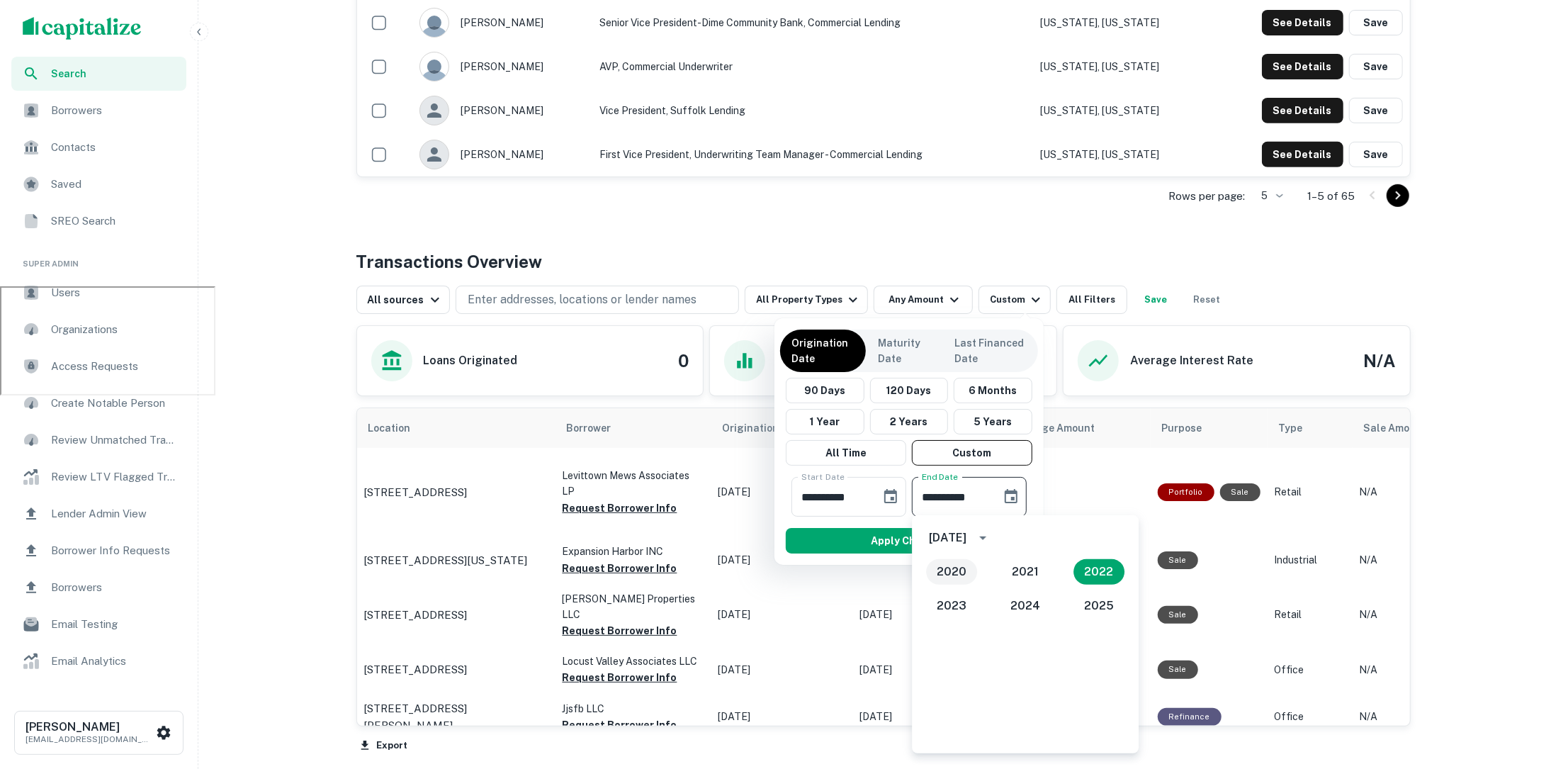
click at [959, 570] on button "2020" at bounding box center [951, 572] width 51 height 26
type input "**********"
click at [871, 544] on button "Apply Changes" at bounding box center [908, 540] width 247 height 26
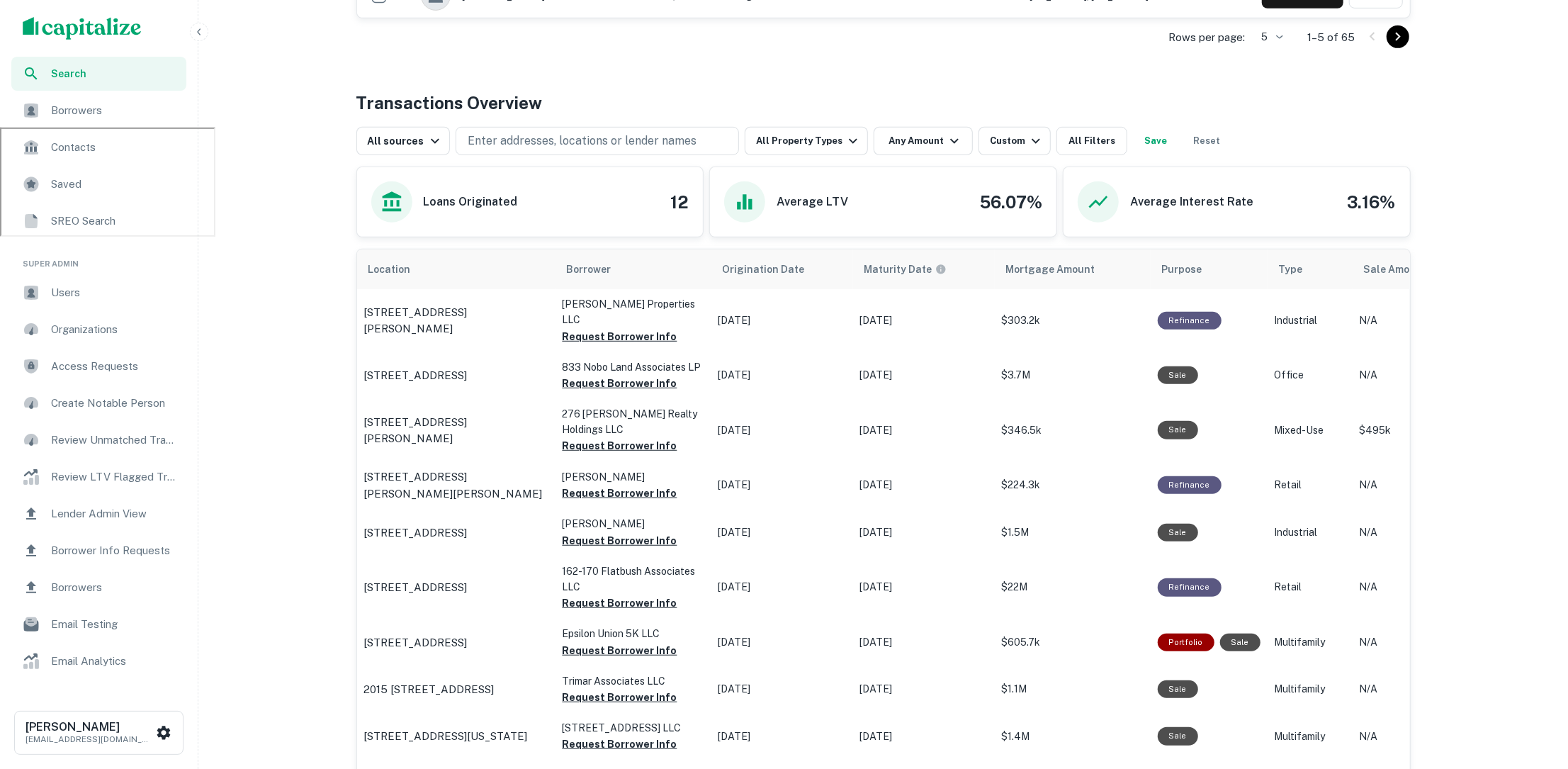
scroll to position [630, 0]
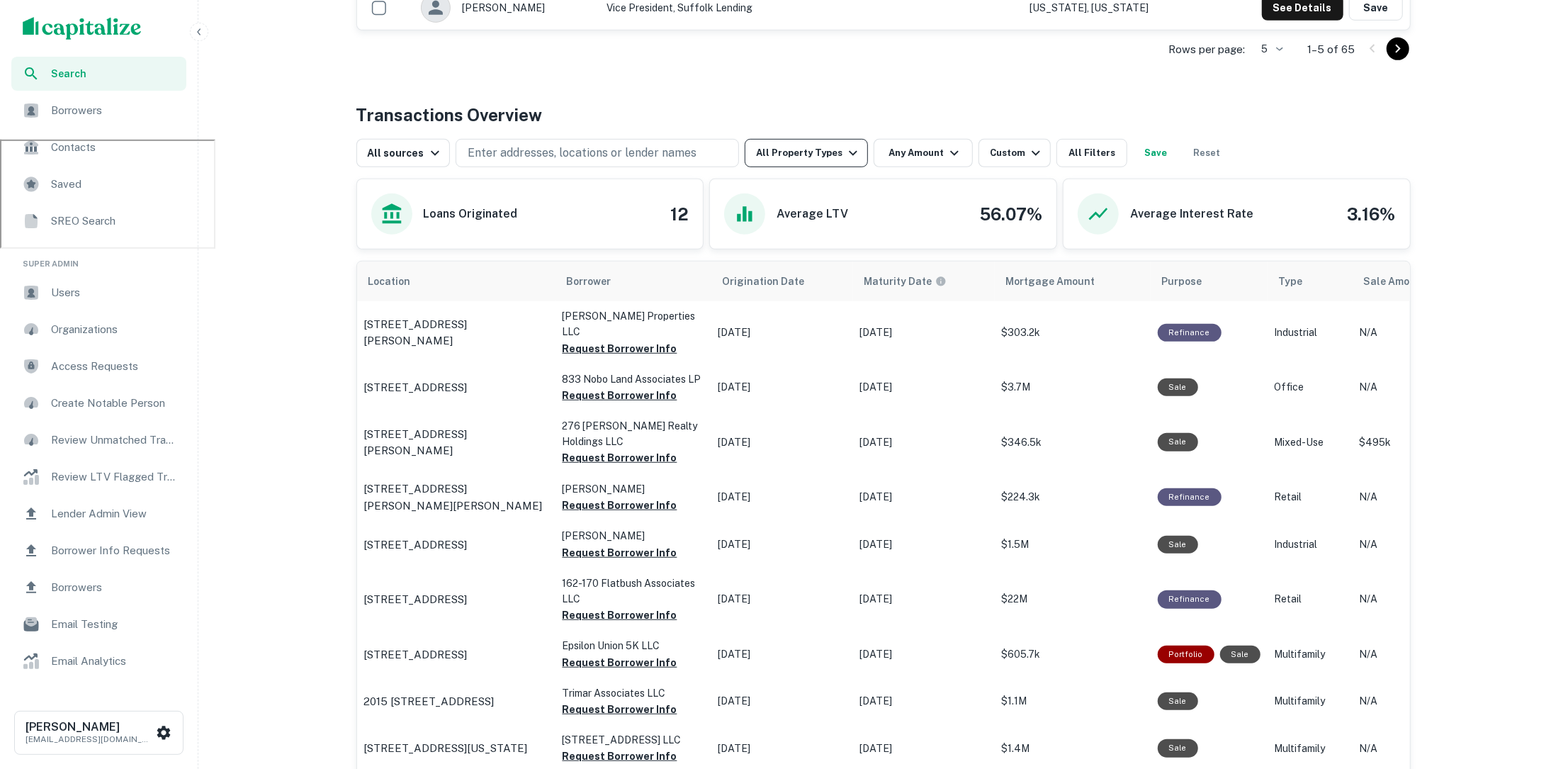
click at [845, 153] on icon "button" at bounding box center [854, 153] width 17 height 17
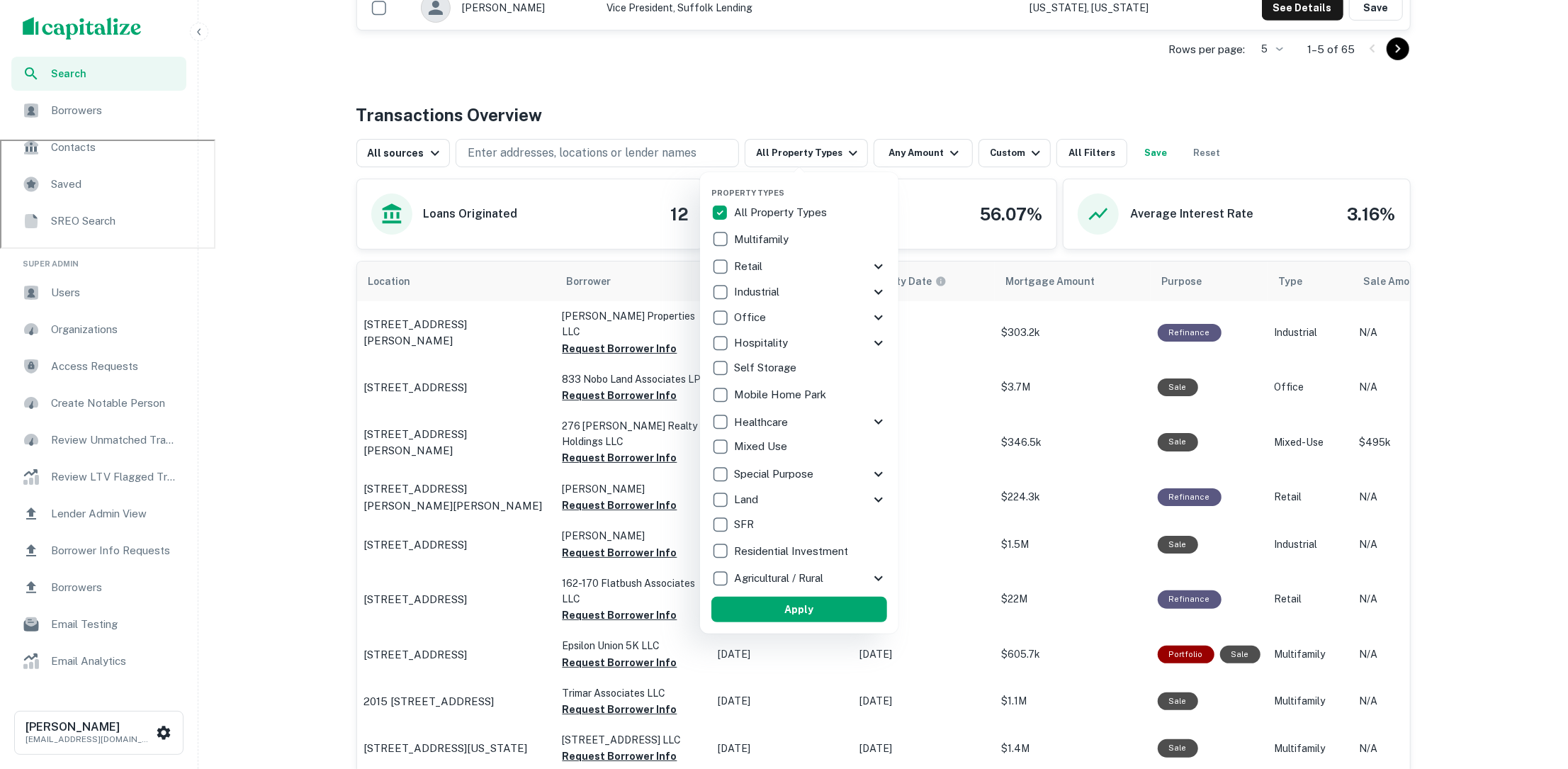
click at [925, 158] on div at bounding box center [784, 384] width 1568 height 769
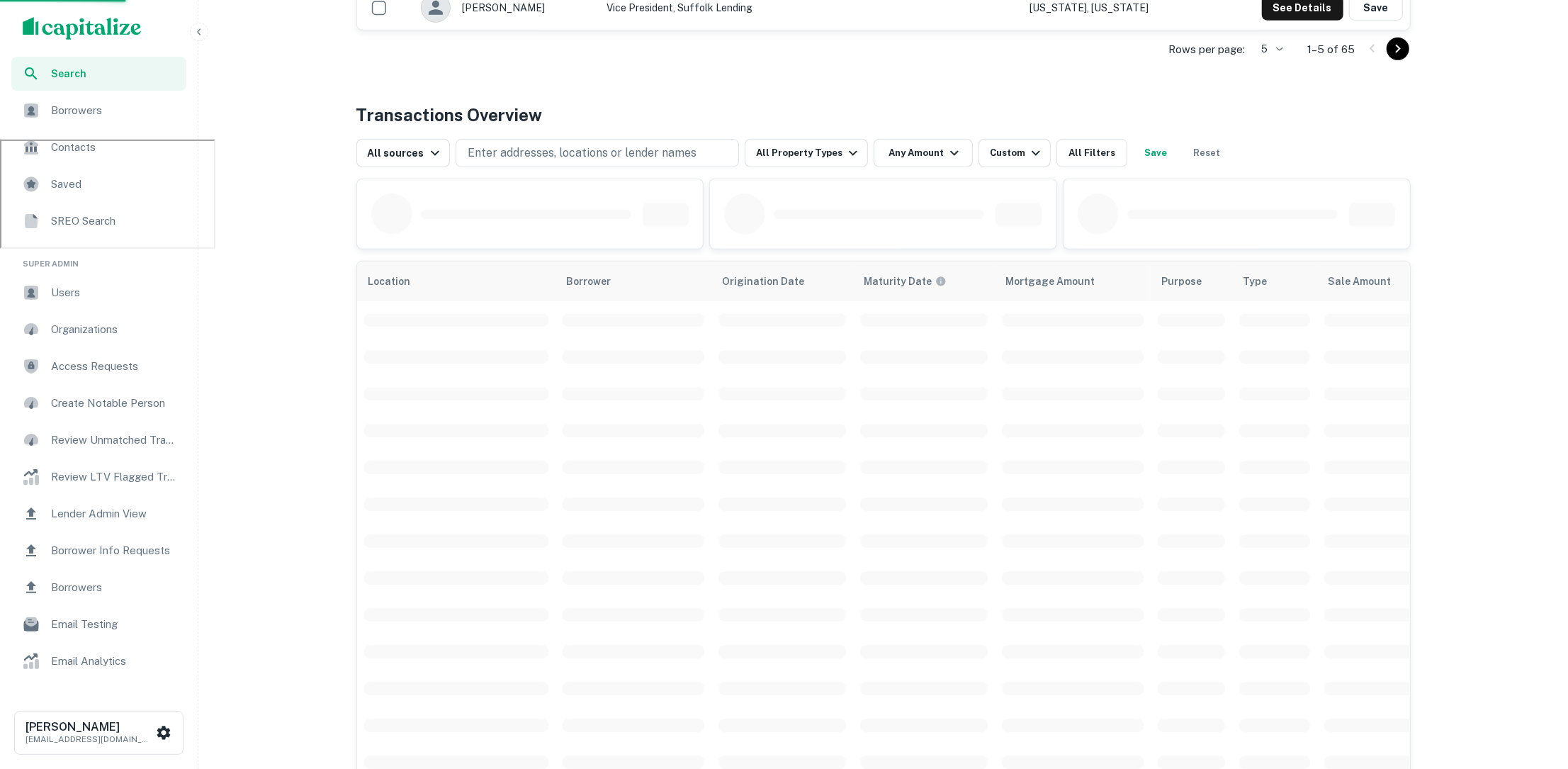
click at [925, 155] on div at bounding box center [784, 384] width 1568 height 769
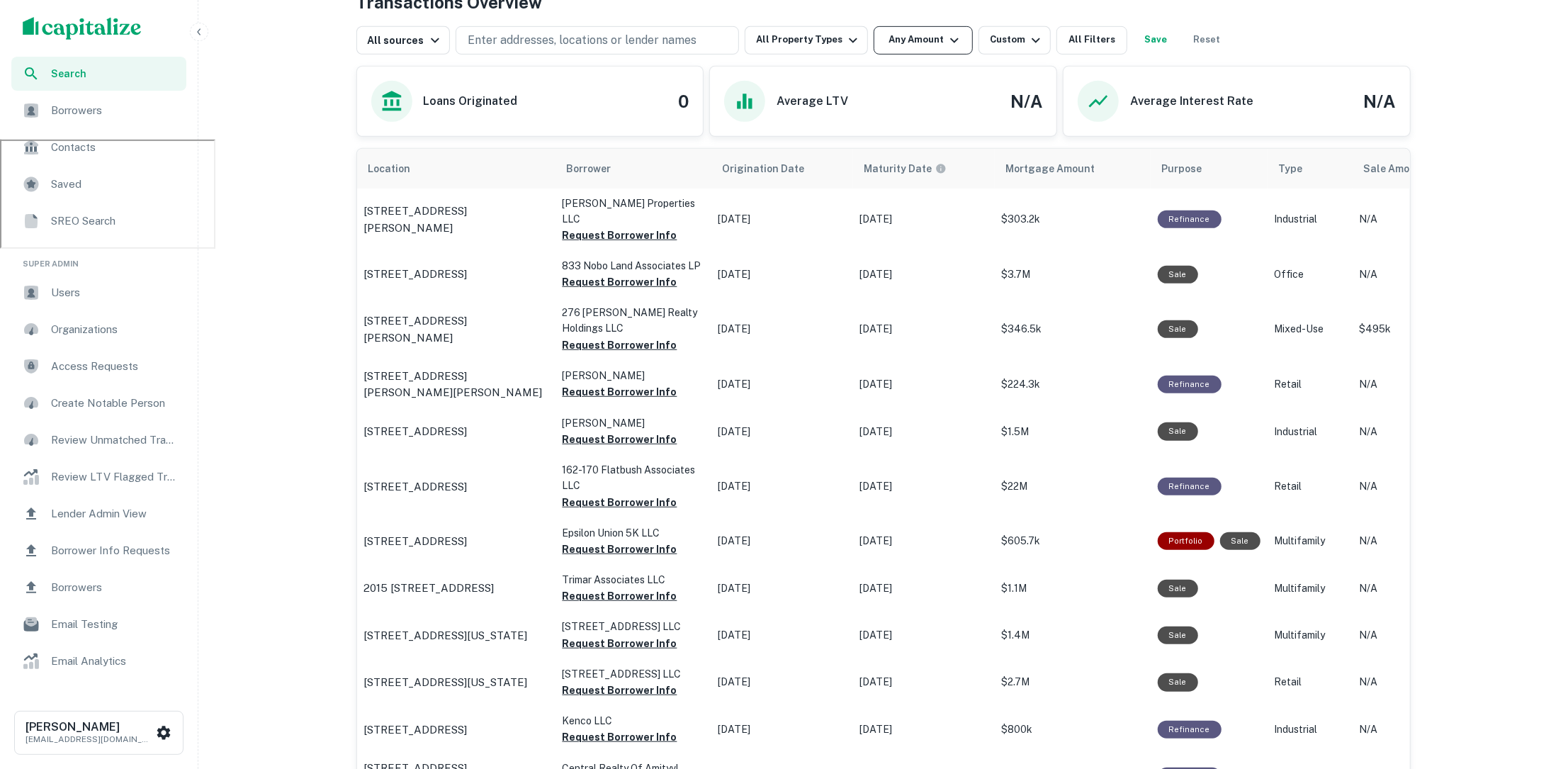
click at [917, 40] on button "Any Amount" at bounding box center [923, 39] width 99 height 28
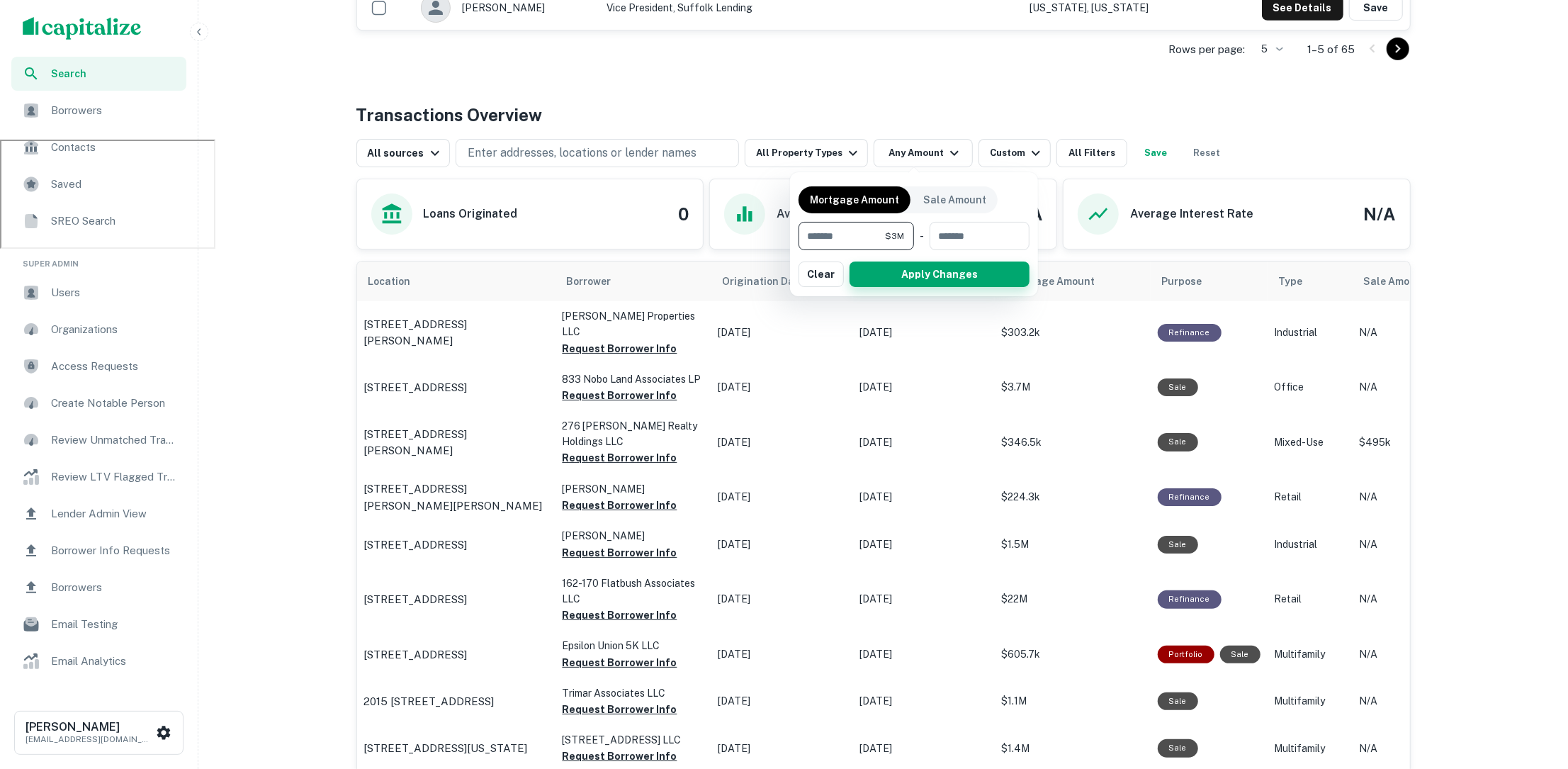
type input "*******"
click at [927, 271] on button "Apply Changes" at bounding box center [939, 274] width 180 height 26
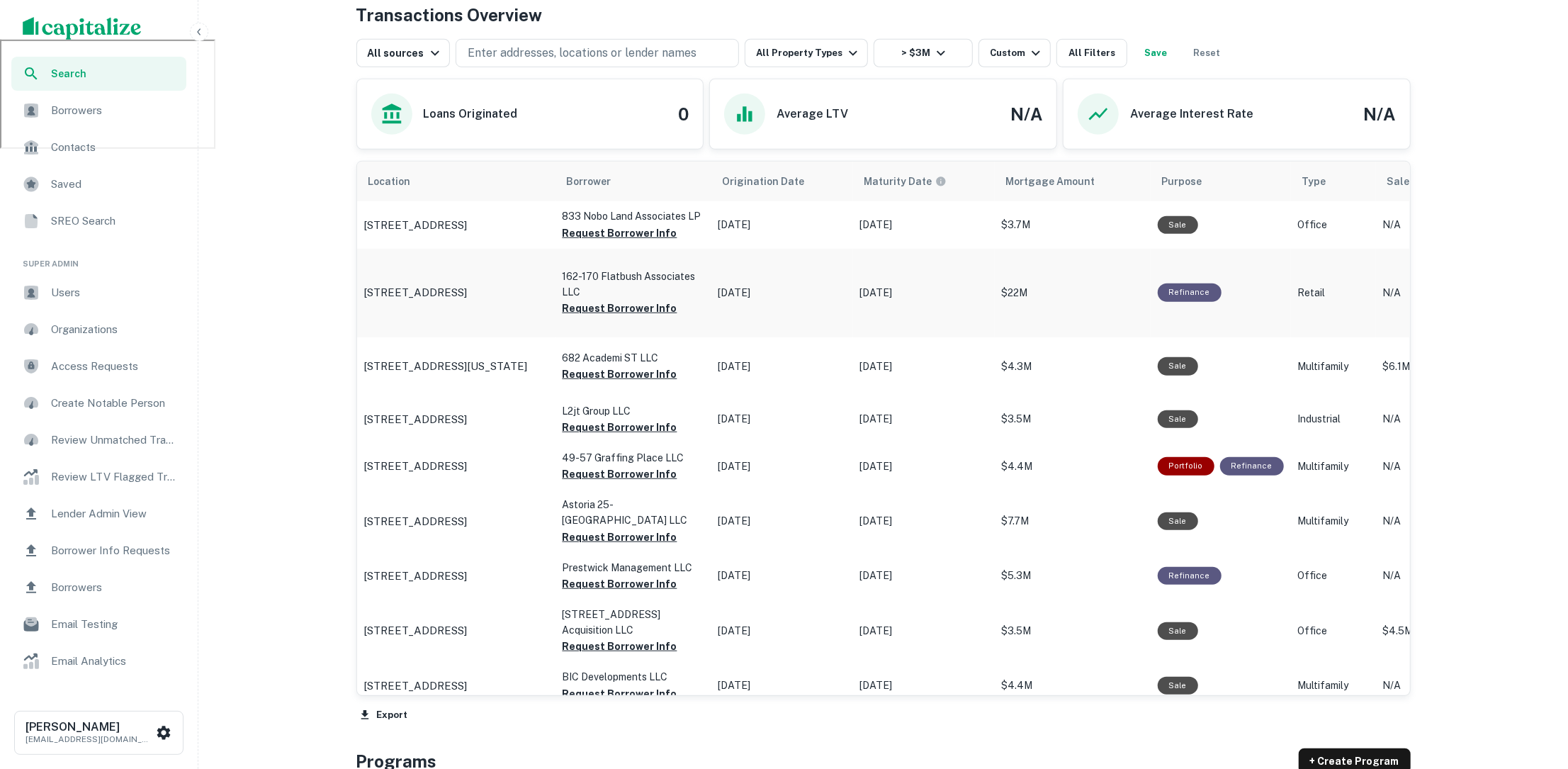
scroll to position [708, 0]
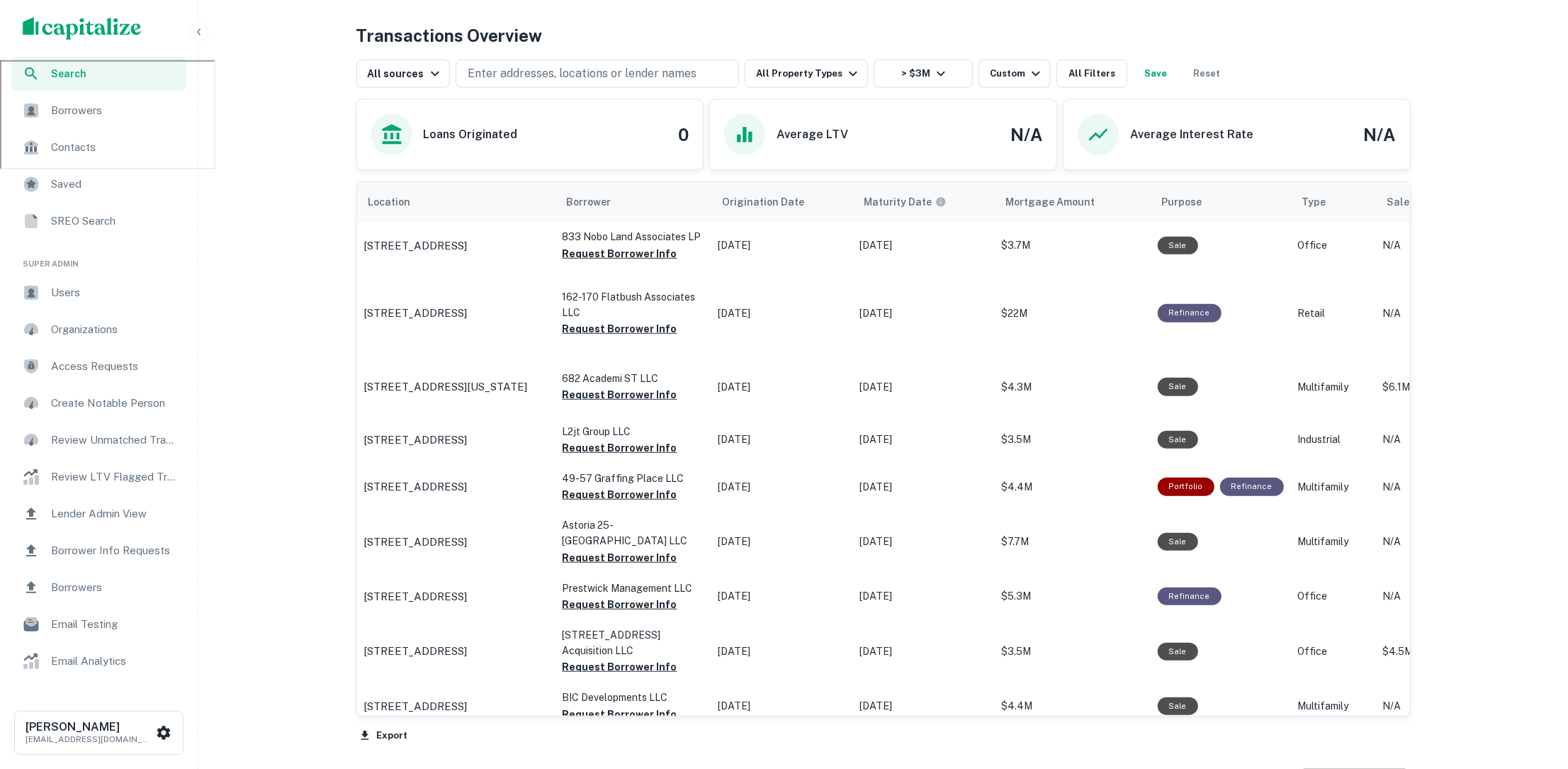
click at [164, 80] on span "Search" at bounding box center [114, 74] width 127 height 15
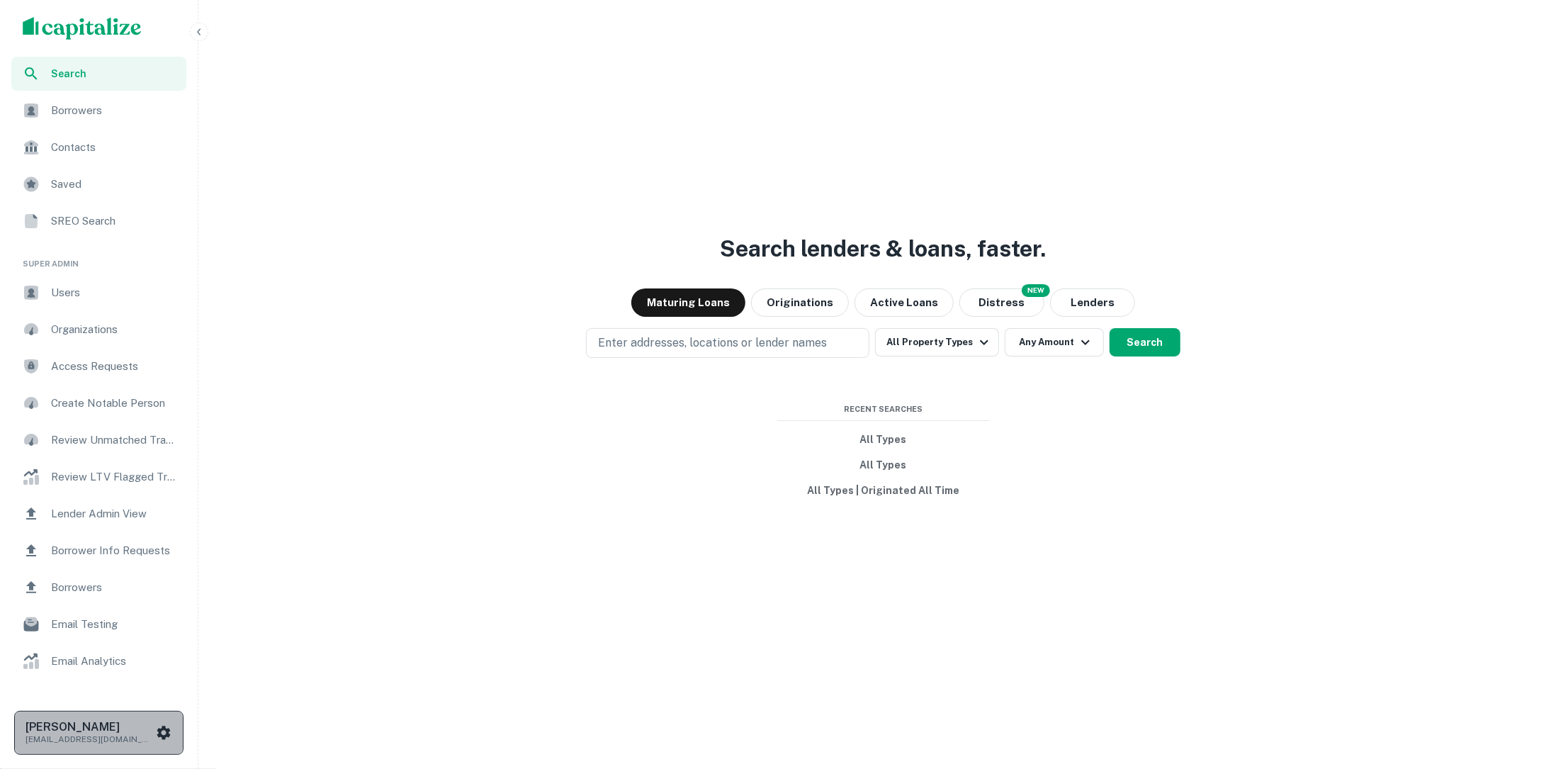
click at [162, 732] on icon "scrollable content" at bounding box center [163, 732] width 17 height 17
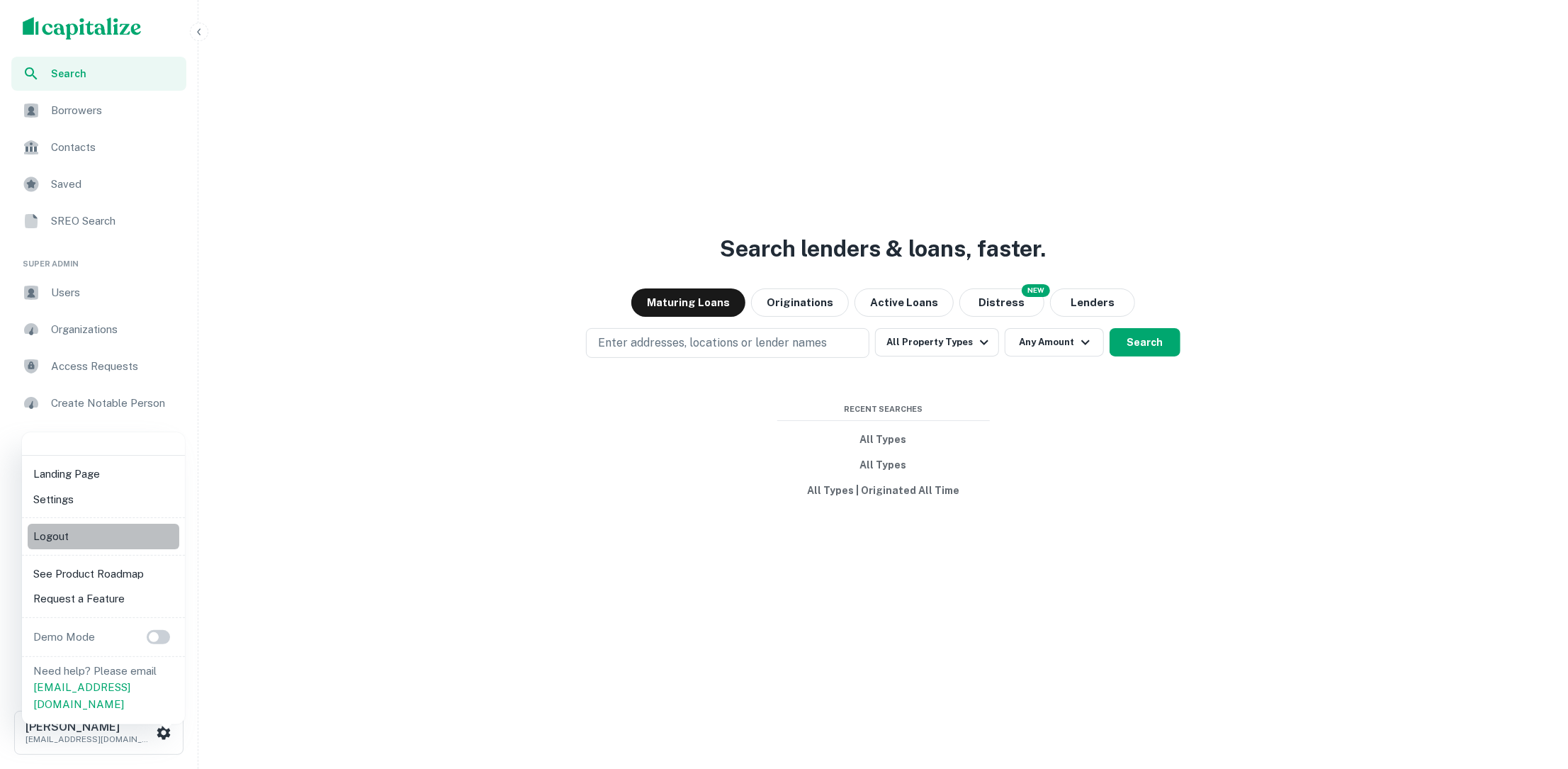
click at [80, 542] on li "Logout" at bounding box center [104, 536] width 152 height 26
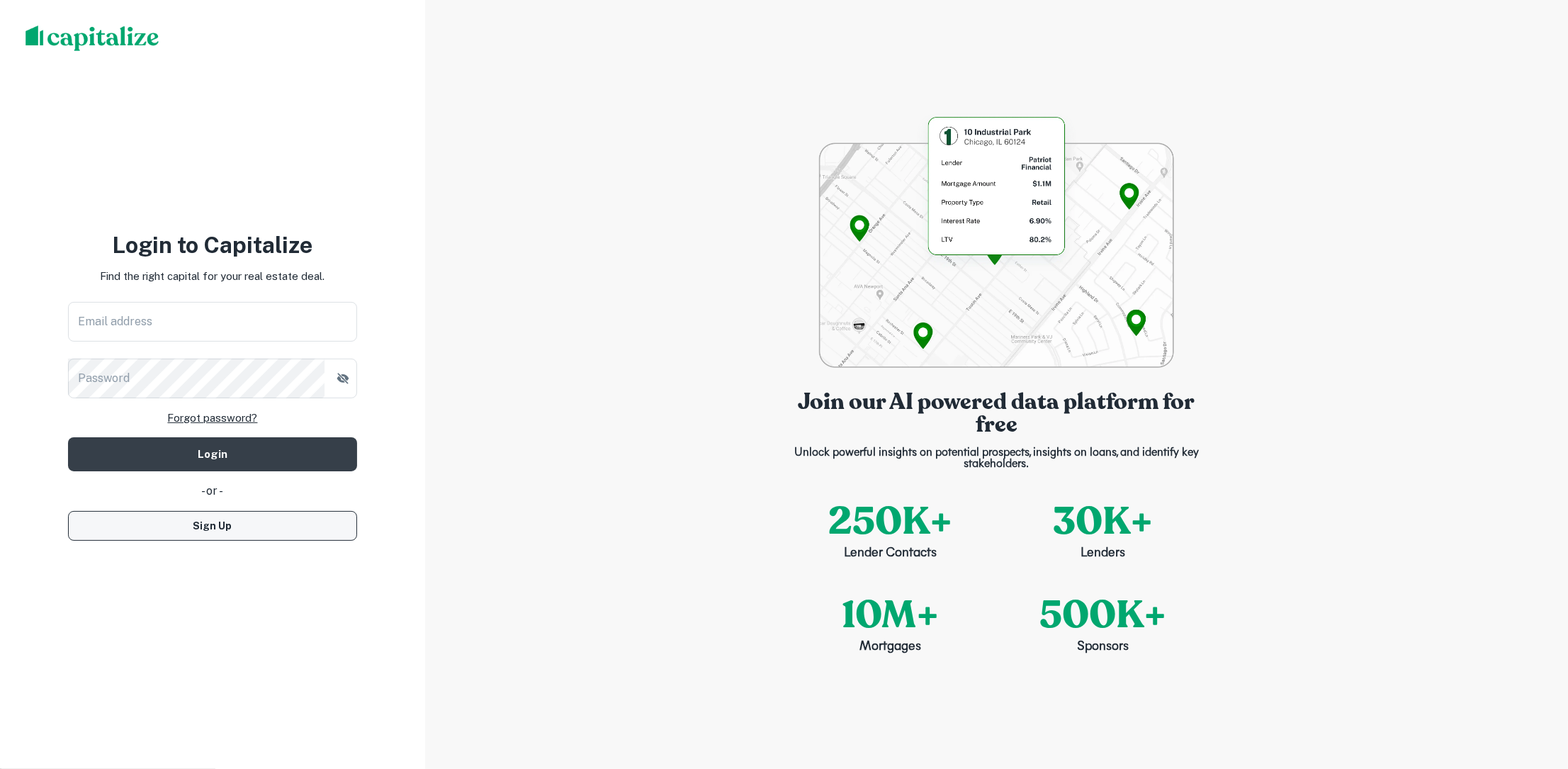
click at [238, 530] on button "Sign Up" at bounding box center [212, 525] width 289 height 30
select select "**"
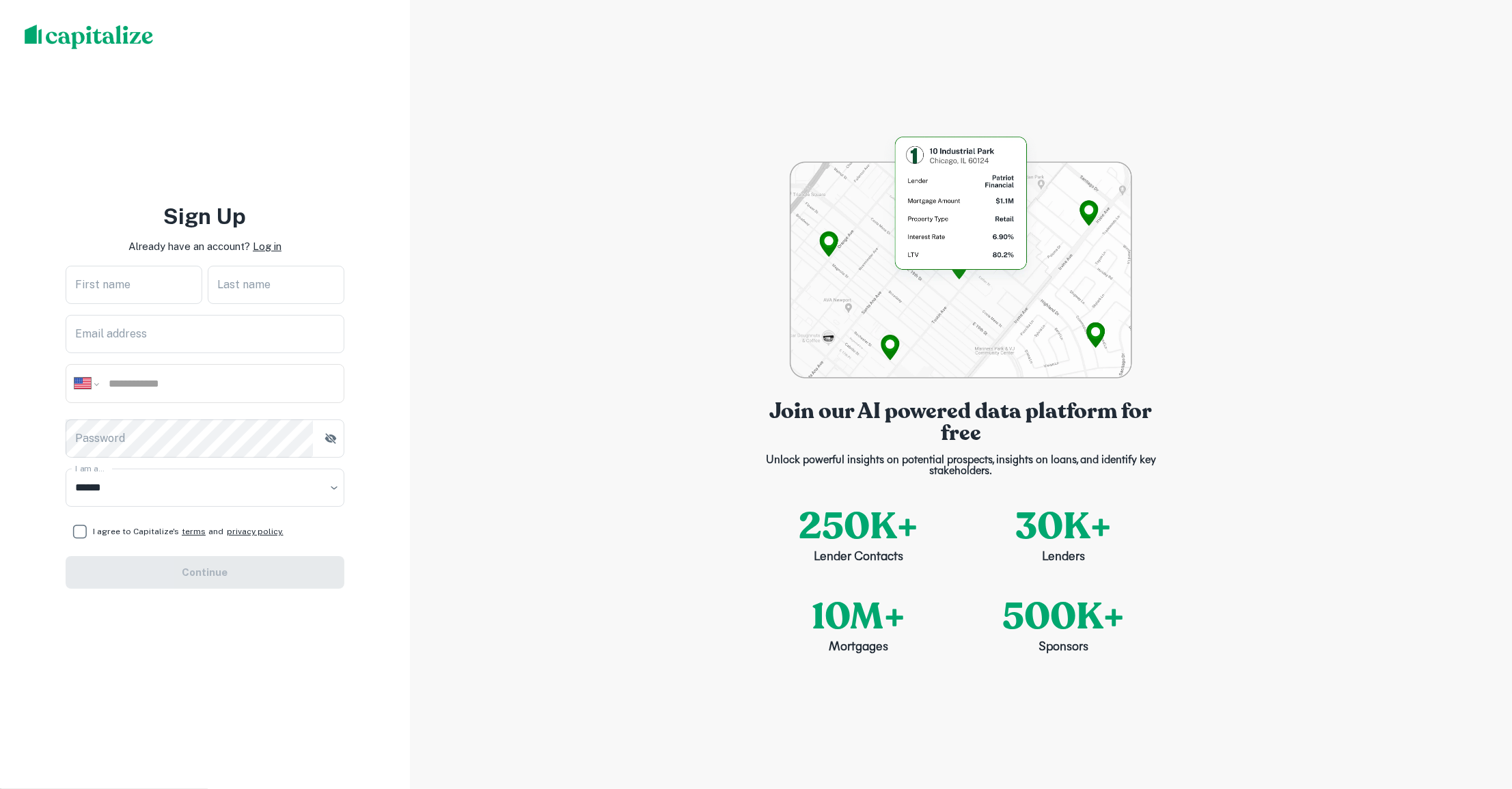
click at [262, 248] on p "Log in" at bounding box center [267, 247] width 29 height 17
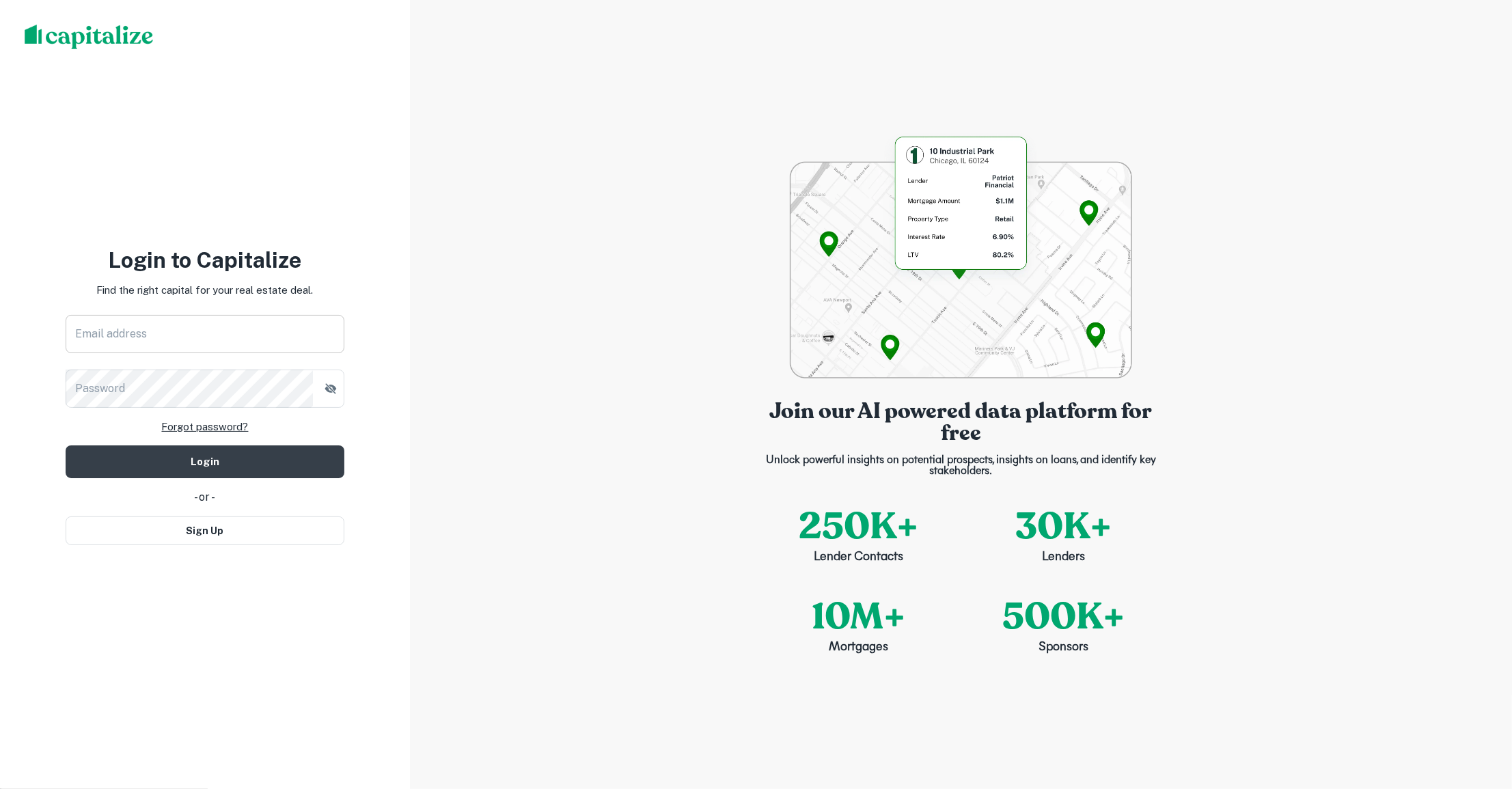
click at [262, 332] on input "Email address" at bounding box center [205, 334] width 279 height 38
type input "**********"
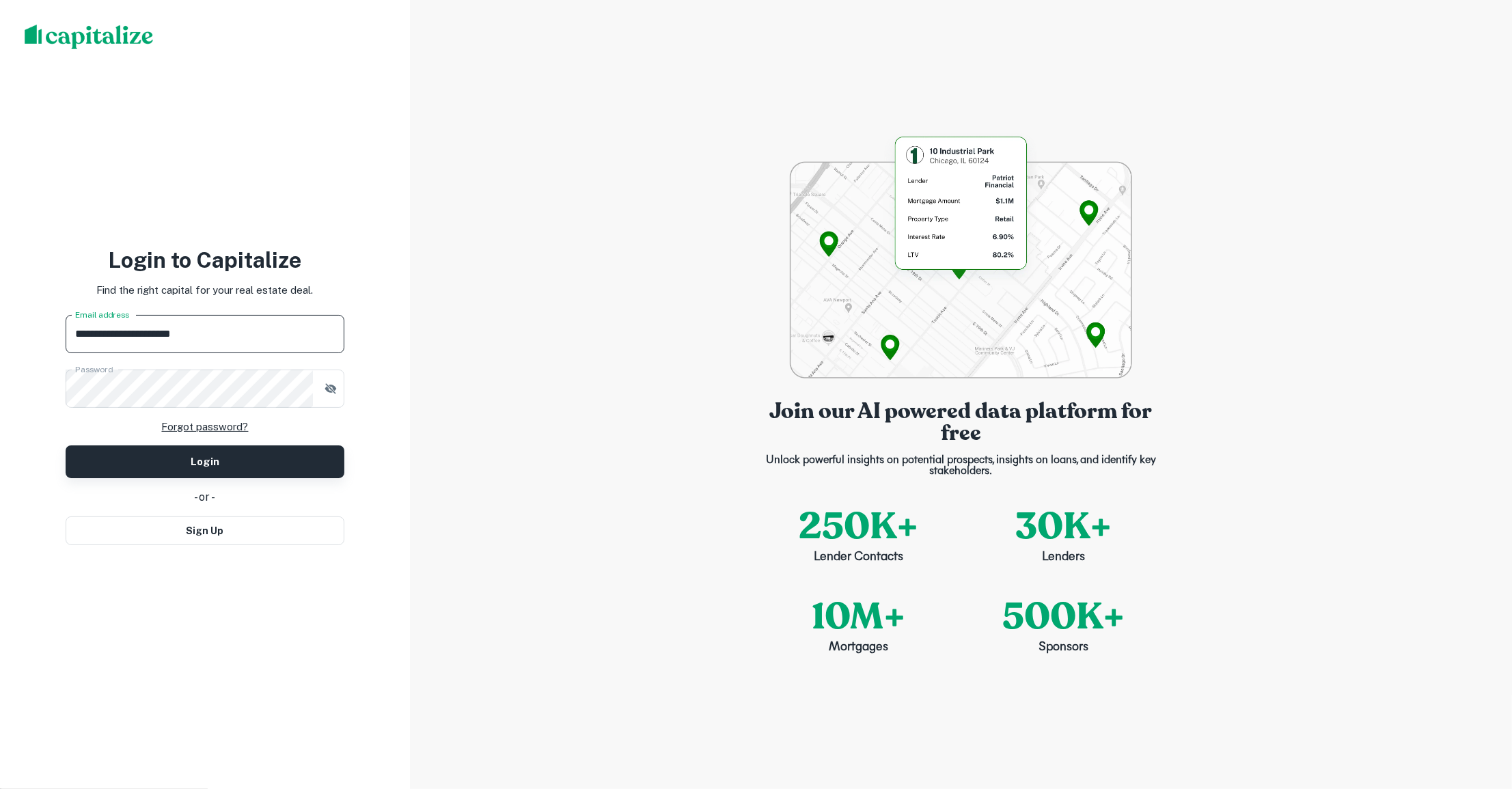
click at [235, 451] on button "Login" at bounding box center [205, 462] width 279 height 32
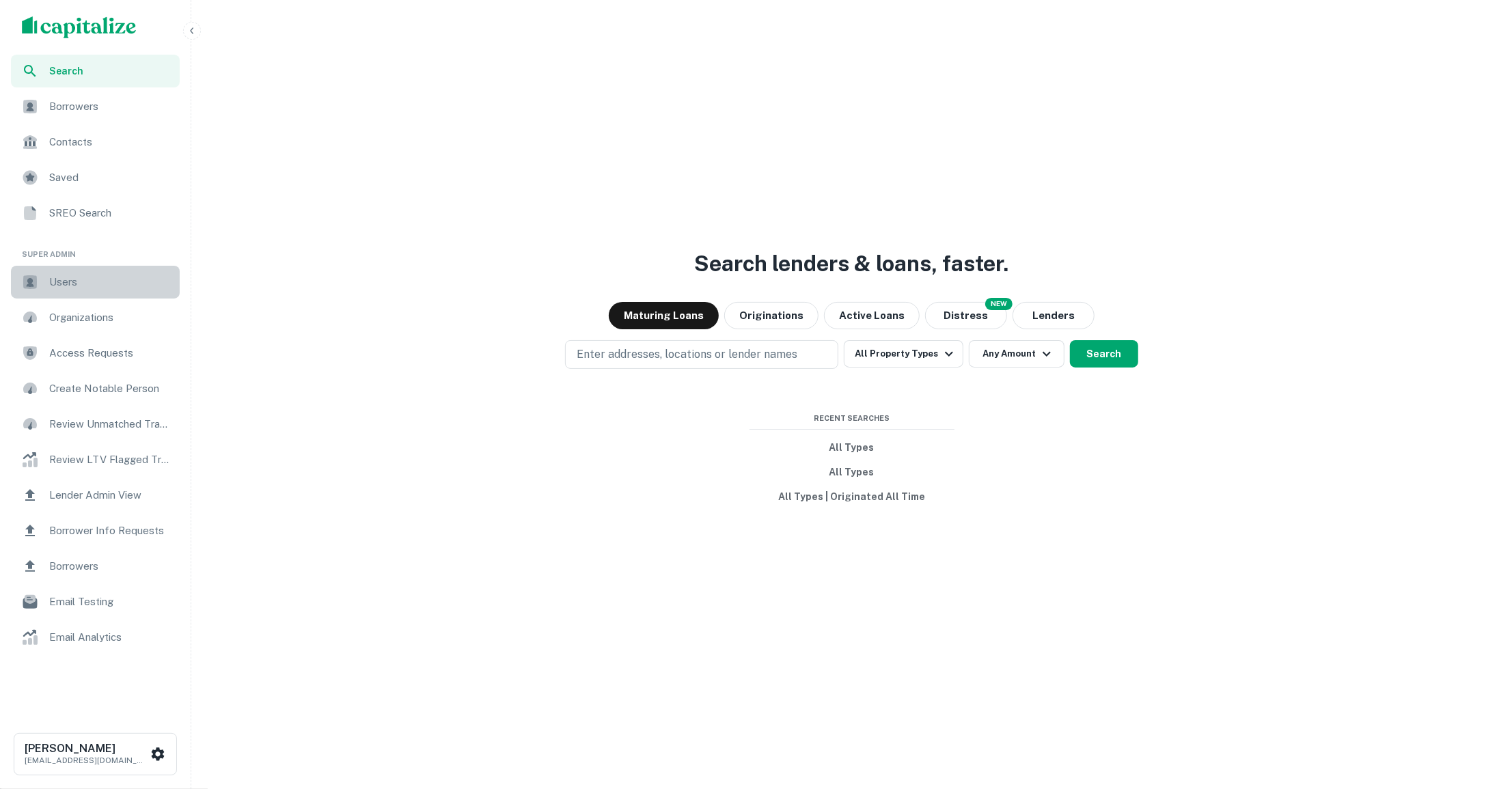
click at [118, 272] on div "Users" at bounding box center [95, 282] width 169 height 32
